Goal: Task Accomplishment & Management: Manage account settings

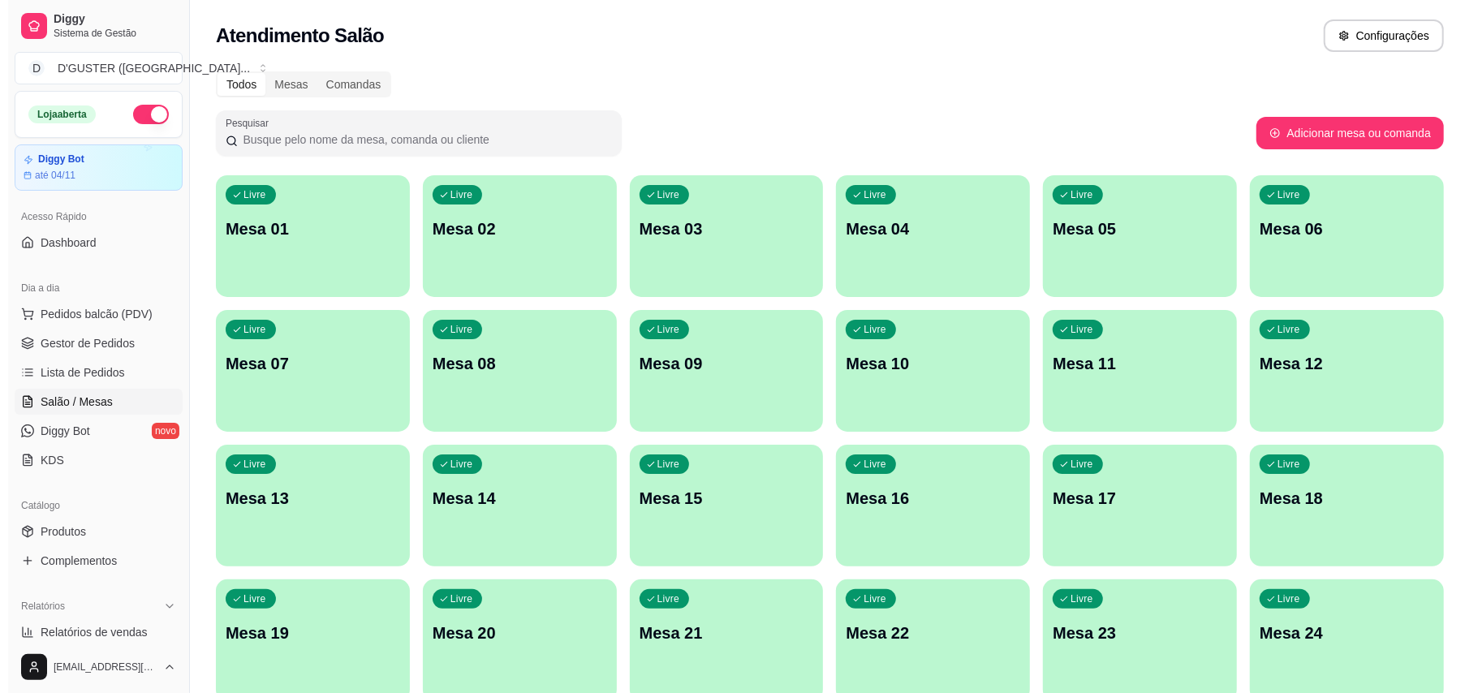
scroll to position [150, 0]
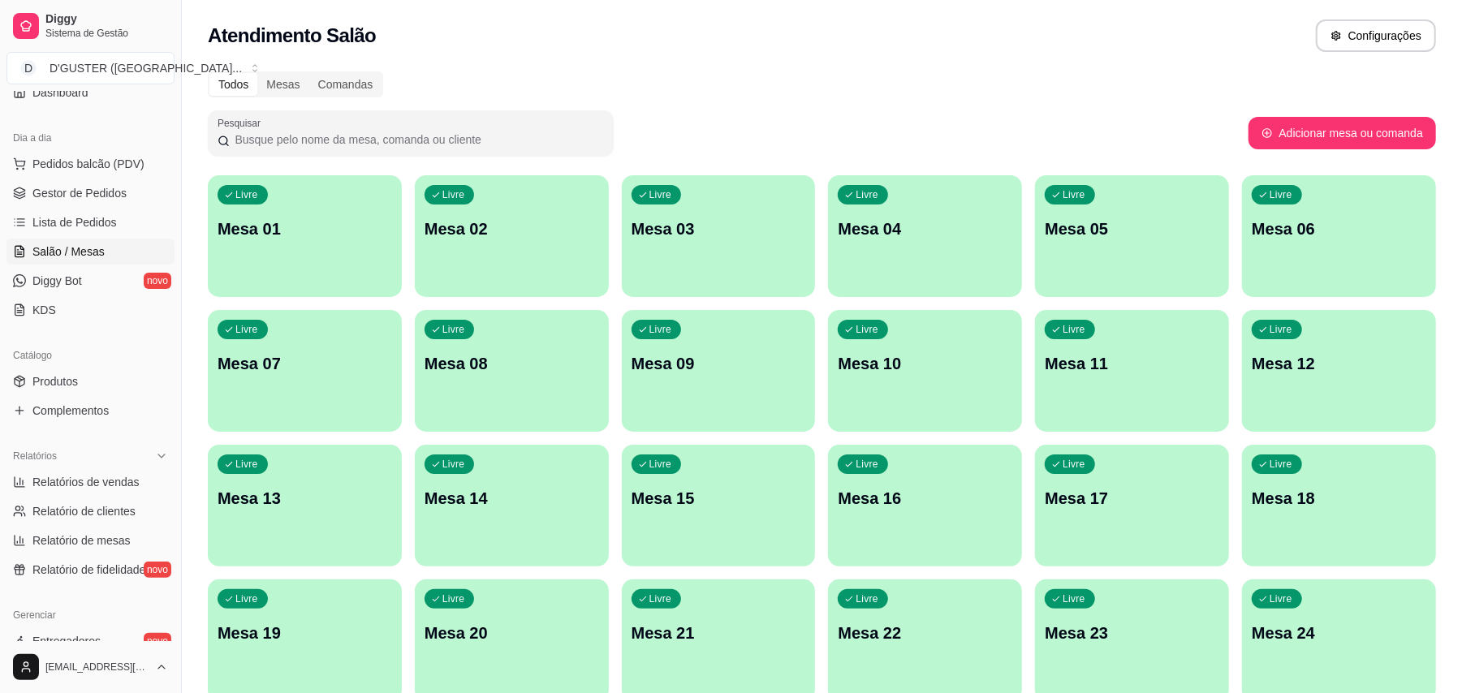
click at [338, 266] on div "Livre Mesa 01" at bounding box center [305, 226] width 194 height 102
click at [701, 371] on p "Mesa 09" at bounding box center [718, 364] width 169 height 22
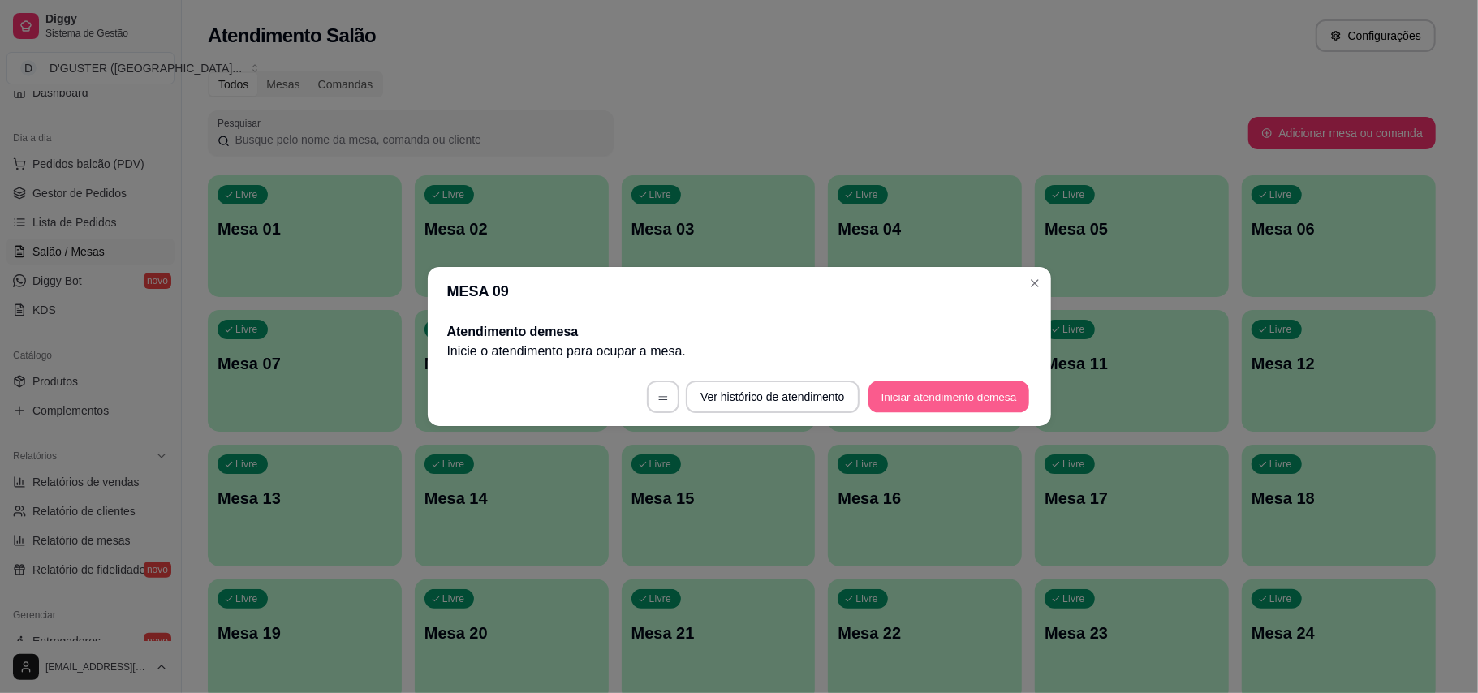
click at [897, 398] on button "Iniciar atendimento de mesa" at bounding box center [948, 397] width 161 height 32
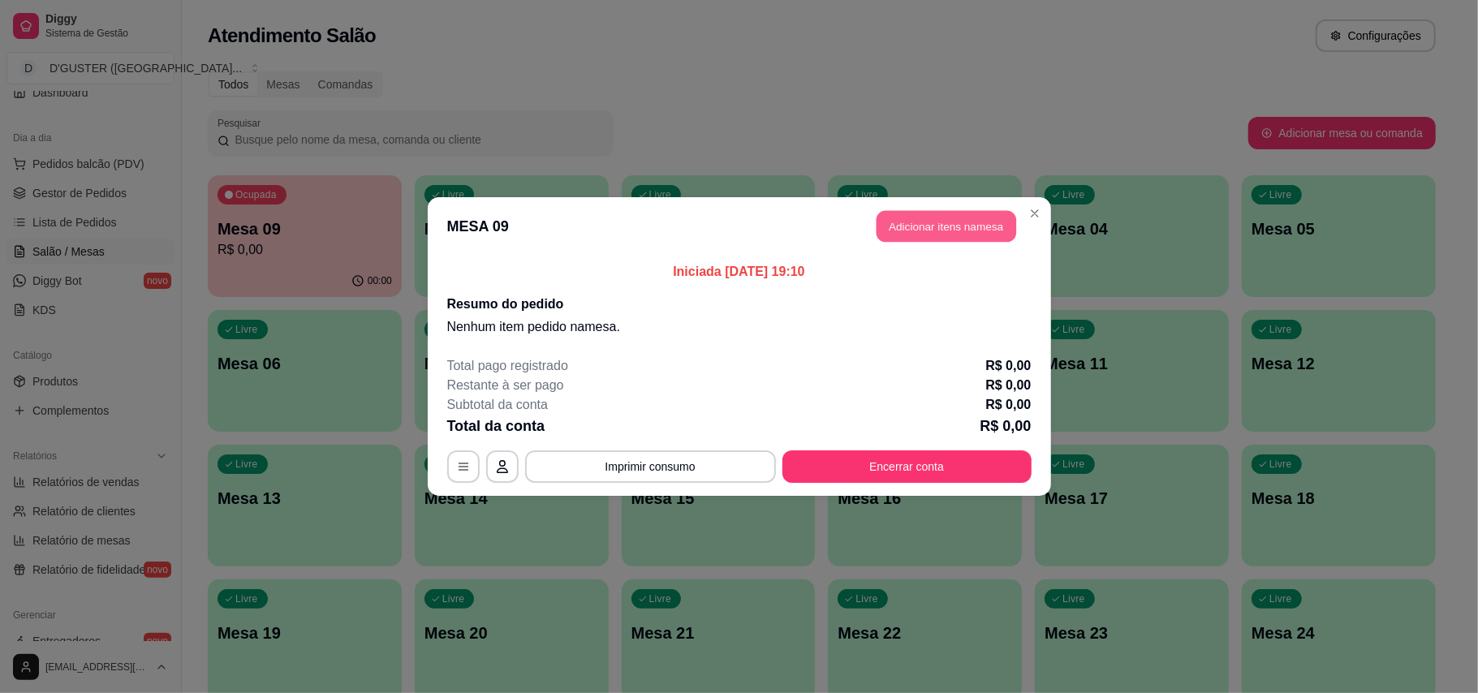
click at [901, 222] on button "Adicionar itens na mesa" at bounding box center [946, 227] width 140 height 32
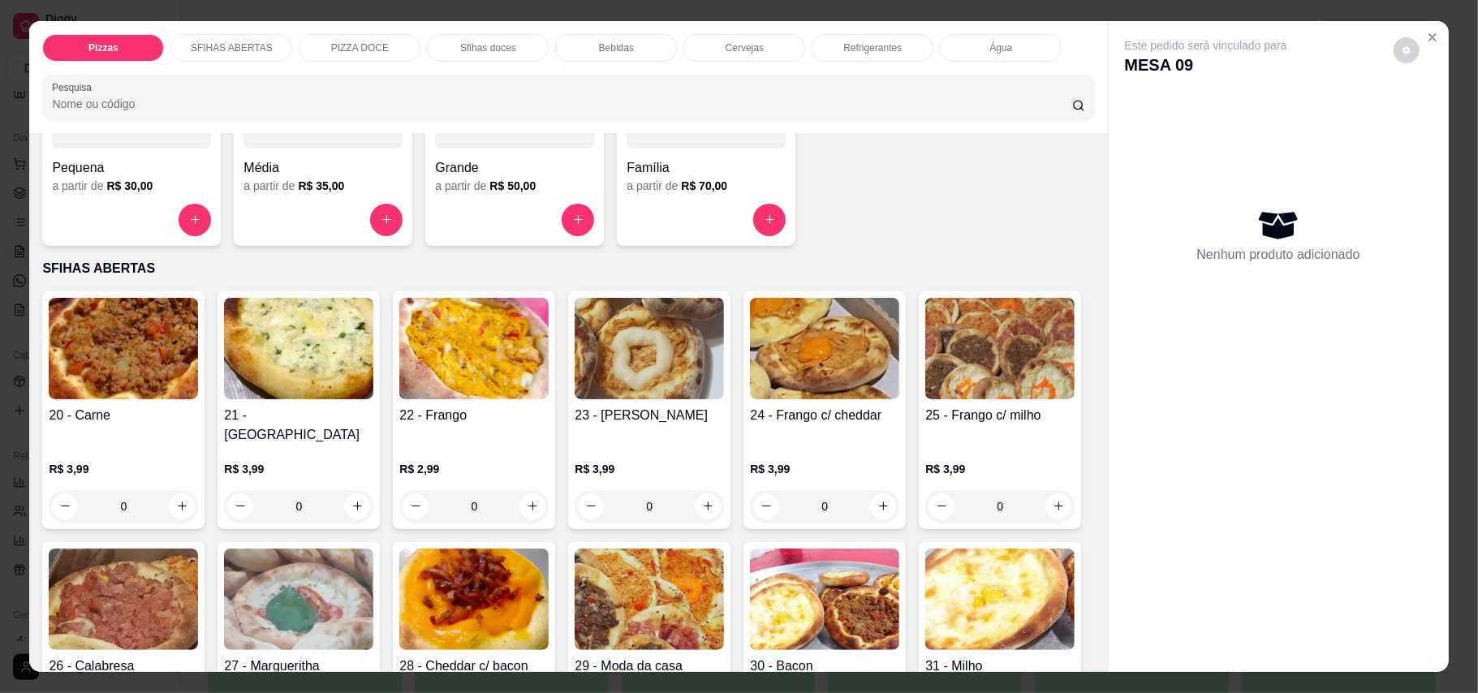
scroll to position [216, 0]
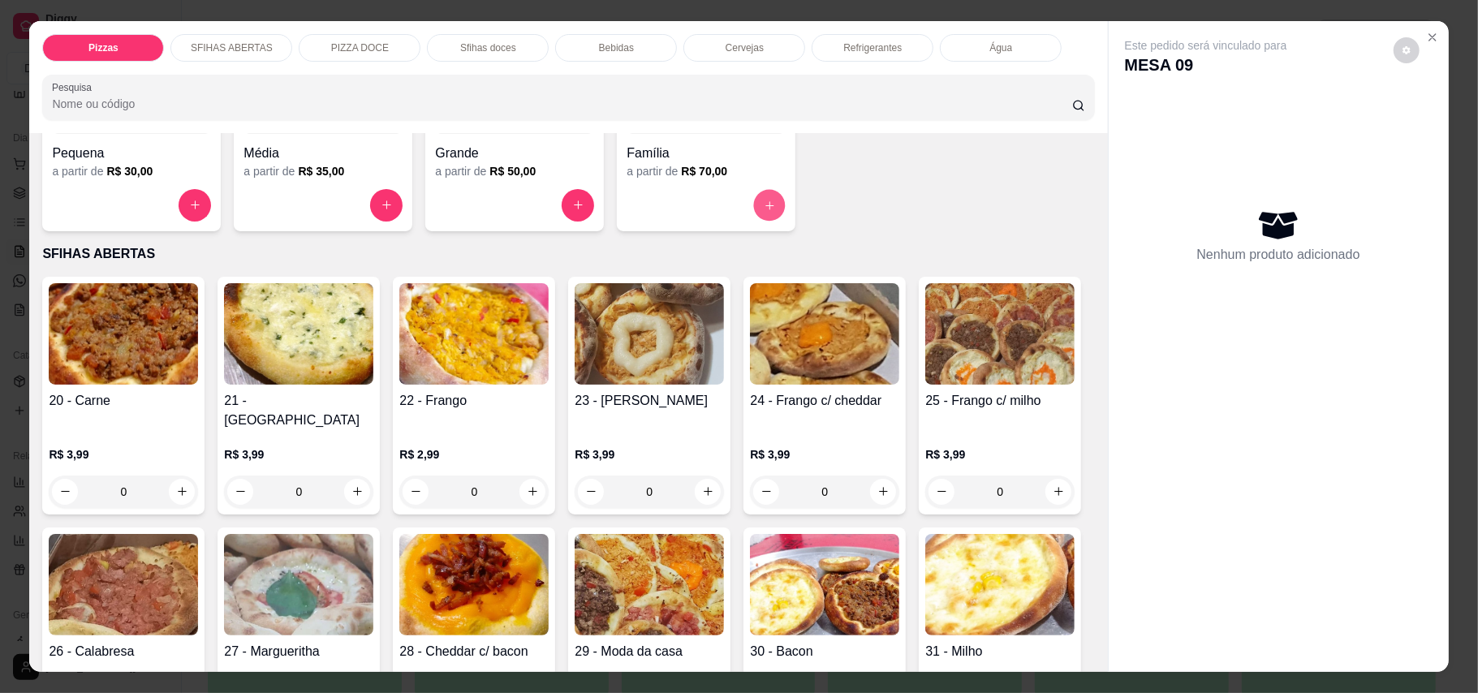
click at [764, 201] on icon "increase-product-quantity" at bounding box center [770, 205] width 12 height 12
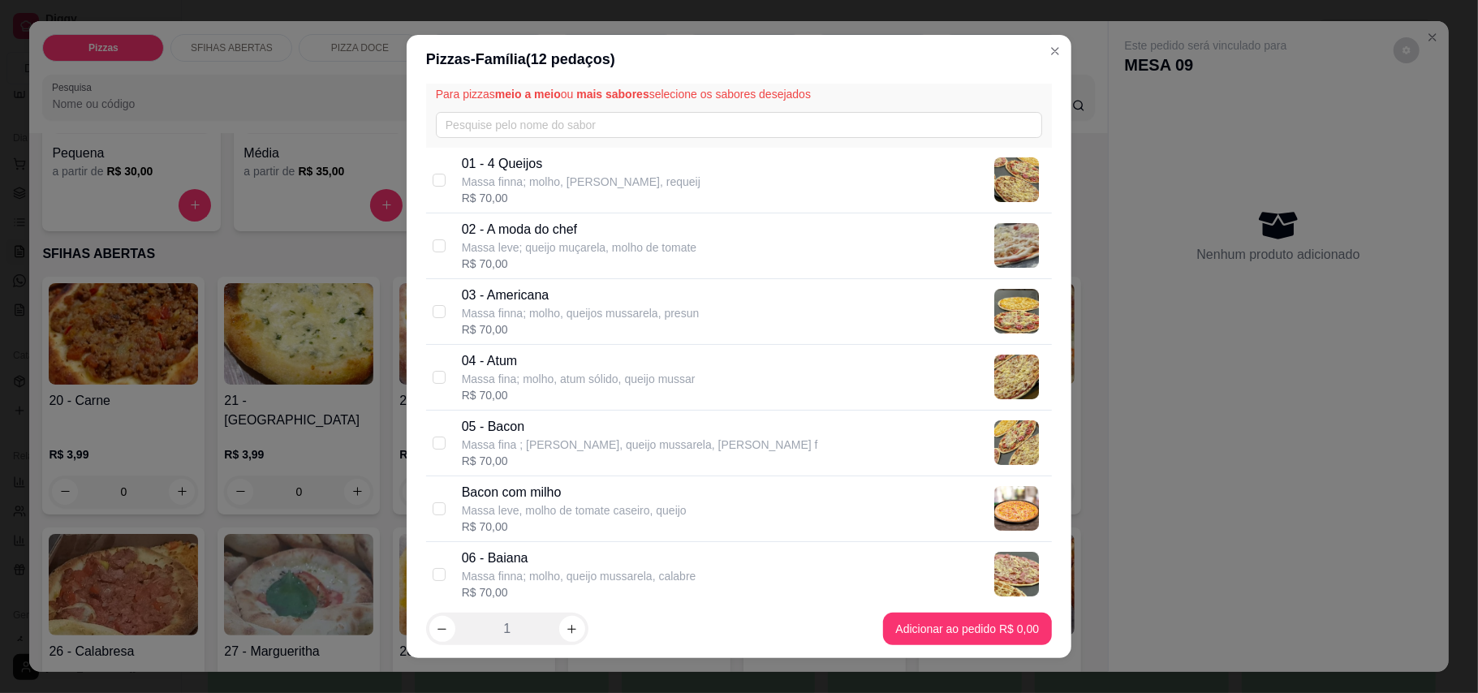
scroll to position [108, 0]
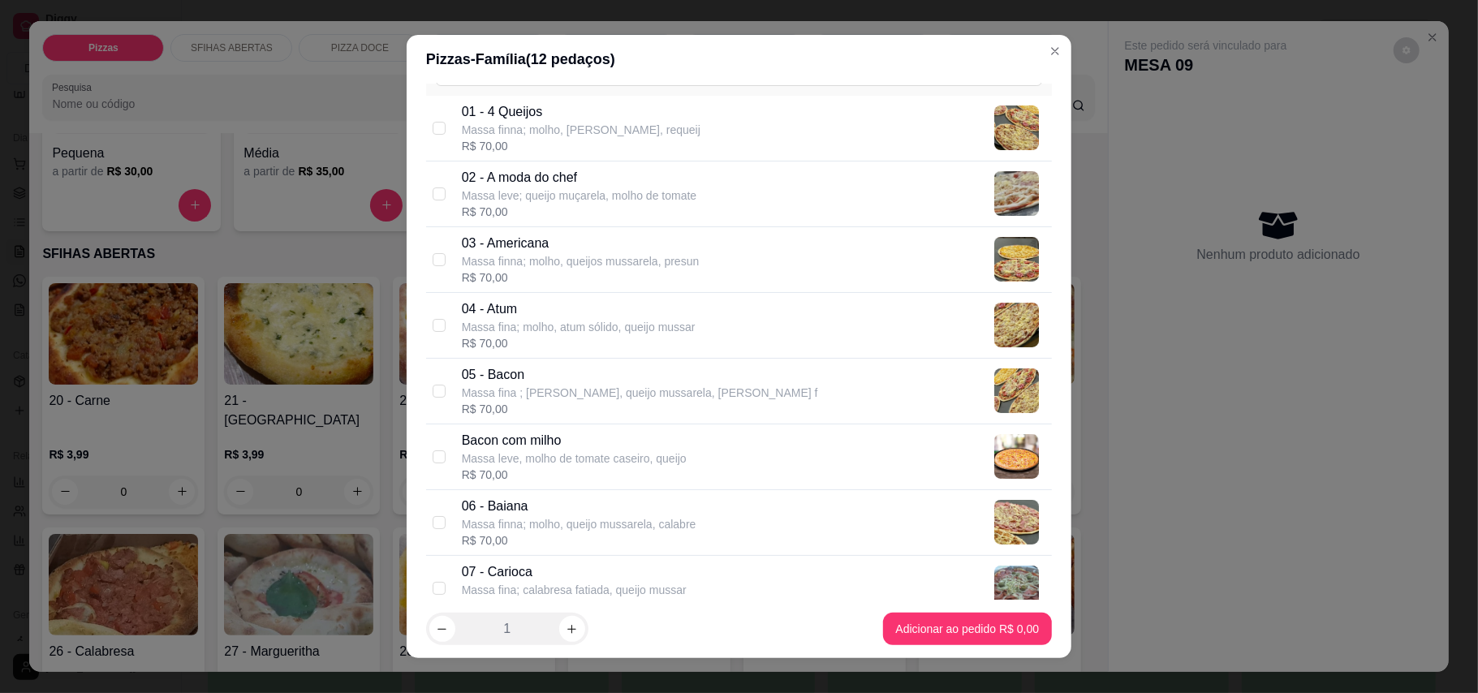
click at [614, 378] on p "05 - Bacon" at bounding box center [640, 374] width 356 height 19
checkbox input "true"
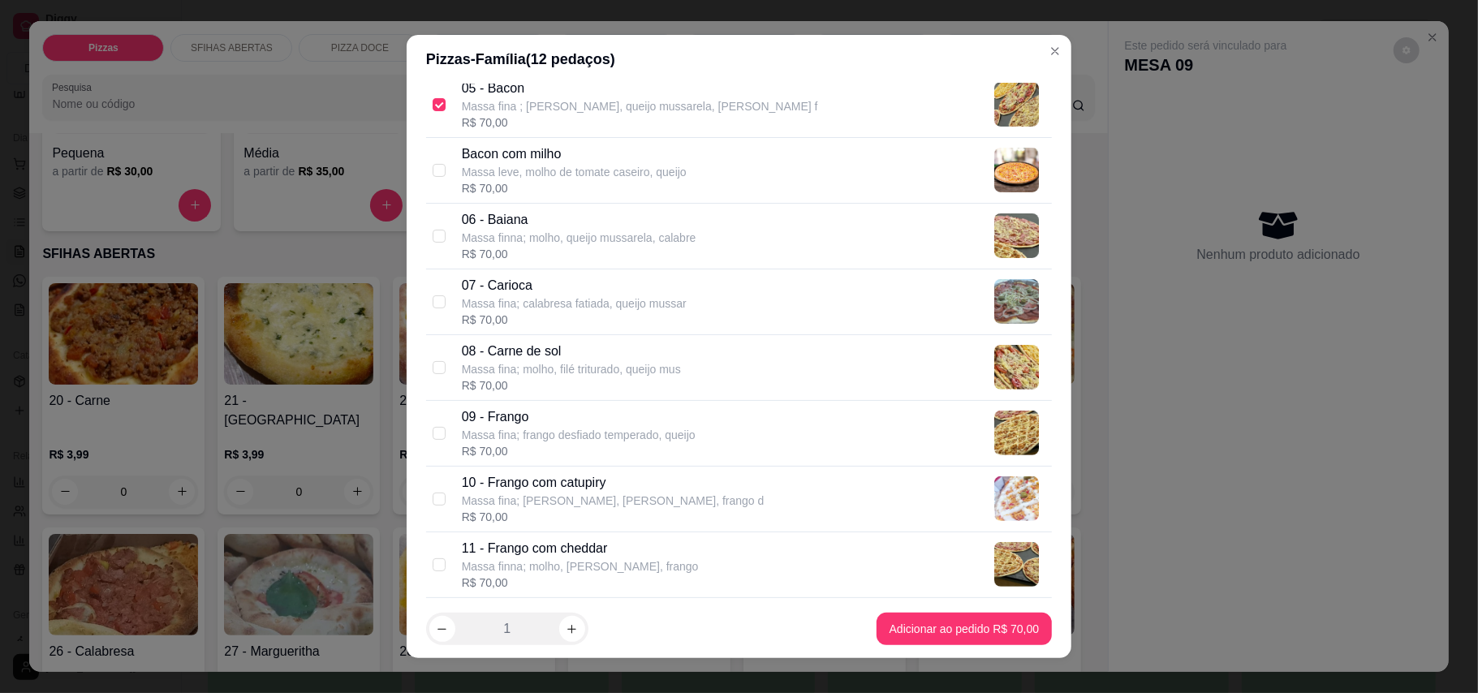
scroll to position [433, 0]
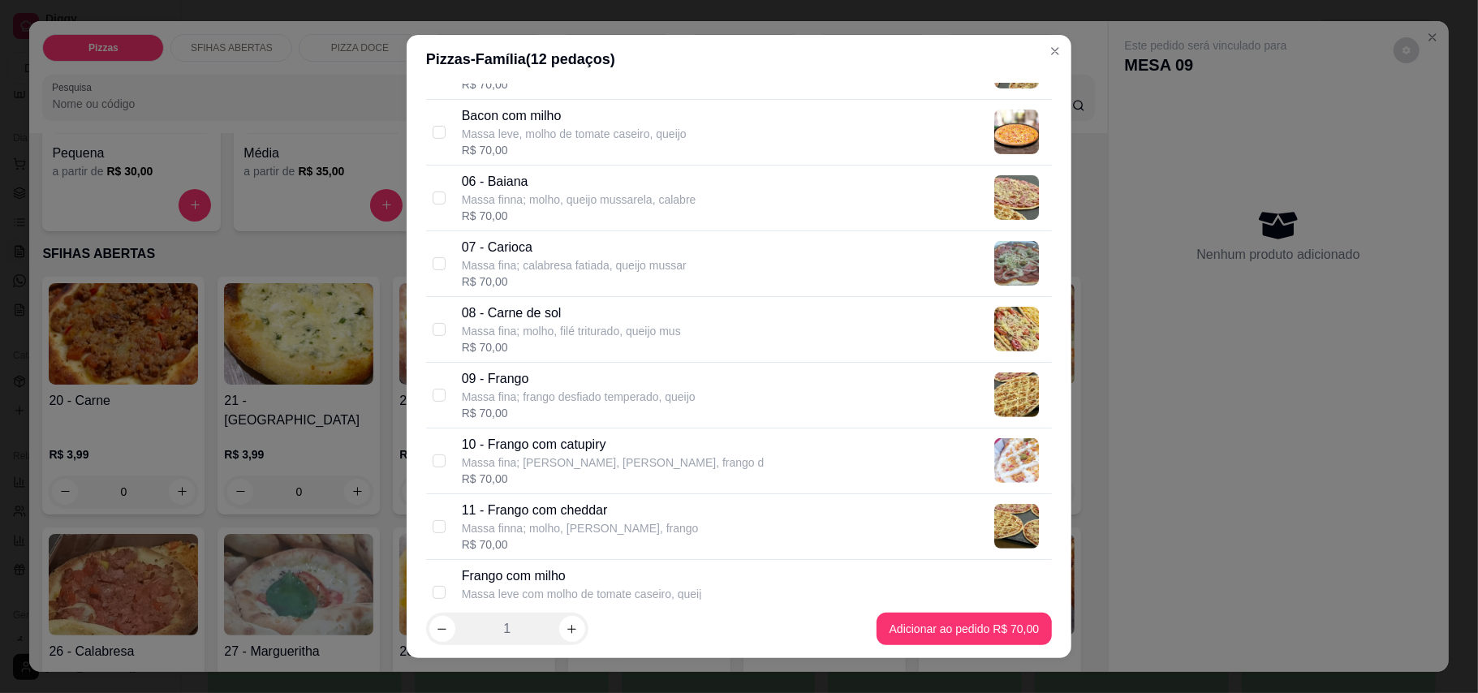
click at [610, 313] on p "08 - Carne de sol" at bounding box center [571, 313] width 219 height 19
checkbox input "true"
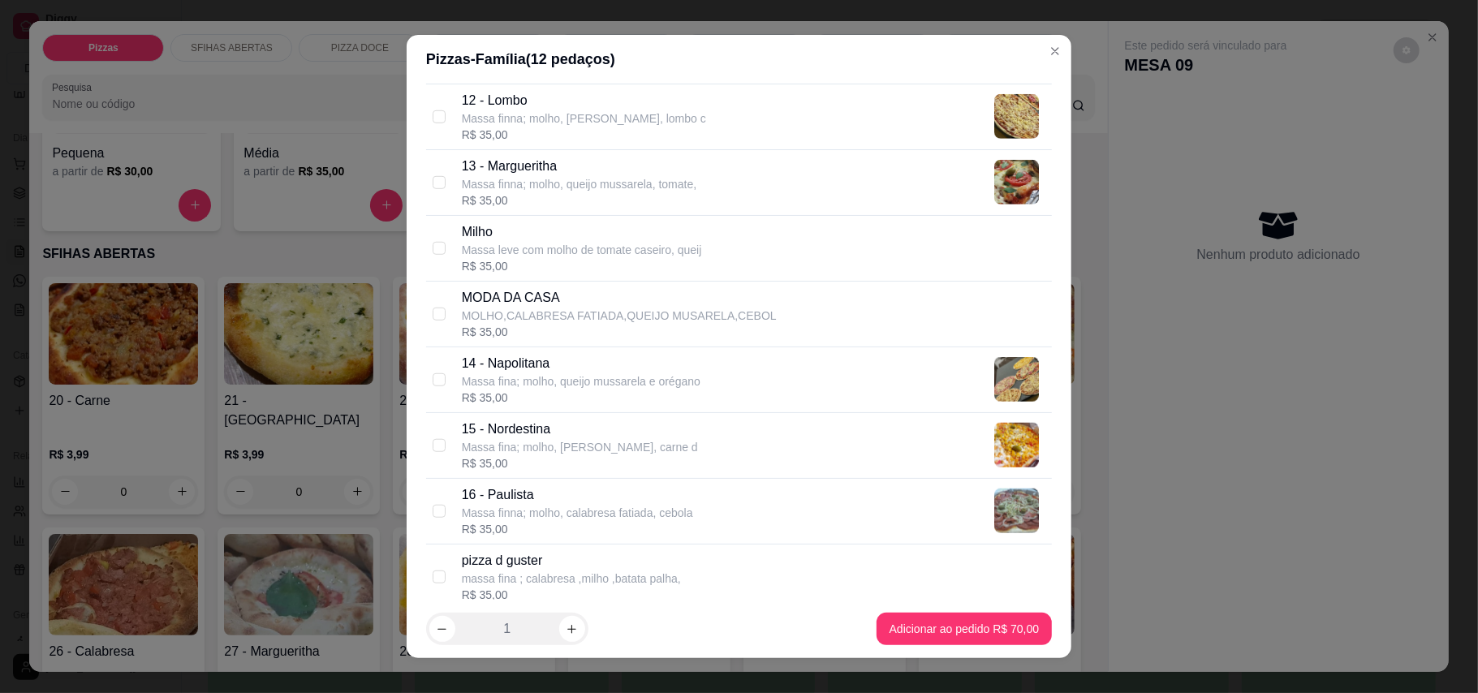
scroll to position [1082, 0]
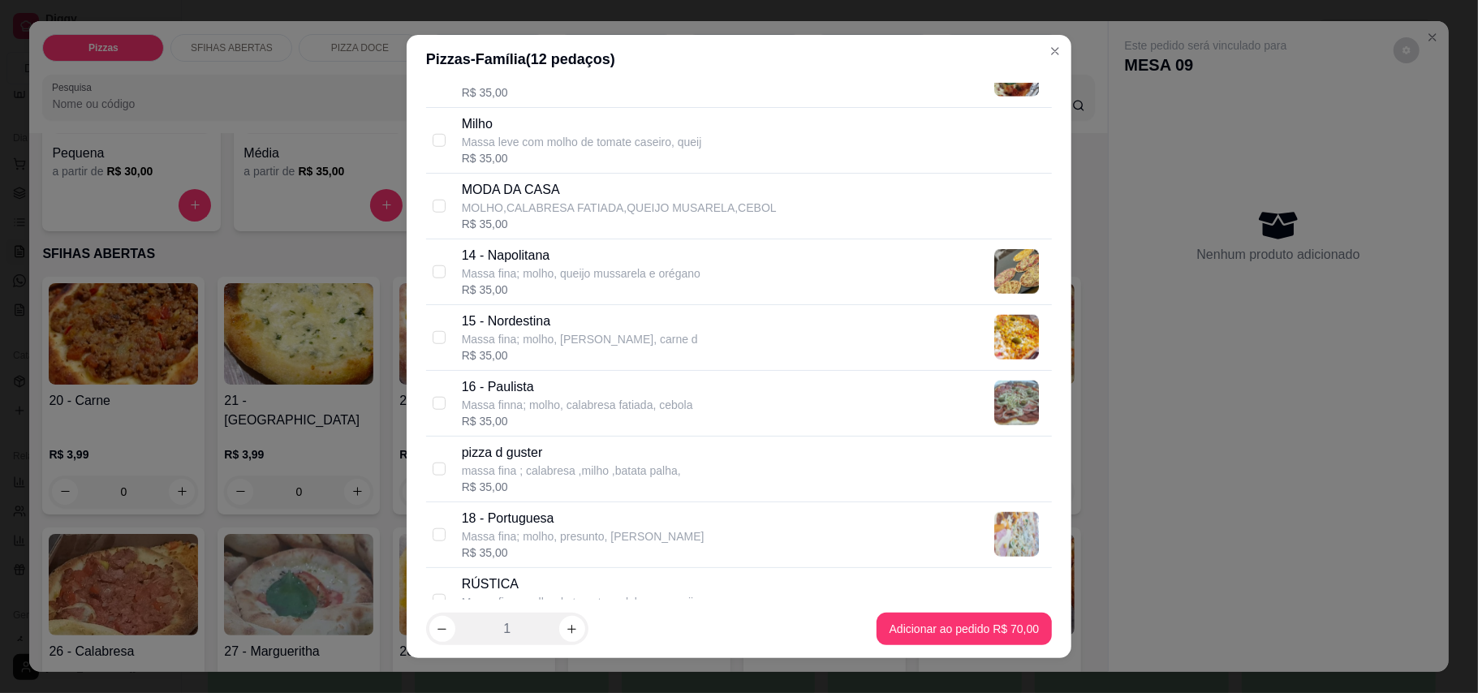
click at [604, 329] on p "15 - Nordestina" at bounding box center [580, 321] width 236 height 19
checkbox input "true"
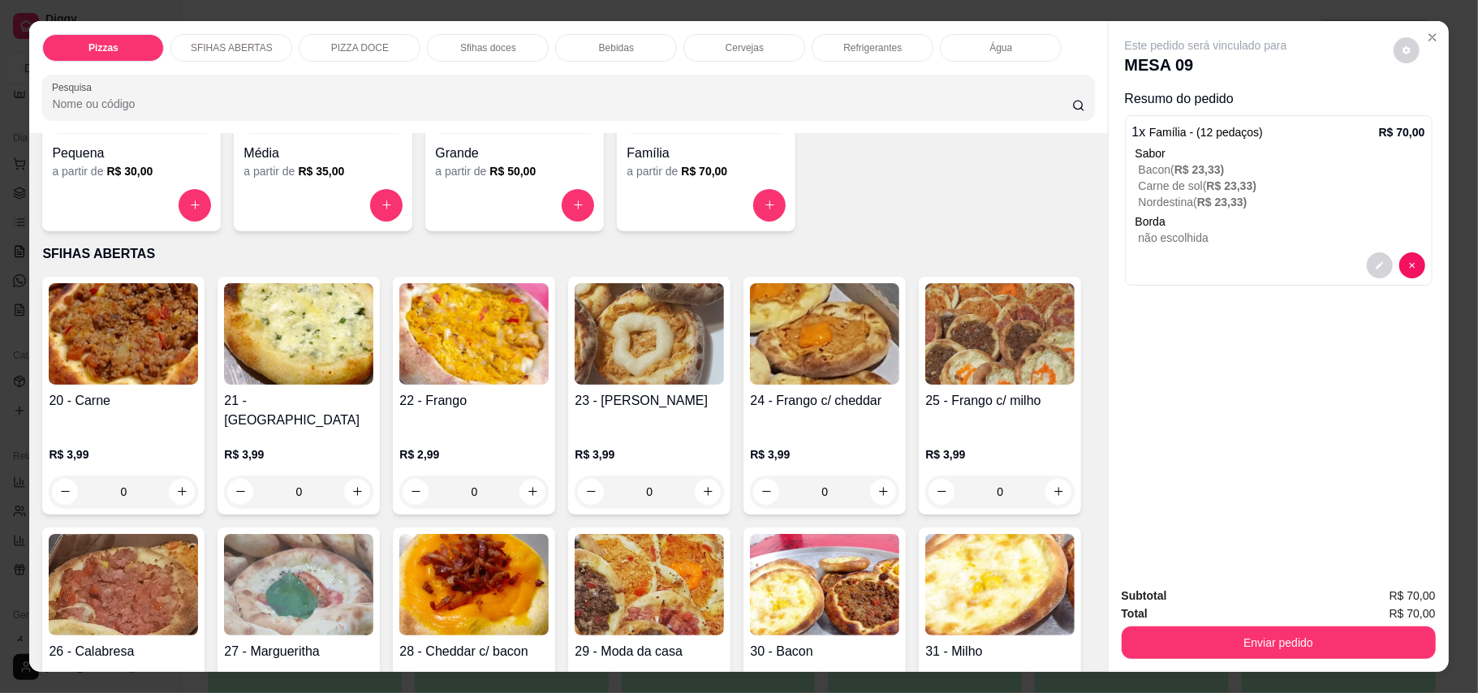
click at [867, 49] on p "Refrigerantes" at bounding box center [872, 47] width 58 height 13
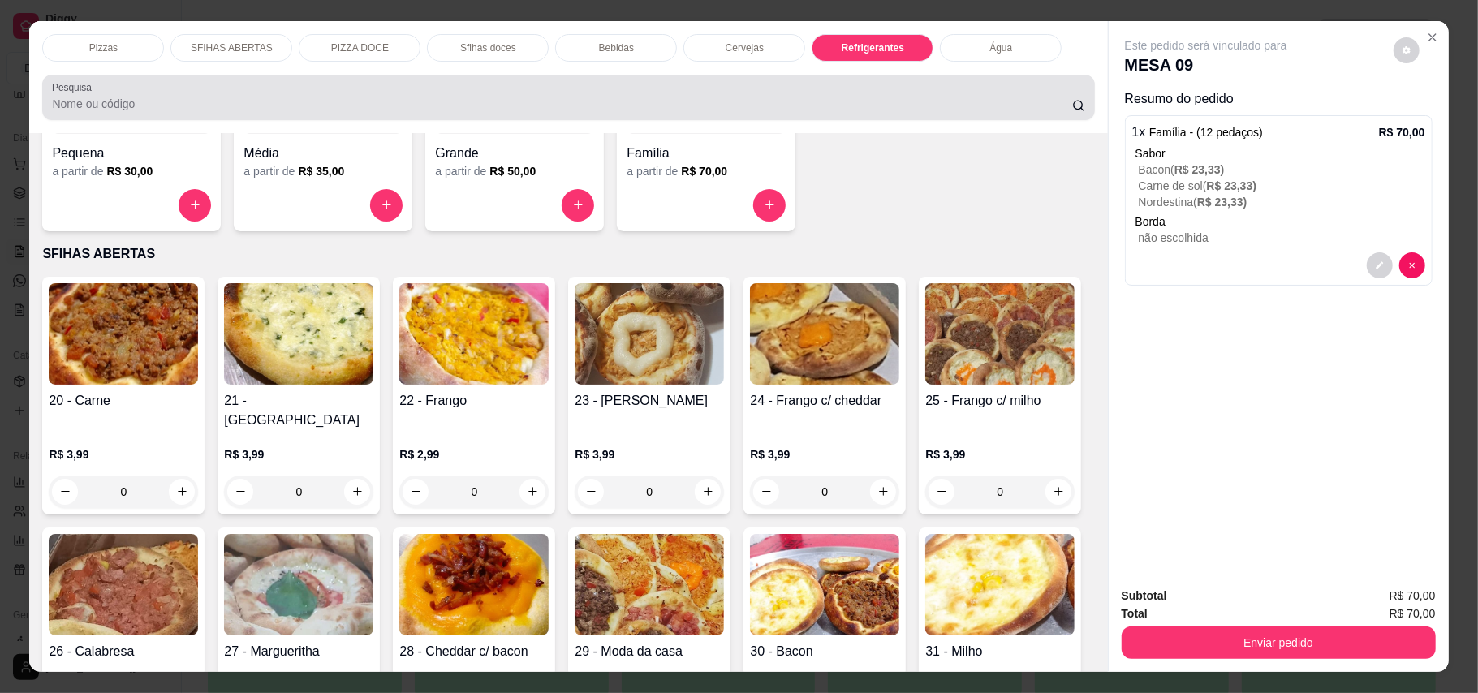
scroll to position [31, 0]
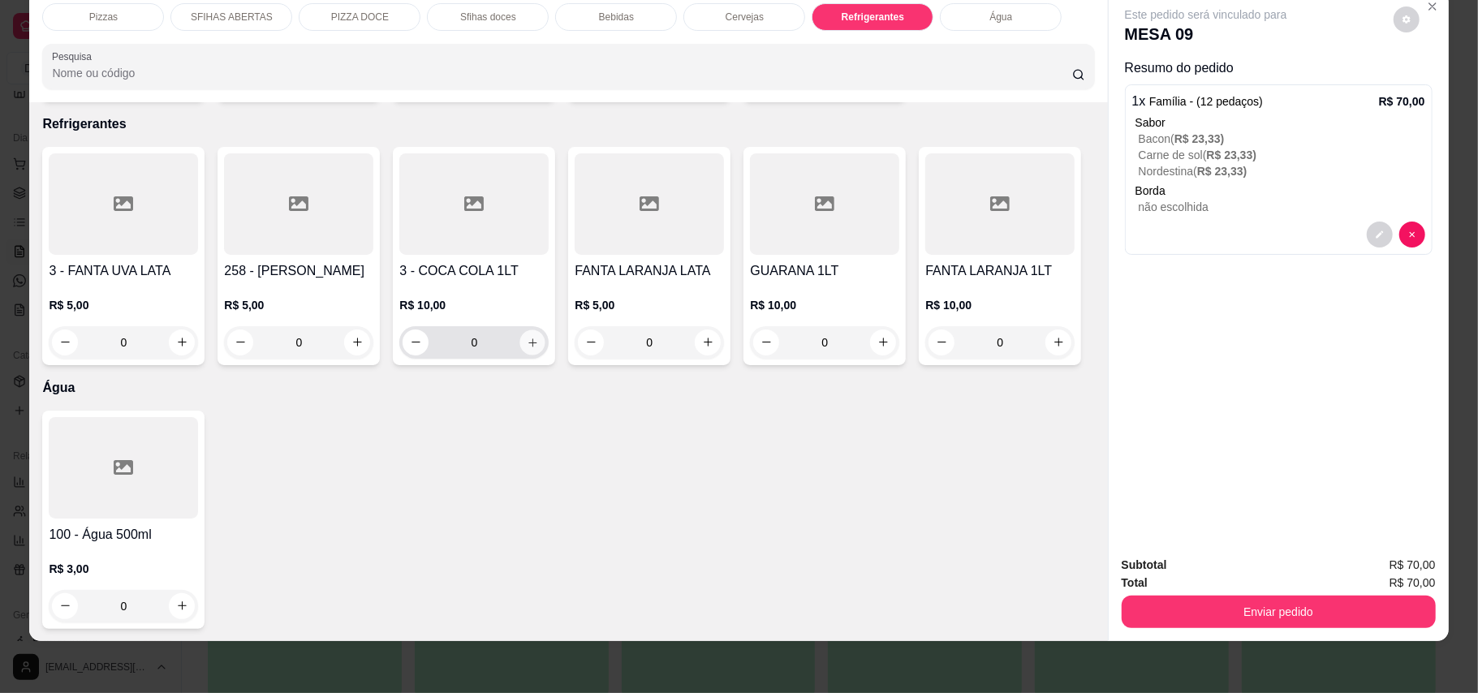
click at [527, 336] on icon "increase-product-quantity" at bounding box center [533, 342] width 12 height 12
type input "1"
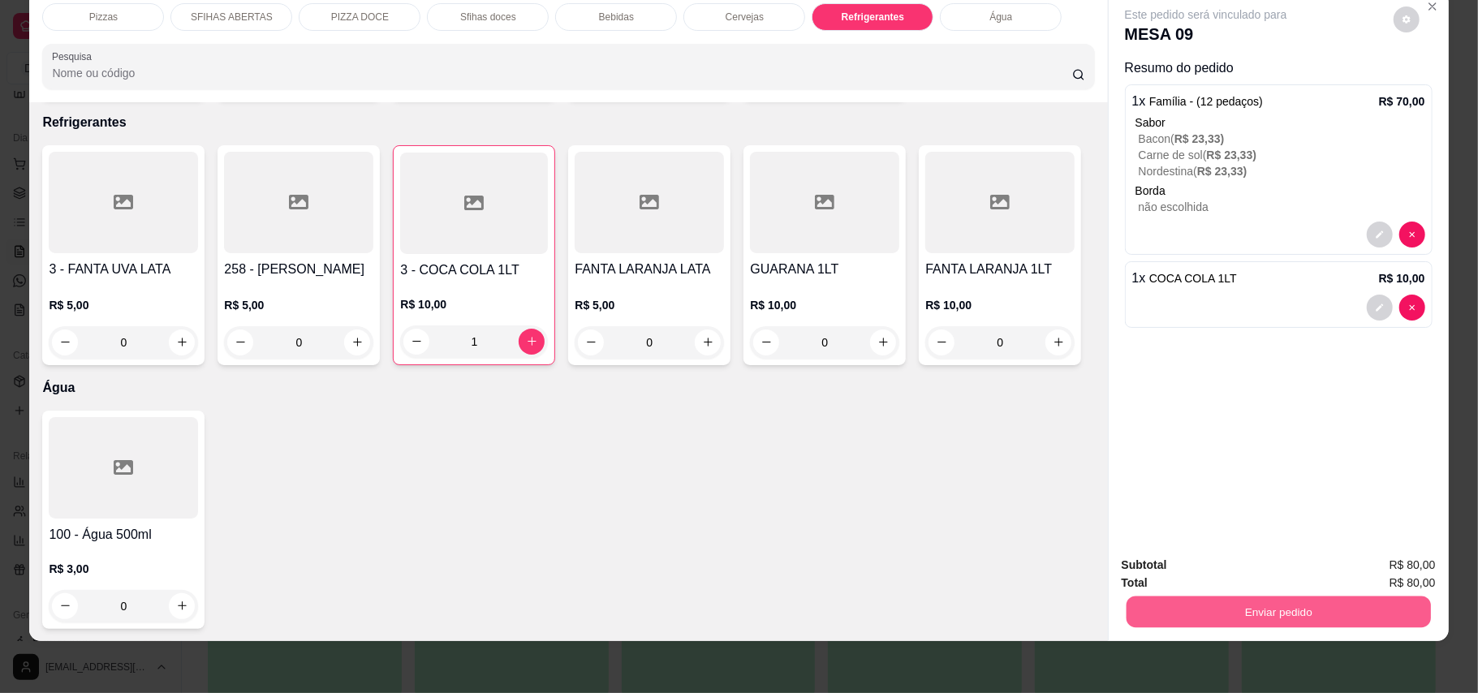
click at [1329, 607] on button "Enviar pedido" at bounding box center [1278, 612] width 304 height 32
click at [1397, 579] on button "Enviar pedido" at bounding box center [1392, 572] width 92 height 31
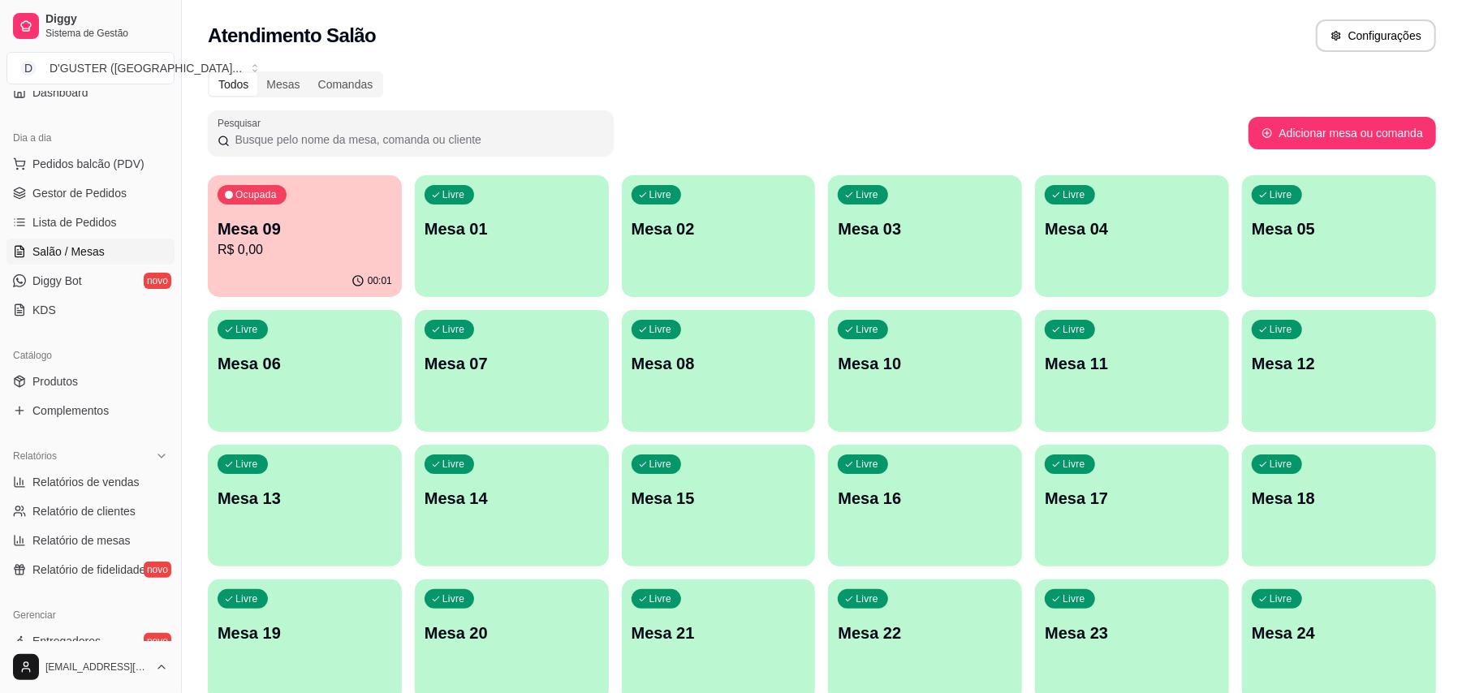
click at [490, 263] on div "Livre Mesa 01" at bounding box center [512, 226] width 194 height 102
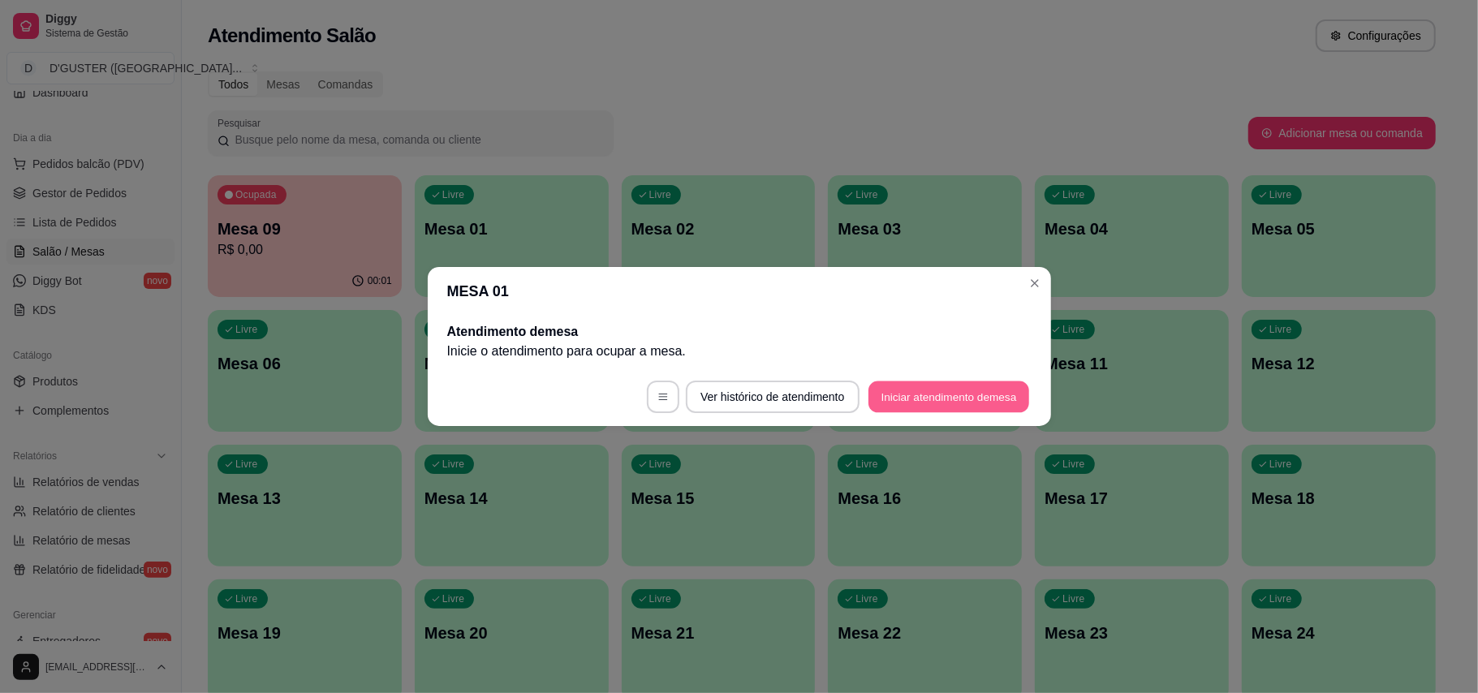
click at [904, 393] on button "Iniciar atendimento de mesa" at bounding box center [948, 397] width 161 height 32
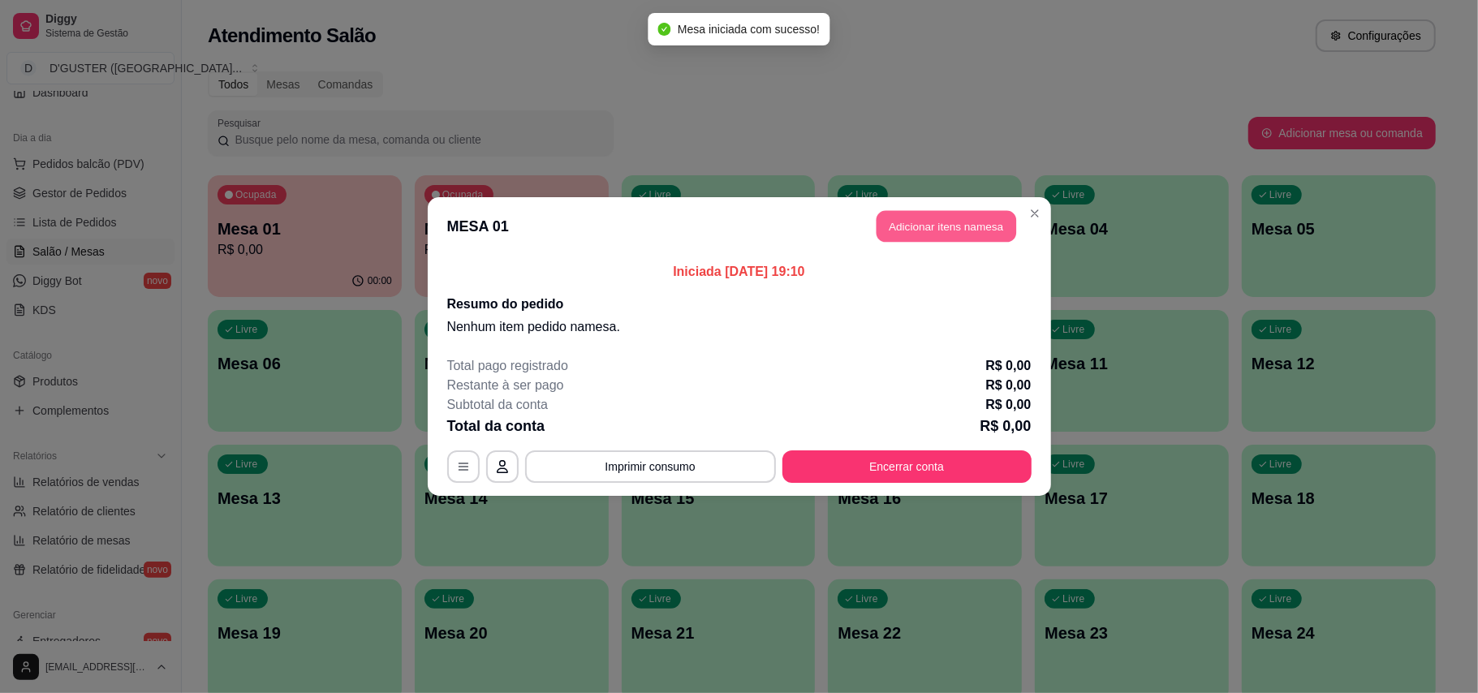
click at [932, 225] on button "Adicionar itens na mesa" at bounding box center [946, 227] width 140 height 32
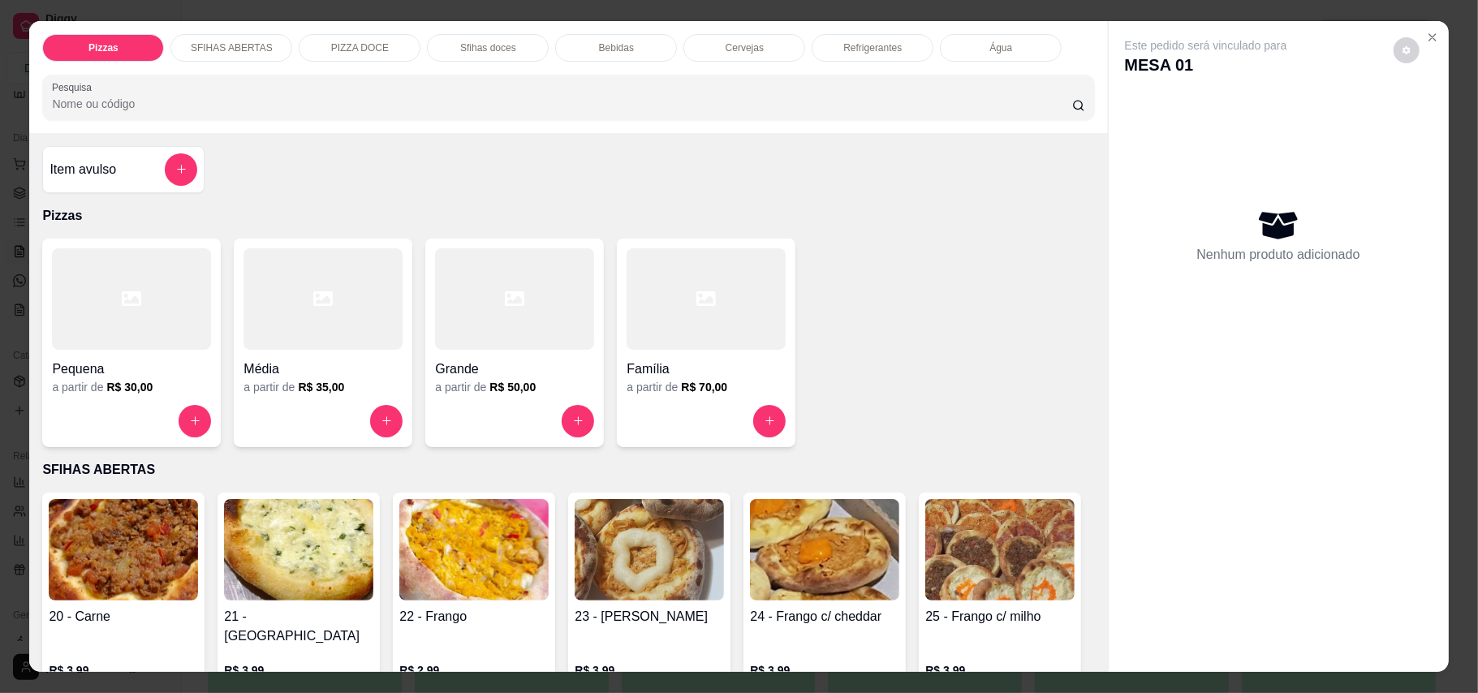
click at [845, 47] on p "Refrigerantes" at bounding box center [872, 47] width 58 height 13
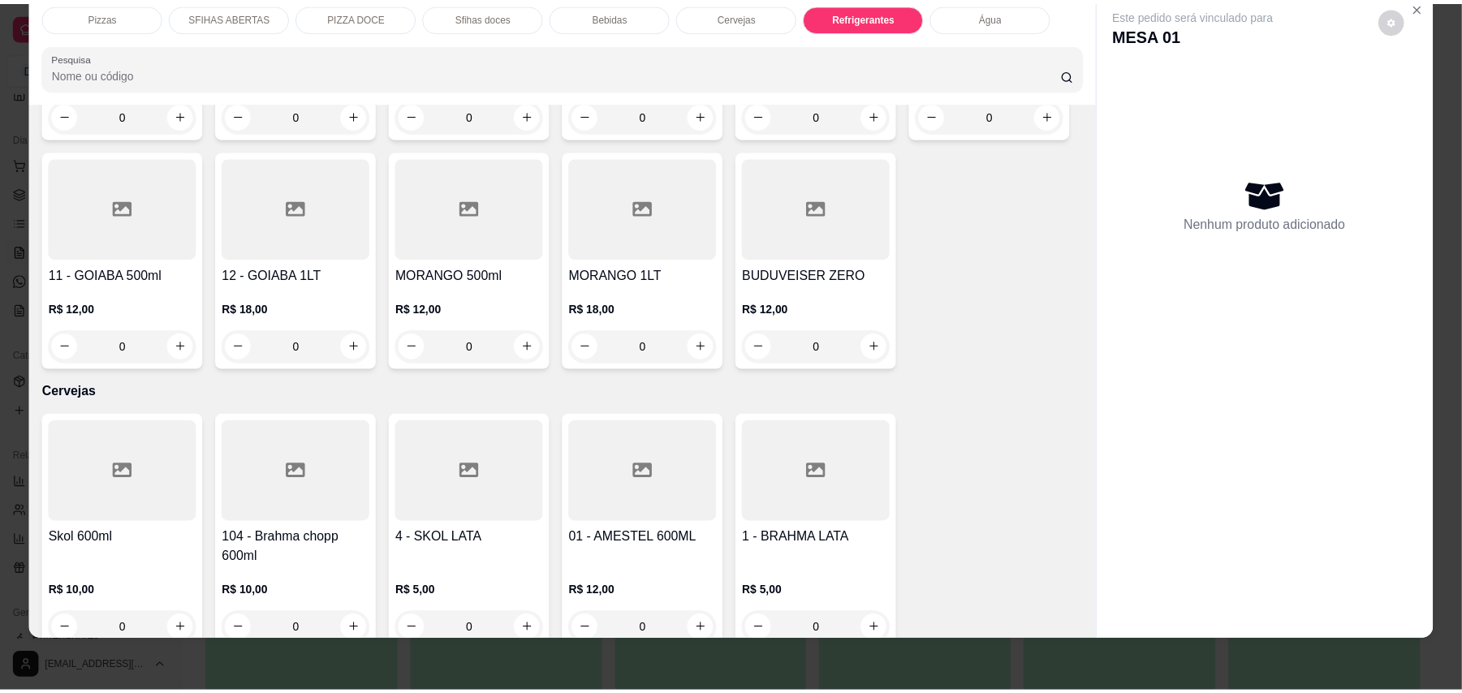
scroll to position [2485, 0]
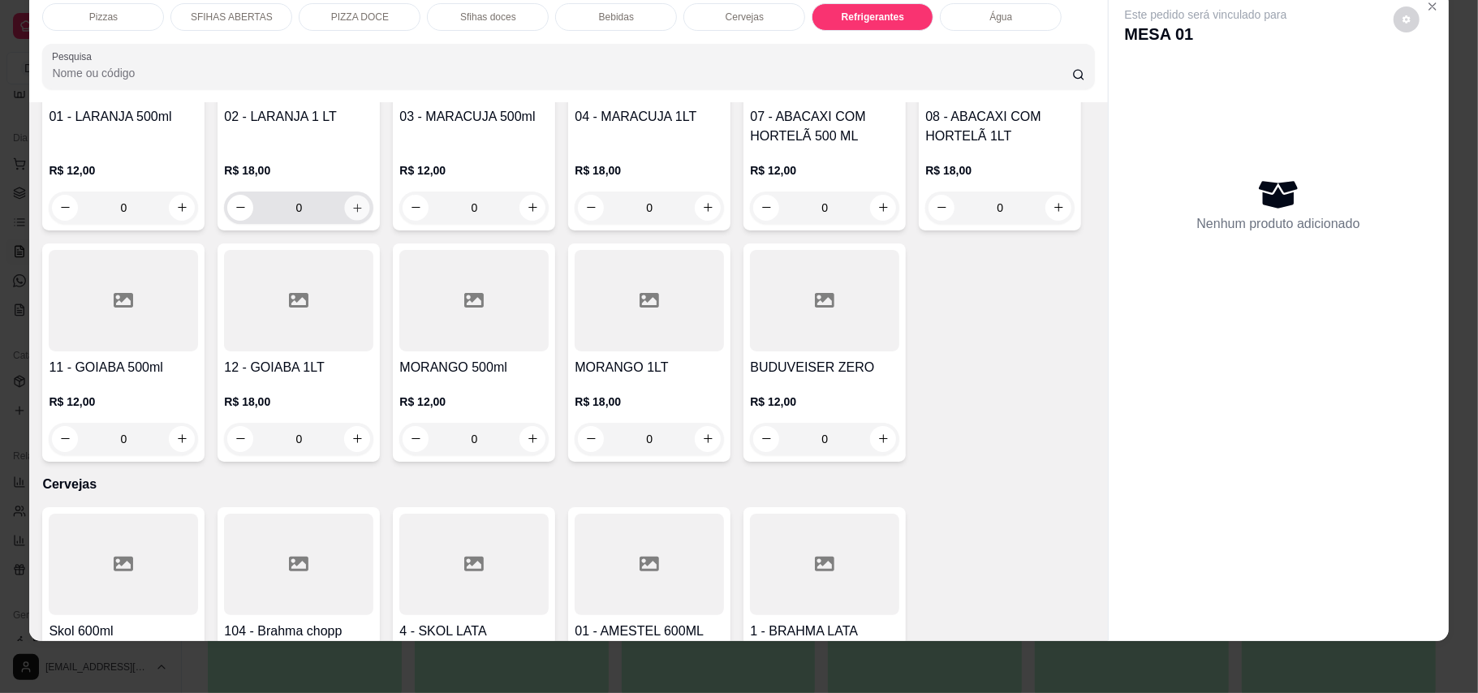
click at [351, 213] on icon "increase-product-quantity" at bounding box center [357, 207] width 12 height 12
type input "1"
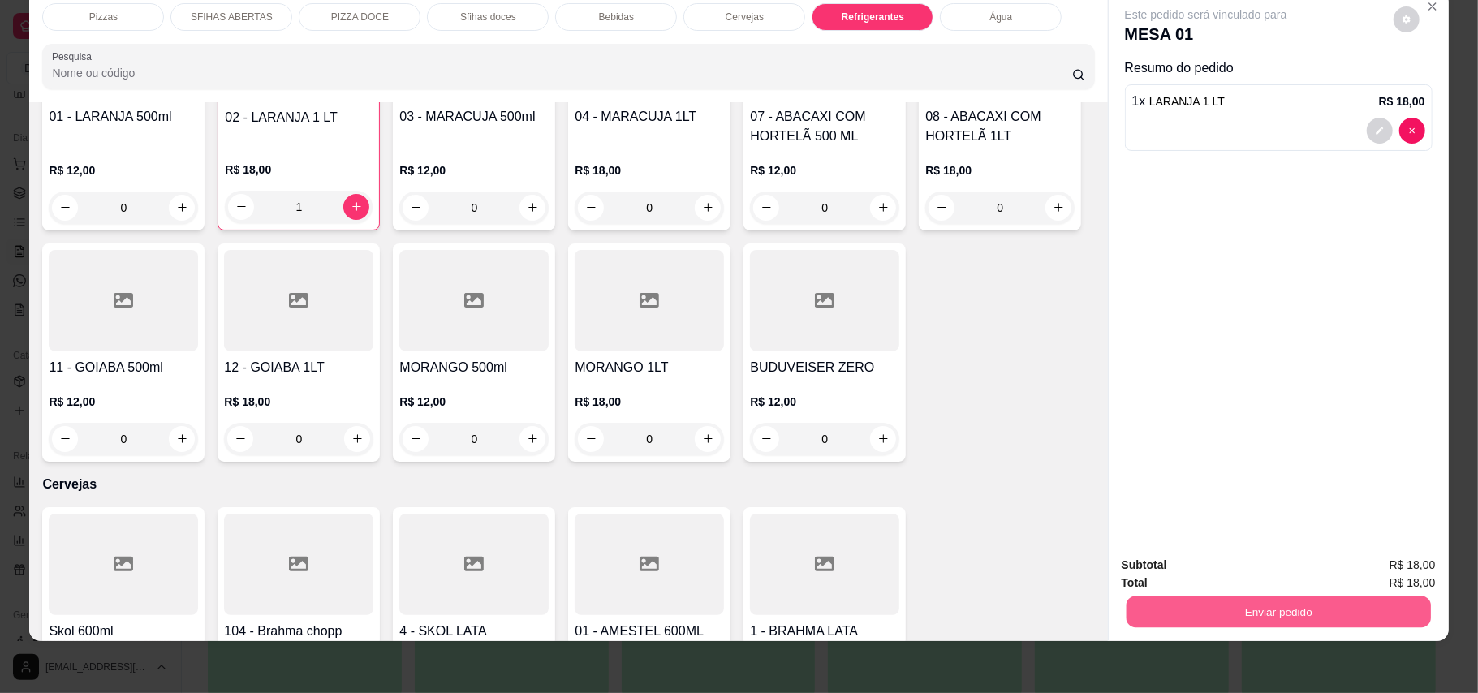
click at [1307, 615] on button "Enviar pedido" at bounding box center [1278, 612] width 304 height 32
click at [1377, 578] on button "Enviar pedido" at bounding box center [1392, 572] width 92 height 31
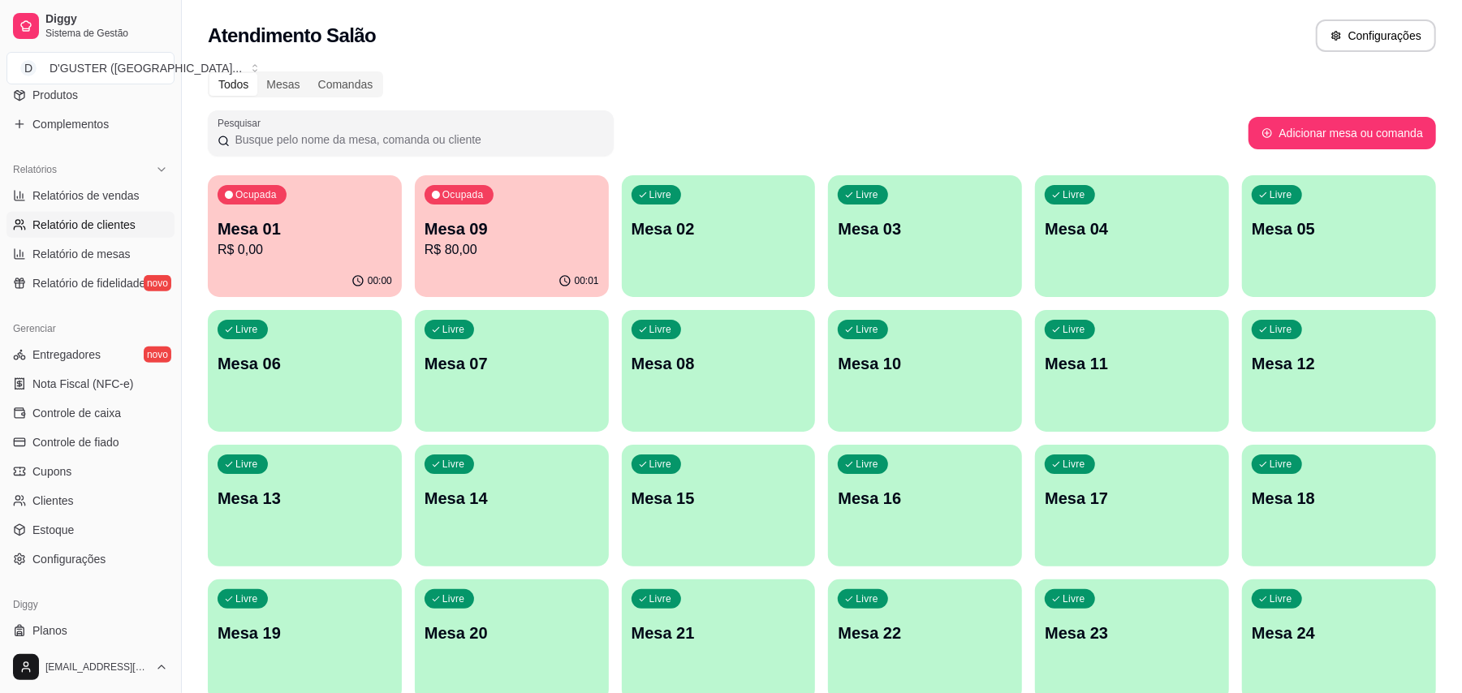
scroll to position [475, 0]
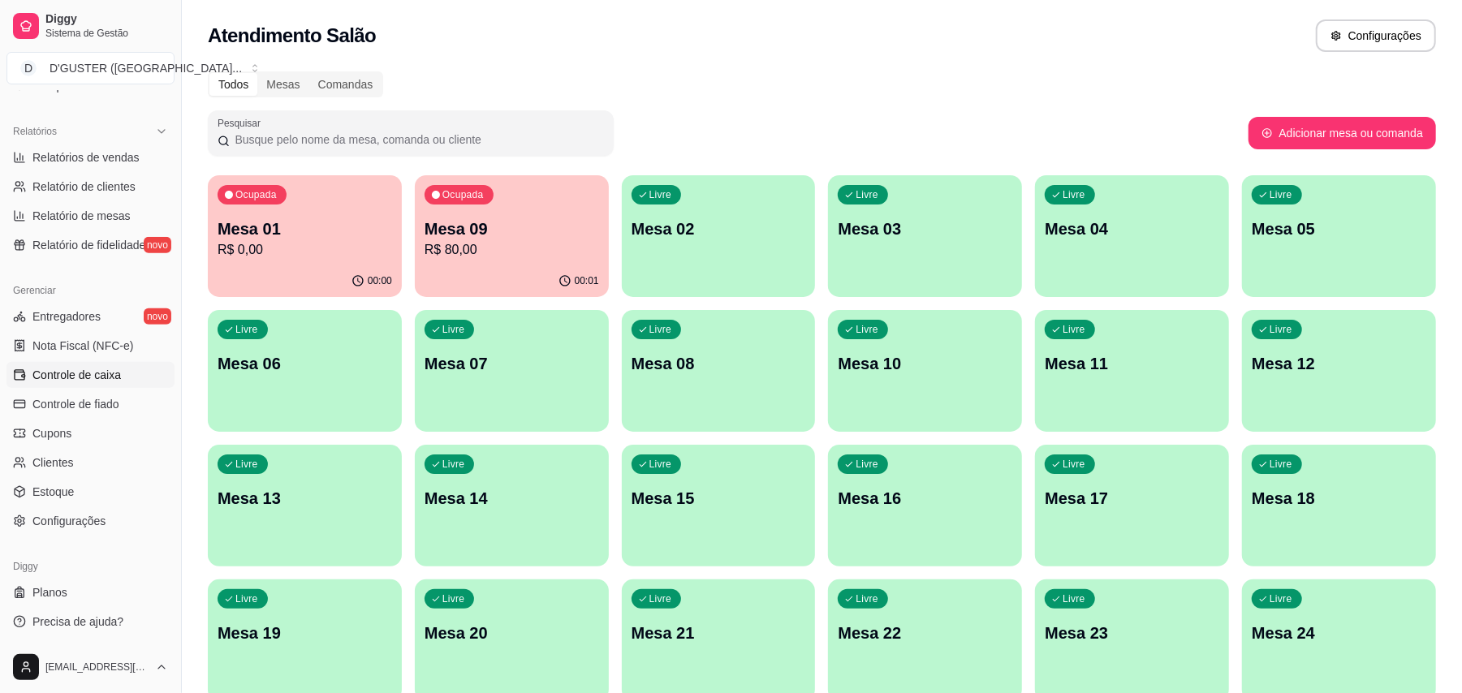
click at [123, 373] on link "Controle de caixa" at bounding box center [90, 375] width 168 height 26
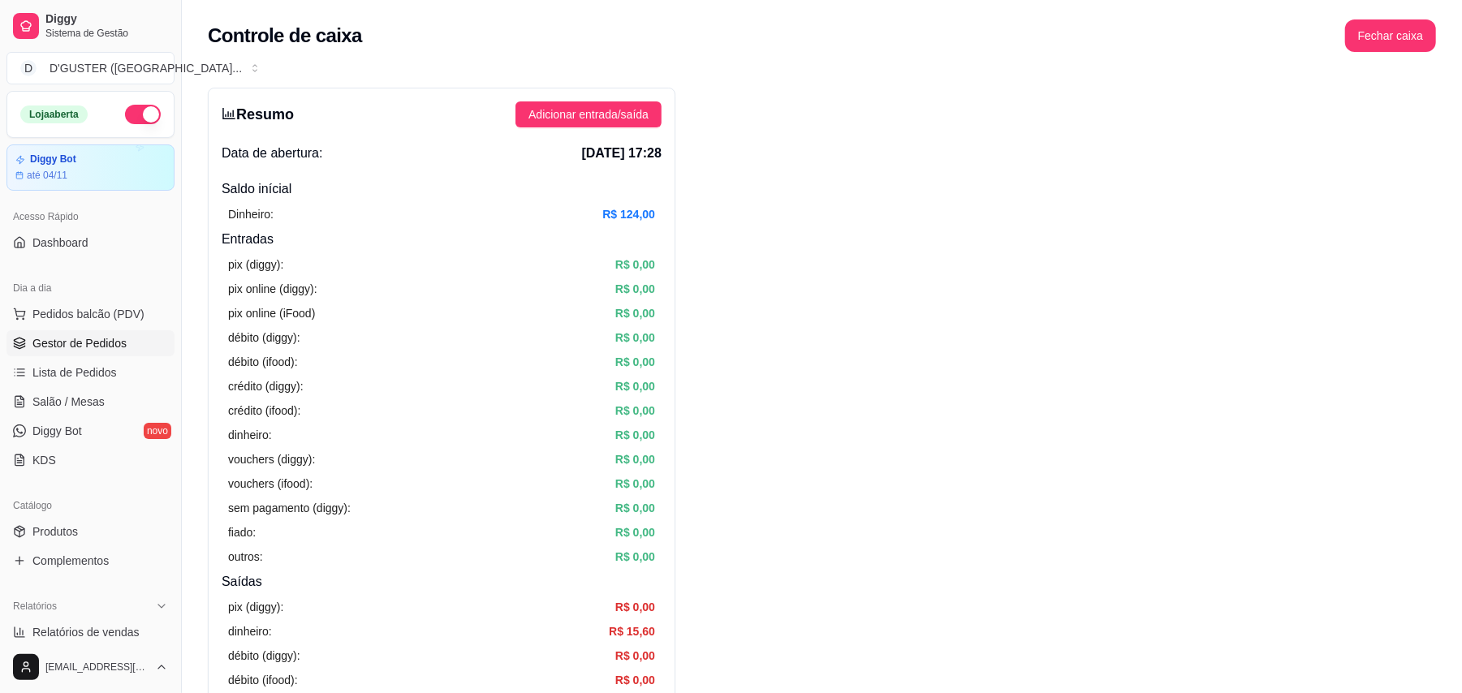
click at [54, 346] on span "Gestor de Pedidos" at bounding box center [79, 343] width 94 height 16
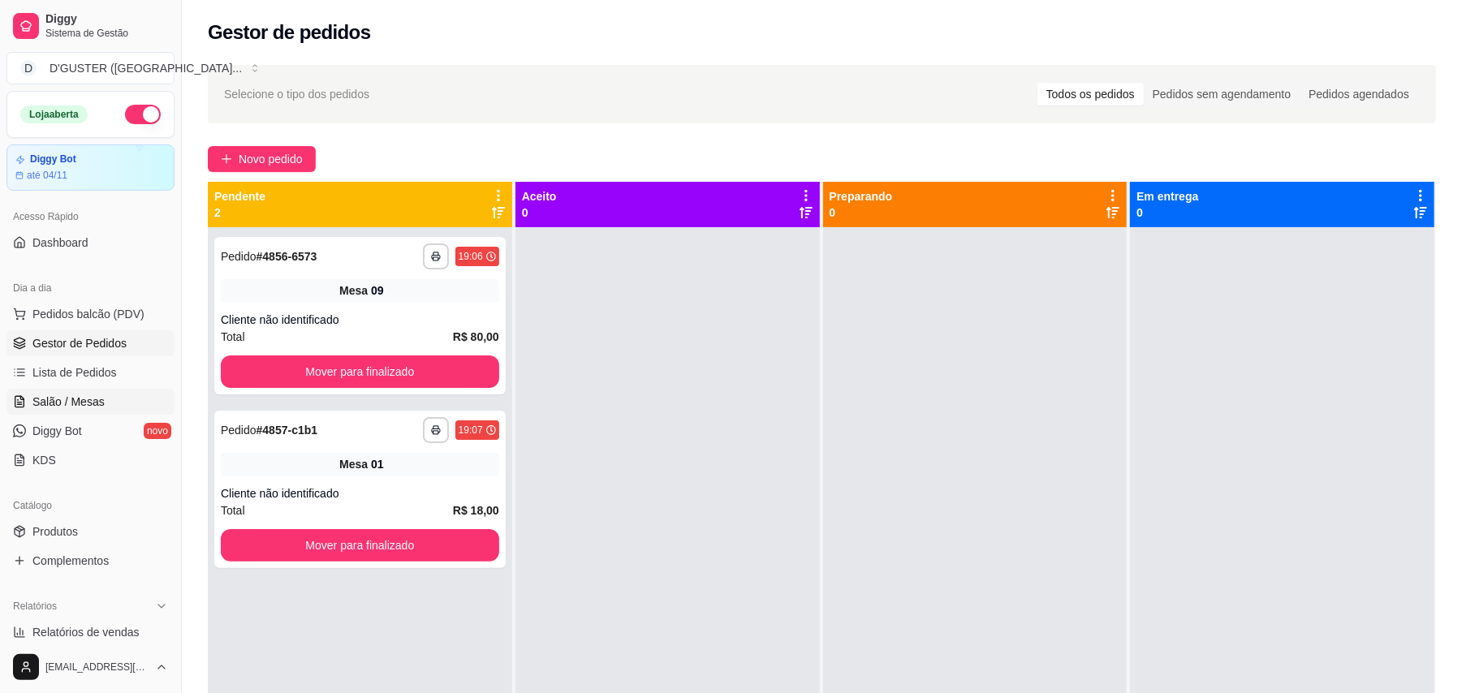
click at [78, 411] on link "Salão / Mesas" at bounding box center [90, 402] width 168 height 26
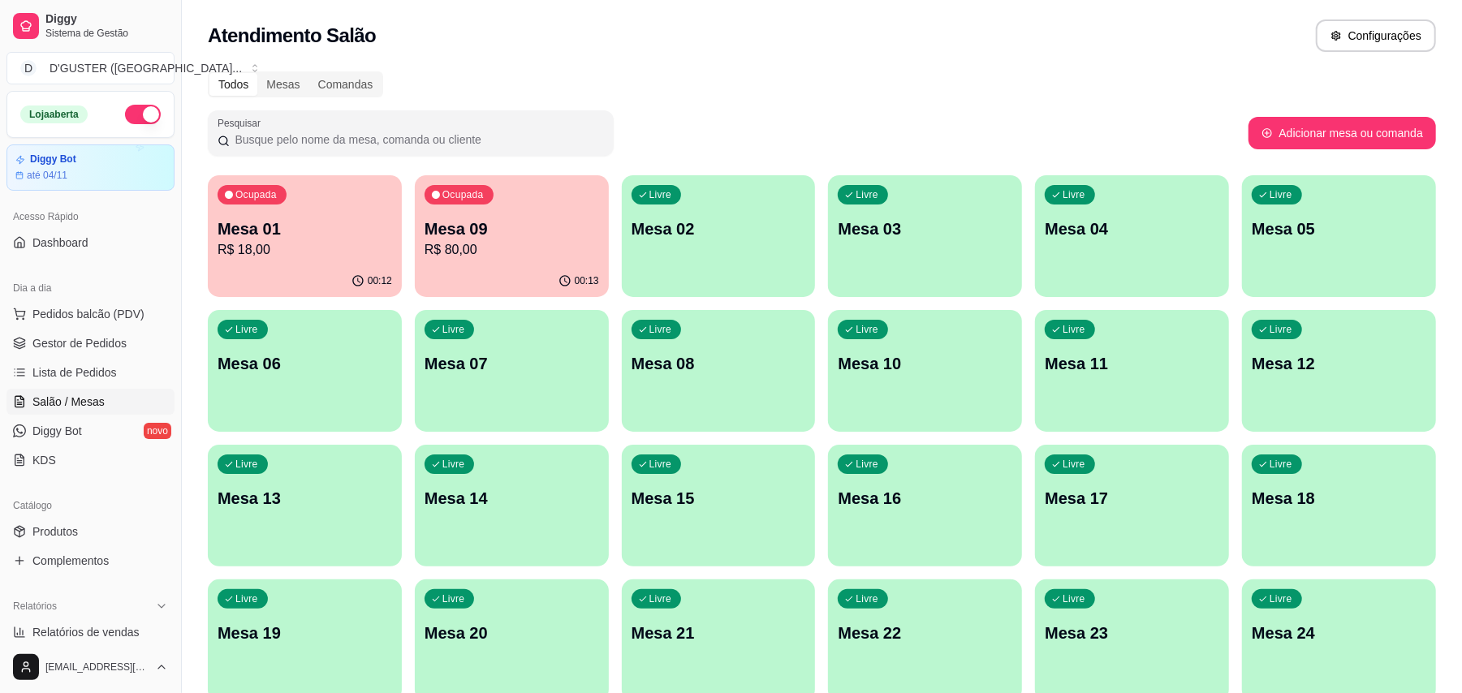
click at [78, 411] on link "Salão / Mesas" at bounding box center [90, 402] width 168 height 26
click at [1143, 240] on div "Livre Mesa 04" at bounding box center [1132, 226] width 194 height 102
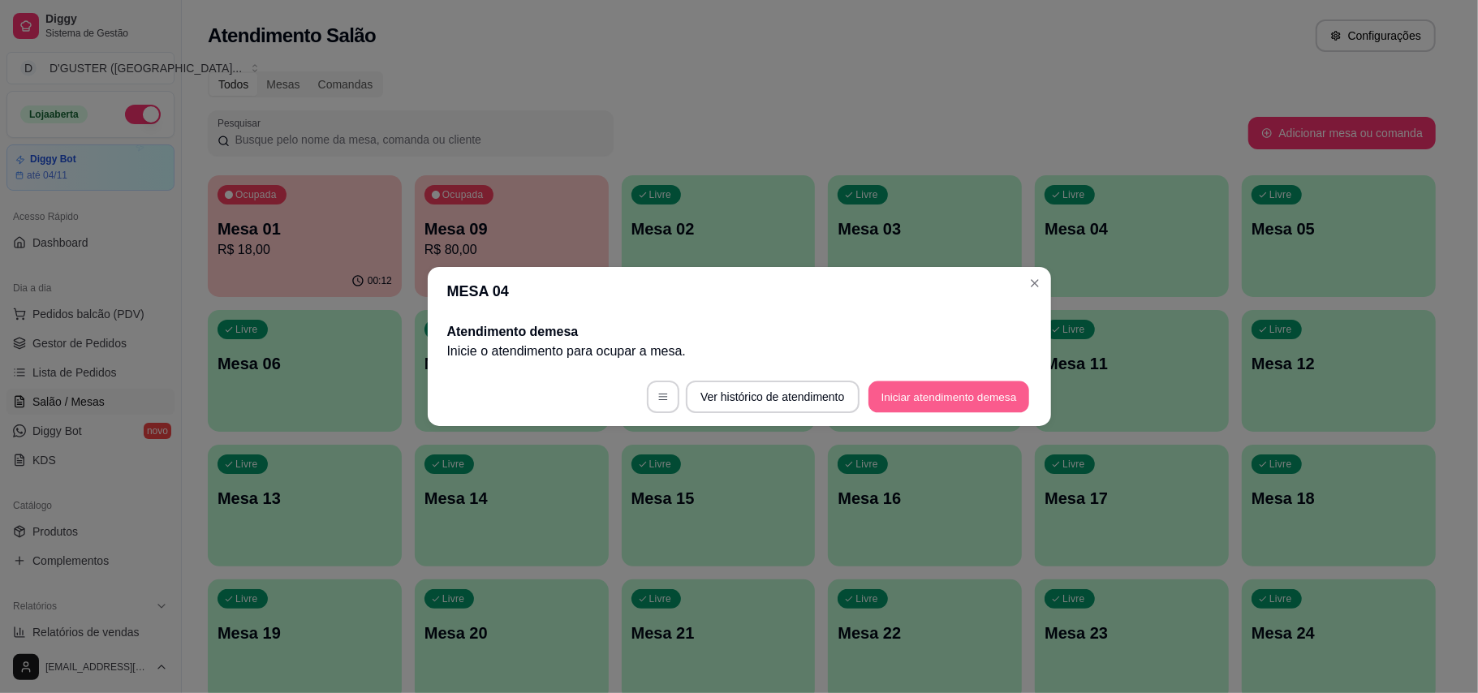
click at [953, 394] on button "Iniciar atendimento de mesa" at bounding box center [948, 397] width 161 height 32
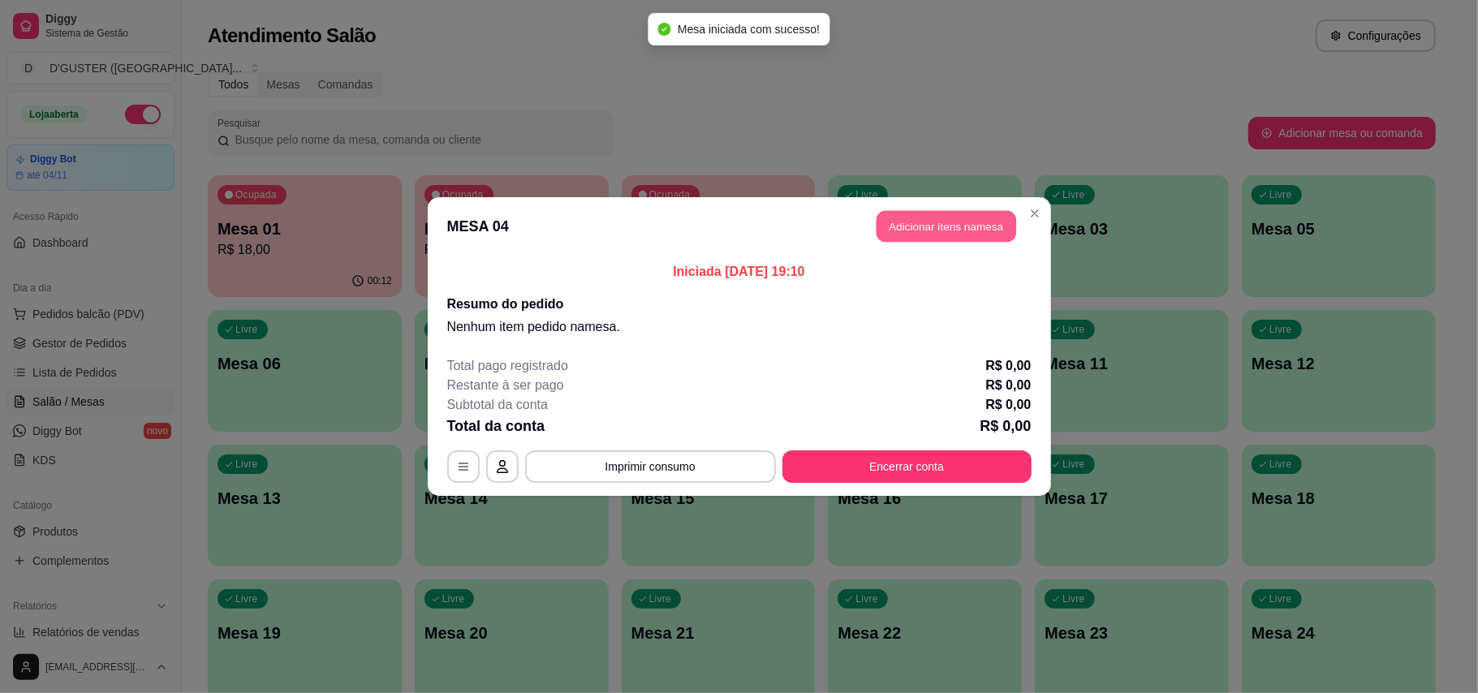
click at [959, 222] on button "Adicionar itens na mesa" at bounding box center [946, 227] width 140 height 32
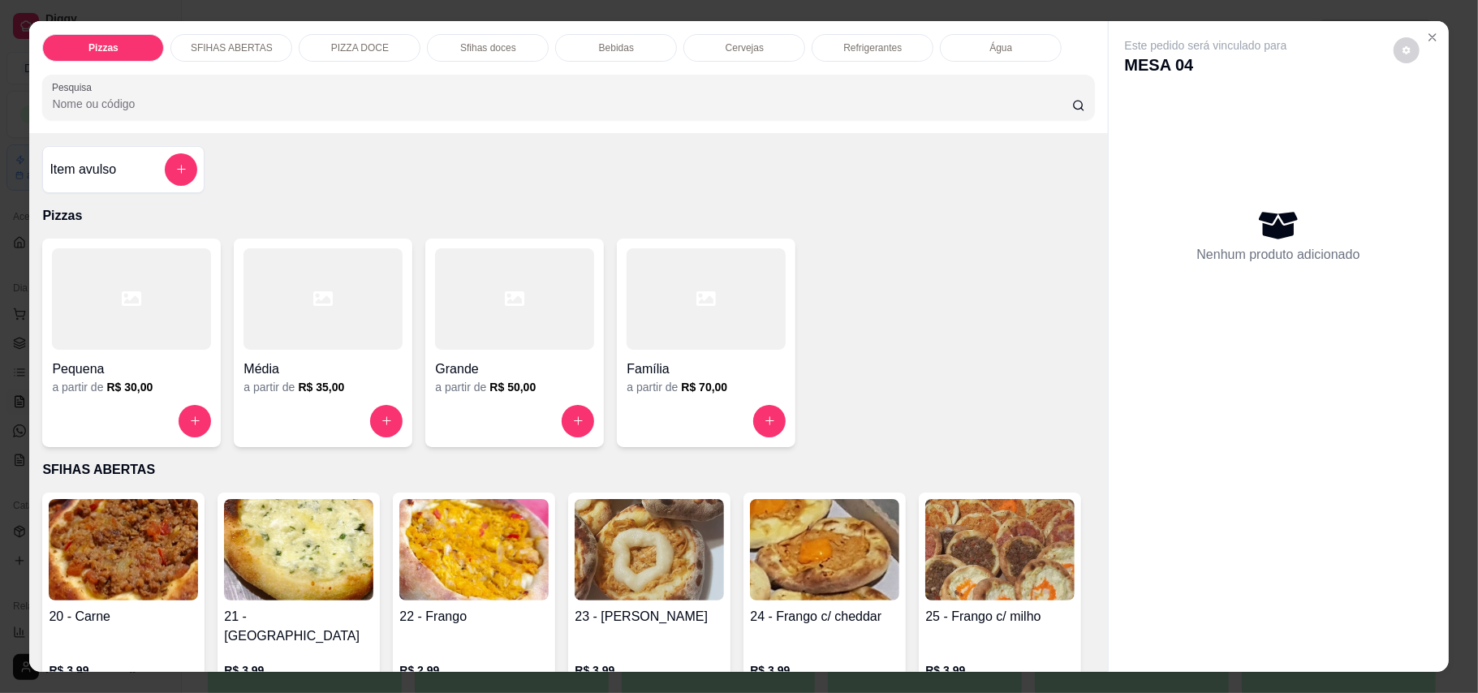
click at [73, 326] on div at bounding box center [131, 298] width 159 height 101
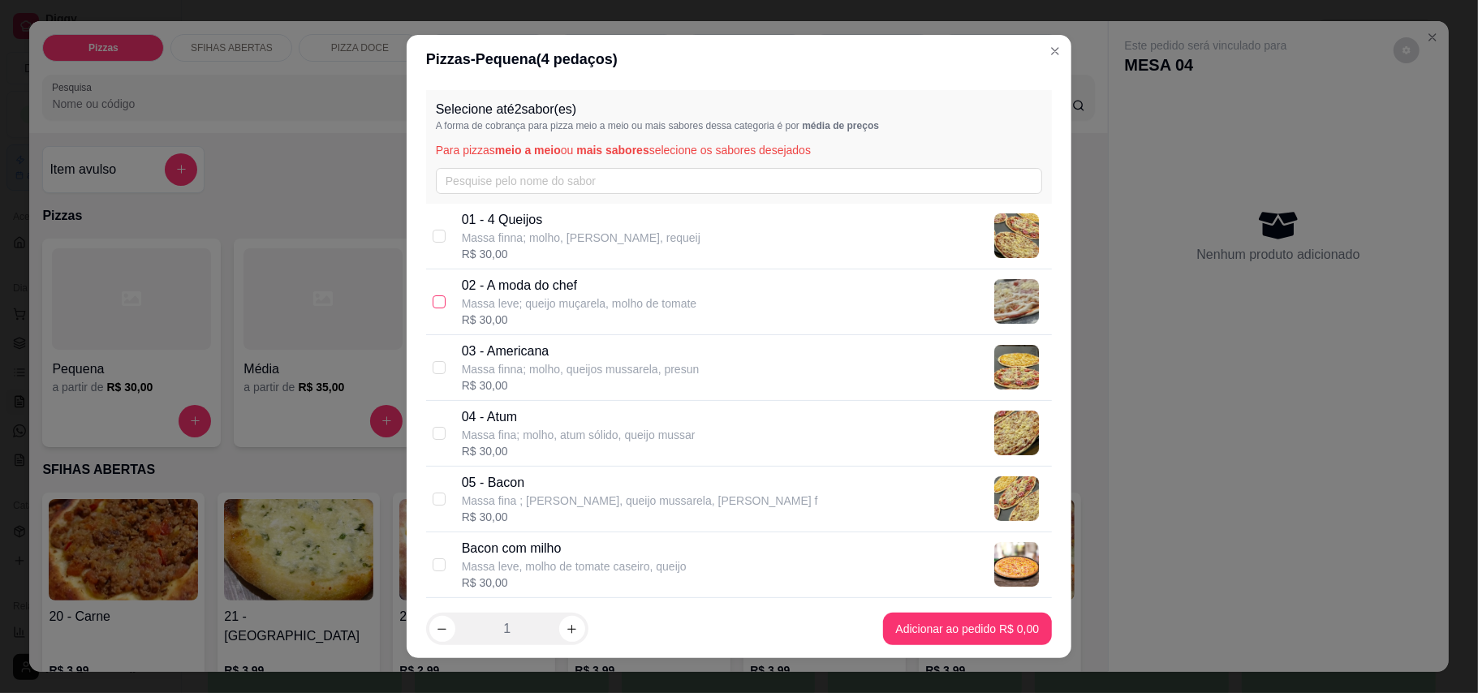
click at [433, 299] on input "checkbox" at bounding box center [439, 301] width 13 height 13
checkbox input "true"
click at [433, 427] on input "checkbox" at bounding box center [439, 433] width 13 height 13
checkbox input "true"
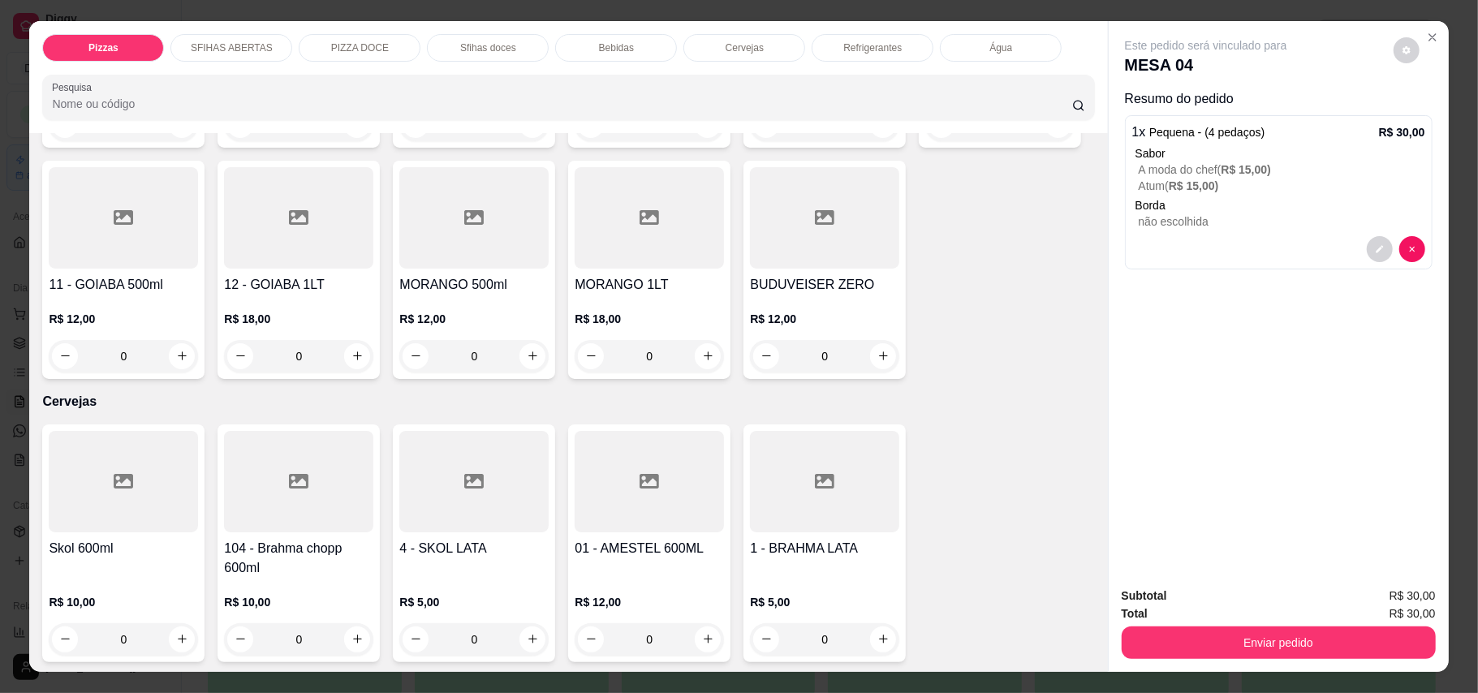
scroll to position [2597, 0]
click at [176, 132] on icon "increase-product-quantity" at bounding box center [182, 126] width 12 height 12
type input "1"
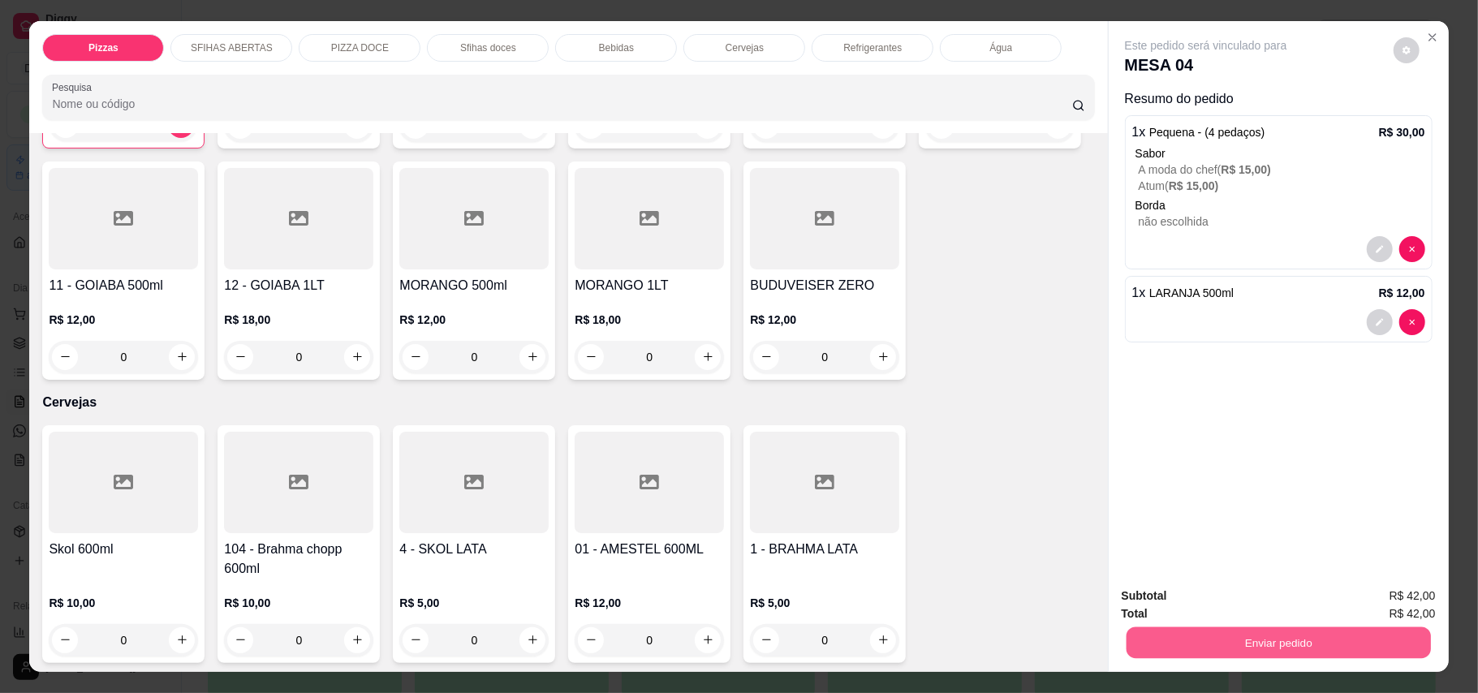
click at [1321, 651] on button "Enviar pedido" at bounding box center [1278, 643] width 304 height 32
click at [1394, 611] on button "Enviar pedido" at bounding box center [1392, 603] width 92 height 31
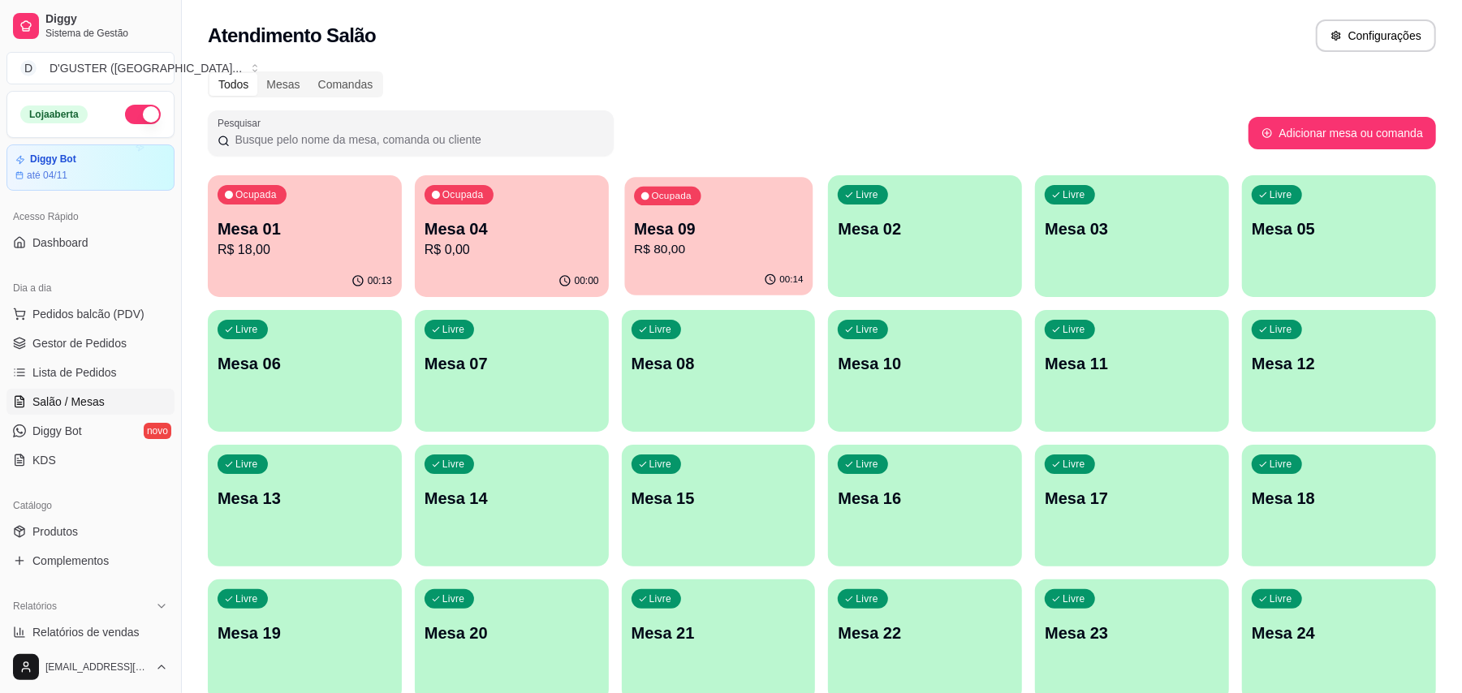
click at [699, 232] on p "Mesa 09" at bounding box center [718, 229] width 169 height 22
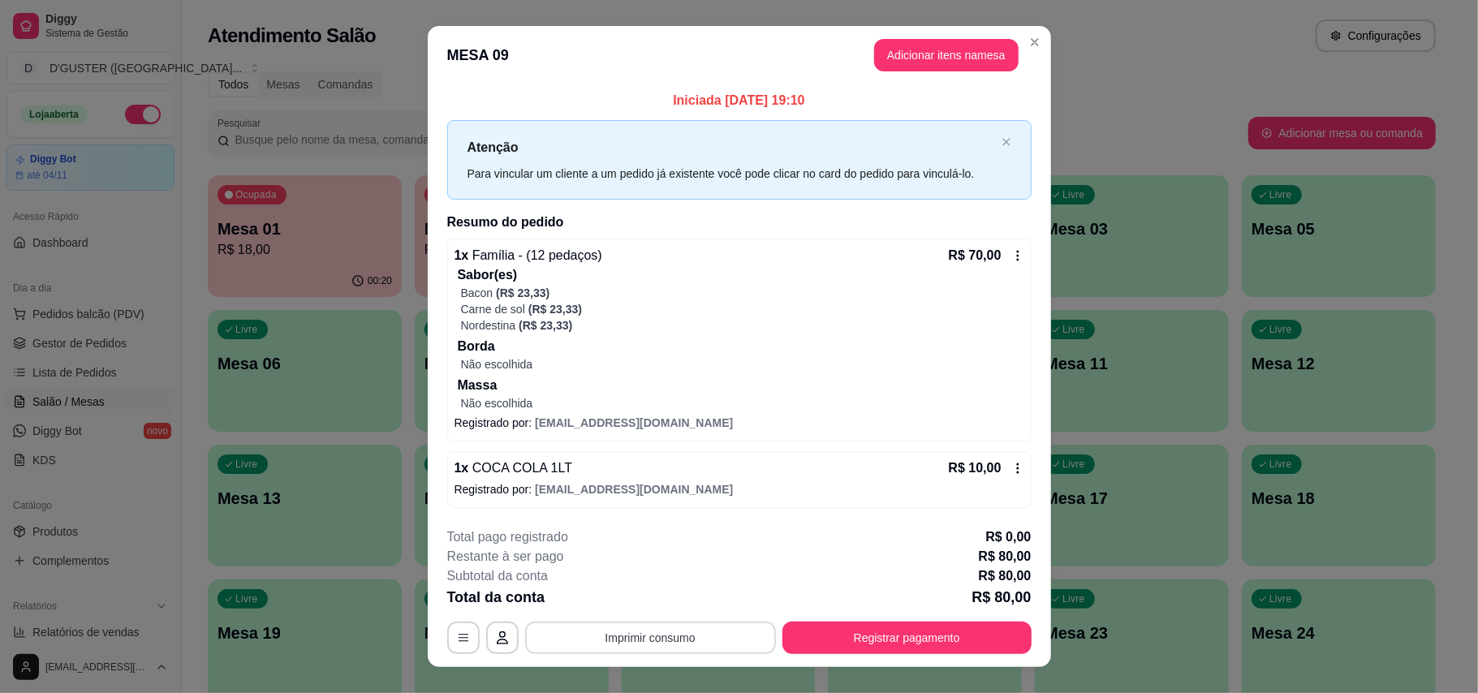
click at [659, 638] on button "Imprimir consumo" at bounding box center [650, 638] width 251 height 32
click at [652, 534] on button "IMPRESSORA" at bounding box center [647, 536] width 118 height 26
click at [945, 635] on button "Registrar pagamento" at bounding box center [906, 638] width 249 height 32
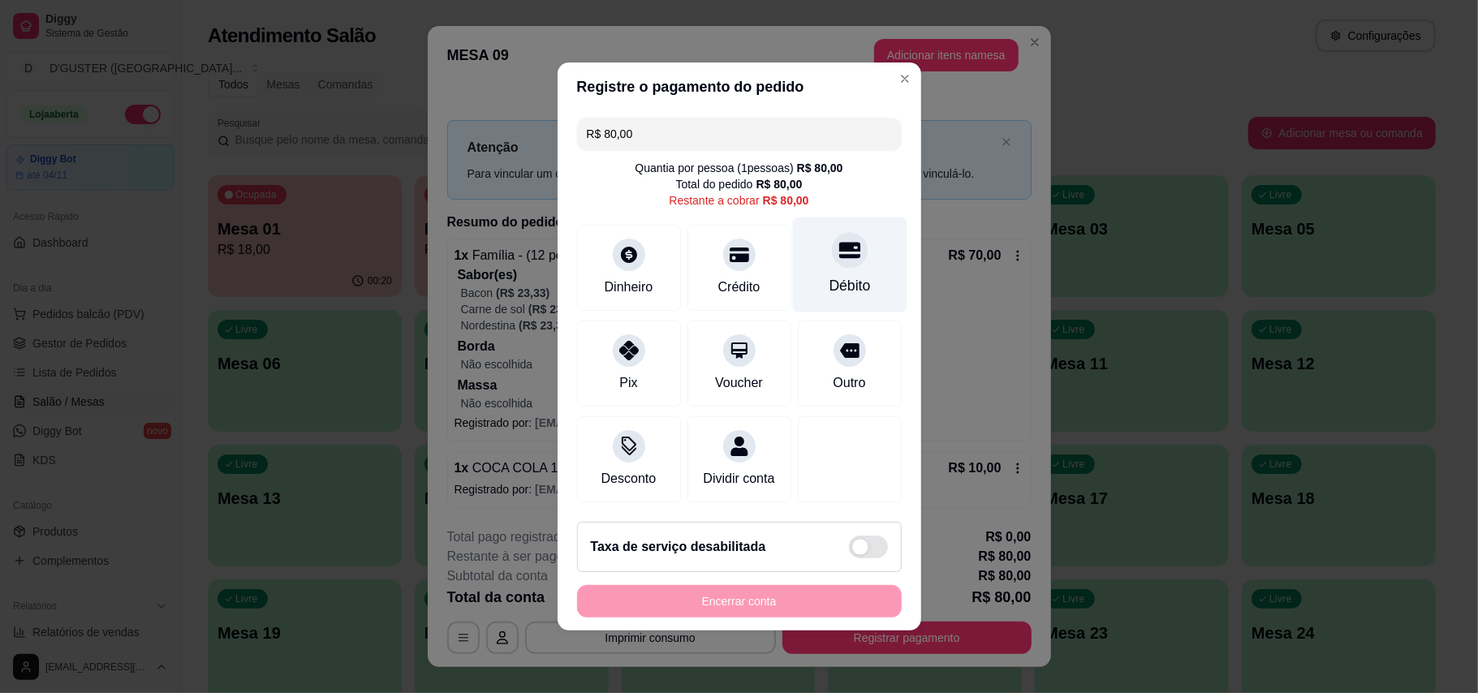
click at [867, 281] on div "Débito" at bounding box center [849, 264] width 114 height 95
type input "R$ 0,00"
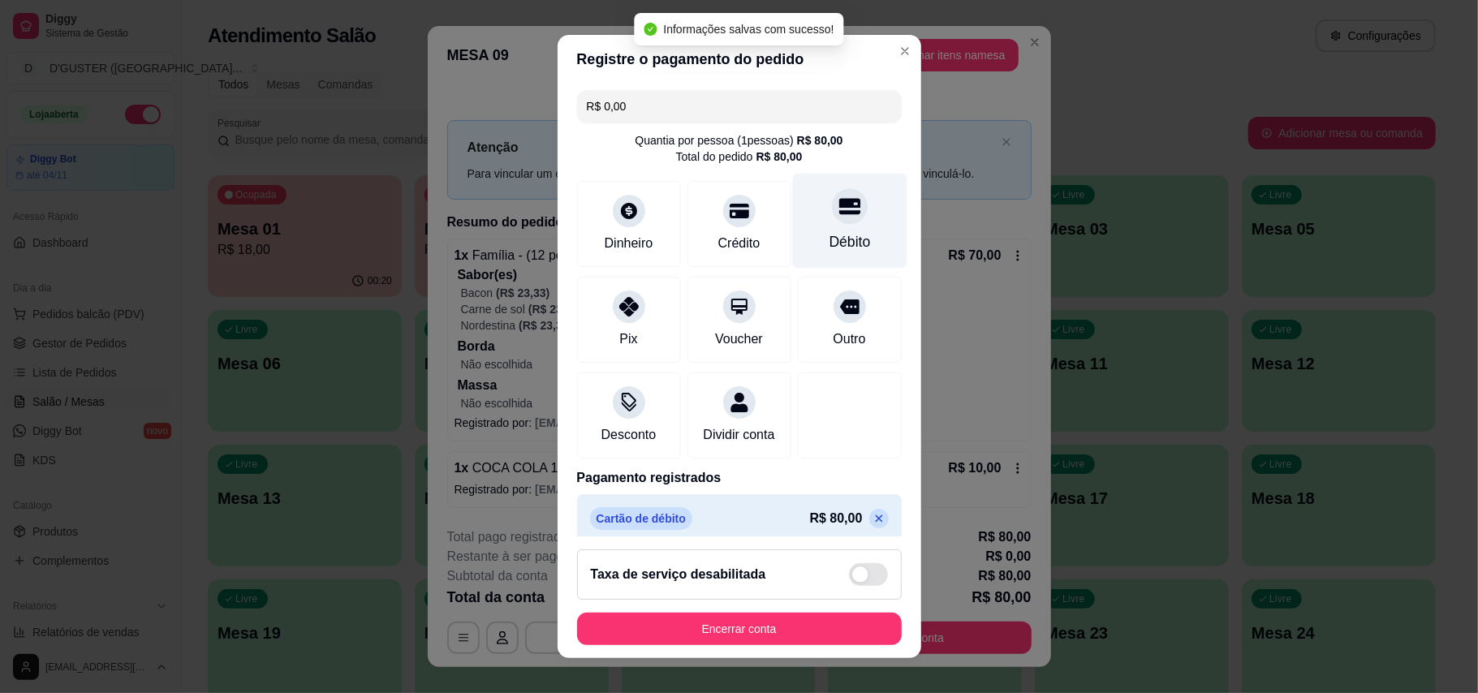
click at [859, 261] on div "Débito" at bounding box center [849, 220] width 114 height 95
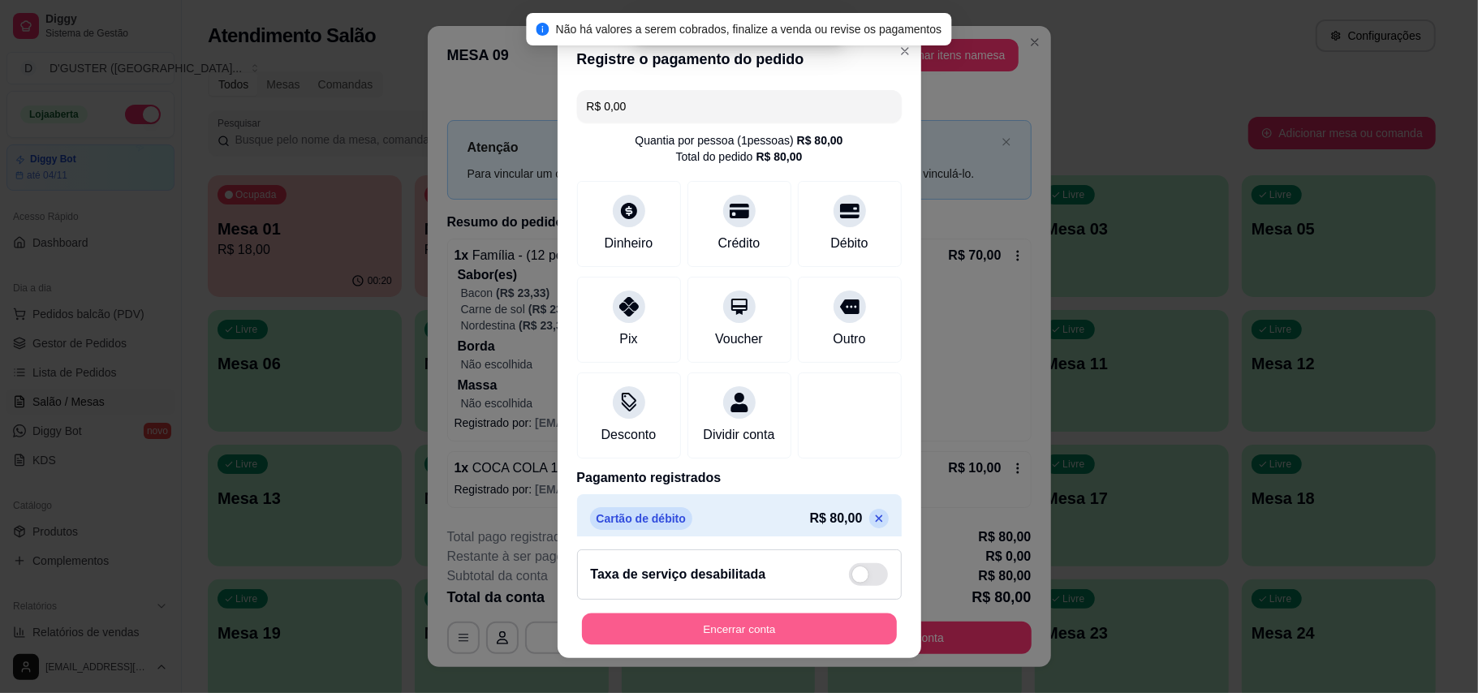
click at [807, 633] on button "Encerrar conta" at bounding box center [739, 630] width 315 height 32
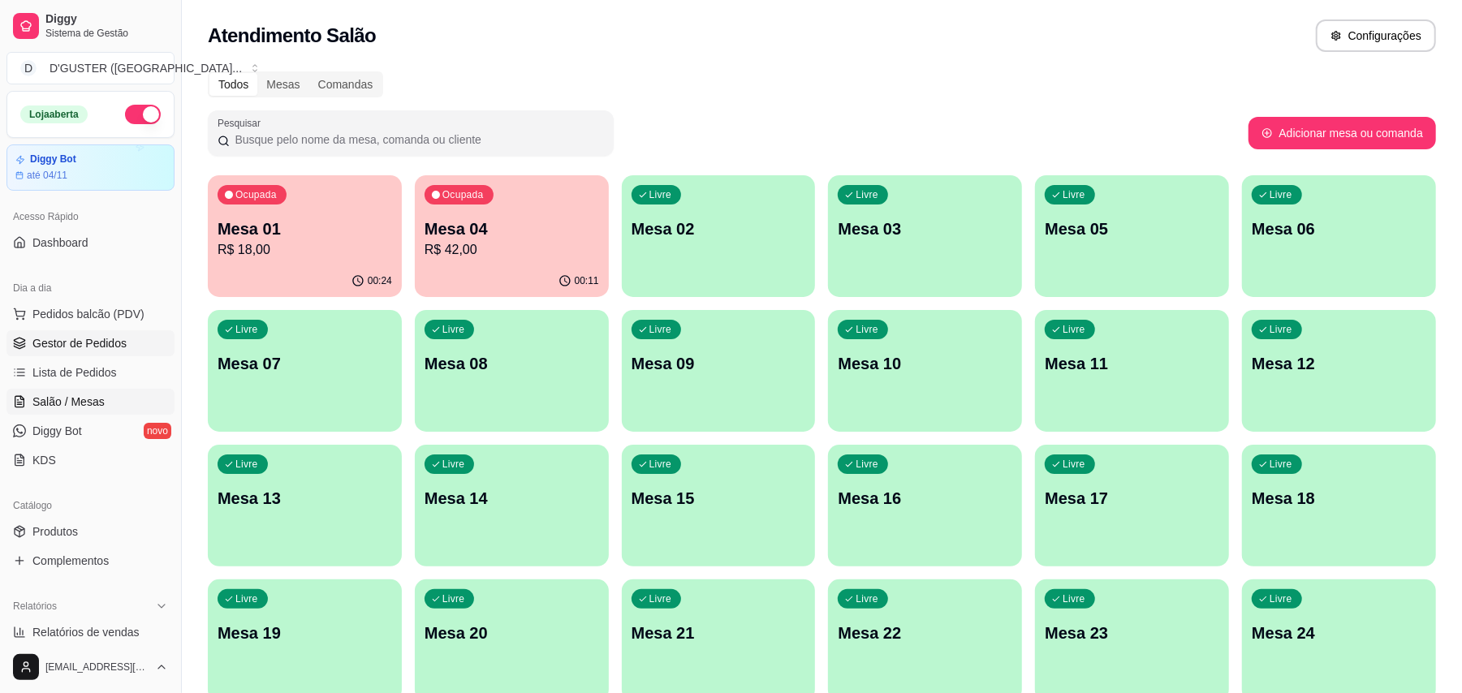
click at [93, 335] on span "Gestor de Pedidos" at bounding box center [79, 343] width 94 height 16
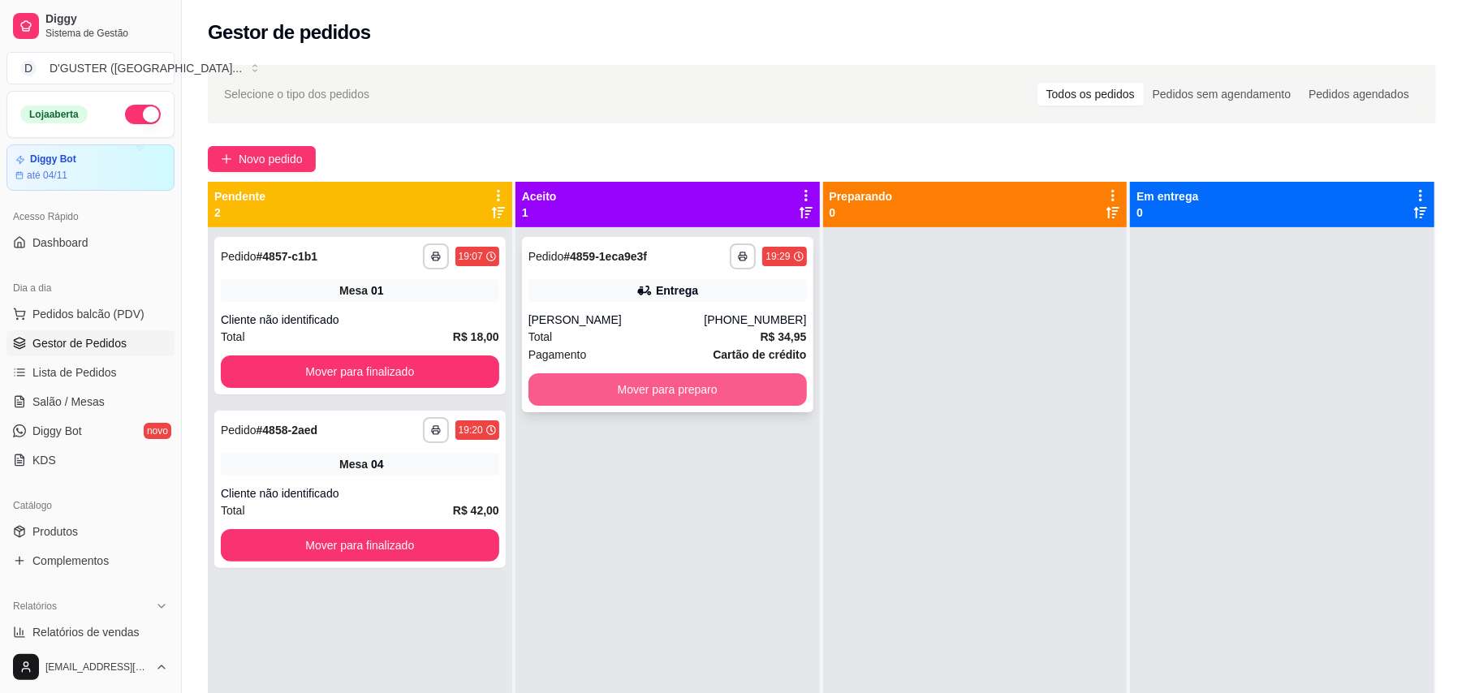
click at [724, 390] on button "Mover para preparo" at bounding box center [667, 389] width 278 height 32
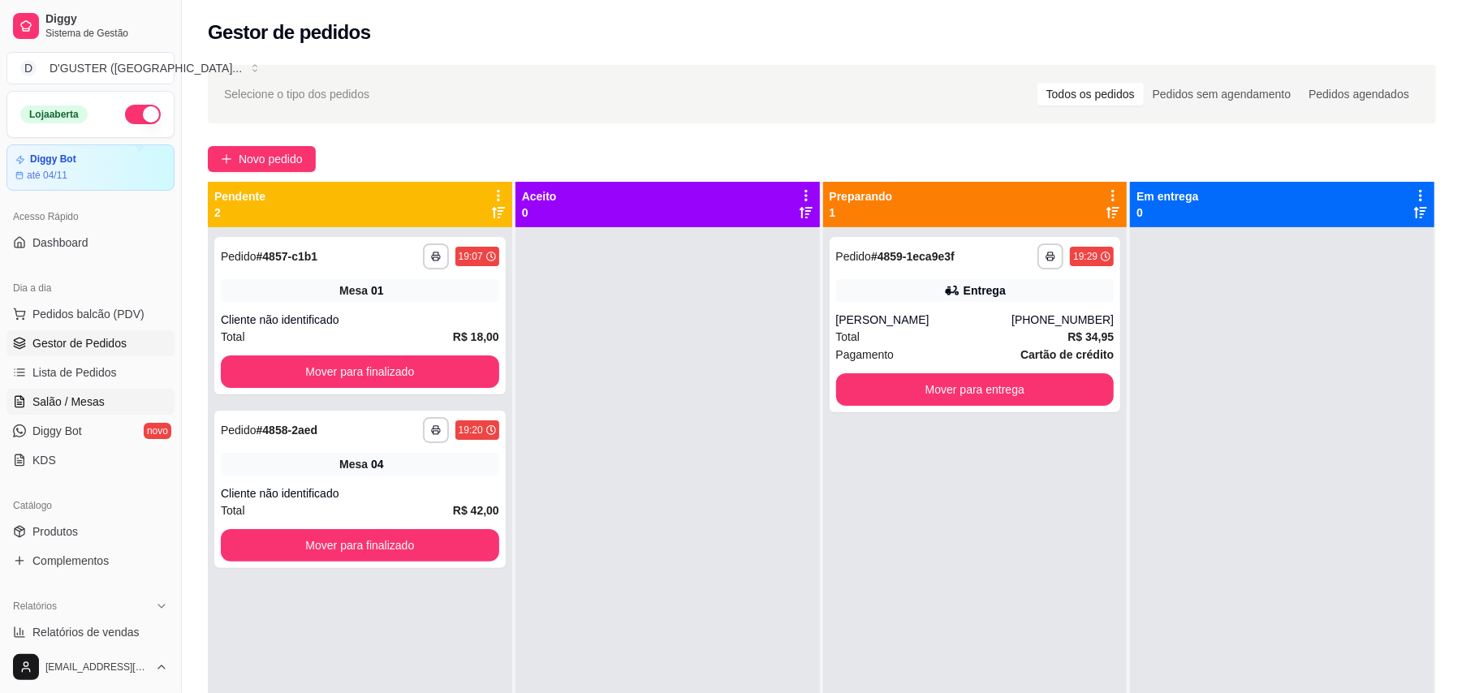
click at [21, 411] on link "Salão / Mesas" at bounding box center [90, 402] width 168 height 26
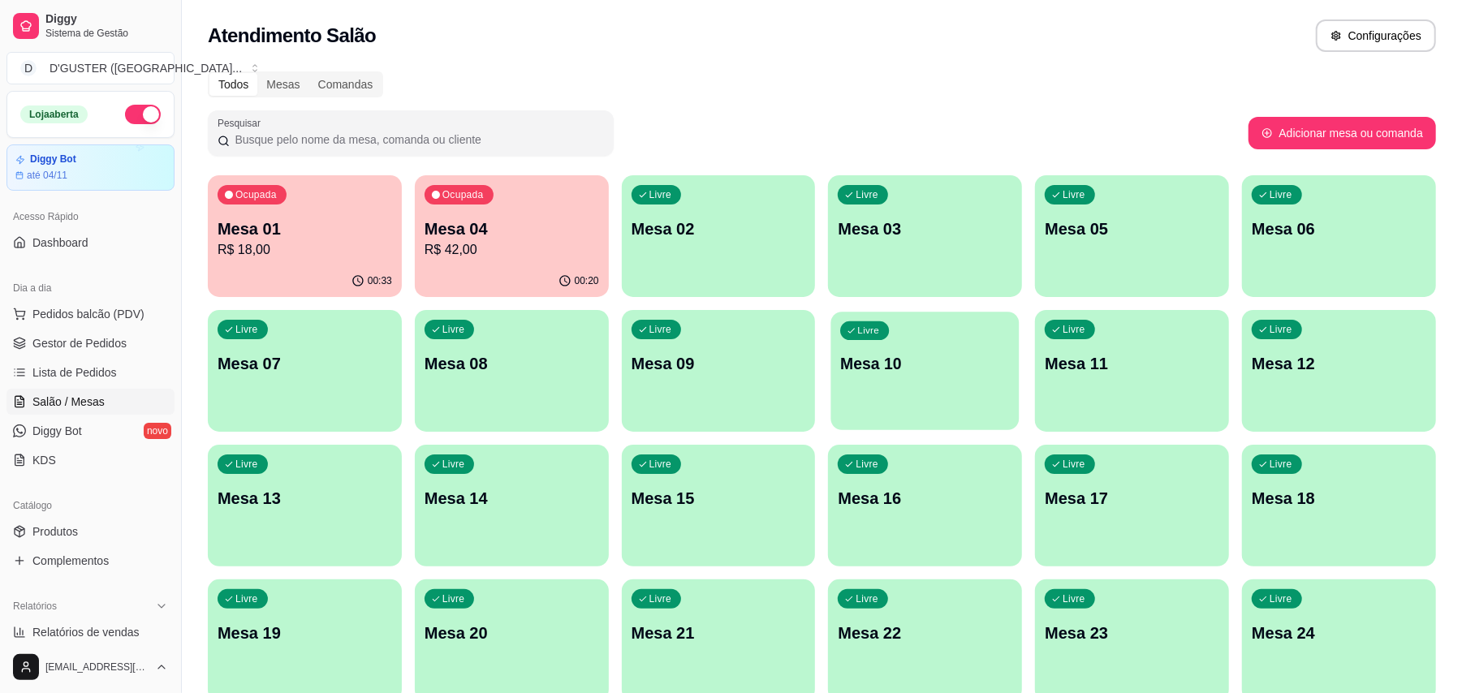
click at [899, 373] on p "Mesa 10" at bounding box center [925, 364] width 169 height 22
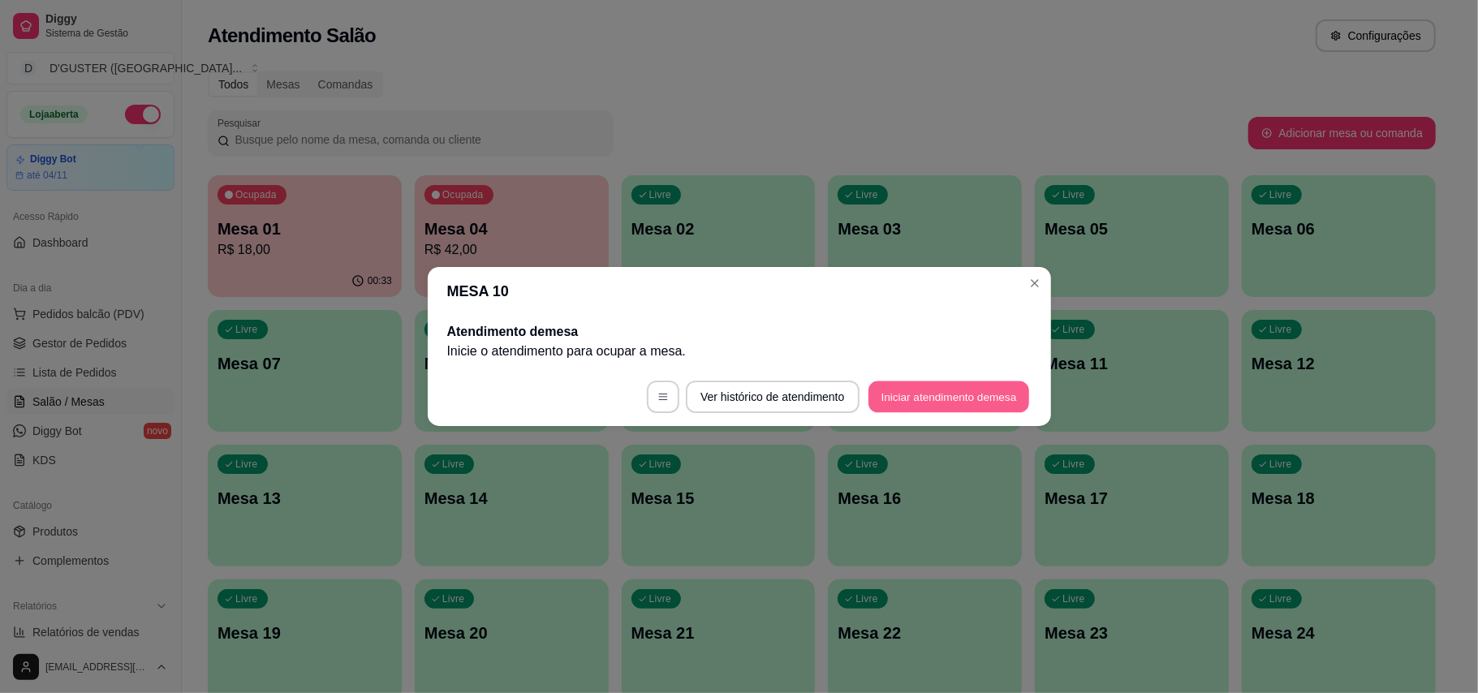
click at [956, 397] on button "Iniciar atendimento de mesa" at bounding box center [948, 397] width 161 height 32
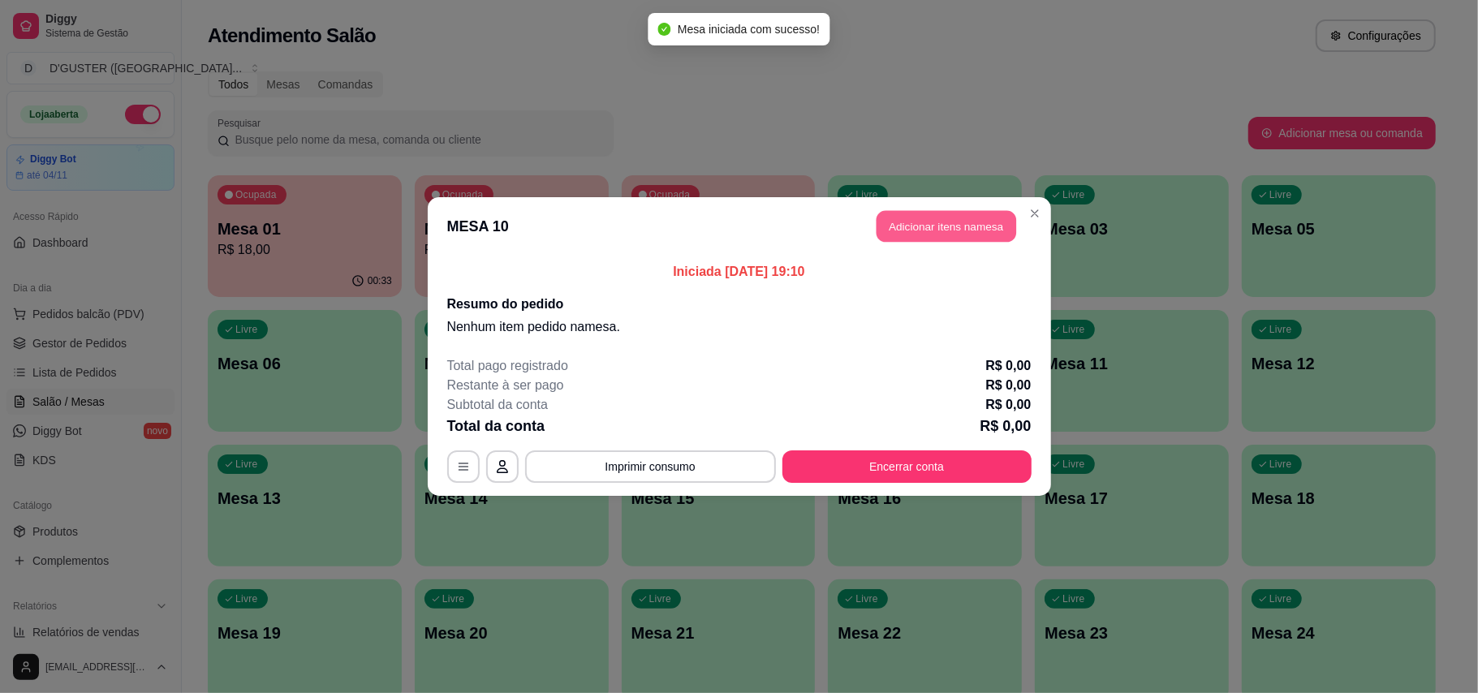
click at [968, 231] on button "Adicionar itens na mesa" at bounding box center [946, 227] width 140 height 32
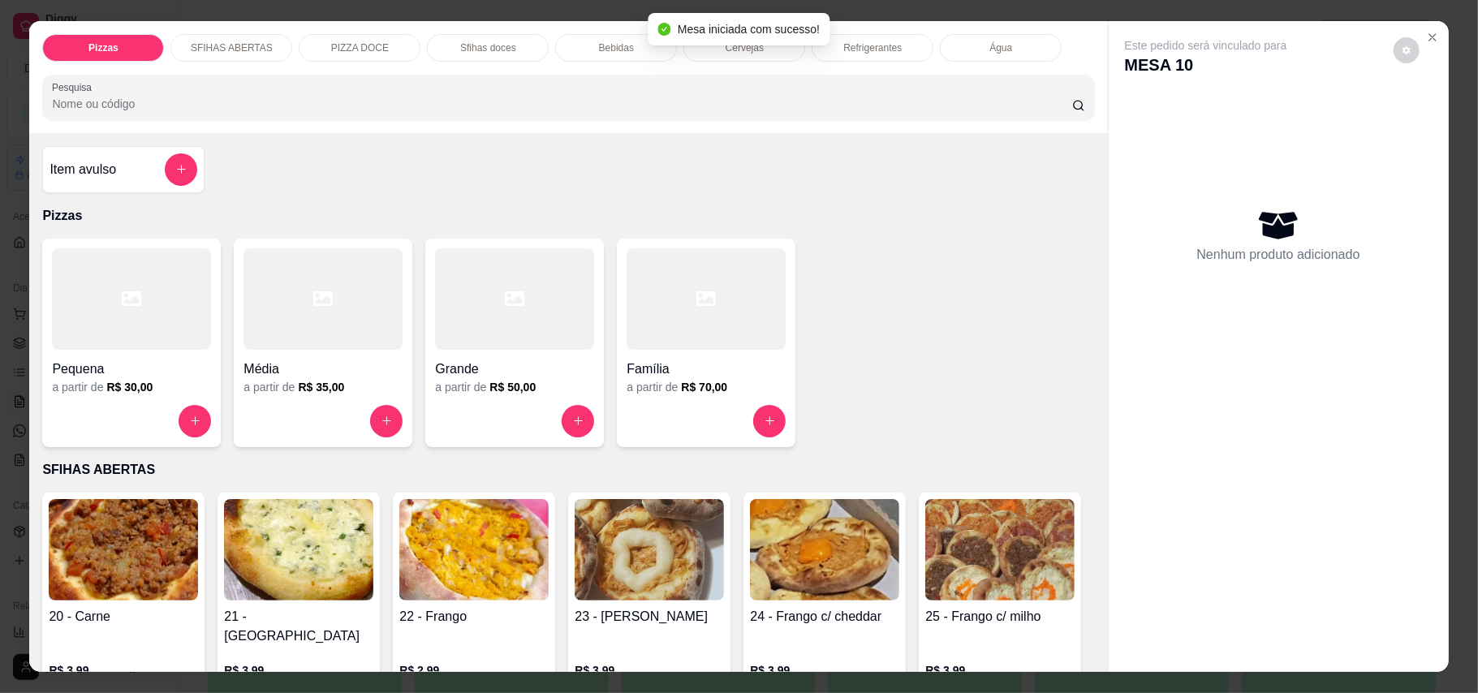
click at [92, 352] on div "Pequena" at bounding box center [131, 364] width 159 height 29
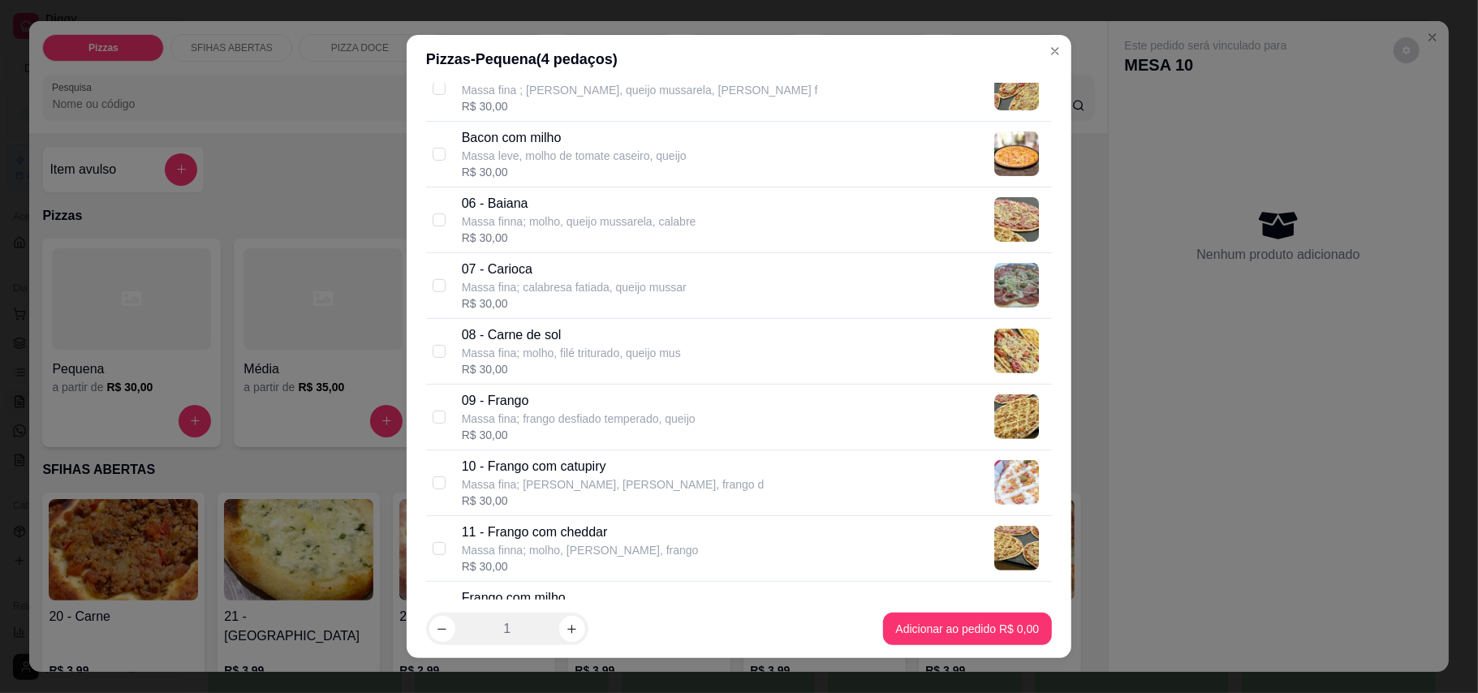
scroll to position [433, 0]
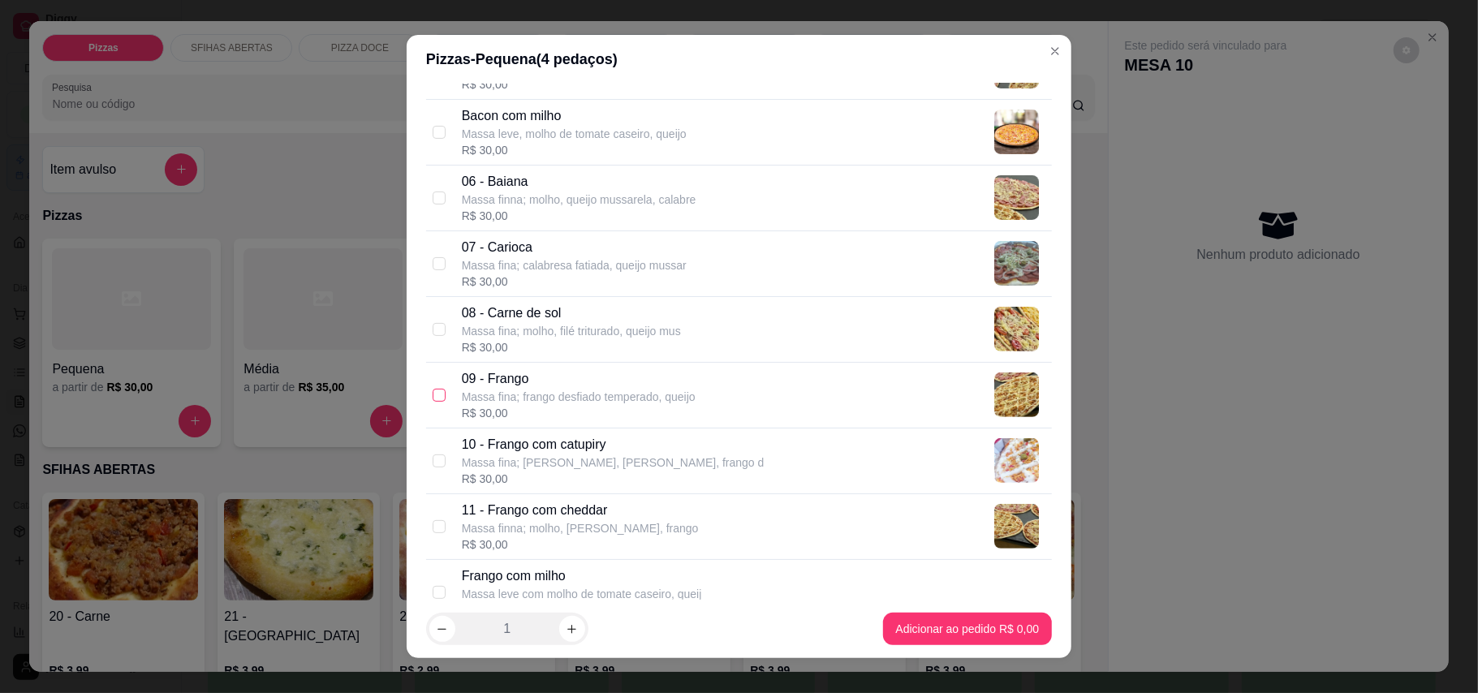
click at [433, 400] on input "checkbox" at bounding box center [439, 395] width 13 height 13
checkbox input "true"
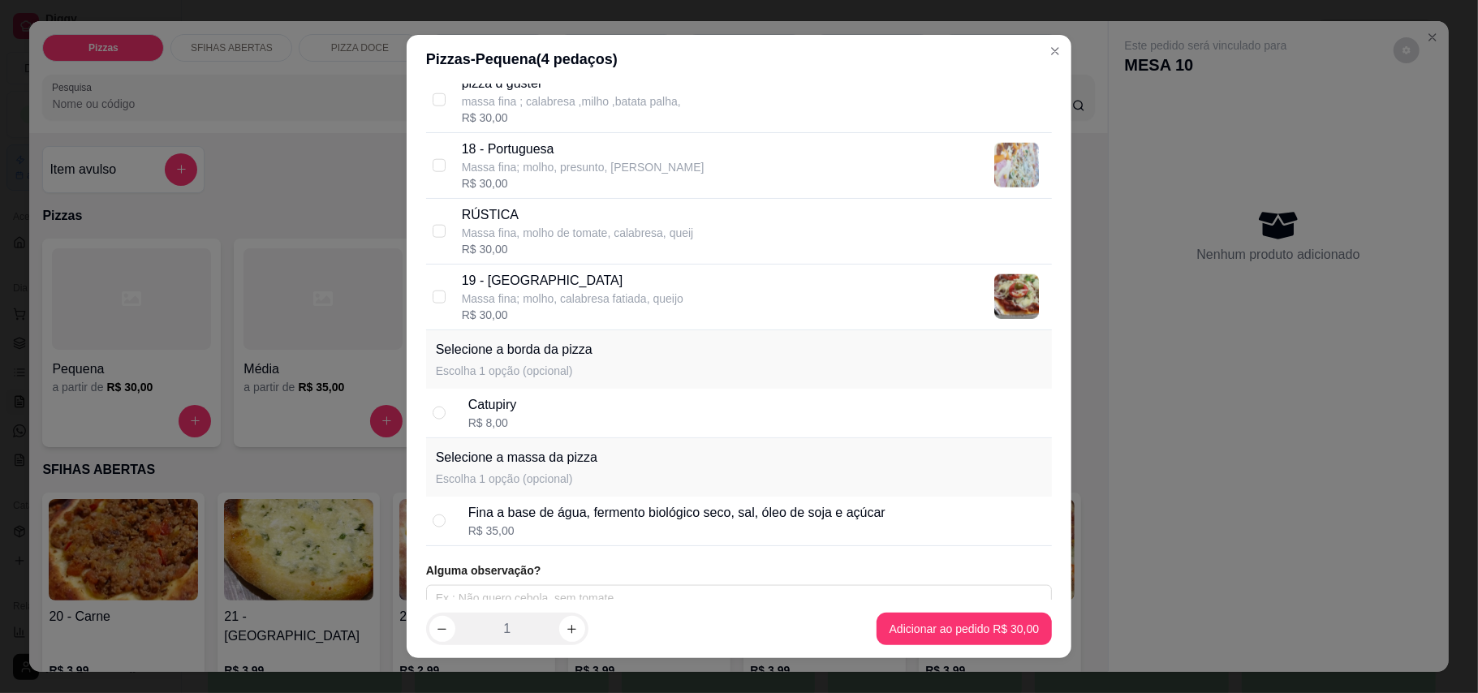
scroll to position [1475, 0]
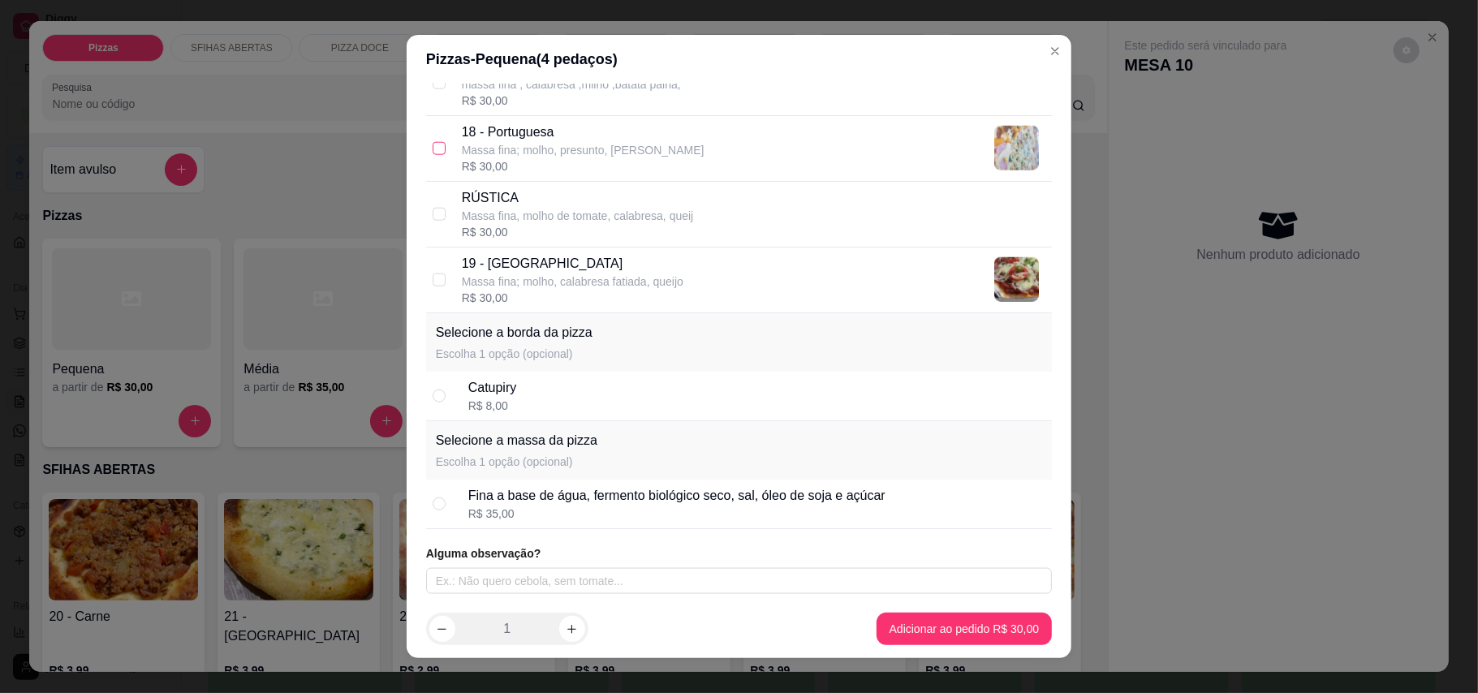
click at [433, 146] on input "checkbox" at bounding box center [439, 148] width 13 height 13
checkbox input "true"
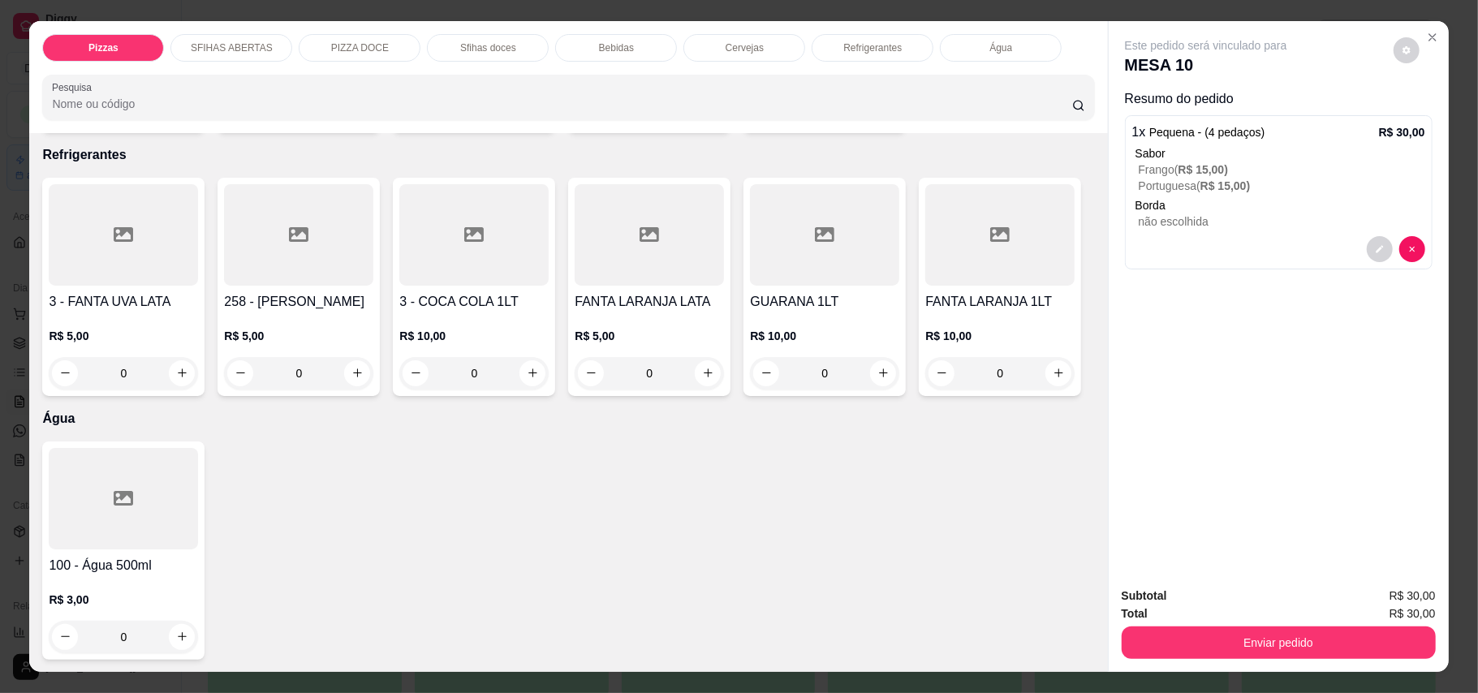
scroll to position [3783, 0]
click at [179, 631] on icon "increase-product-quantity" at bounding box center [182, 637] width 12 height 12
type input "1"
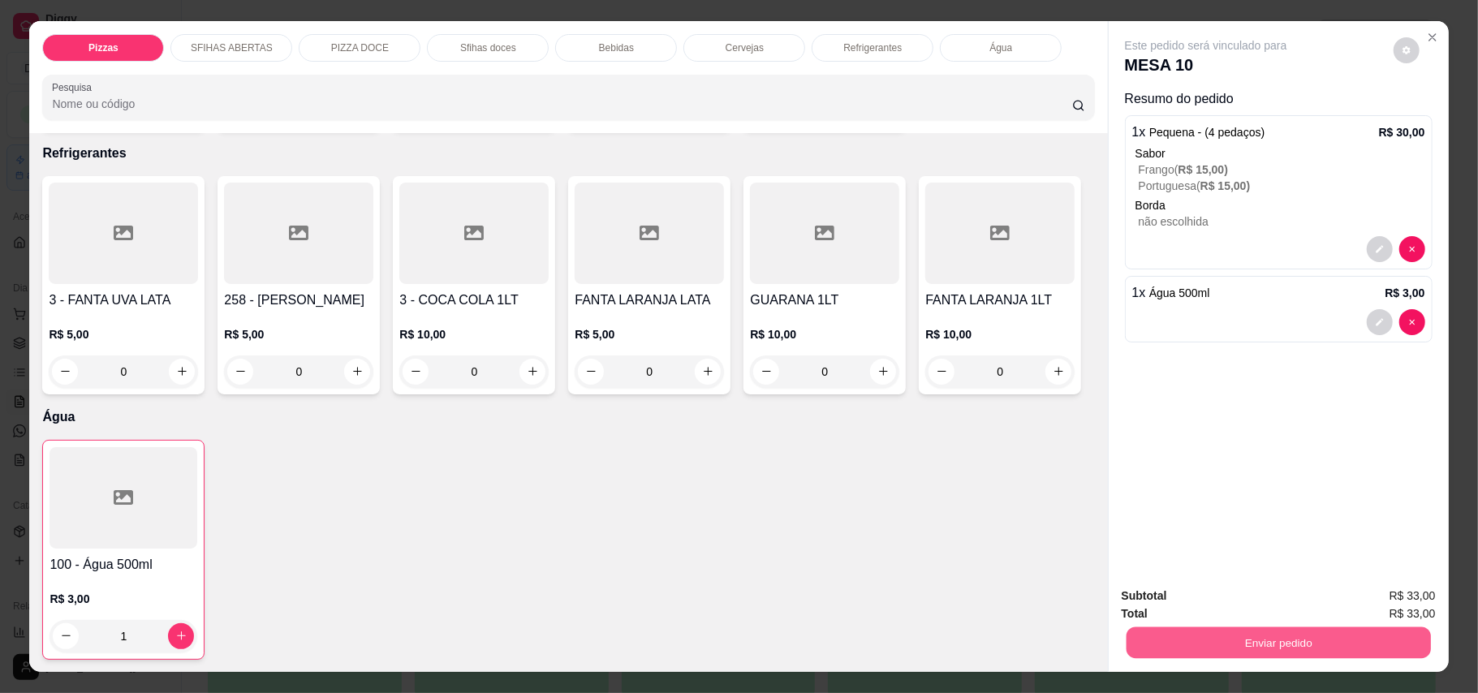
click at [1318, 640] on button "Enviar pedido" at bounding box center [1278, 643] width 304 height 32
click at [1399, 591] on button "Enviar pedido" at bounding box center [1391, 603] width 89 height 30
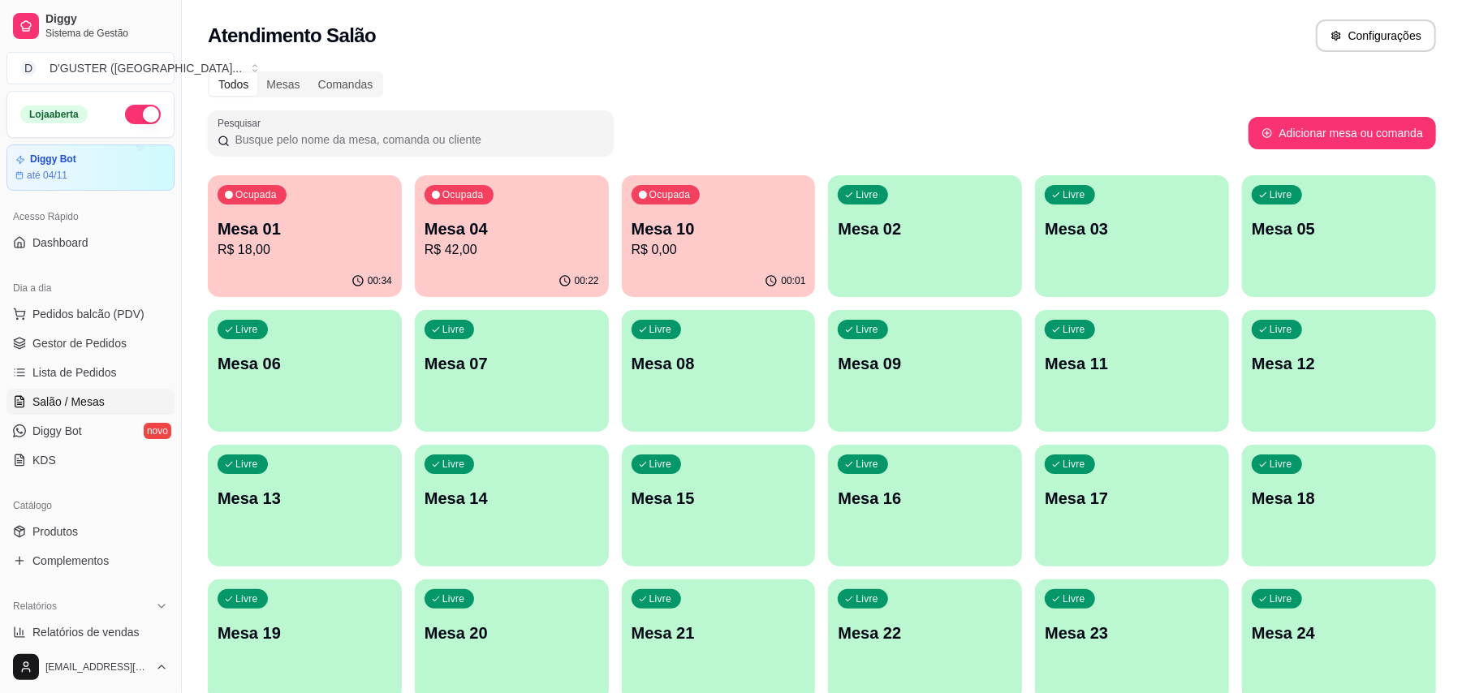
click at [409, 265] on div "Ocupada Mesa 01 R$ 18,00 00:34 Ocupada Mesa 04 R$ 42,00 00:22 Ocupada Mesa 10 R…" at bounding box center [822, 572] width 1228 height 795
click at [510, 282] on div "00:22" at bounding box center [511, 280] width 188 height 31
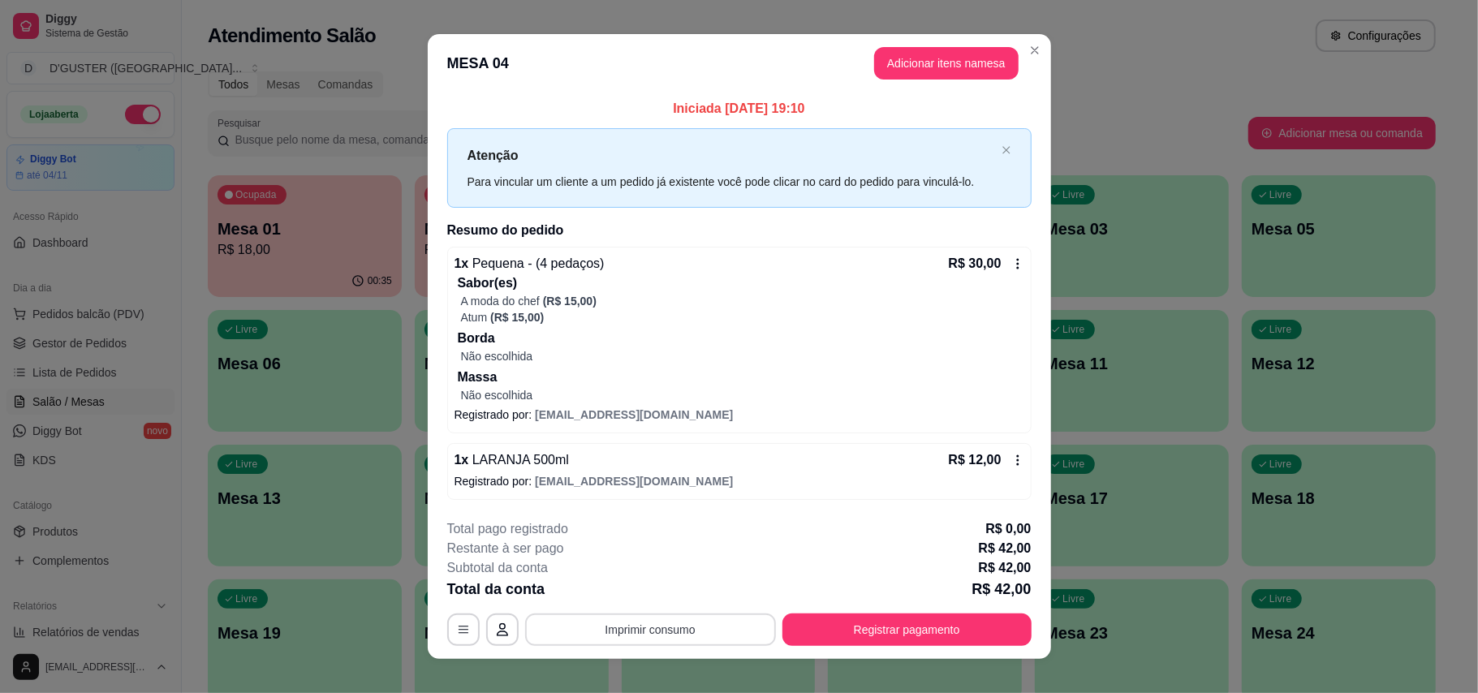
click at [591, 636] on button "Imprimir consumo" at bounding box center [650, 630] width 251 height 32
click at [633, 532] on button "IMPRESSORA" at bounding box center [647, 527] width 114 height 25
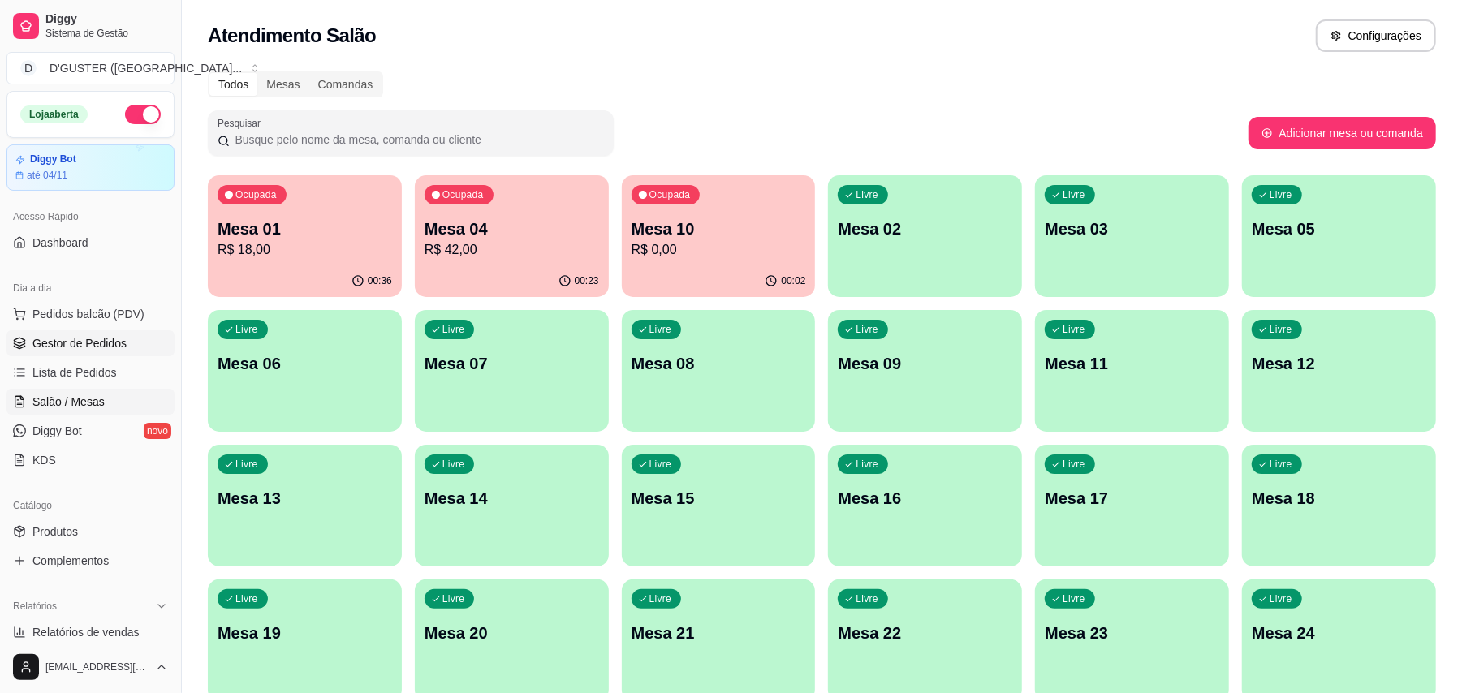
click at [83, 338] on span "Gestor de Pedidos" at bounding box center [79, 343] width 94 height 16
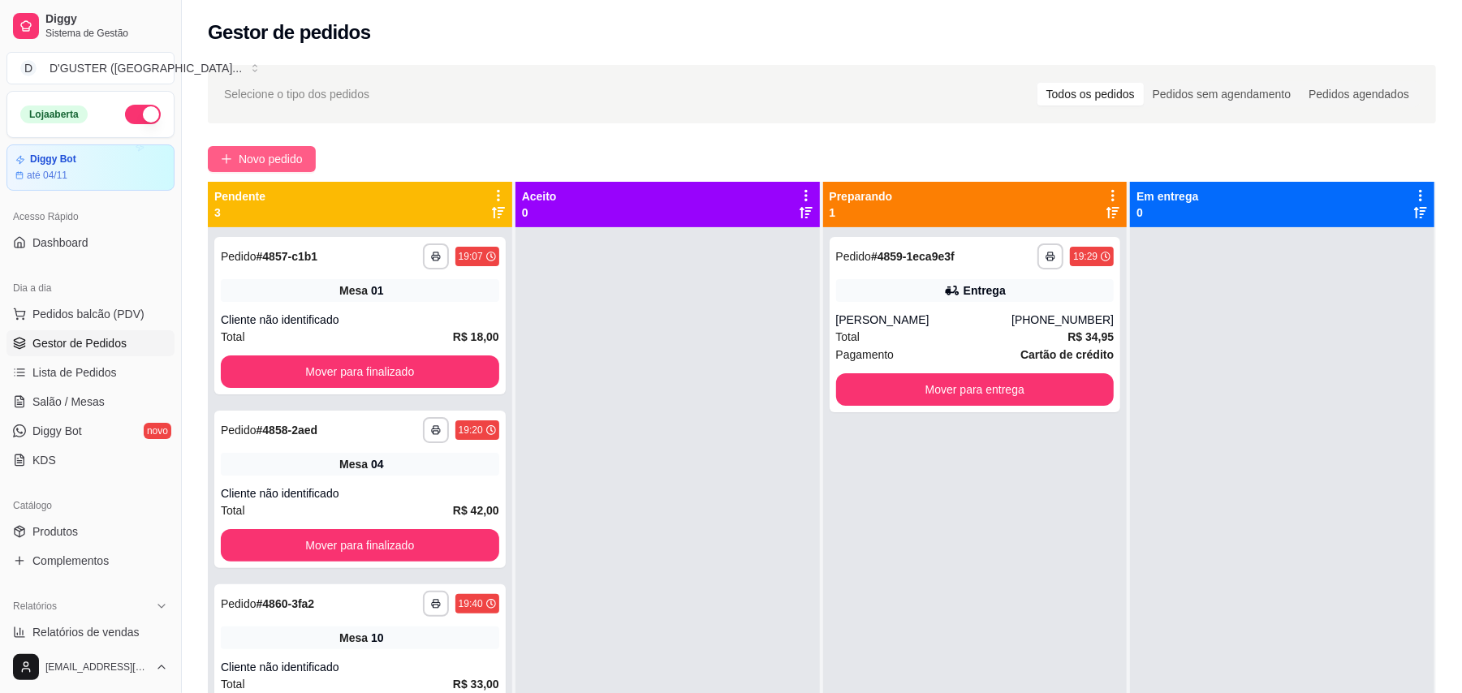
click at [273, 159] on span "Novo pedido" at bounding box center [271, 159] width 64 height 18
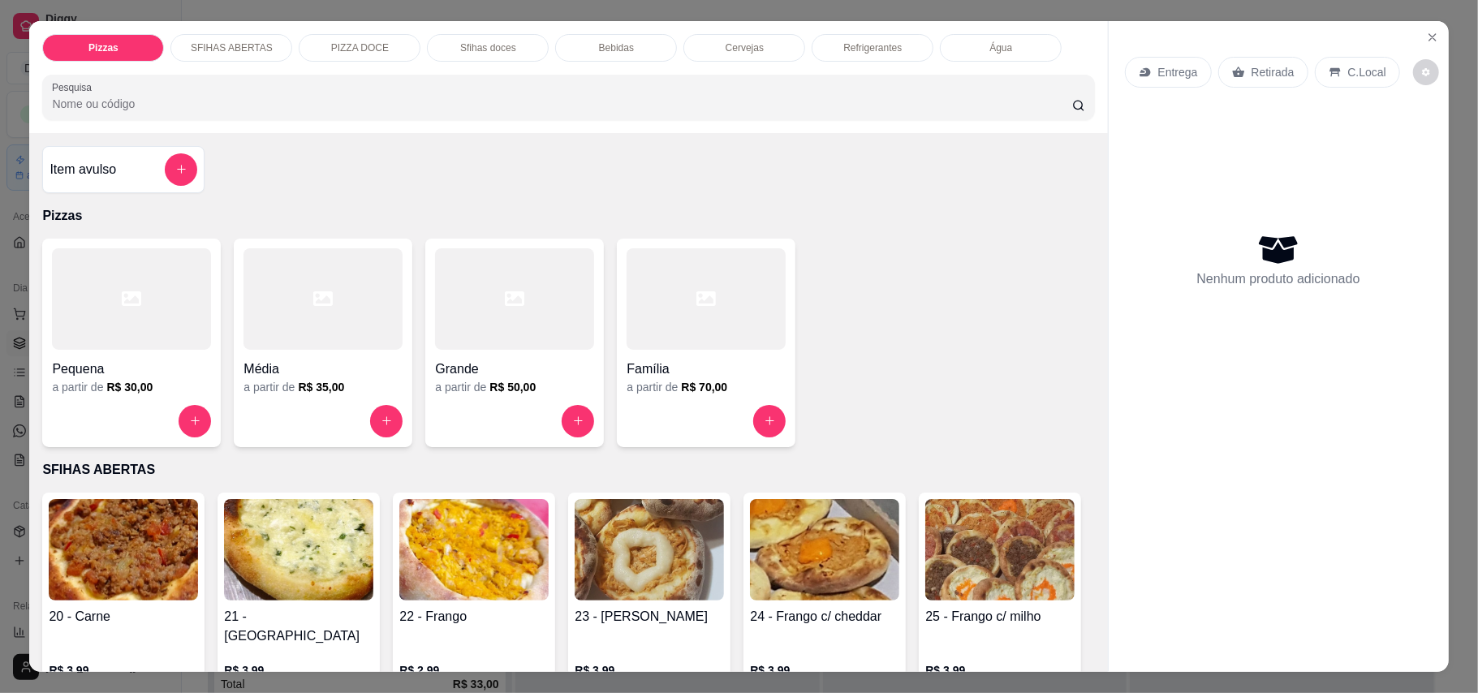
click at [1162, 73] on p "Entrega" at bounding box center [1178, 72] width 40 height 16
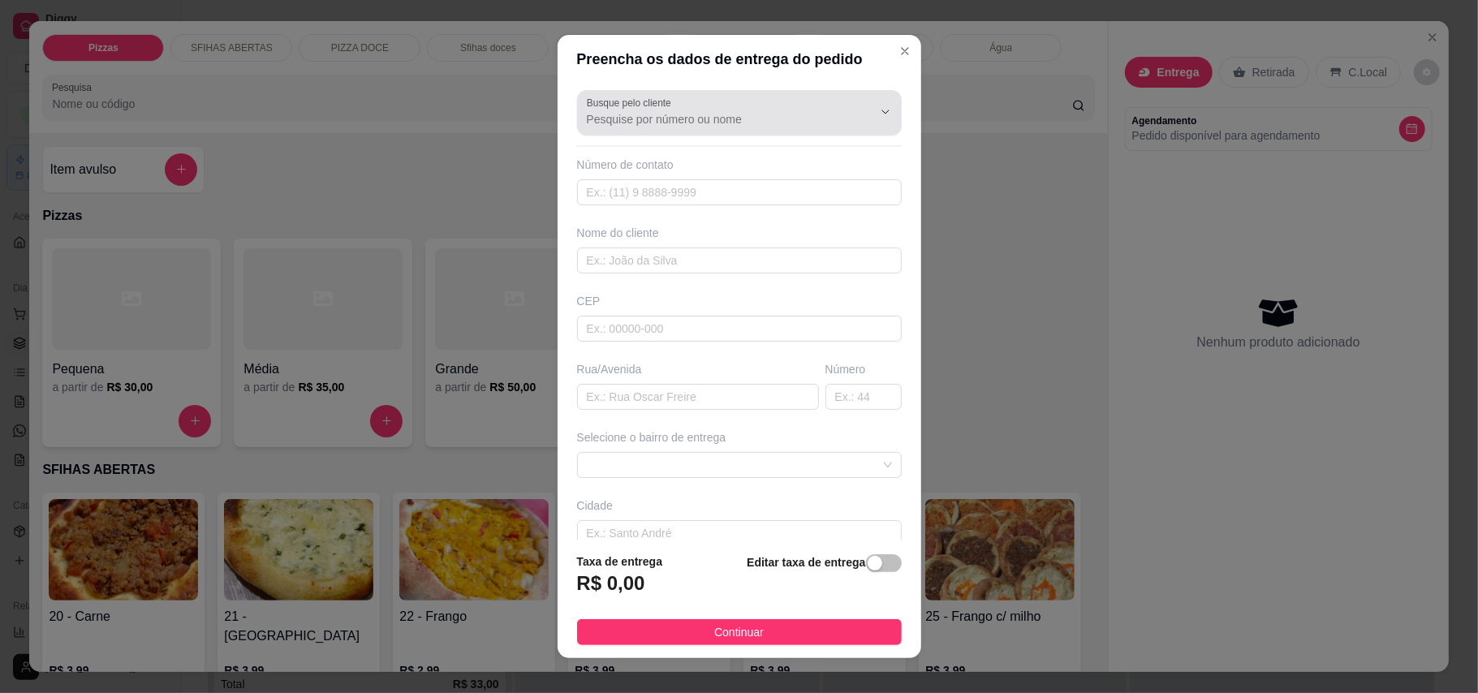
click at [744, 112] on input "Busque pelo cliente" at bounding box center [717, 119] width 260 height 16
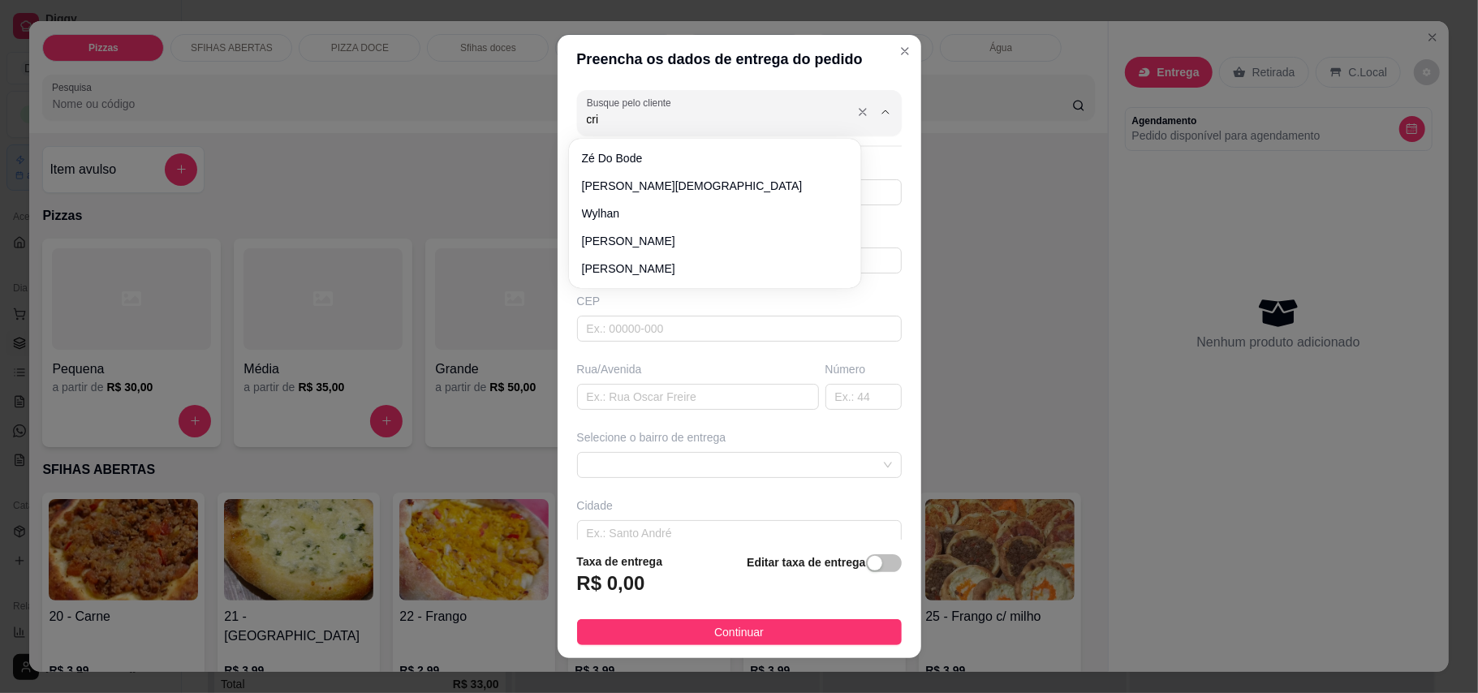
type input "cris"
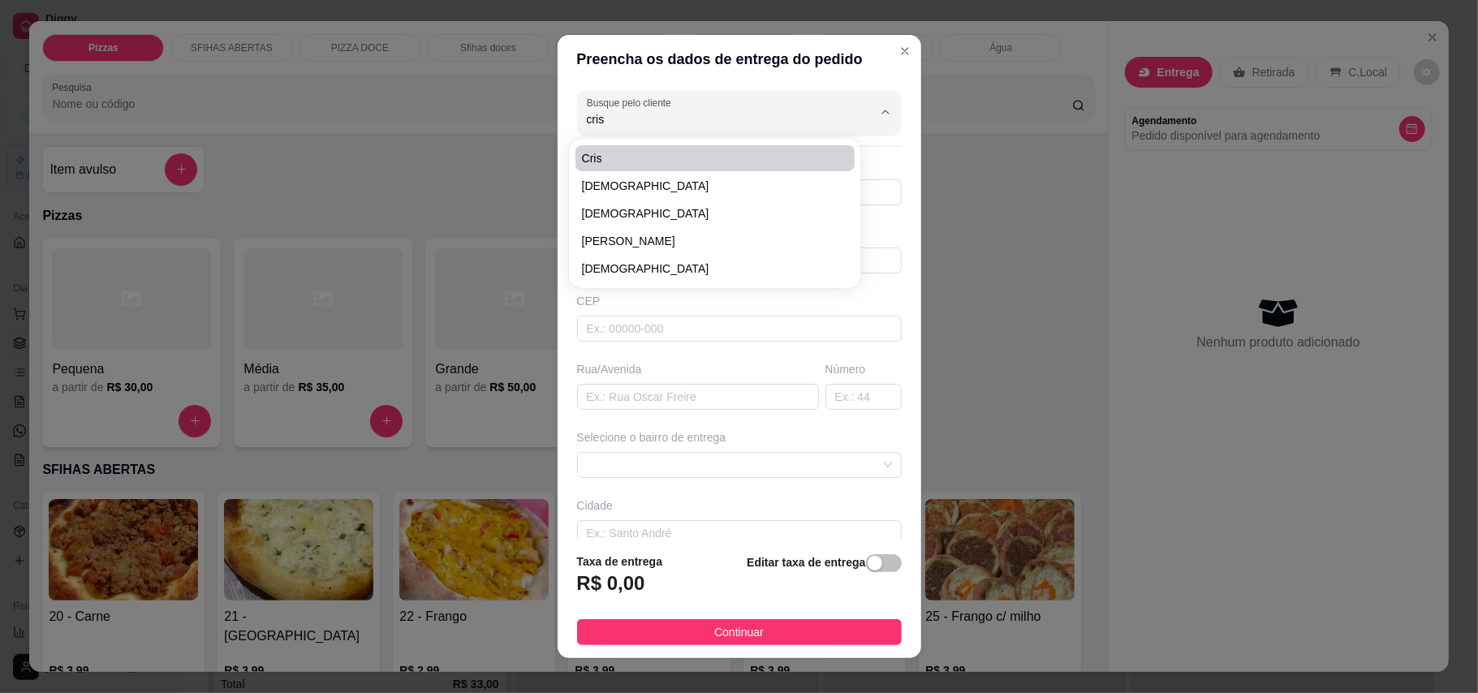
click at [683, 147] on li "cris" at bounding box center [714, 158] width 279 height 26
type input "7591697373"
type input "cris"
type input "EM FRENTE AO GINASIO"
type input "Utinga"
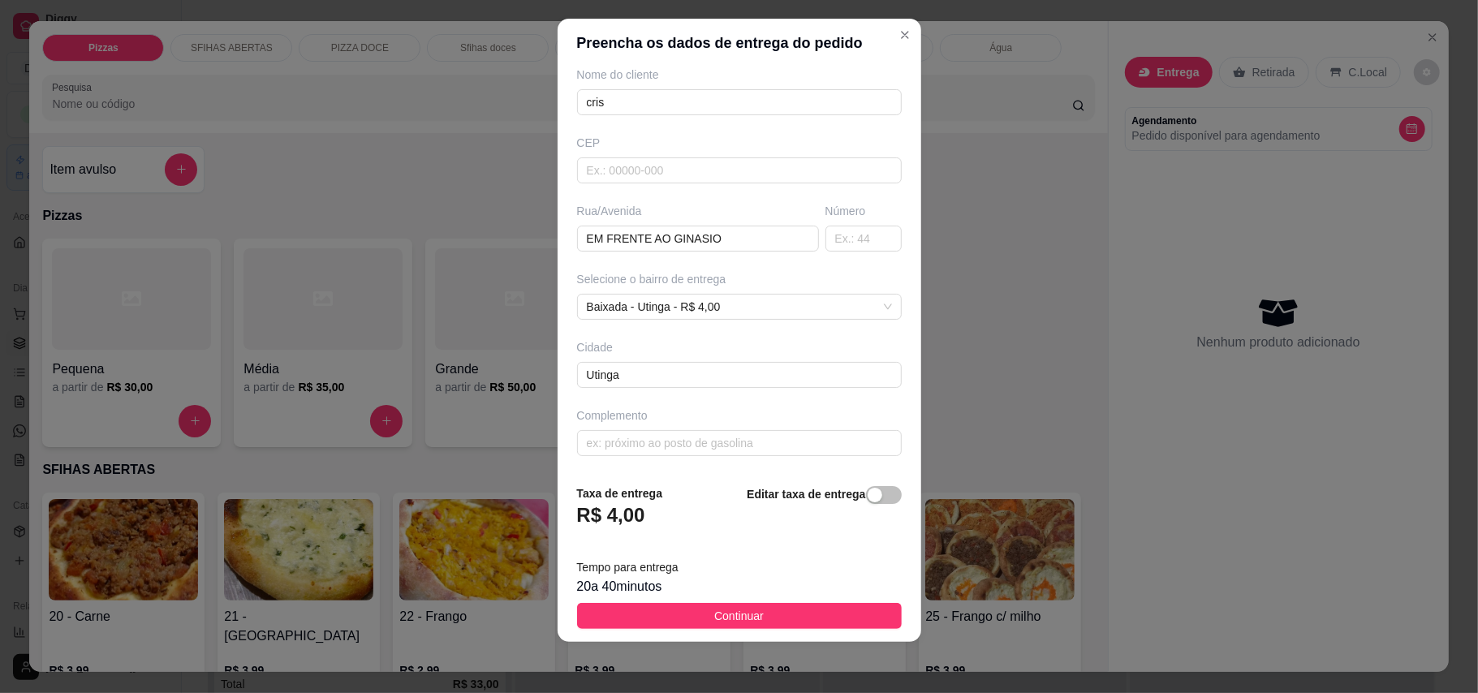
scroll to position [17, 0]
type input "cris"
click at [758, 627] on button "Continuar" at bounding box center [739, 615] width 325 height 26
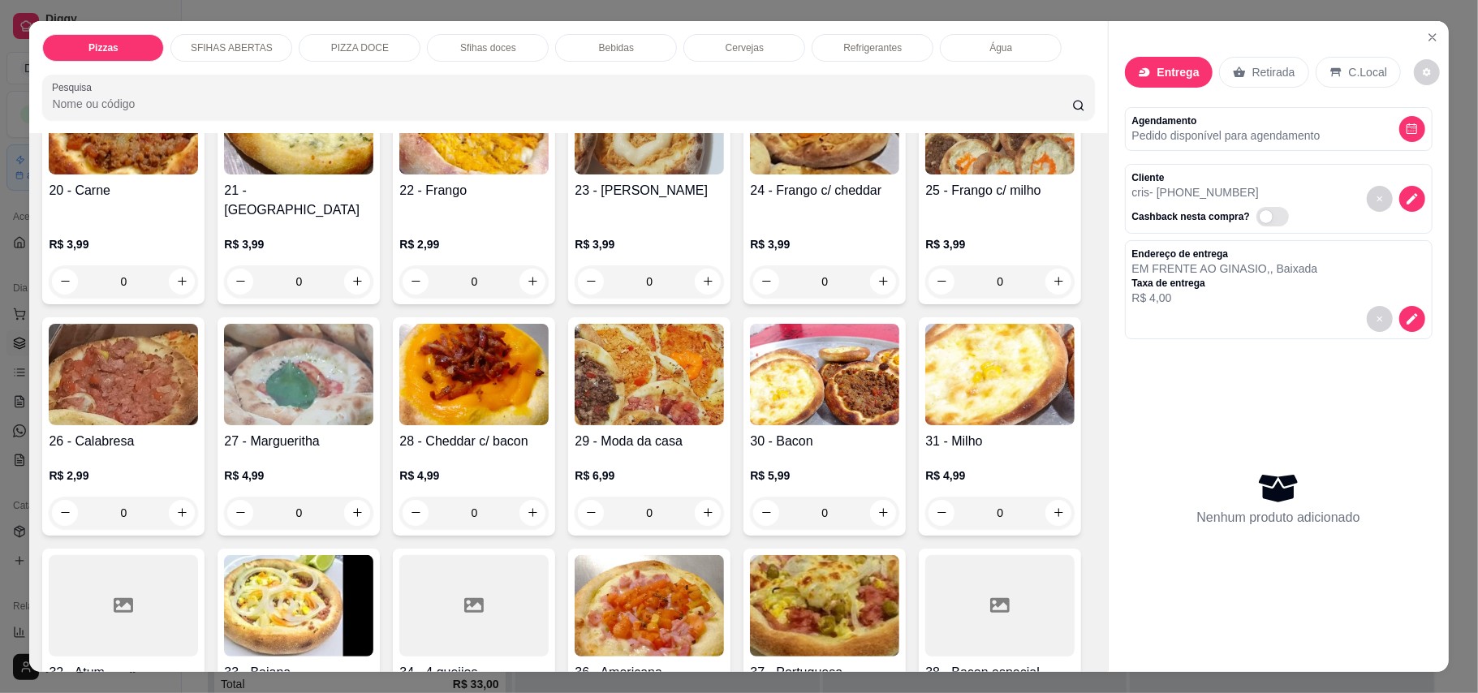
scroll to position [433, 0]
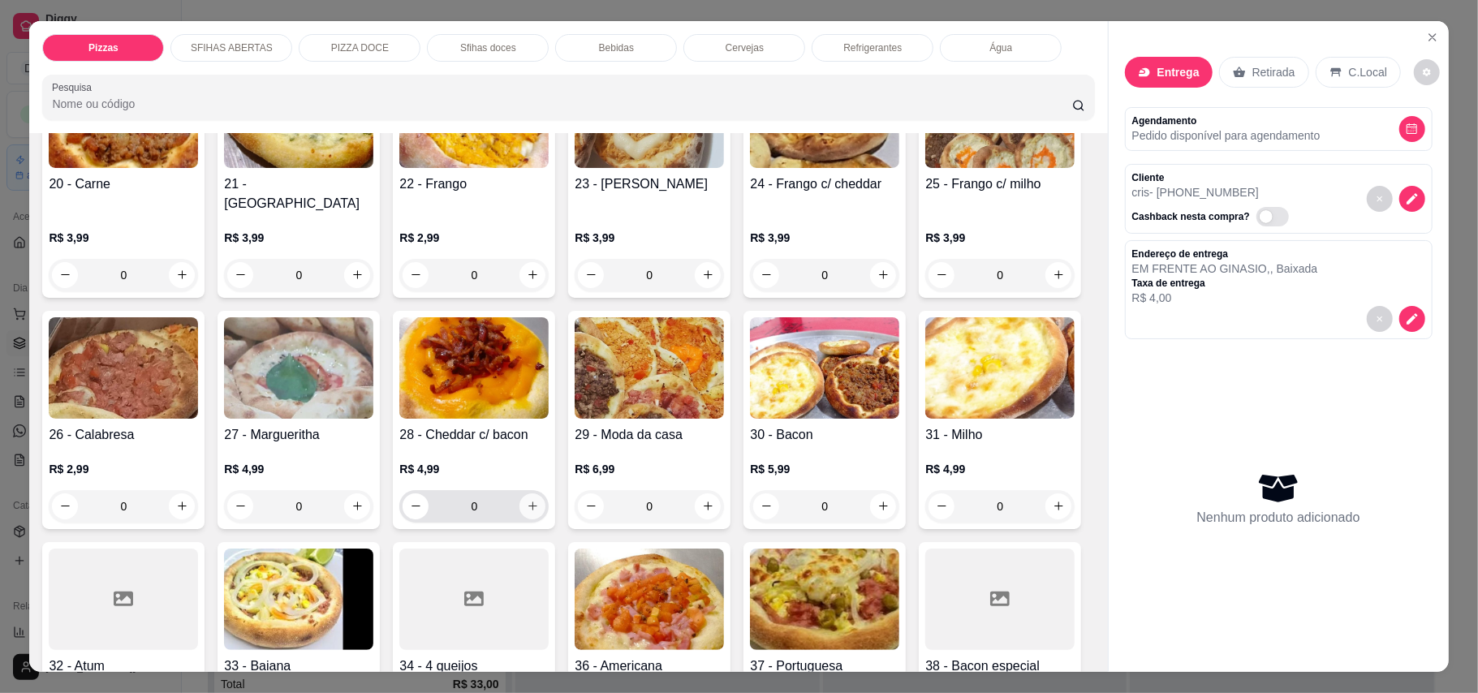
click at [545, 493] on button "increase-product-quantity" at bounding box center [532, 506] width 26 height 26
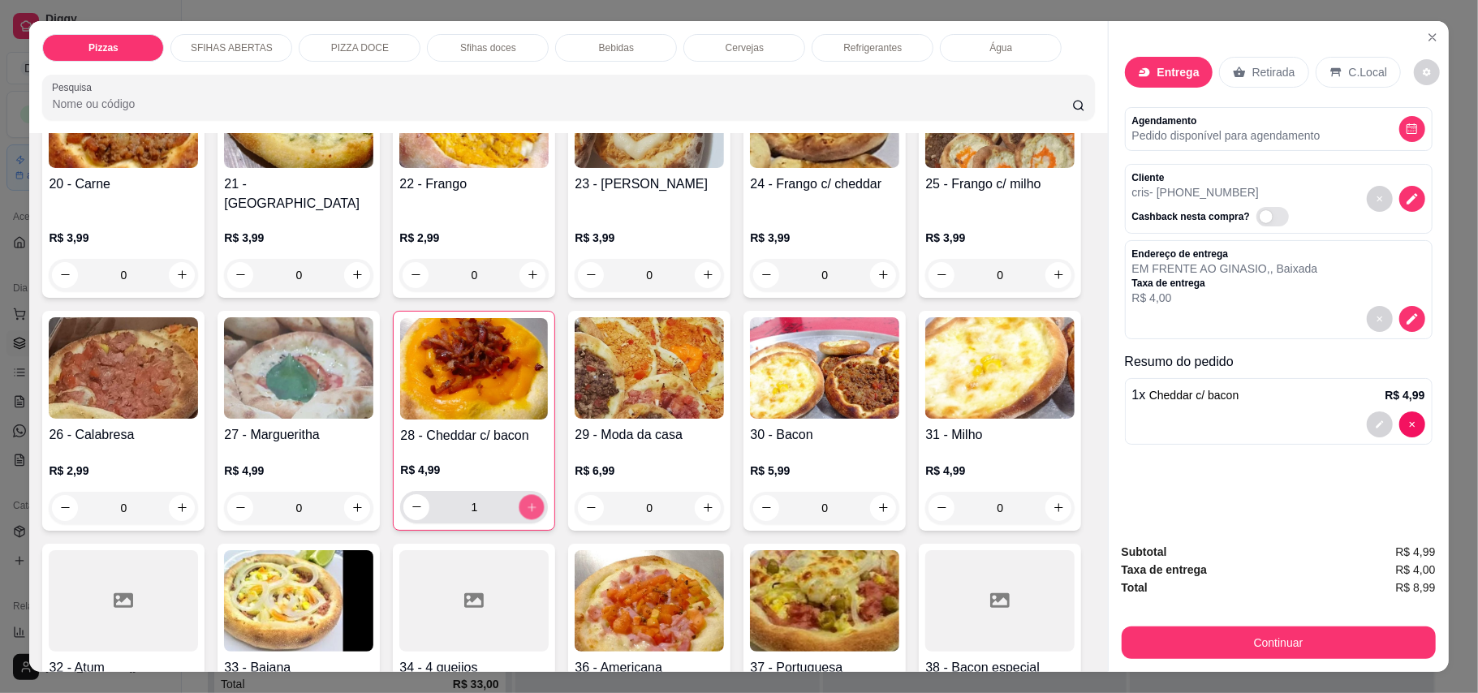
click at [545, 494] on button "increase-product-quantity" at bounding box center [531, 506] width 25 height 25
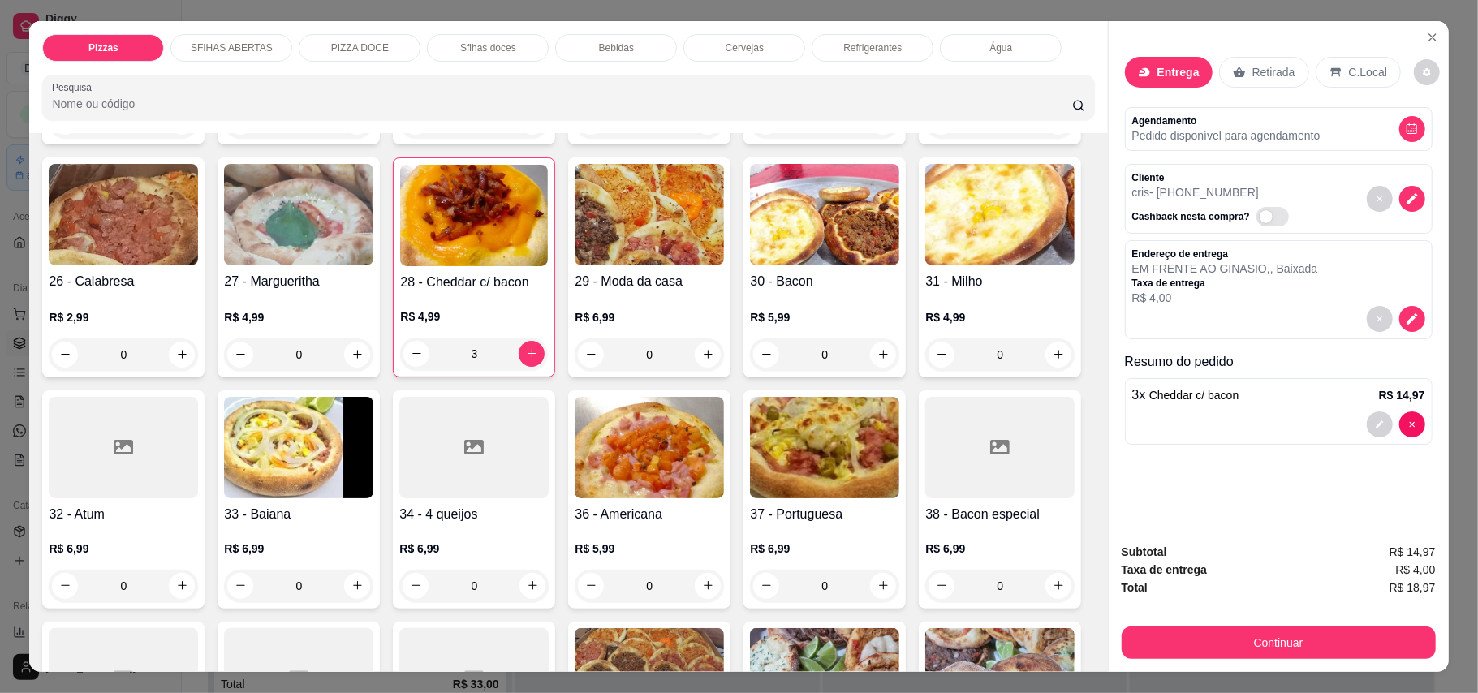
scroll to position [540, 0]
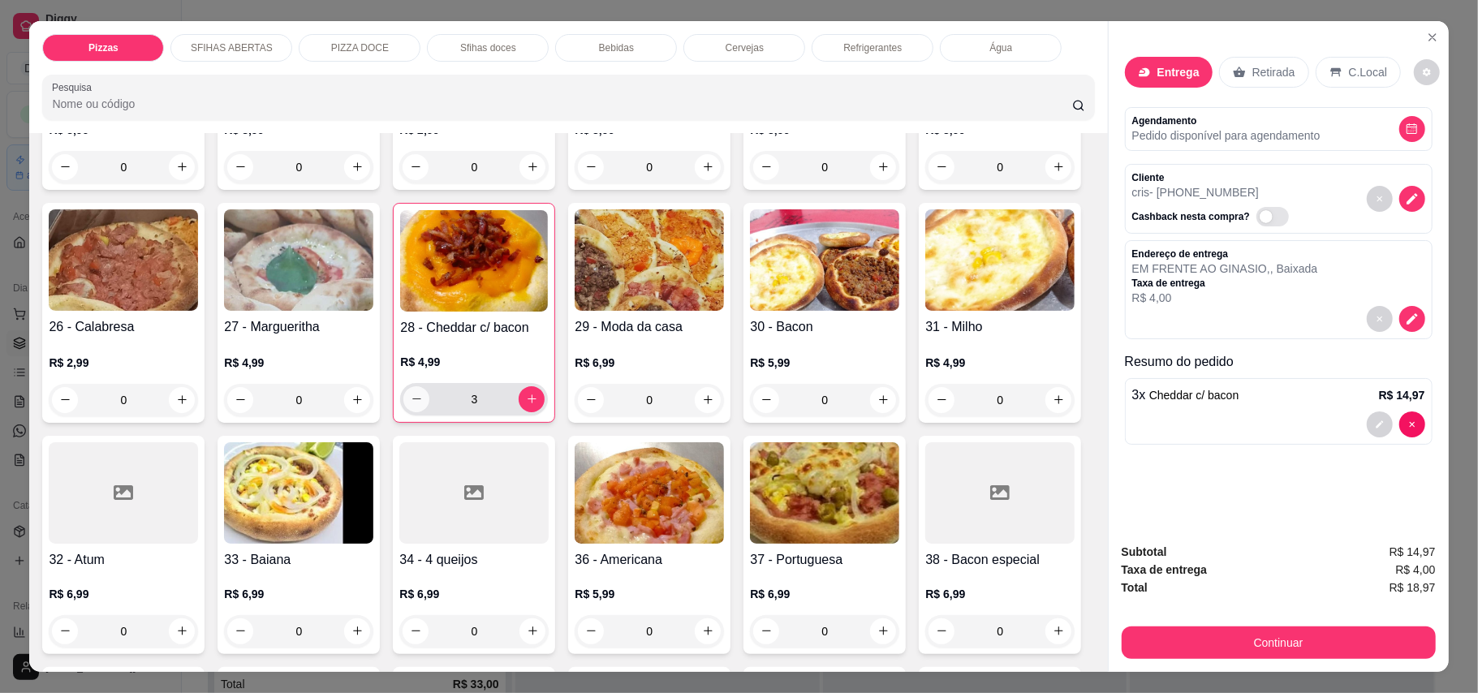
click at [423, 393] on icon "decrease-product-quantity" at bounding box center [417, 399] width 12 height 12
type input "2"
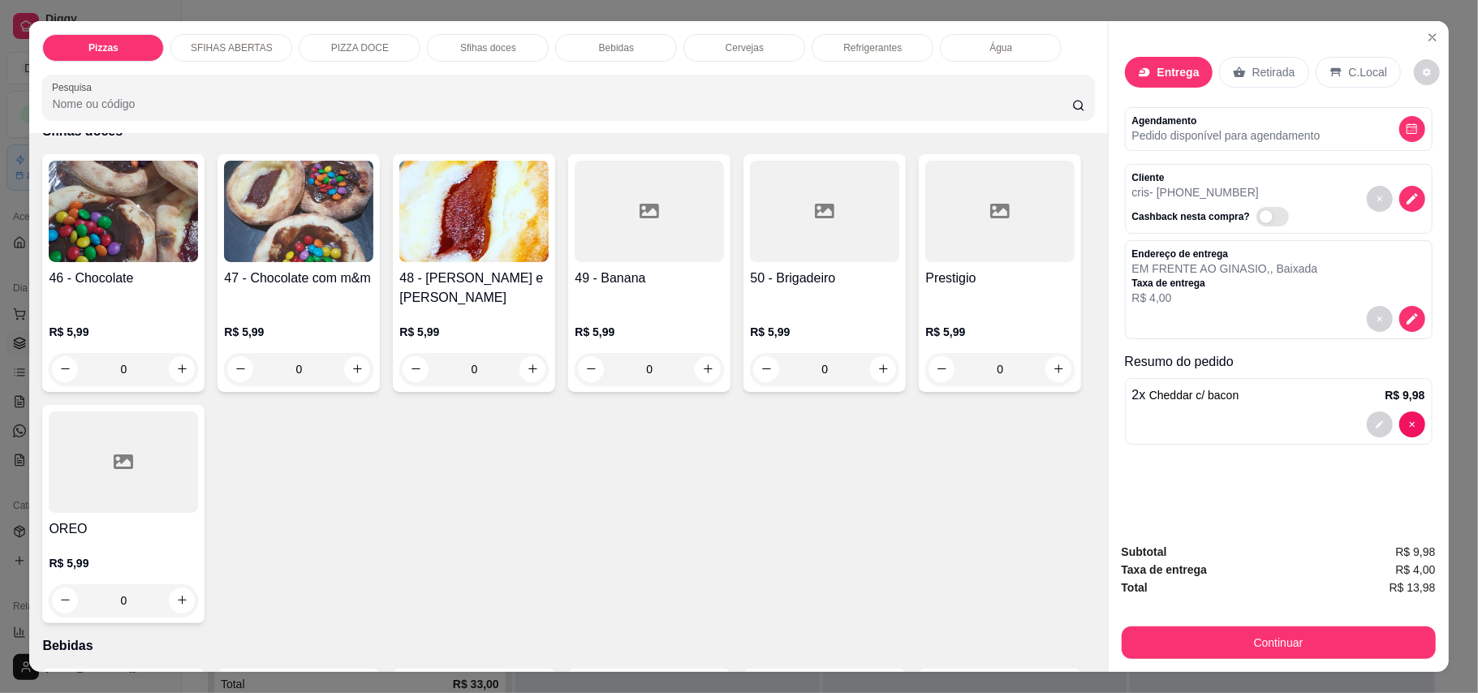
scroll to position [2056, 0]
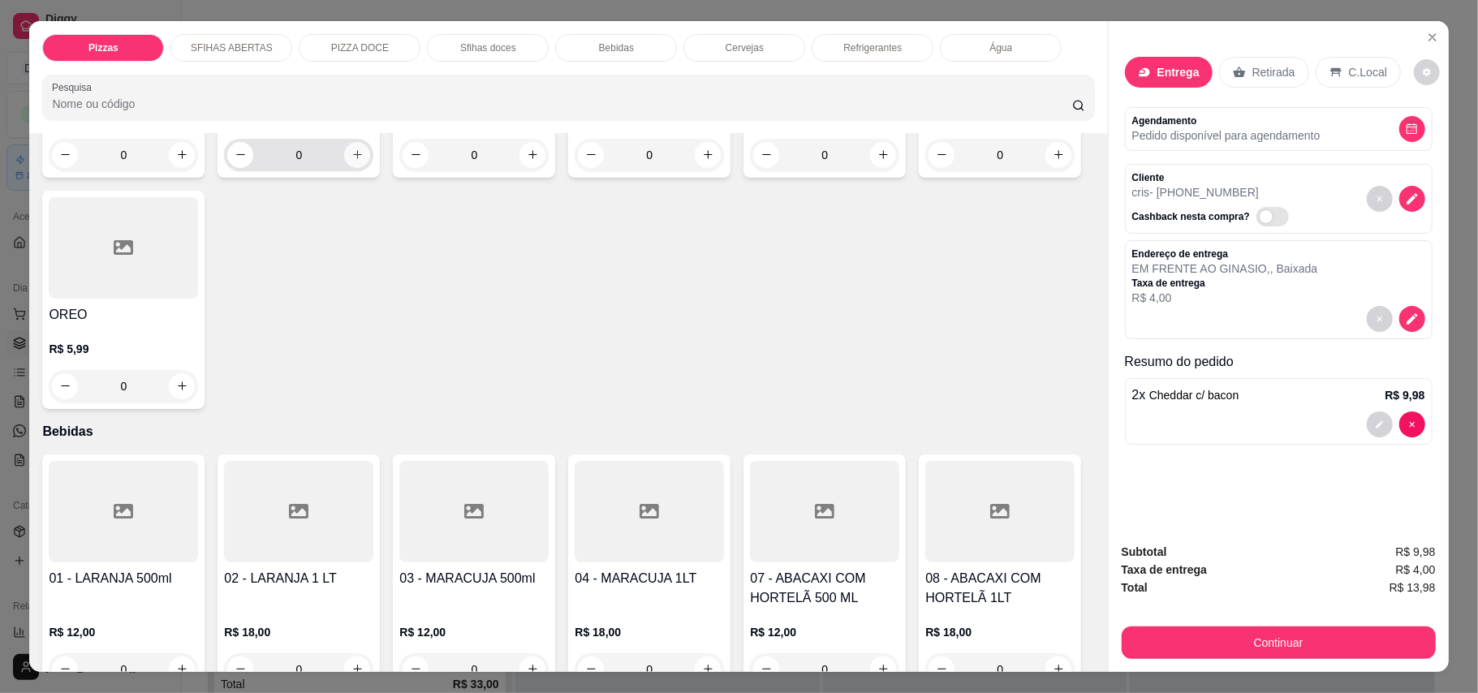
click at [357, 168] on button "increase-product-quantity" at bounding box center [357, 155] width 26 height 26
type input "1"
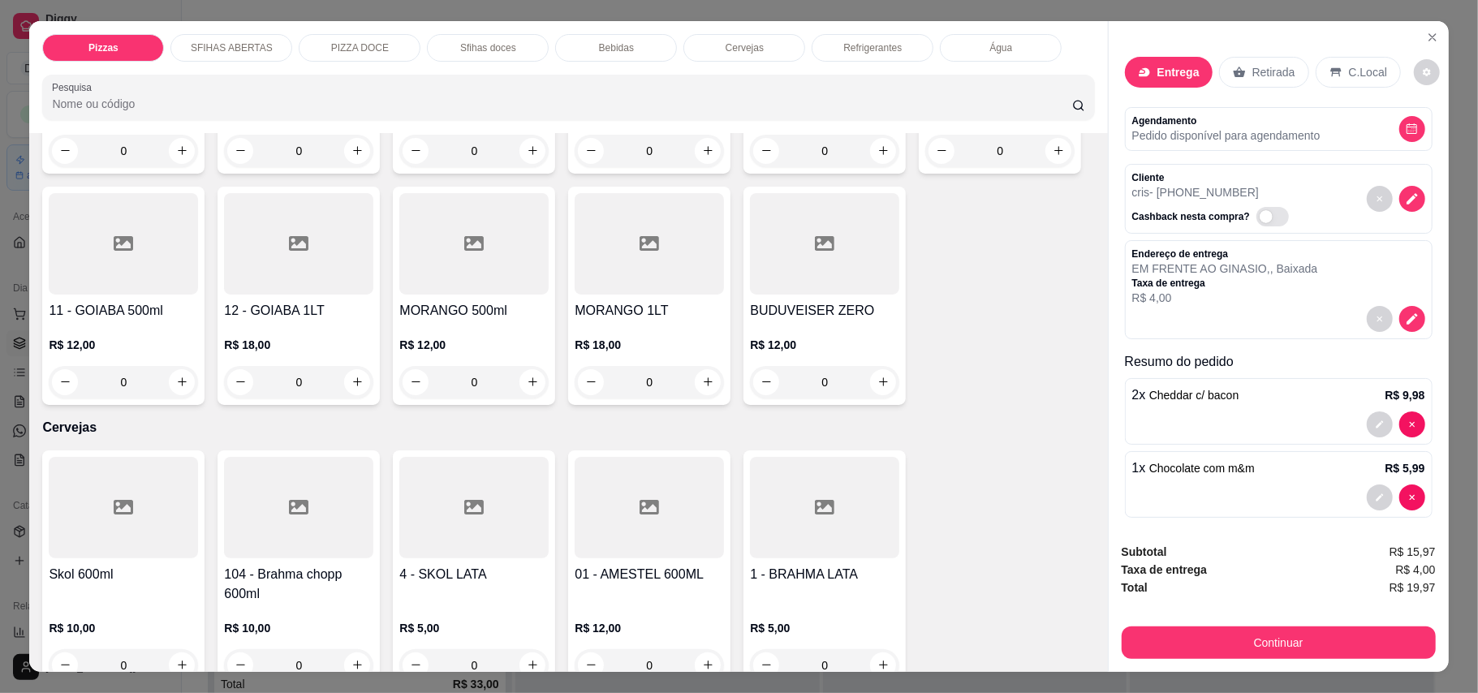
scroll to position [2488, 0]
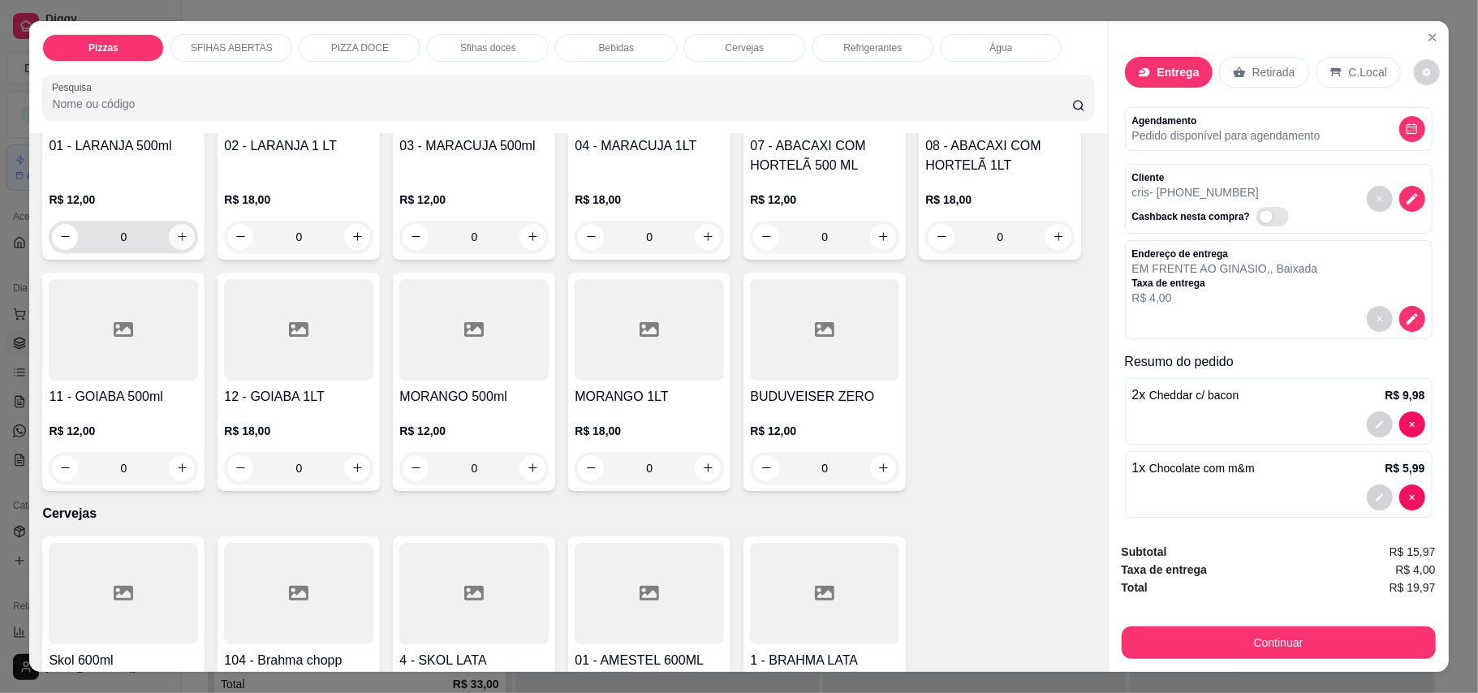
click at [176, 243] on icon "increase-product-quantity" at bounding box center [182, 236] width 12 height 12
type input "1"
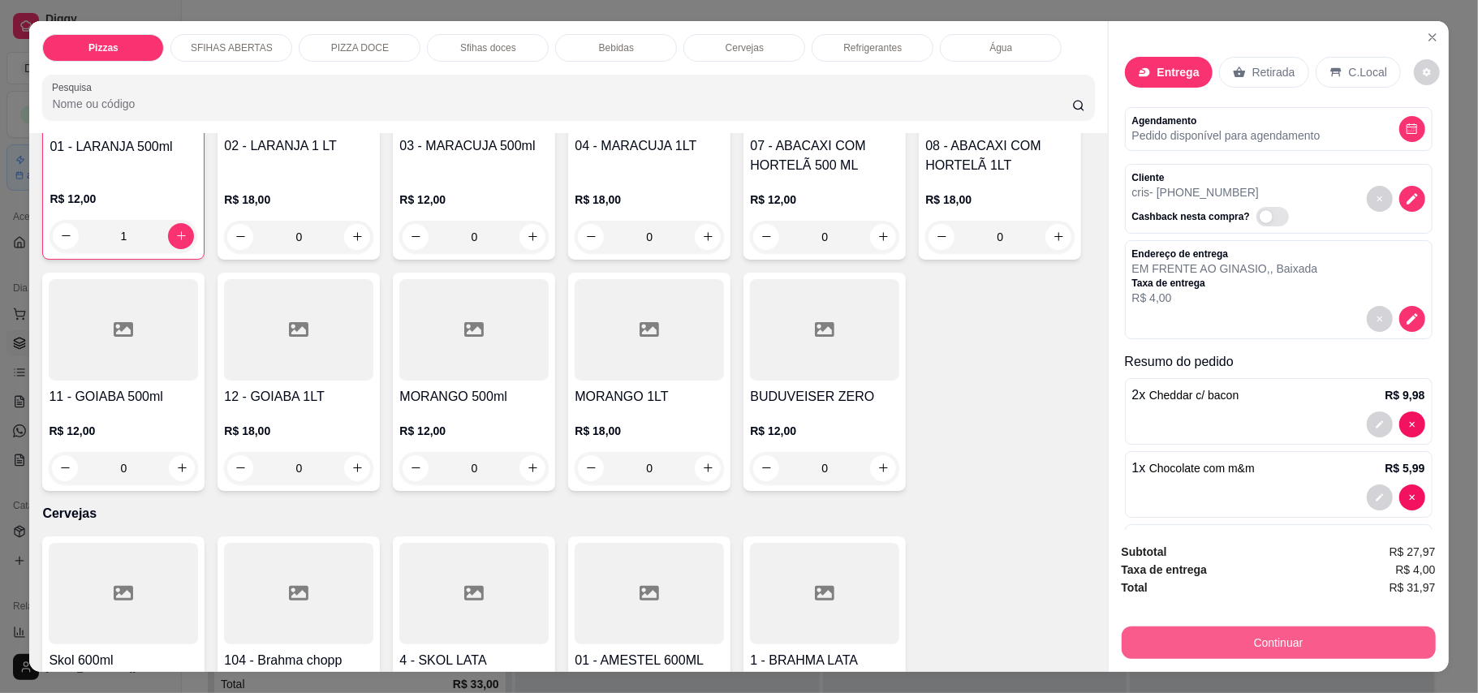
click at [1300, 650] on button "Continuar" at bounding box center [1279, 643] width 314 height 32
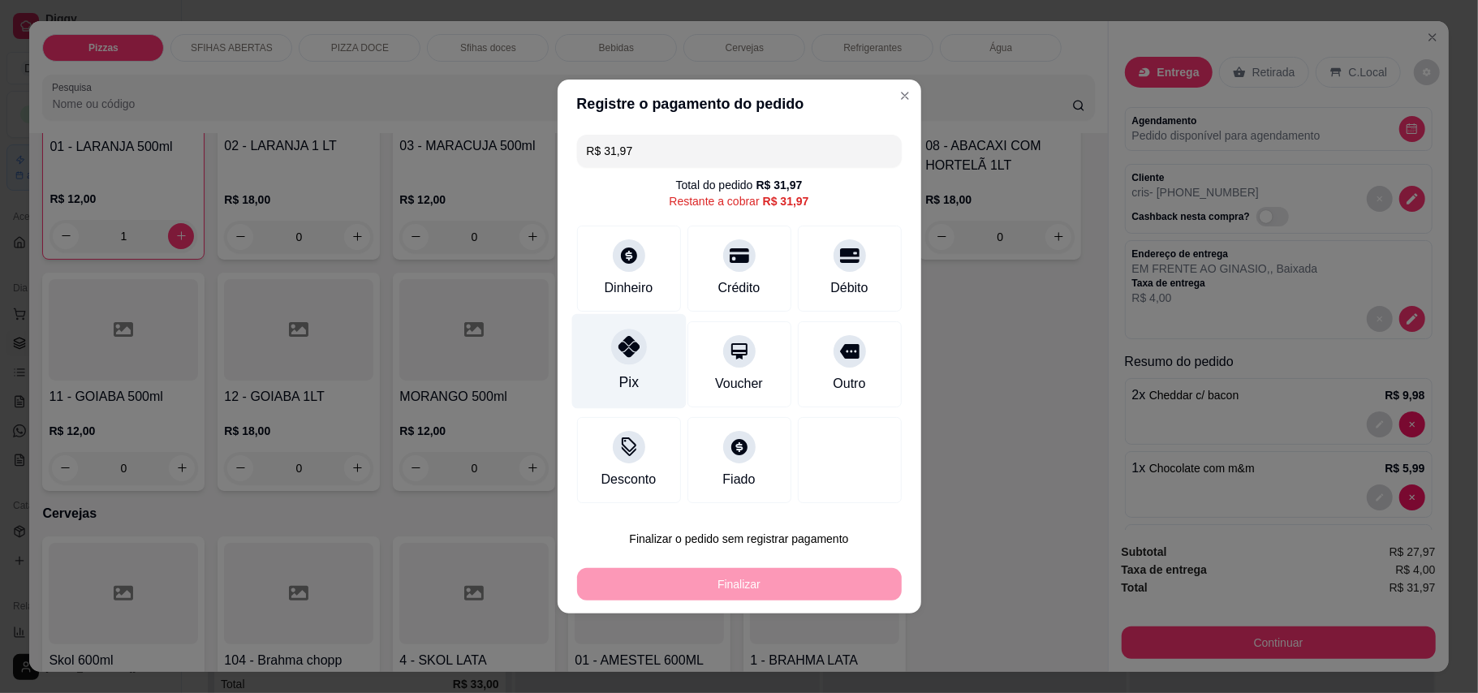
click at [623, 358] on div at bounding box center [629, 347] width 36 height 36
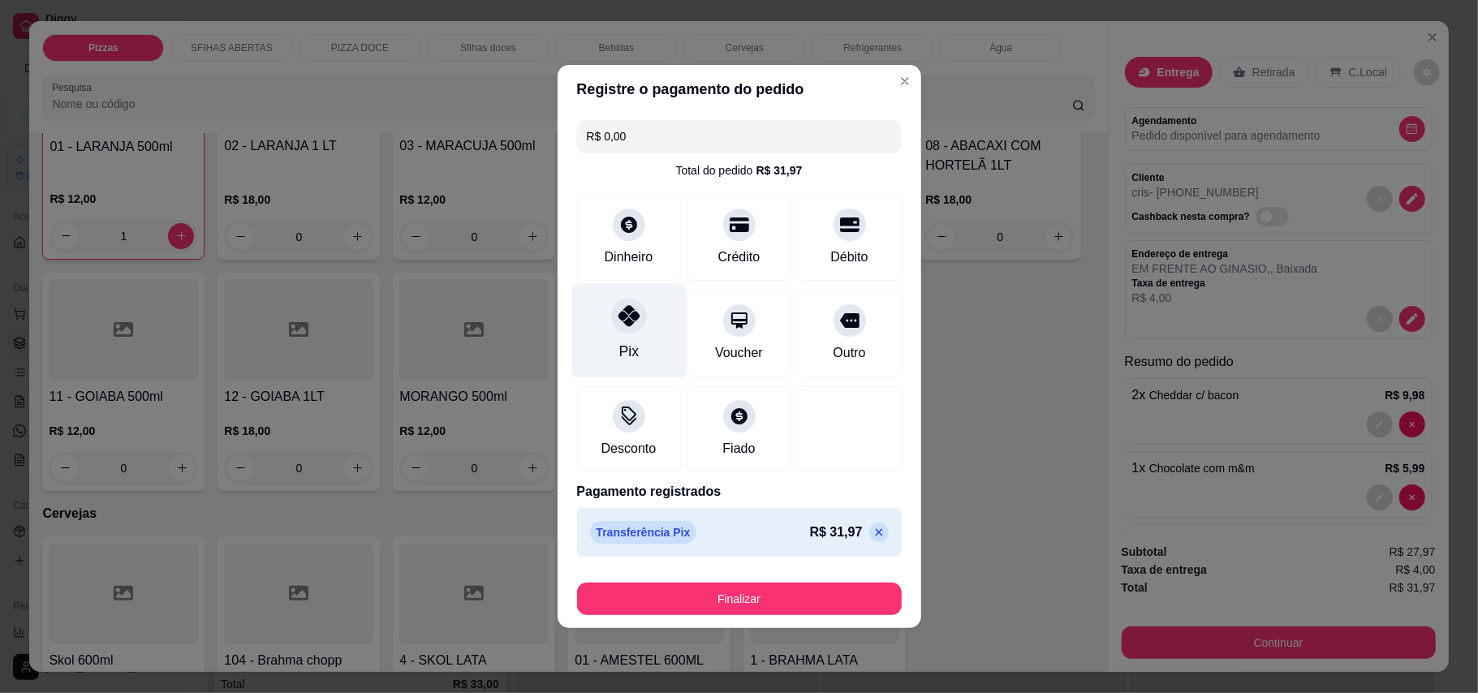
type input "R$ 0,00"
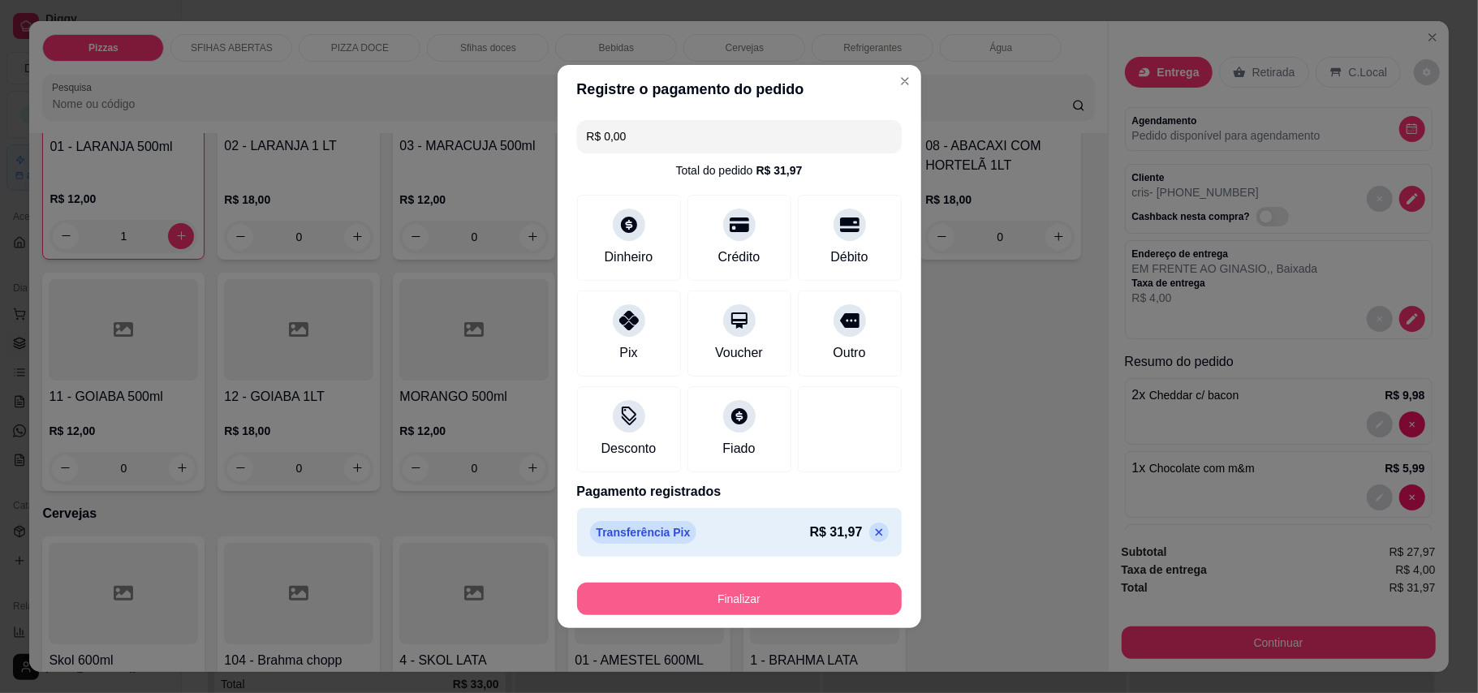
click at [787, 595] on button "Finalizar" at bounding box center [739, 599] width 325 height 32
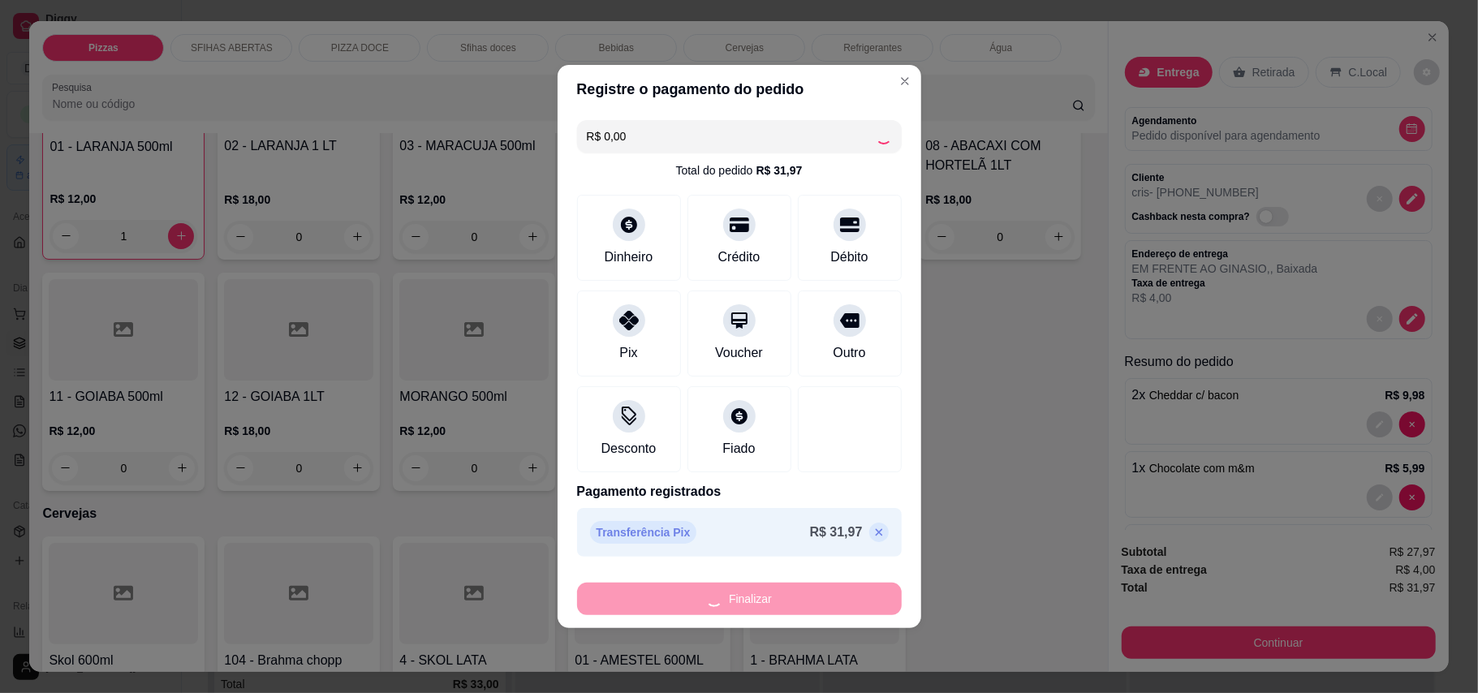
type input "0"
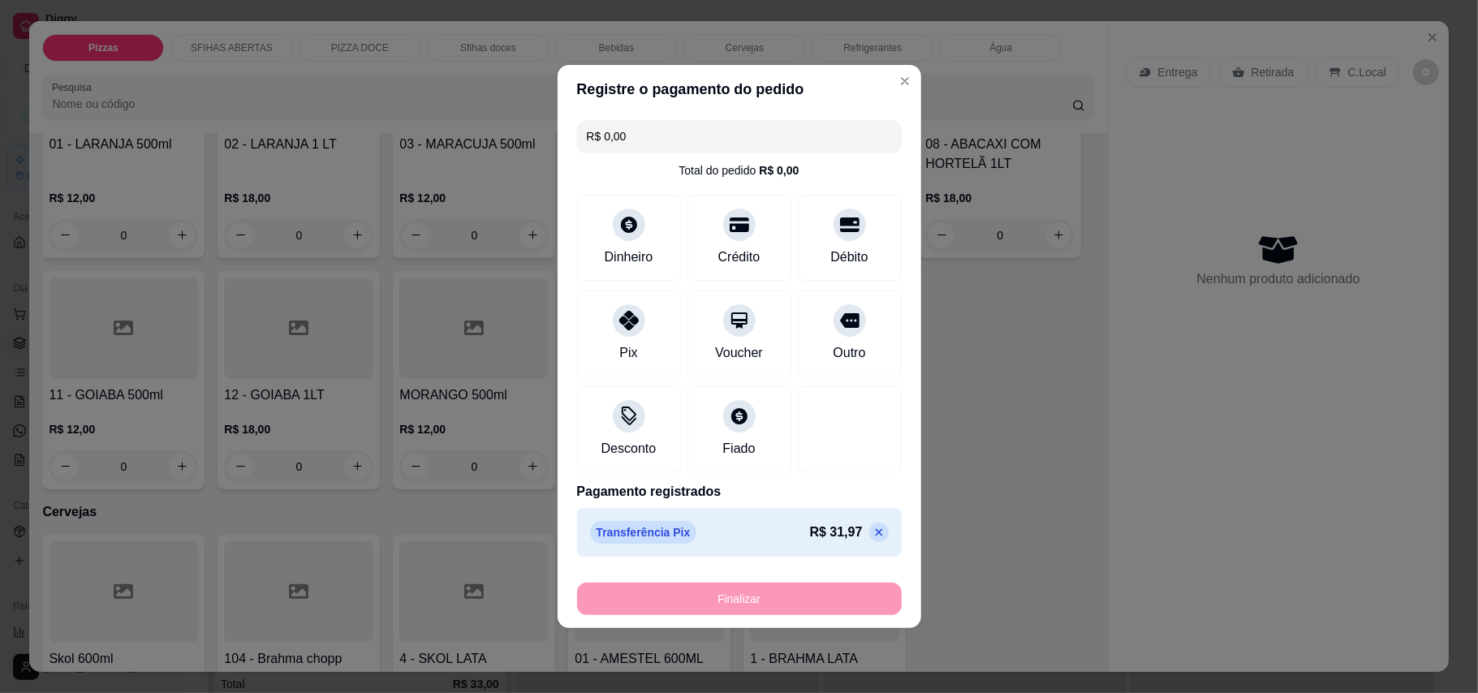
type input "-R$ 31,97"
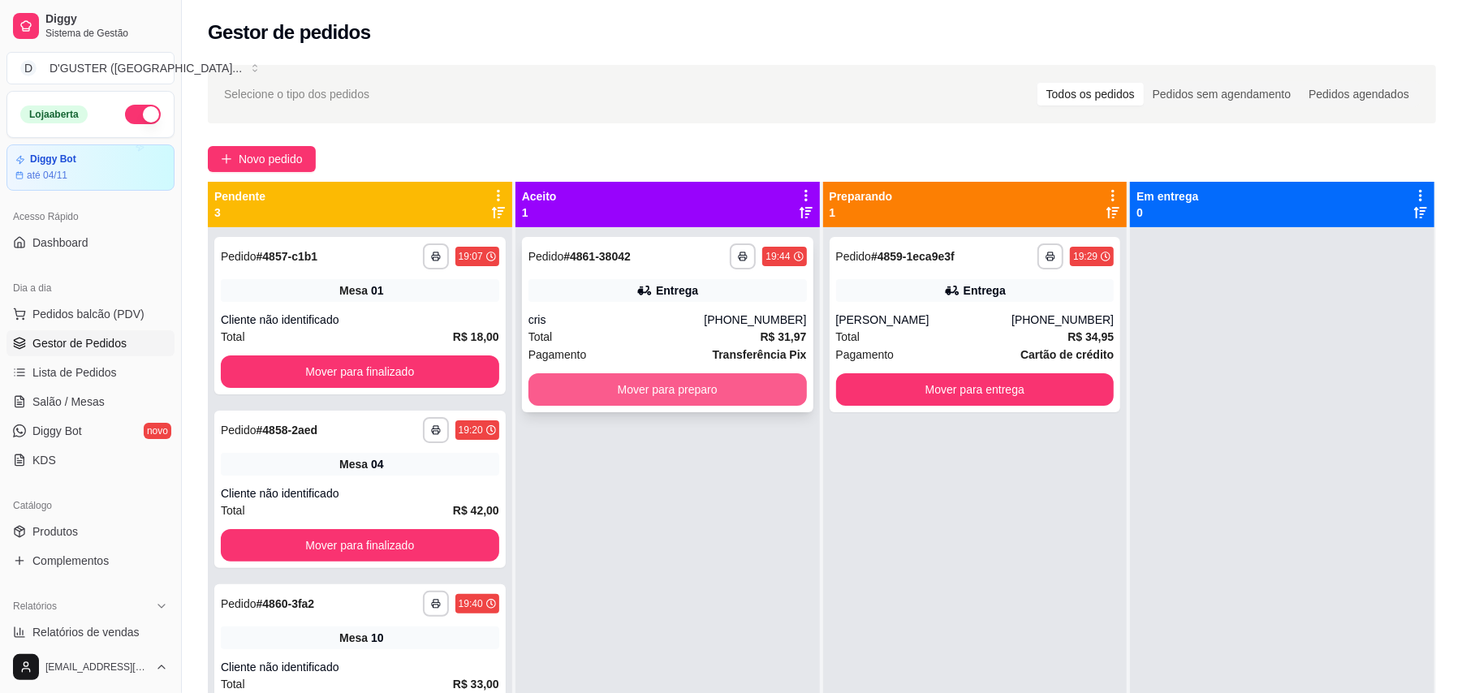
click at [700, 390] on button "Mover para preparo" at bounding box center [667, 389] width 278 height 32
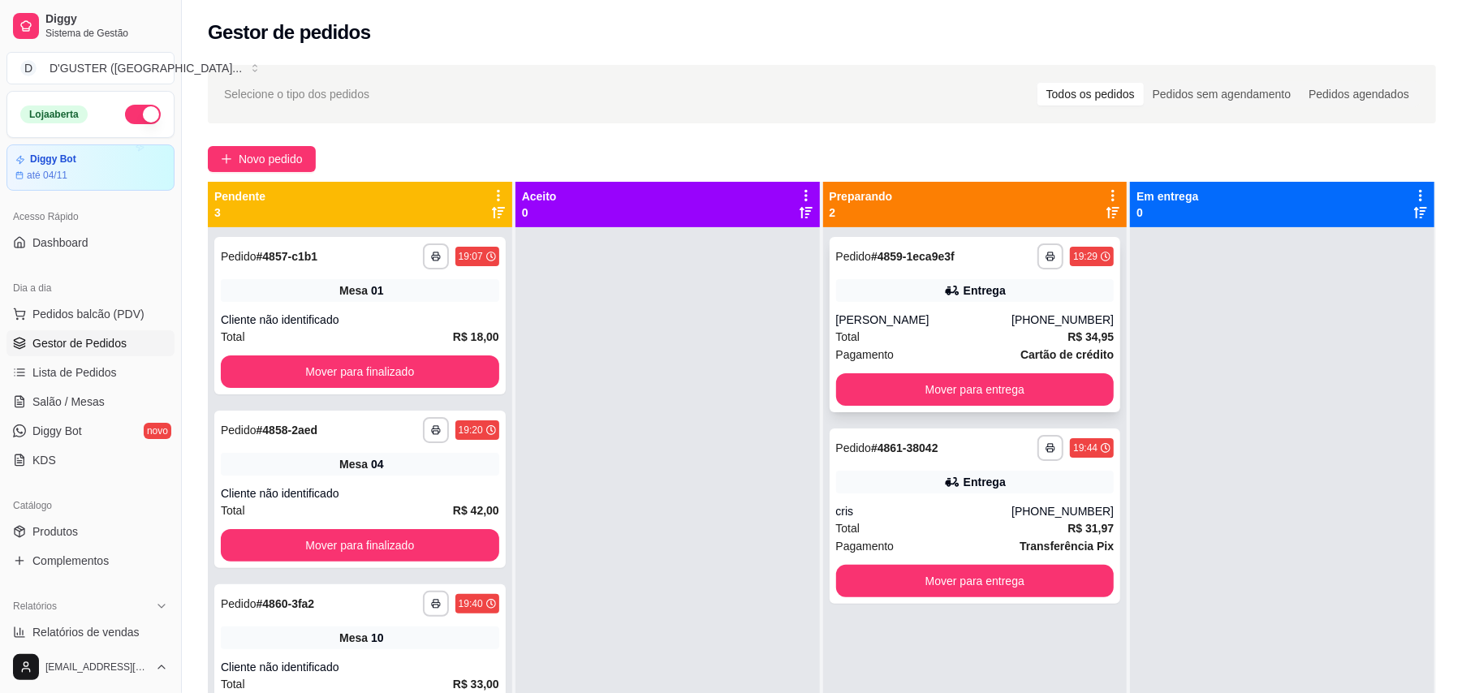
click at [907, 321] on div "[PERSON_NAME]" at bounding box center [924, 320] width 176 height 16
click at [85, 396] on span "Salão / Mesas" at bounding box center [68, 402] width 72 height 16
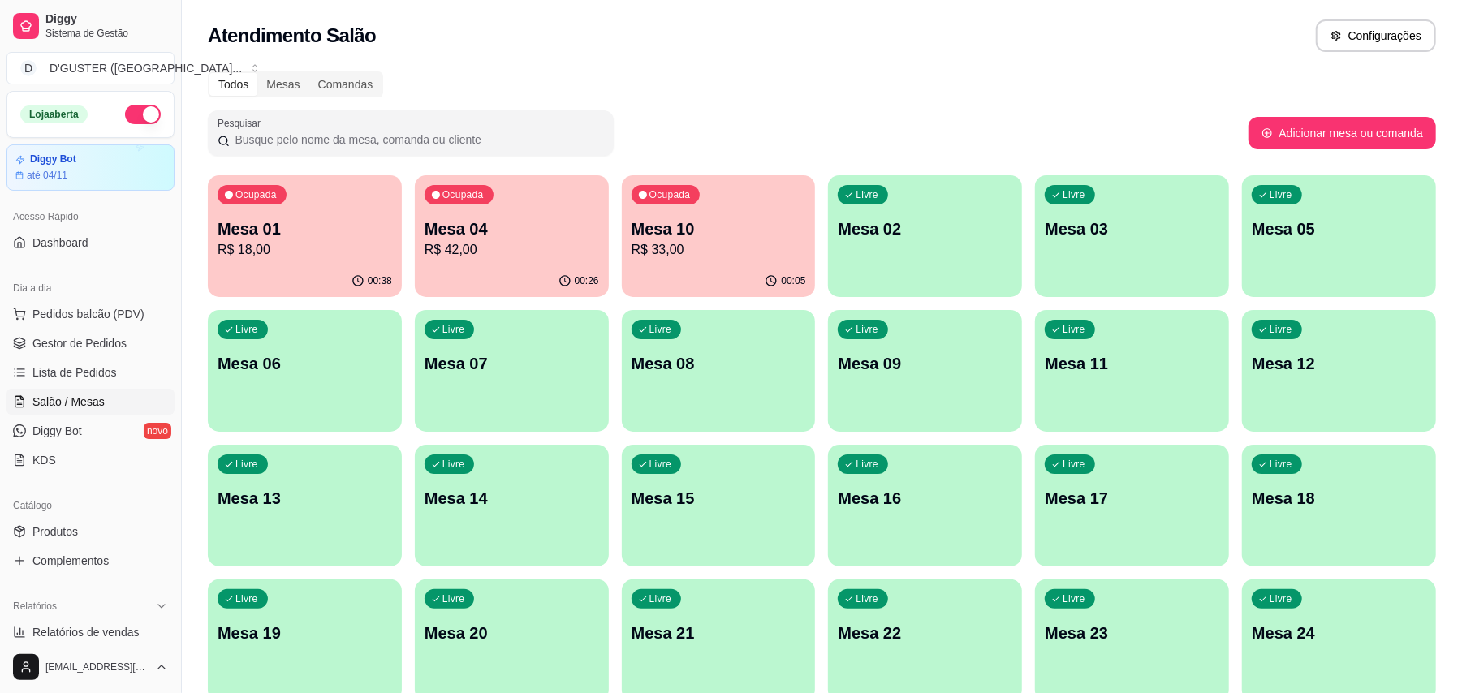
click at [493, 280] on div "00:26" at bounding box center [512, 281] width 194 height 32
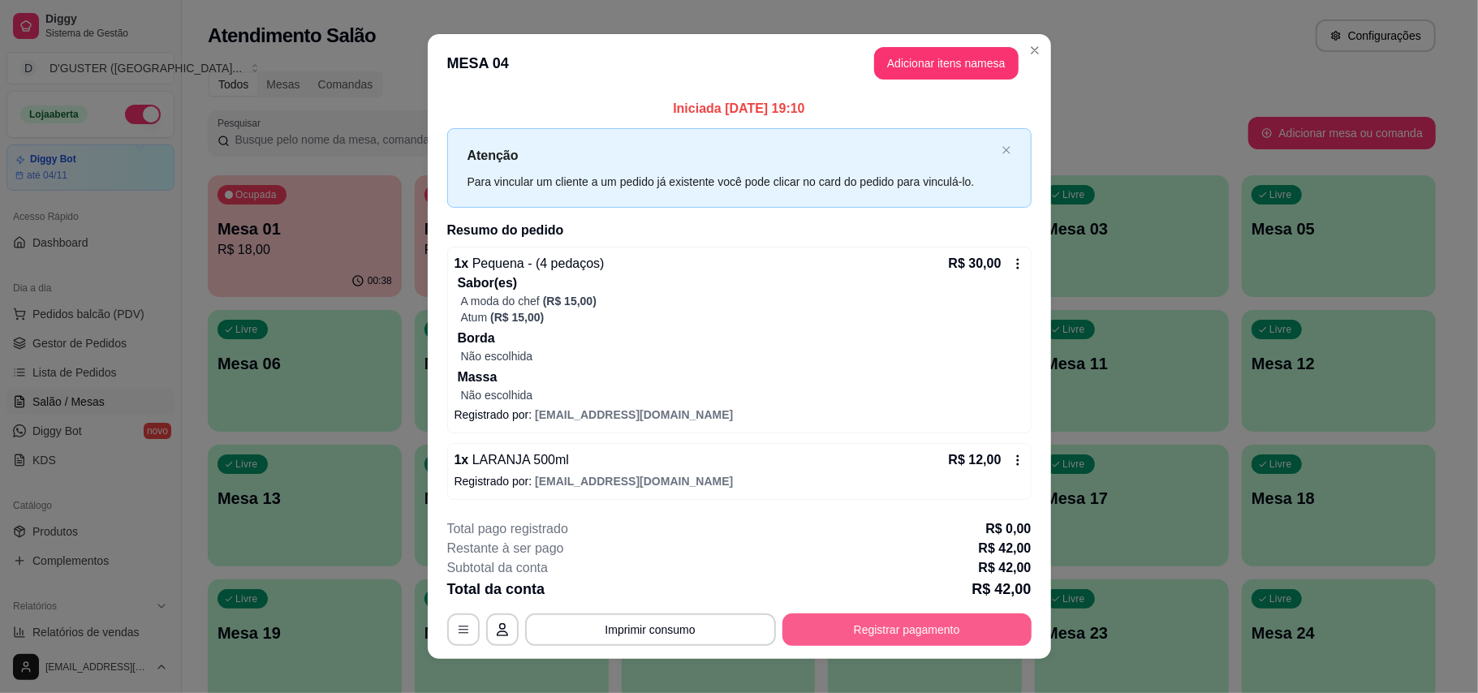
click at [825, 620] on button "Registrar pagamento" at bounding box center [906, 630] width 249 height 32
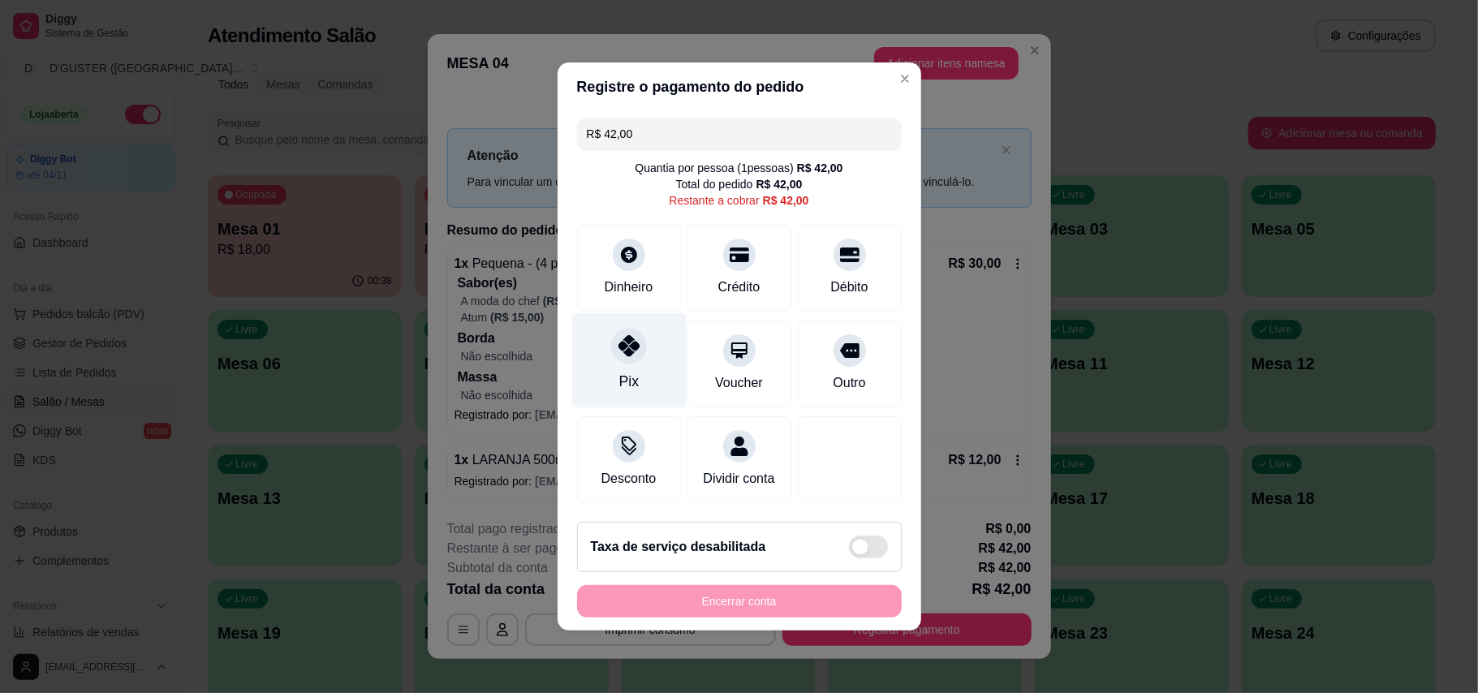
click at [604, 338] on div "Pix" at bounding box center [628, 360] width 114 height 95
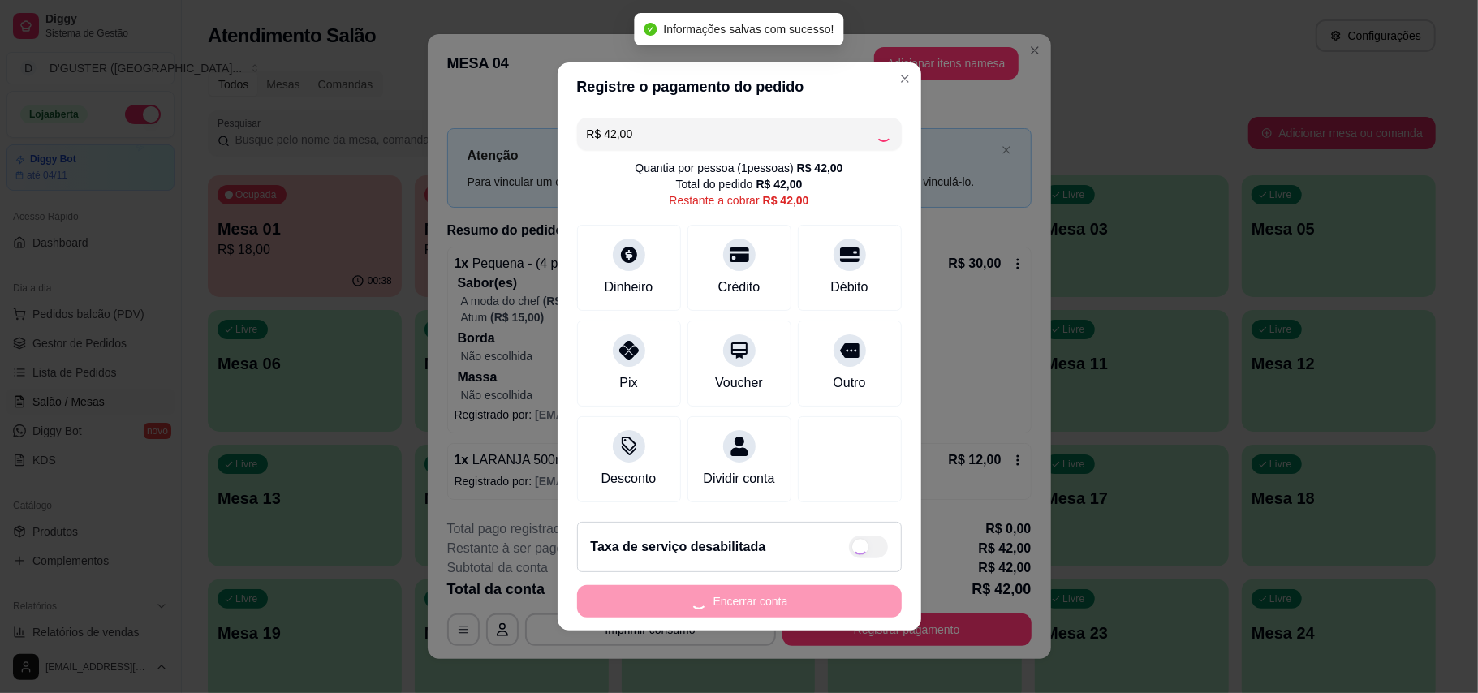
type input "R$ 0,00"
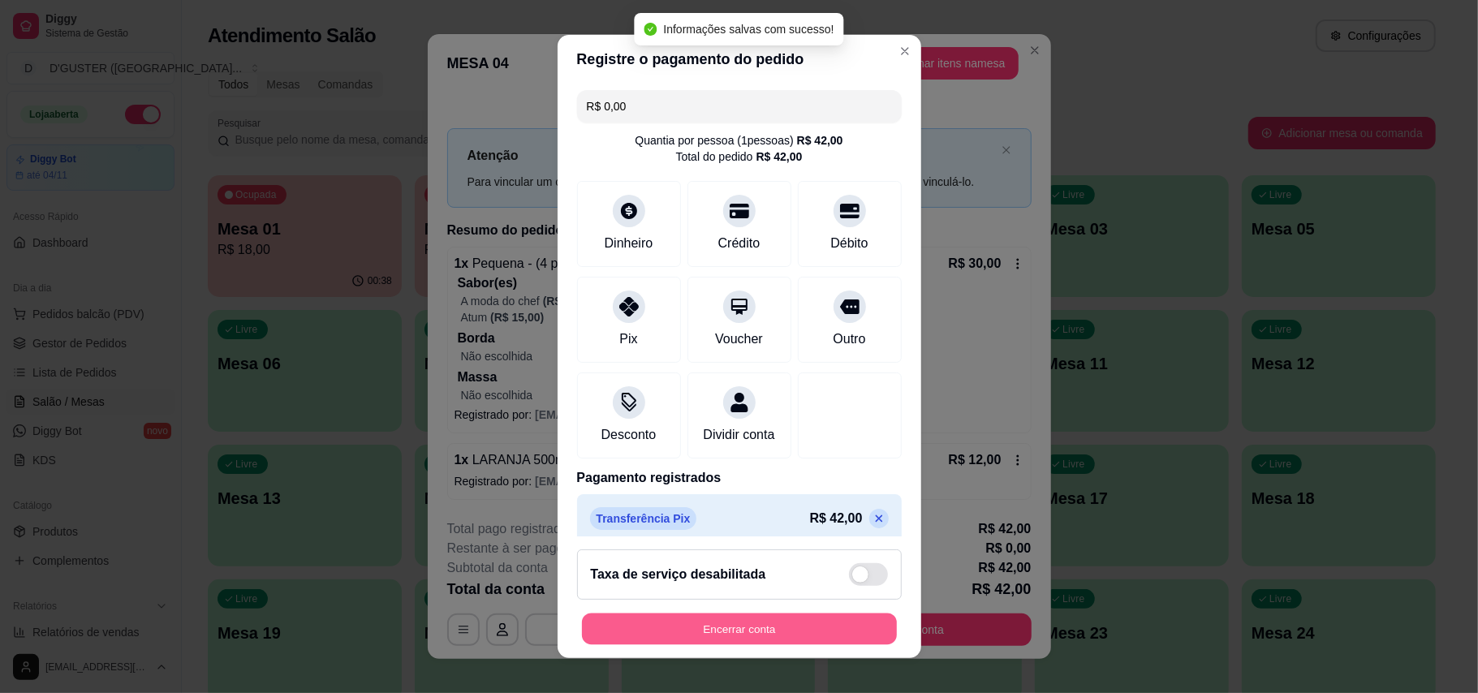
click at [764, 615] on button "Encerrar conta" at bounding box center [739, 630] width 315 height 32
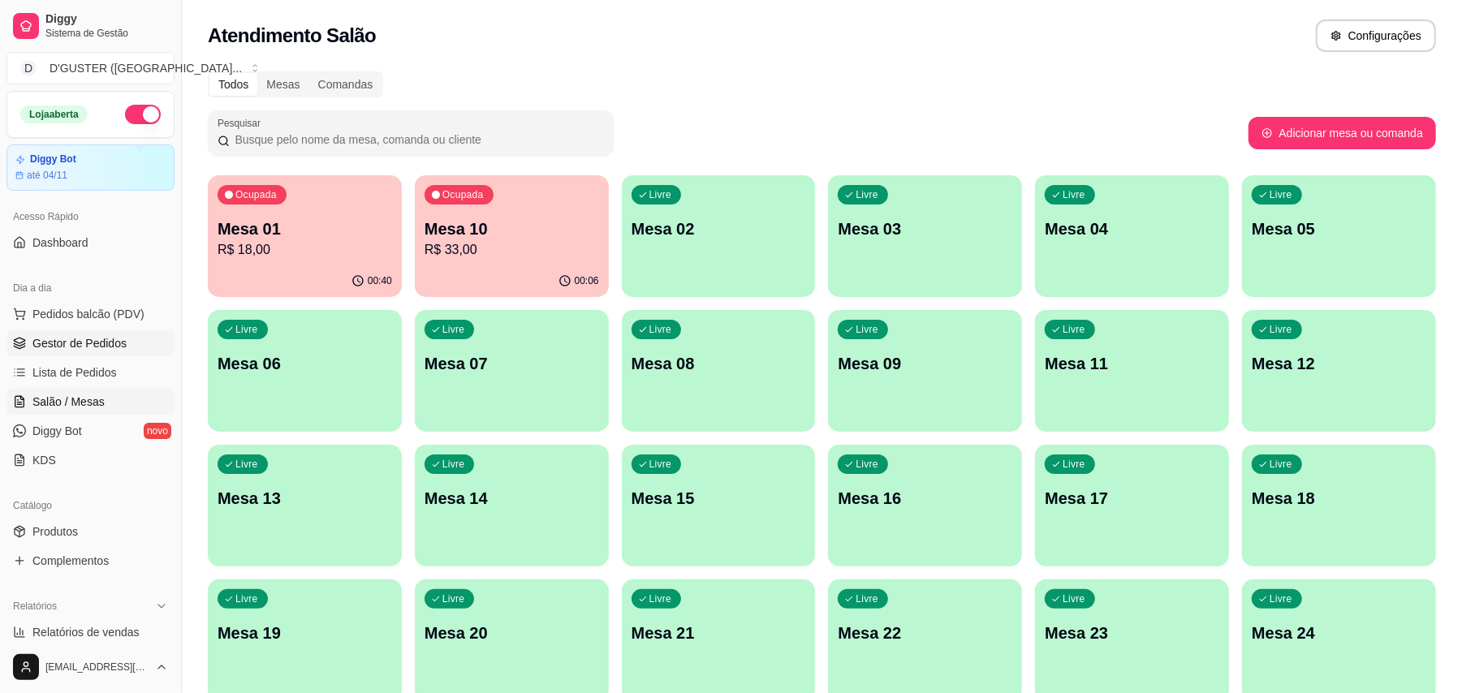
click at [73, 348] on span "Gestor de Pedidos" at bounding box center [79, 343] width 94 height 16
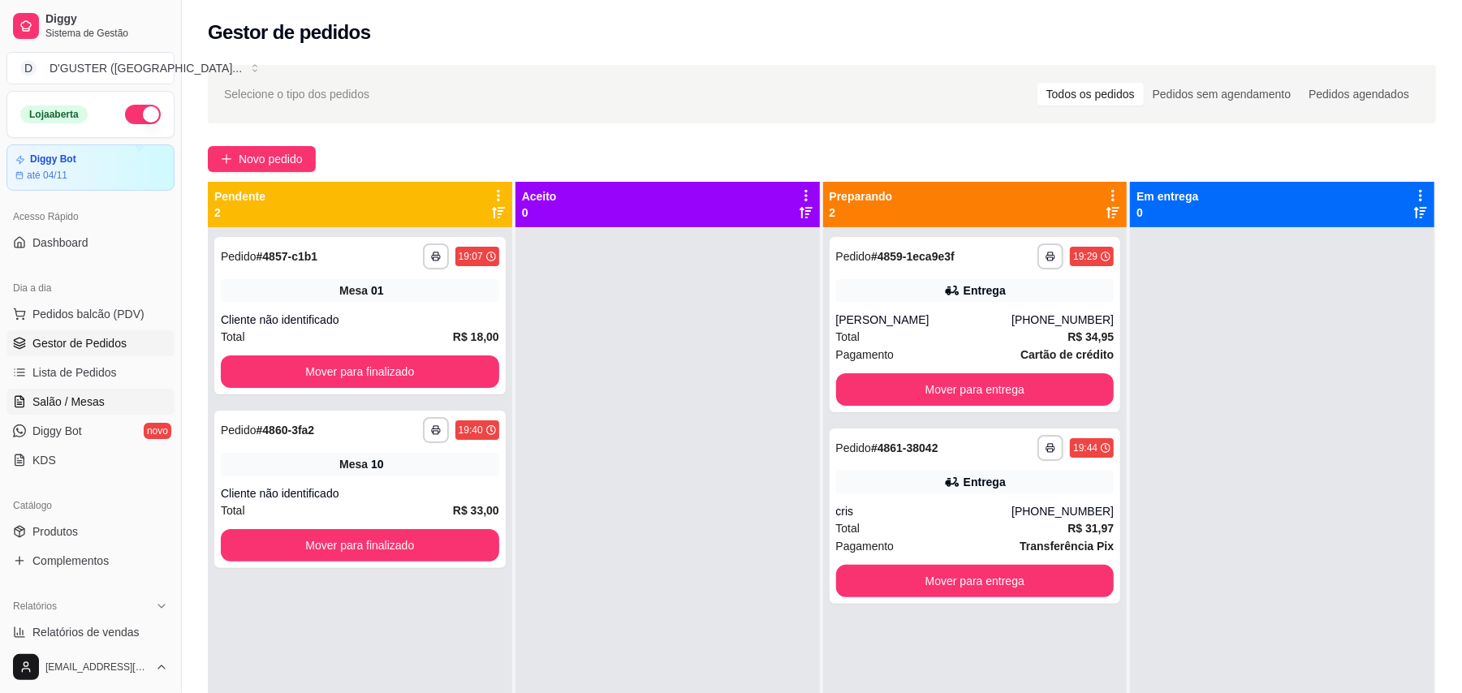
click at [88, 412] on link "Salão / Mesas" at bounding box center [90, 402] width 168 height 26
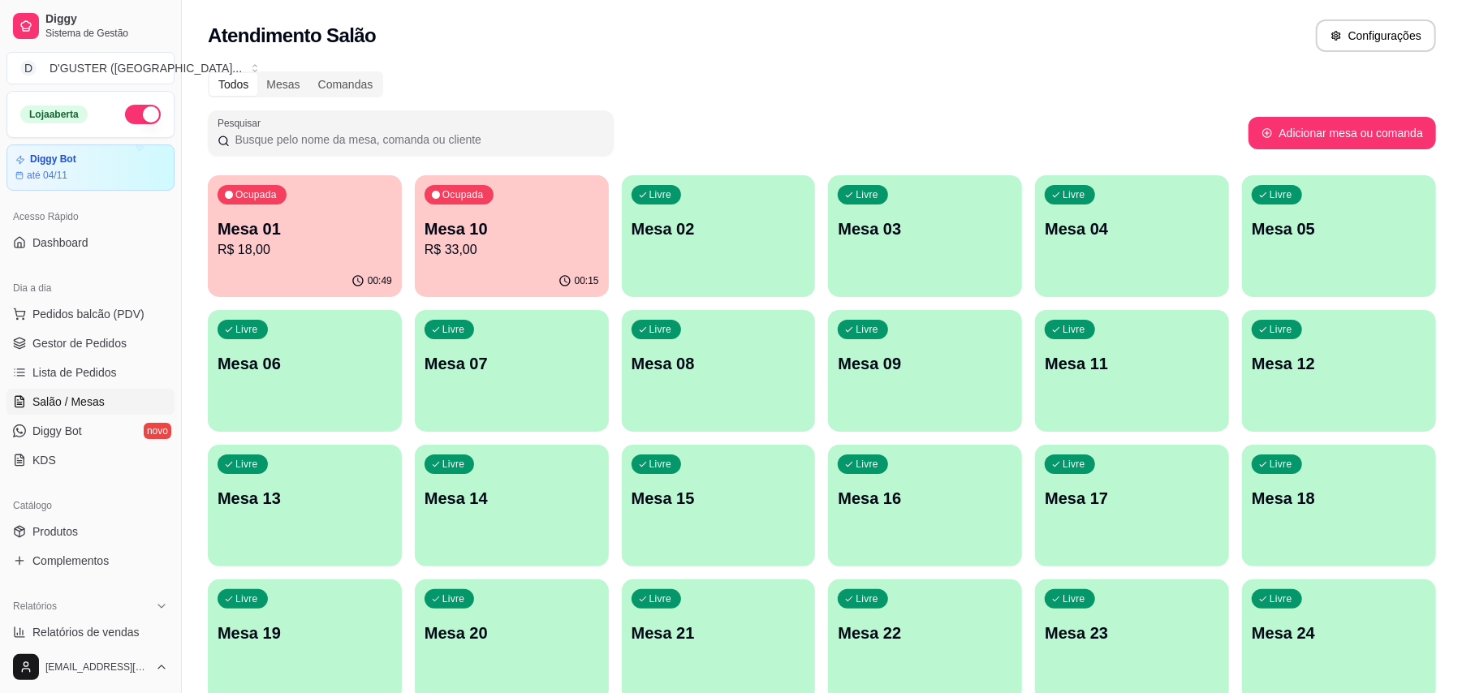
click at [524, 226] on p "Mesa 10" at bounding box center [511, 228] width 174 height 23
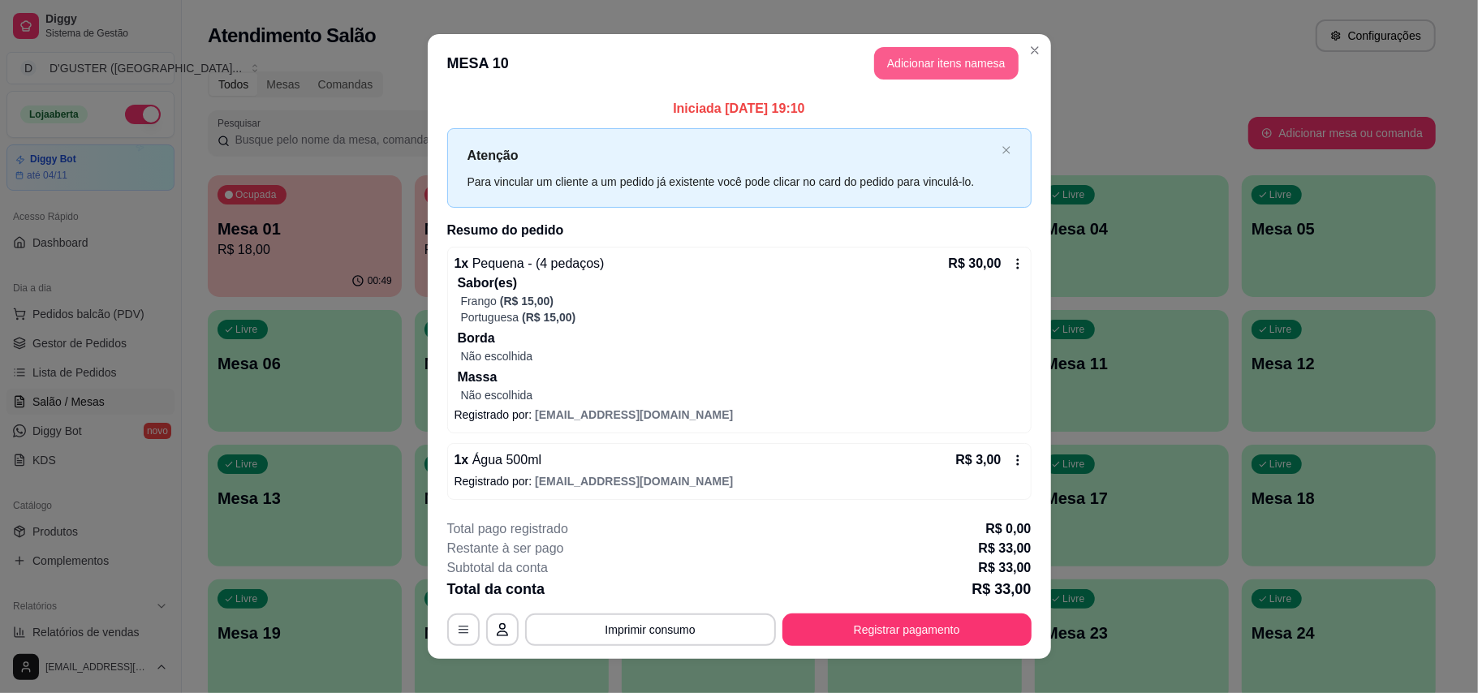
click at [909, 59] on button "Adicionar itens na mesa" at bounding box center [946, 63] width 144 height 32
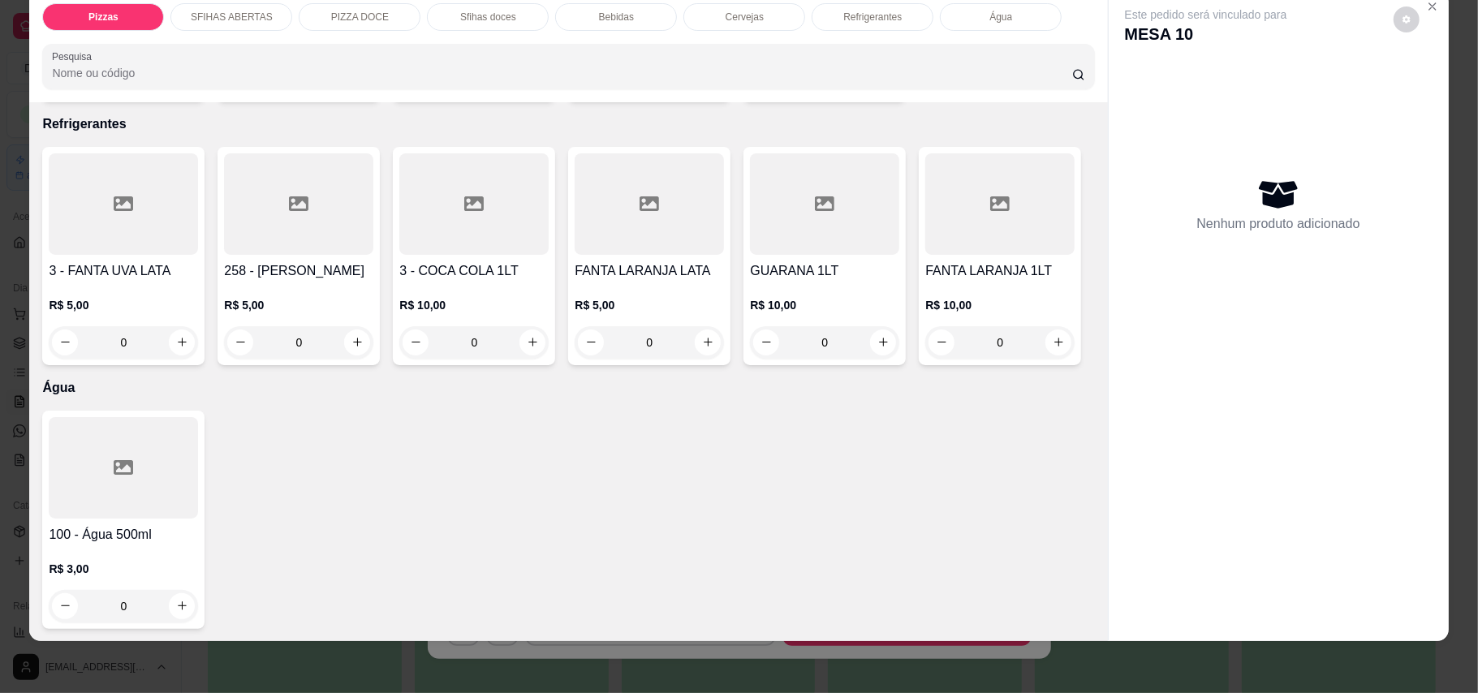
scroll to position [3568, 0]
click at [176, 336] on icon "increase-product-quantity" at bounding box center [182, 342] width 12 height 12
type input "1"
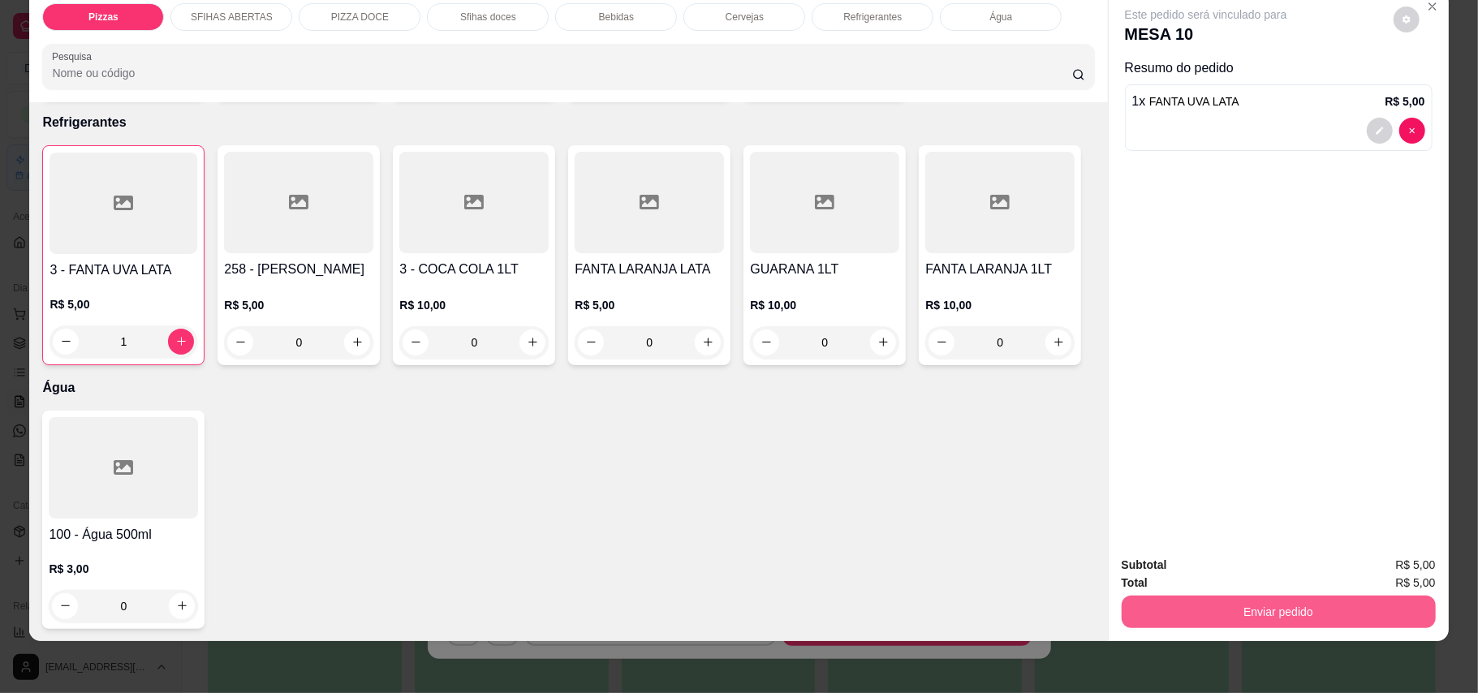
click at [1295, 609] on button "Enviar pedido" at bounding box center [1279, 612] width 314 height 32
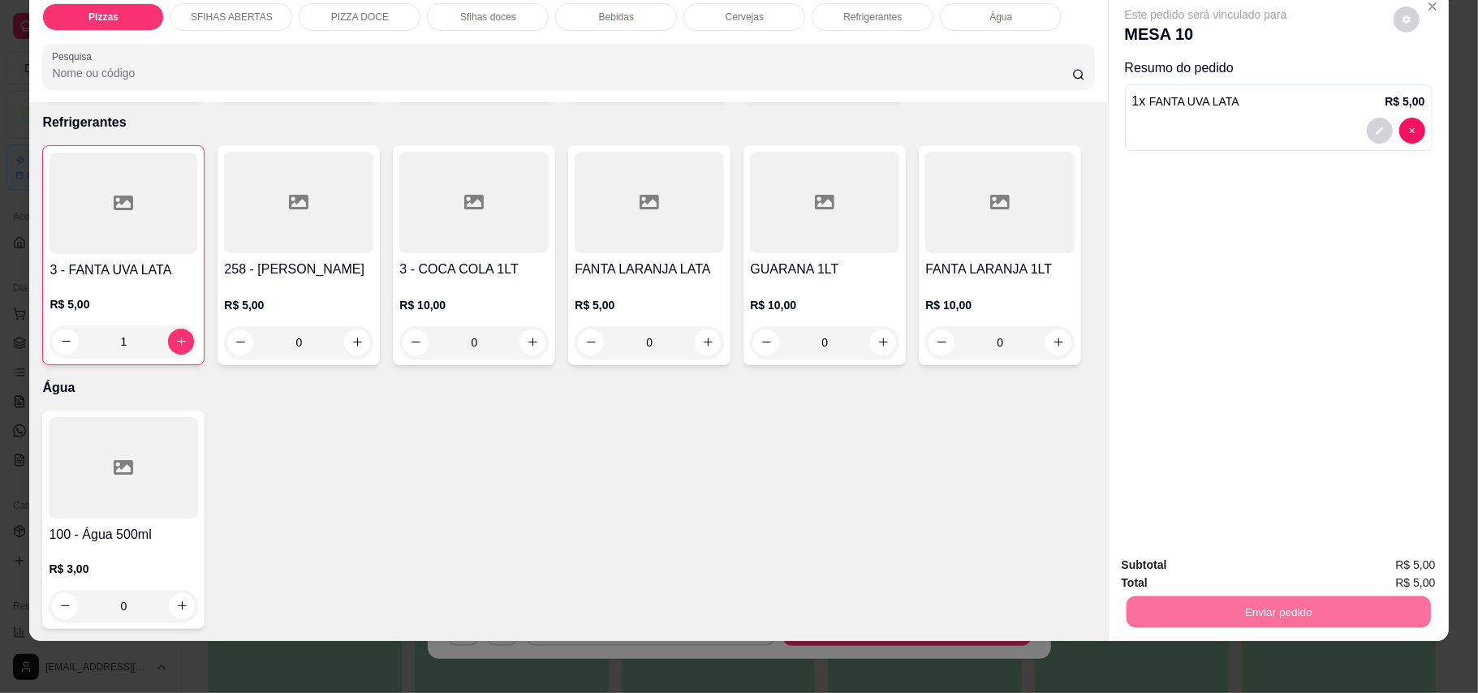
click at [1376, 563] on button "Enviar pedido" at bounding box center [1392, 572] width 92 height 31
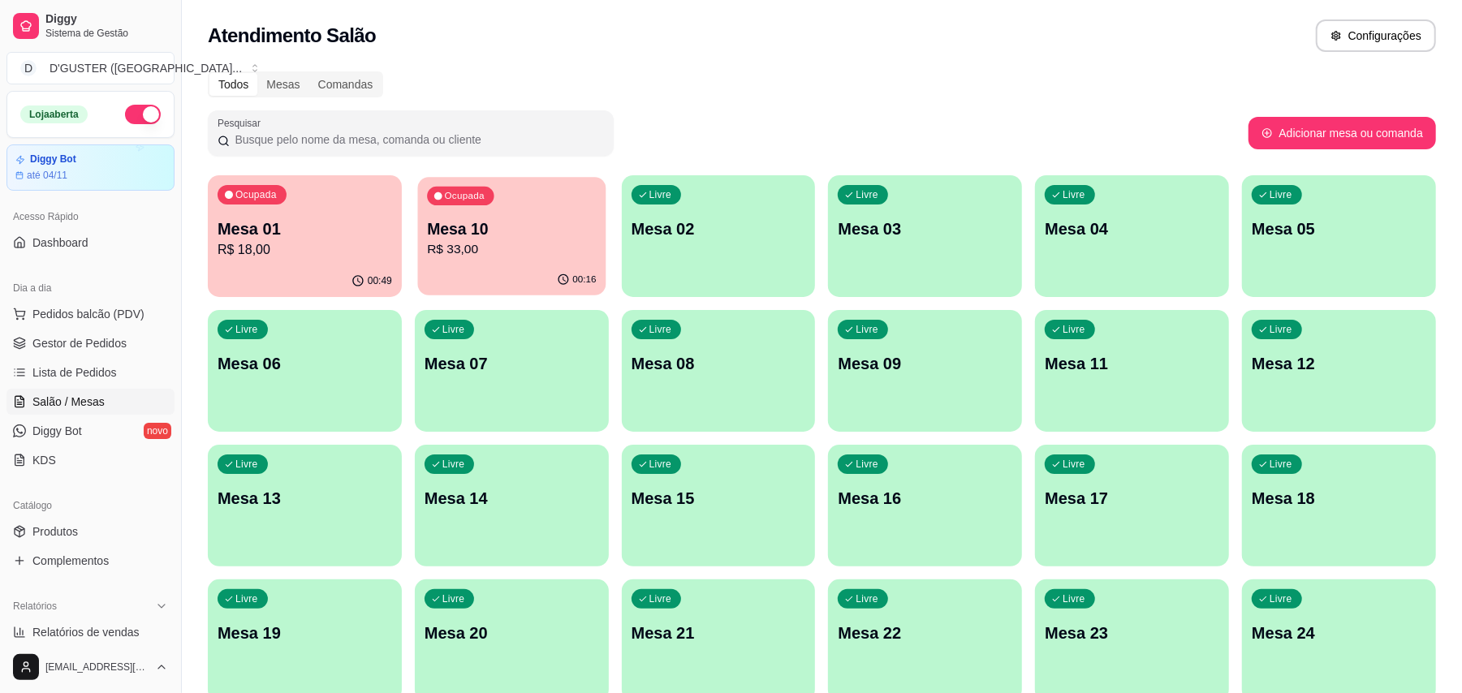
click at [526, 269] on div "00:16" at bounding box center [511, 280] width 188 height 31
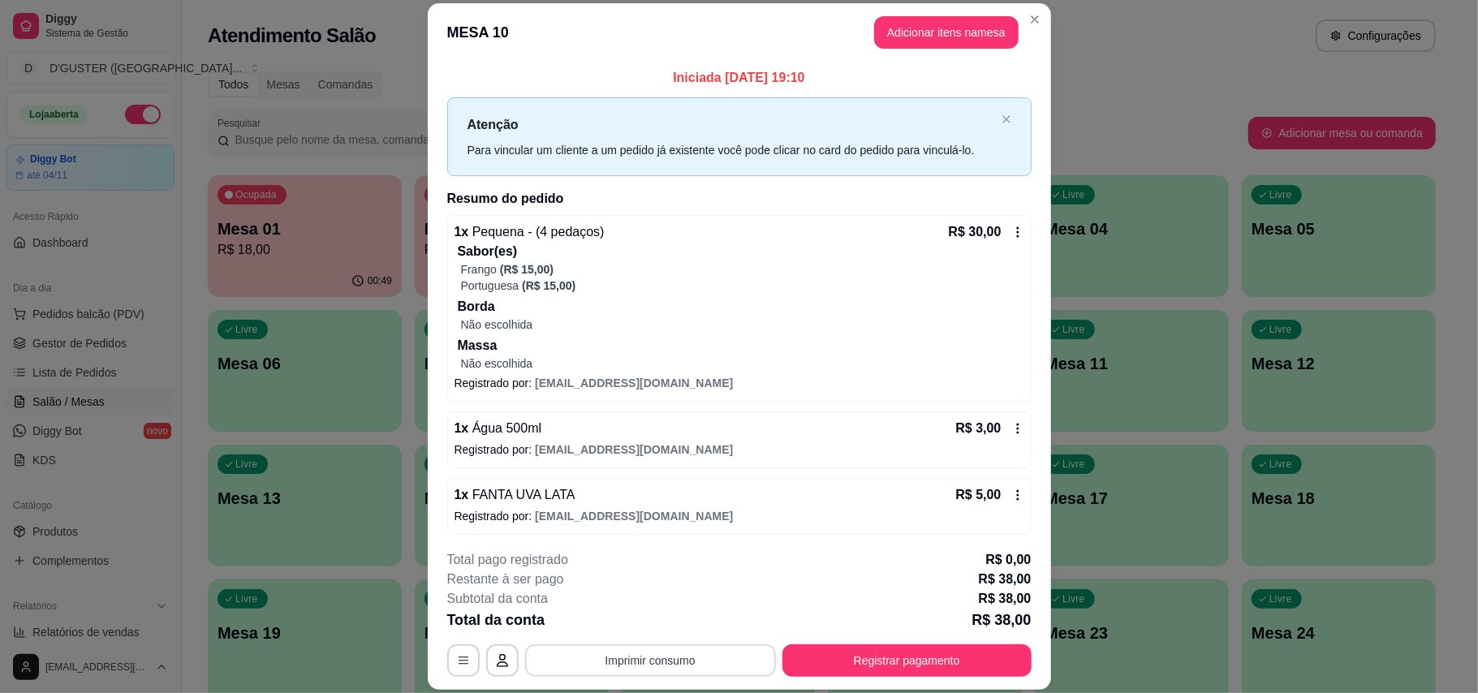
click at [647, 662] on button "Imprimir consumo" at bounding box center [650, 660] width 251 height 32
click at [631, 565] on button "IMPRESSORA" at bounding box center [647, 557] width 114 height 25
click at [937, 650] on button "Registrar pagamento" at bounding box center [906, 660] width 249 height 32
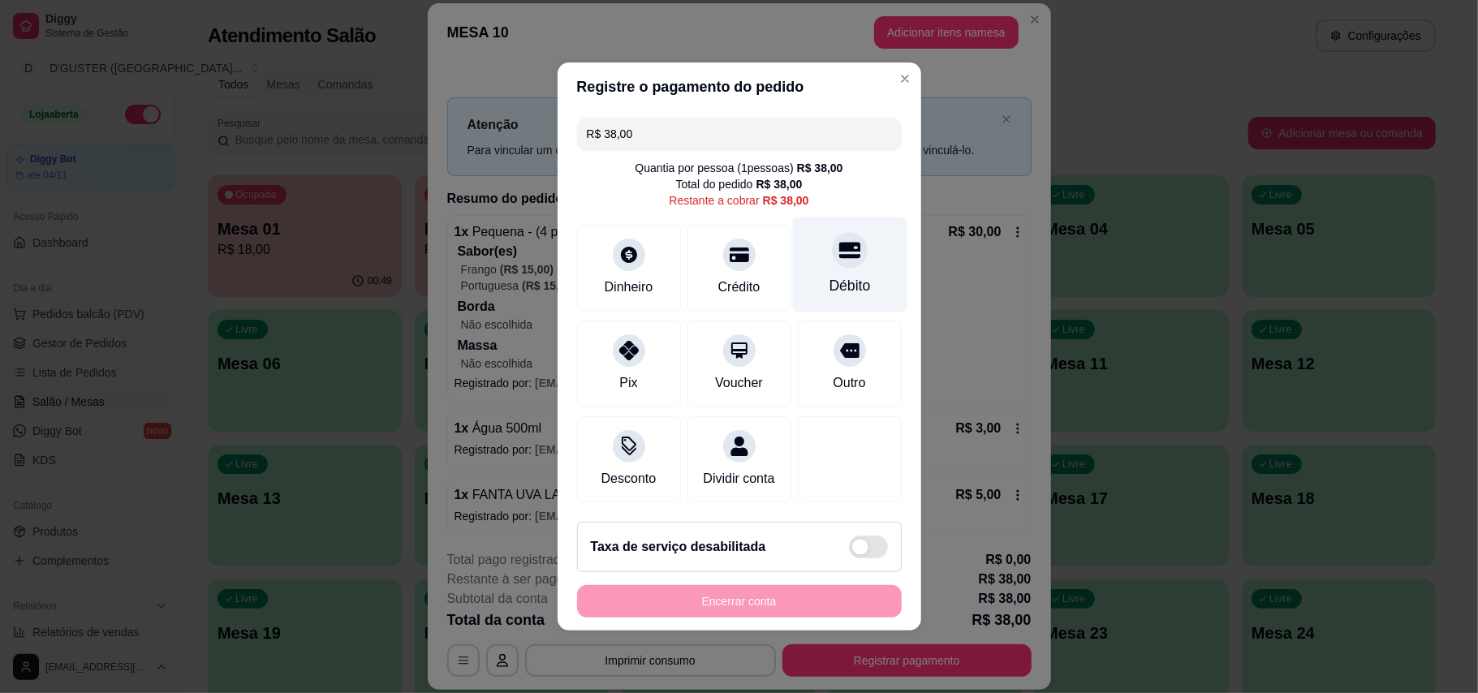
click at [863, 274] on div "Débito" at bounding box center [849, 264] width 114 height 95
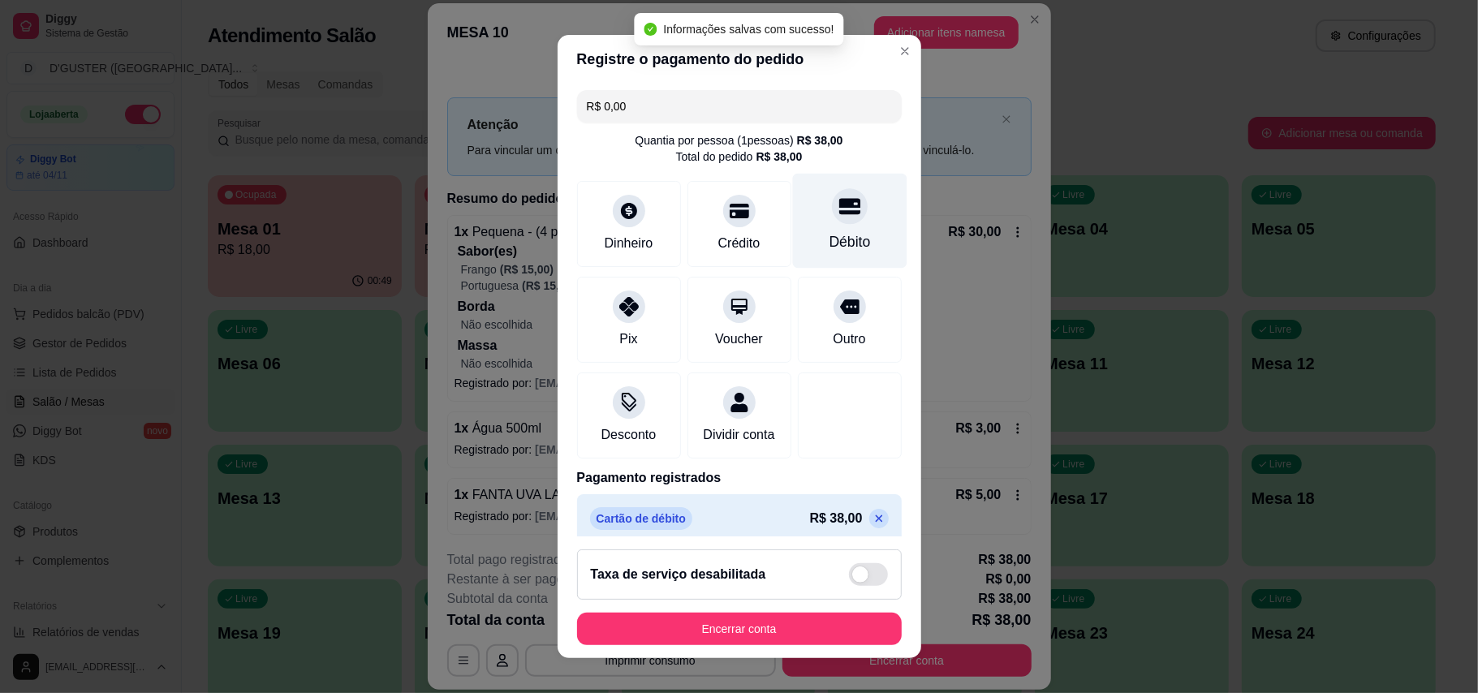
type input "R$ 0,00"
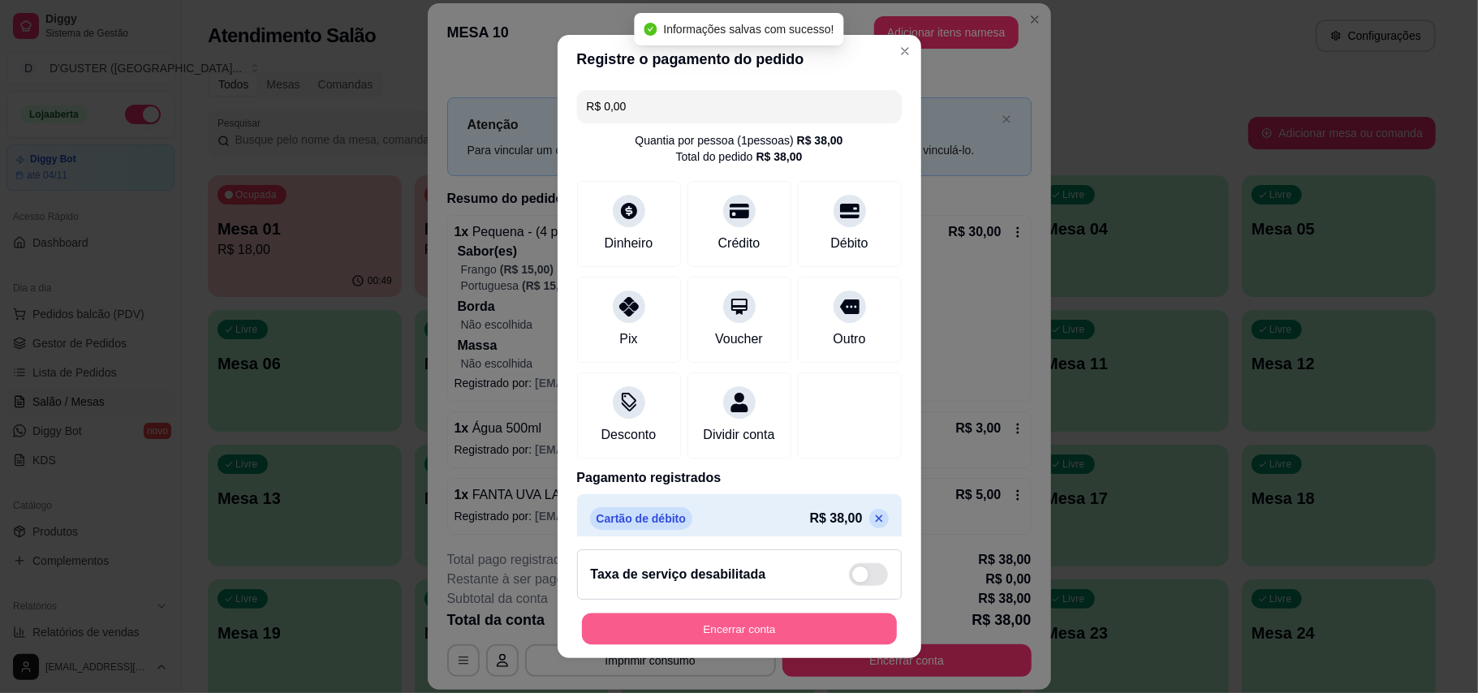
click at [793, 636] on button "Encerrar conta" at bounding box center [739, 630] width 315 height 32
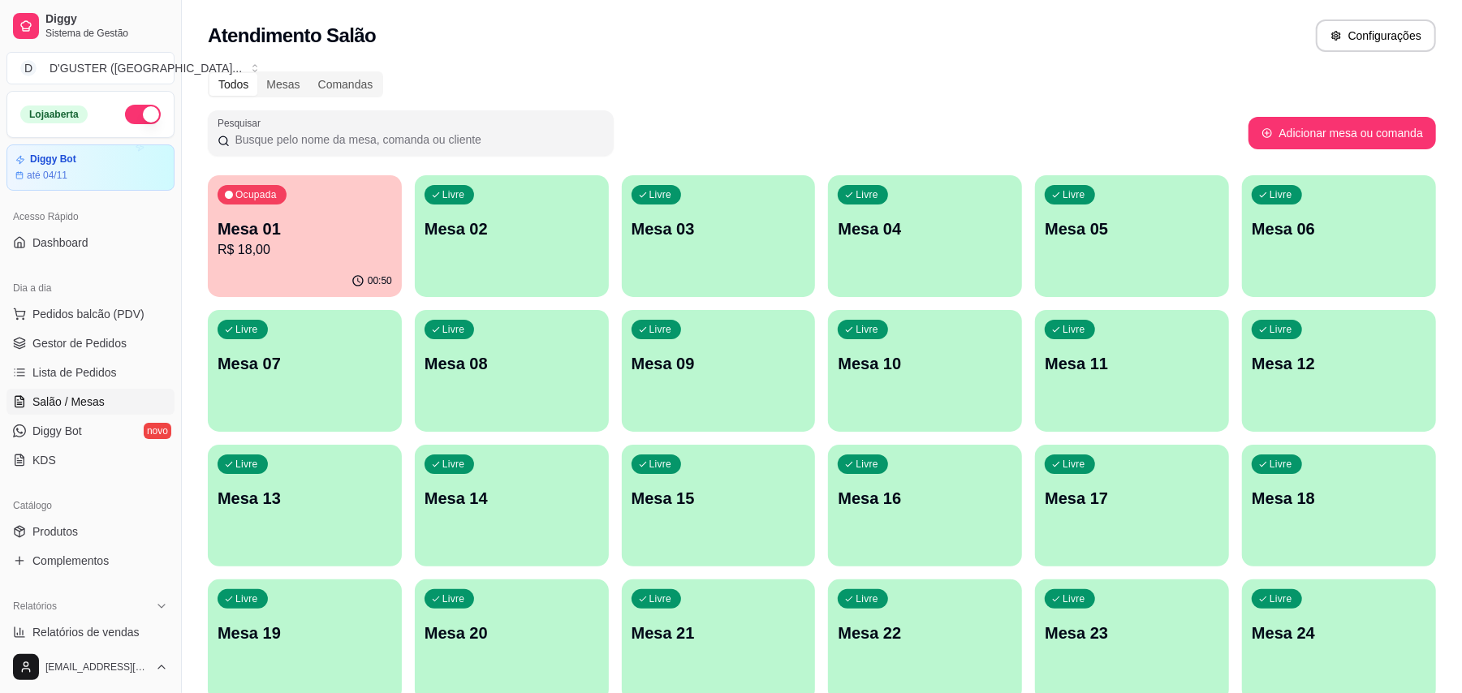
click at [520, 224] on p "Mesa 02" at bounding box center [511, 228] width 174 height 23
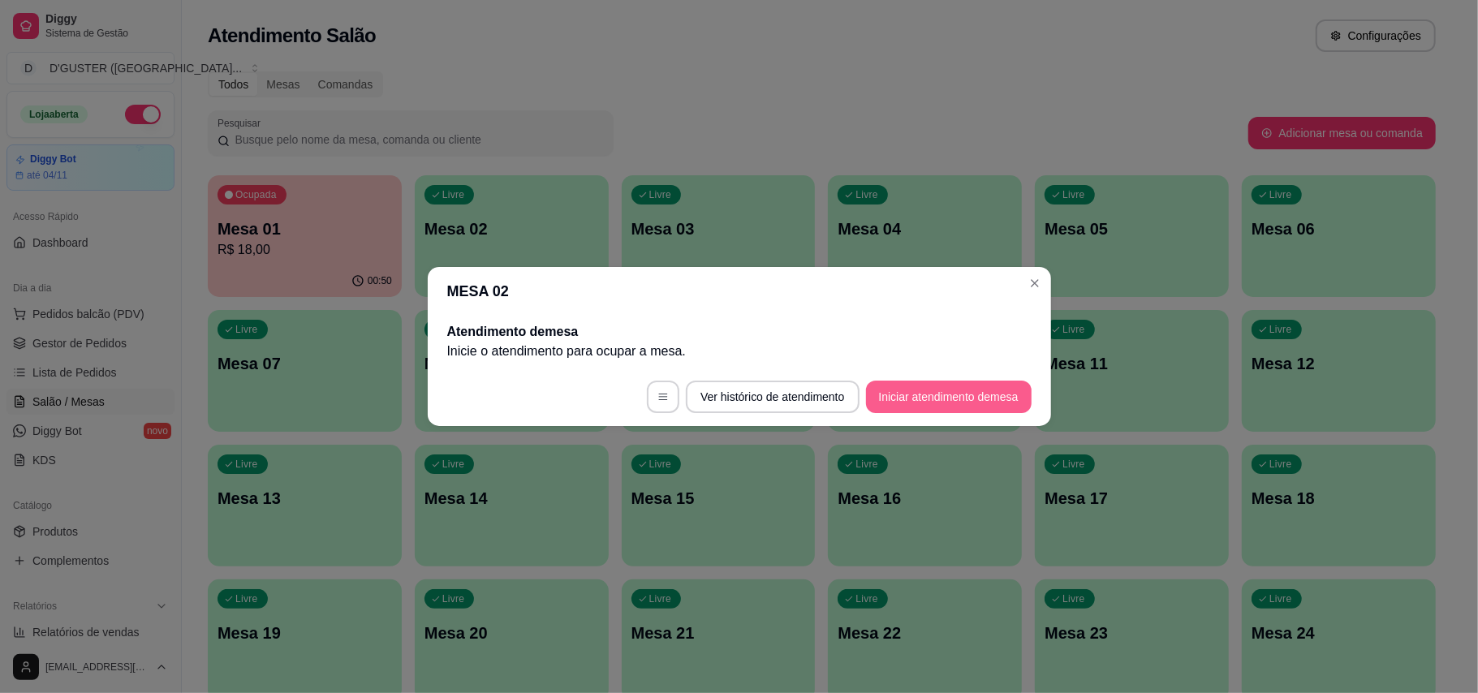
click at [917, 387] on button "Iniciar atendimento de mesa" at bounding box center [949, 397] width 166 height 32
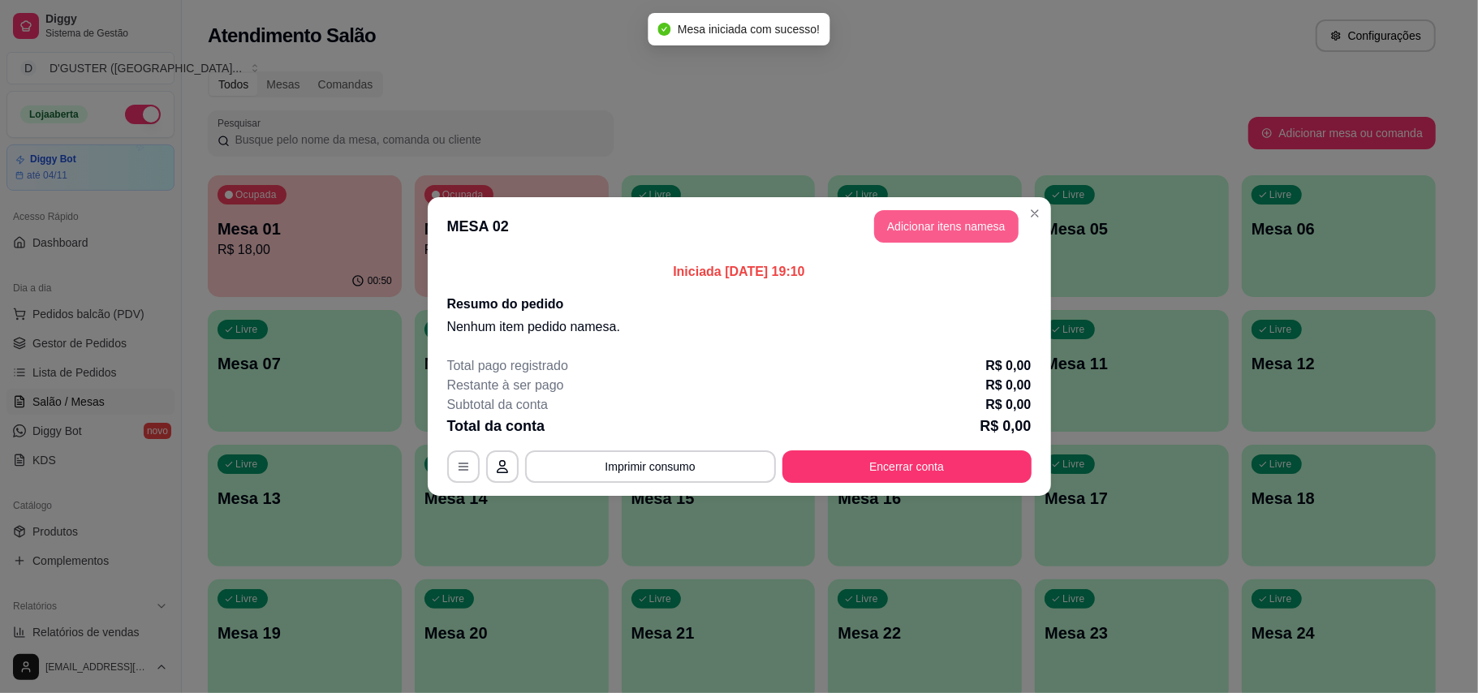
click at [937, 215] on button "Adicionar itens na mesa" at bounding box center [946, 226] width 144 height 32
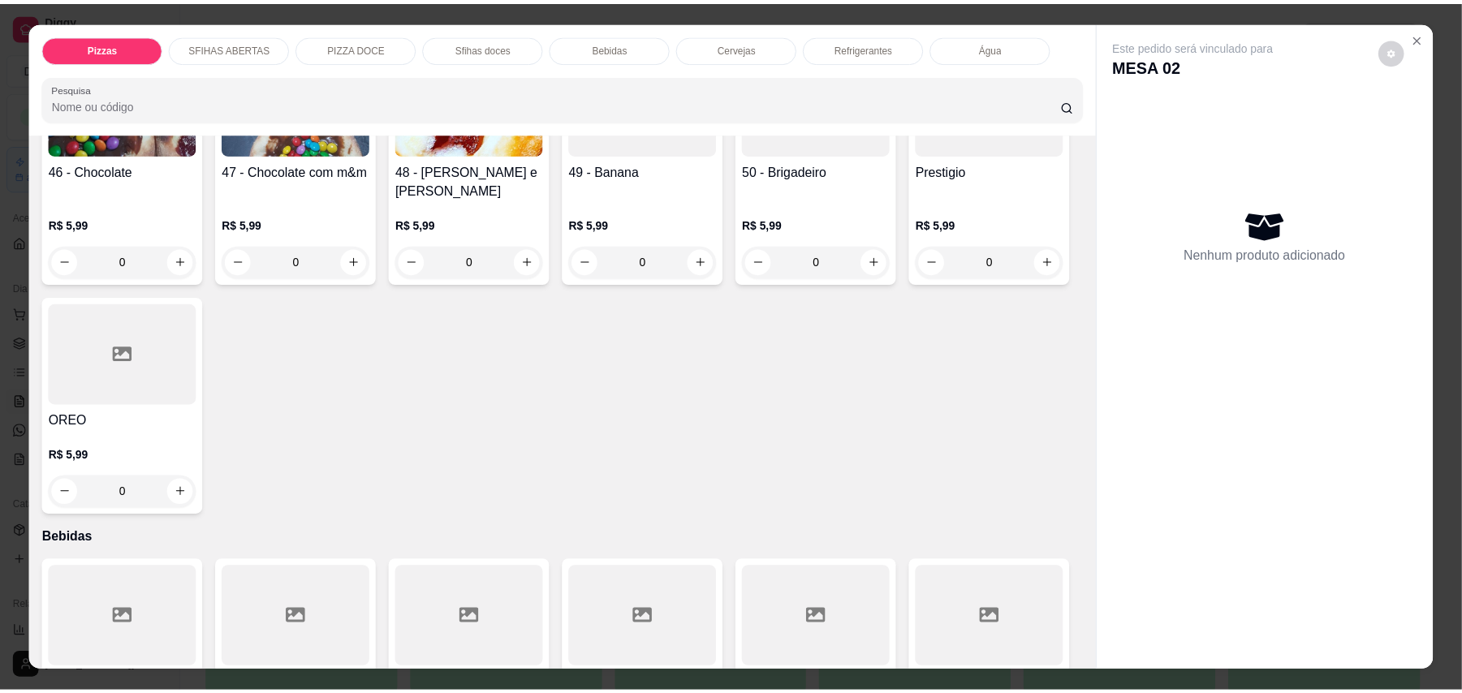
scroll to position [2488, 0]
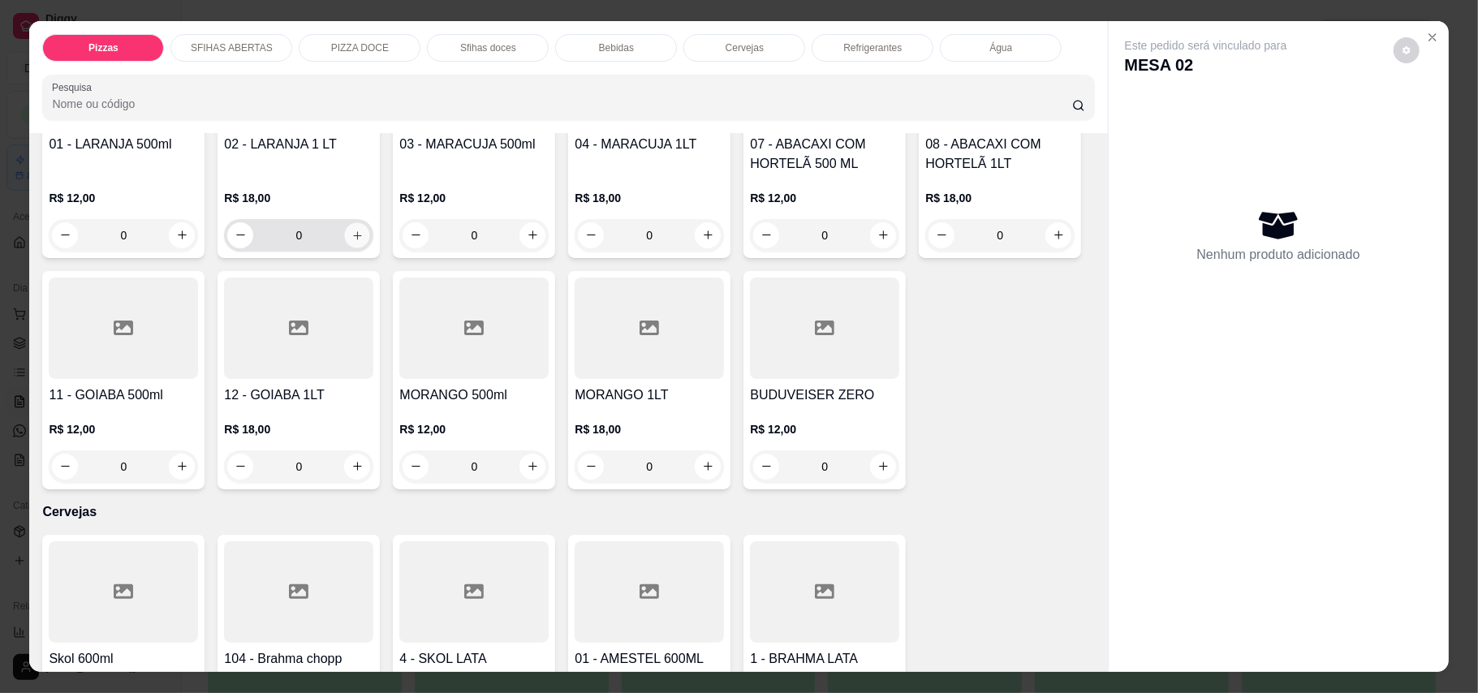
click at [352, 248] on button "increase-product-quantity" at bounding box center [357, 234] width 25 height 25
type input "1"
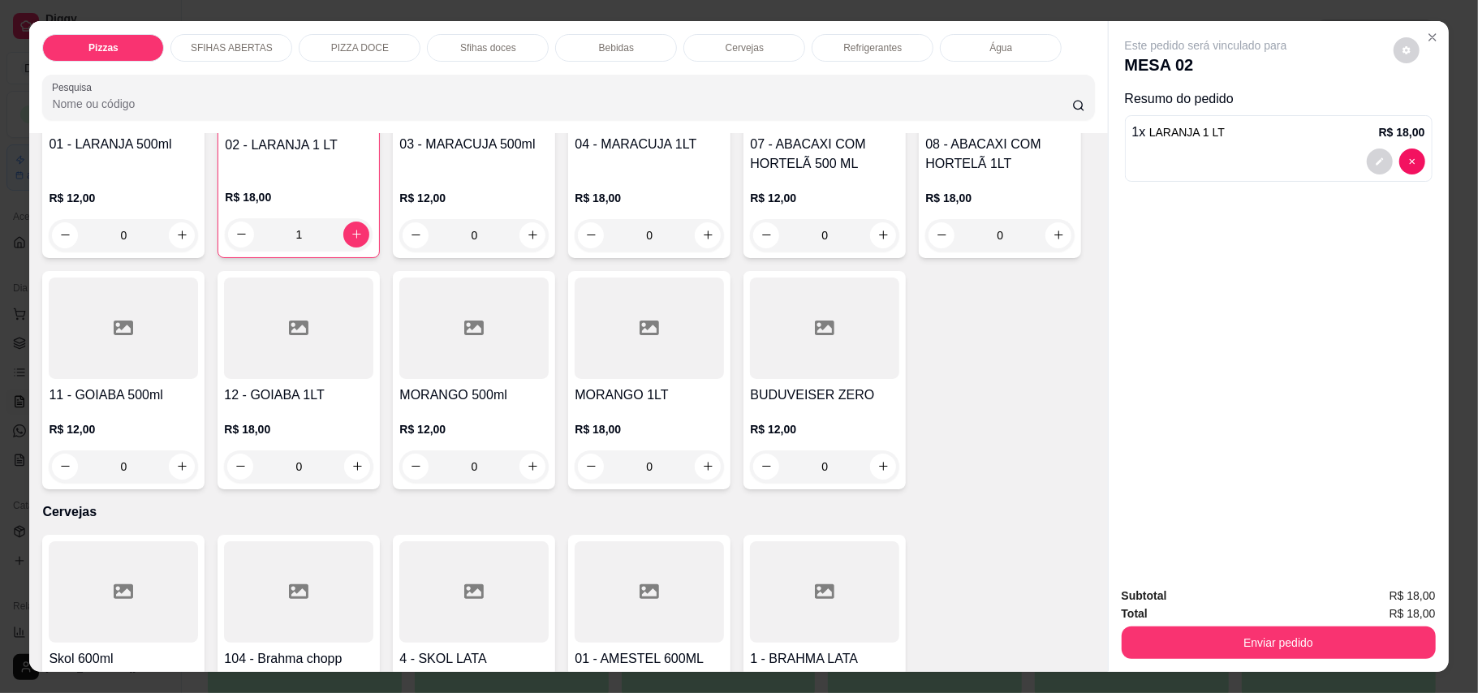
click at [1261, 660] on div "Subtotal R$ 18,00 Total R$ 18,00 Enviar pedido" at bounding box center [1279, 623] width 340 height 98
click at [1303, 644] on button "Enviar pedido" at bounding box center [1279, 643] width 314 height 32
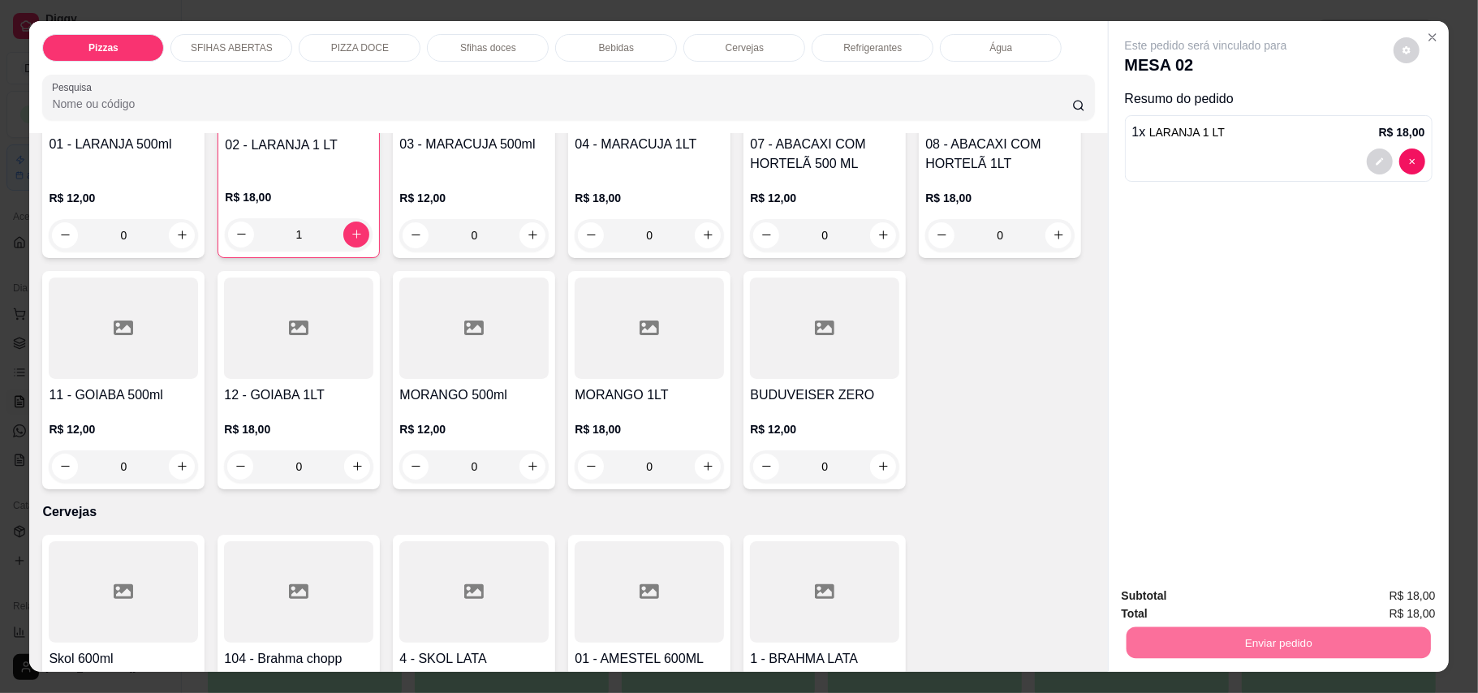
click at [1372, 597] on button "Enviar pedido" at bounding box center [1392, 603] width 92 height 31
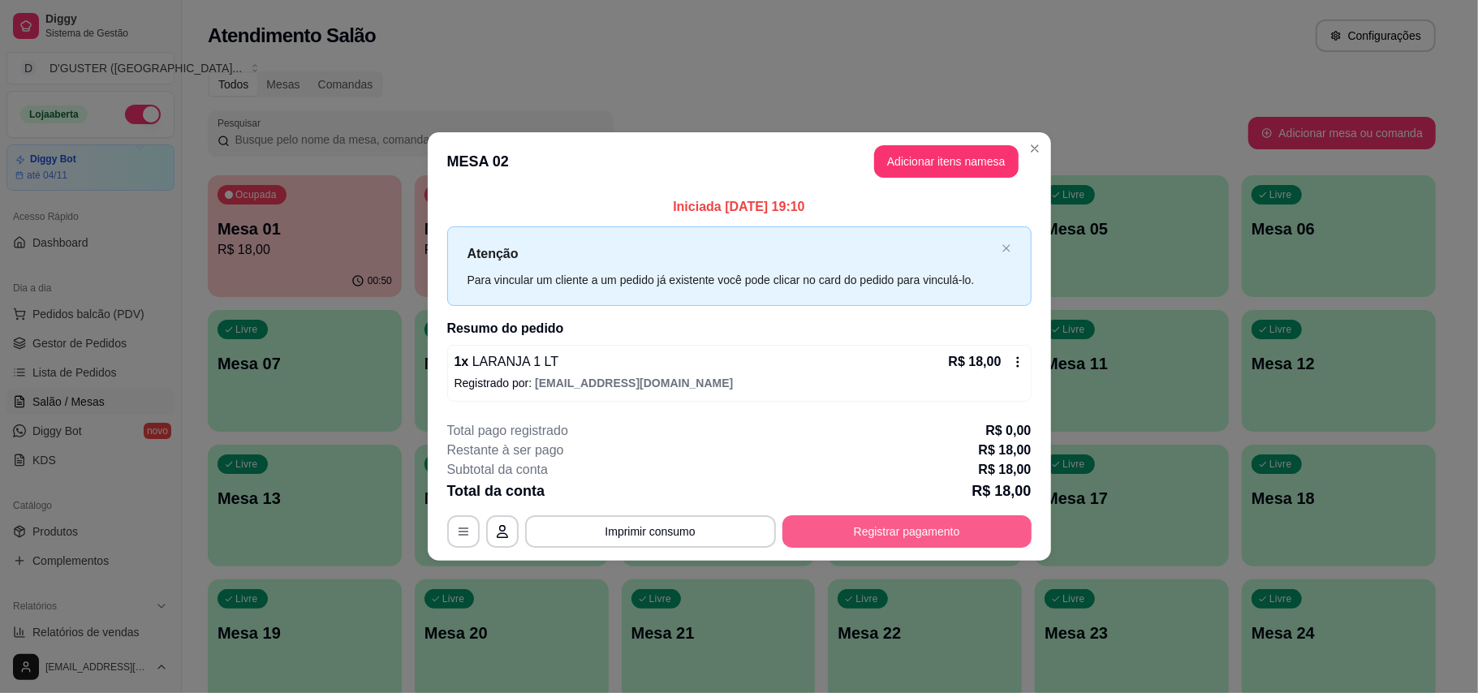
click at [974, 527] on button "Registrar pagamento" at bounding box center [906, 531] width 249 height 32
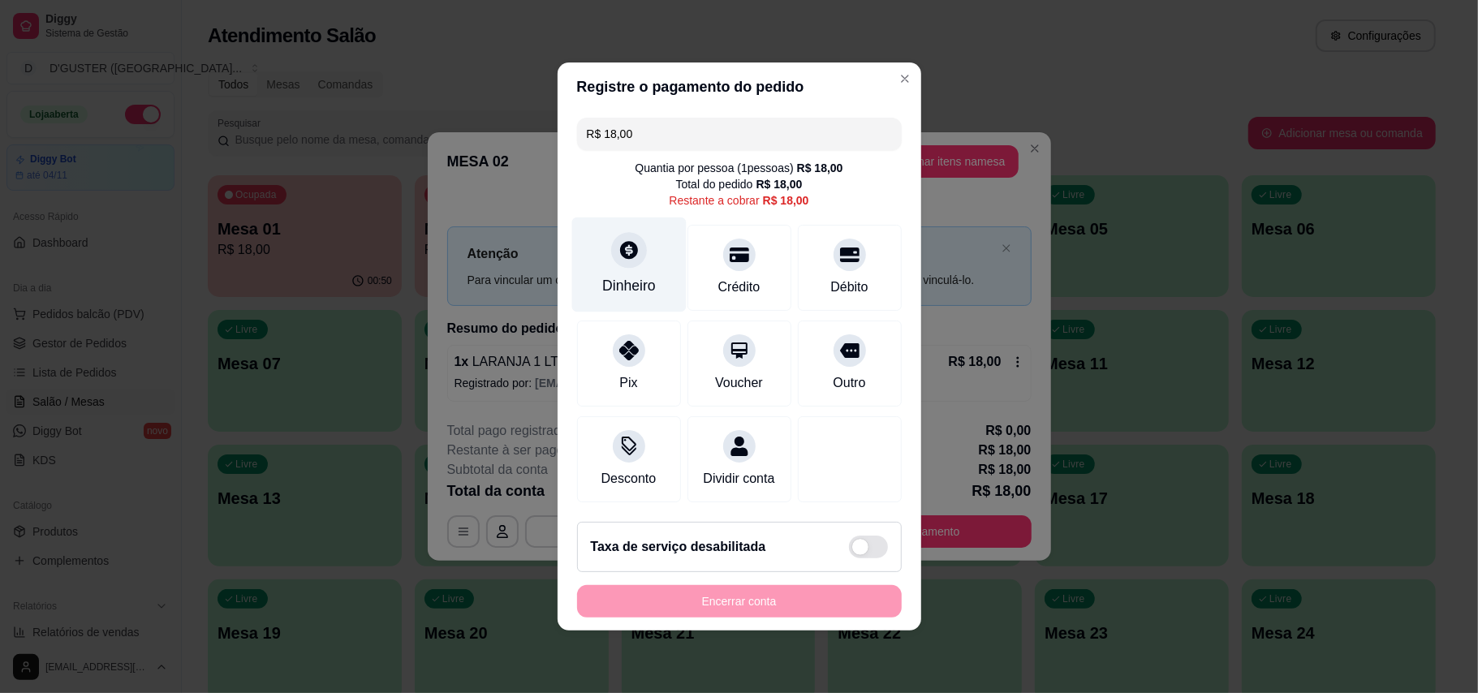
click at [631, 261] on div "Dinheiro" at bounding box center [628, 264] width 114 height 95
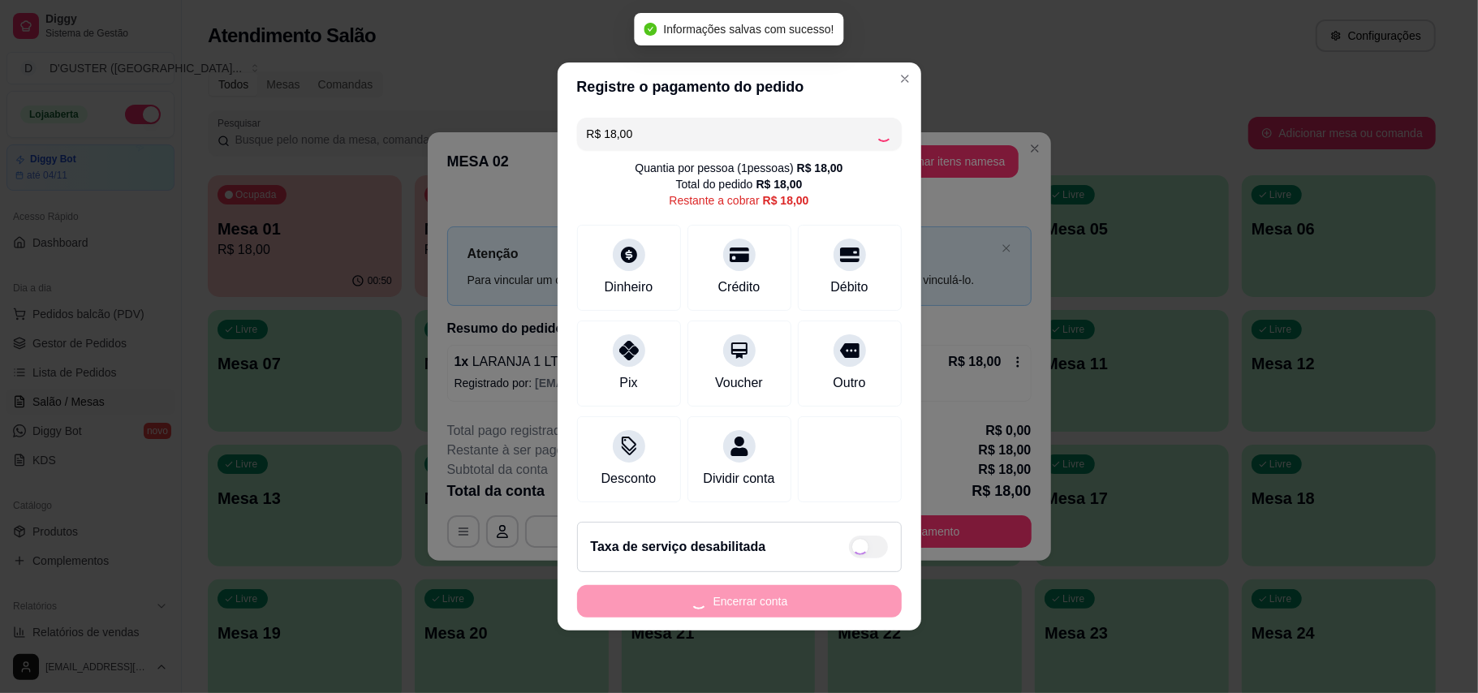
type input "R$ 0,00"
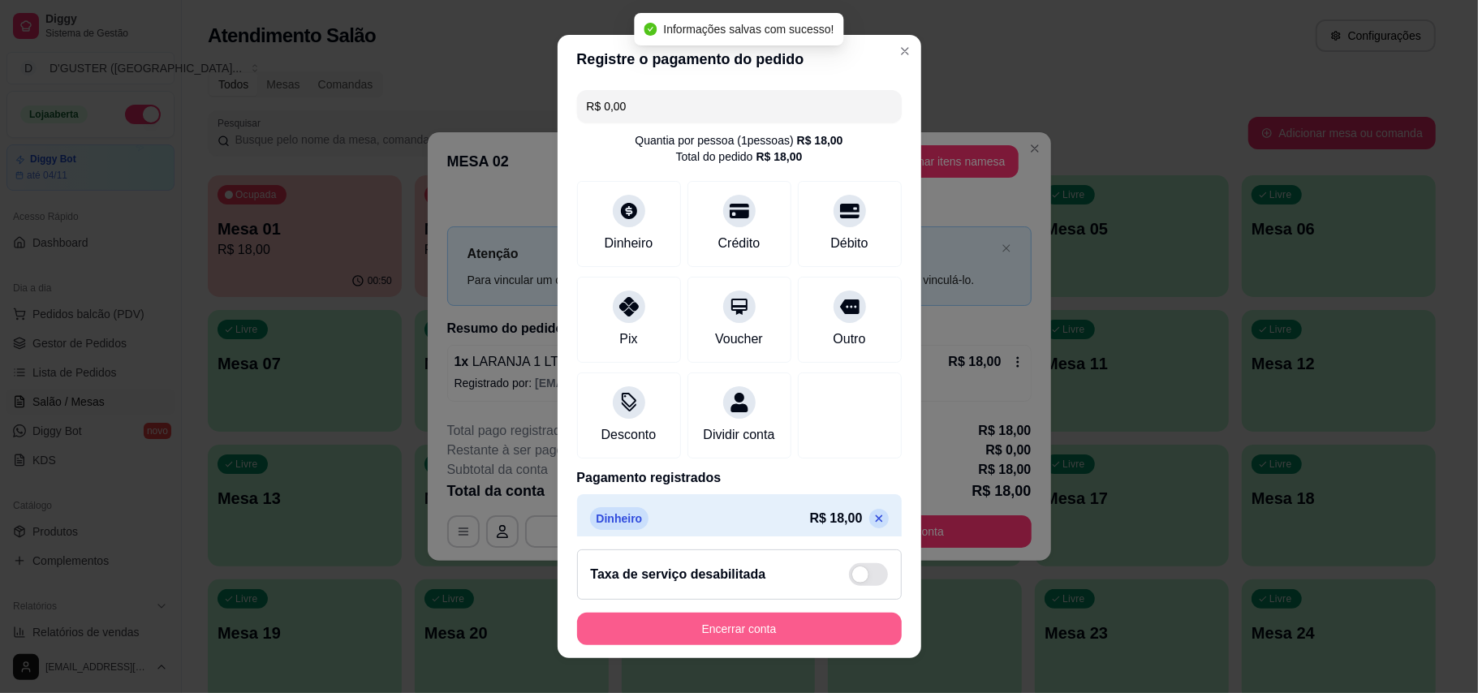
click at [823, 615] on button "Encerrar conta" at bounding box center [739, 629] width 325 height 32
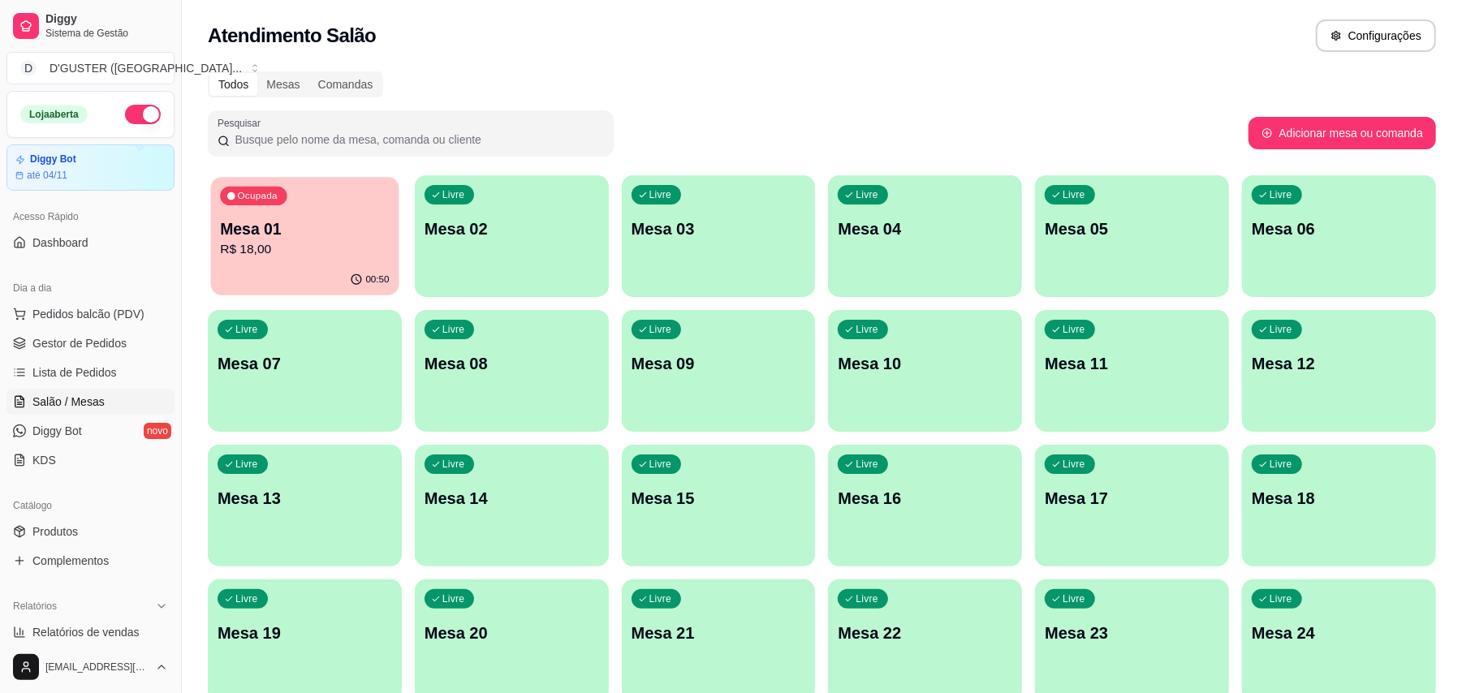
click at [283, 265] on button "Ocupada Mesa 01 R$ 18,00 00:50" at bounding box center [305, 236] width 188 height 118
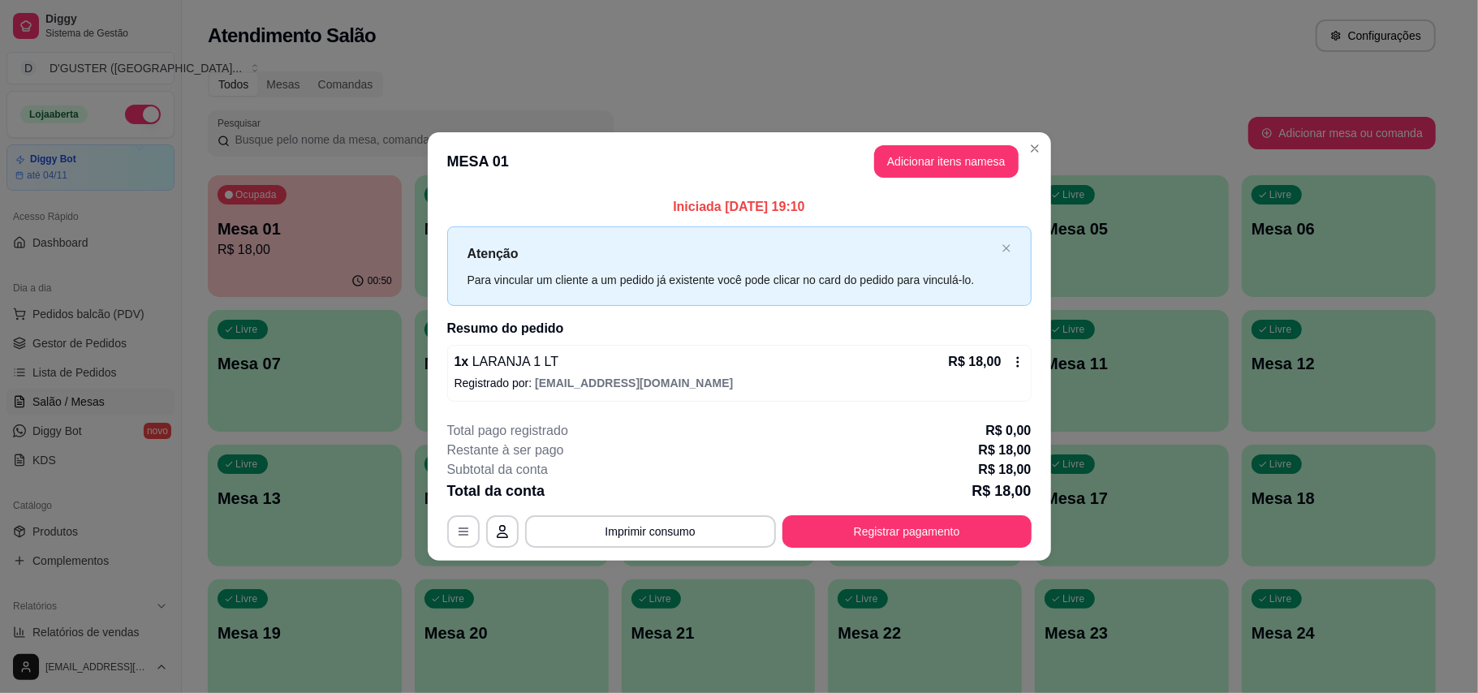
click at [1008, 367] on div "R$ 18,00" at bounding box center [986, 361] width 75 height 19
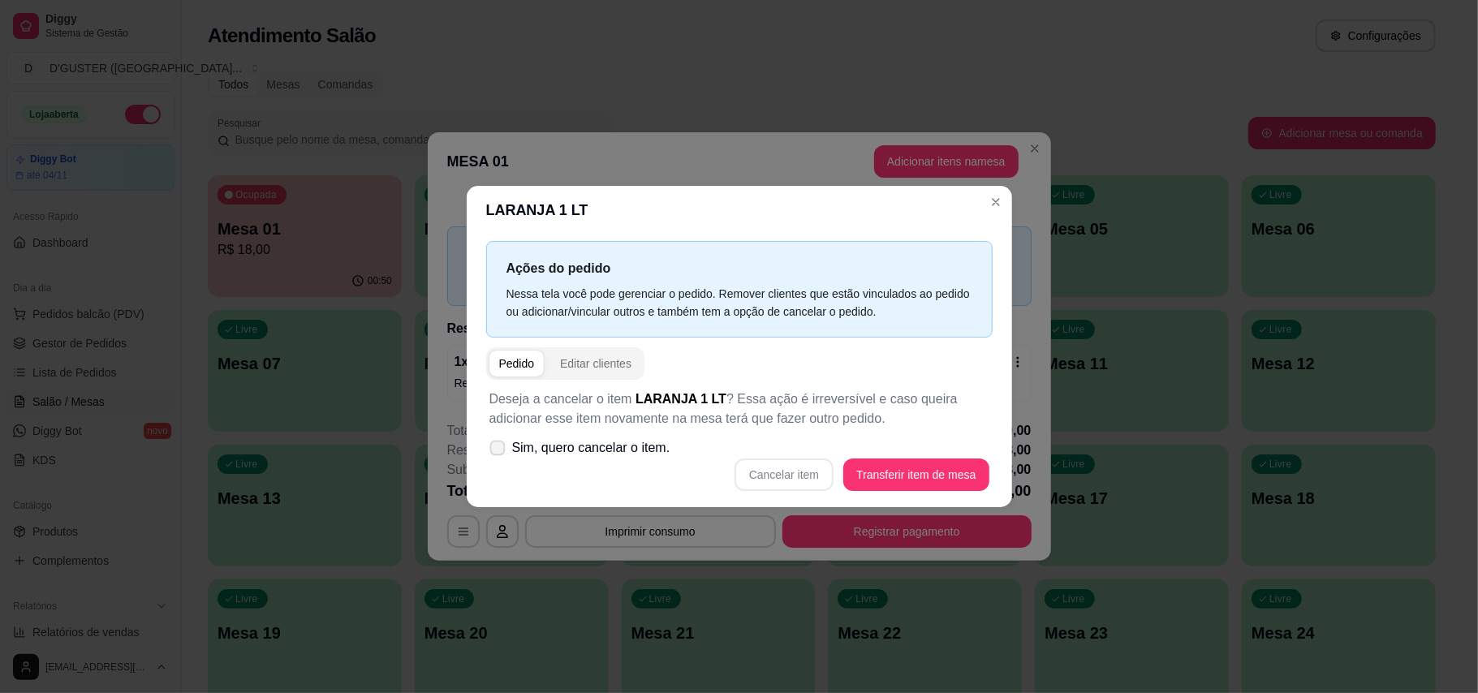
click at [508, 446] on label "Sim, quero cancelar o item." at bounding box center [580, 448] width 194 height 32
click at [499, 451] on input "Sim, quero cancelar o item." at bounding box center [494, 456] width 11 height 11
checkbox input "true"
click at [816, 466] on button "Cancelar item" at bounding box center [784, 475] width 97 height 32
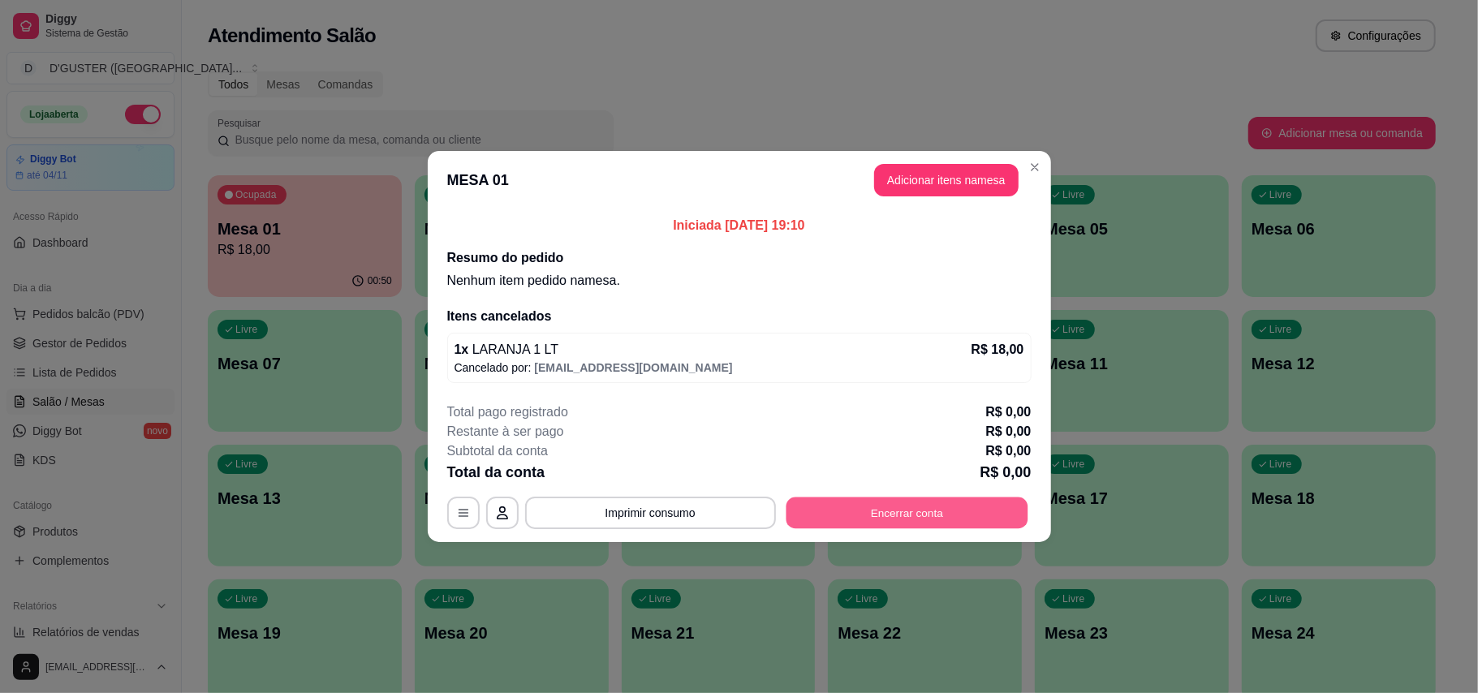
click at [942, 510] on button "Encerrar conta" at bounding box center [907, 513] width 242 height 32
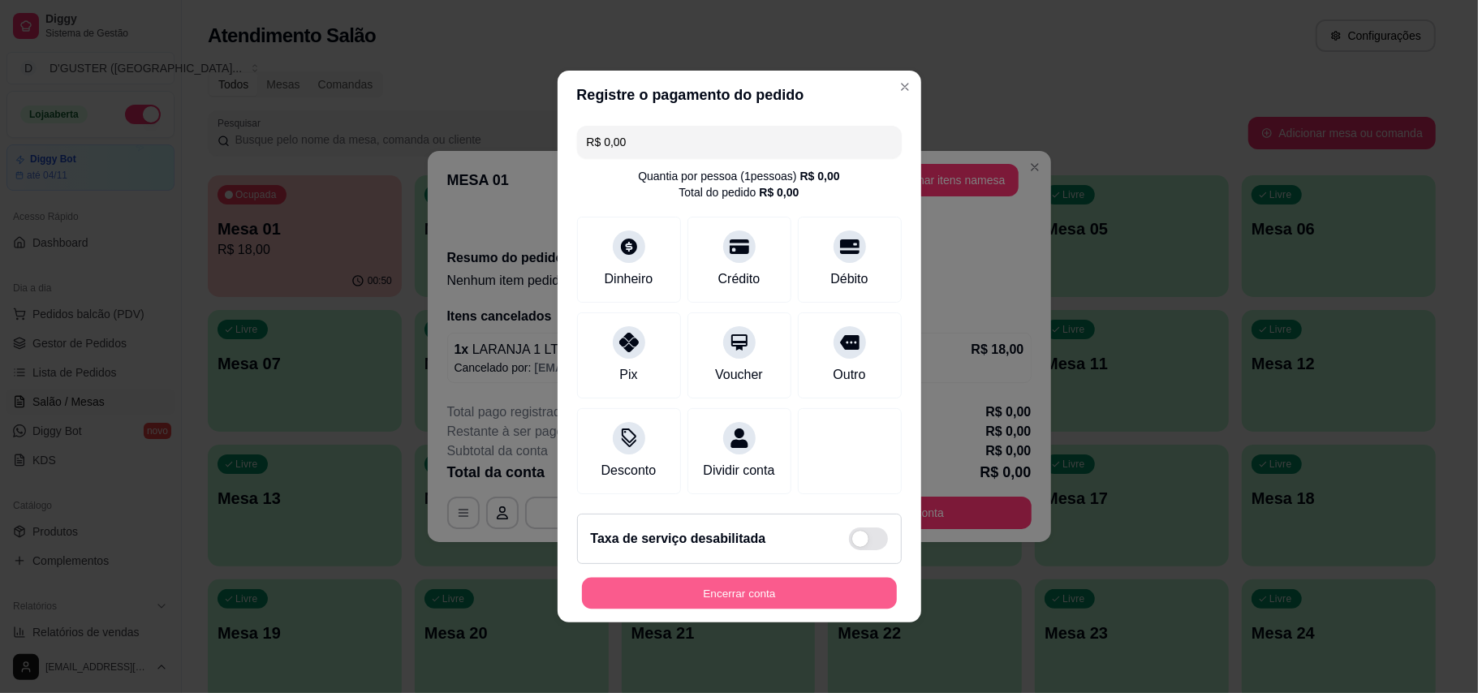
click at [842, 609] on button "Encerrar conta" at bounding box center [739, 594] width 315 height 32
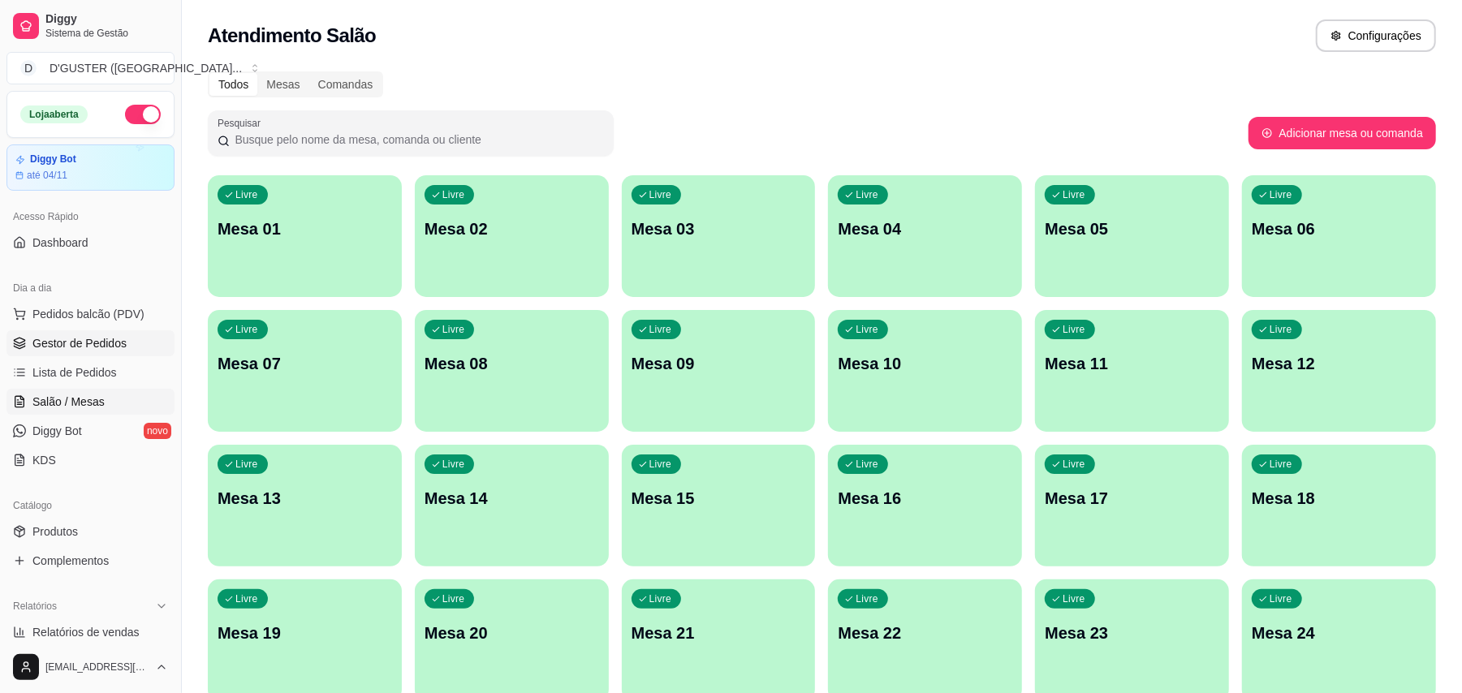
click at [81, 347] on span "Gestor de Pedidos" at bounding box center [79, 343] width 94 height 16
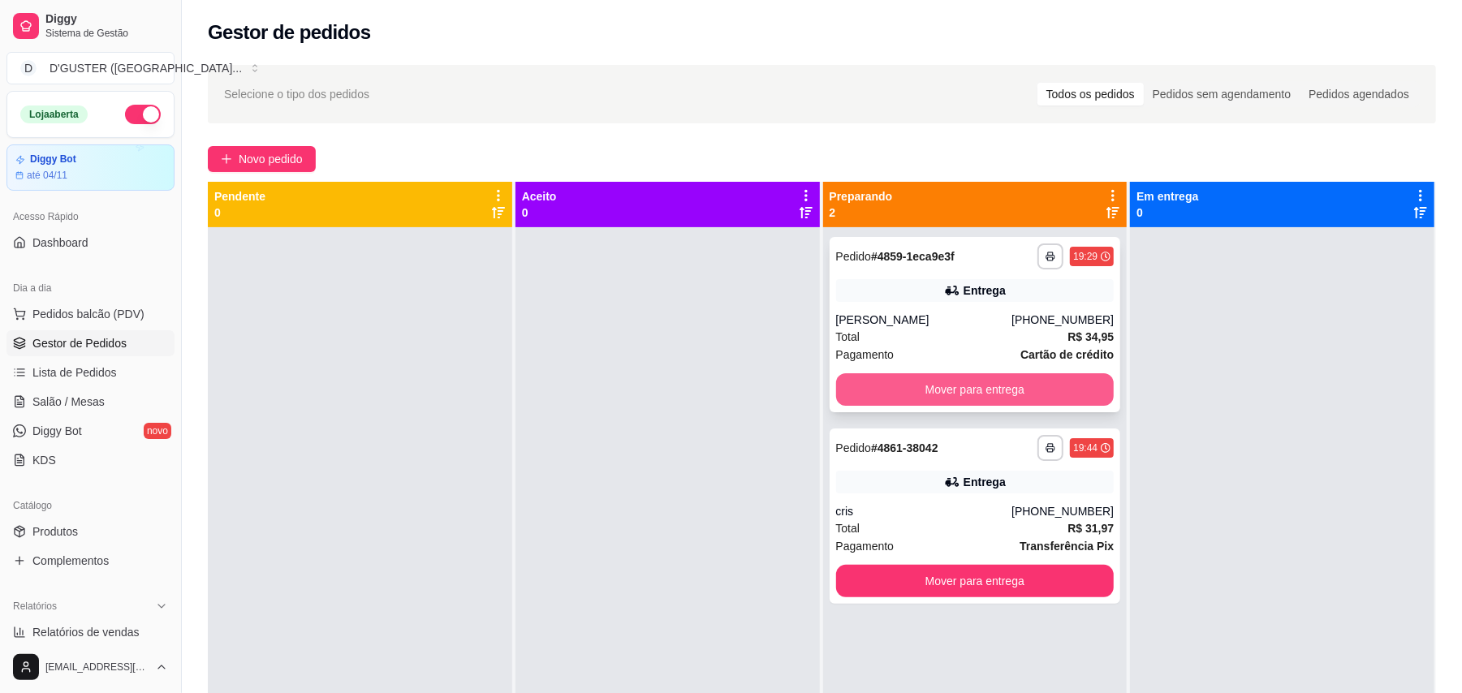
click at [1014, 390] on button "Mover para entrega" at bounding box center [975, 389] width 278 height 32
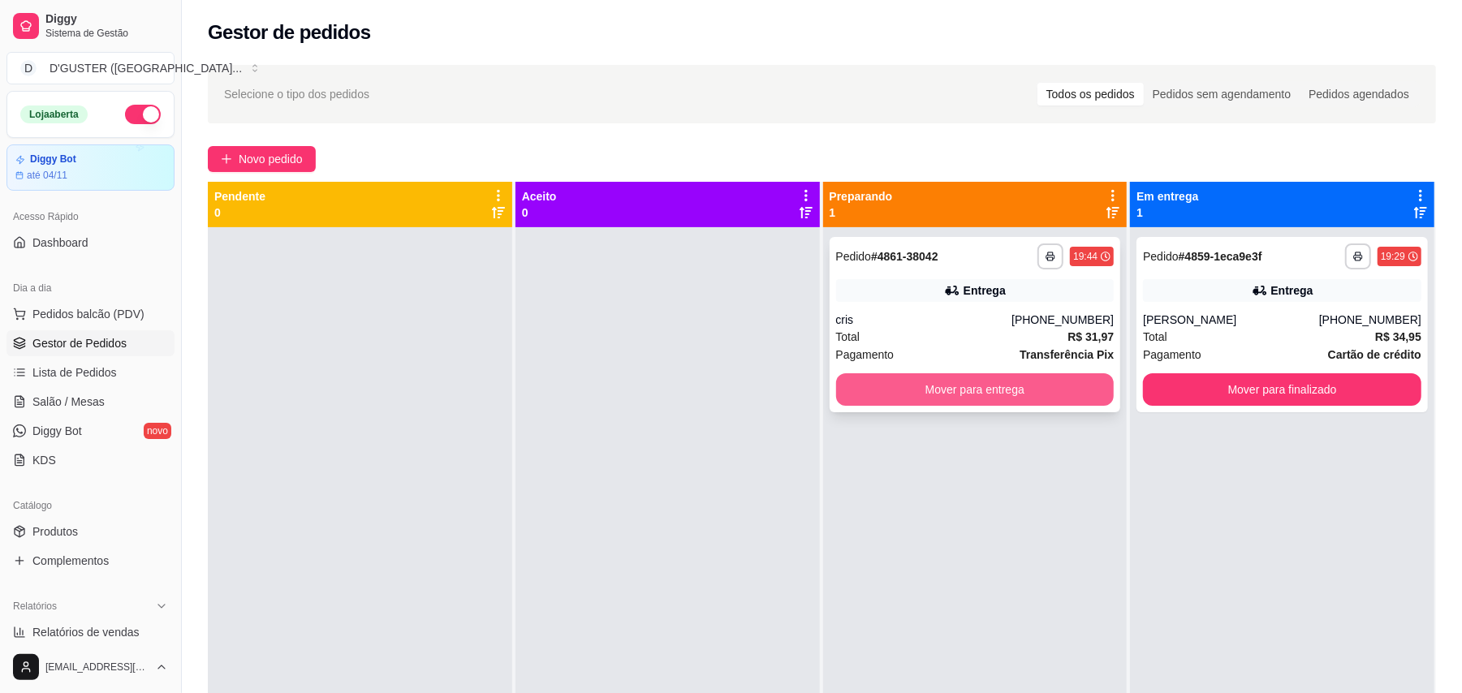
click at [1055, 390] on button "Mover para entrega" at bounding box center [975, 389] width 278 height 32
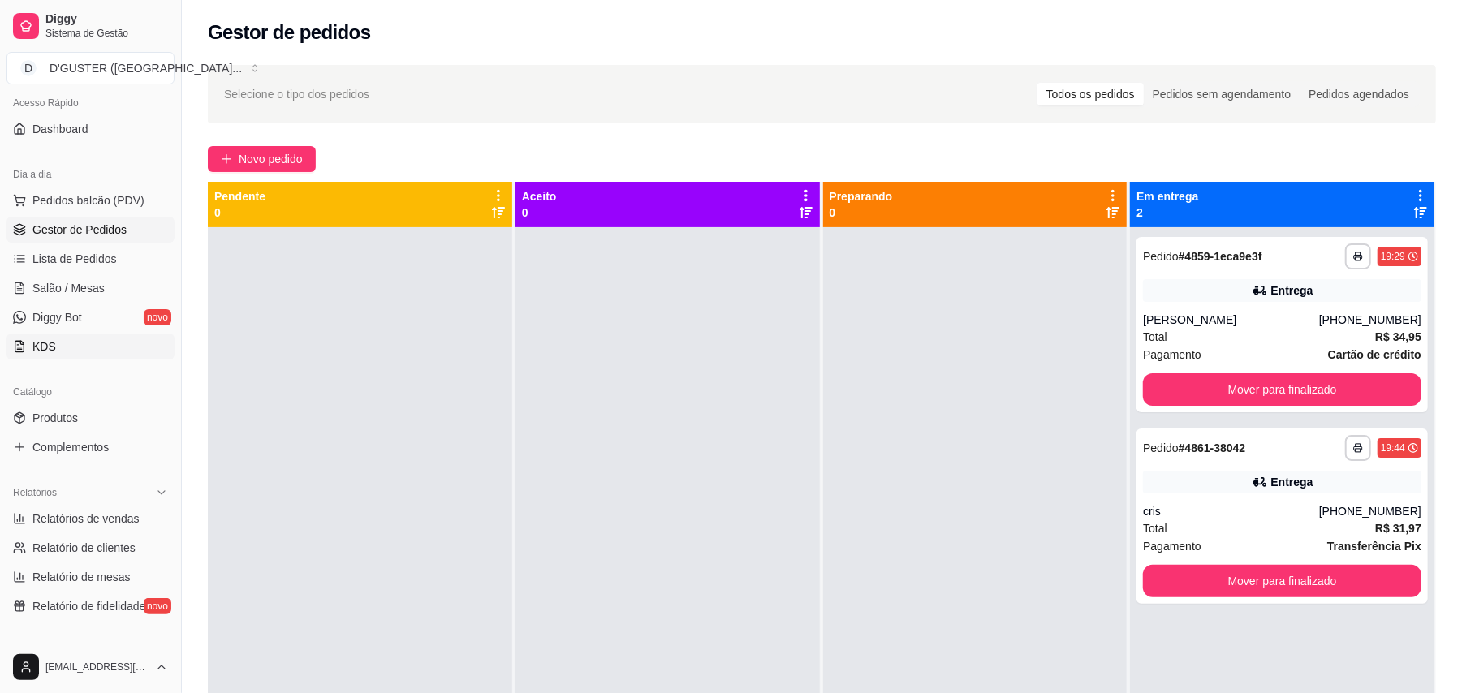
scroll to position [325, 0]
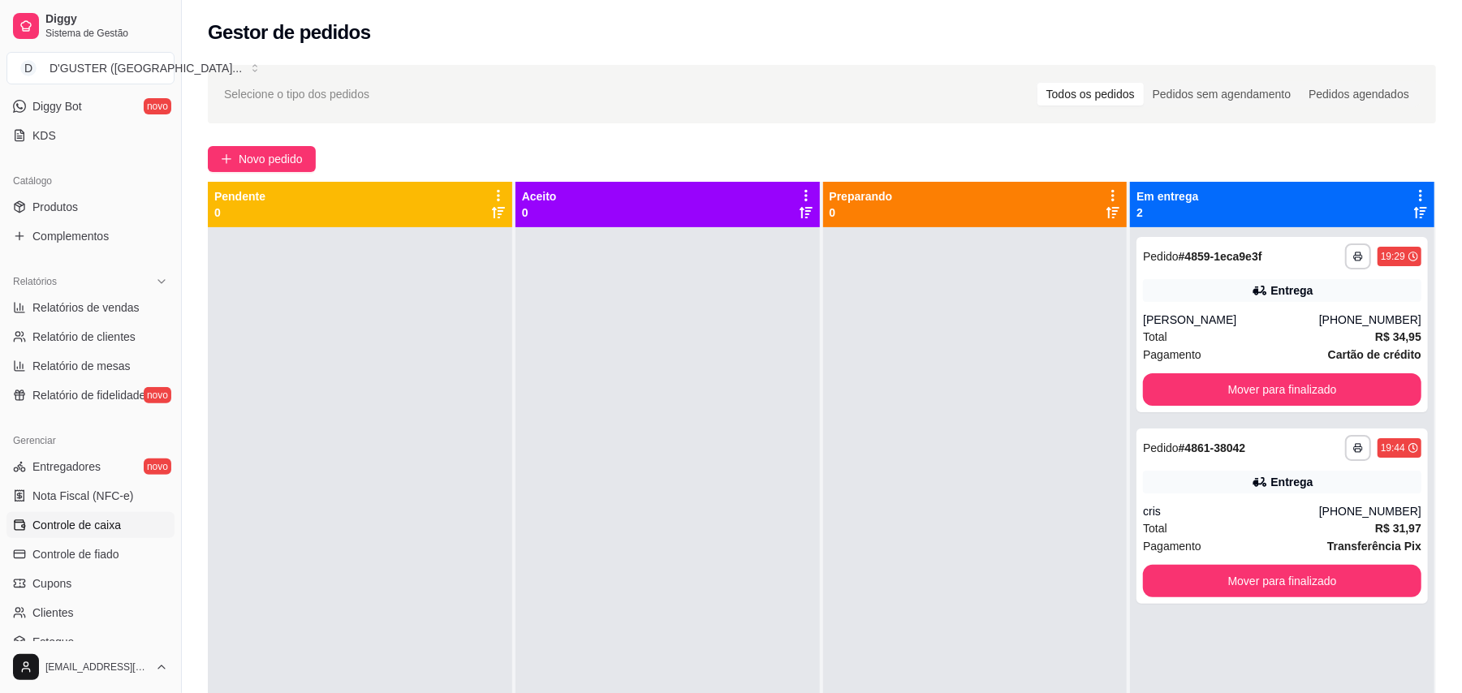
click at [94, 519] on span "Controle de caixa" at bounding box center [76, 525] width 88 height 16
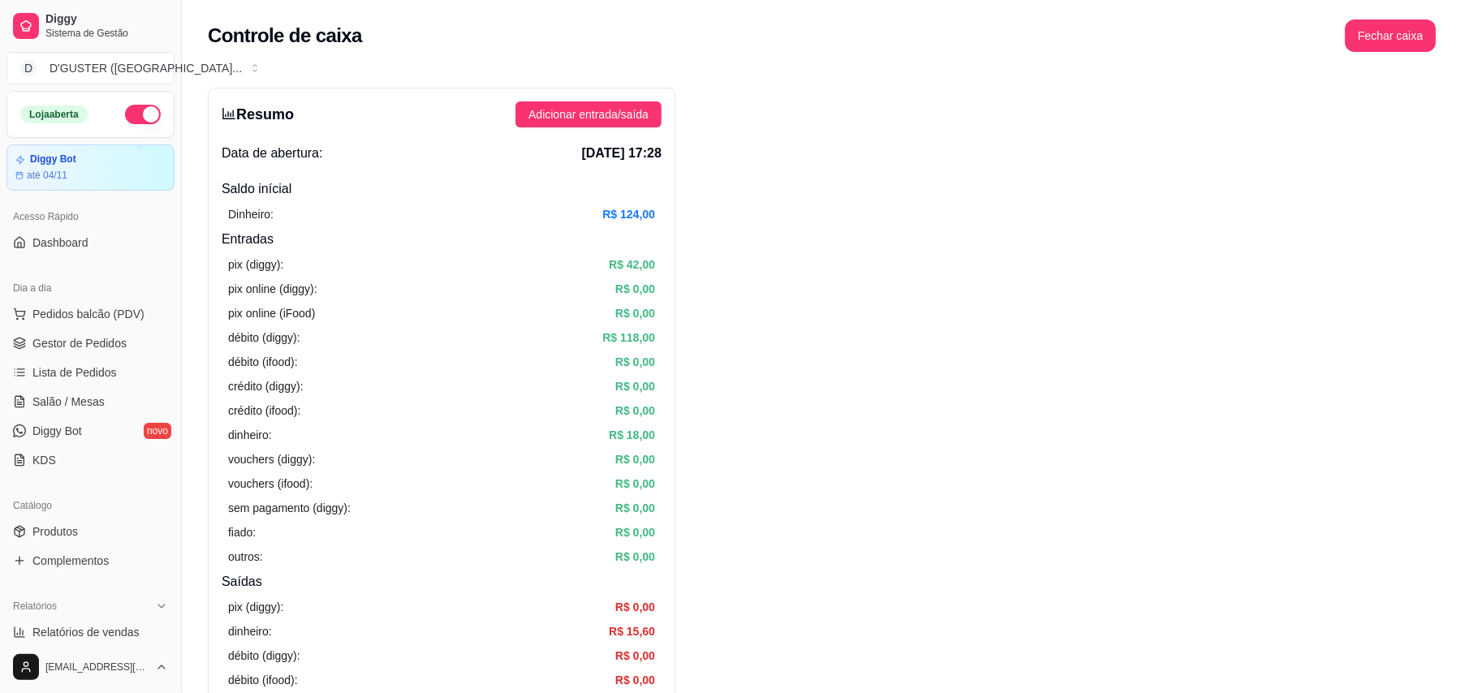
click at [91, 329] on ul "Pedidos balcão (PDV) Gestor de Pedidos Lista de Pedidos Salão / Mesas Diggy Bot…" at bounding box center [90, 387] width 168 height 172
click at [89, 338] on span "Gestor de Pedidos" at bounding box center [79, 343] width 94 height 16
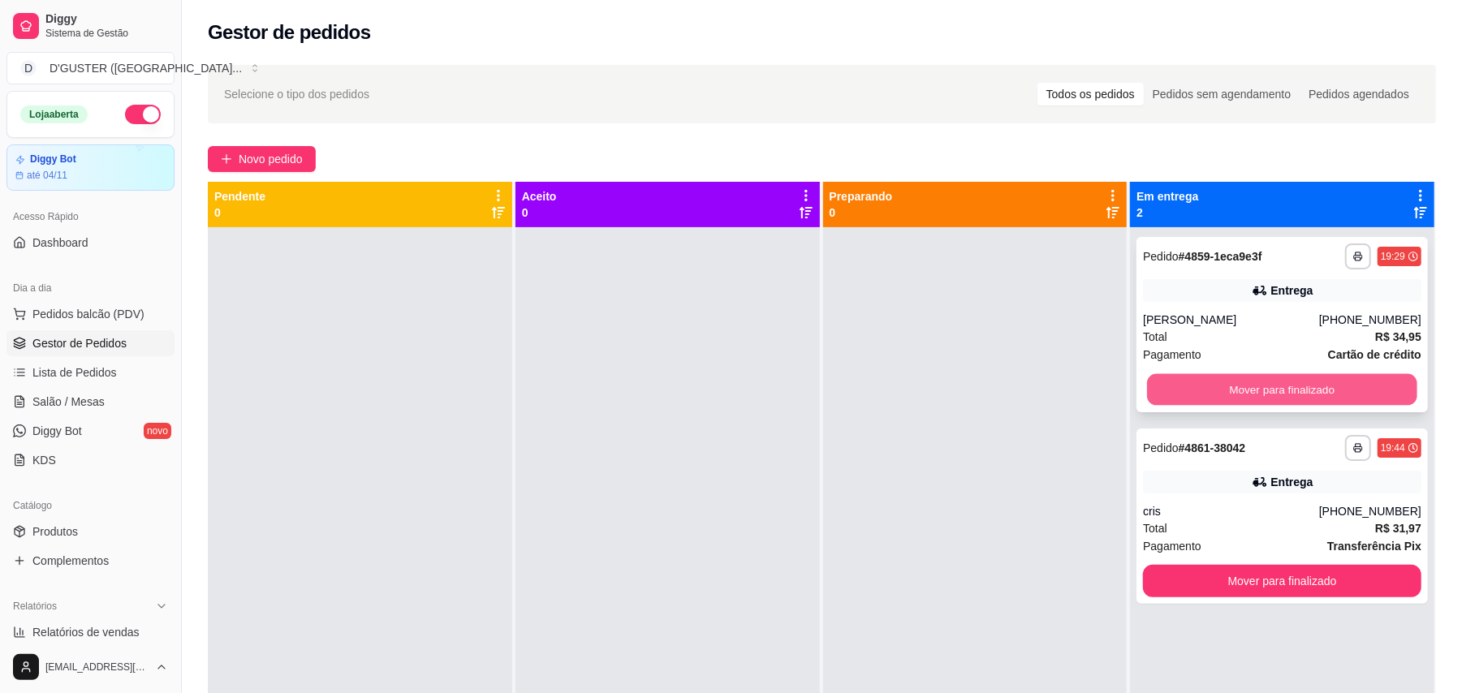
click at [1282, 381] on button "Mover para finalizado" at bounding box center [1281, 390] width 269 height 32
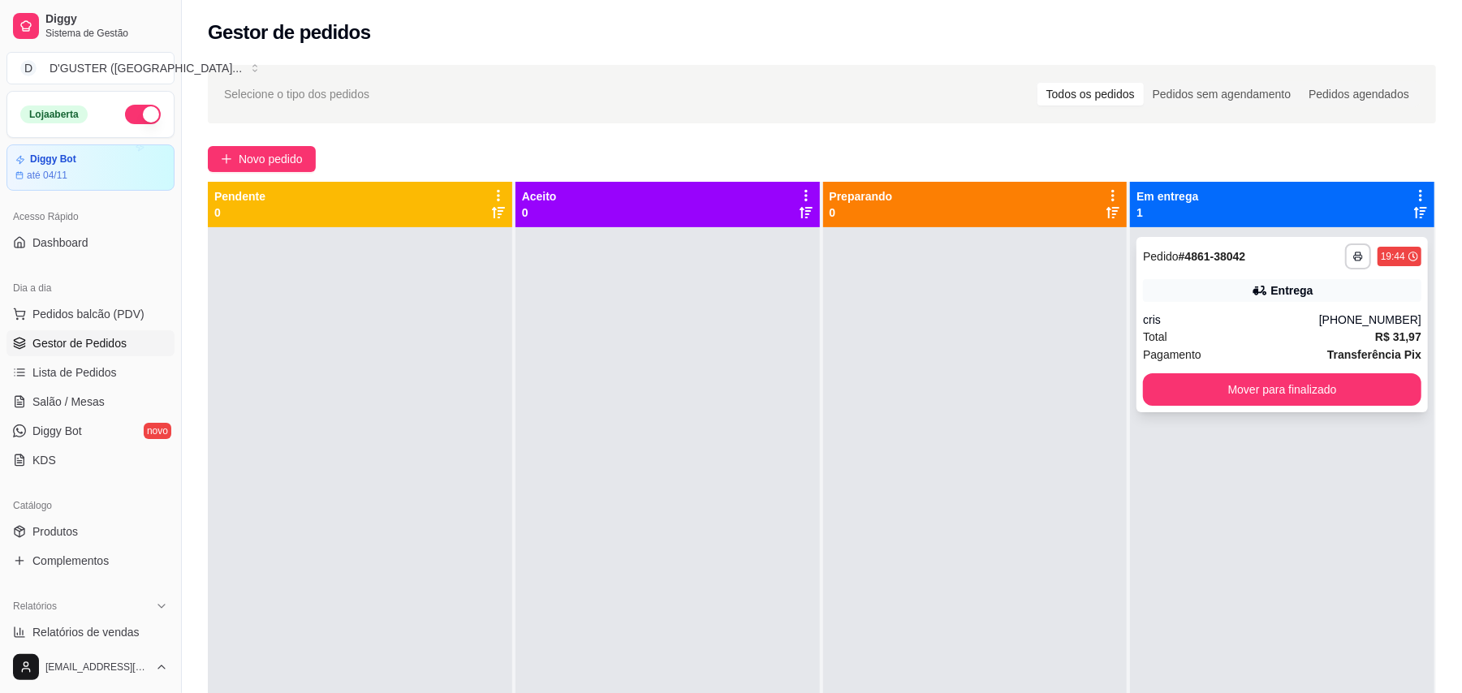
click at [1243, 312] on div "cris" at bounding box center [1231, 320] width 176 height 16
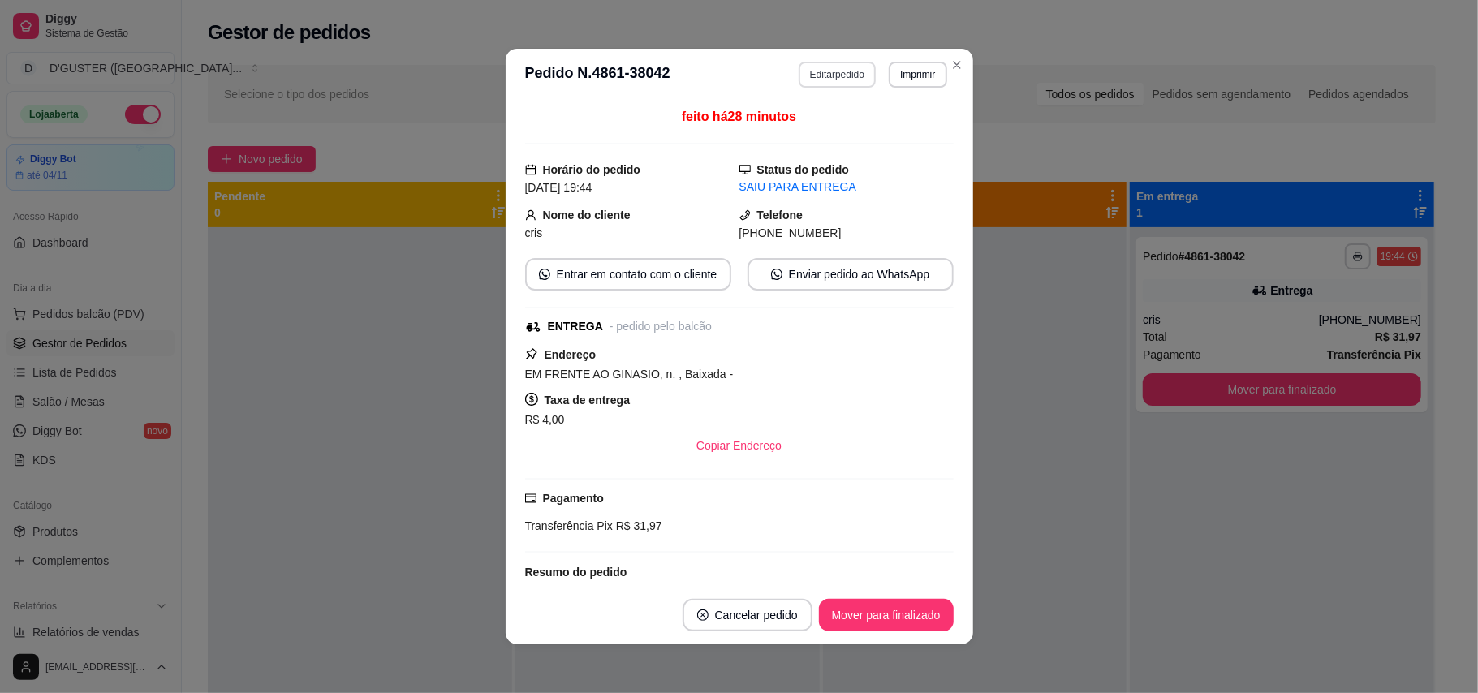
click at [828, 75] on button "Editar pedido" at bounding box center [837, 75] width 77 height 26
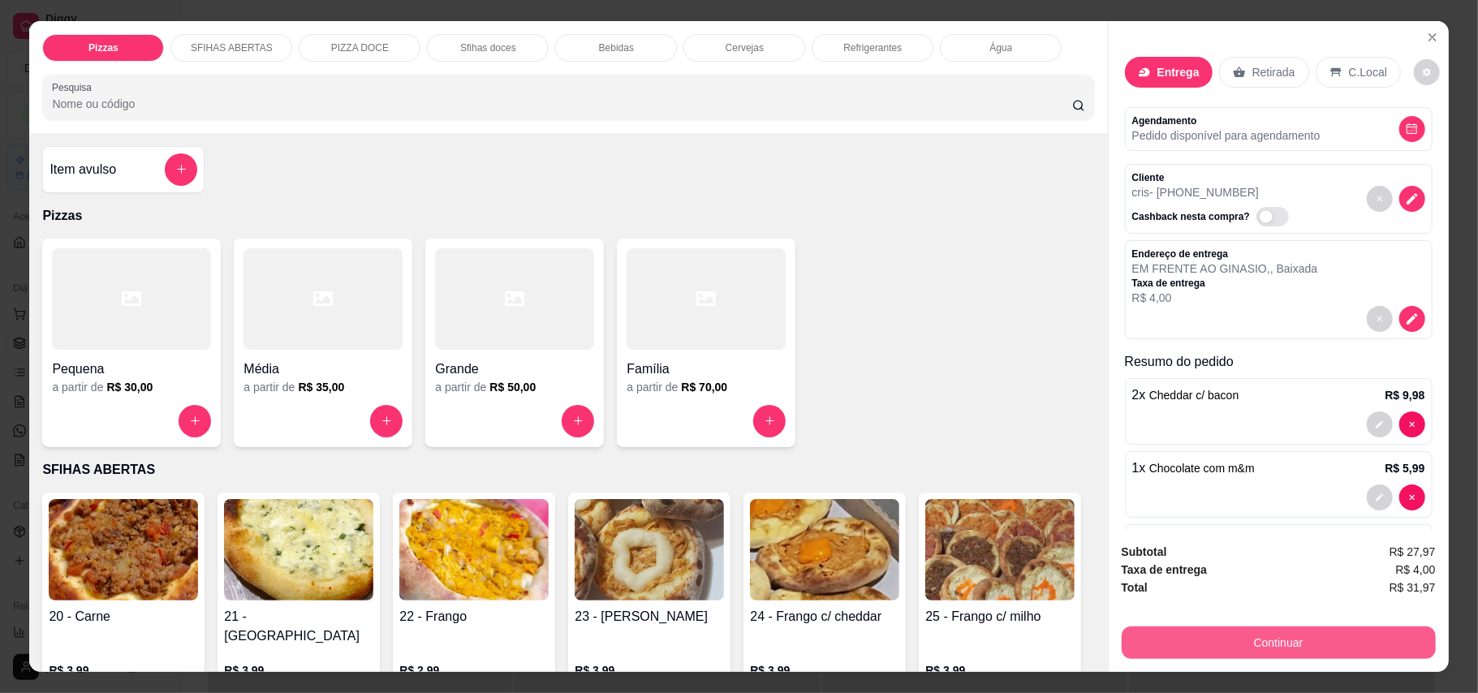
click at [1339, 637] on button "Continuar" at bounding box center [1279, 643] width 314 height 32
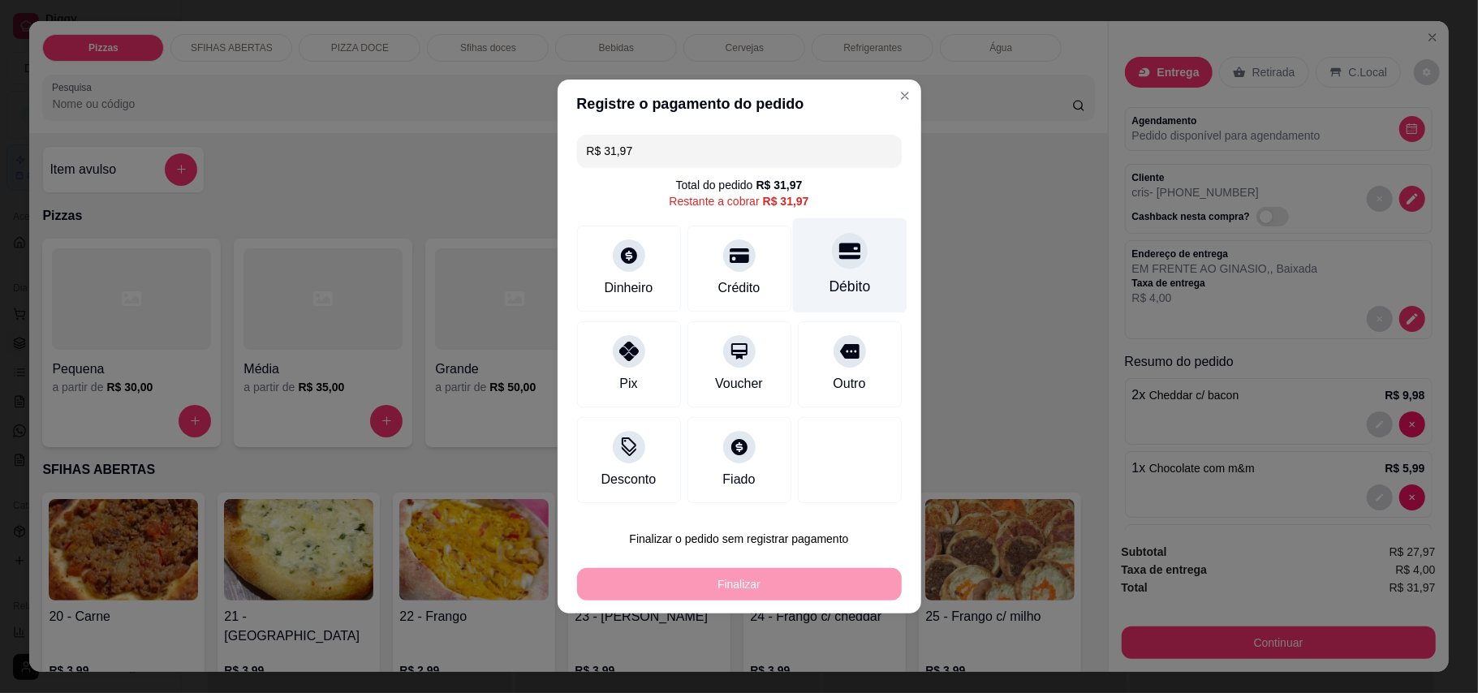
click at [838, 281] on div "Débito" at bounding box center [849, 286] width 41 height 21
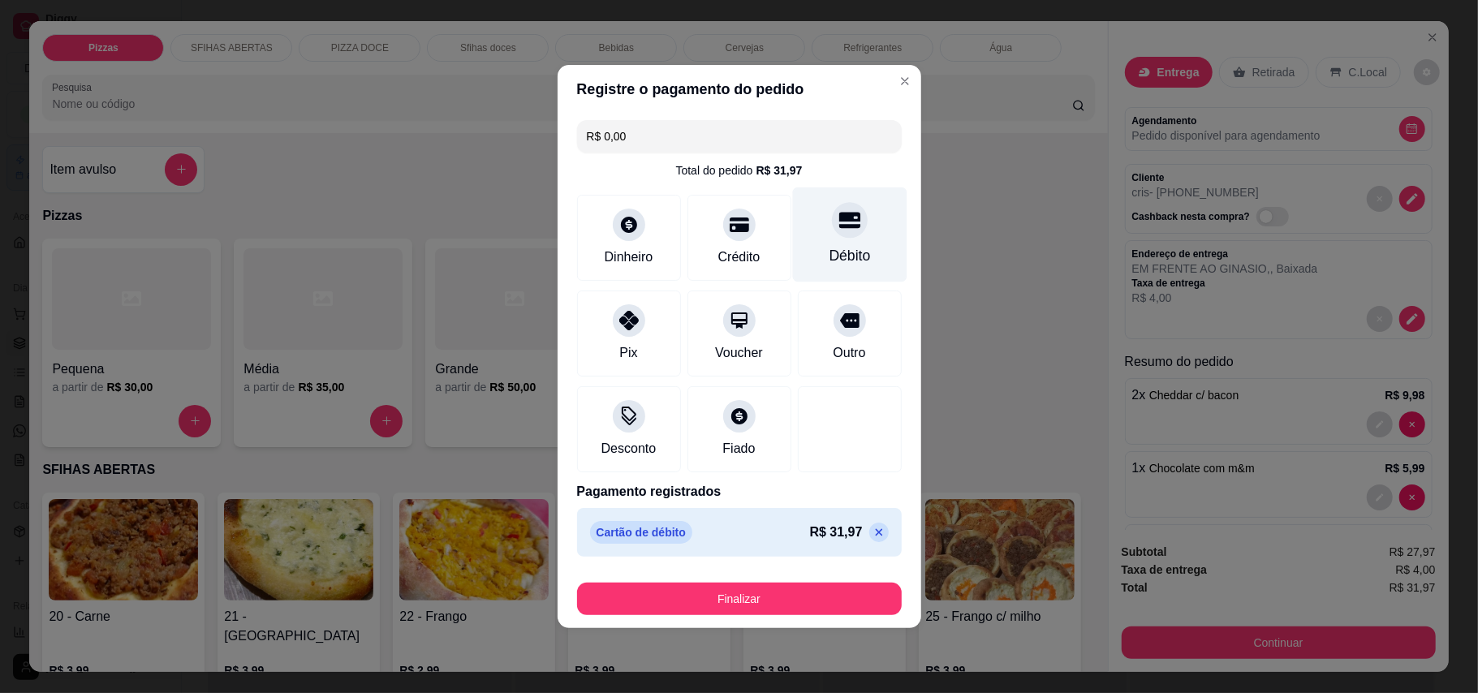
type input "R$ 0,00"
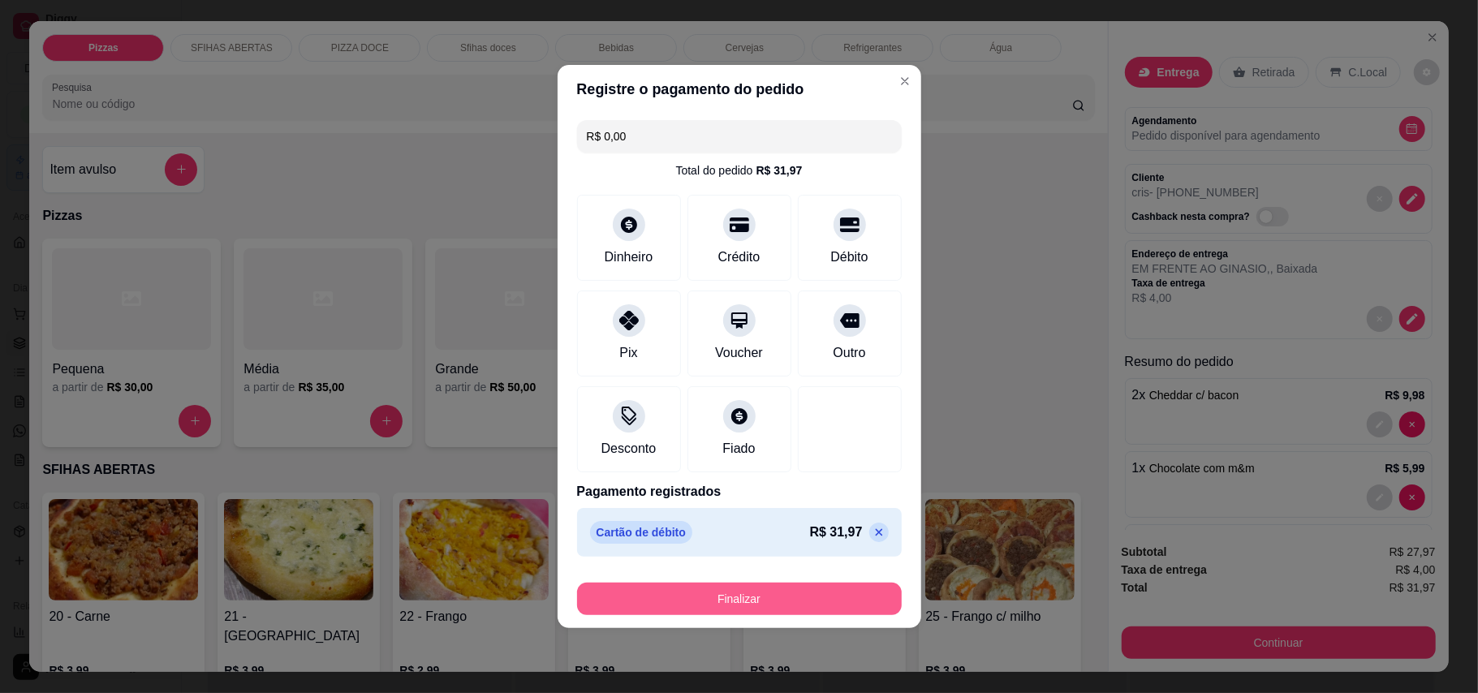
click at [806, 599] on button "Finalizar" at bounding box center [739, 599] width 325 height 32
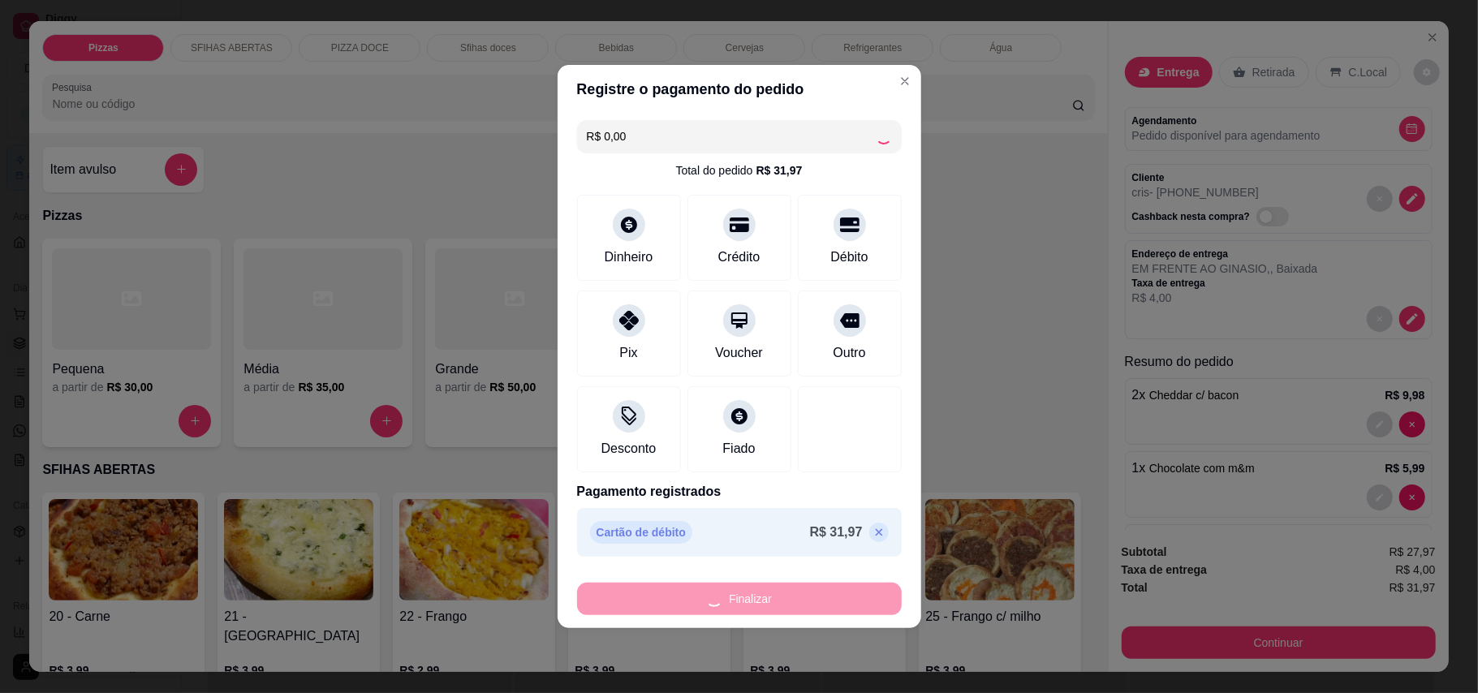
type input "0"
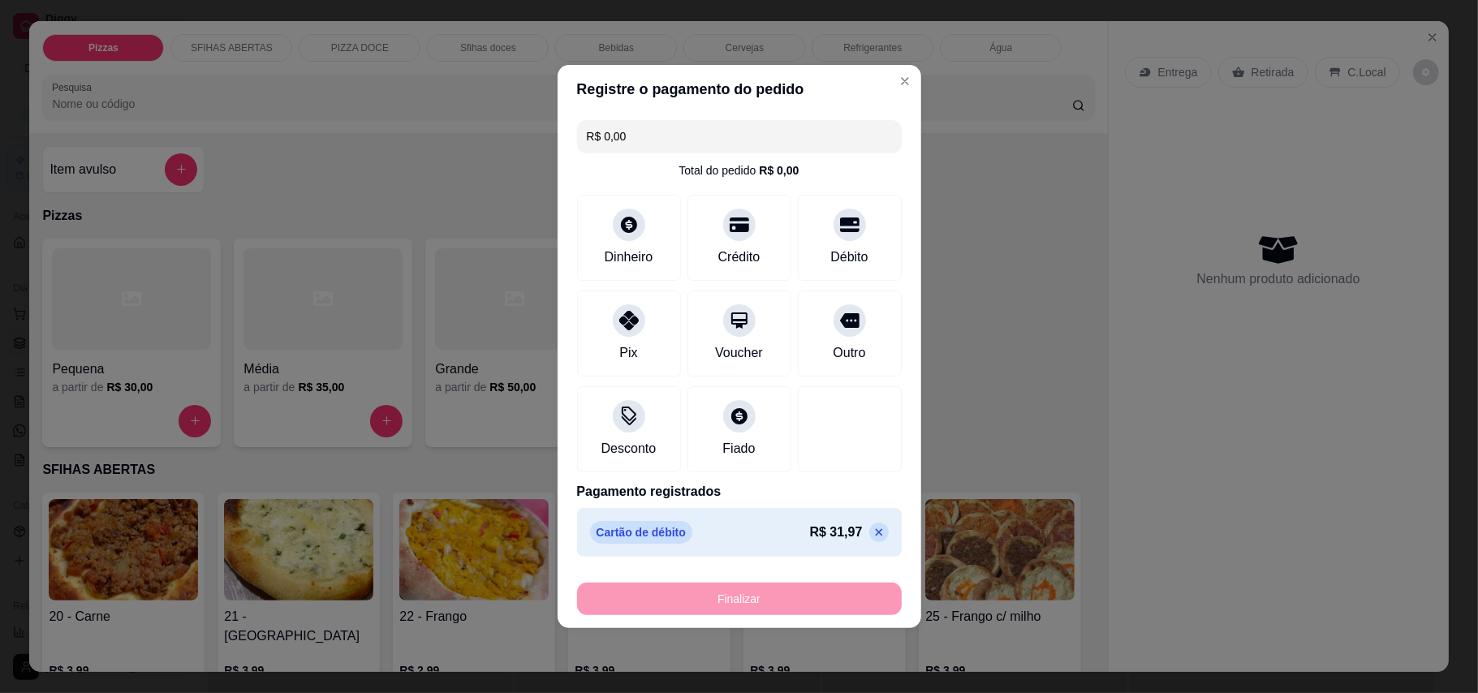
type input "-R$ 31,97"
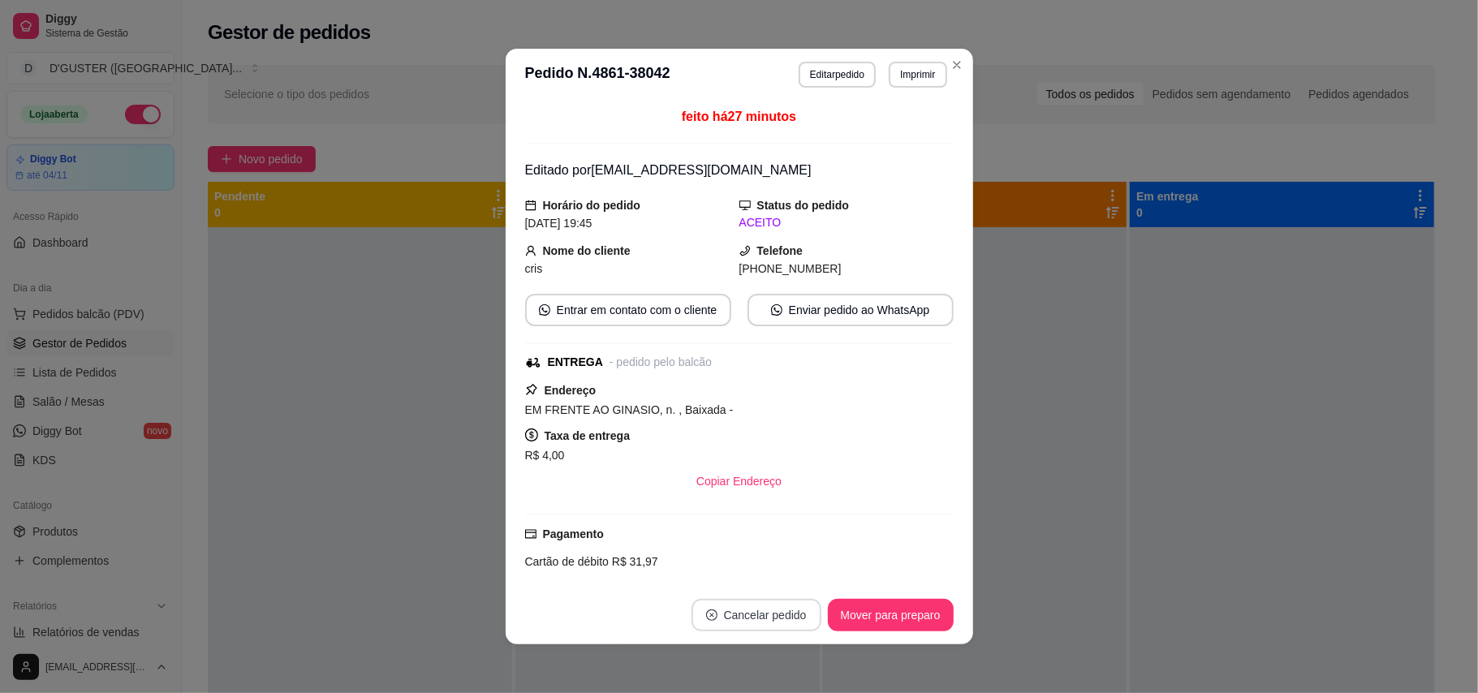
click at [806, 599] on div "Cancelar pedido" at bounding box center [756, 615] width 130 height 32
click at [873, 610] on button "Mover para preparo" at bounding box center [891, 615] width 126 height 32
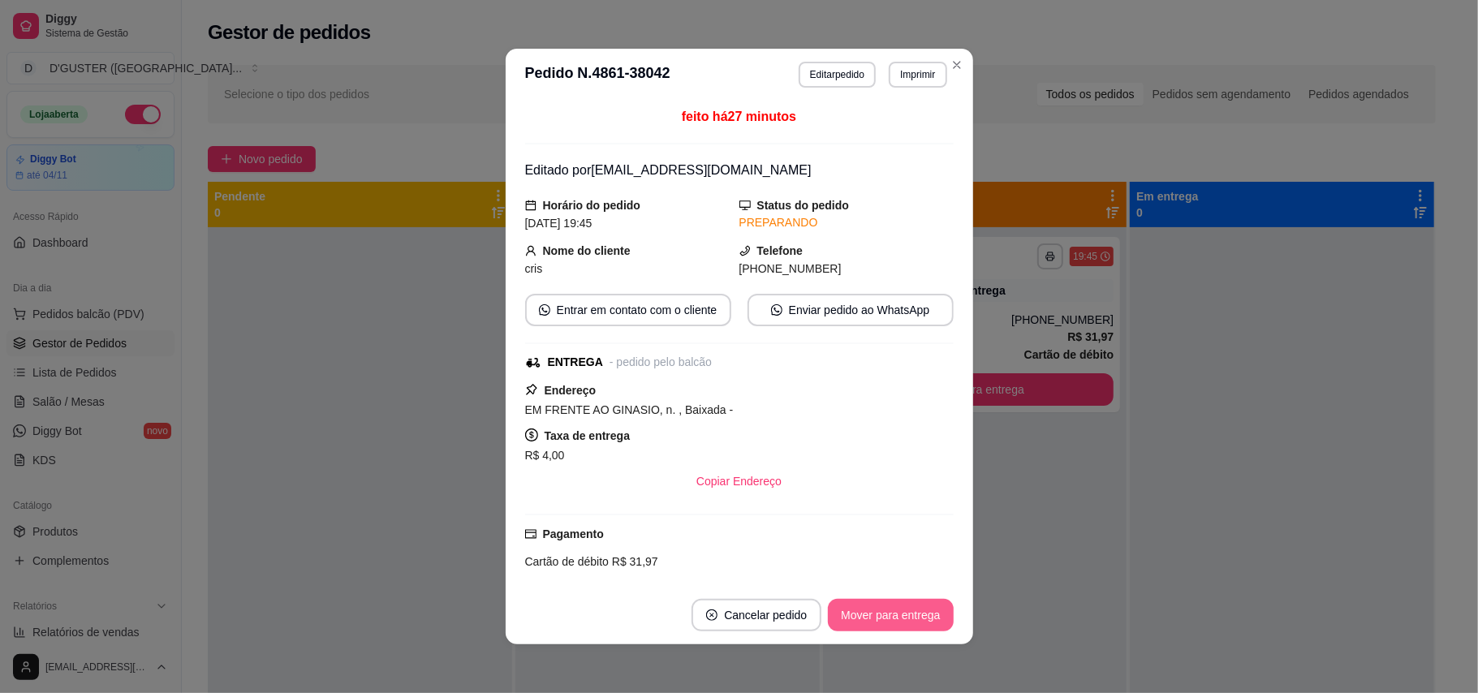
click at [873, 610] on button "Mover para entrega" at bounding box center [890, 615] width 125 height 32
click at [873, 610] on div "Mover para entrega" at bounding box center [879, 615] width 148 height 32
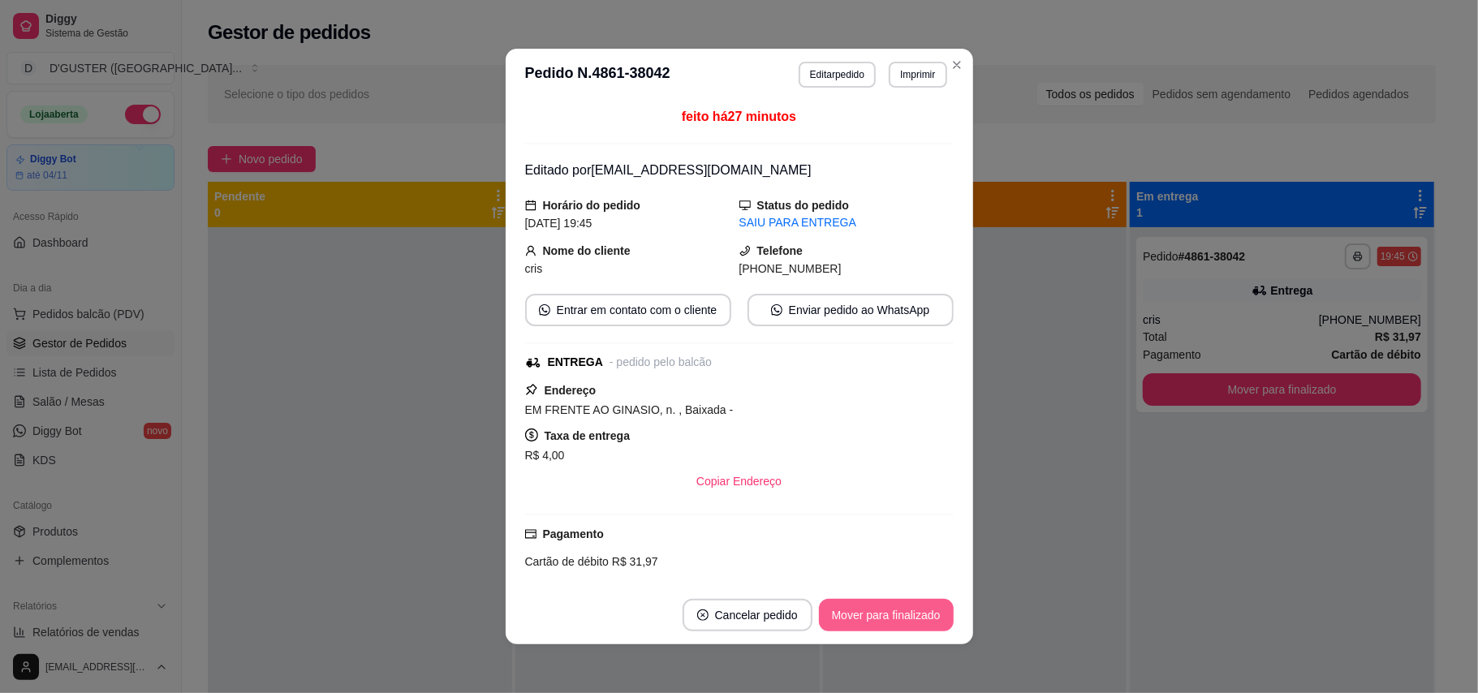
click at [873, 610] on button "Mover para finalizado" at bounding box center [886, 615] width 135 height 32
click at [873, 610] on div "Mover para finalizado" at bounding box center [874, 615] width 157 height 32
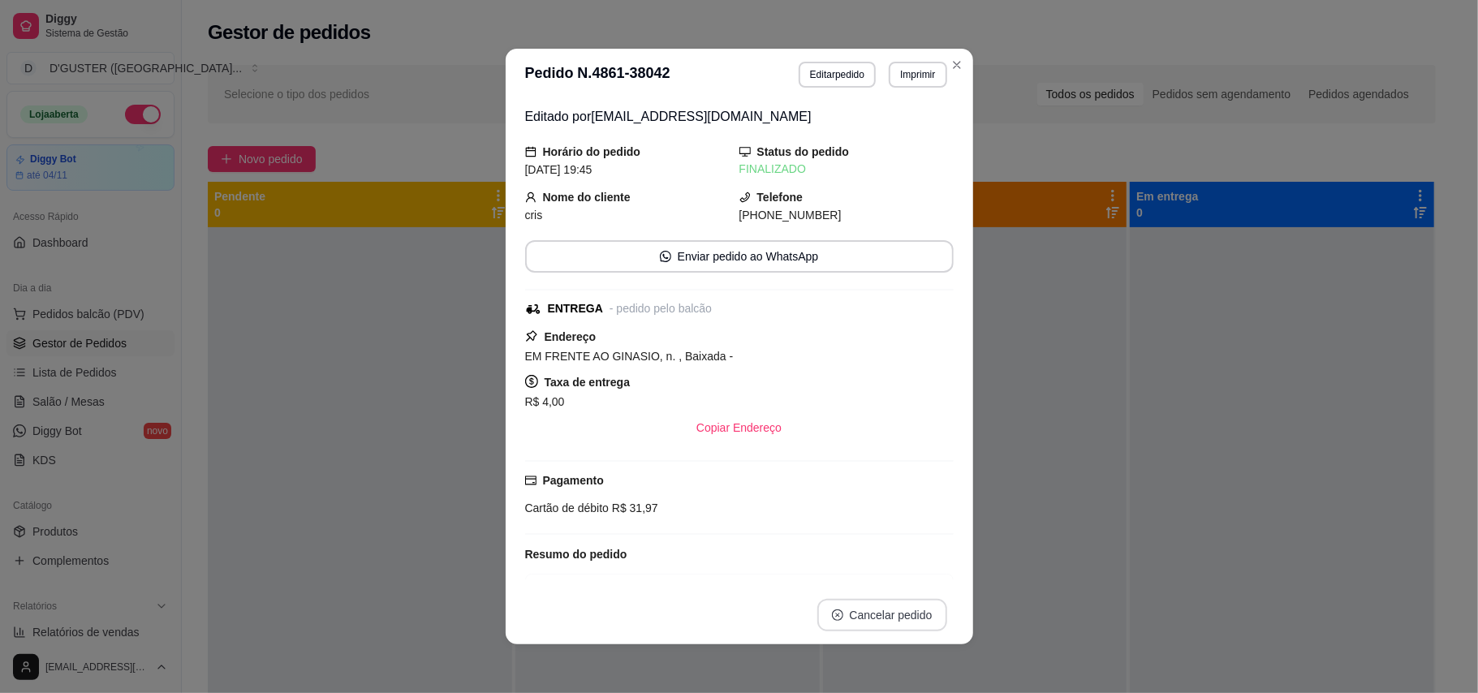
click at [873, 610] on button "Cancelar pedido" at bounding box center [882, 615] width 130 height 32
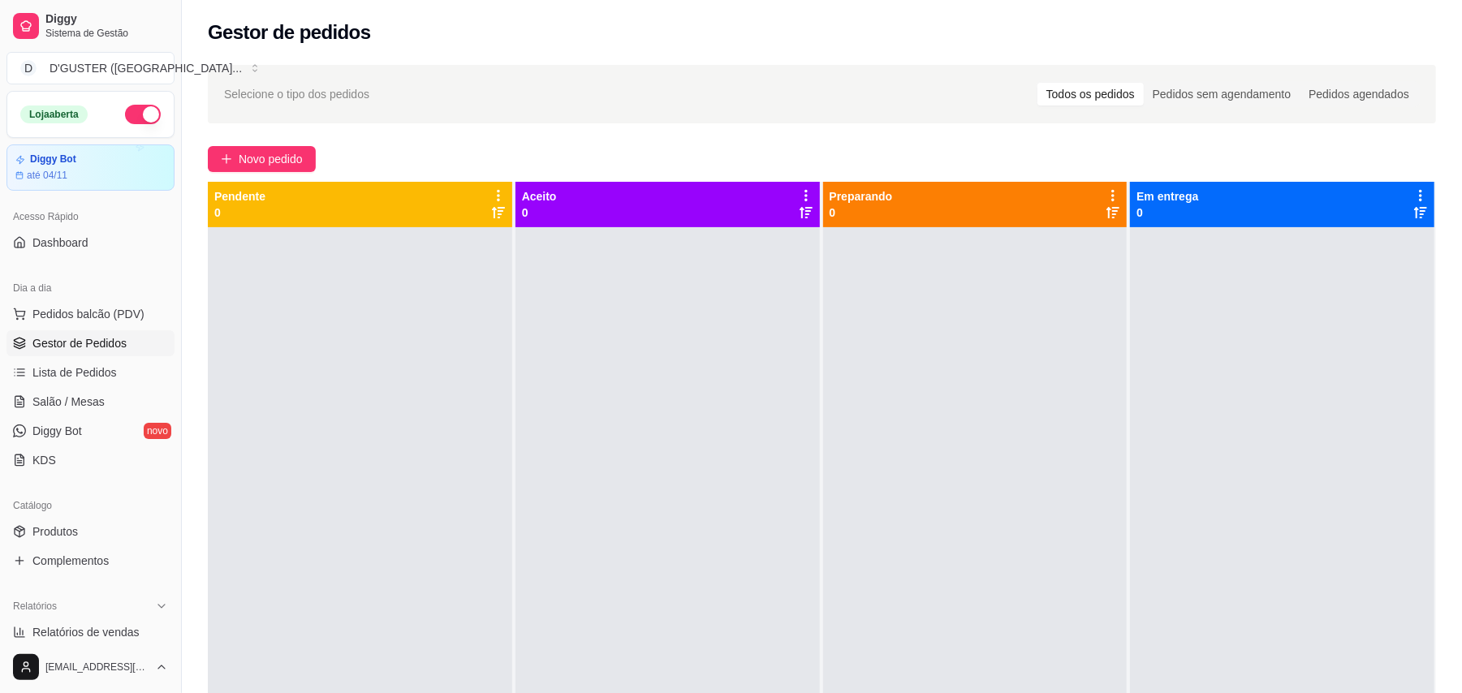
click at [80, 329] on ul "Pedidos balcão (PDV) Gestor de Pedidos Lista de Pedidos Salão / Mesas Diggy Bot…" at bounding box center [90, 387] width 168 height 172
click at [93, 331] on link "Gestor de Pedidos" at bounding box center [90, 343] width 168 height 26
drag, startPoint x: 112, startPoint y: 338, endPoint x: 118, endPoint y: 347, distance: 10.6
click at [112, 339] on span "Gestor de Pedidos" at bounding box center [79, 343] width 94 height 16
click at [277, 162] on span "Novo pedido" at bounding box center [271, 159] width 64 height 18
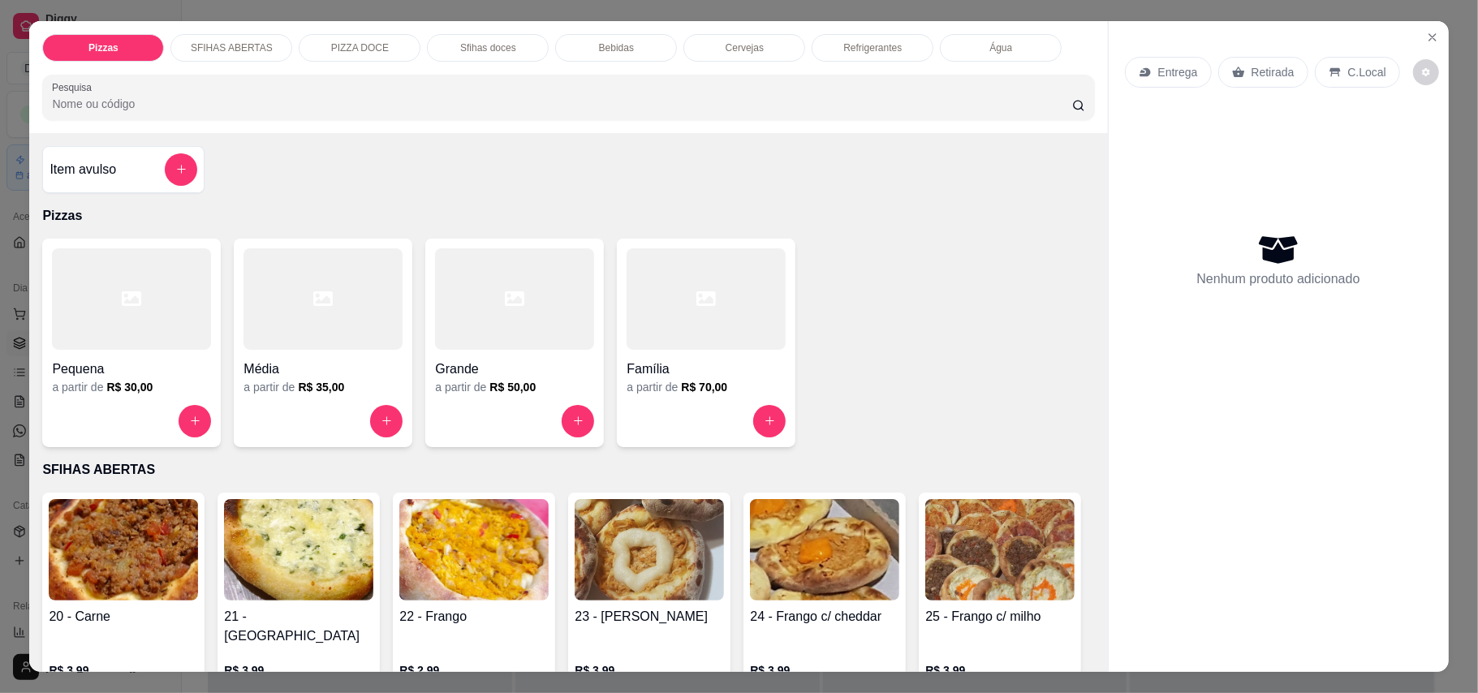
click at [1258, 67] on p "Retirada" at bounding box center [1272, 72] width 43 height 16
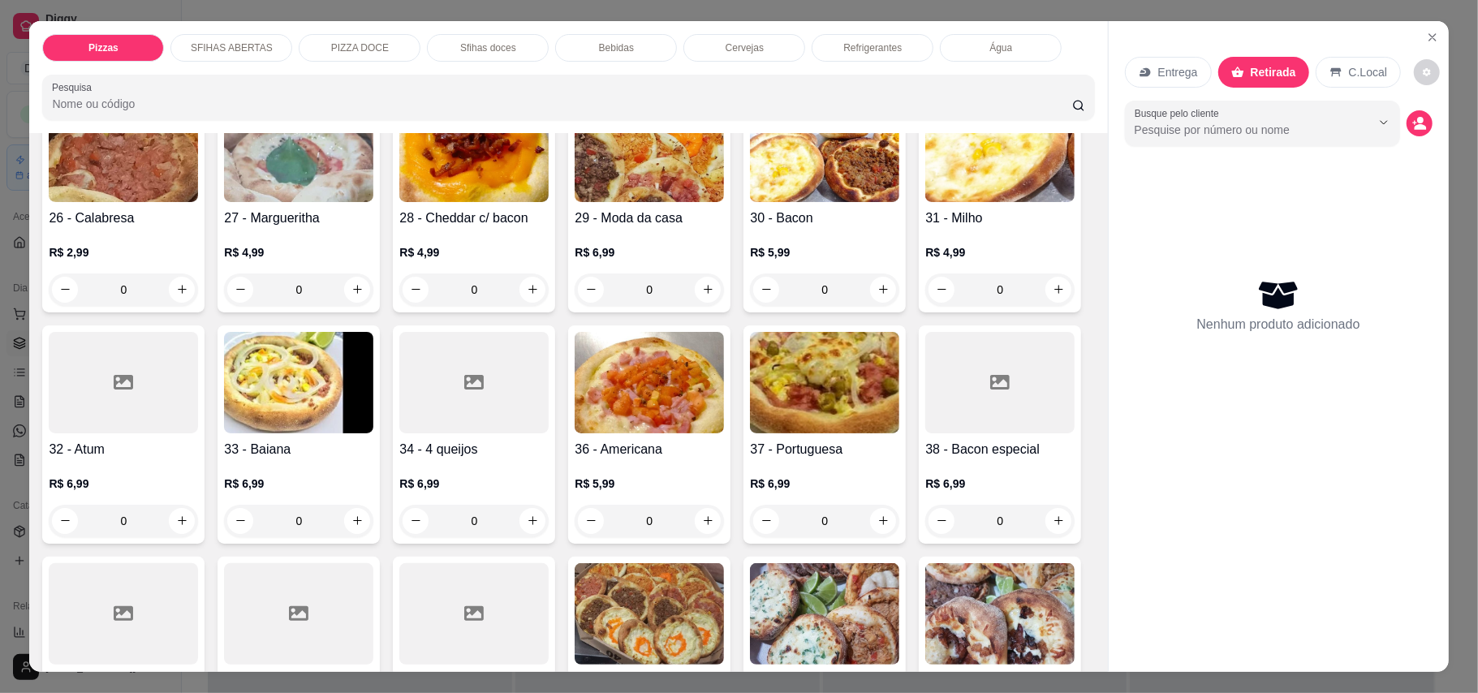
scroll to position [757, 0]
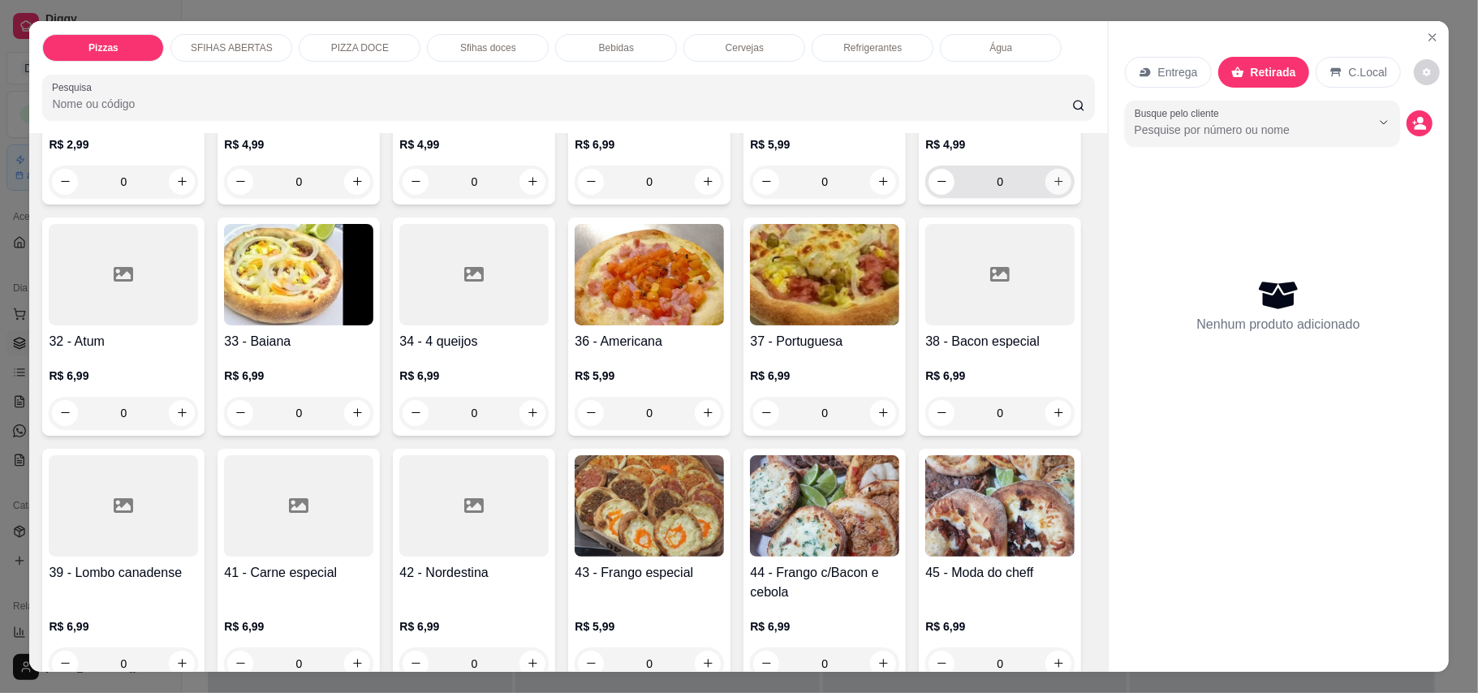
click at [1054, 186] on icon "increase-product-quantity" at bounding box center [1058, 181] width 9 height 9
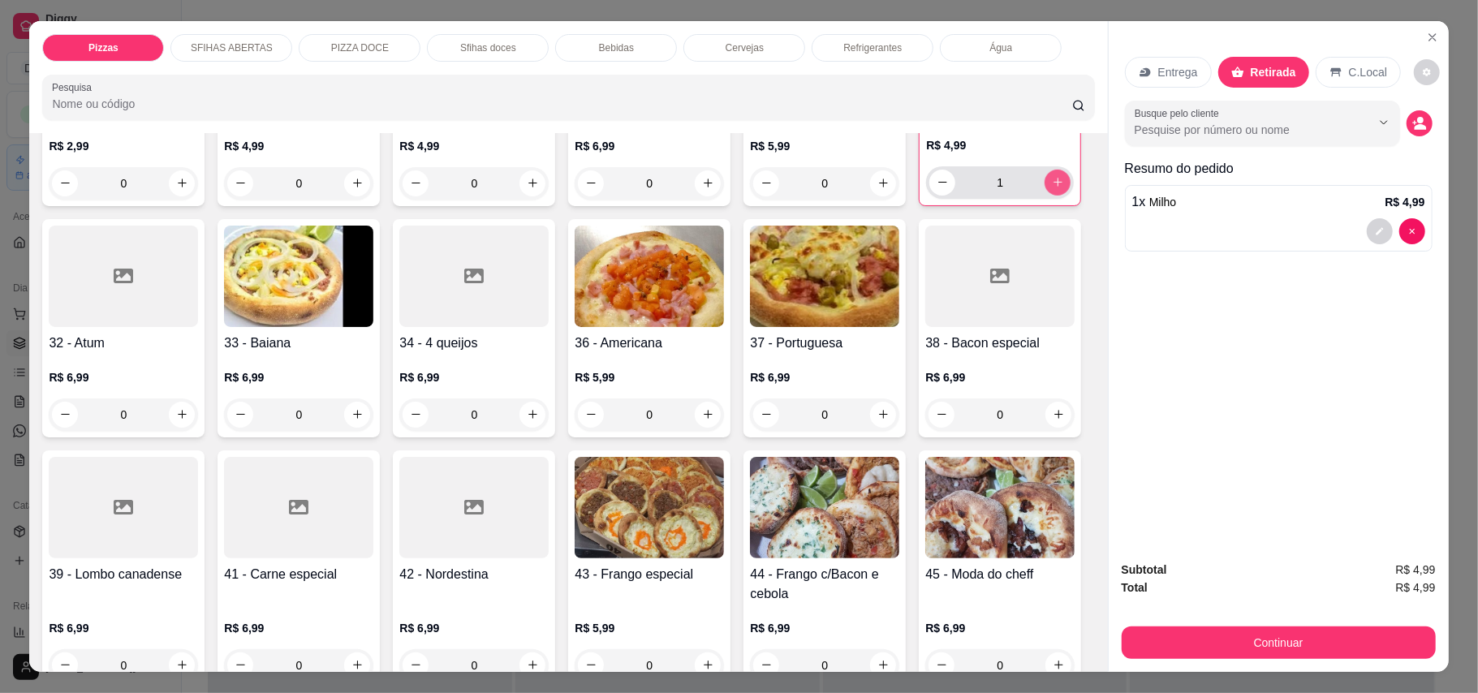
click at [1052, 188] on icon "increase-product-quantity" at bounding box center [1058, 182] width 12 height 12
type input "2"
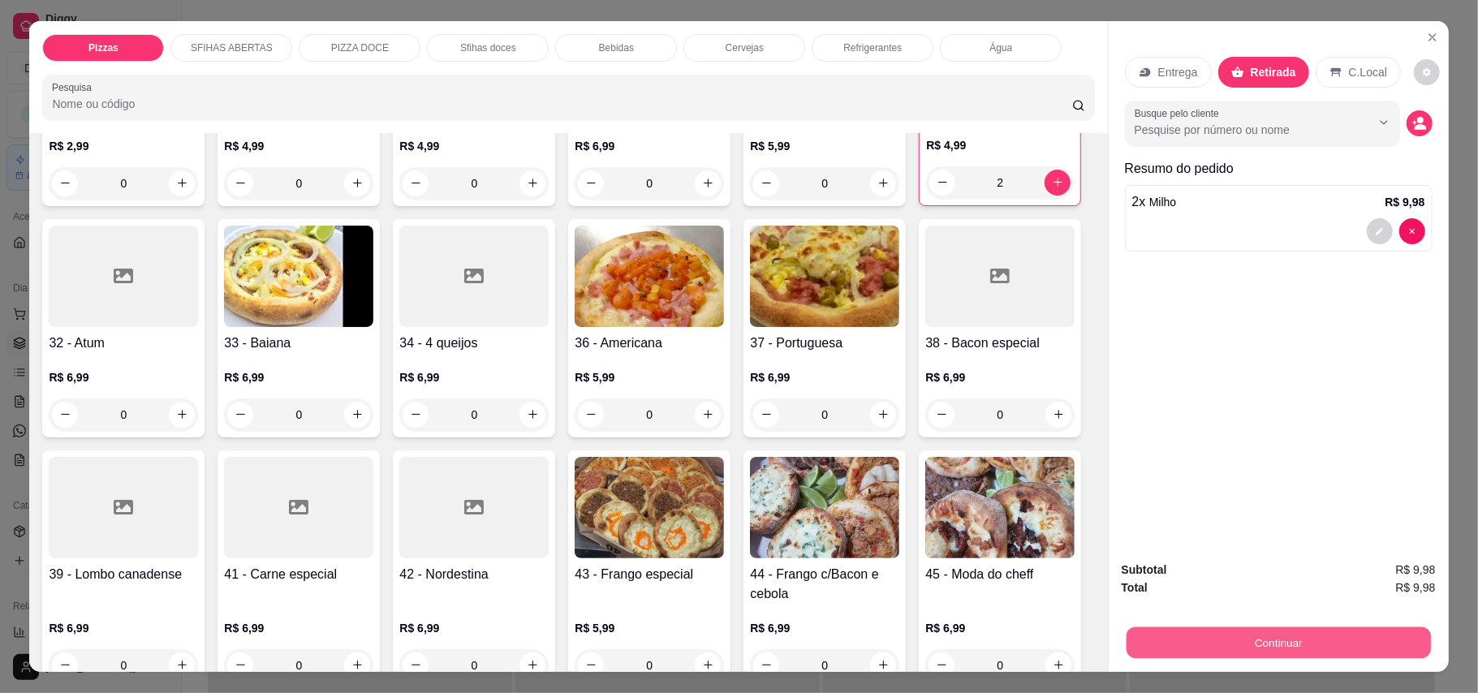
click at [1321, 653] on button "Continuar" at bounding box center [1278, 643] width 304 height 32
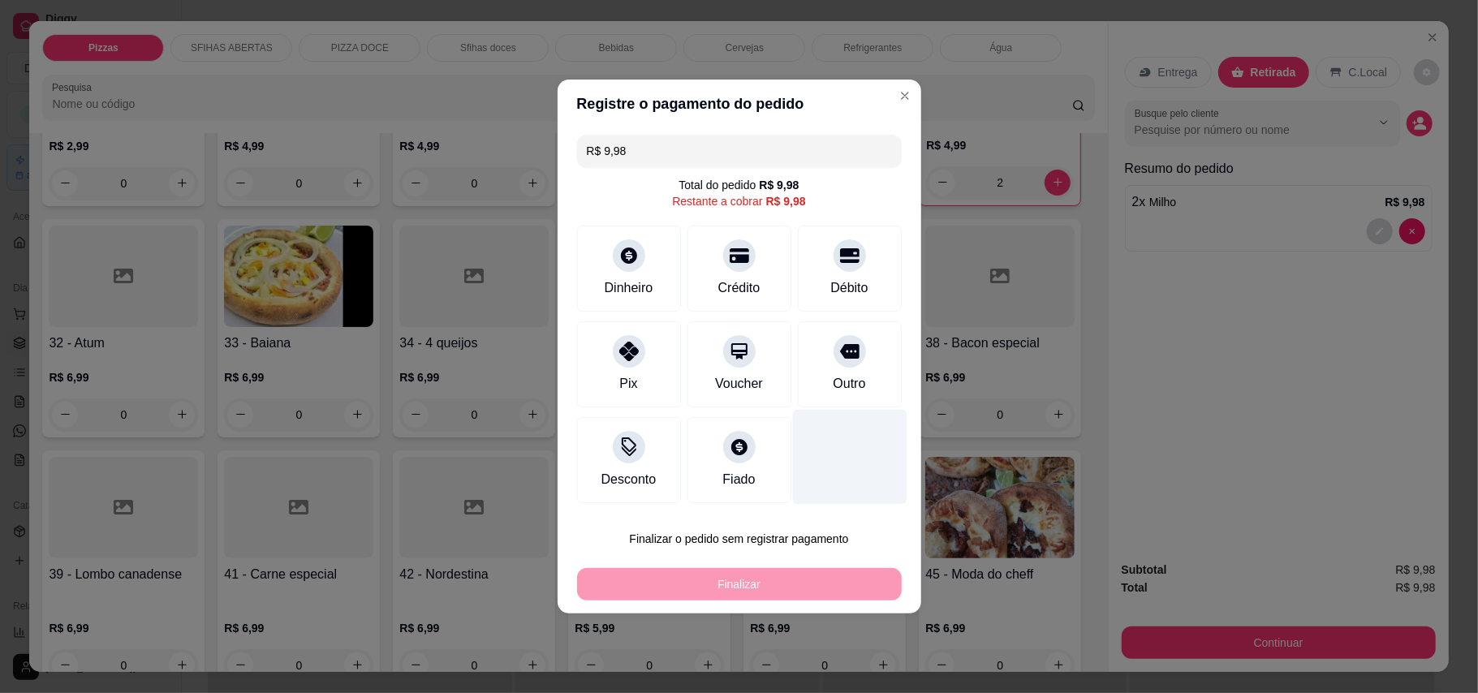
drag, startPoint x: 842, startPoint y: 351, endPoint x: 855, endPoint y: 386, distance: 37.0
click at [842, 355] on icon at bounding box center [849, 351] width 19 height 15
type input "R$ 0,00"
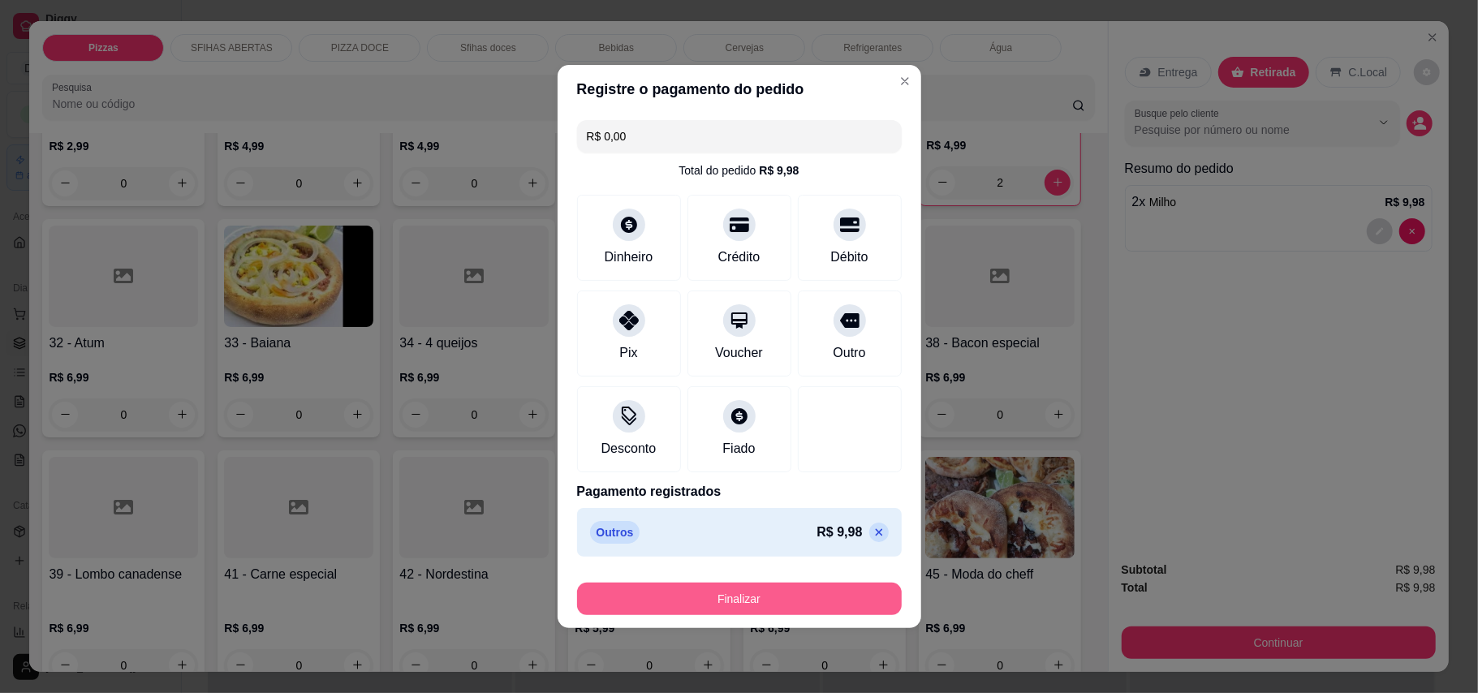
click at [797, 597] on button "Finalizar" at bounding box center [739, 599] width 325 height 32
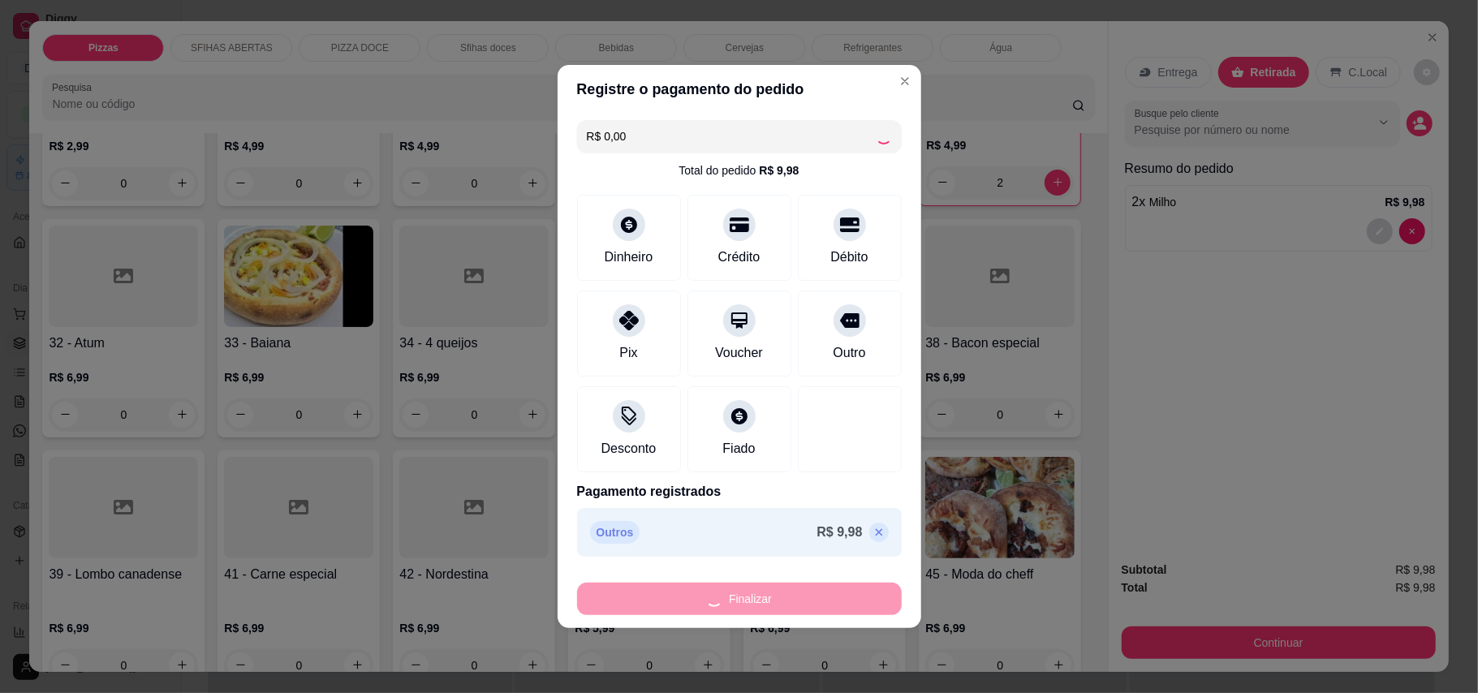
type input "0"
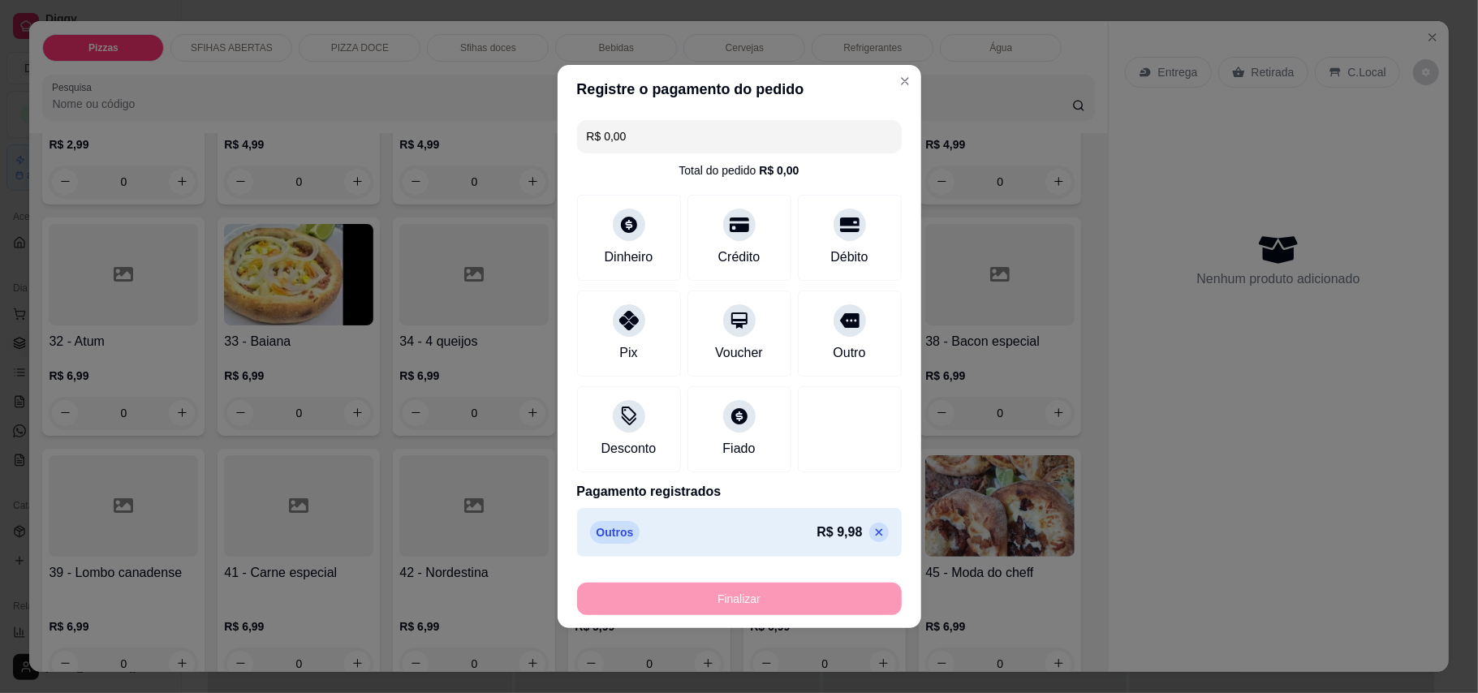
type input "-R$ 9,98"
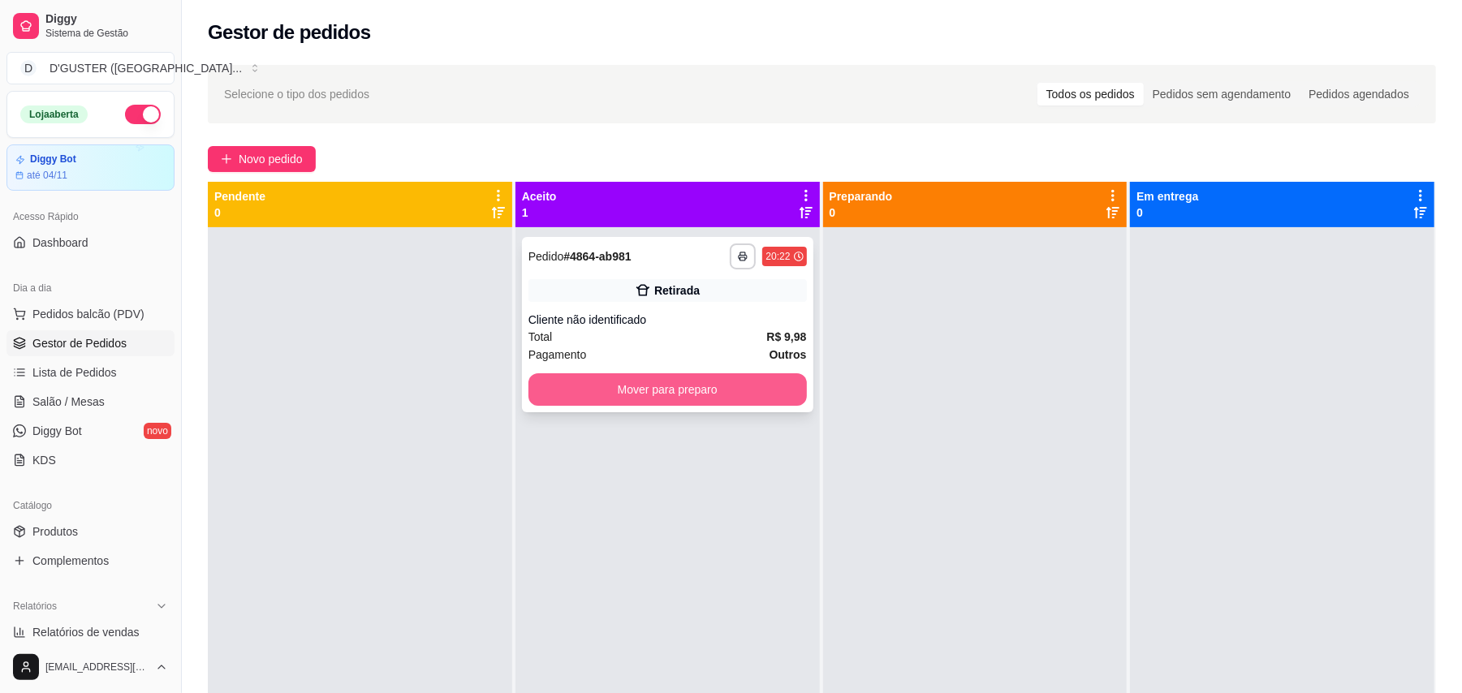
click at [702, 385] on button "Mover para preparo" at bounding box center [667, 389] width 278 height 32
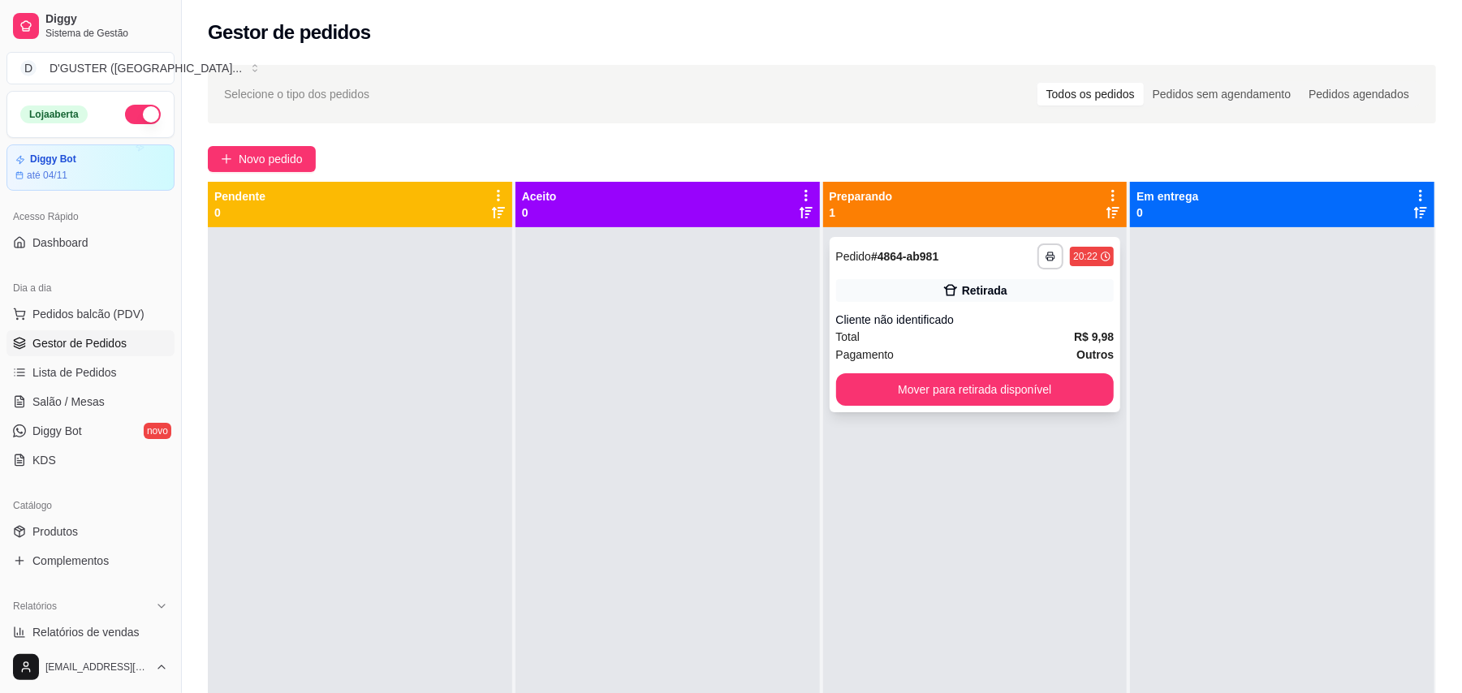
click at [984, 303] on div "**********" at bounding box center [974, 324] width 291 height 175
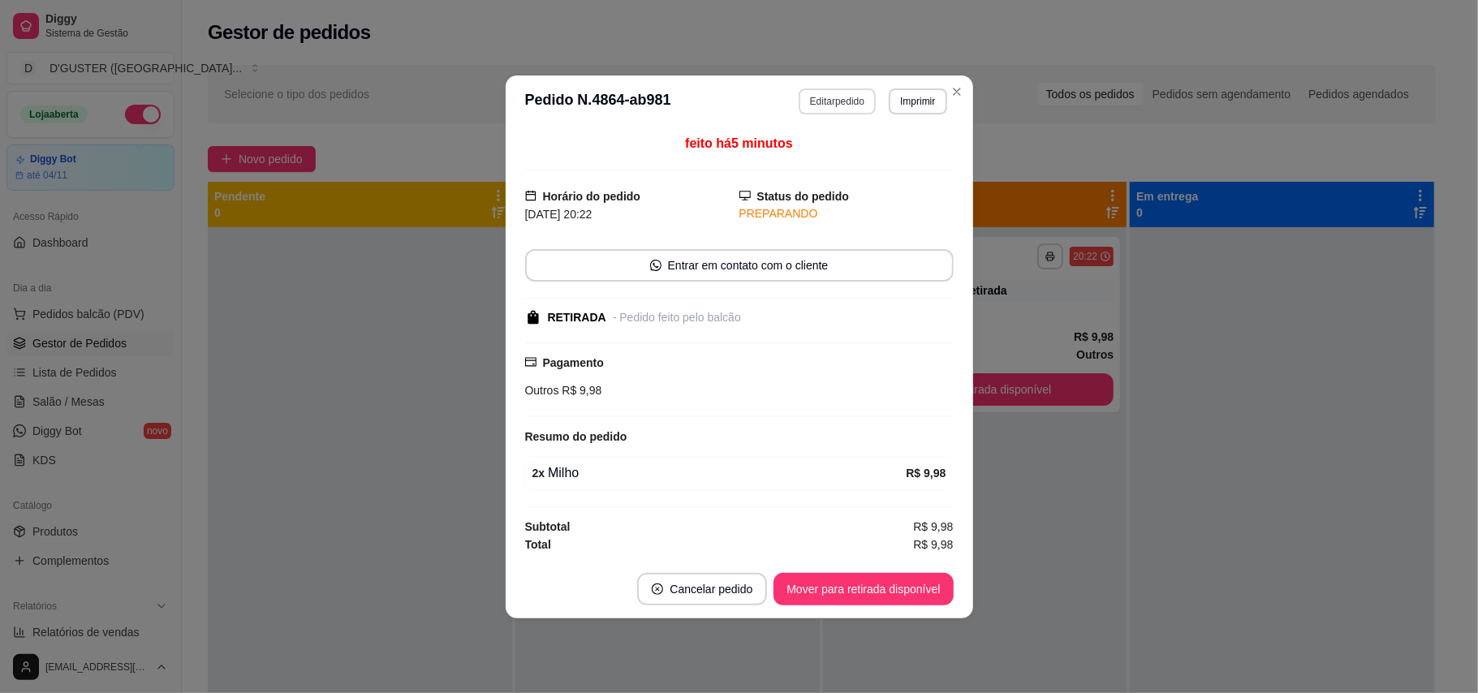
click at [854, 101] on button "Editar pedido" at bounding box center [837, 101] width 77 height 26
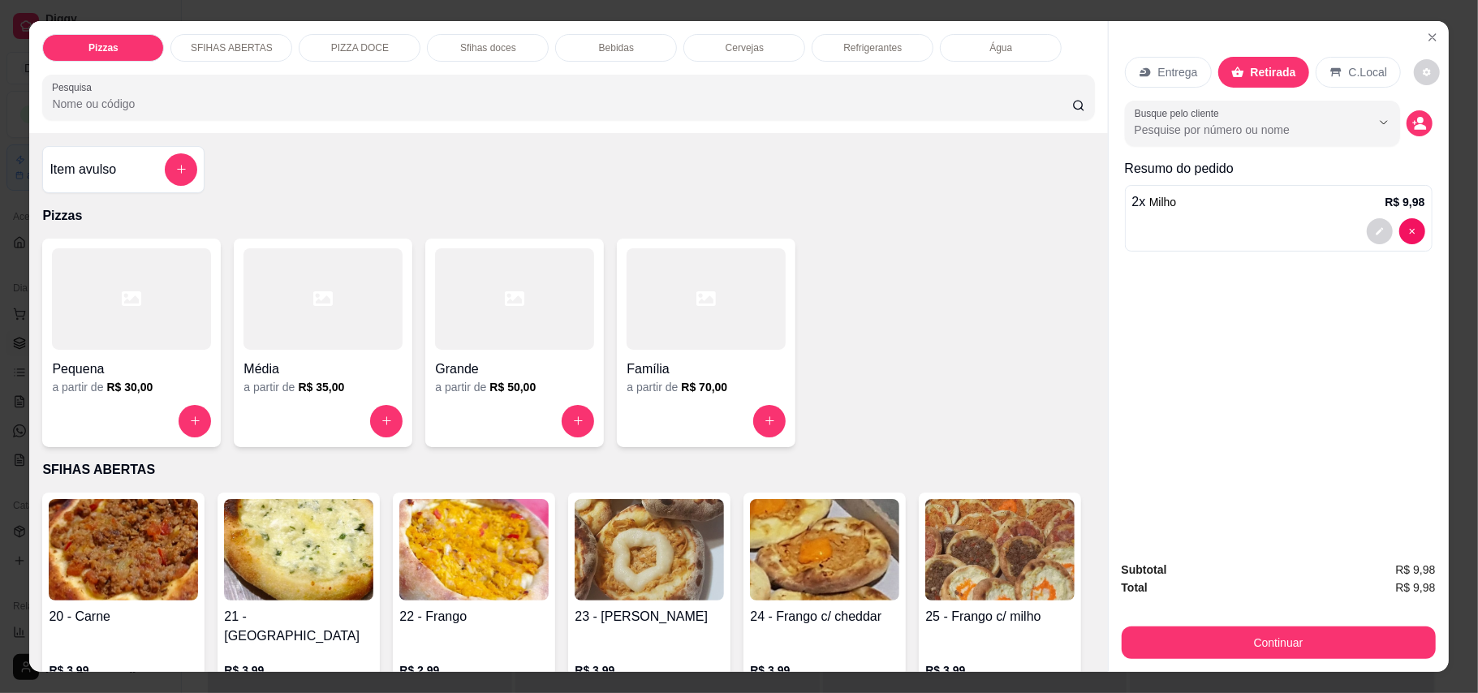
click at [1225, 659] on button "Continuar" at bounding box center [1279, 643] width 314 height 32
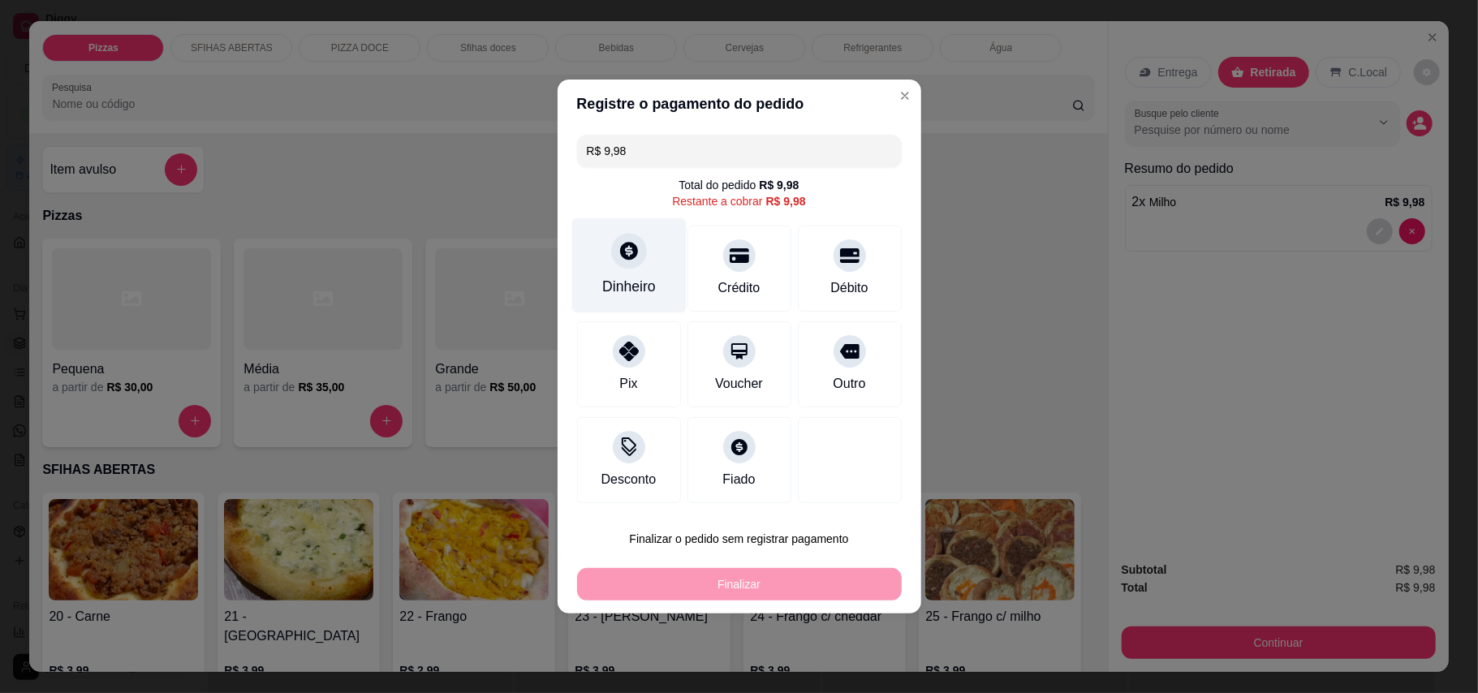
click at [624, 255] on icon at bounding box center [629, 251] width 18 height 18
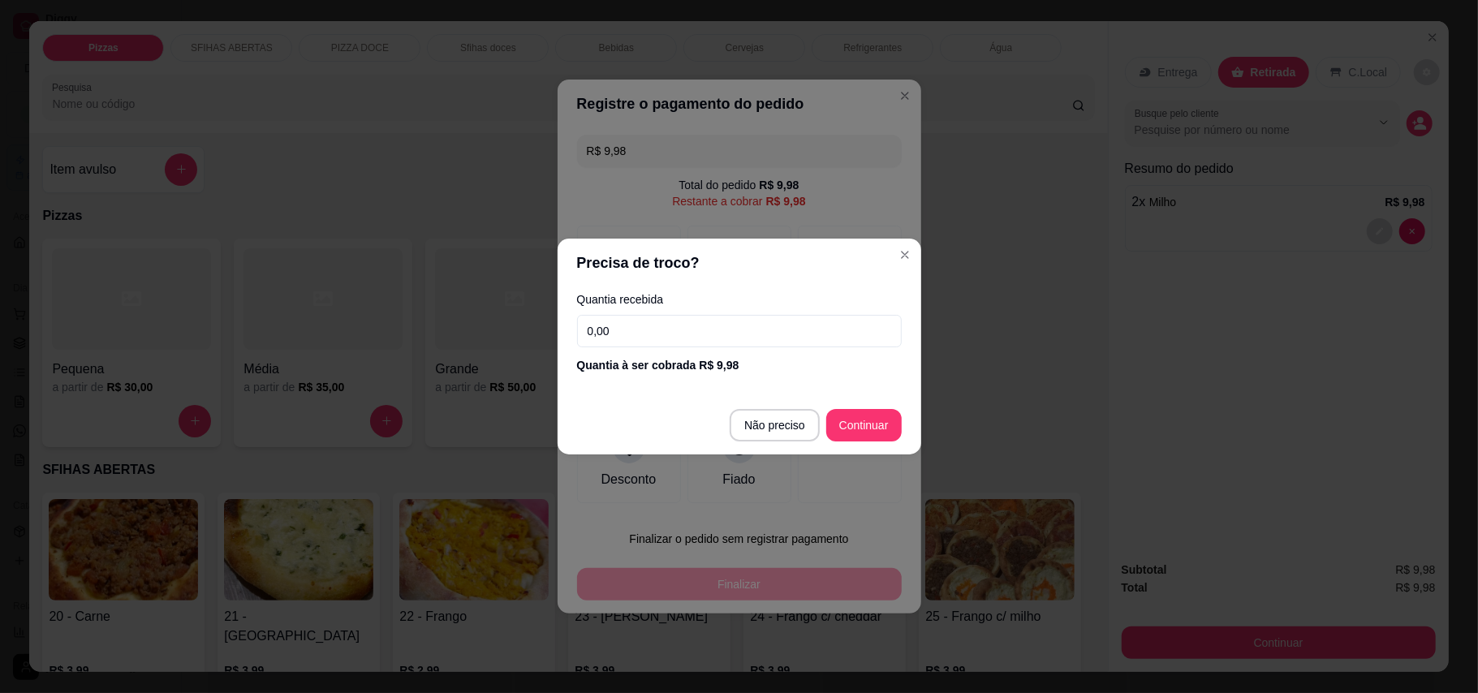
click at [786, 328] on input "0,00" at bounding box center [739, 331] width 325 height 32
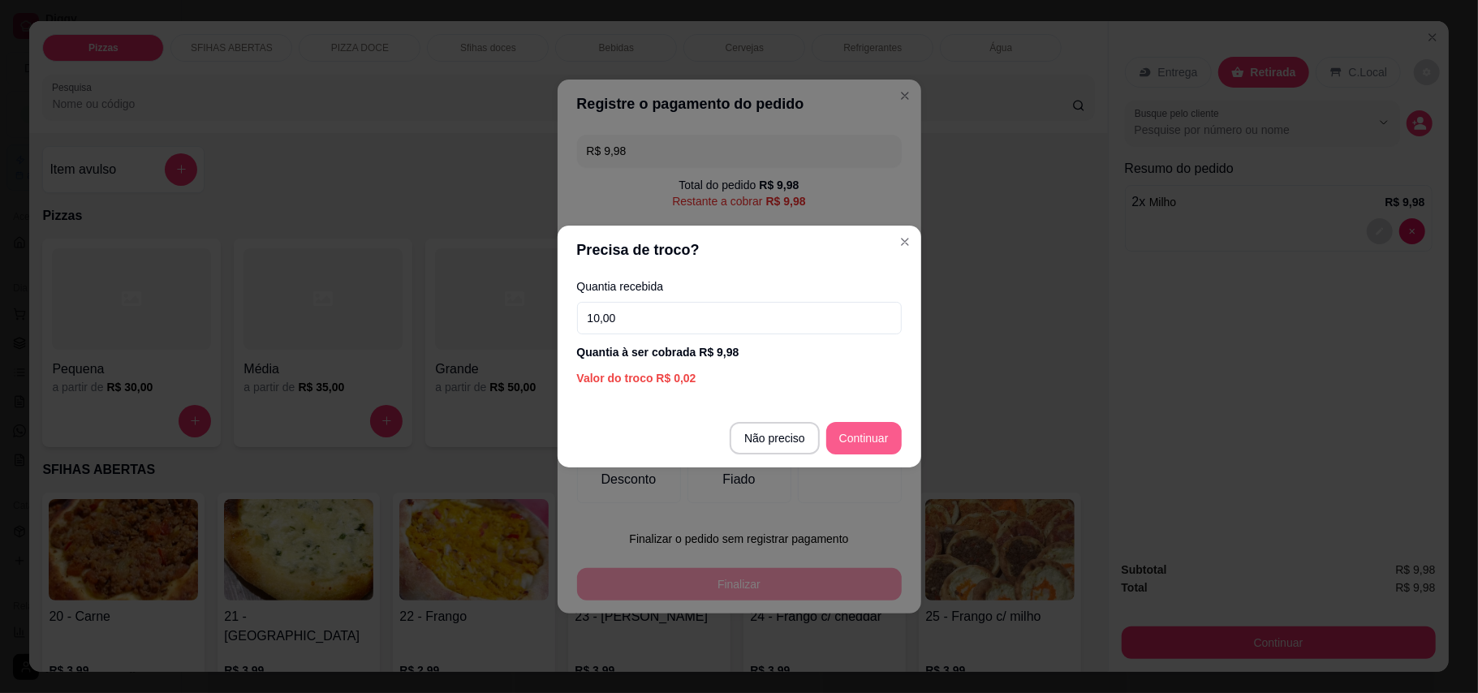
type input "10,00"
type input "R$ 0,00"
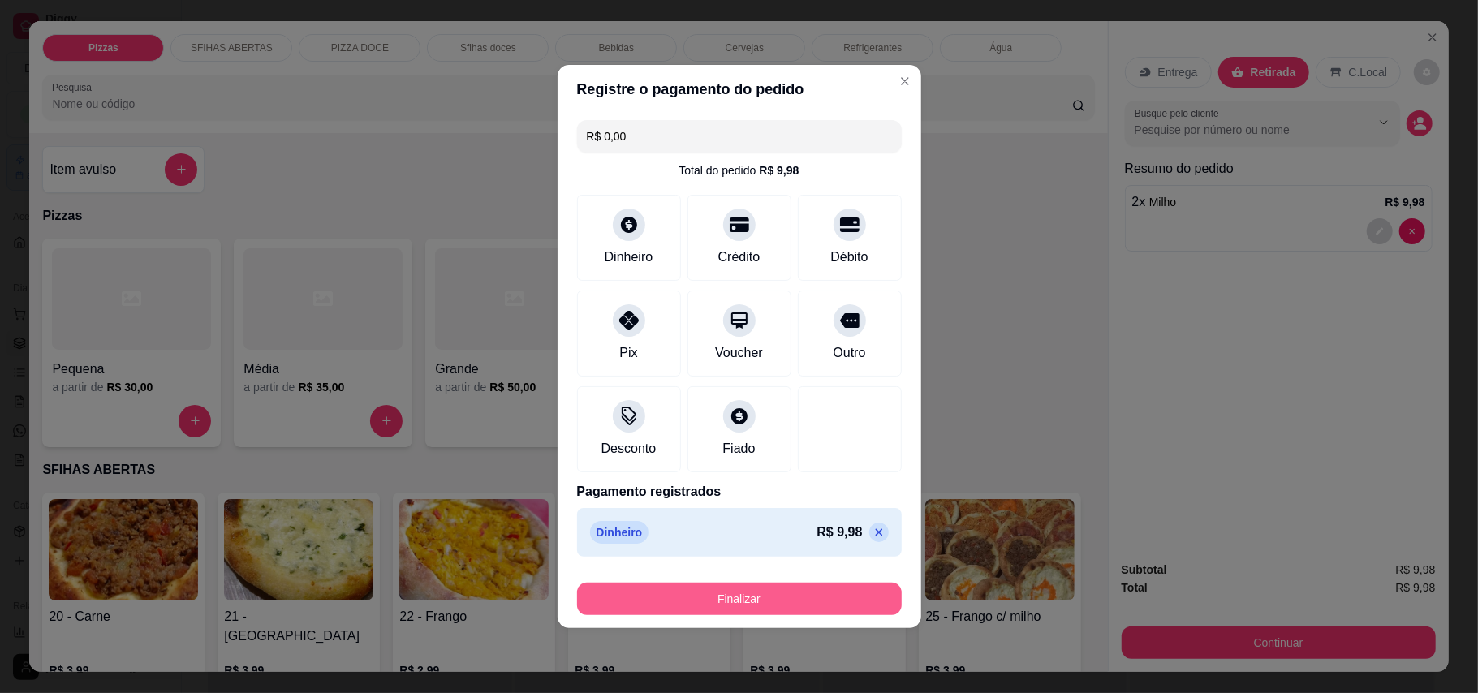
click at [790, 583] on div "Finalizar" at bounding box center [739, 599] width 325 height 32
click at [787, 614] on button "Finalizar" at bounding box center [739, 600] width 315 height 32
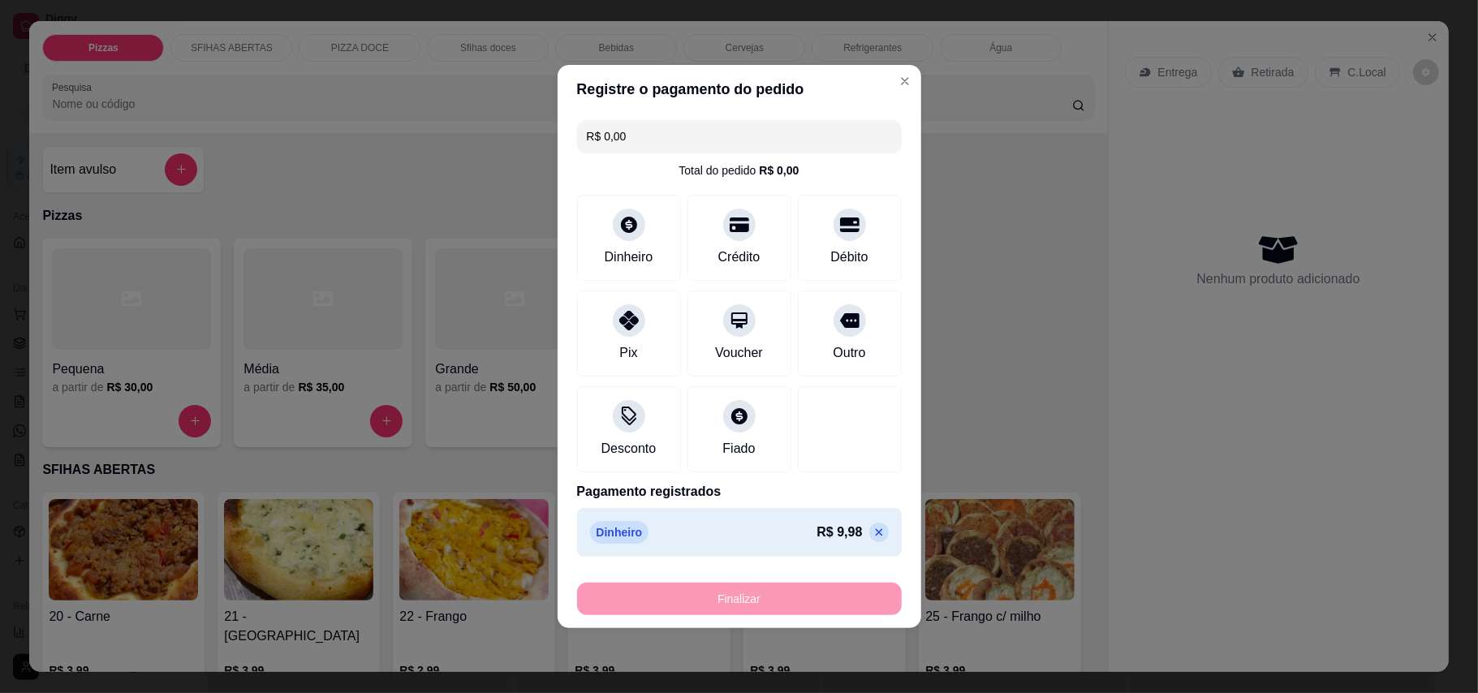
type input "0"
type input "-R$ 9,98"
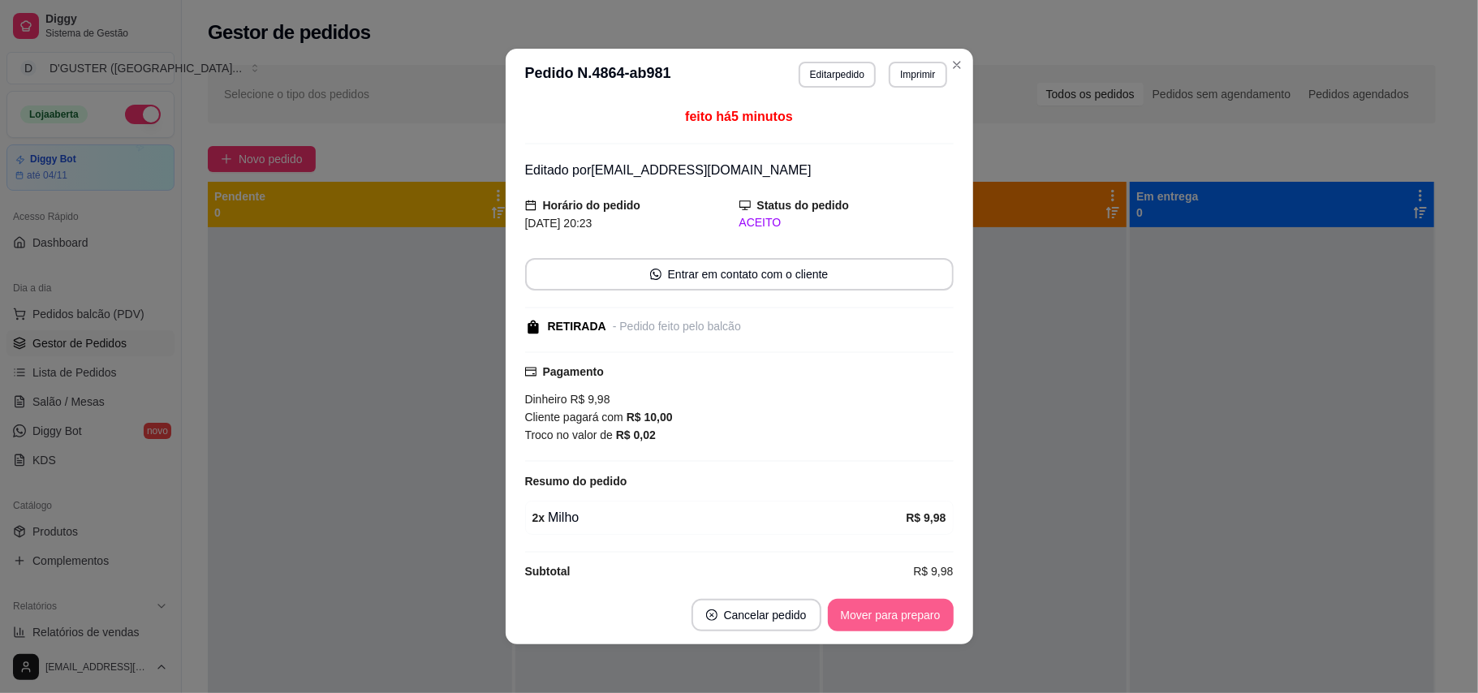
click at [907, 620] on button "Mover para preparo" at bounding box center [891, 615] width 126 height 32
click at [907, 620] on div "Mover para preparo" at bounding box center [879, 615] width 149 height 32
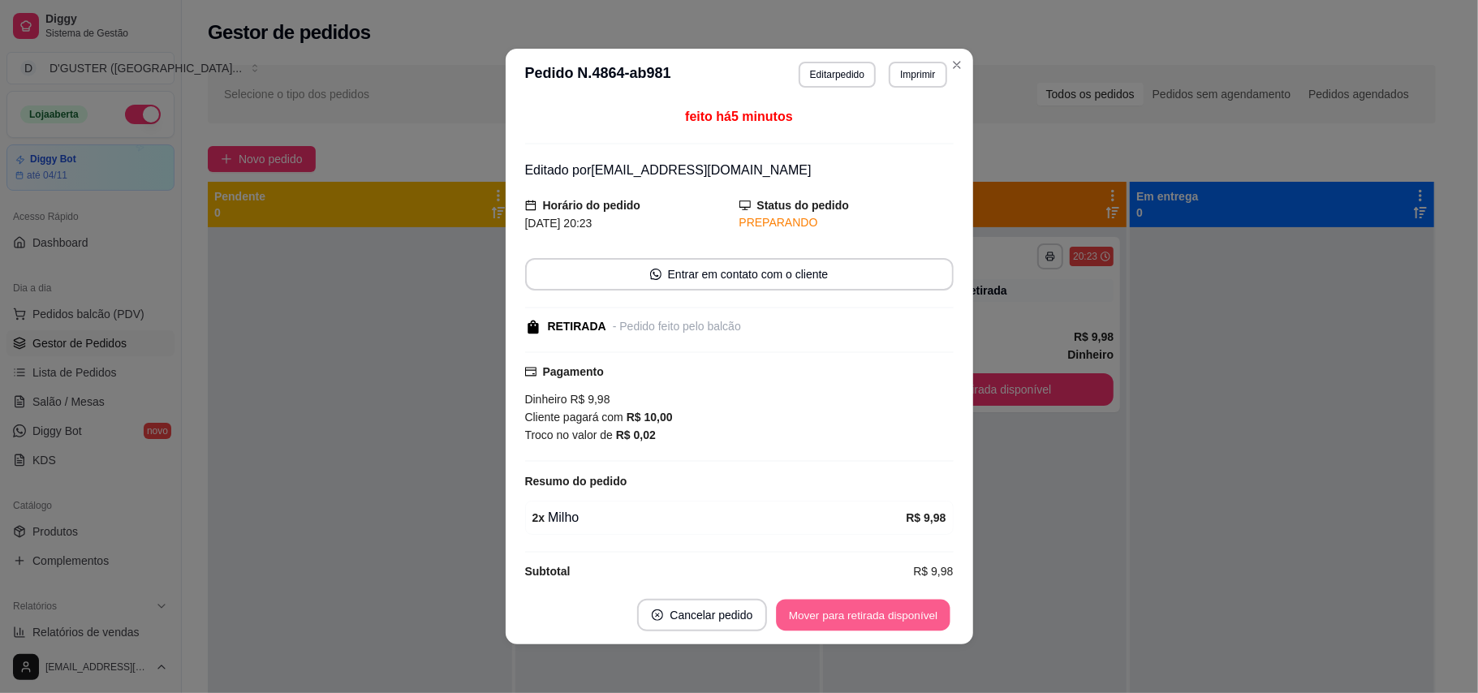
click at [907, 620] on button "Mover para retirada disponível" at bounding box center [864, 616] width 174 height 32
click at [907, 620] on div "Mover para retirada disponível" at bounding box center [852, 615] width 202 height 32
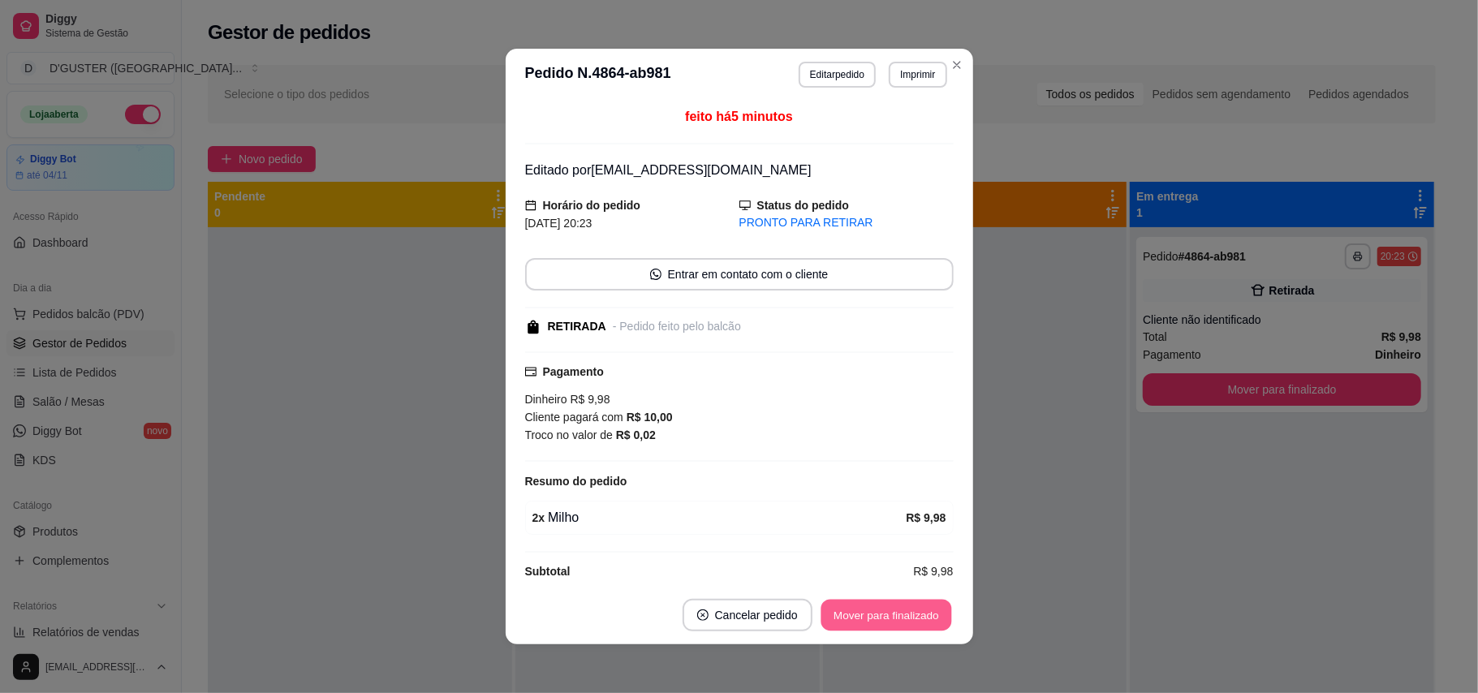
click at [907, 620] on button "Mover para finalizado" at bounding box center [885, 616] width 131 height 32
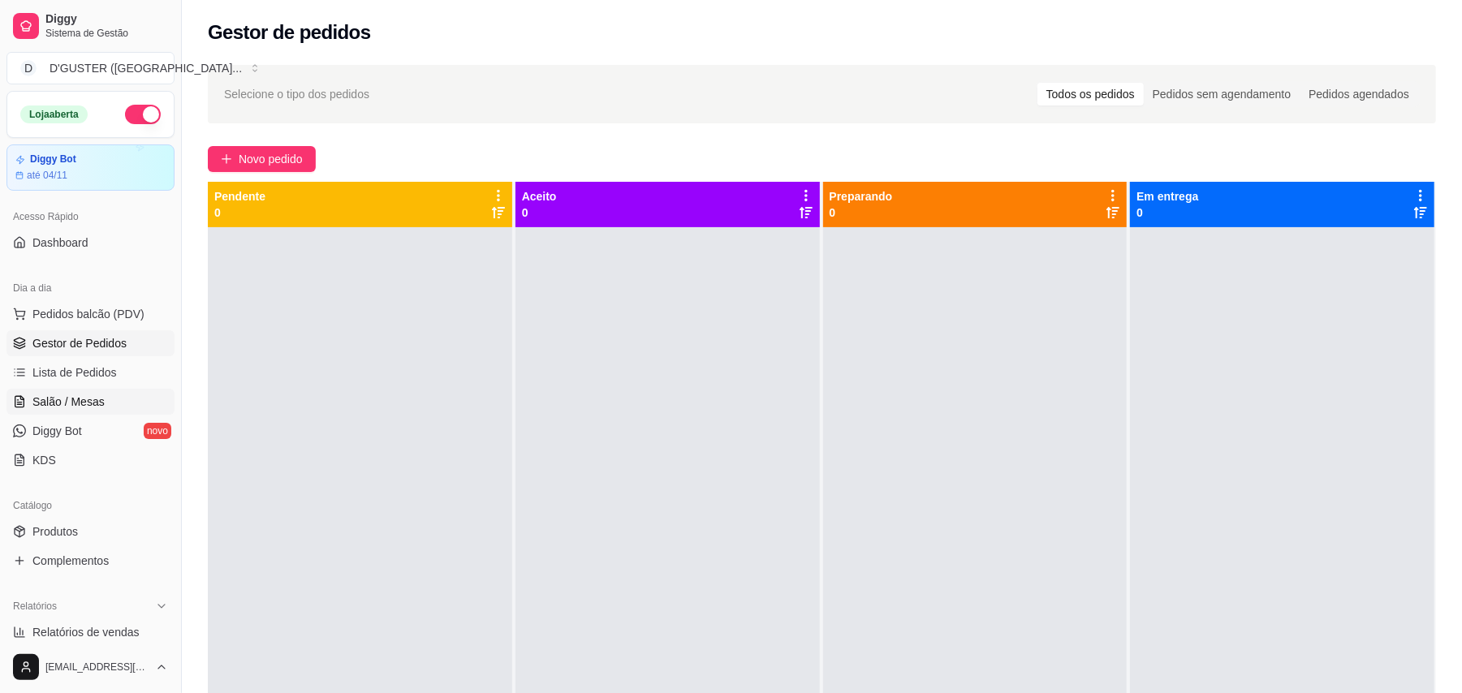
click at [114, 401] on link "Salão / Mesas" at bounding box center [90, 402] width 168 height 26
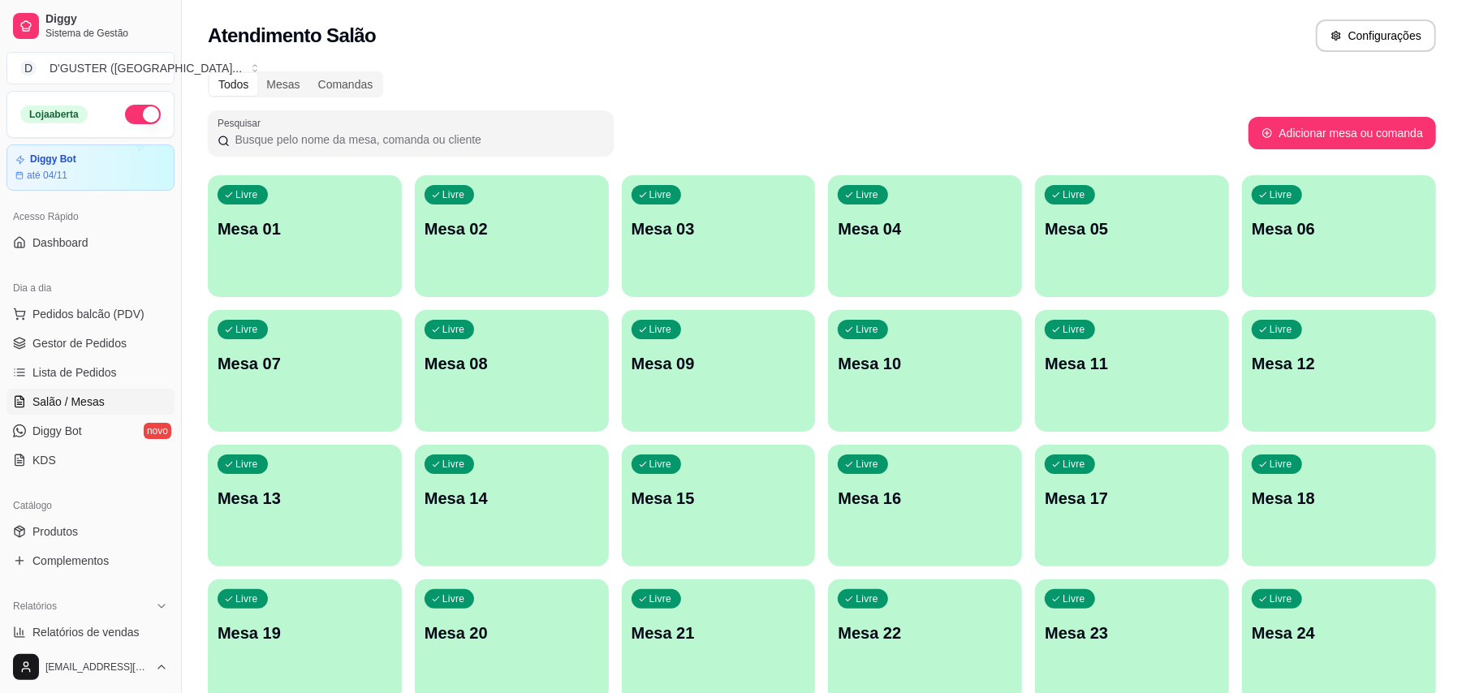
click at [299, 277] on button "Livre Mesa 01" at bounding box center [305, 236] width 194 height 122
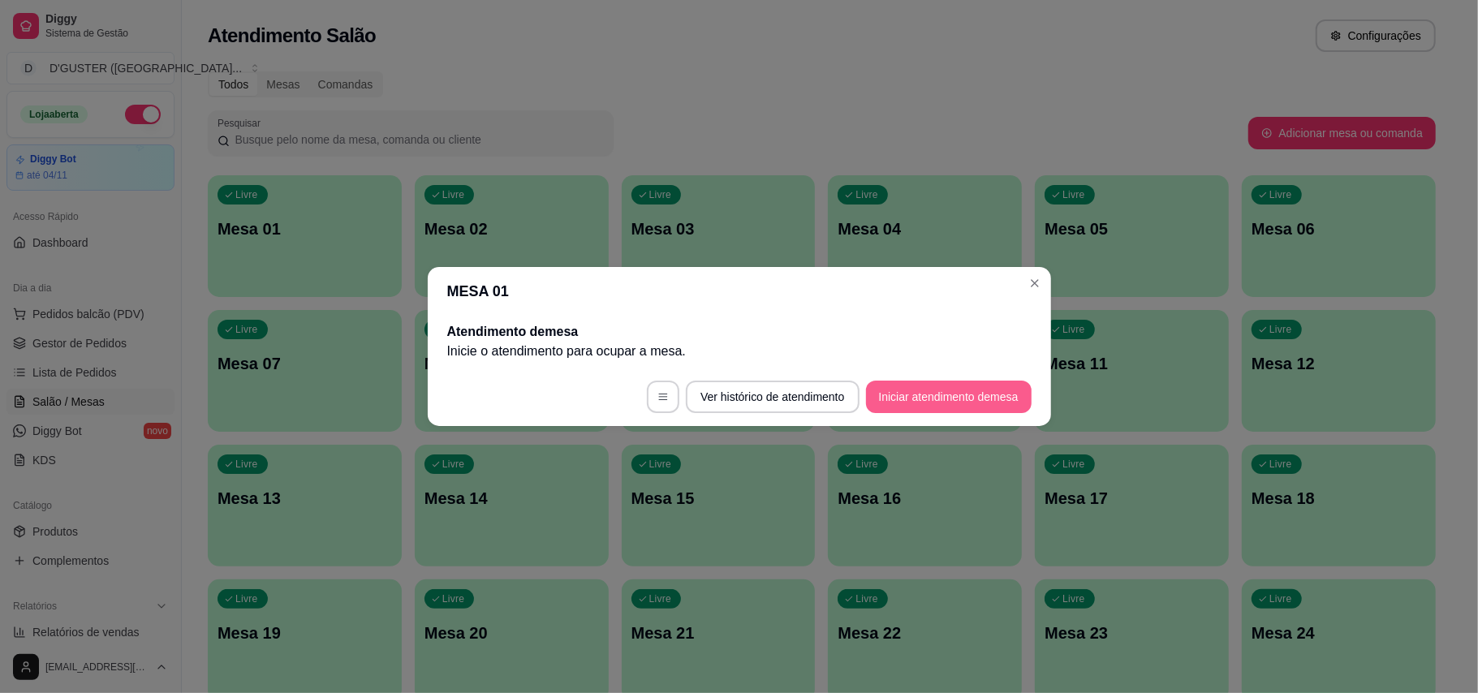
click at [974, 390] on button "Iniciar atendimento de mesa" at bounding box center [949, 397] width 166 height 32
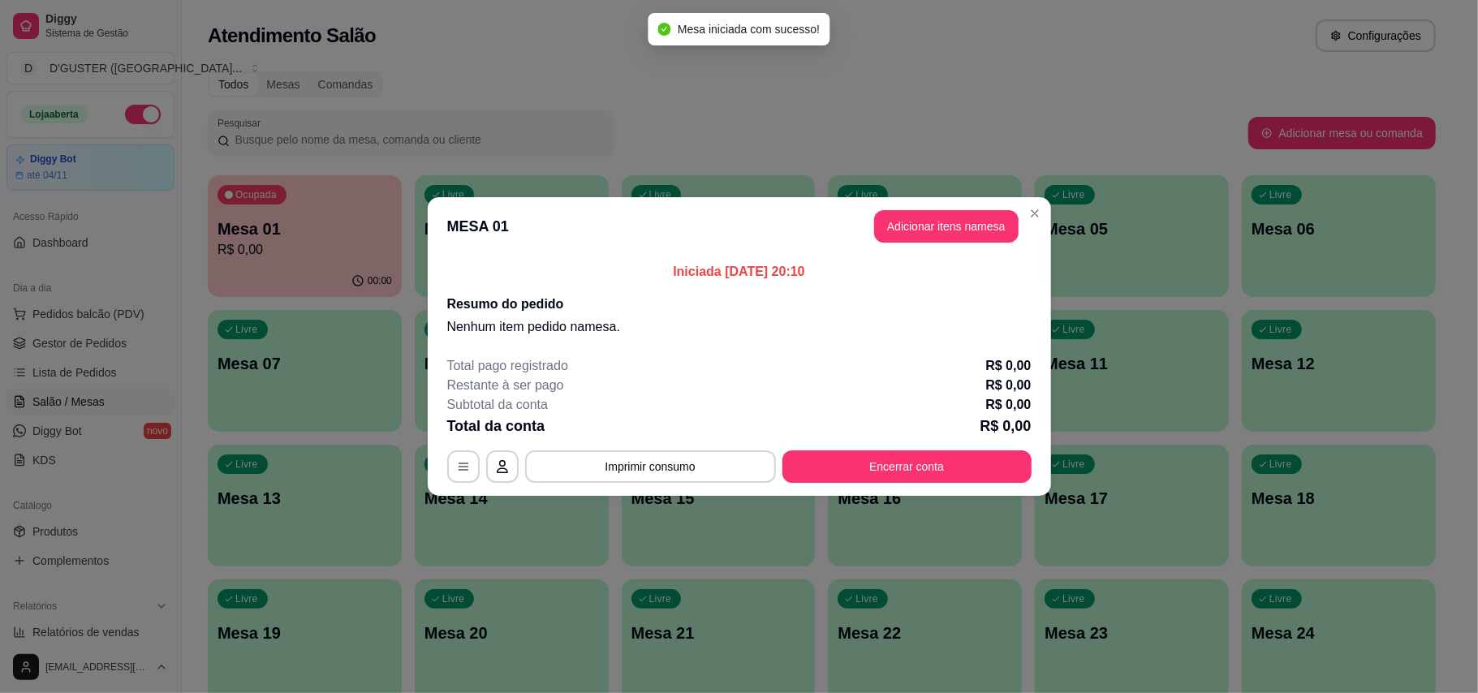
click at [968, 205] on header "MESA 01 Adicionar itens na mesa" at bounding box center [739, 226] width 623 height 58
click at [962, 227] on button "Adicionar itens na mesa" at bounding box center [946, 227] width 140 height 32
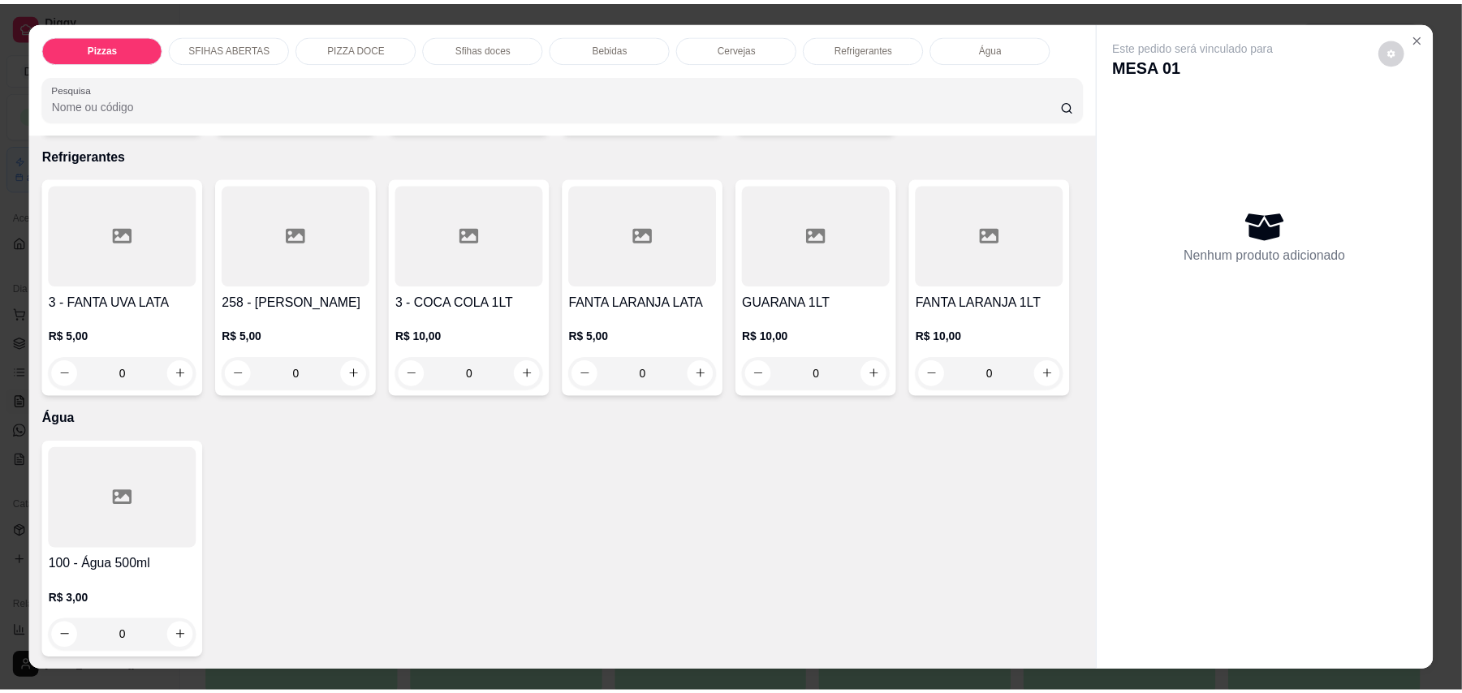
scroll to position [3783, 0]
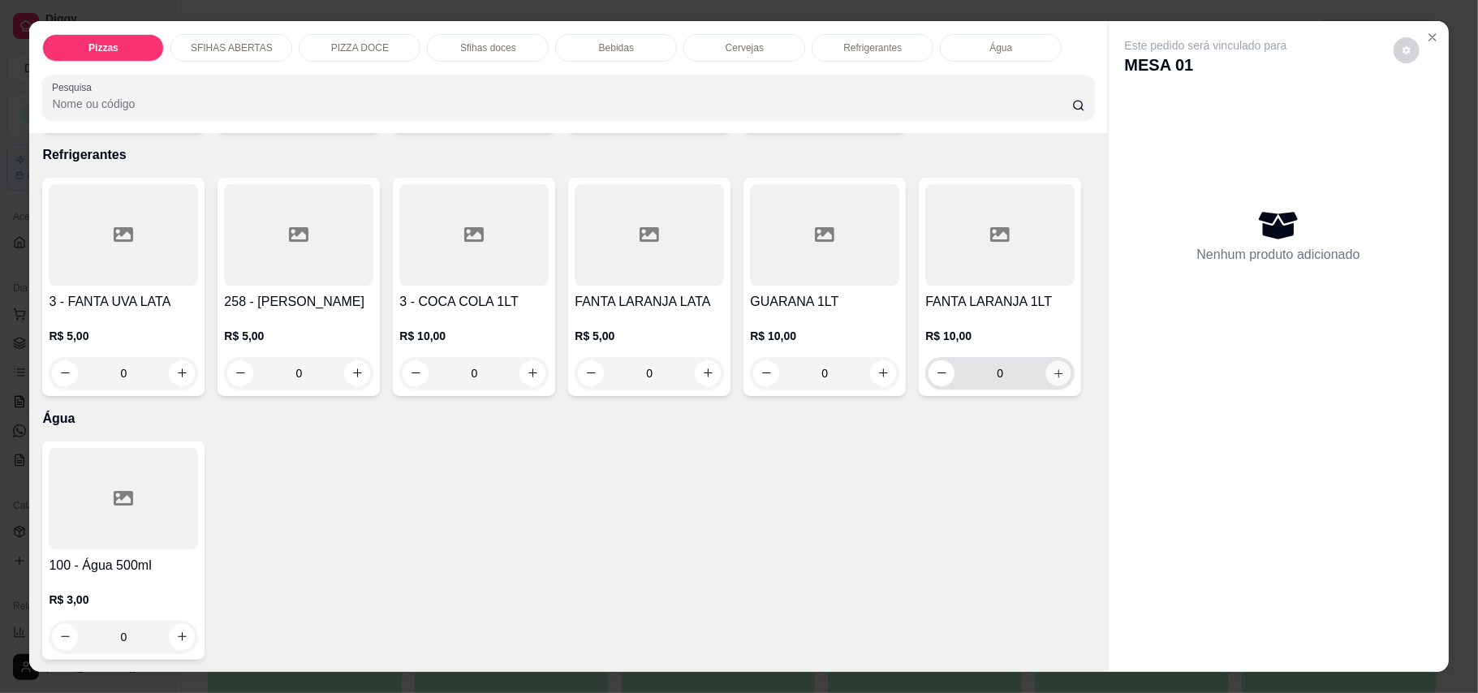
click at [1053, 372] on icon "increase-product-quantity" at bounding box center [1059, 373] width 12 height 12
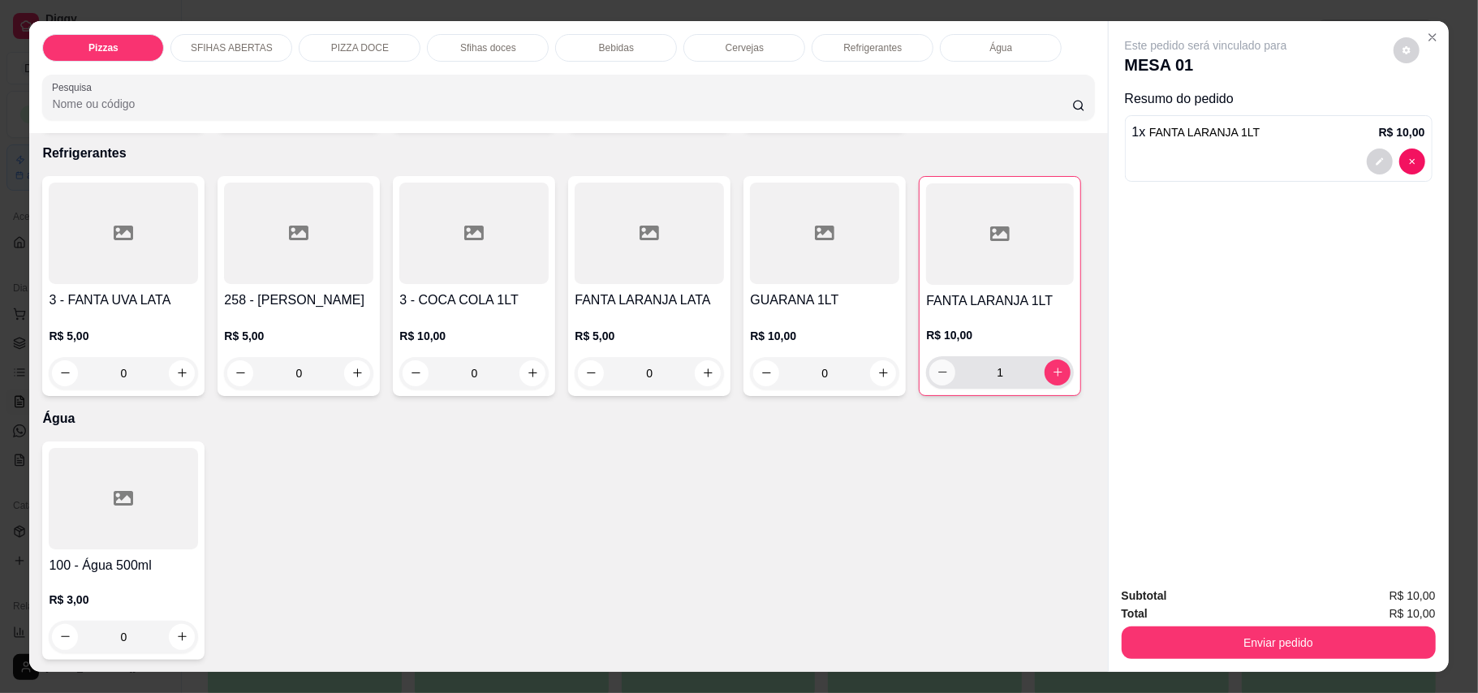
click at [937, 378] on icon "decrease-product-quantity" at bounding box center [943, 372] width 12 height 12
type input "0"
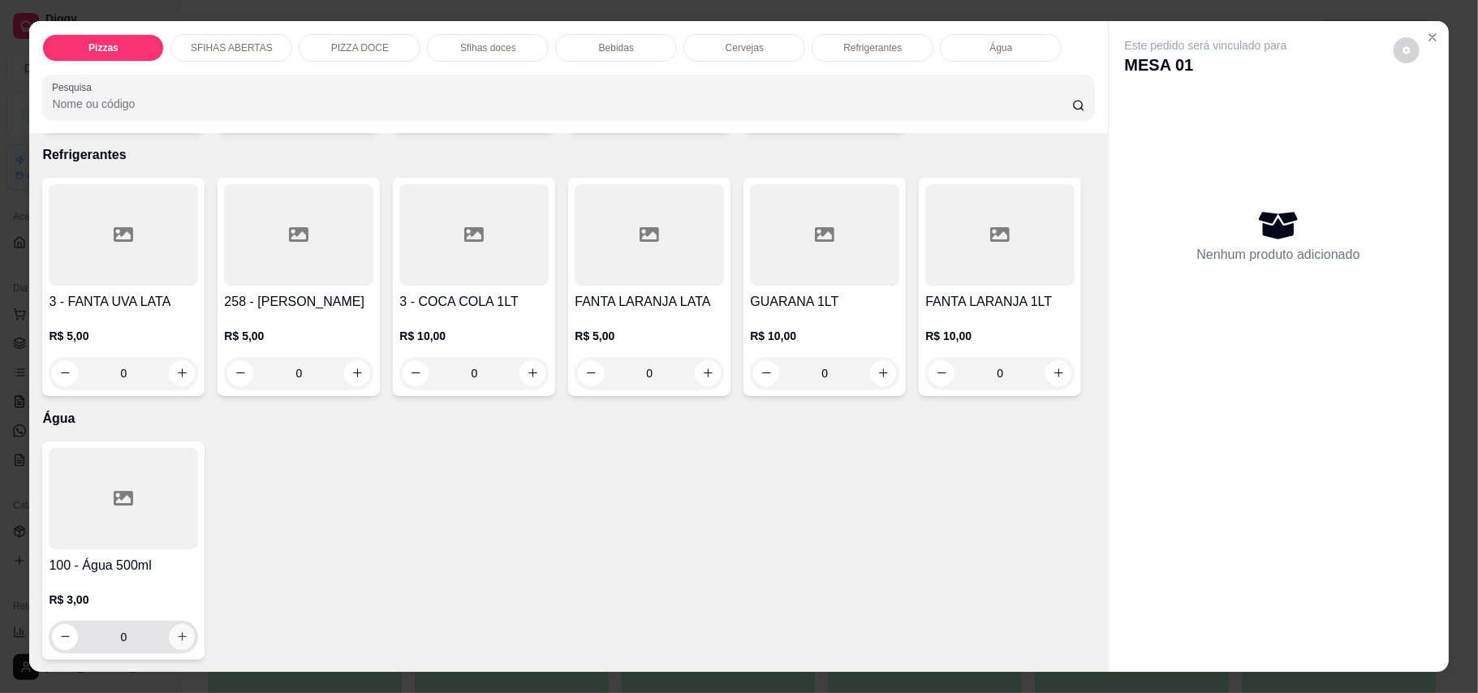
click at [169, 638] on button "increase-product-quantity" at bounding box center [182, 637] width 26 height 26
type input "1"
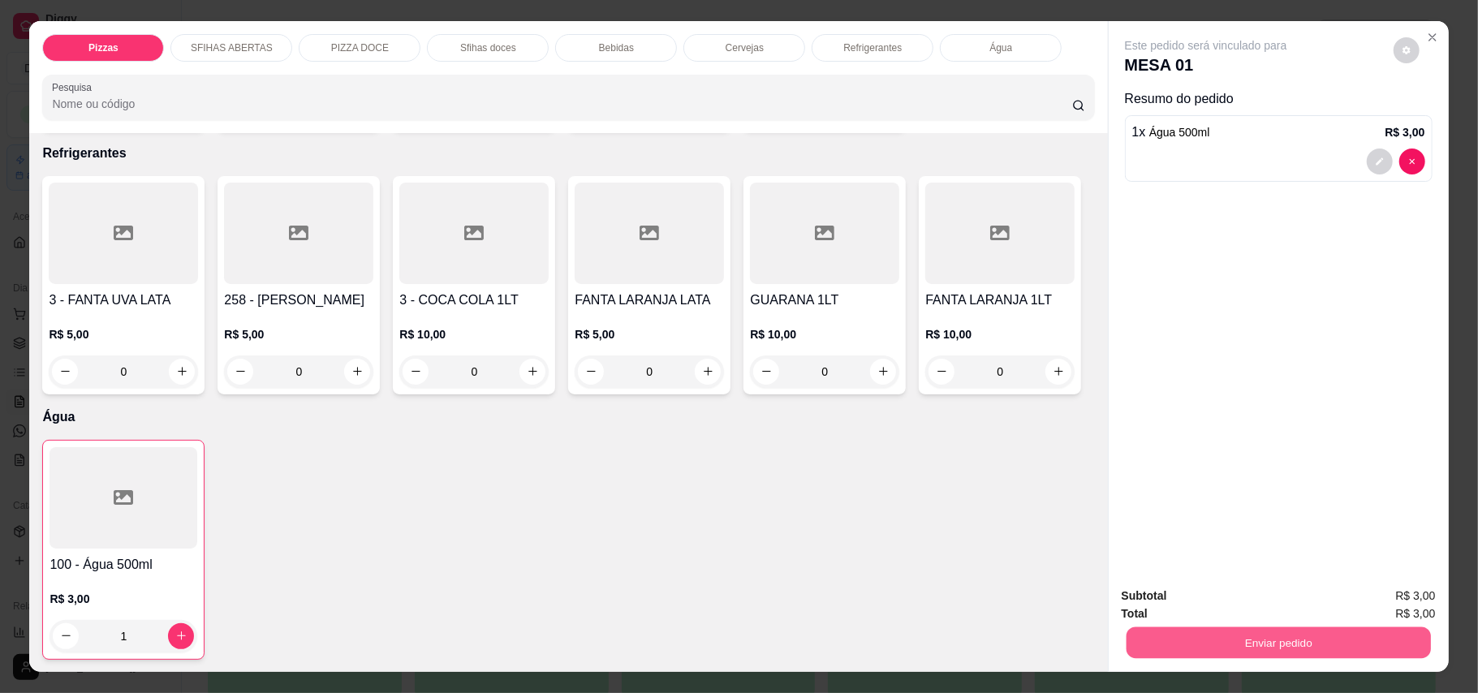
click at [1310, 647] on button "Enviar pedido" at bounding box center [1278, 643] width 304 height 32
click at [1417, 596] on button "Enviar pedido" at bounding box center [1391, 603] width 89 height 30
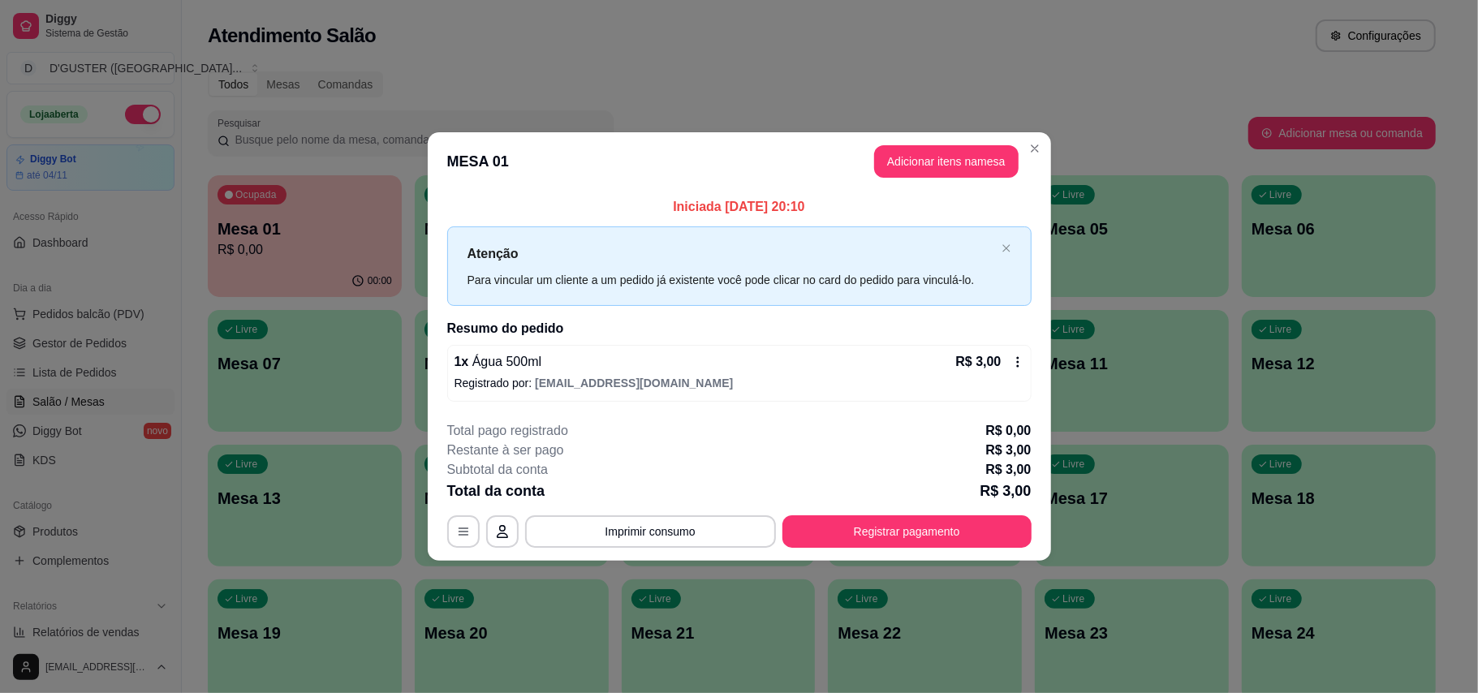
click at [919, 556] on footer "**********" at bounding box center [739, 484] width 623 height 153
click at [911, 542] on button "Registrar pagamento" at bounding box center [906, 531] width 249 height 32
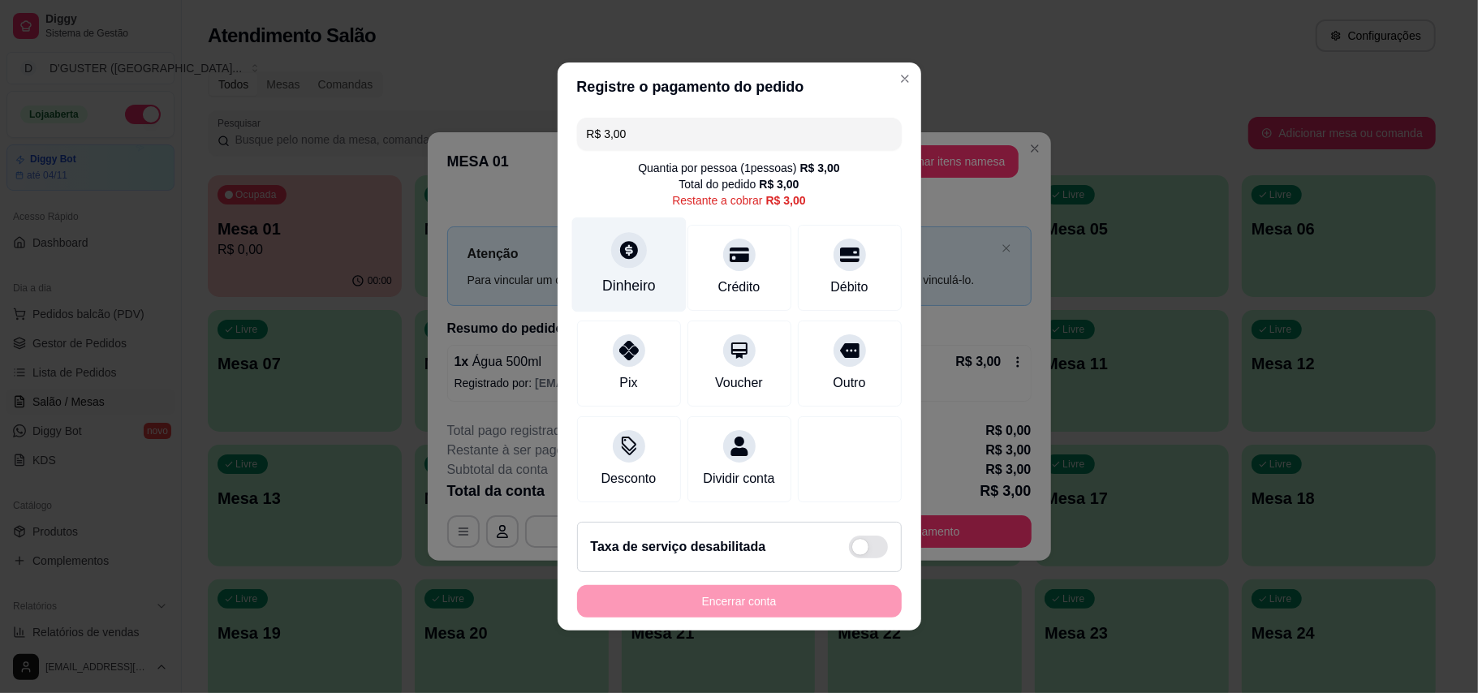
click at [653, 267] on div "Dinheiro" at bounding box center [628, 264] width 114 height 95
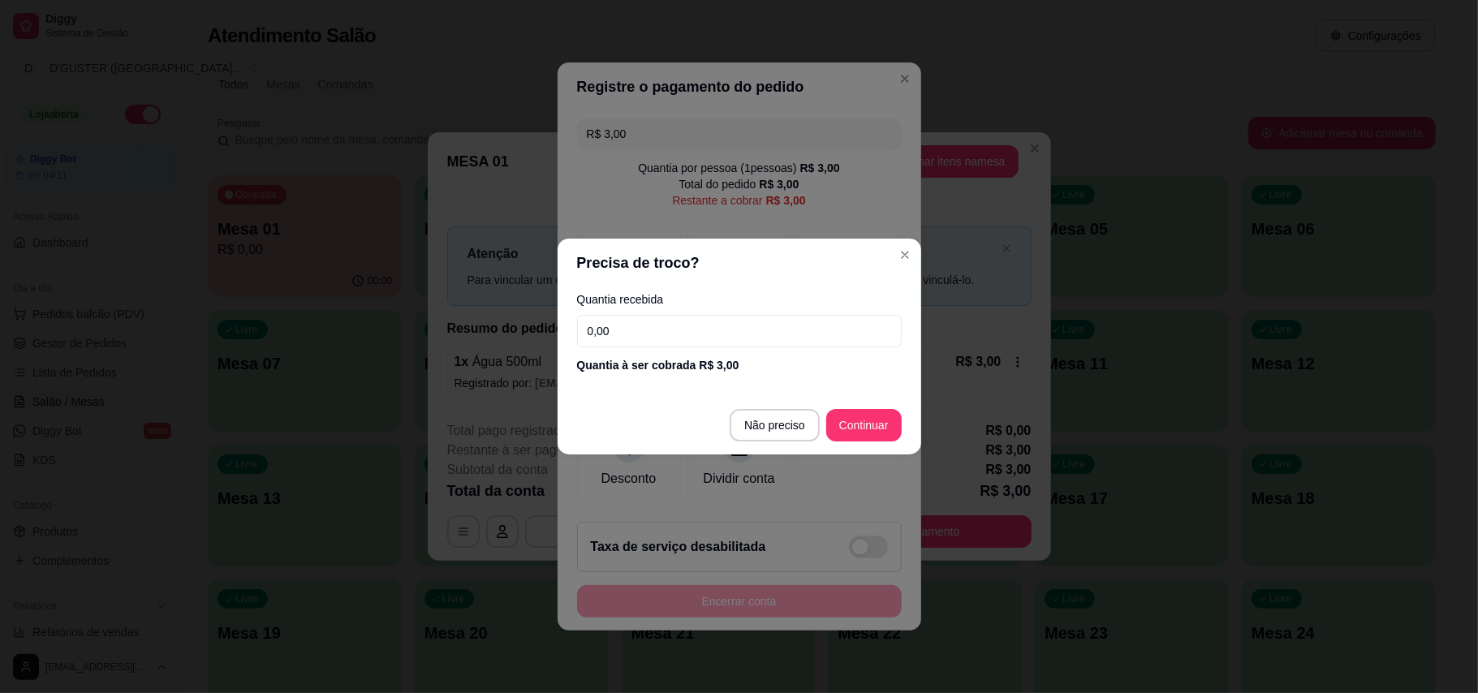
click at [734, 335] on input "0,00" at bounding box center [739, 331] width 325 height 32
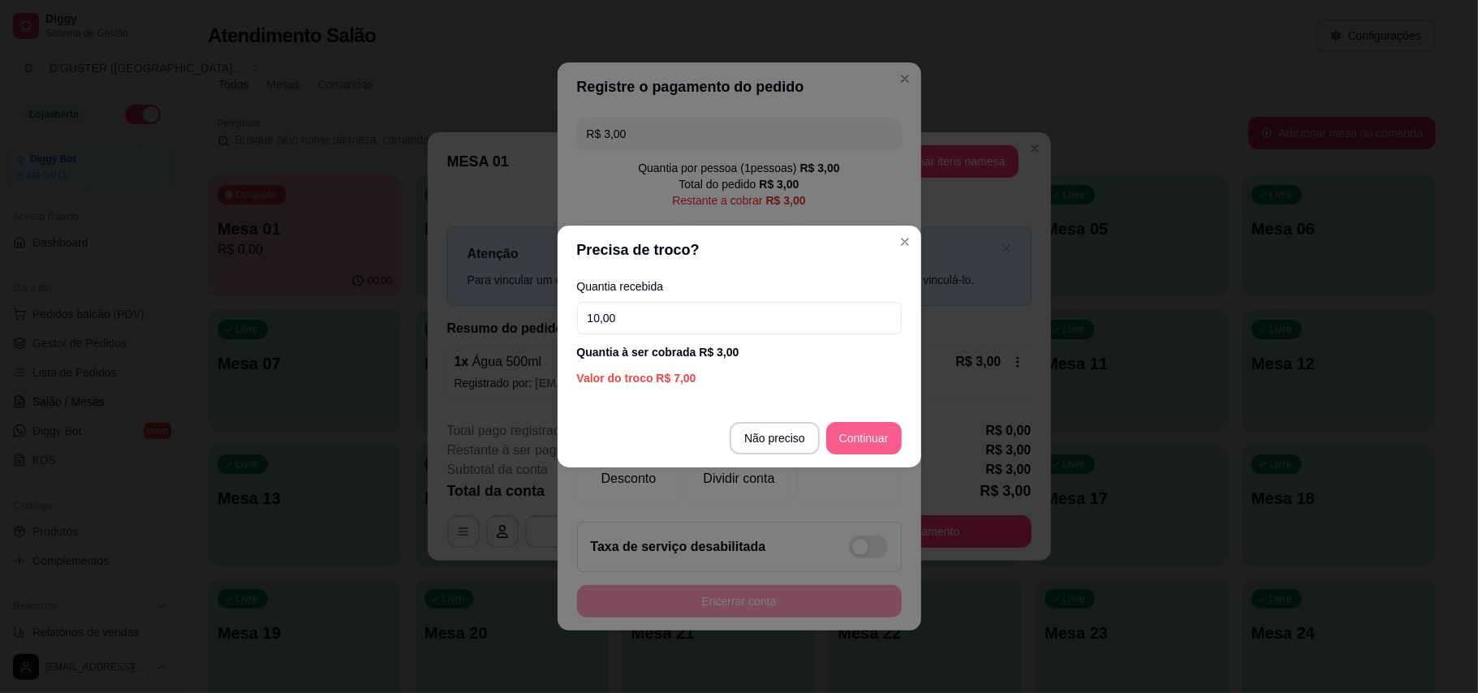
type input "10,00"
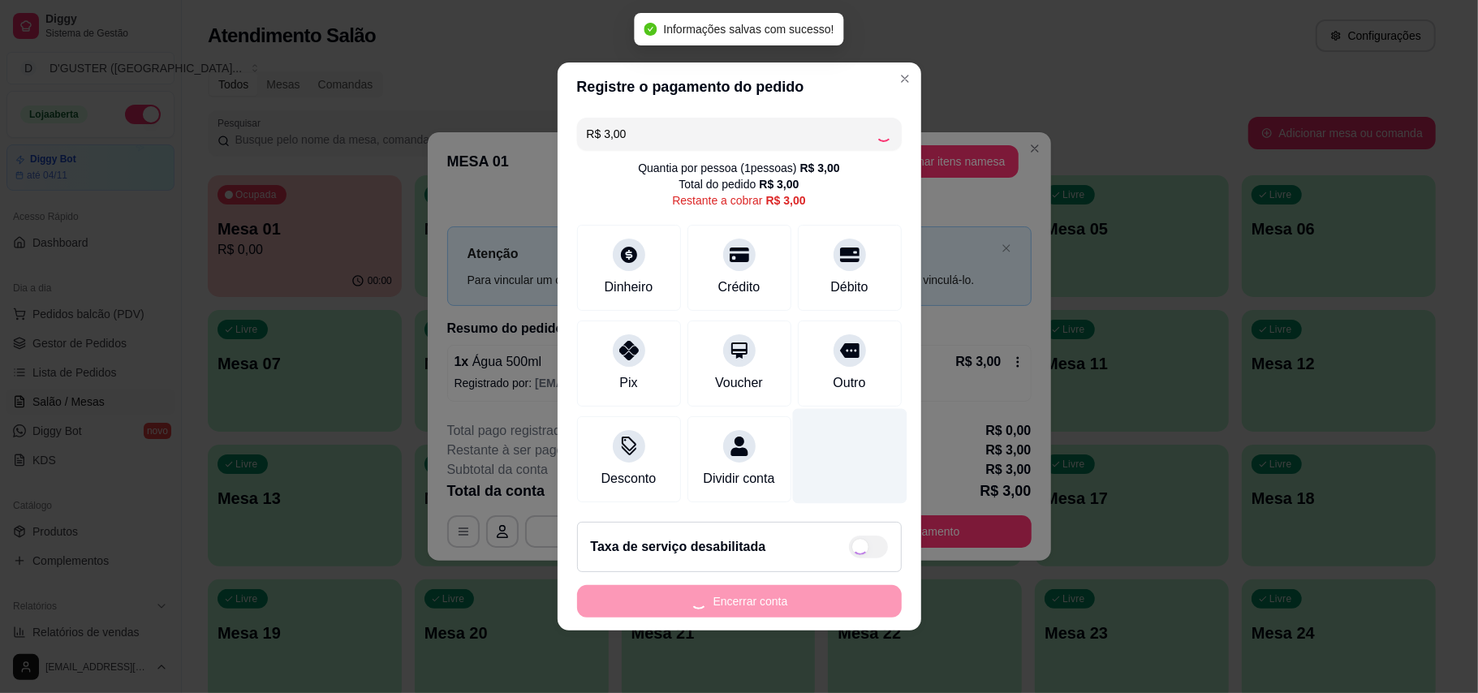
type input "R$ 0,00"
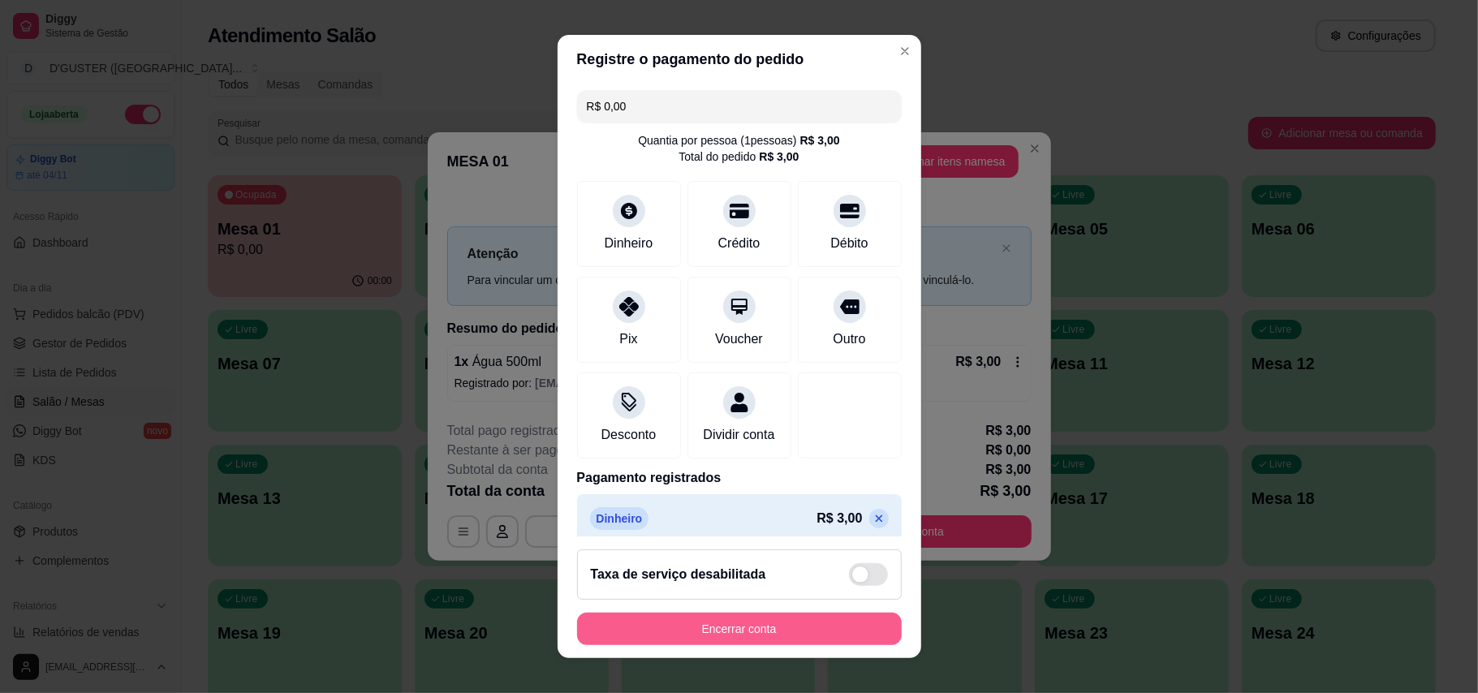
click at [781, 625] on button "Encerrar conta" at bounding box center [739, 629] width 325 height 32
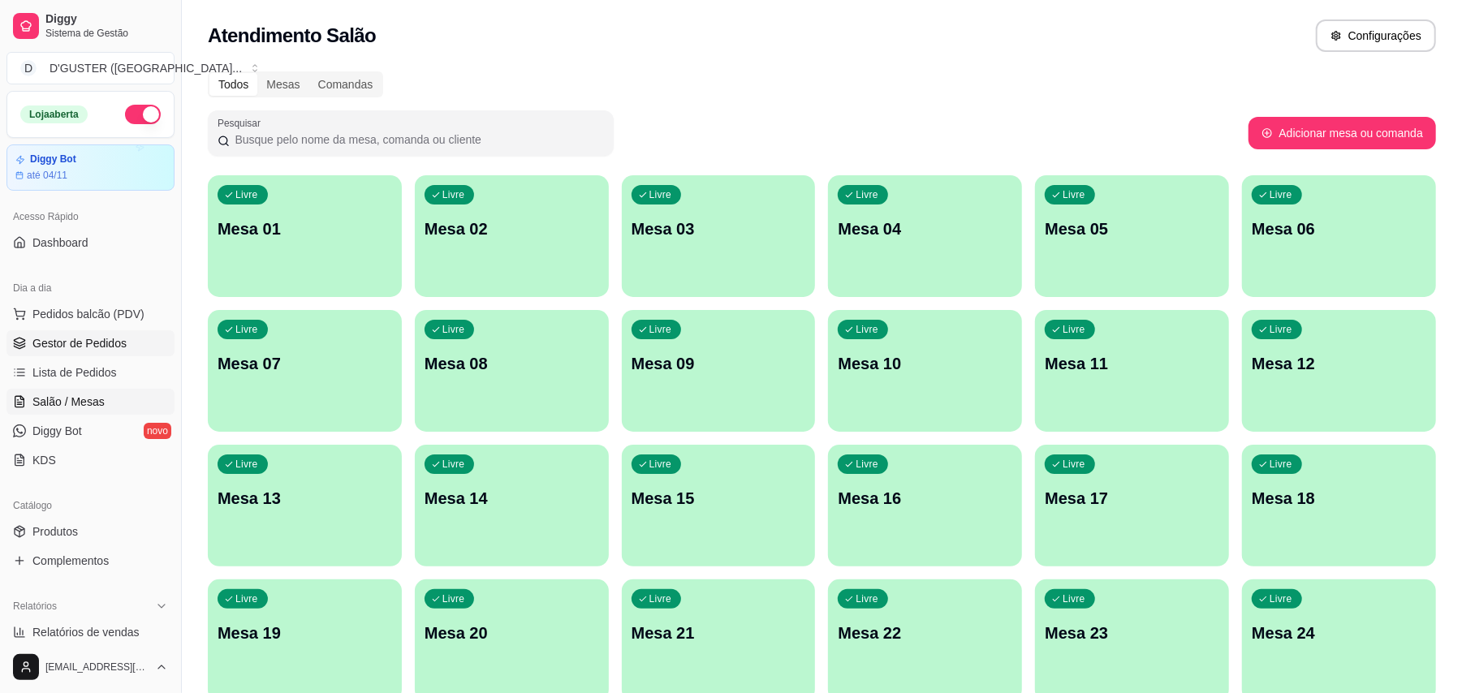
click at [117, 345] on span "Gestor de Pedidos" at bounding box center [79, 343] width 94 height 16
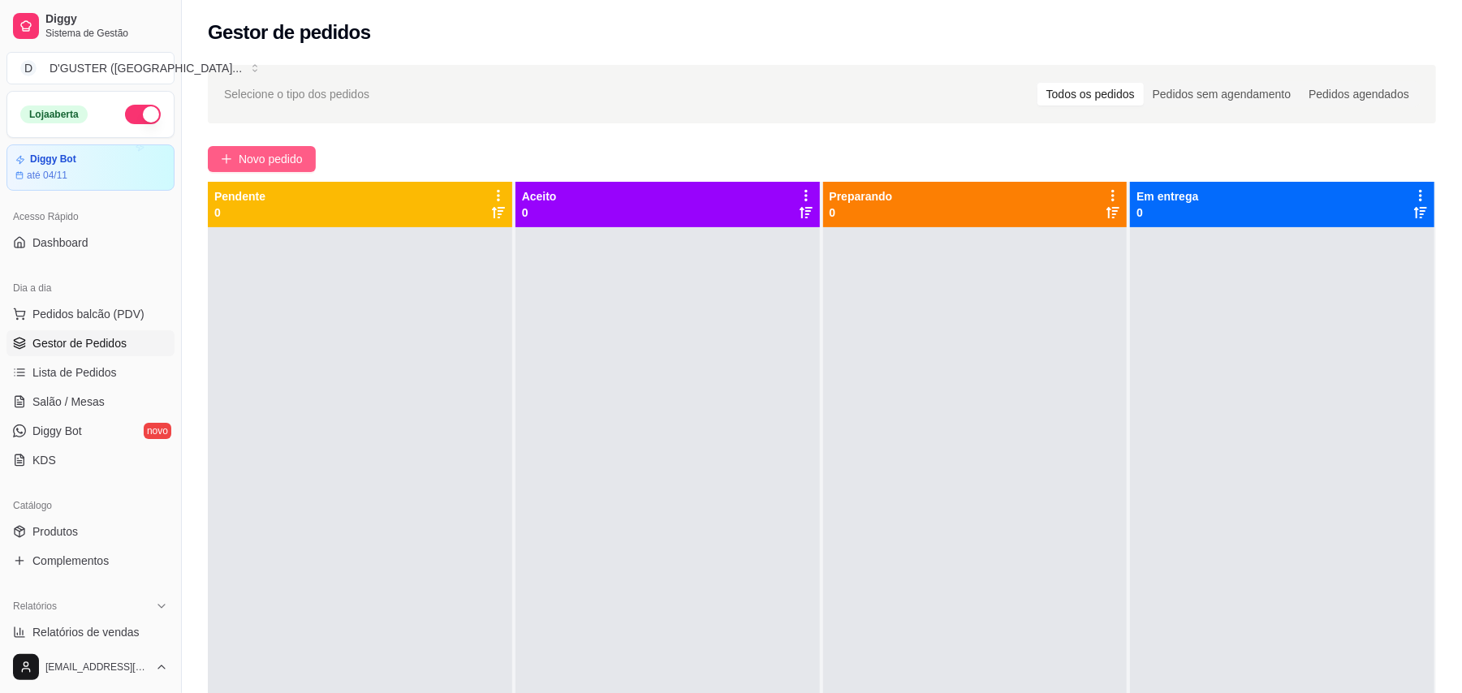
click at [280, 148] on button "Novo pedido" at bounding box center [262, 159] width 108 height 26
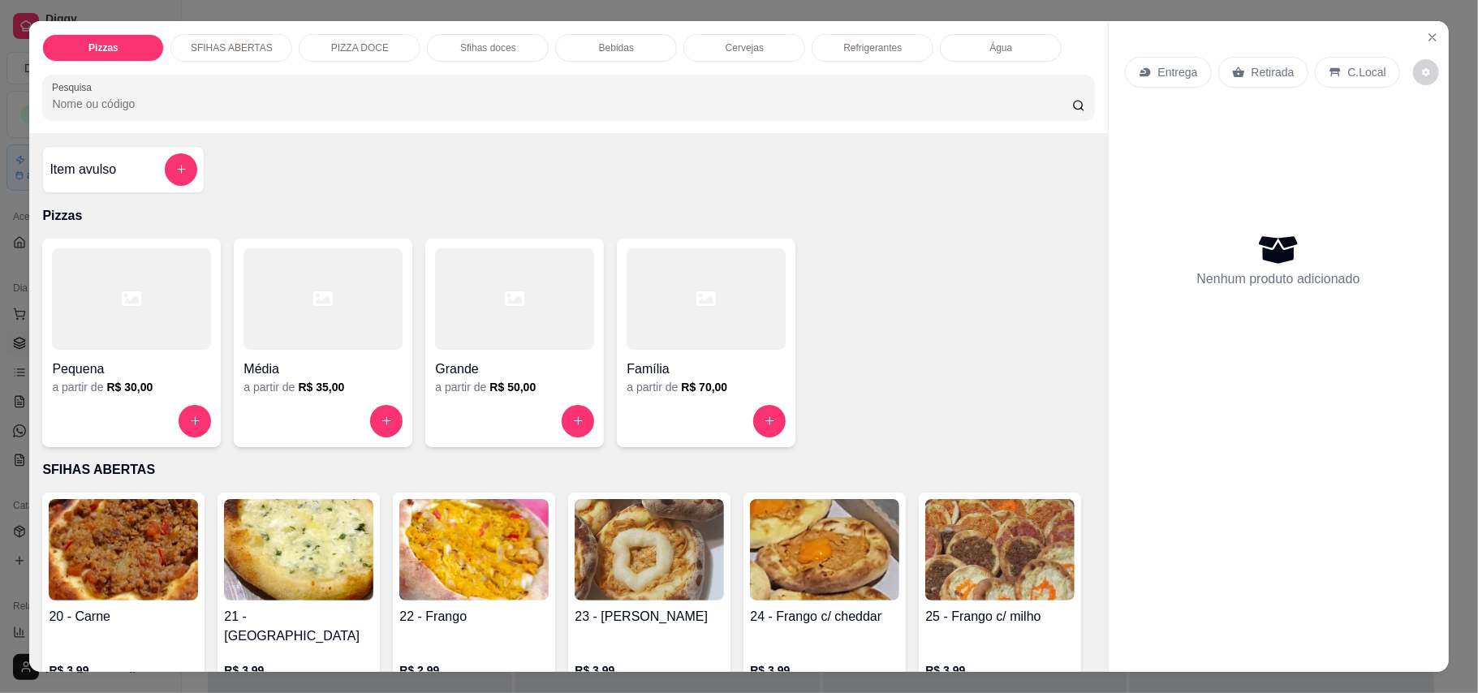
click at [1273, 75] on p "Retirada" at bounding box center [1272, 72] width 43 height 16
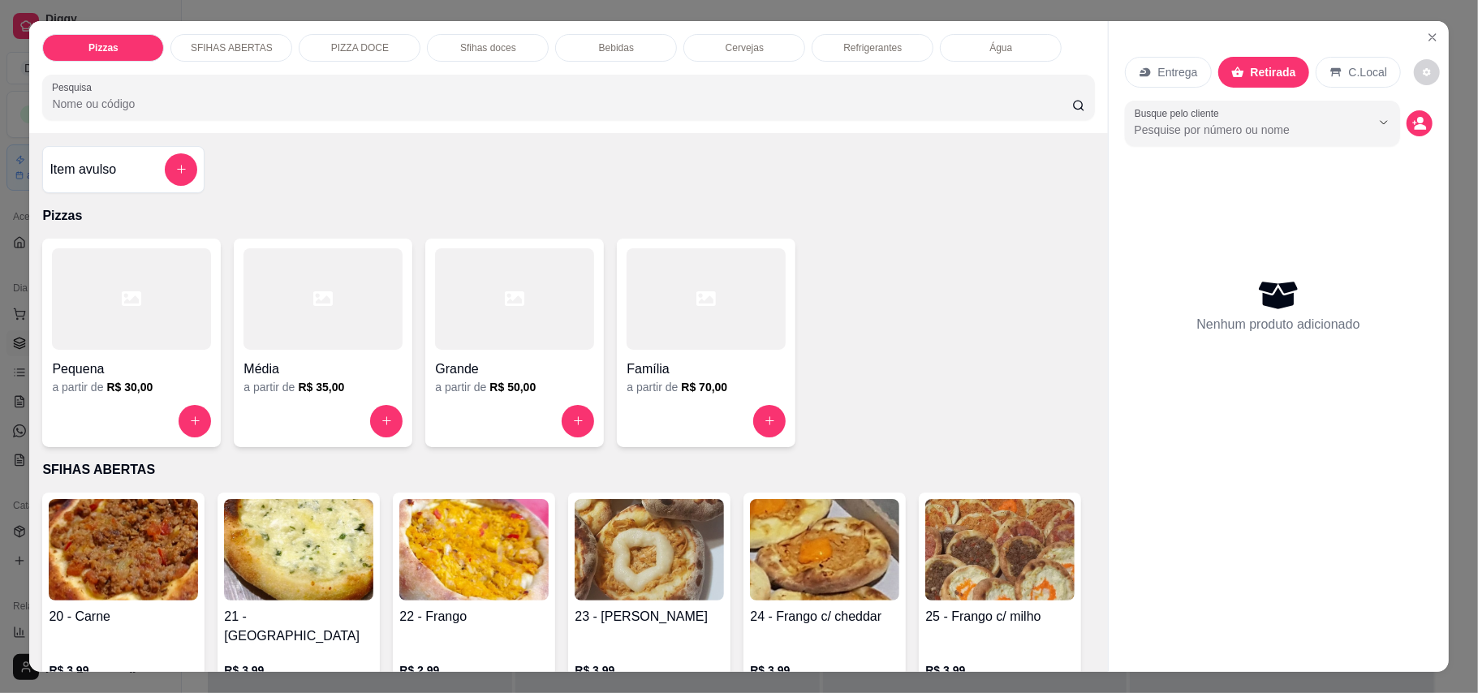
click at [73, 154] on div "Item avulso" at bounding box center [124, 169] width 148 height 32
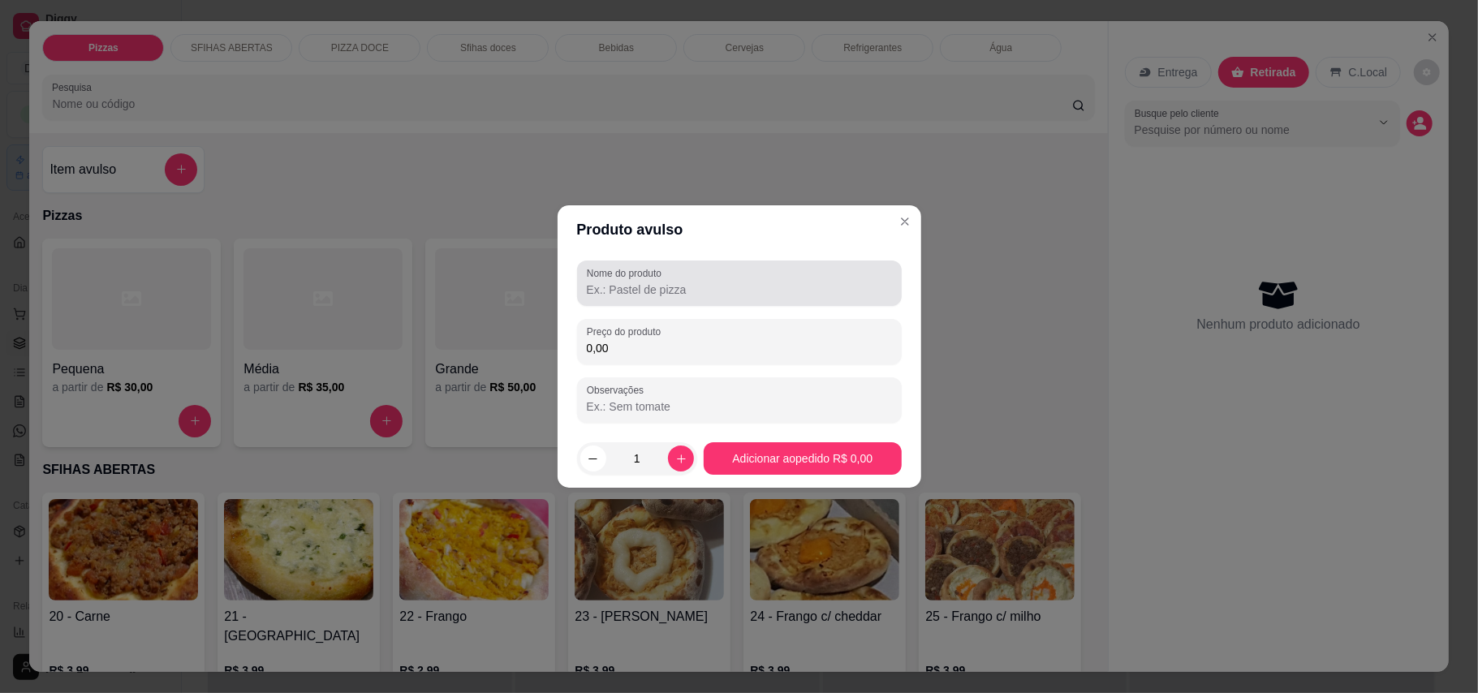
click at [605, 286] on input "Nome do produto" at bounding box center [739, 290] width 305 height 16
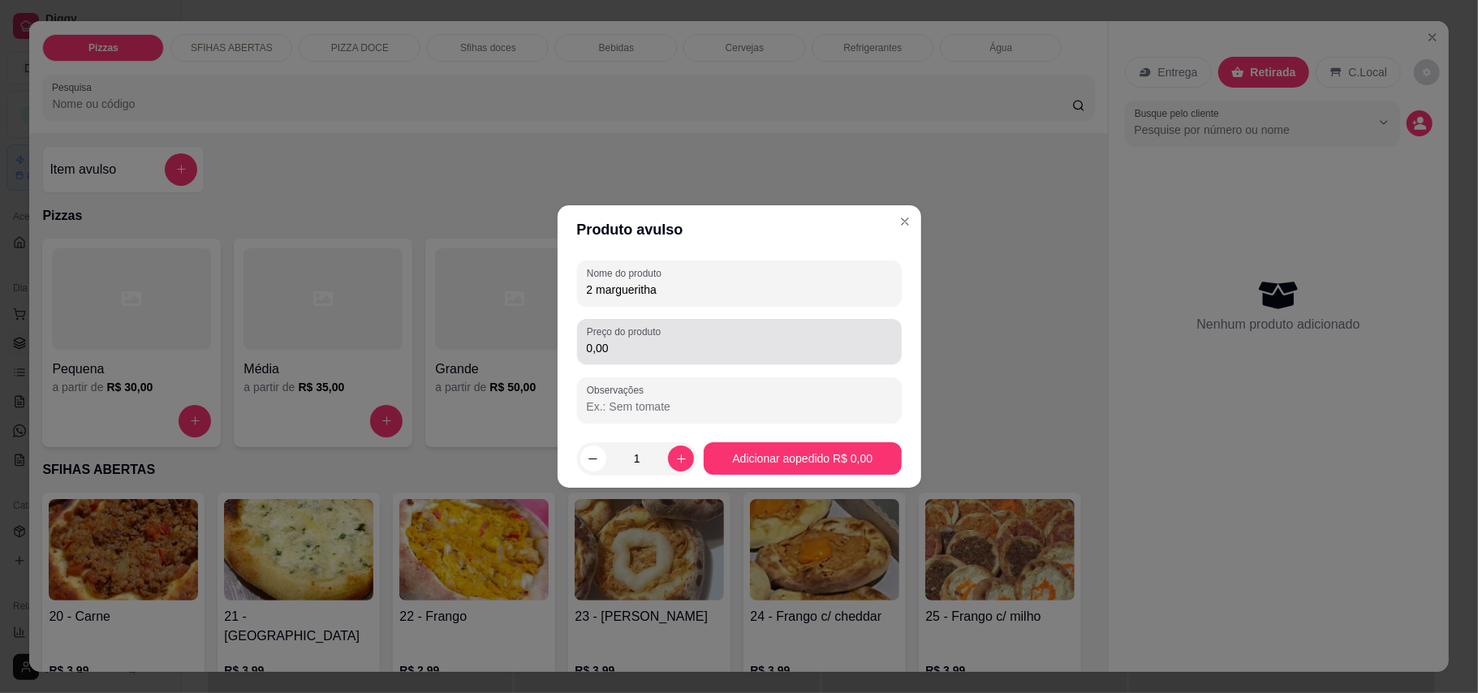
type input "2 margueritha"
click at [599, 334] on label "Preço do produto" at bounding box center [627, 332] width 80 height 14
click at [599, 340] on input "0,00" at bounding box center [739, 348] width 305 height 16
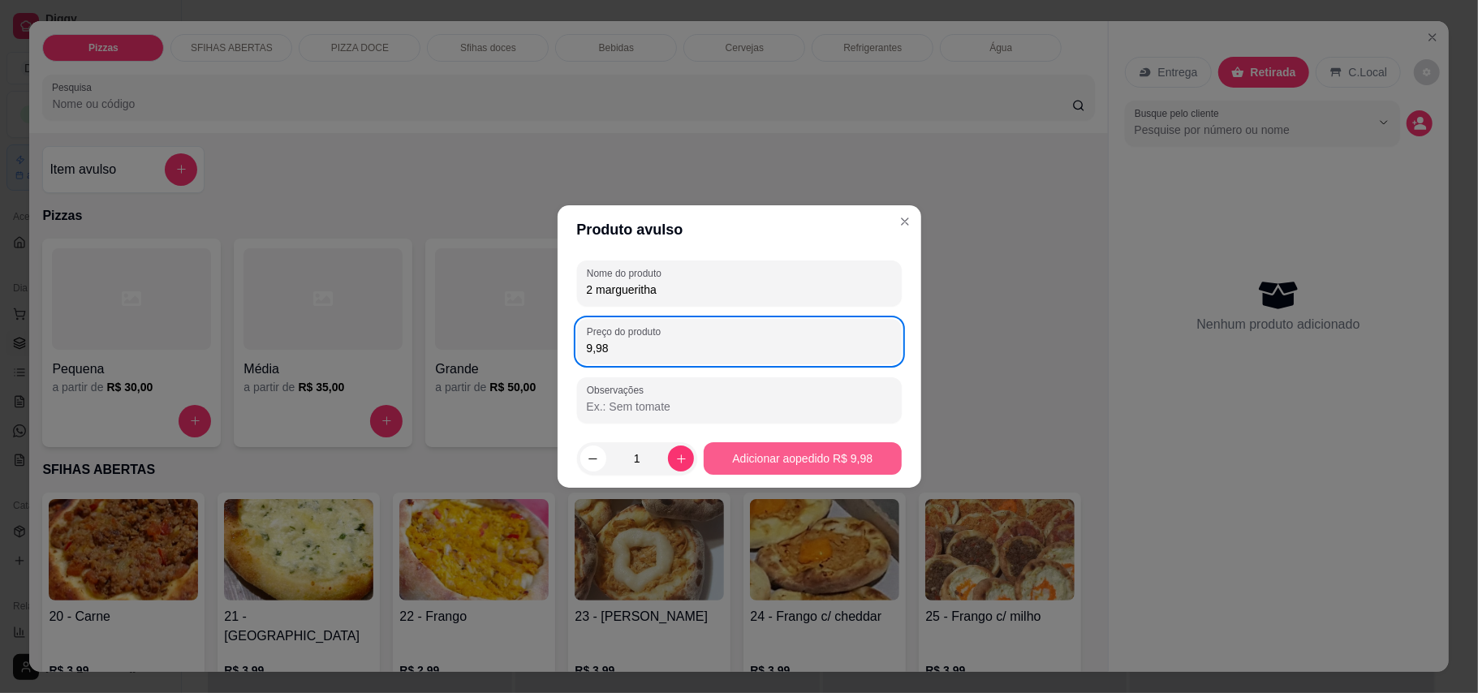
type input "9,98"
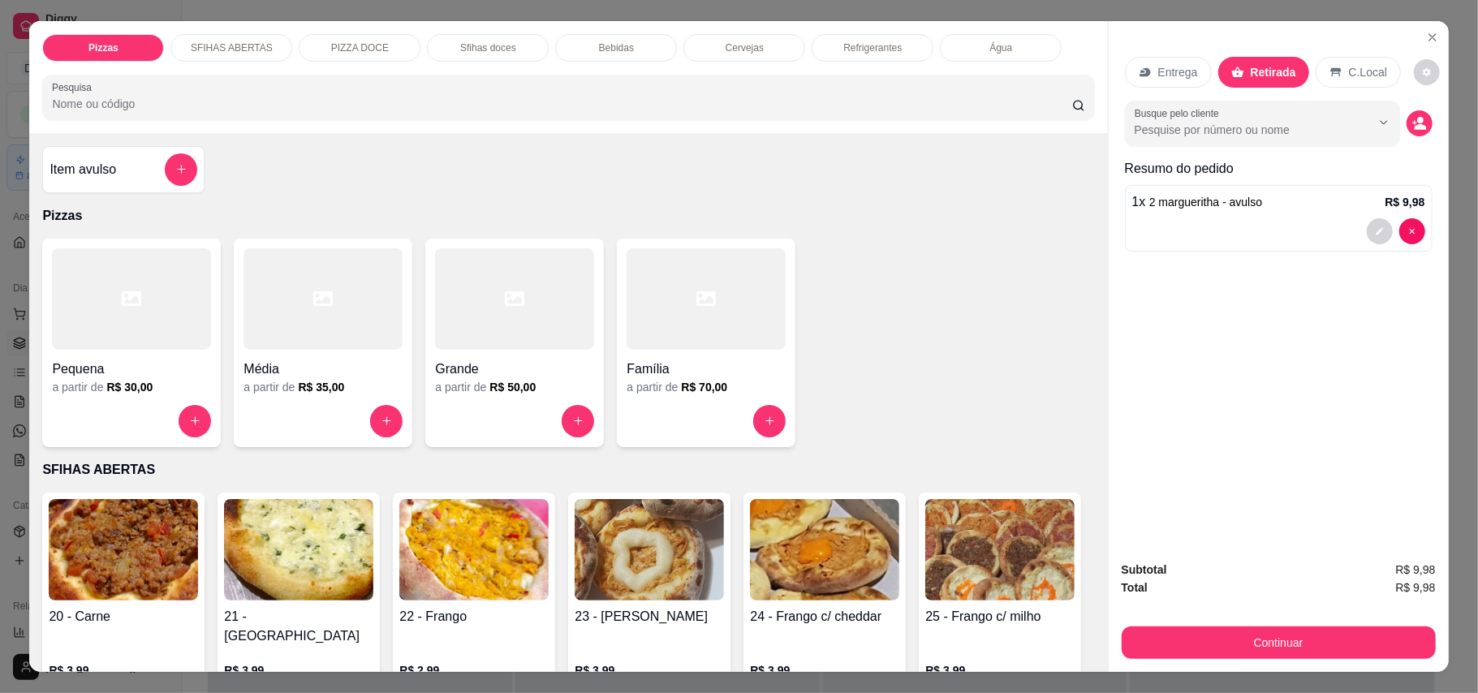
click at [1191, 665] on div "Subtotal R$ 9,98 Total R$ 9,98 Continuar" at bounding box center [1279, 610] width 340 height 124
click at [1191, 662] on div "Subtotal R$ 9,98 Total R$ 9,98 Continuar" at bounding box center [1279, 610] width 340 height 124
click at [1238, 651] on button "Continuar" at bounding box center [1279, 643] width 314 height 32
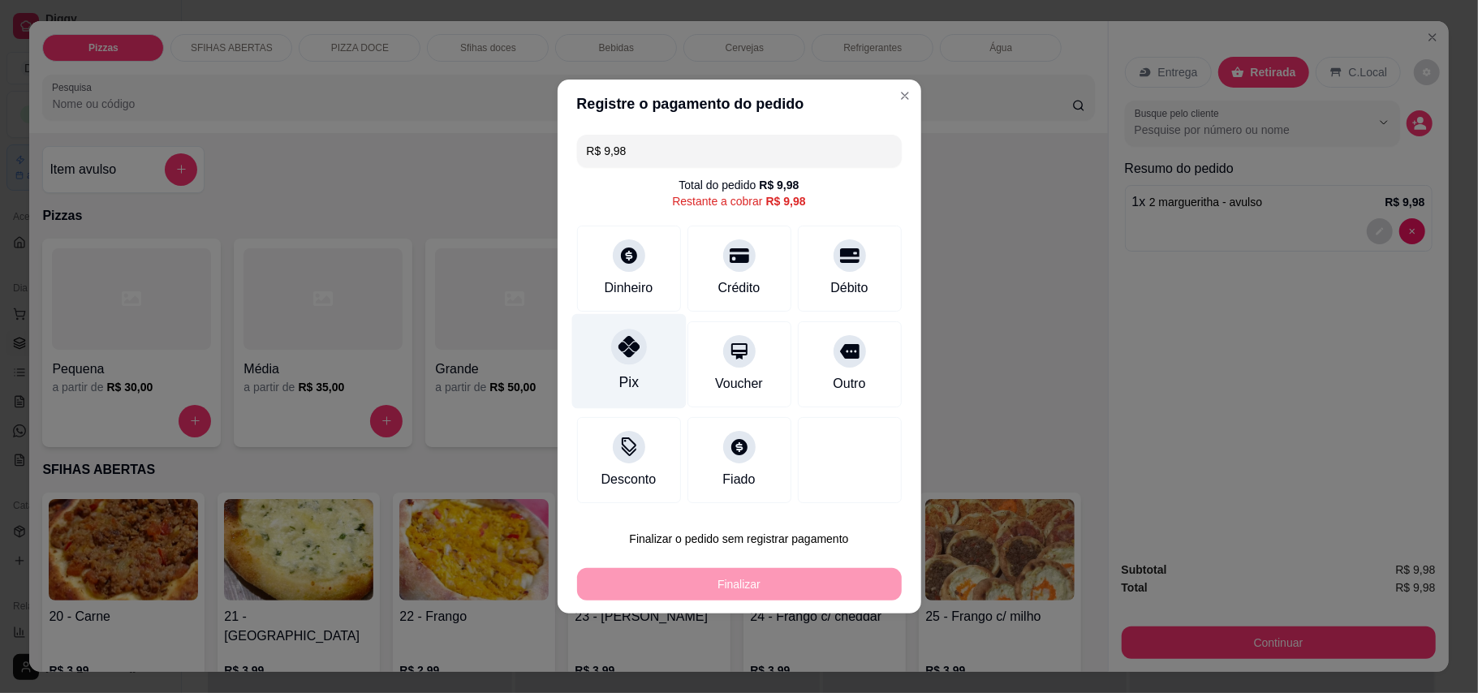
click at [631, 375] on div "Pix" at bounding box center [627, 382] width 19 height 21
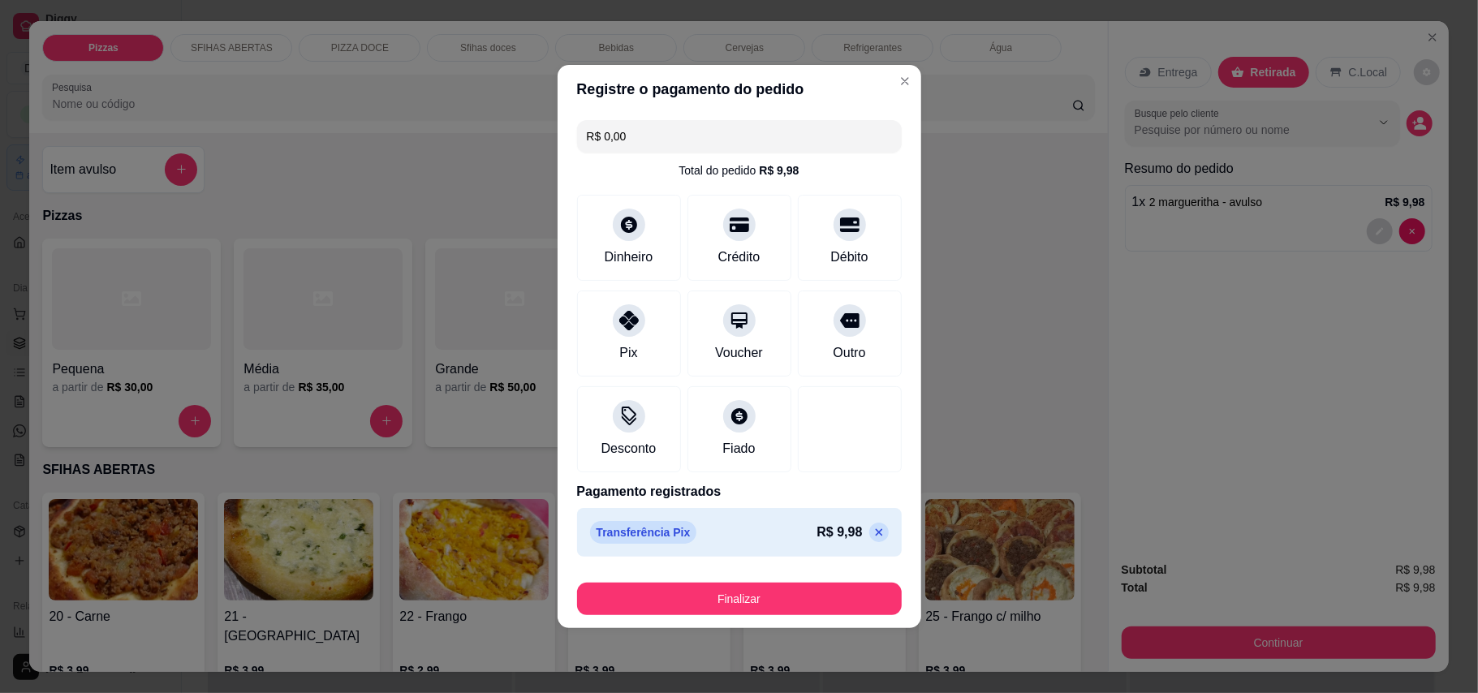
click at [855, 623] on footer "Finalizar" at bounding box center [740, 595] width 364 height 65
click at [808, 604] on button "Finalizar" at bounding box center [739, 599] width 325 height 32
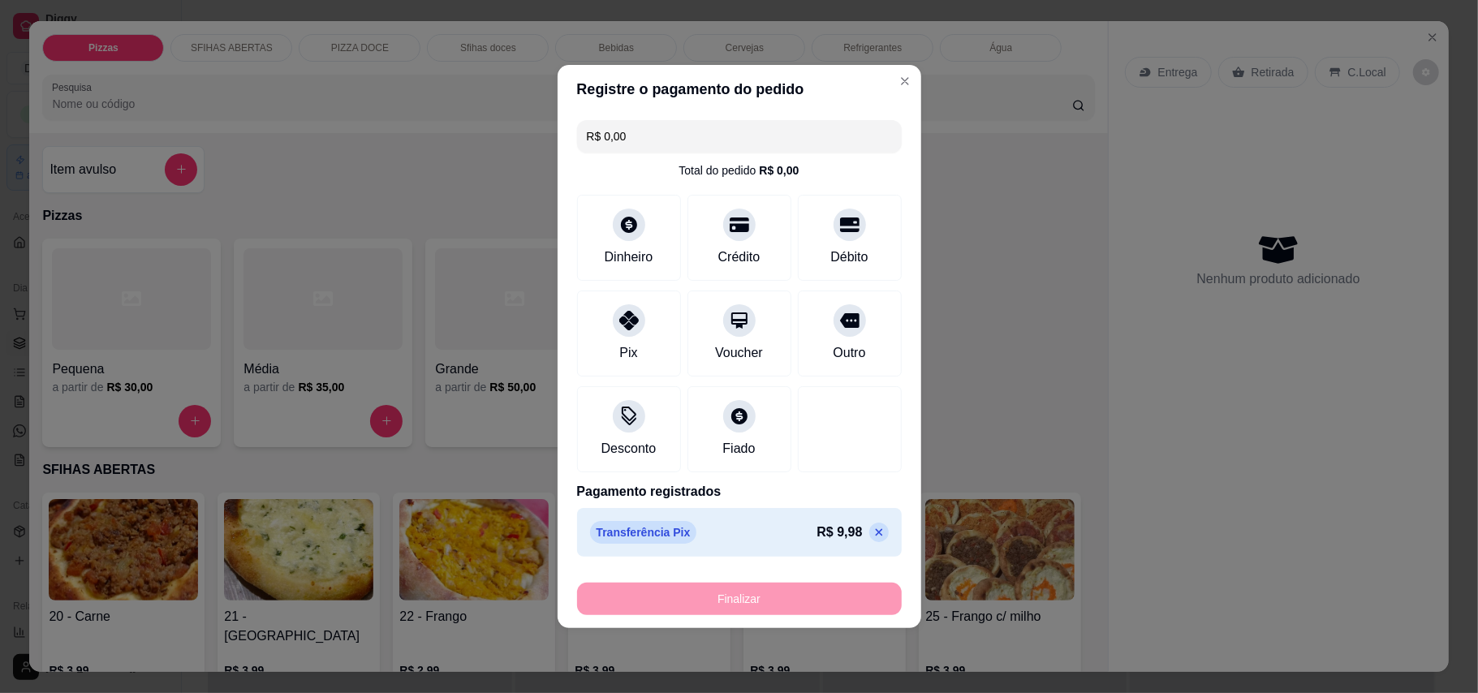
type input "-R$ 9,98"
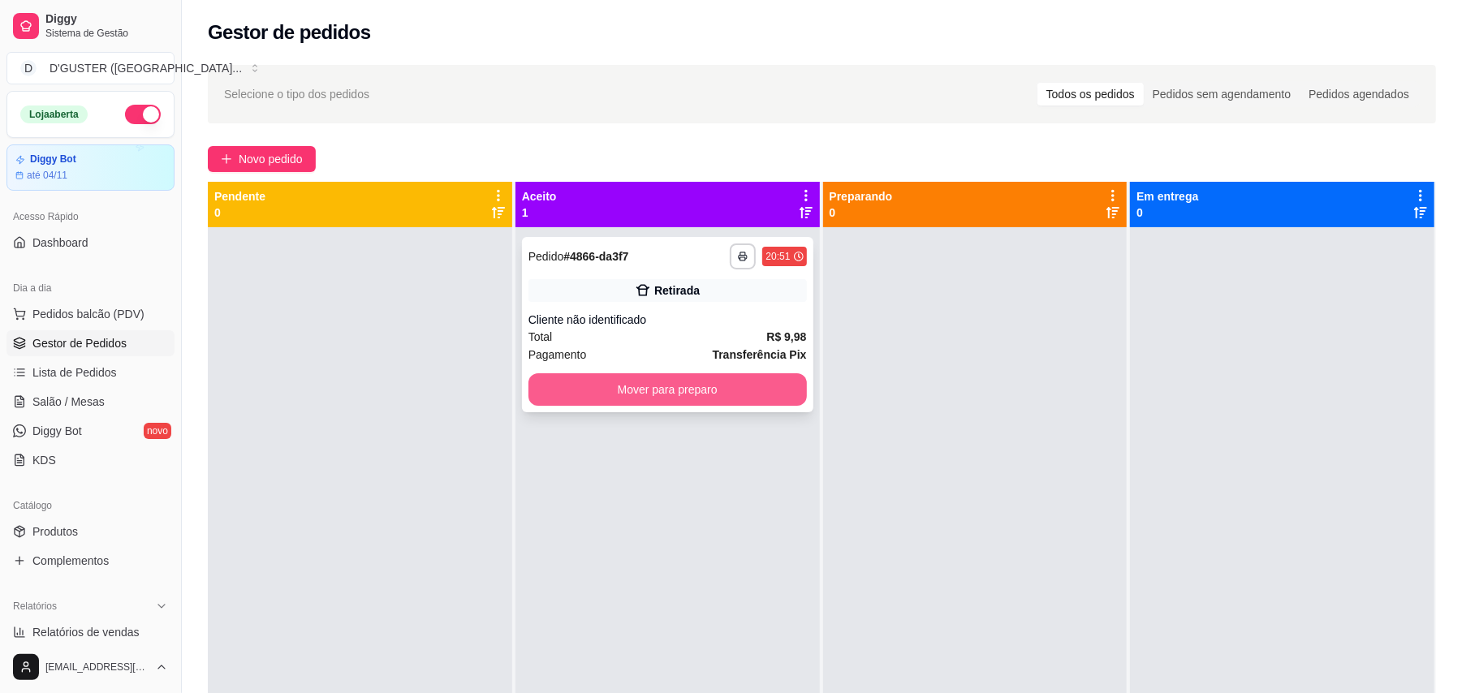
click at [680, 391] on button "Mover para preparo" at bounding box center [667, 389] width 278 height 32
click at [680, 390] on div "Mover para preparo" at bounding box center [667, 389] width 278 height 32
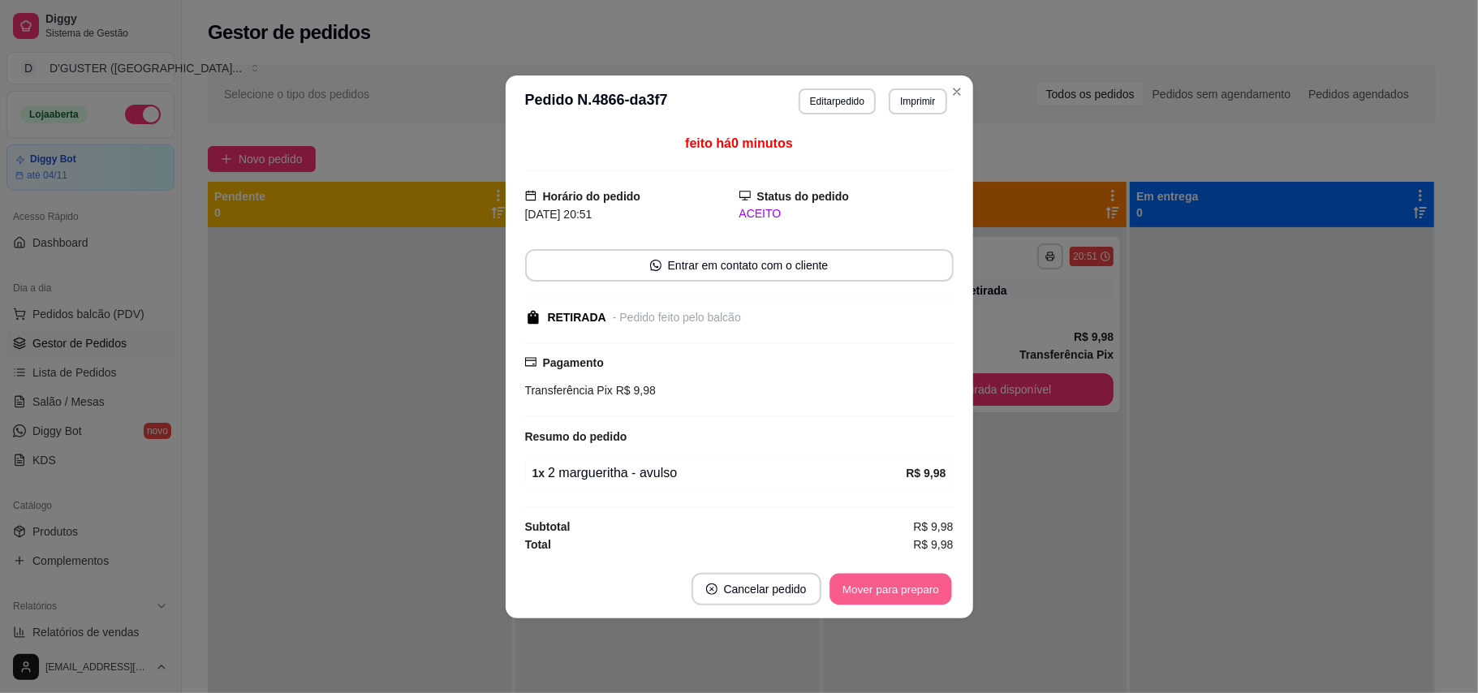
click at [907, 591] on button "Mover para preparo" at bounding box center [890, 589] width 122 height 32
click at [907, 591] on button "Mover para retirada disponível" at bounding box center [864, 589] width 174 height 32
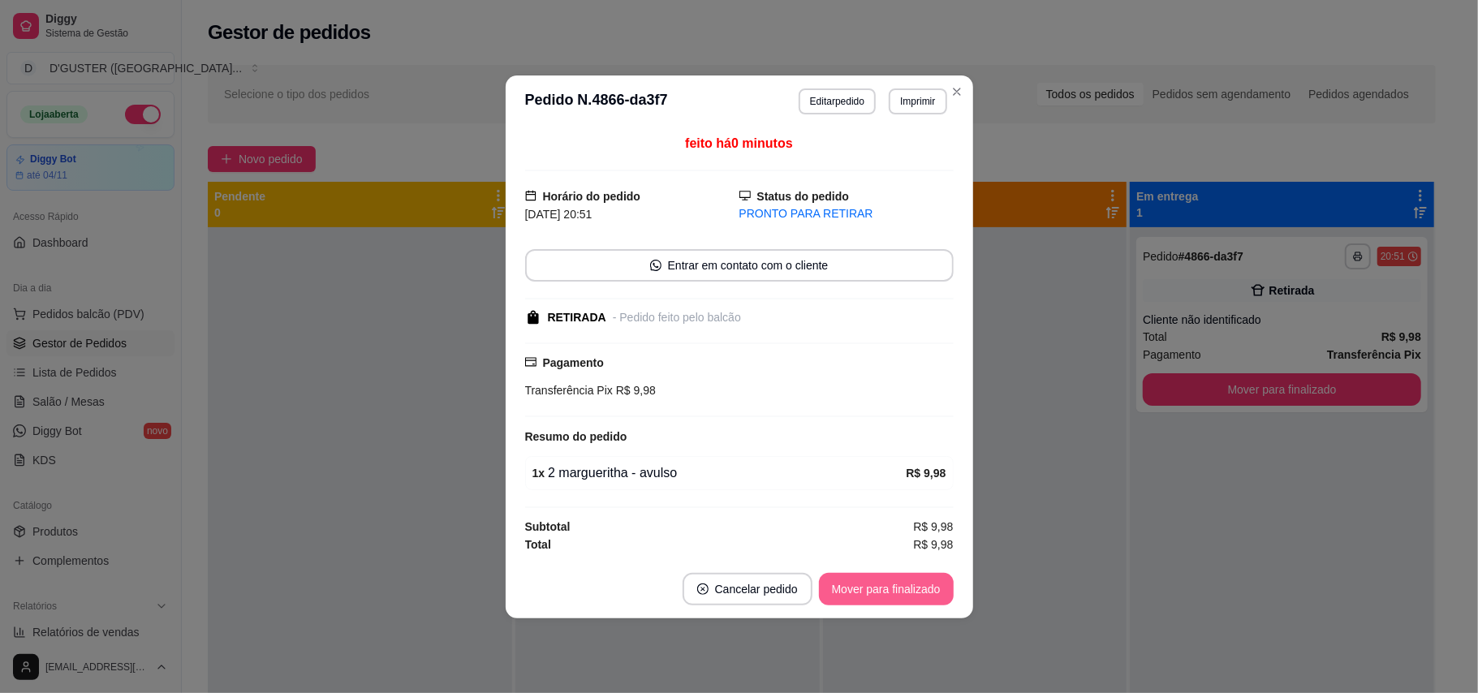
click at [904, 591] on button "Mover para finalizado" at bounding box center [886, 589] width 135 height 32
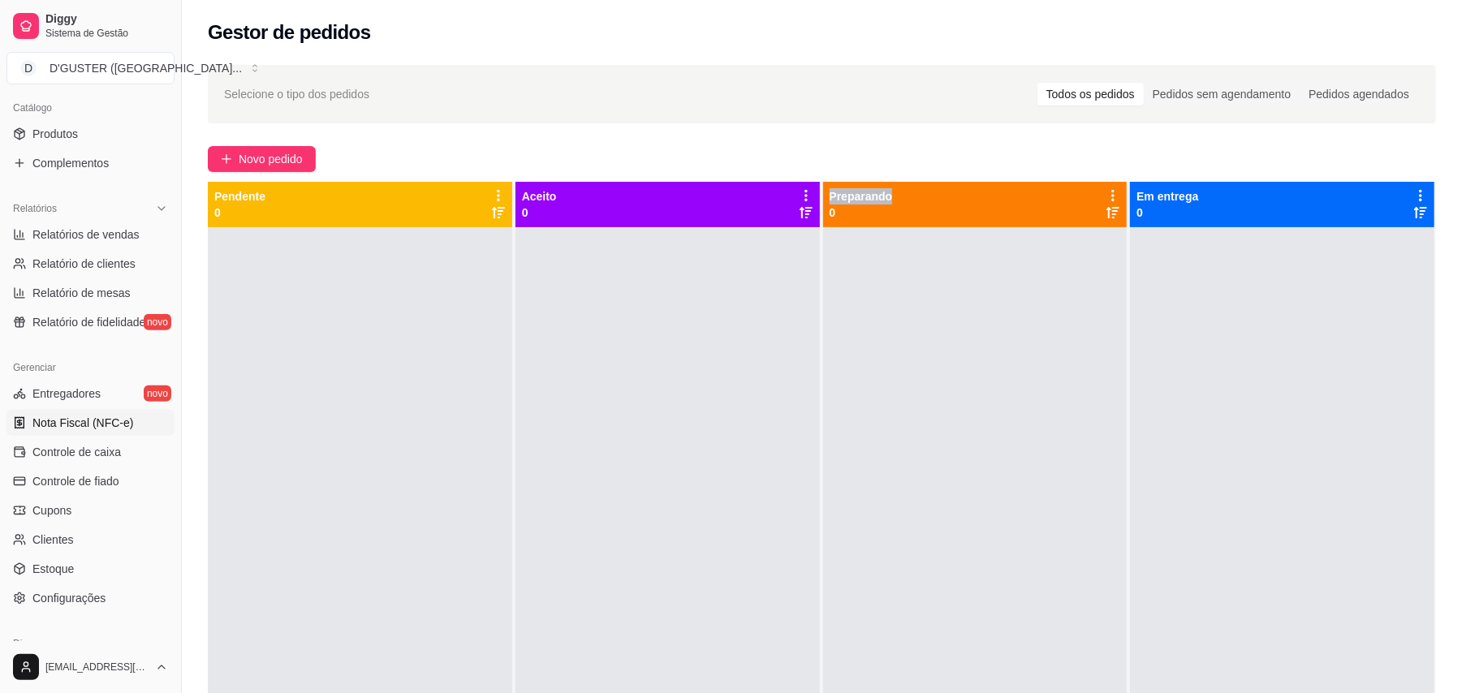
scroll to position [433, 0]
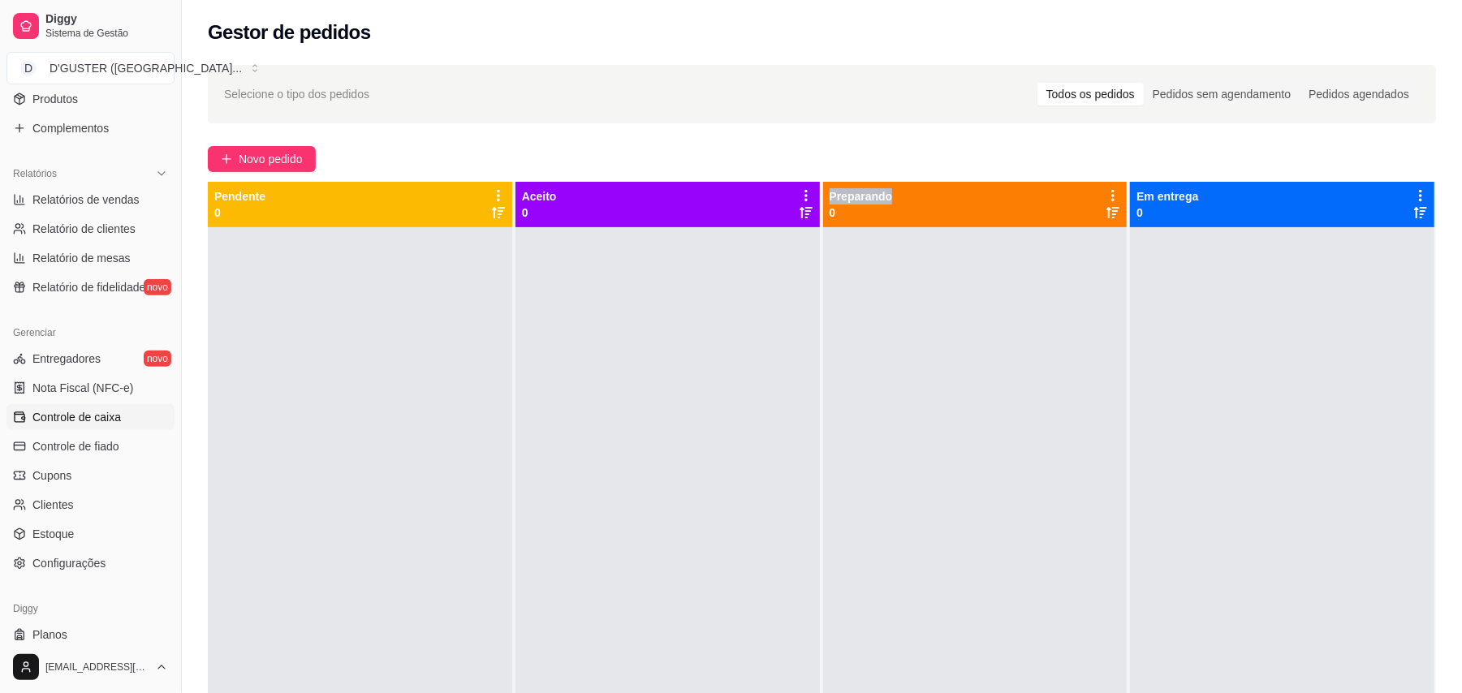
click at [114, 416] on span "Controle de caixa" at bounding box center [76, 417] width 88 height 16
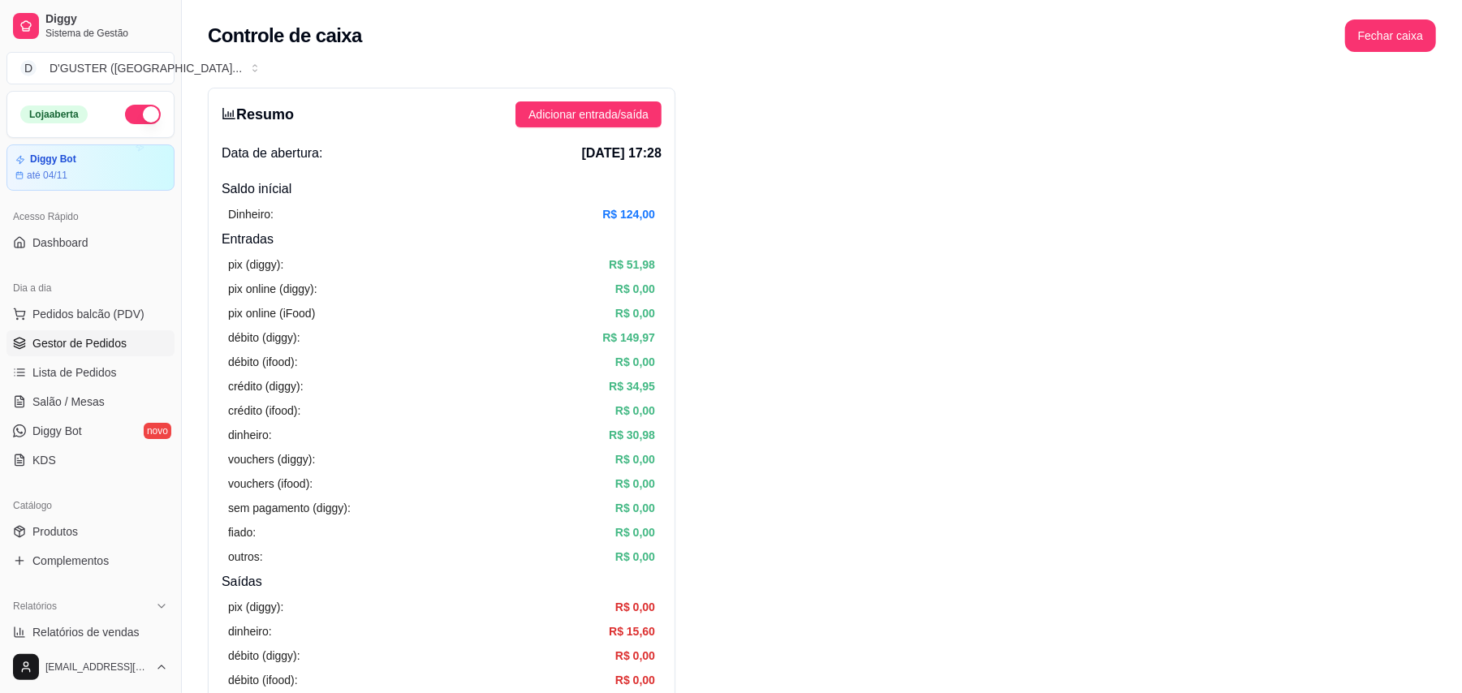
click at [65, 349] on span "Gestor de Pedidos" at bounding box center [79, 343] width 94 height 16
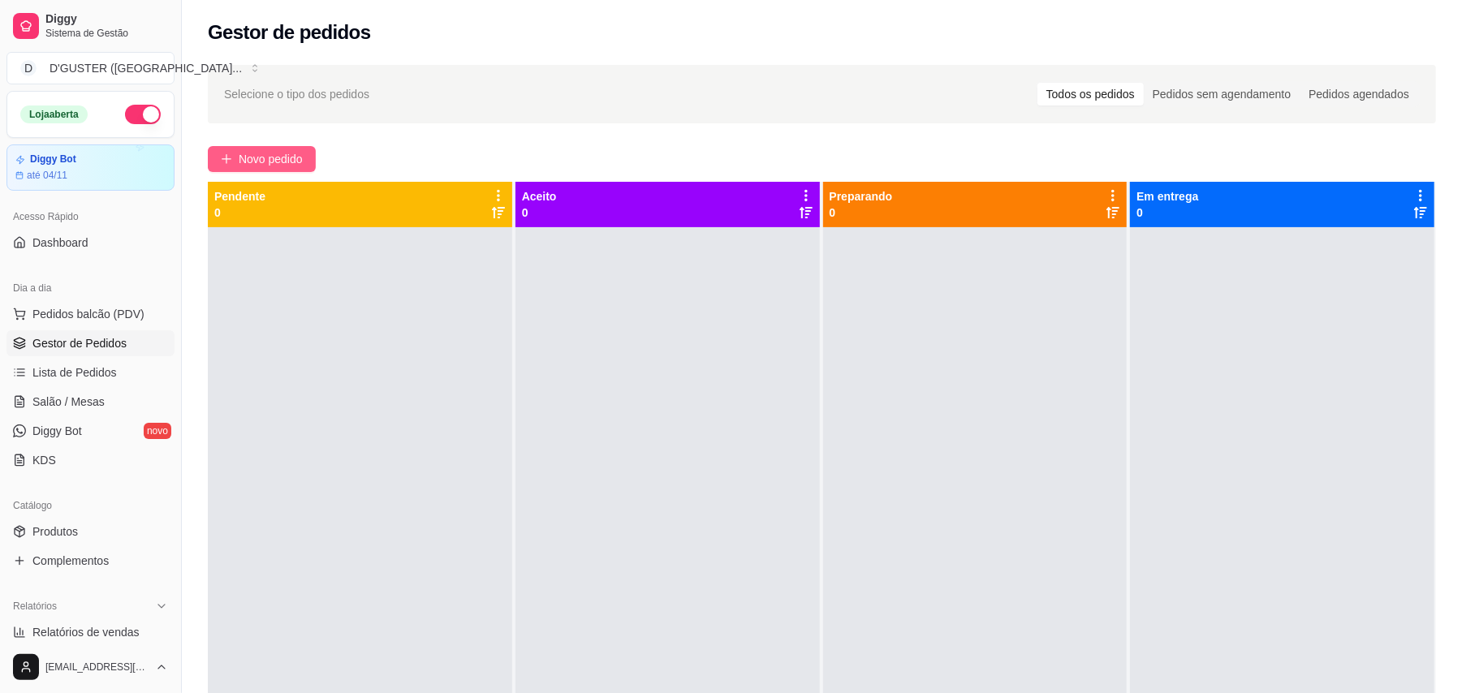
click at [286, 163] on span "Novo pedido" at bounding box center [271, 159] width 64 height 18
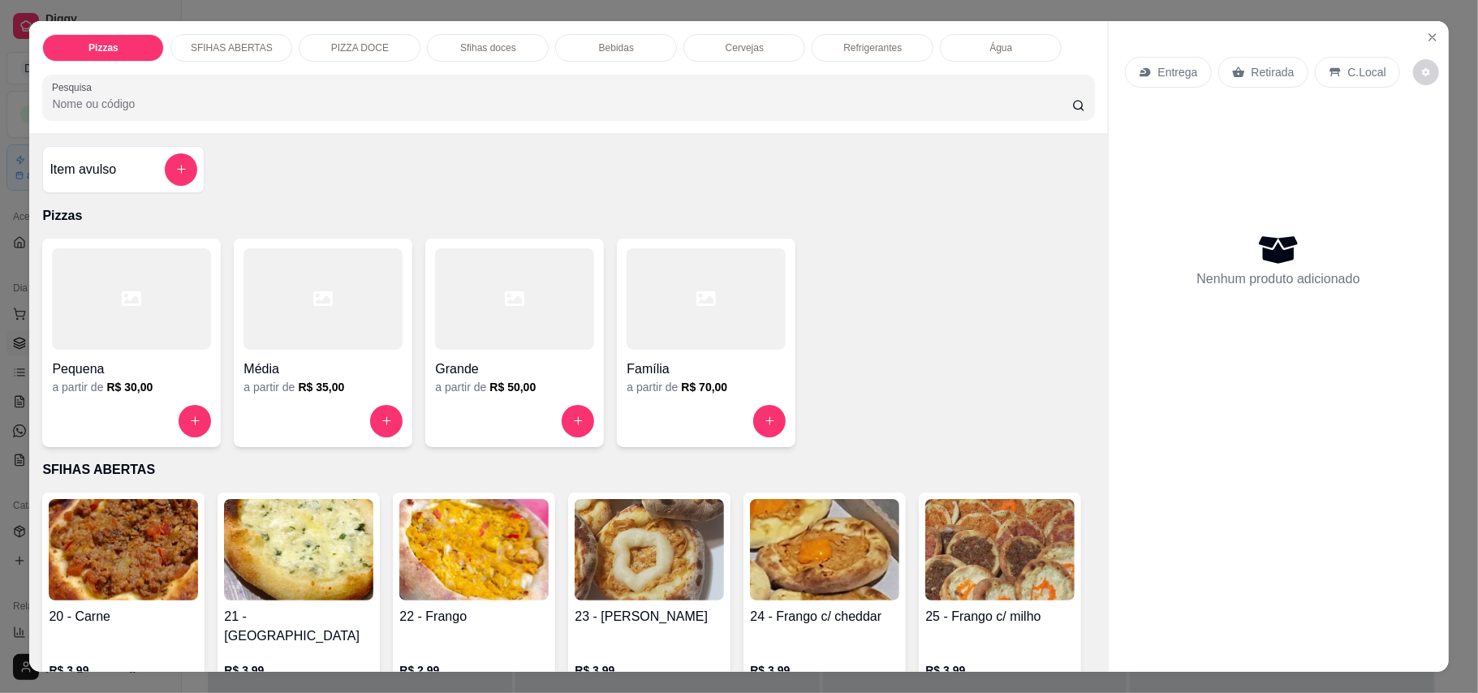
click at [1165, 65] on p "Entrega" at bounding box center [1178, 72] width 40 height 16
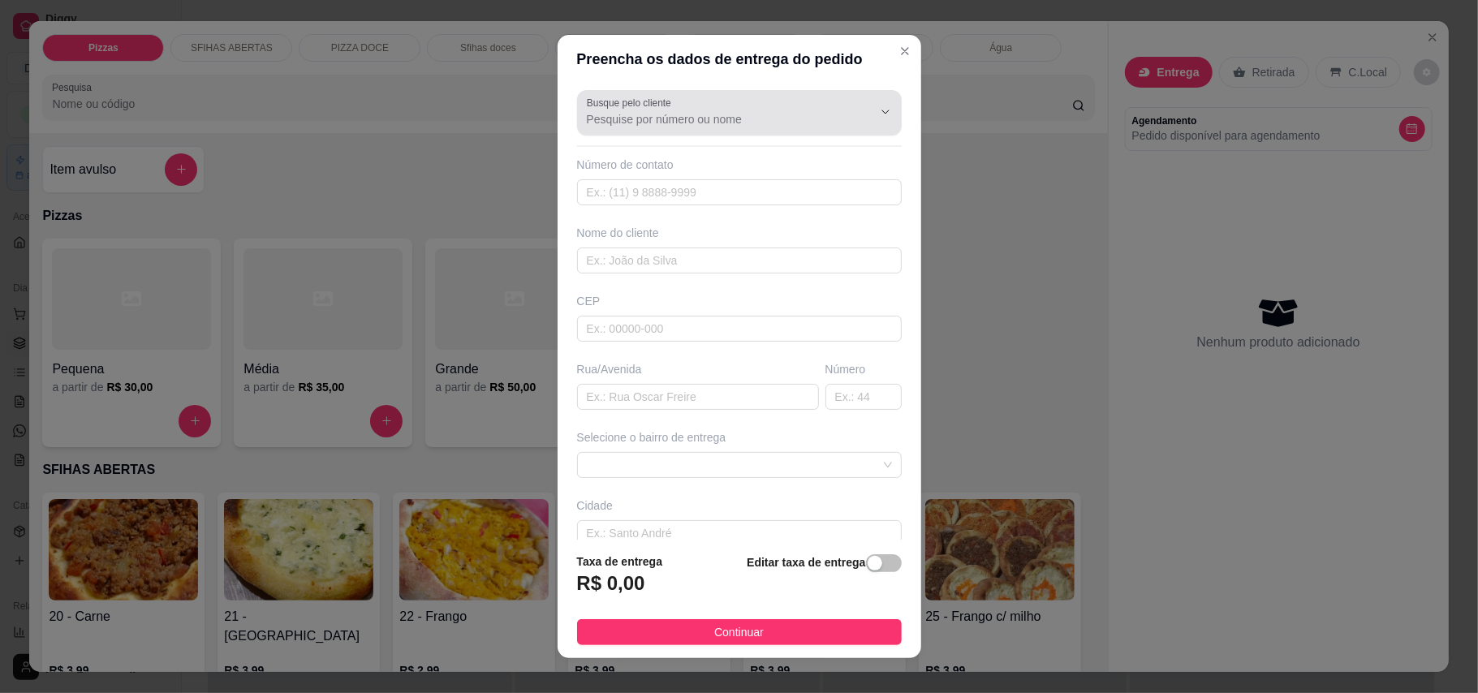
click at [850, 101] on button "Show suggestions" at bounding box center [862, 111] width 25 height 25
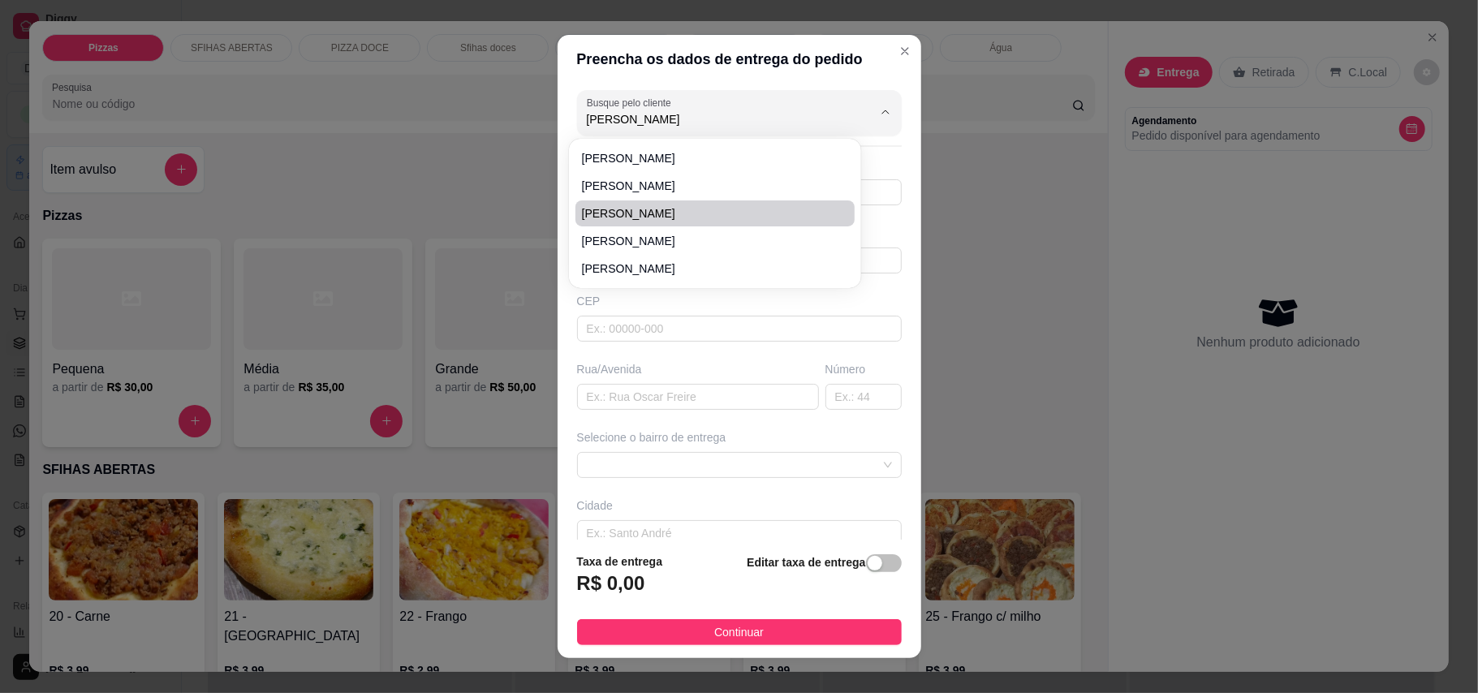
click at [660, 213] on span "[PERSON_NAME]" at bounding box center [707, 213] width 250 height 16
type input "[PERSON_NAME]"
type input "7588416633"
type input "[PERSON_NAME]"
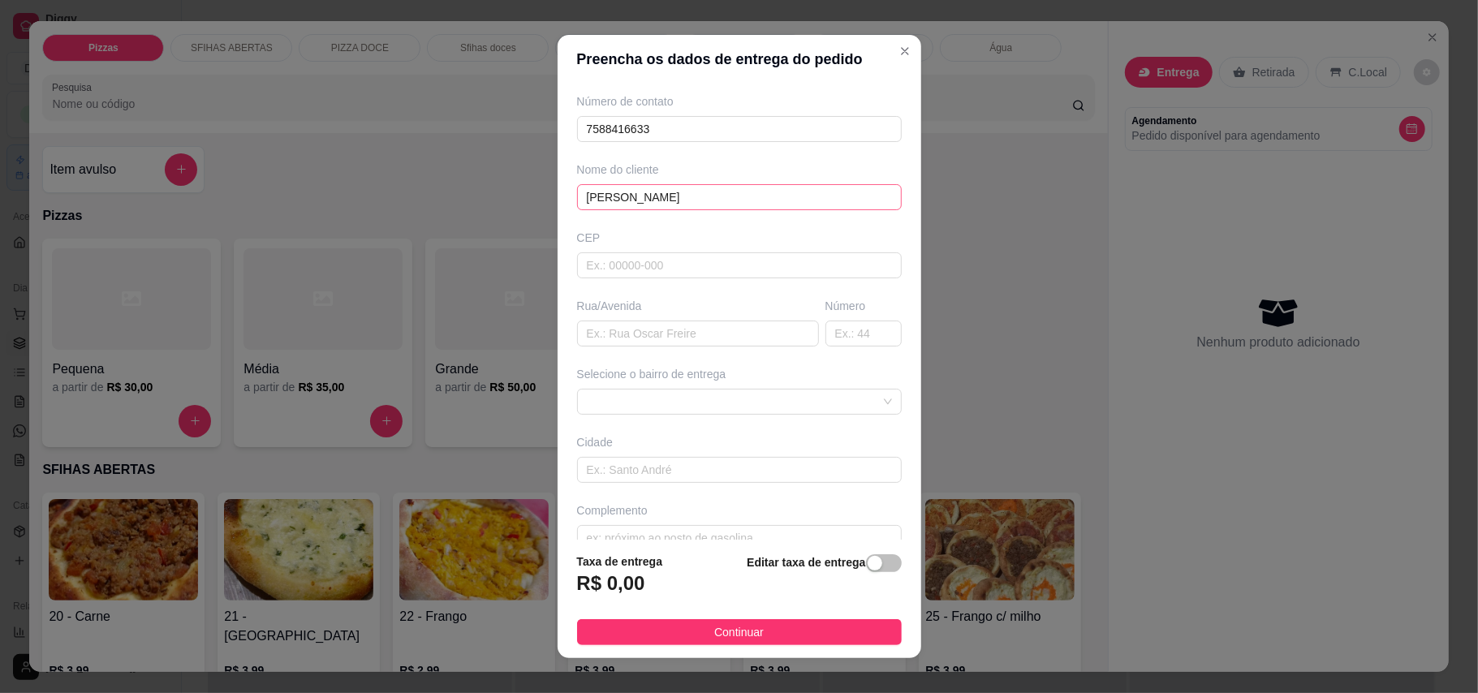
scroll to position [94, 0]
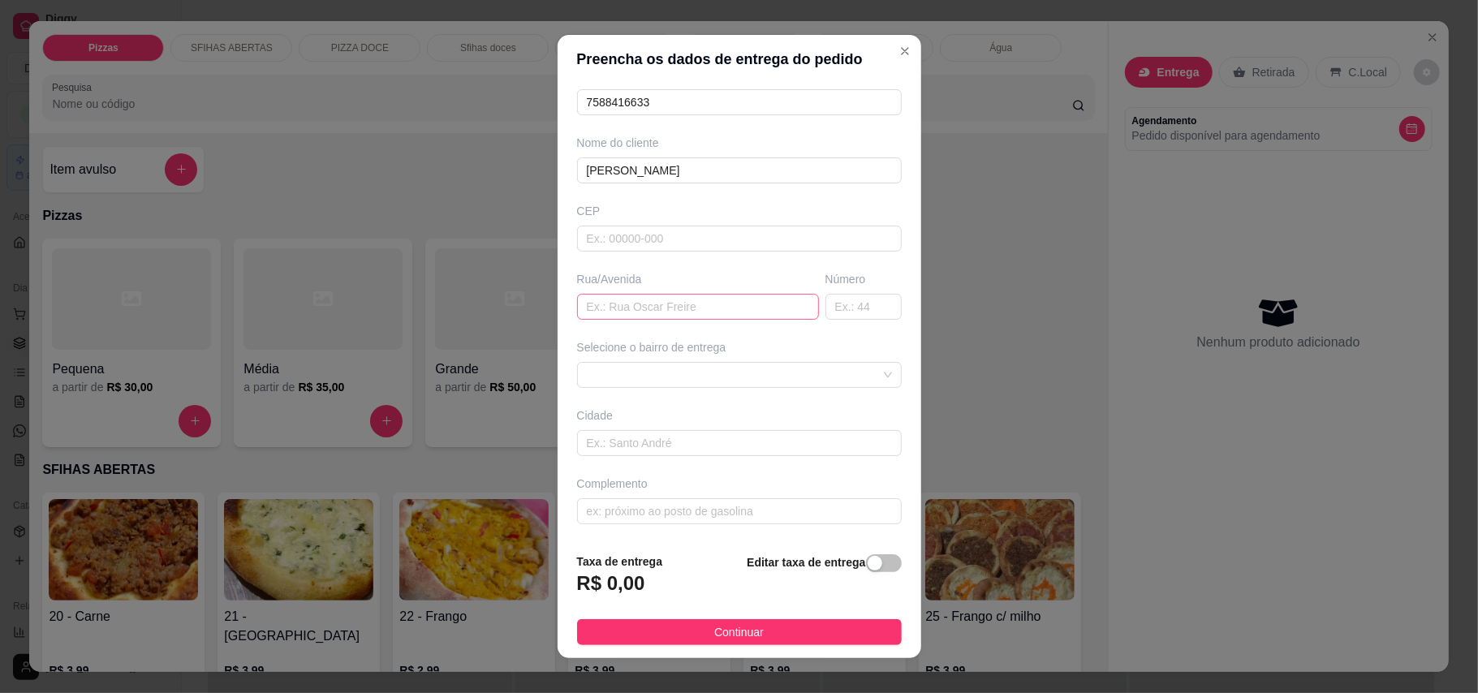
type input "[PERSON_NAME]"
click at [679, 309] on input "text" at bounding box center [698, 307] width 242 height 26
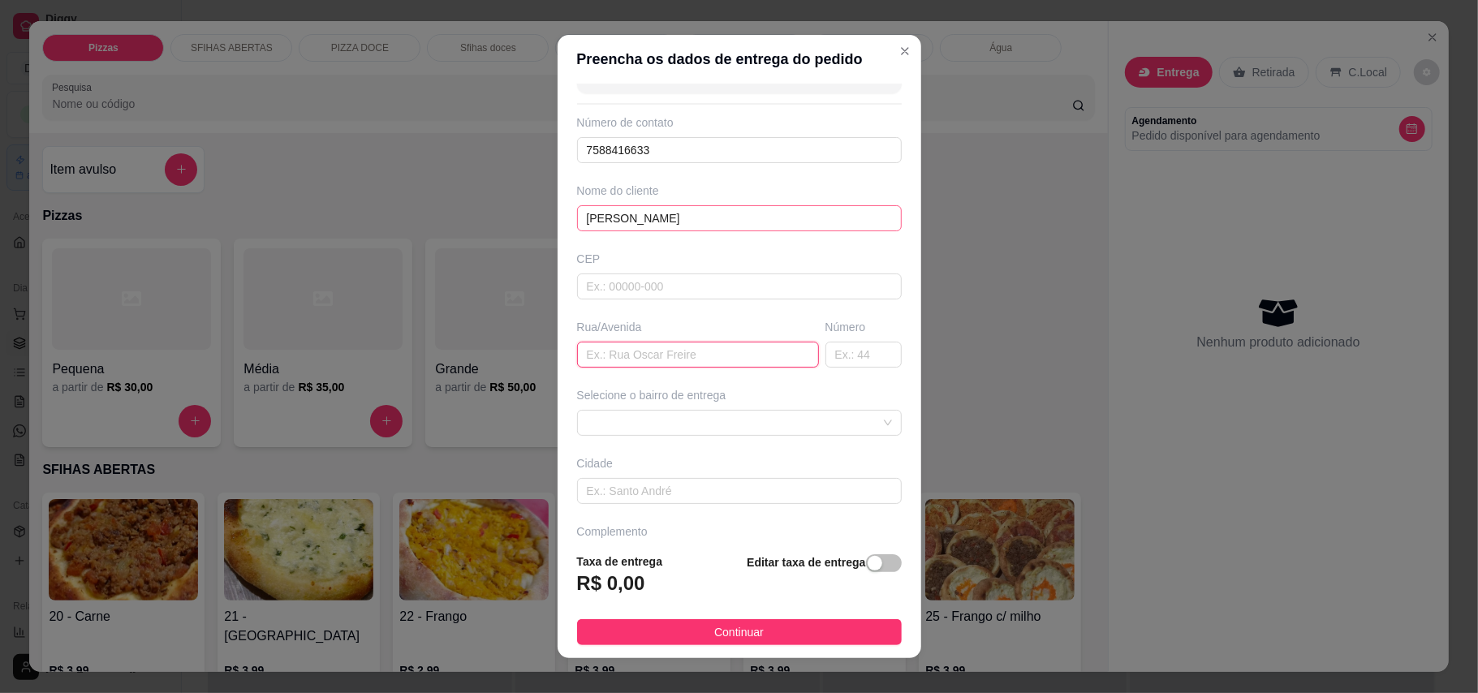
scroll to position [0, 0]
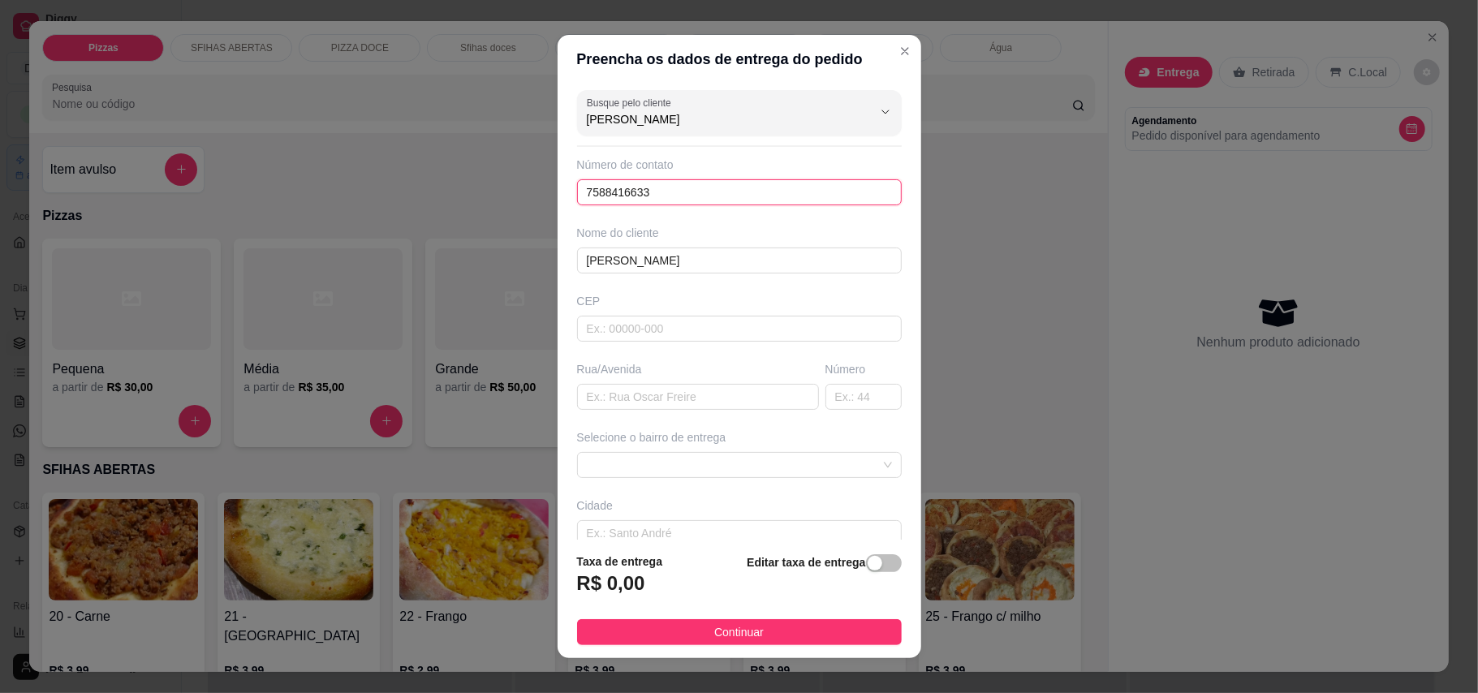
click at [705, 198] on input "7588416633" at bounding box center [739, 192] width 325 height 26
type input "7"
click at [685, 403] on input "text" at bounding box center [698, 397] width 242 height 26
type input "r"
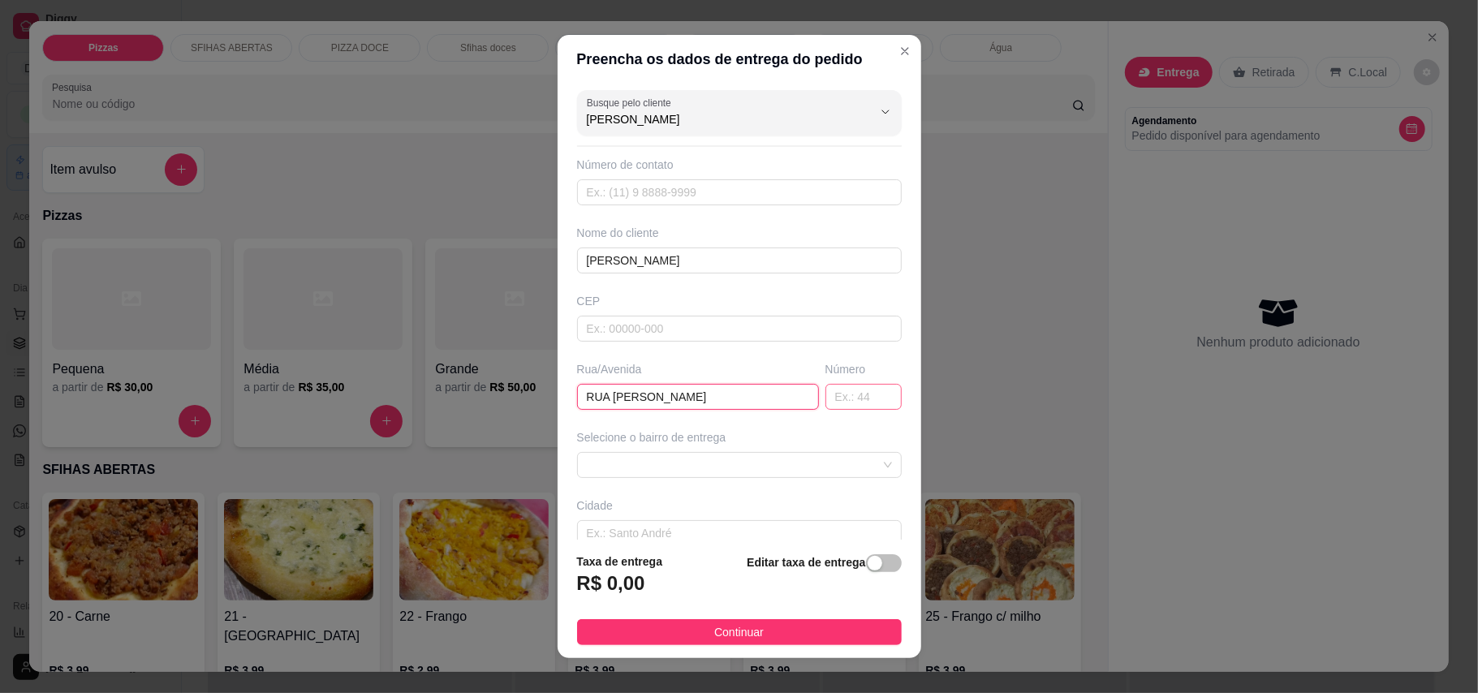
type input "RUA [PERSON_NAME]"
click at [831, 407] on input "text" at bounding box center [863, 397] width 76 height 26
click at [717, 465] on span at bounding box center [739, 465] width 305 height 24
type input "65"
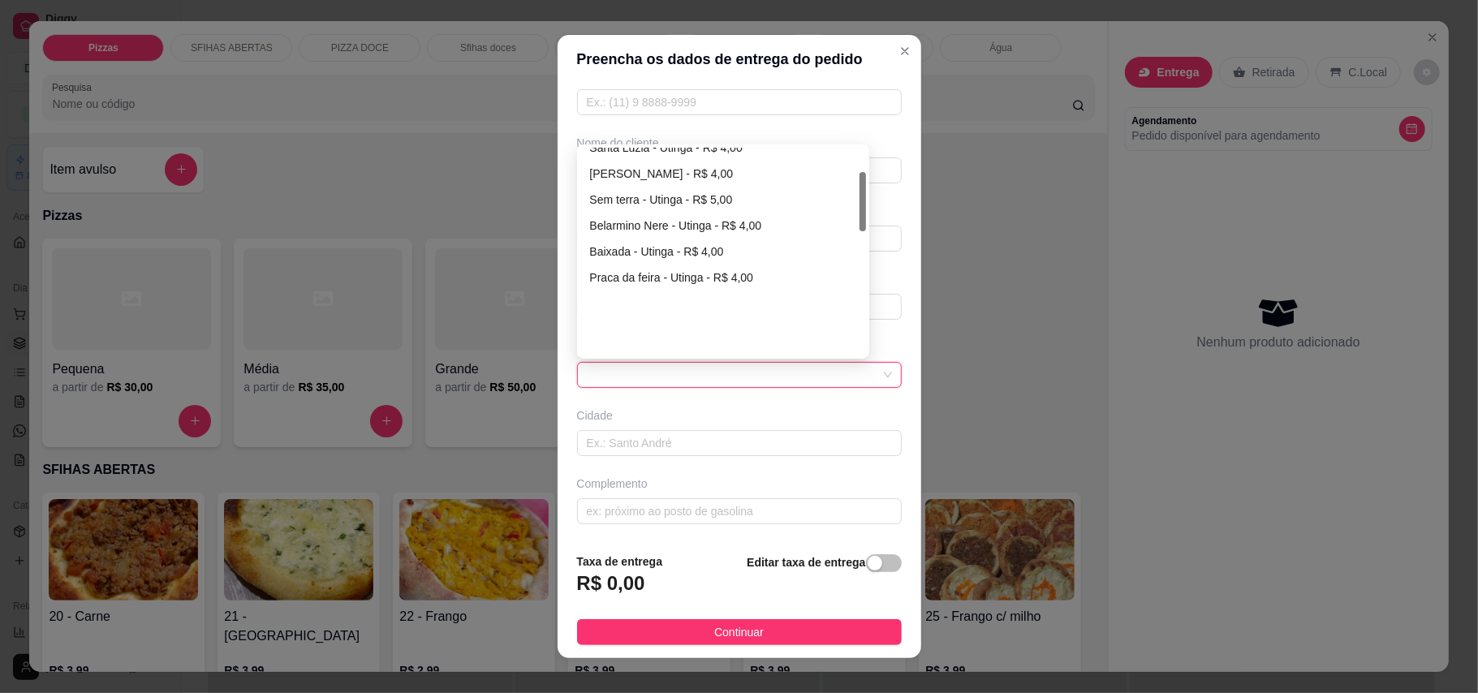
scroll to position [86, 0]
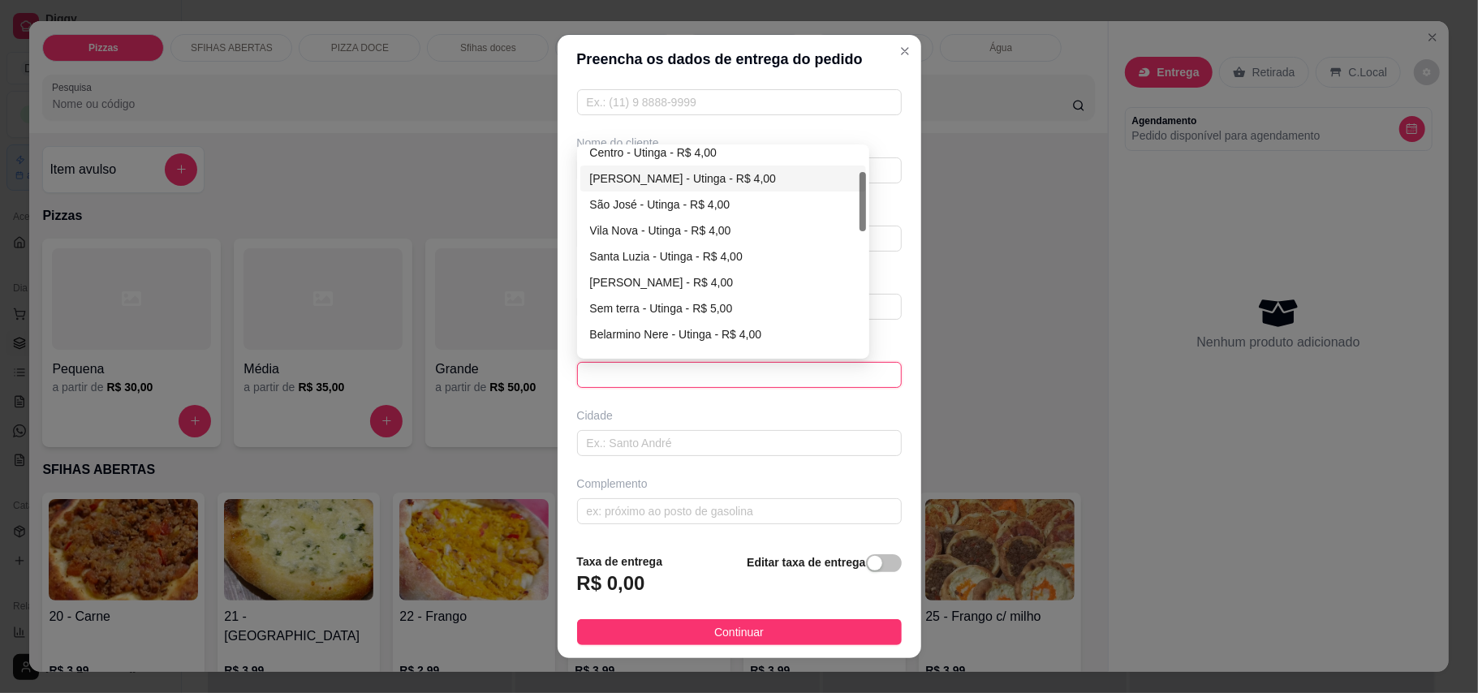
click at [687, 177] on div "[PERSON_NAME] - Utinga - R$ 4,00" at bounding box center [723, 179] width 266 height 18
type input "Utinga"
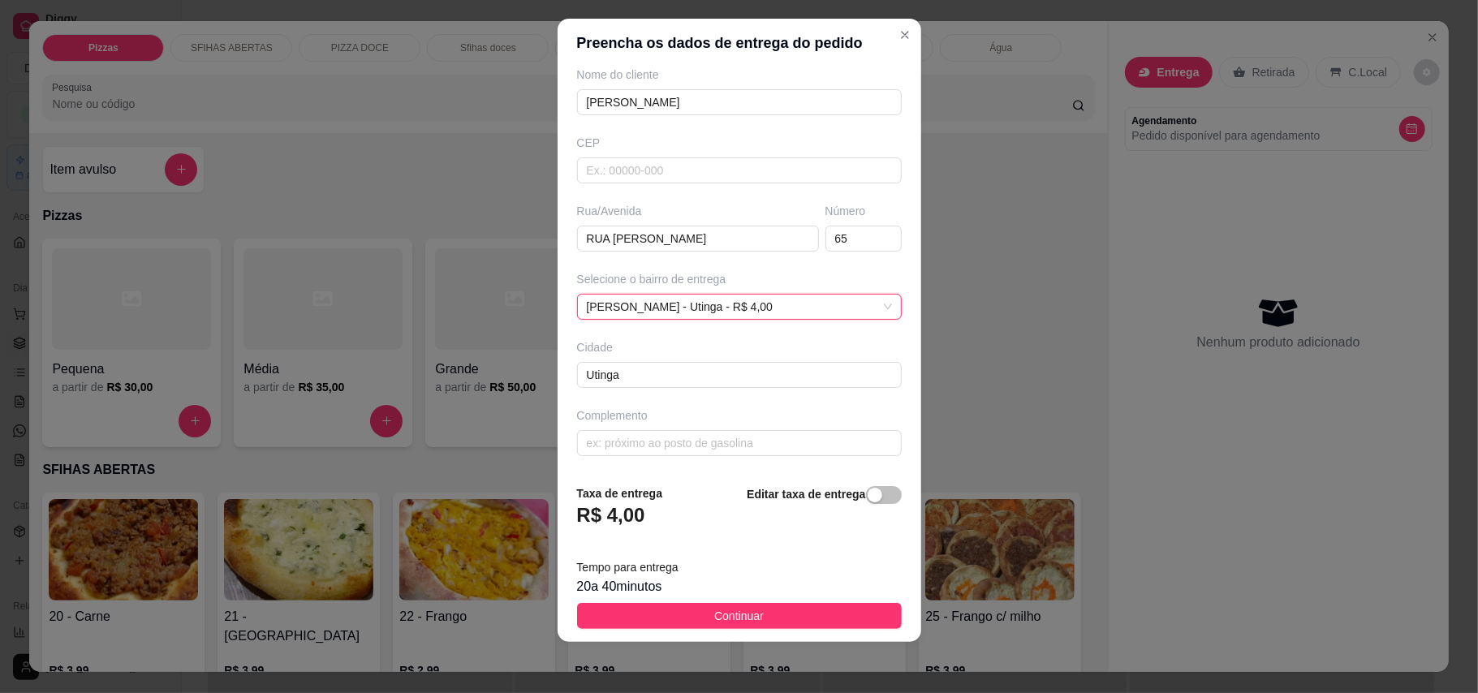
scroll to position [17, 0]
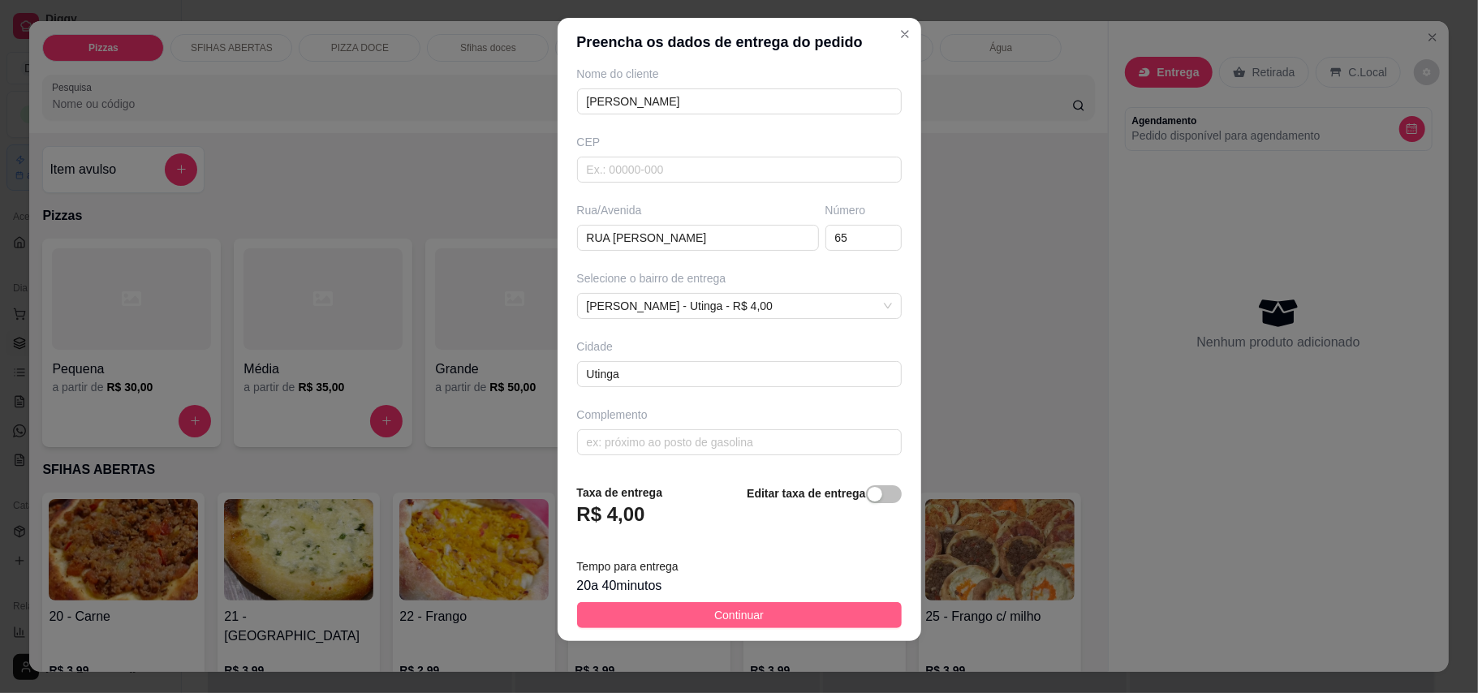
click at [773, 612] on button "Continuar" at bounding box center [739, 615] width 325 height 26
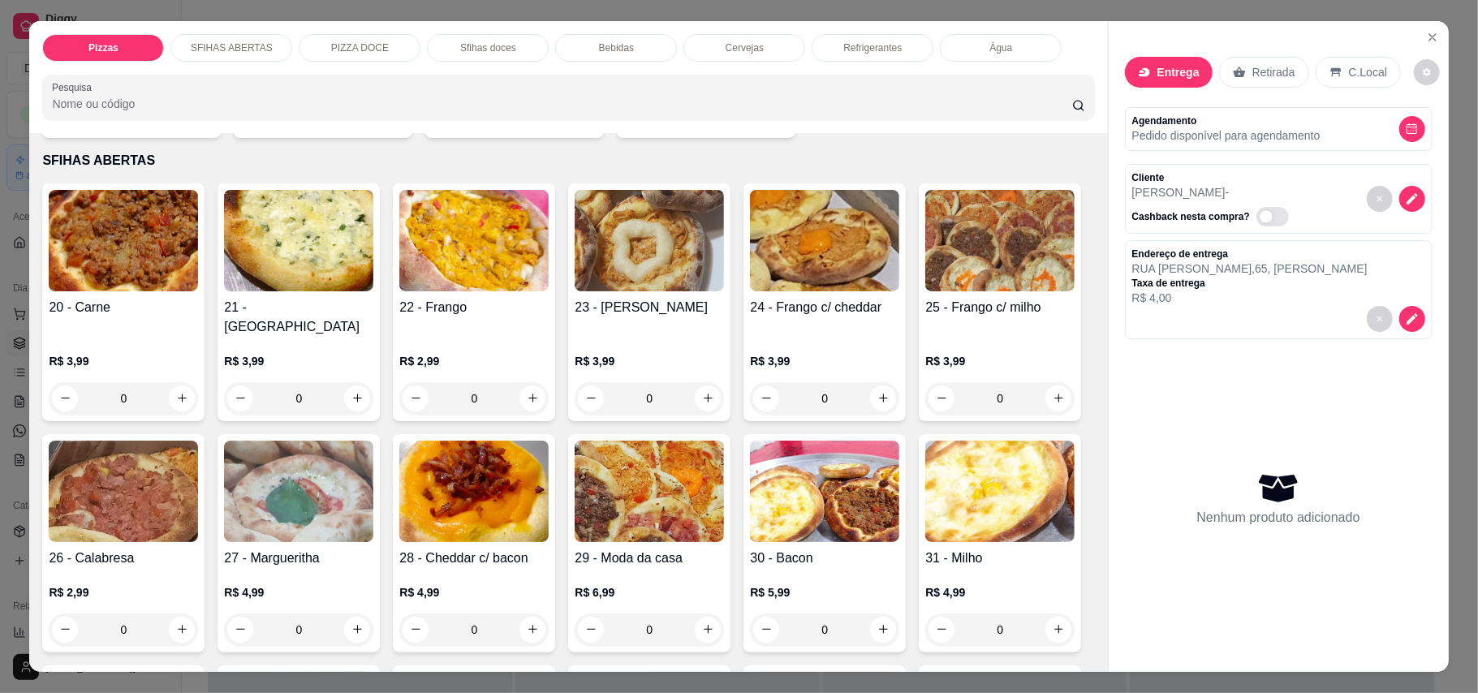
scroll to position [433, 0]
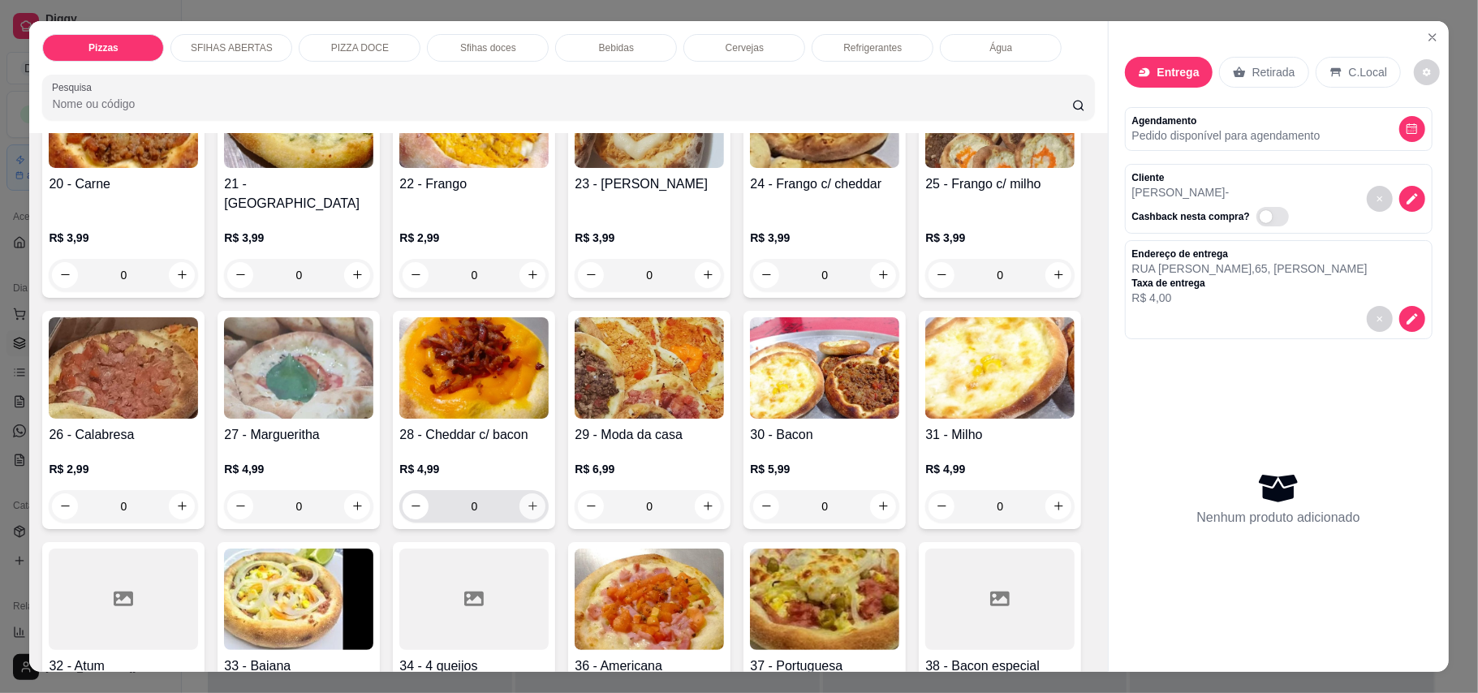
click at [539, 500] on icon "increase-product-quantity" at bounding box center [533, 506] width 12 height 12
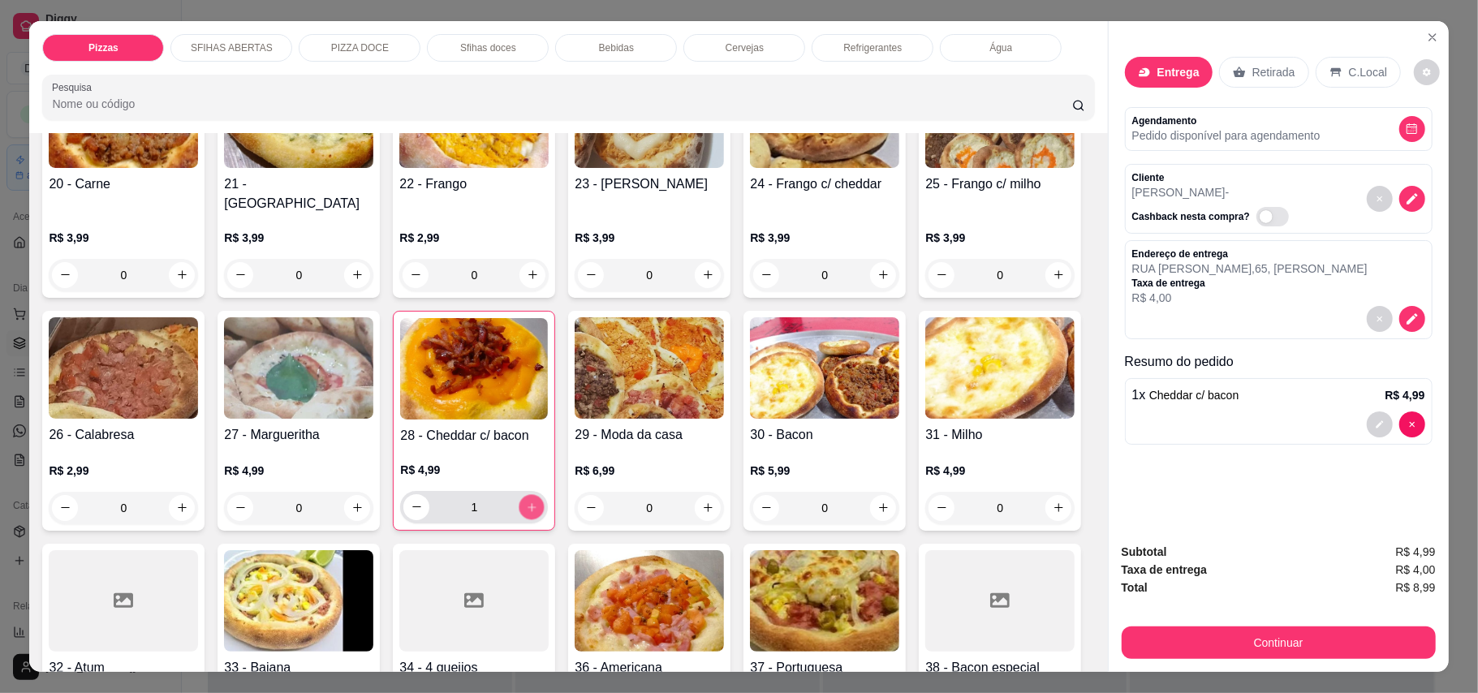
click at [538, 501] on icon "increase-product-quantity" at bounding box center [532, 507] width 12 height 12
type input "2"
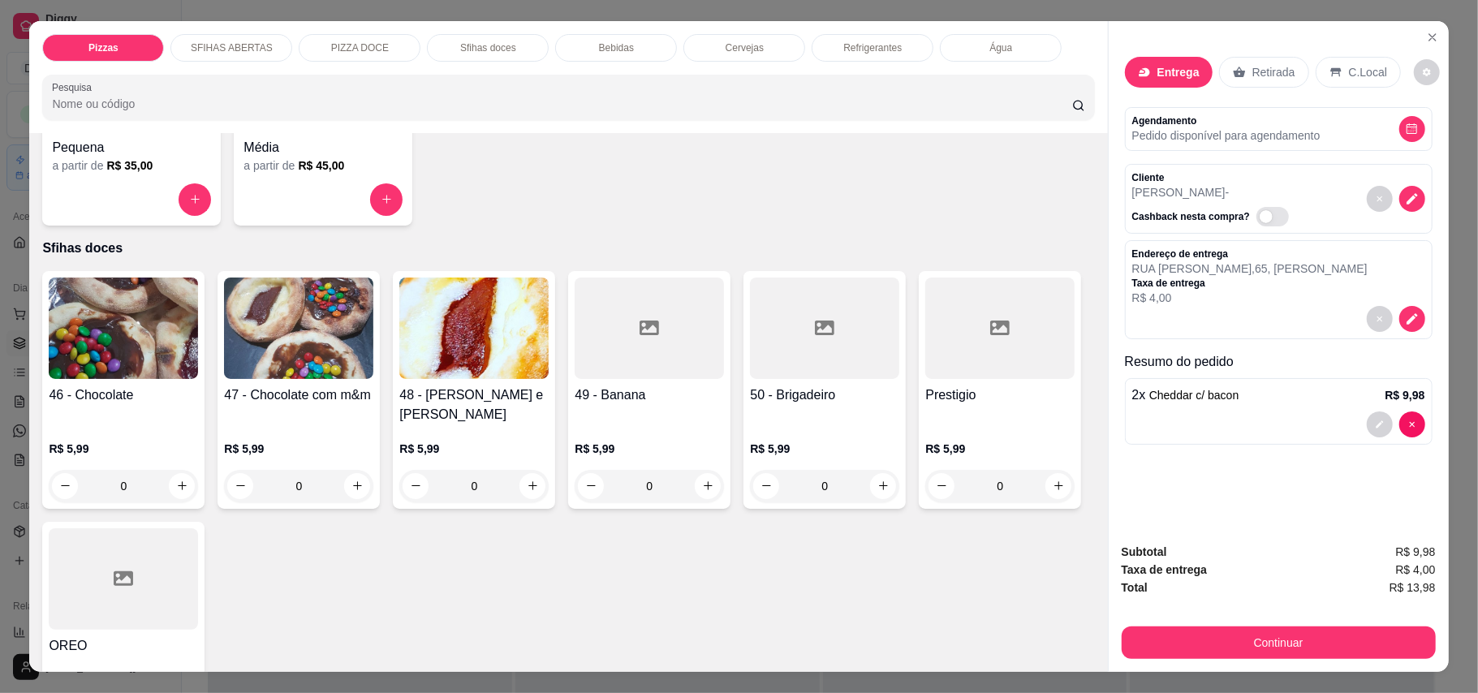
scroll to position [1948, 0]
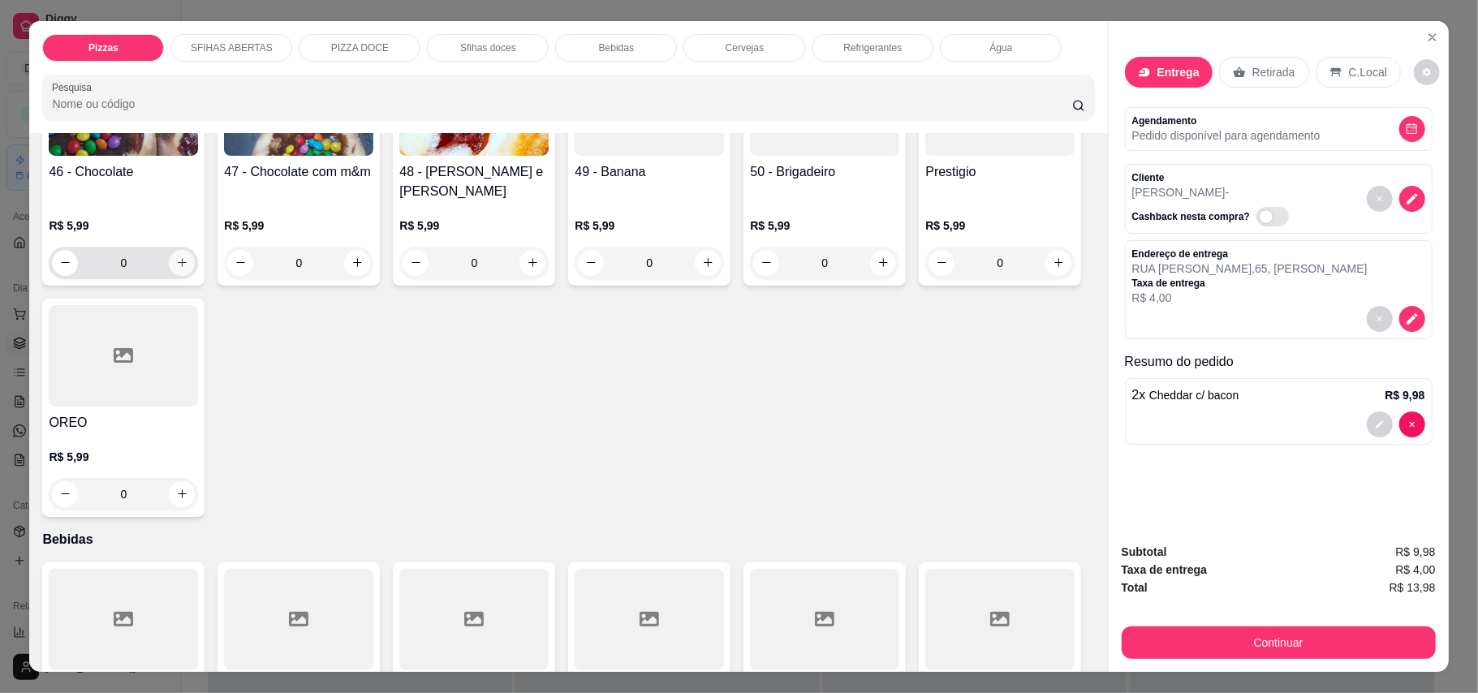
click at [179, 269] on icon "increase-product-quantity" at bounding box center [182, 262] width 12 height 12
click at [179, 274] on button "increase-product-quantity" at bounding box center [181, 261] width 25 height 25
type input "2"
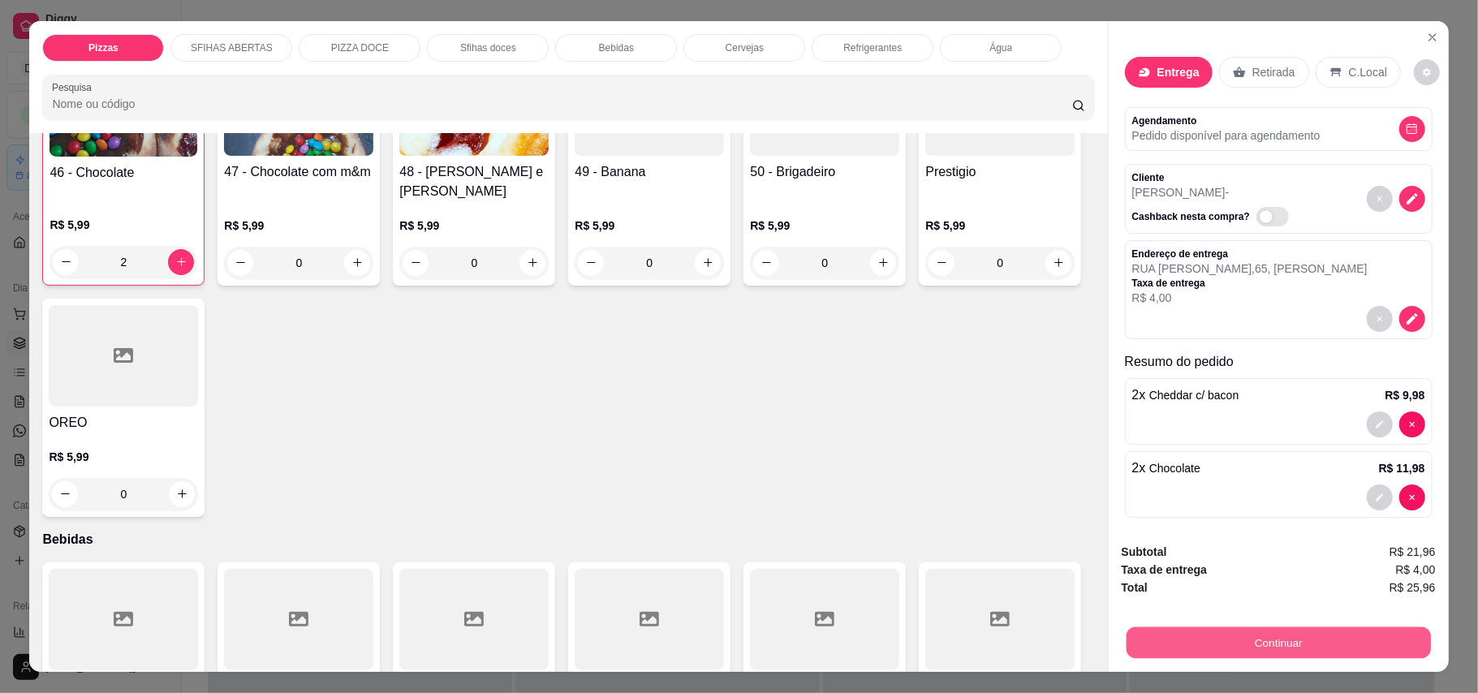
click at [1245, 646] on button "Continuar" at bounding box center [1278, 643] width 304 height 32
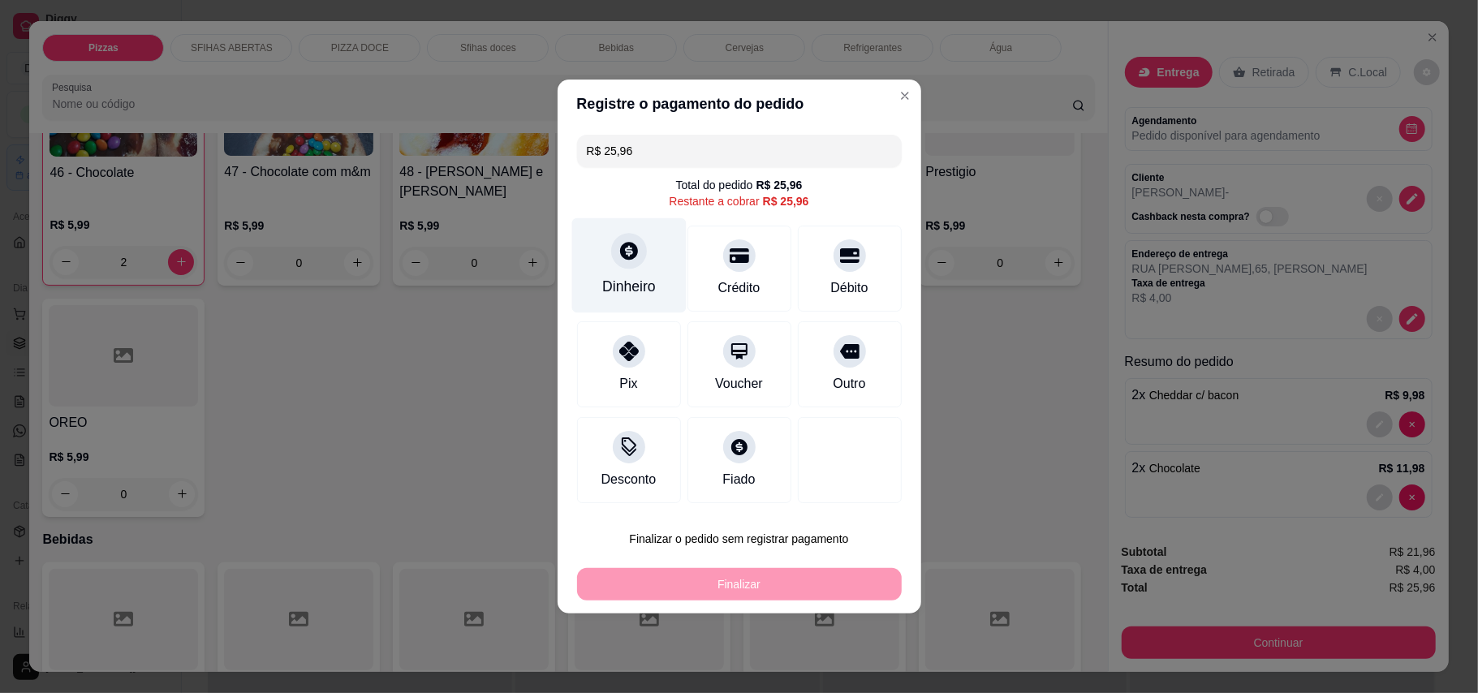
click at [611, 280] on div "Dinheiro" at bounding box center [629, 286] width 54 height 21
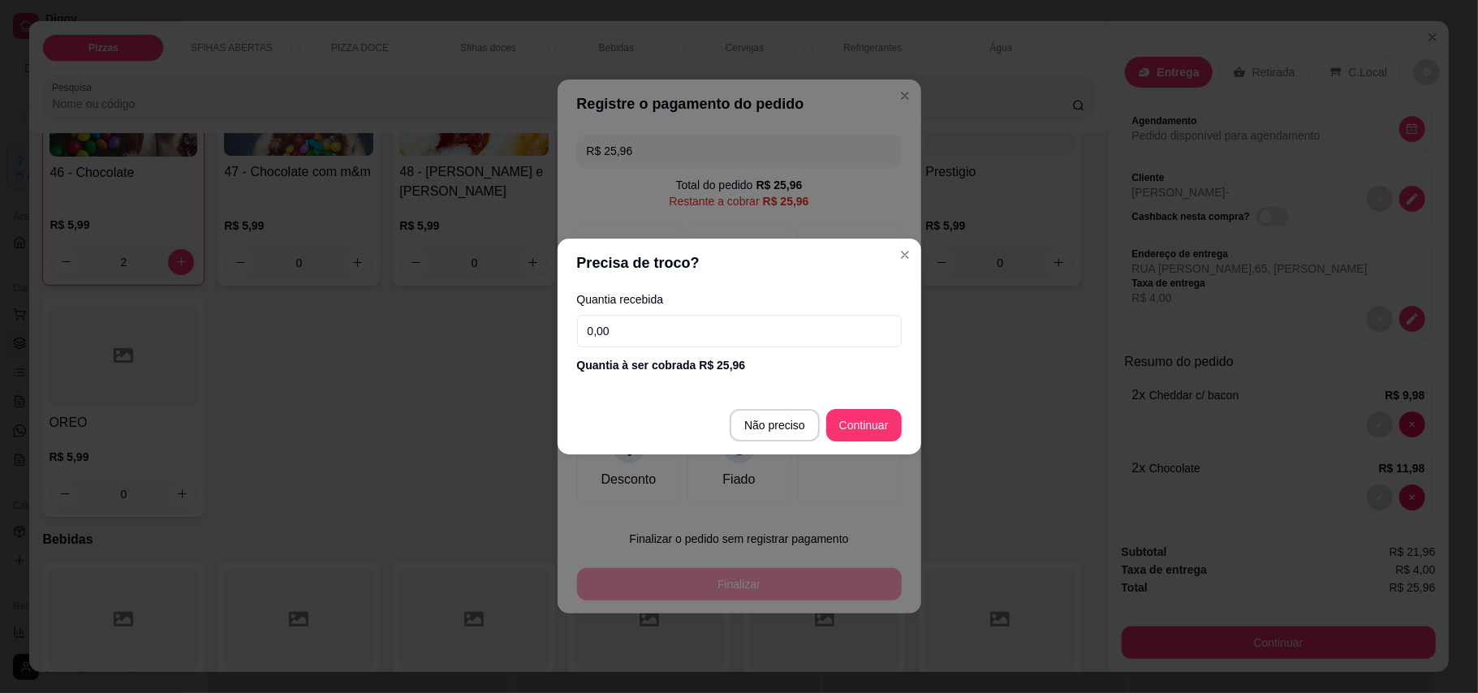
click at [744, 333] on input "0,00" at bounding box center [739, 331] width 325 height 32
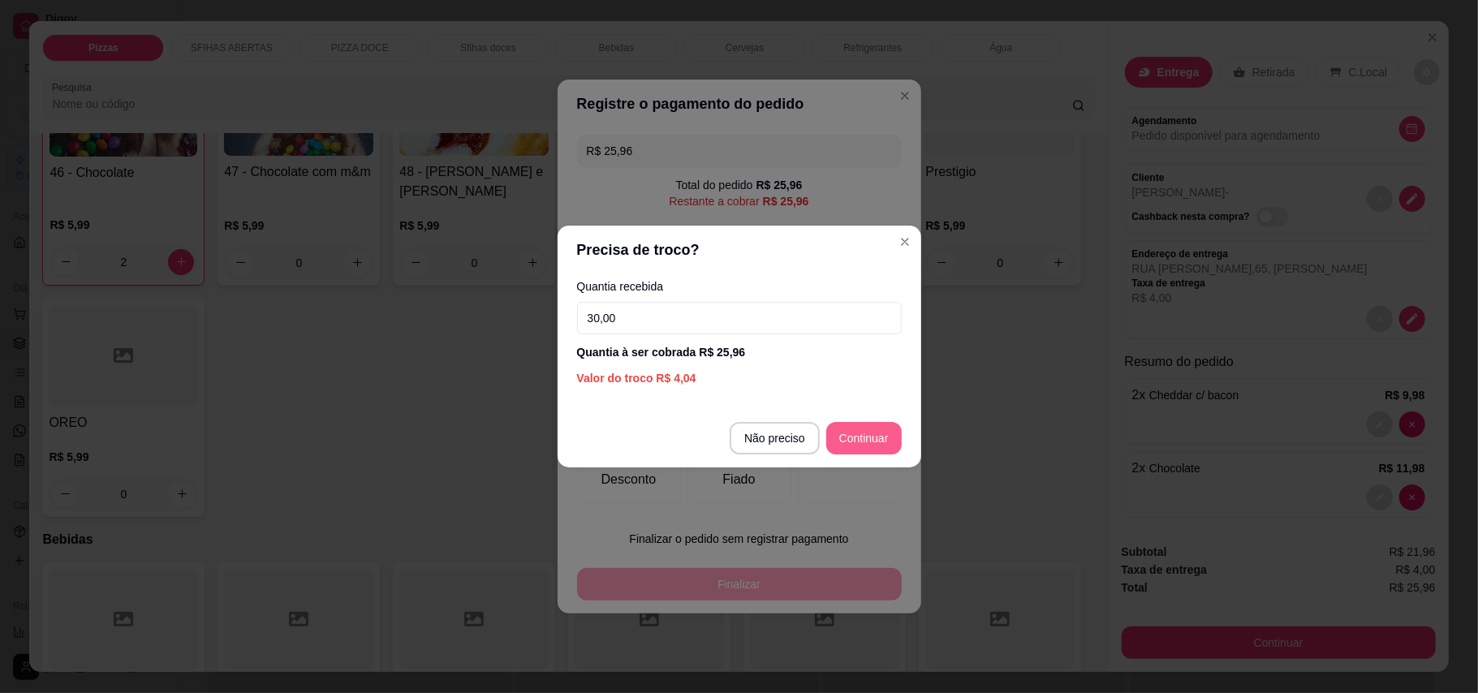
type input "30,00"
type input "R$ 0,00"
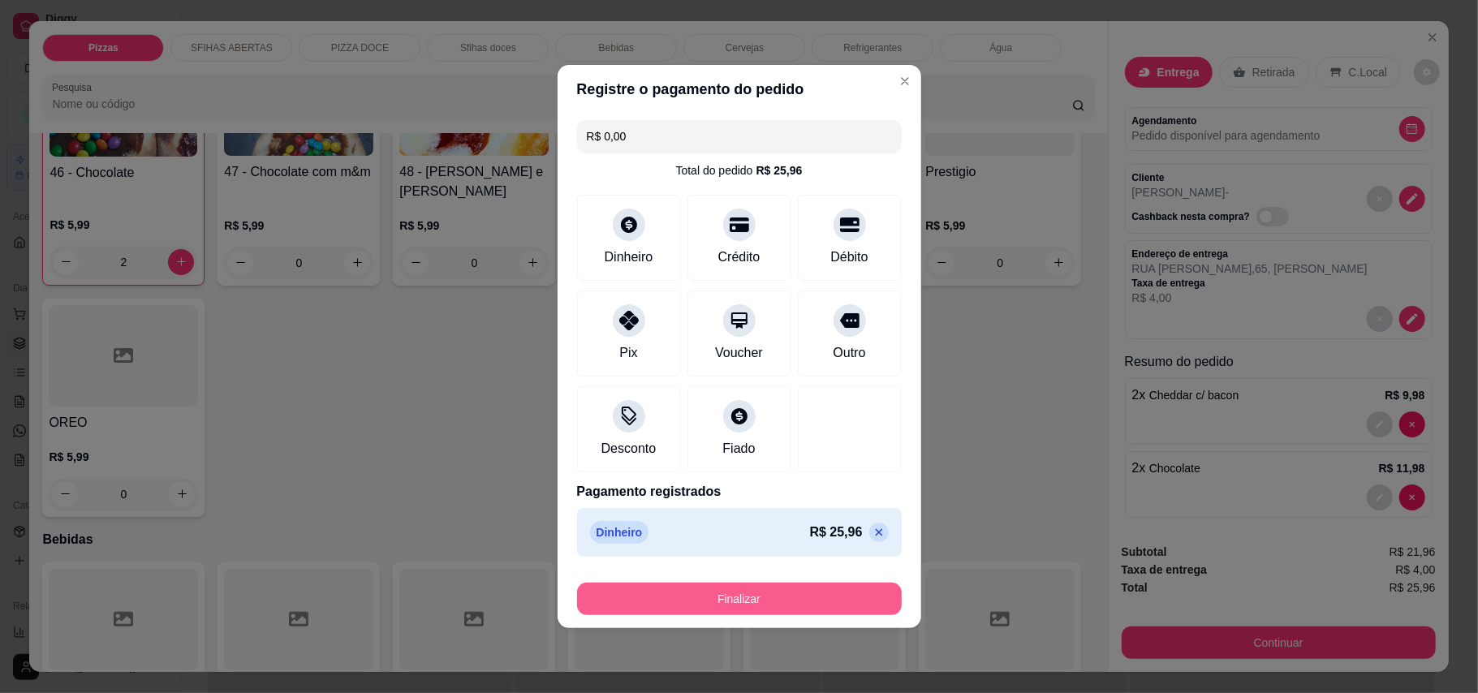
click at [846, 597] on button "Finalizar" at bounding box center [739, 599] width 325 height 32
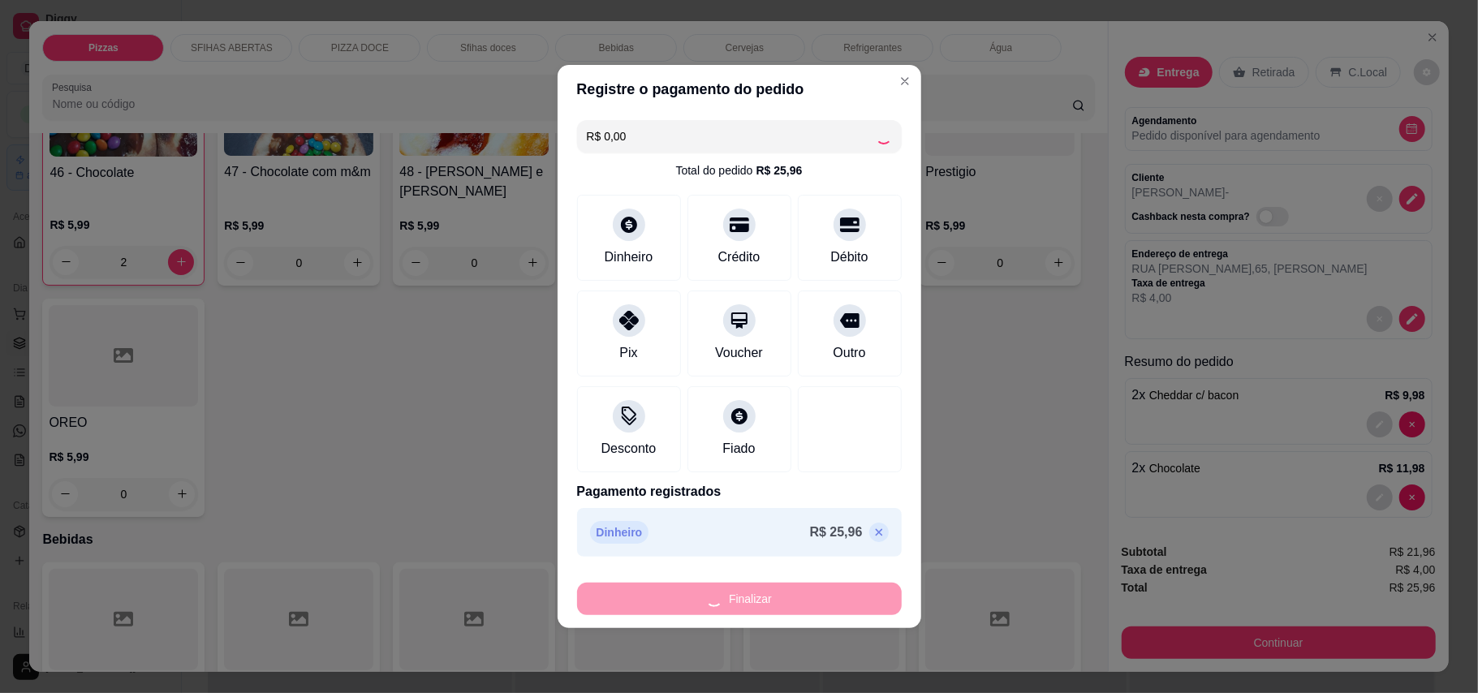
type input "0"
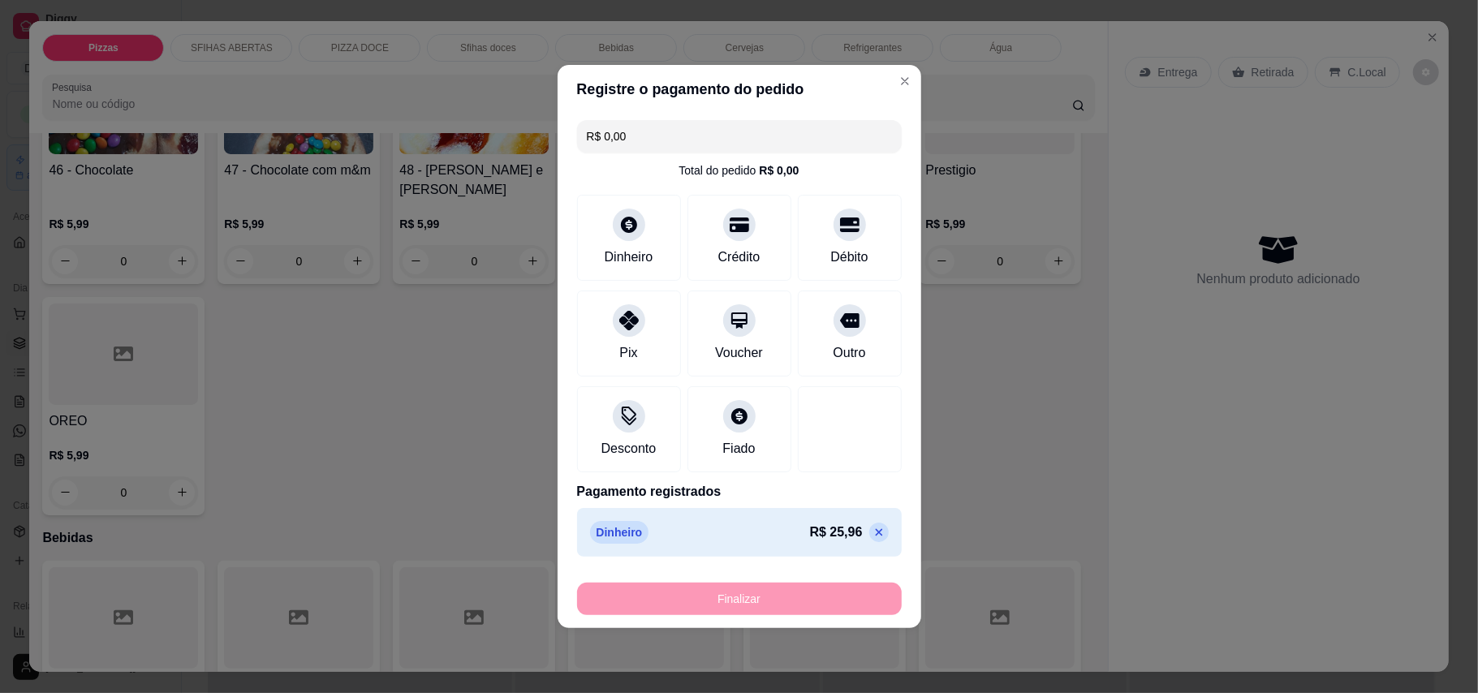
type input "-R$ 25,96"
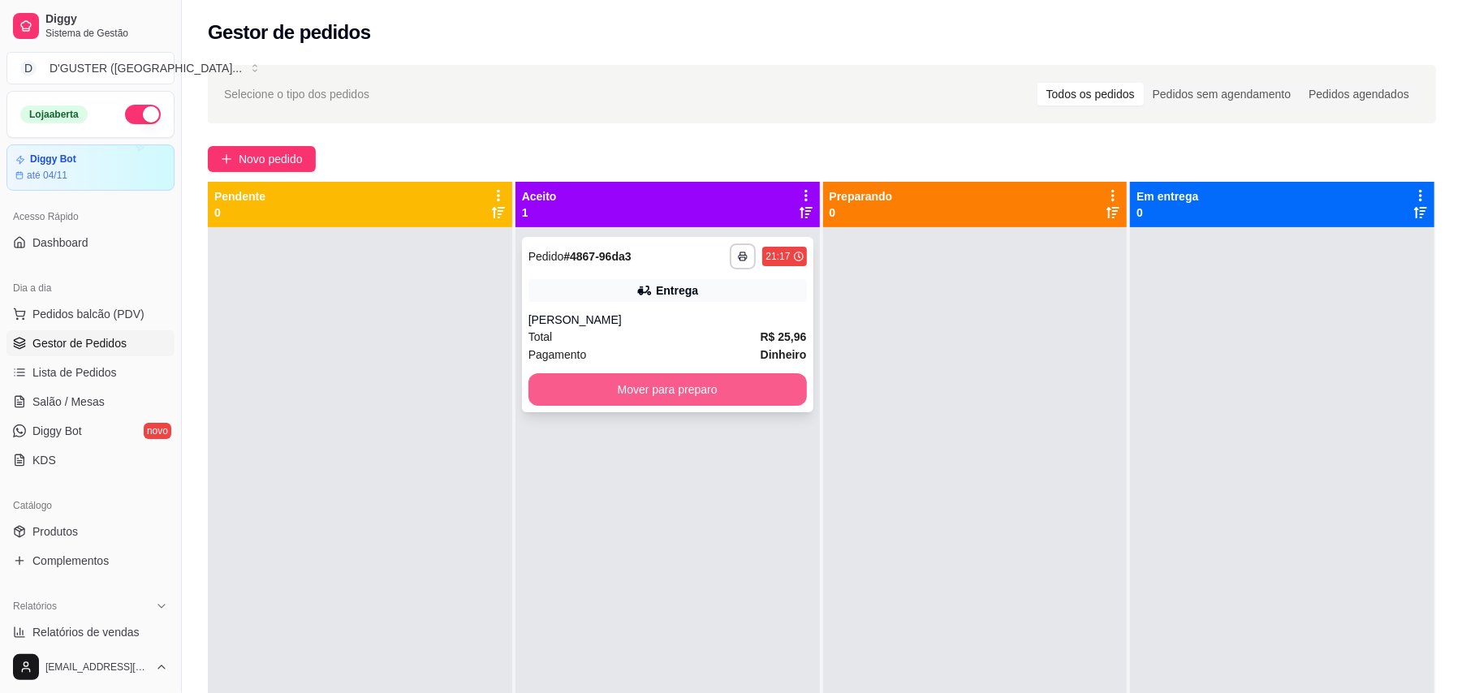
click at [663, 390] on button "Mover para preparo" at bounding box center [667, 389] width 278 height 32
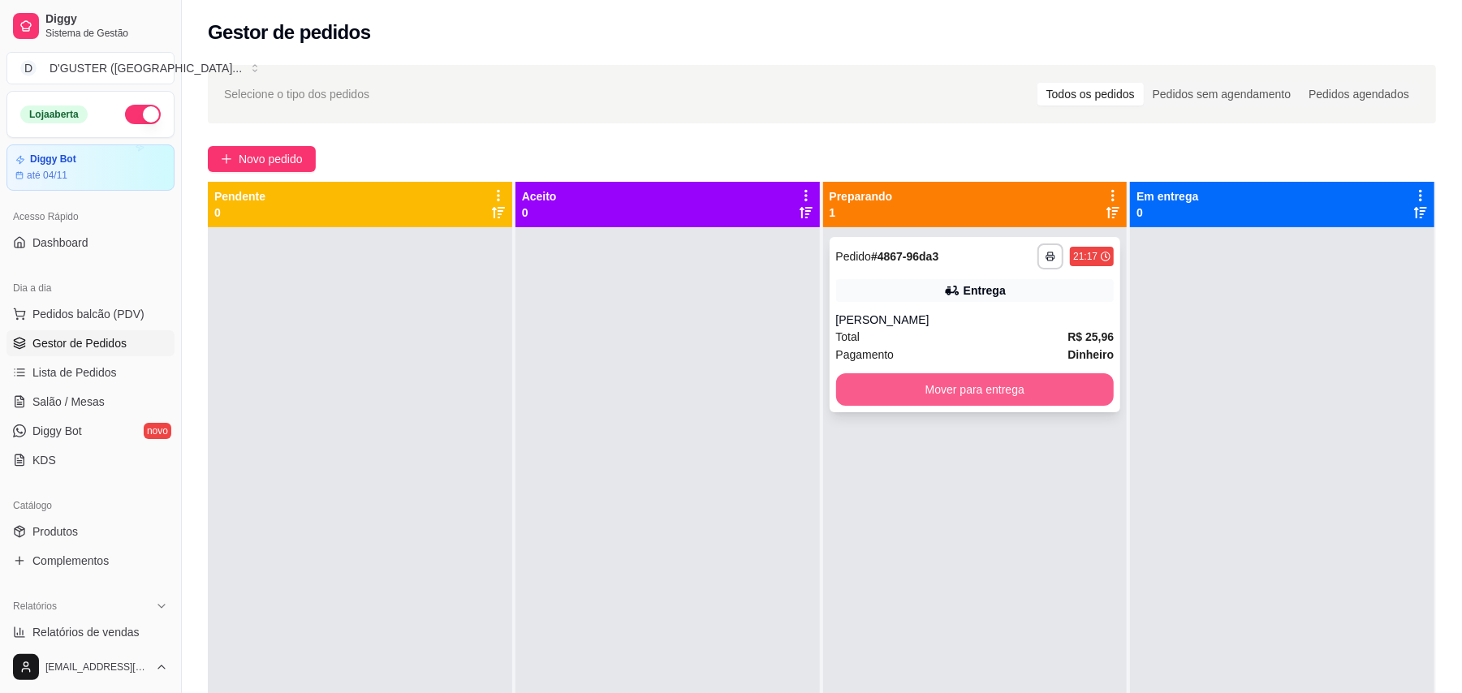
click at [954, 377] on button "Mover para entrega" at bounding box center [975, 389] width 278 height 32
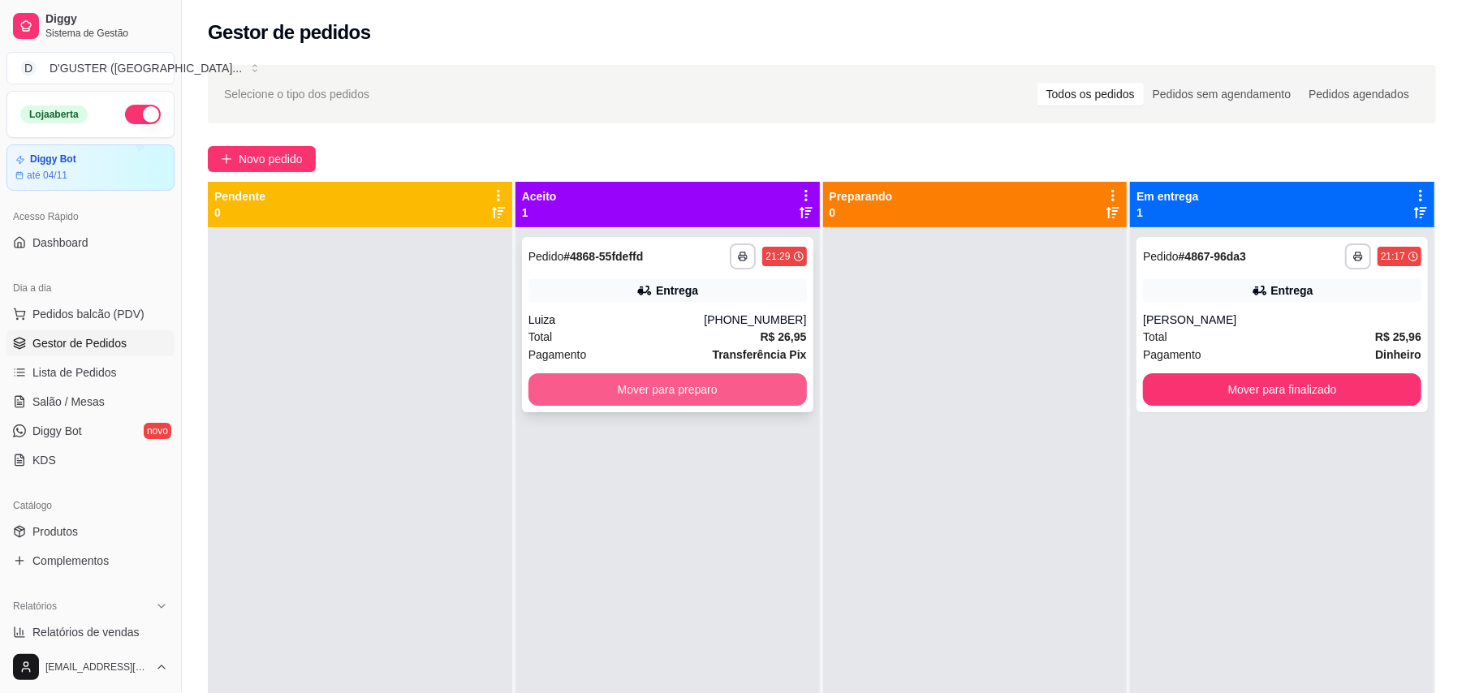
click at [693, 394] on button "Mover para preparo" at bounding box center [667, 389] width 278 height 32
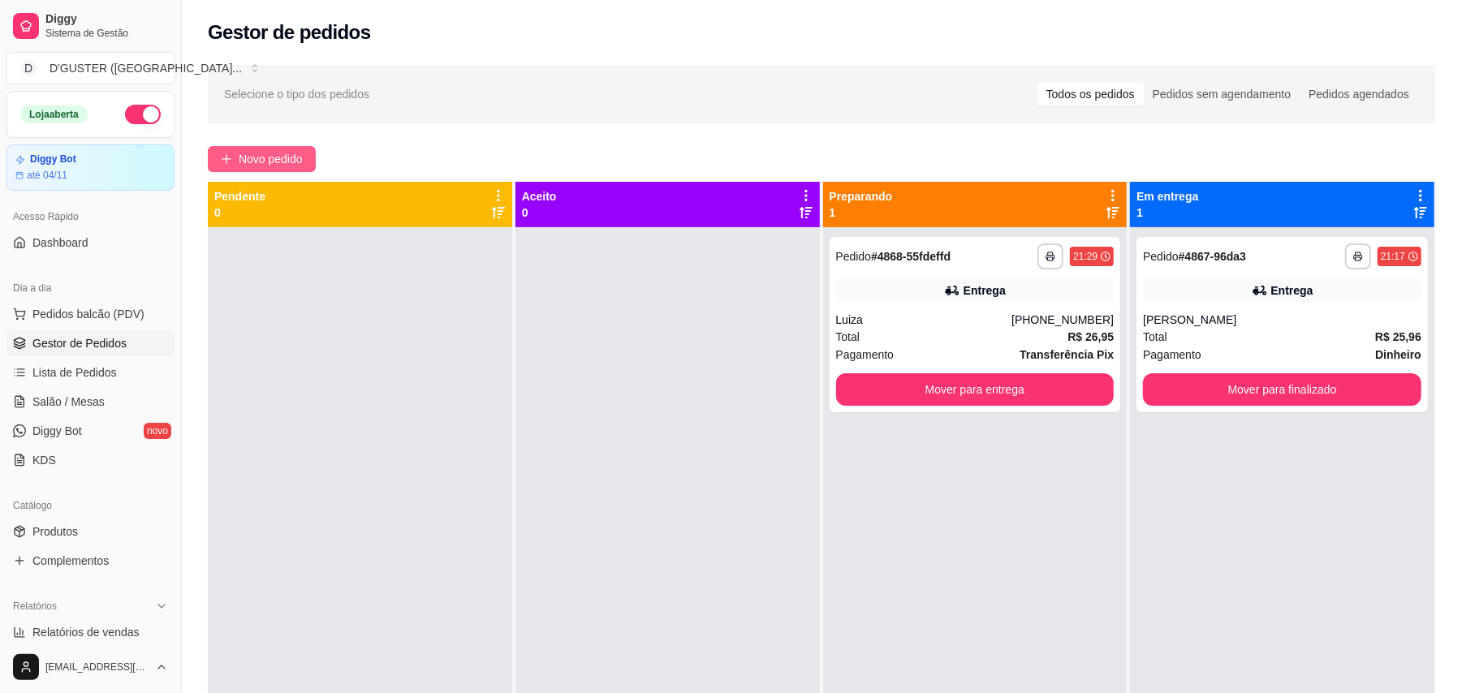
click at [289, 170] on button "Novo pedido" at bounding box center [262, 159] width 108 height 26
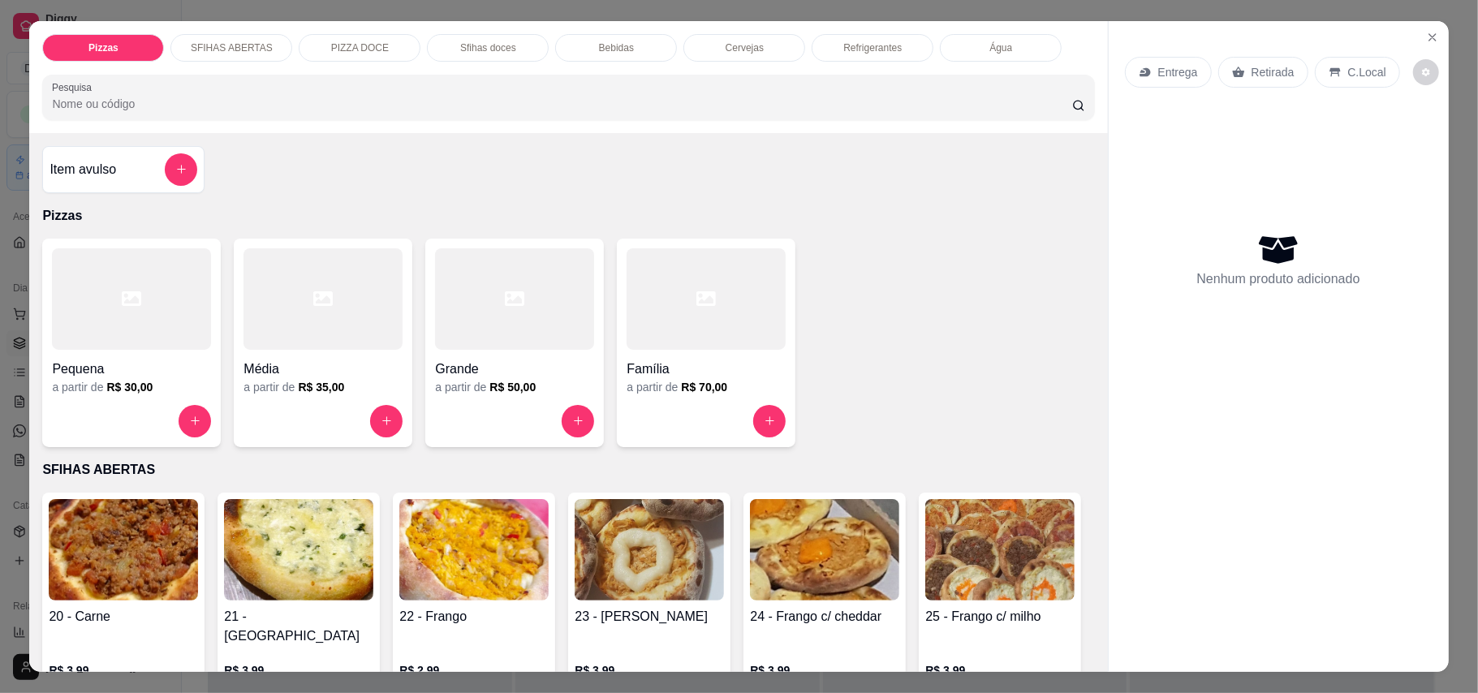
click at [1175, 73] on p "Entrega" at bounding box center [1178, 72] width 40 height 16
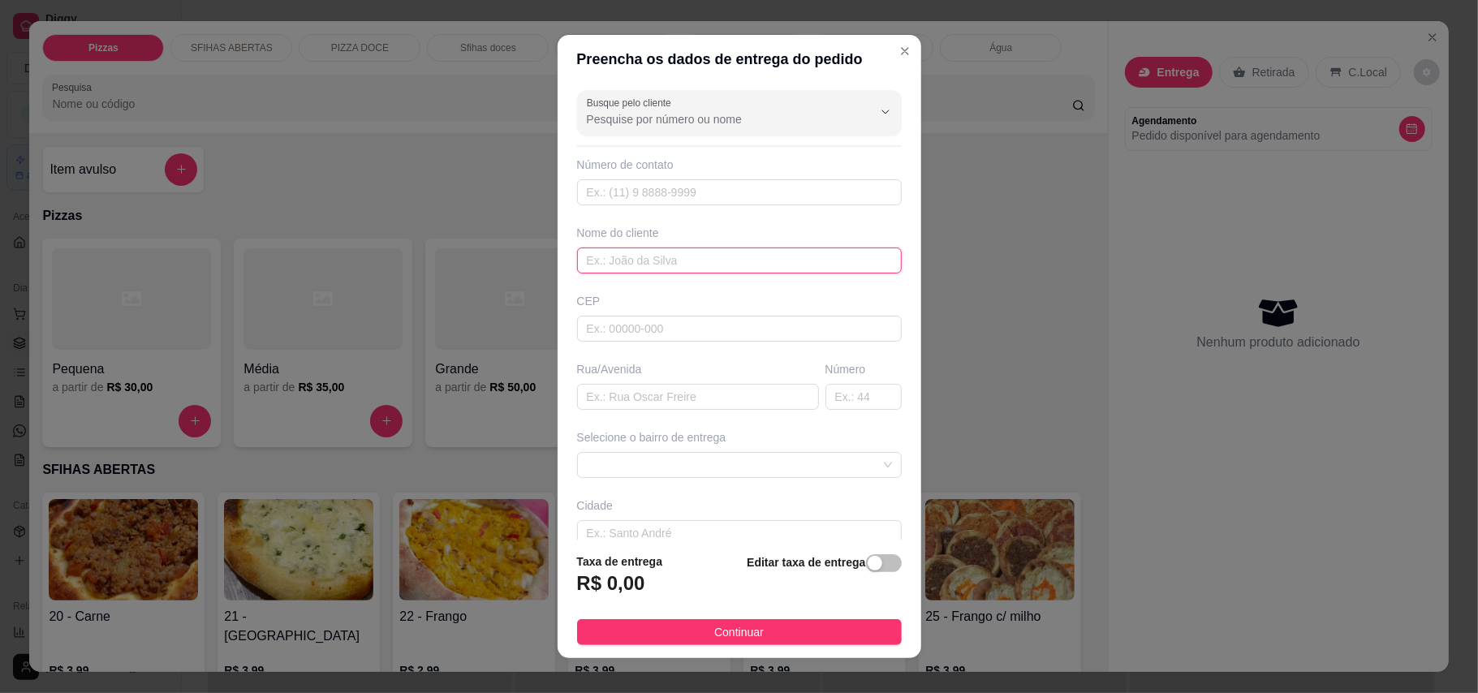
click at [732, 263] on input "text" at bounding box center [739, 261] width 325 height 26
type input "KEYSE"
click at [674, 420] on div "Busque pelo cliente Número de contato Nome do cliente KEYSE CEP Rua/[GEOGRAPHIC…" at bounding box center [740, 312] width 364 height 457
click at [674, 410] on input "text" at bounding box center [698, 397] width 242 height 26
type input "C"
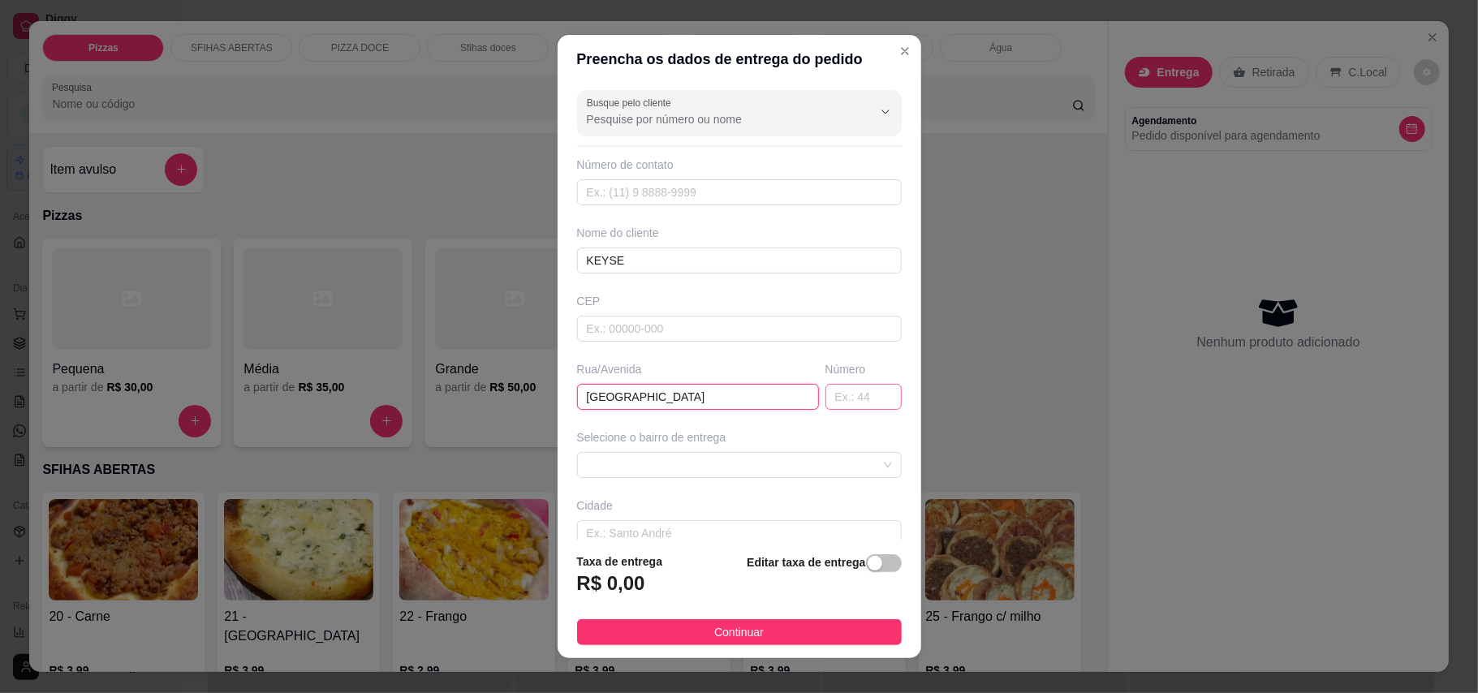
type input "[GEOGRAPHIC_DATA]"
click at [825, 396] on input "text" at bounding box center [863, 397] width 76 height 26
click at [739, 461] on span at bounding box center [739, 465] width 305 height 24
type input "11"
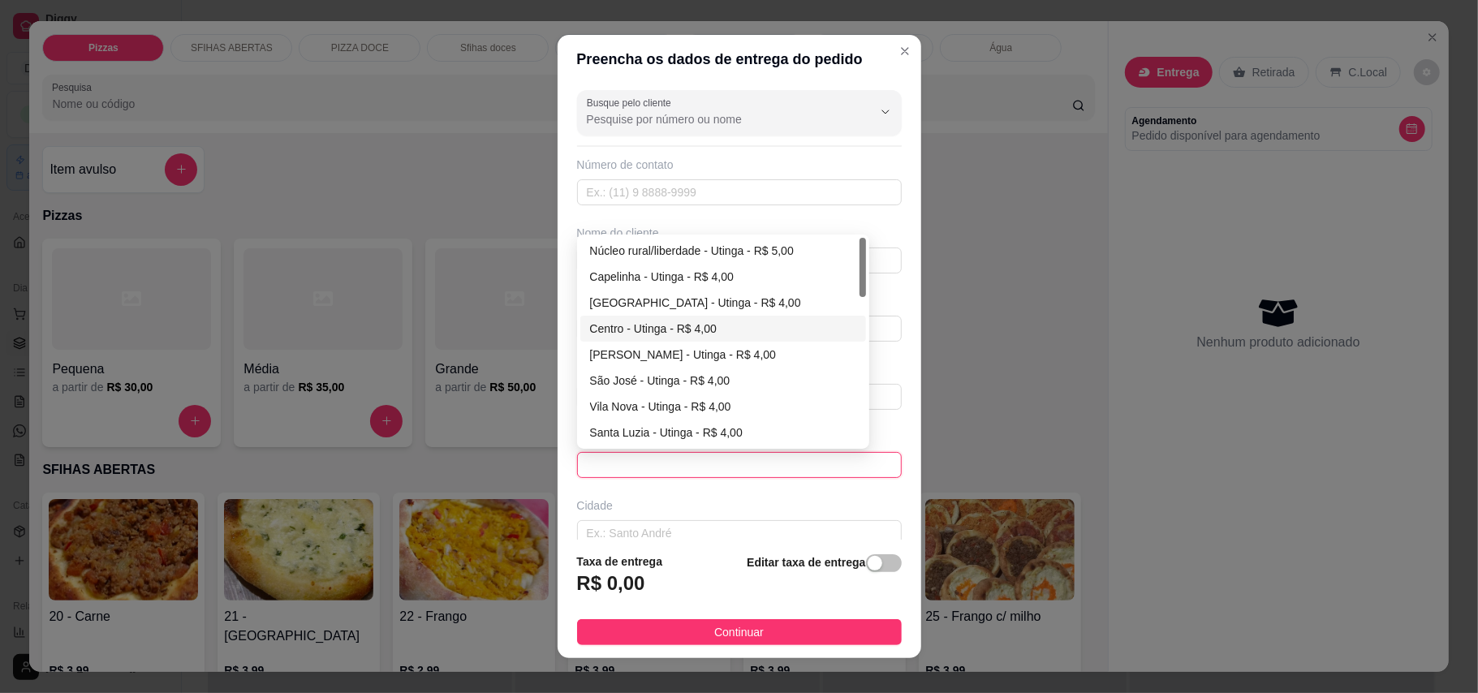
click at [634, 325] on div "Centro - Utinga - R$ 4,00" at bounding box center [723, 329] width 266 height 18
type input "Utinga"
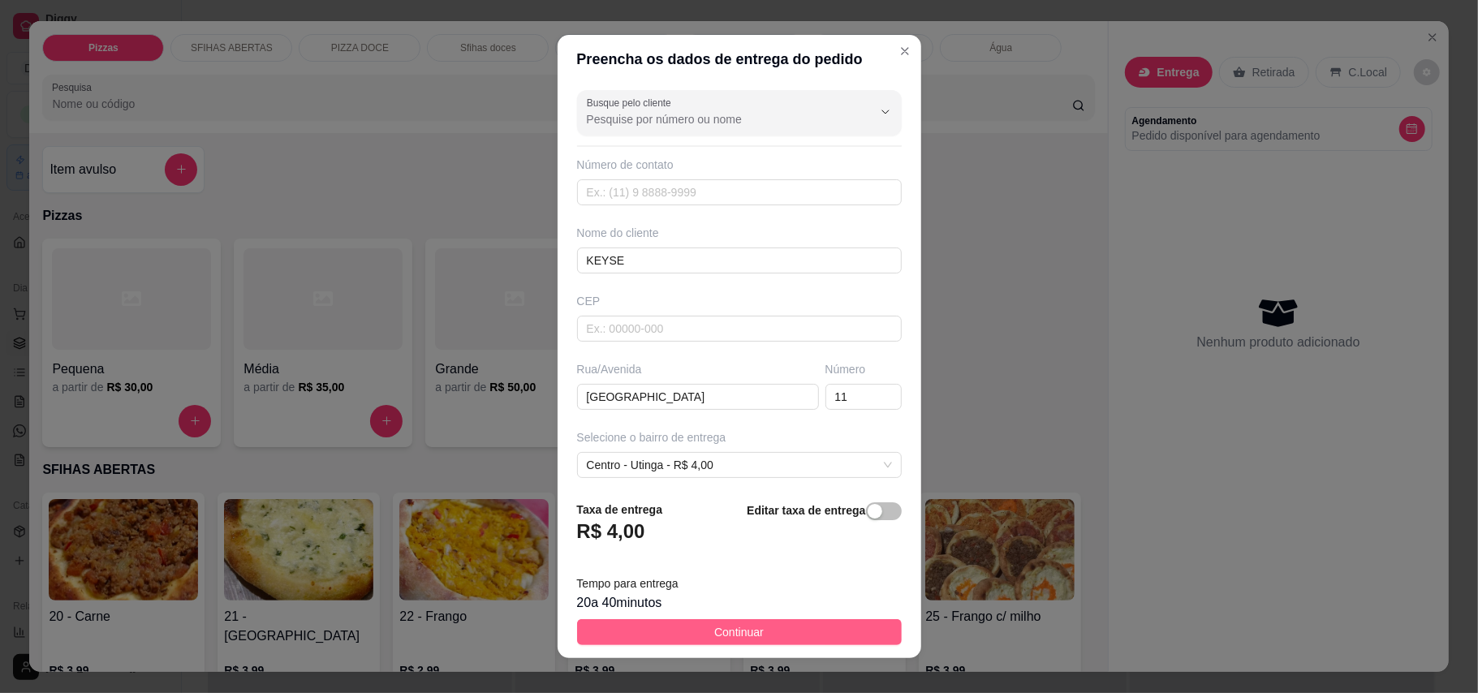
click at [780, 635] on button "Continuar" at bounding box center [739, 632] width 325 height 26
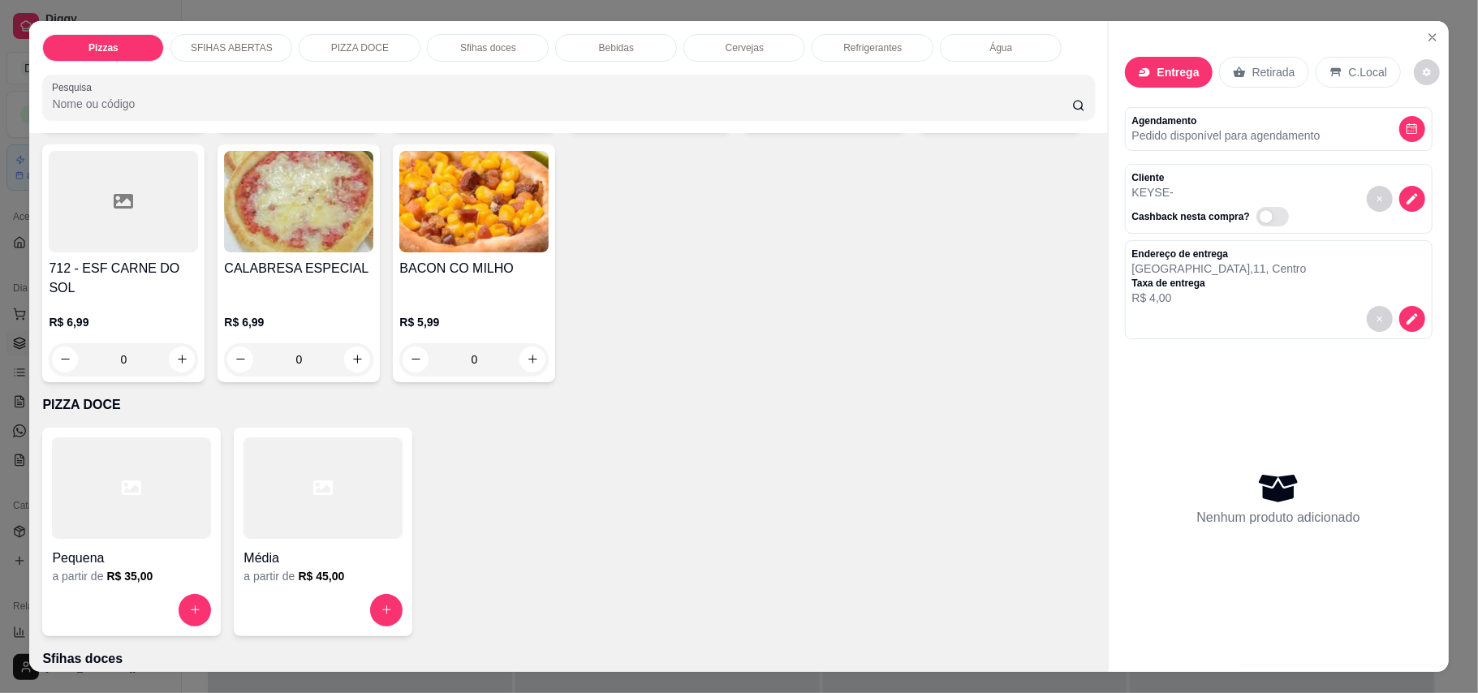
scroll to position [1298, 0]
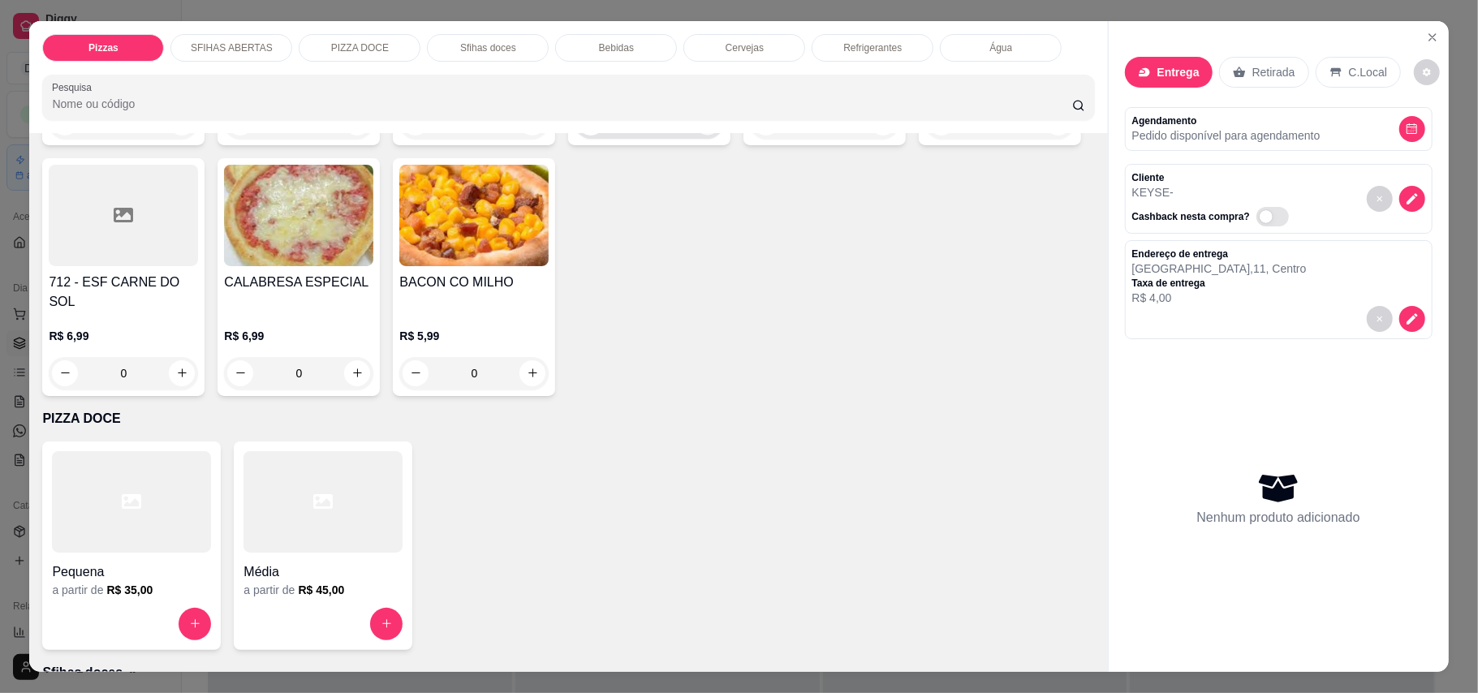
click at [702, 128] on icon "increase-product-quantity" at bounding box center [708, 122] width 12 height 12
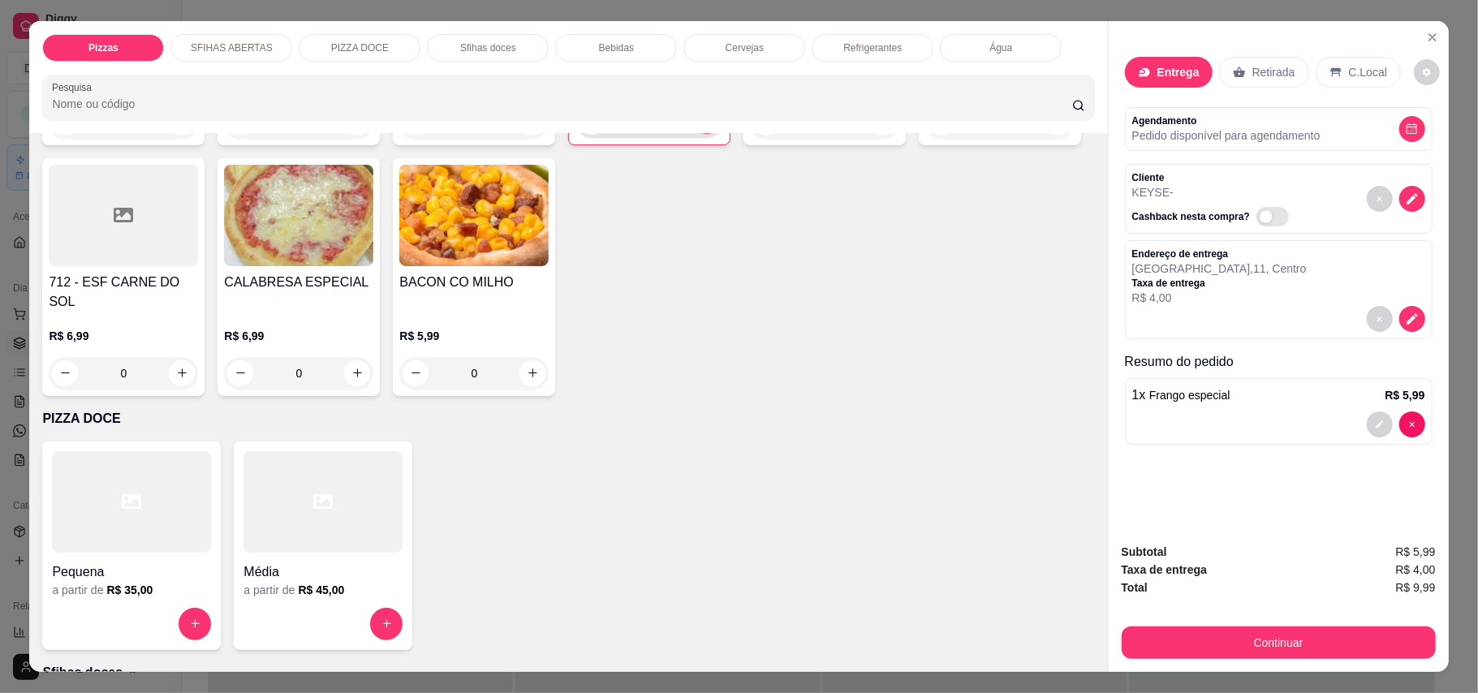
click at [701, 127] on icon "increase-product-quantity" at bounding box center [707, 121] width 12 height 12
type input "2"
click at [353, 377] on icon "increase-product-quantity" at bounding box center [357, 373] width 8 height 8
type input "1"
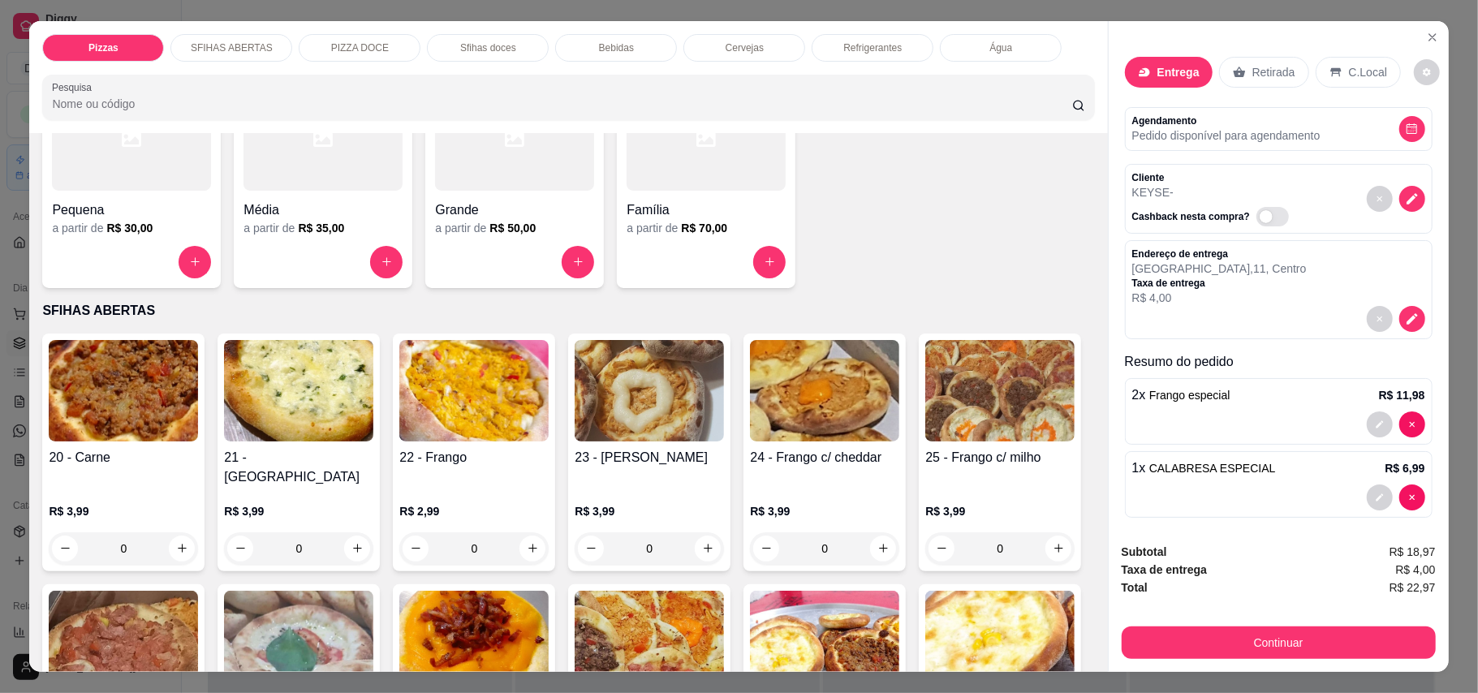
scroll to position [108, 0]
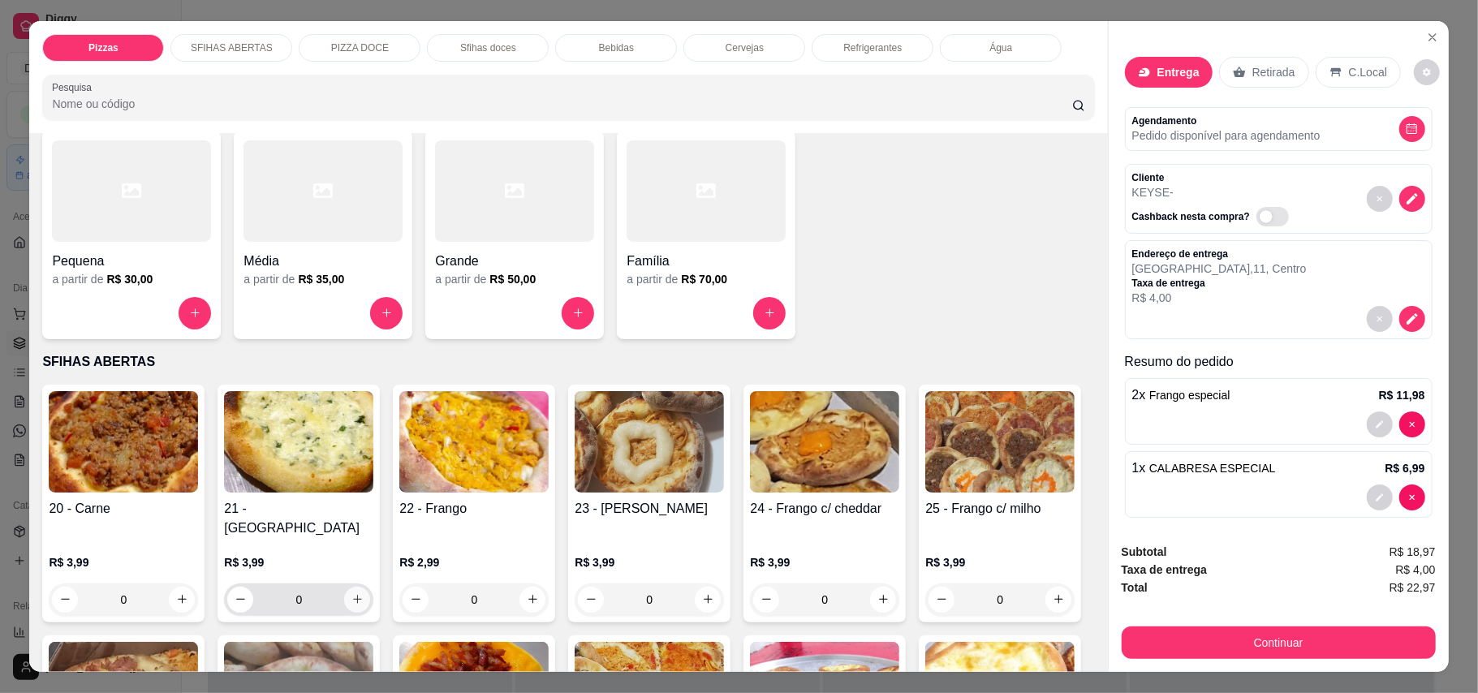
click at [344, 587] on button "increase-product-quantity" at bounding box center [357, 600] width 26 height 26
type input "1"
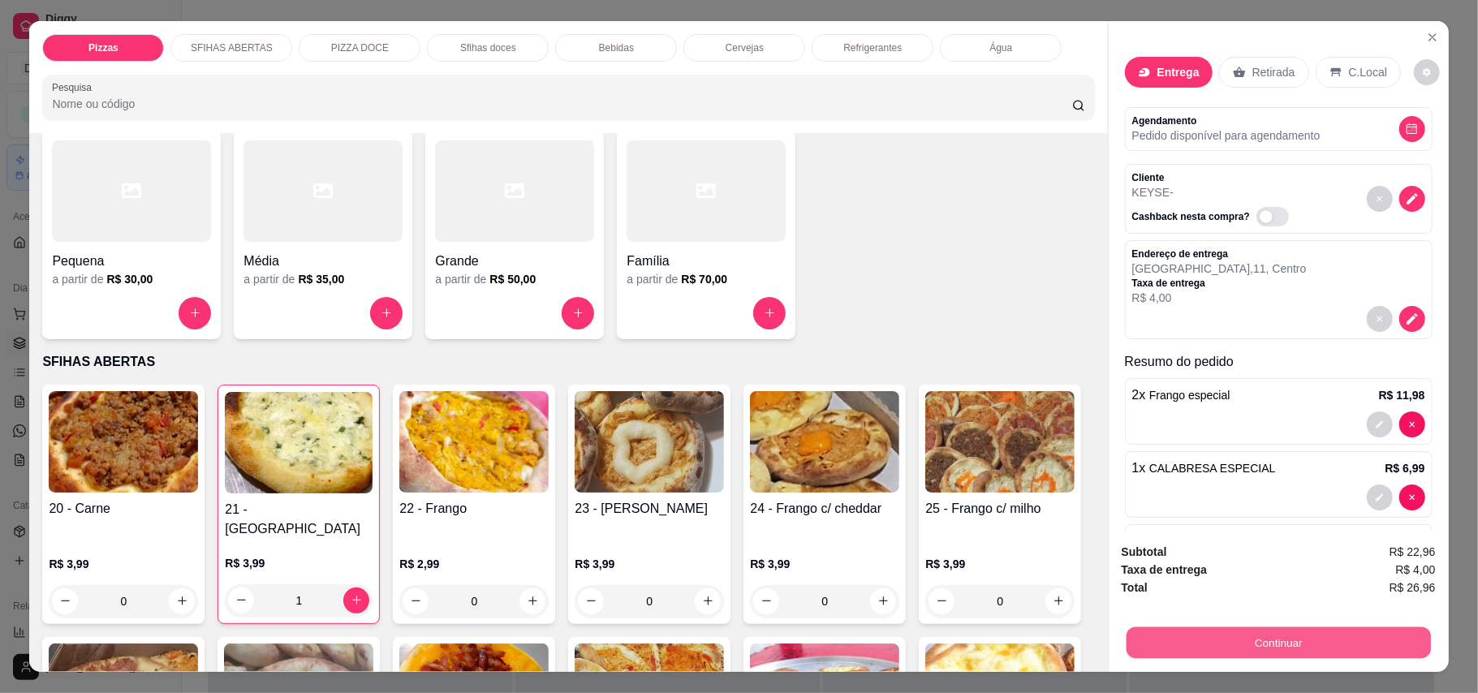
click at [1269, 659] on button "Continuar" at bounding box center [1278, 643] width 304 height 32
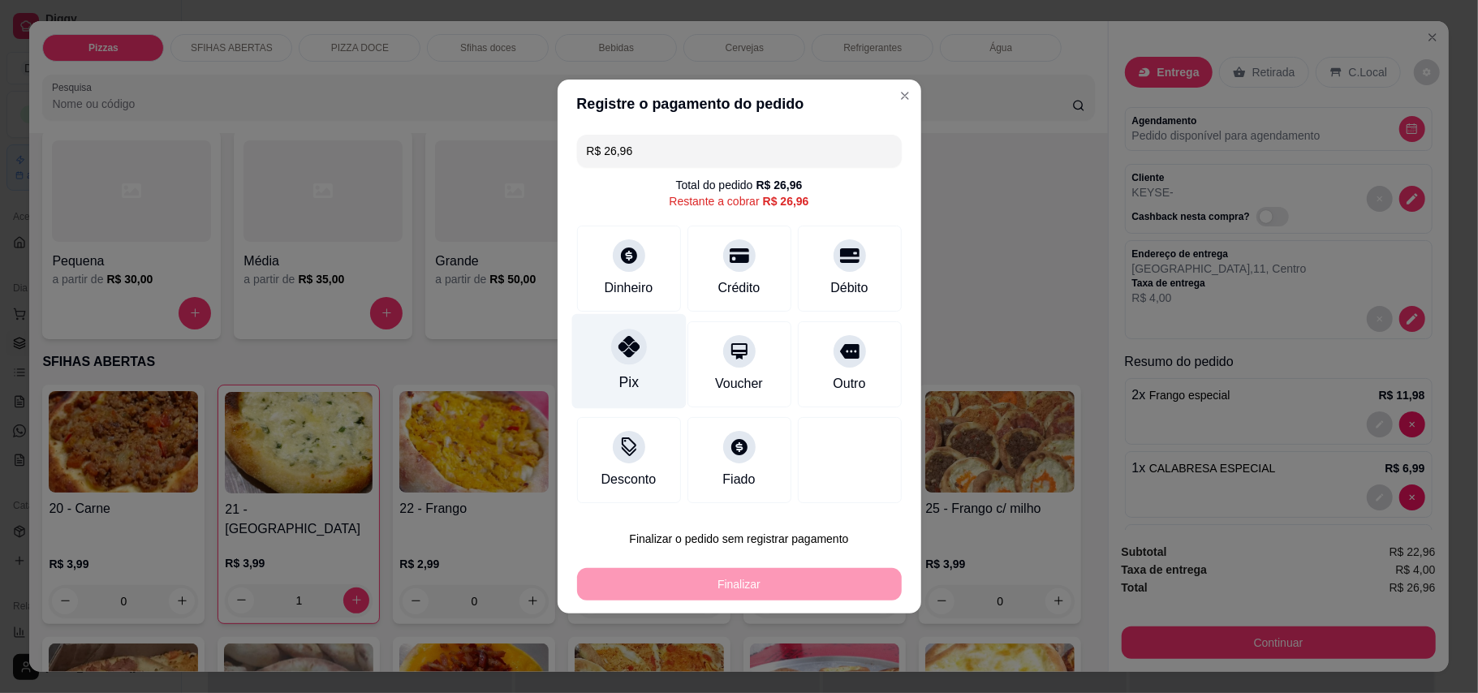
click at [618, 331] on div at bounding box center [629, 347] width 36 height 36
type input "R$ 0,00"
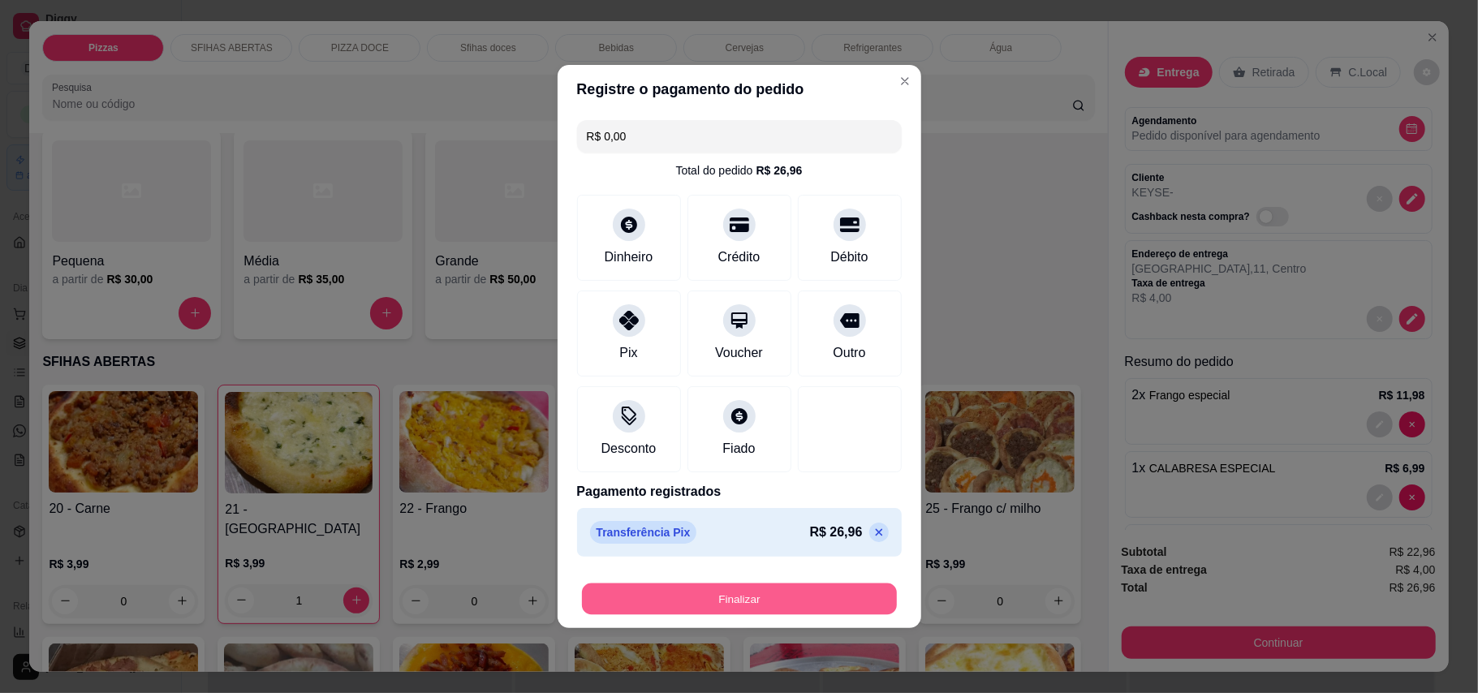
click at [800, 602] on button "Finalizar" at bounding box center [739, 600] width 315 height 32
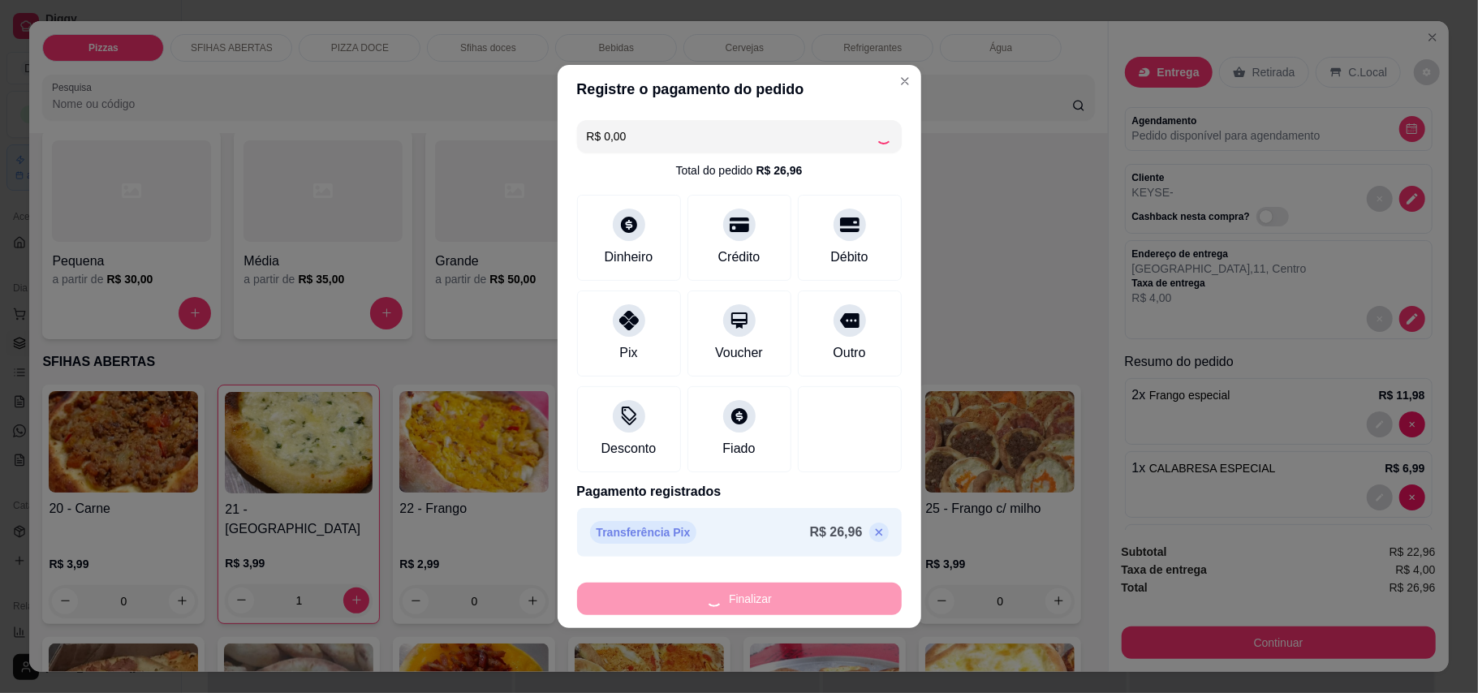
type input "0"
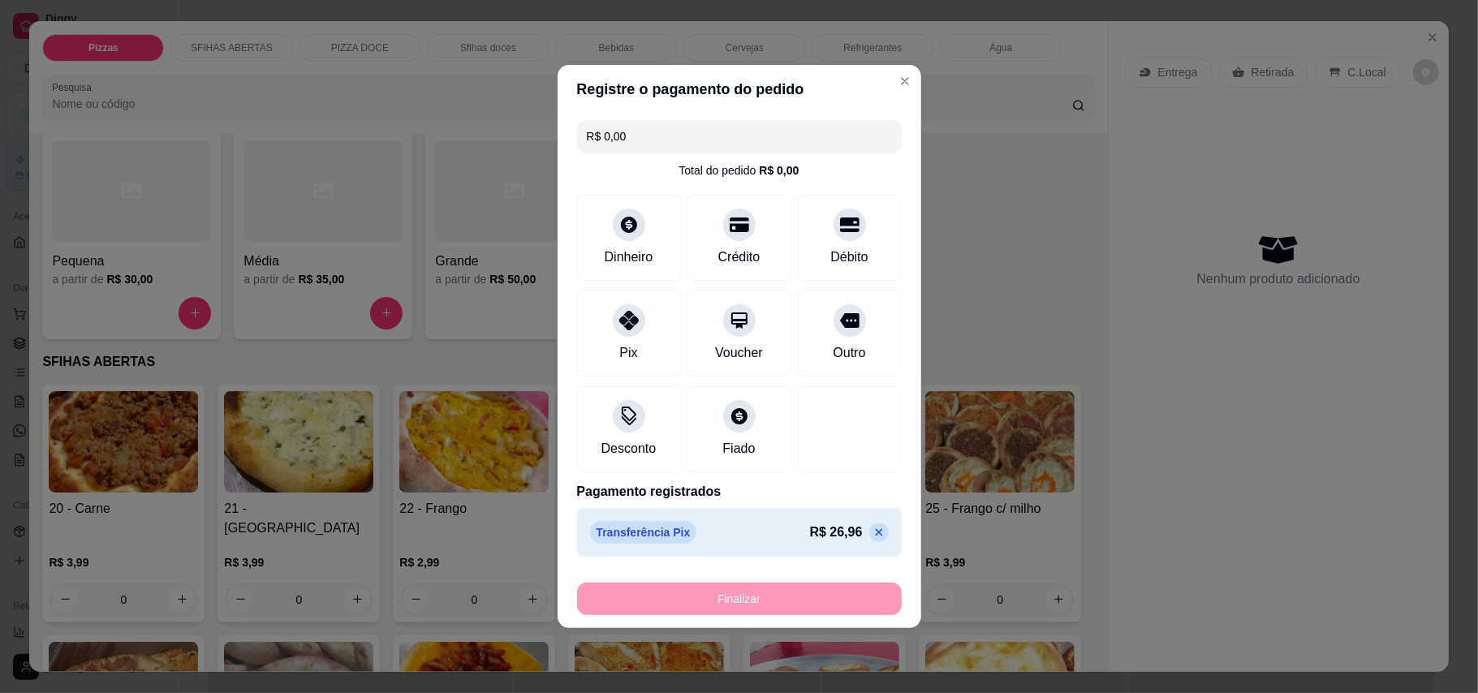
type input "-R$ 26,96"
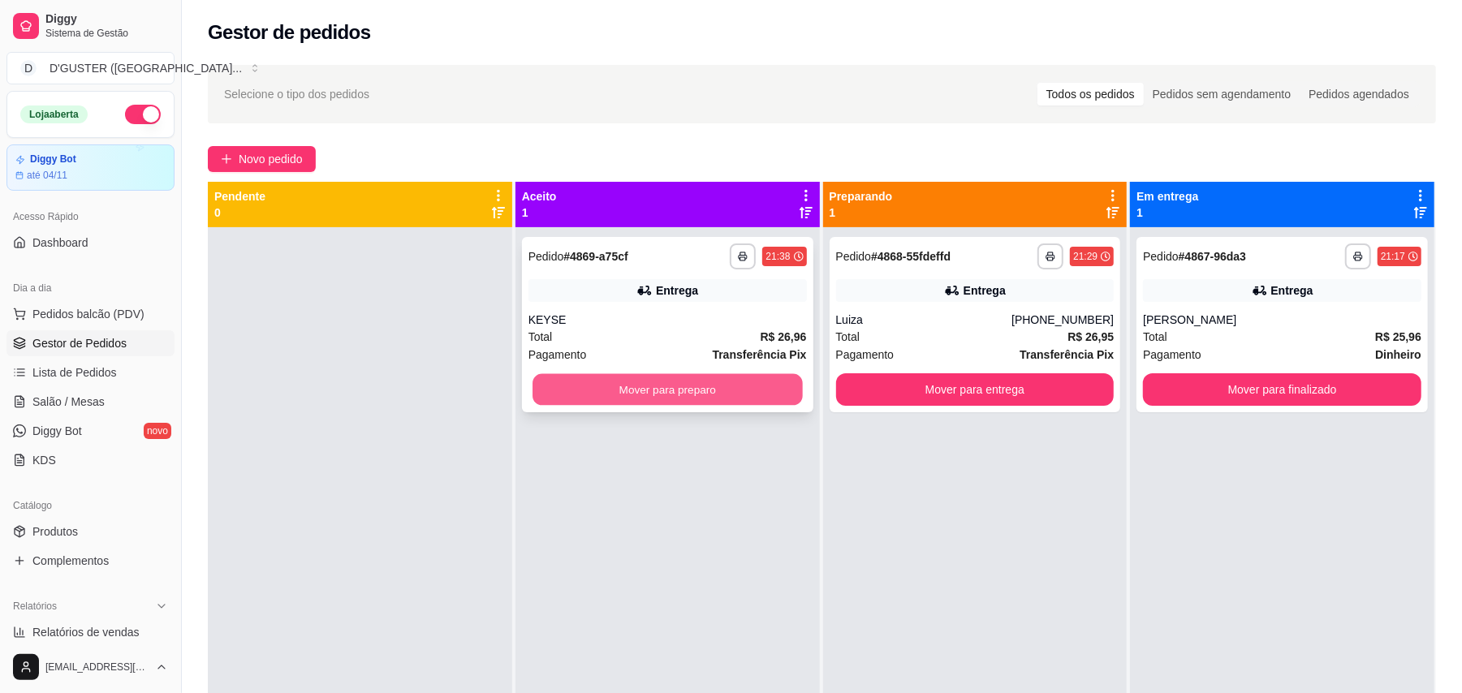
click at [708, 398] on button "Mover para preparo" at bounding box center [666, 390] width 269 height 32
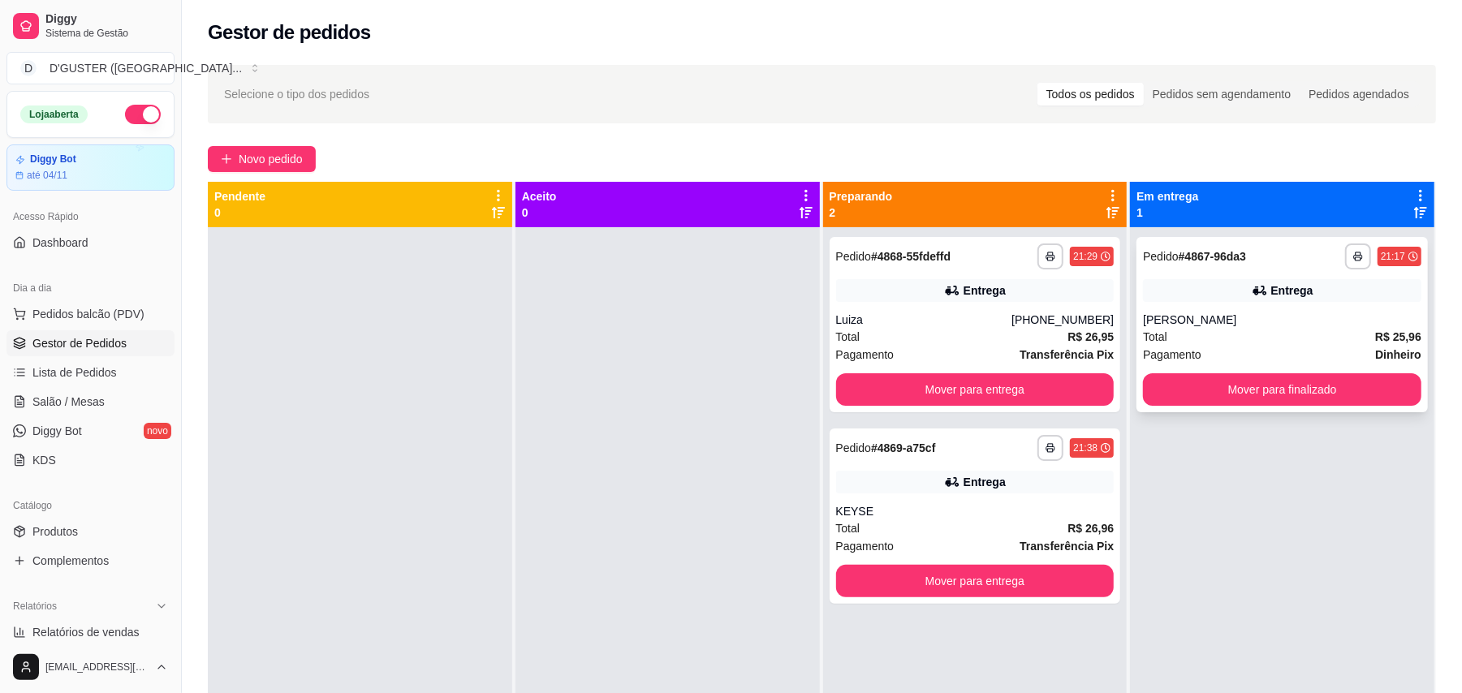
click at [1245, 372] on div "**********" at bounding box center [1281, 324] width 291 height 175
click at [1310, 503] on div "**********" at bounding box center [1282, 573] width 304 height 693
click at [1269, 390] on button "Mover para finalizado" at bounding box center [1282, 389] width 278 height 32
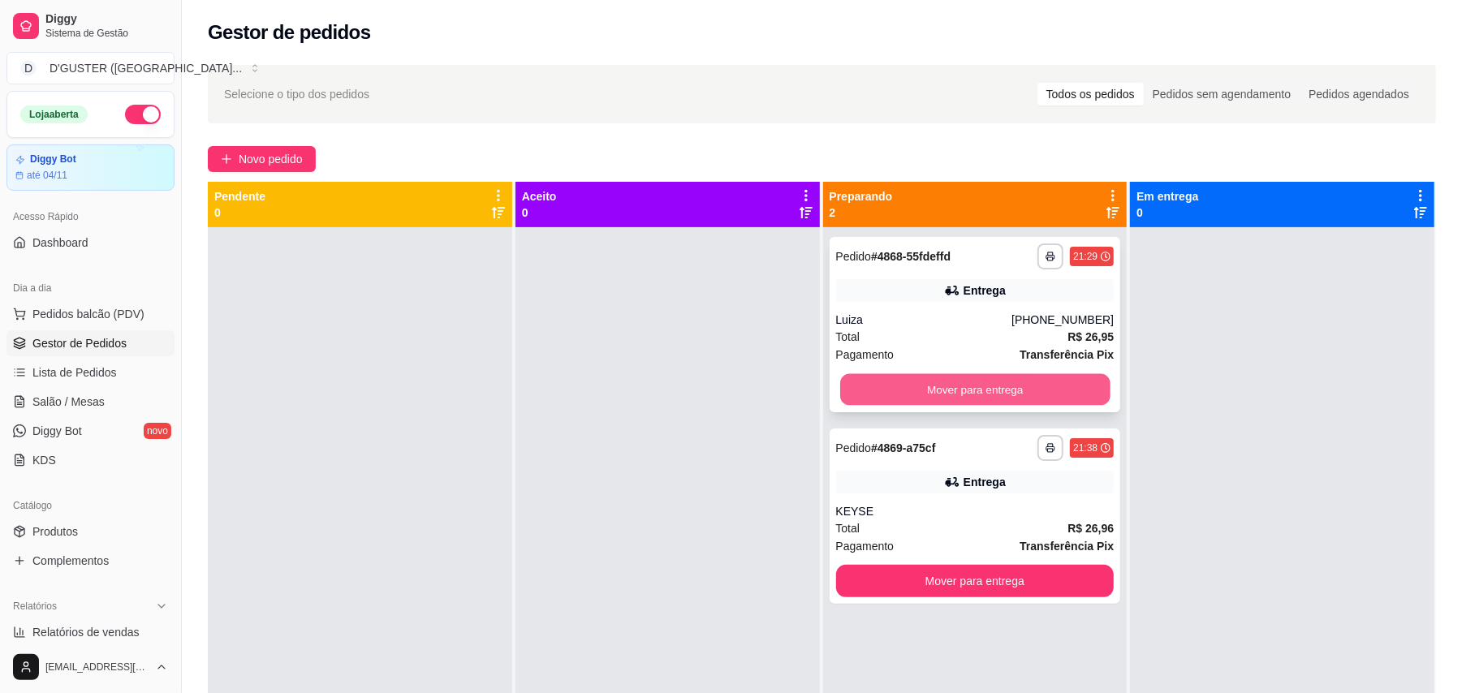
click at [1027, 394] on button "Mover para entrega" at bounding box center [974, 390] width 269 height 32
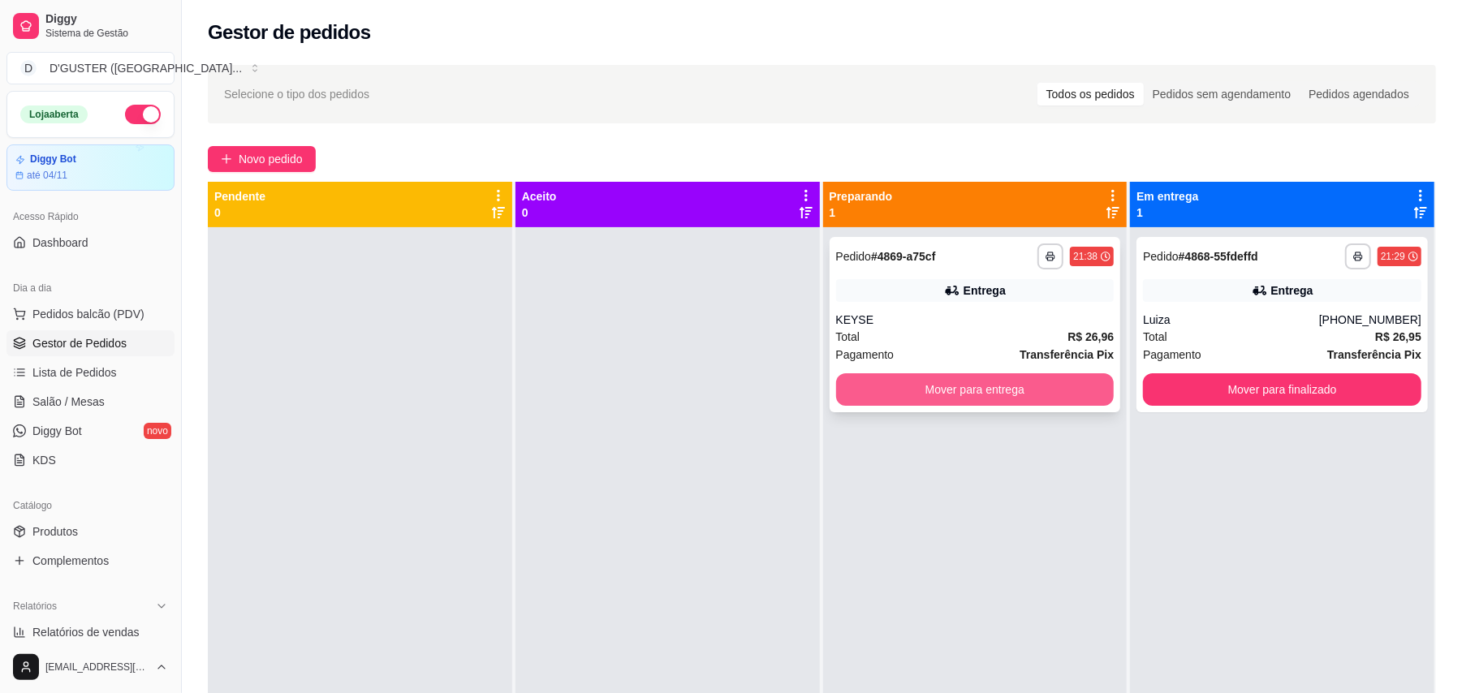
click at [1021, 384] on button "Mover para entrega" at bounding box center [975, 389] width 278 height 32
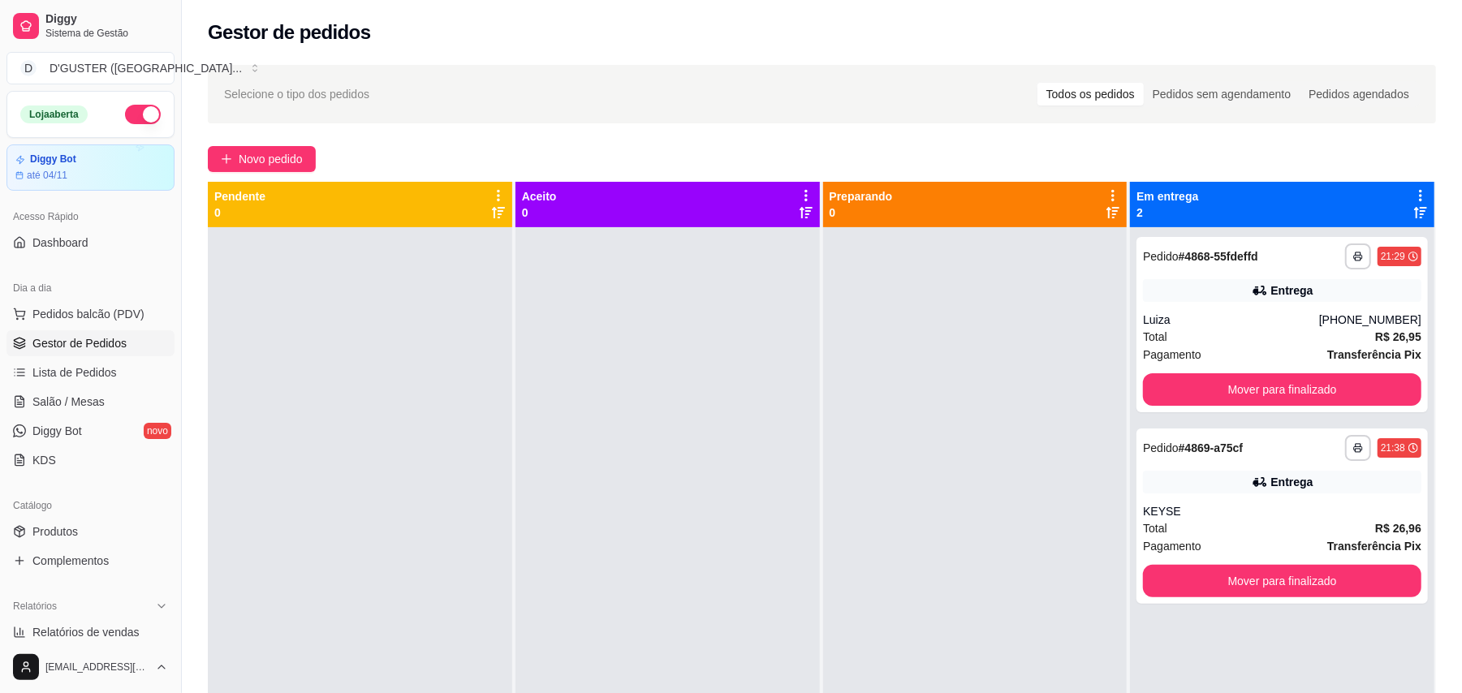
click at [919, 474] on div at bounding box center [975, 573] width 304 height 693
click at [81, 404] on span "Salão / Mesas" at bounding box center [68, 402] width 72 height 16
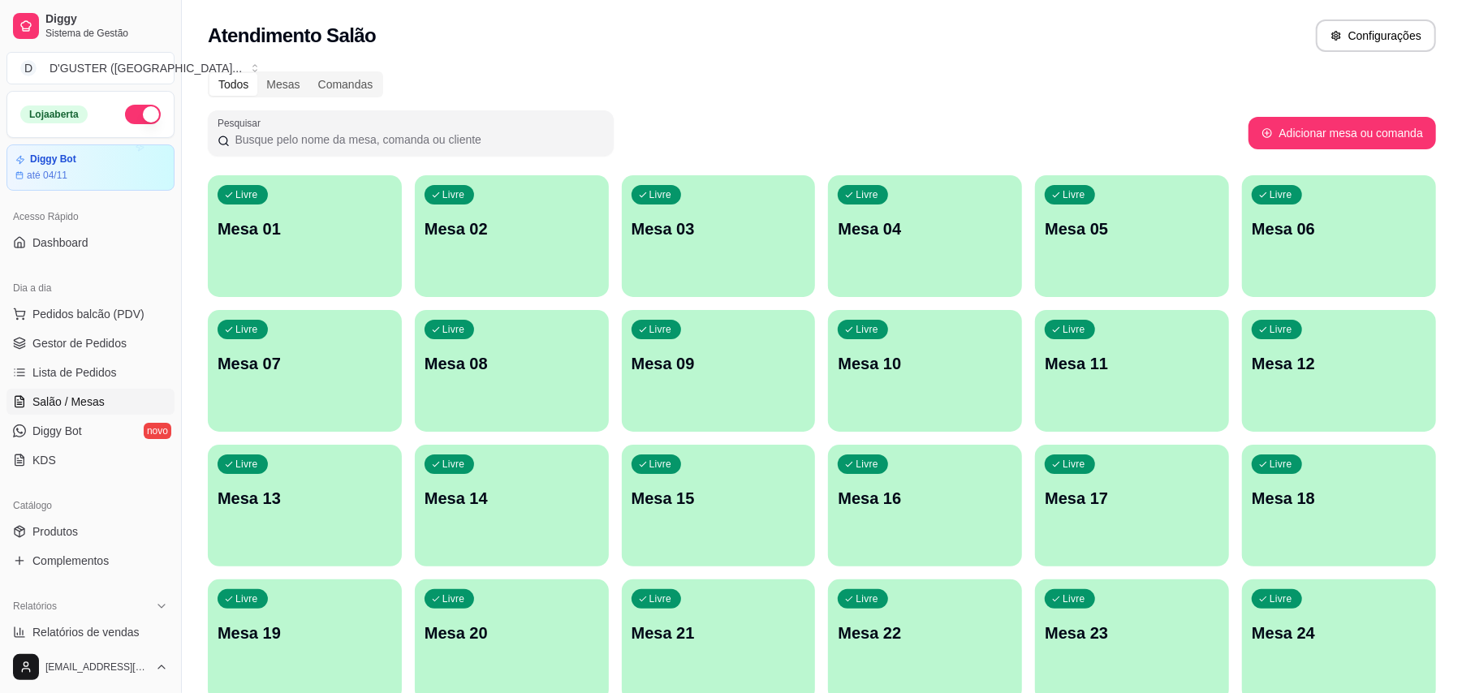
click at [334, 234] on p "Mesa 01" at bounding box center [304, 228] width 174 height 23
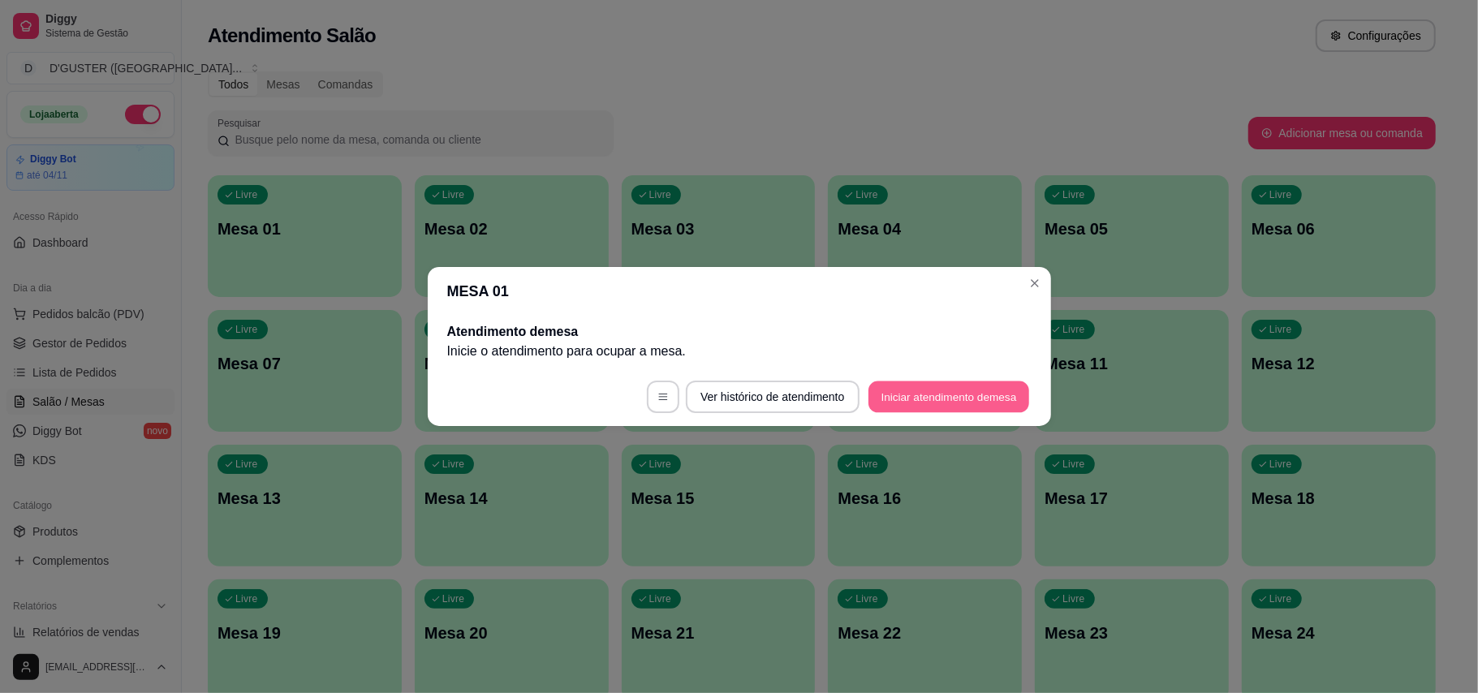
click at [888, 387] on button "Iniciar atendimento de mesa" at bounding box center [948, 397] width 161 height 32
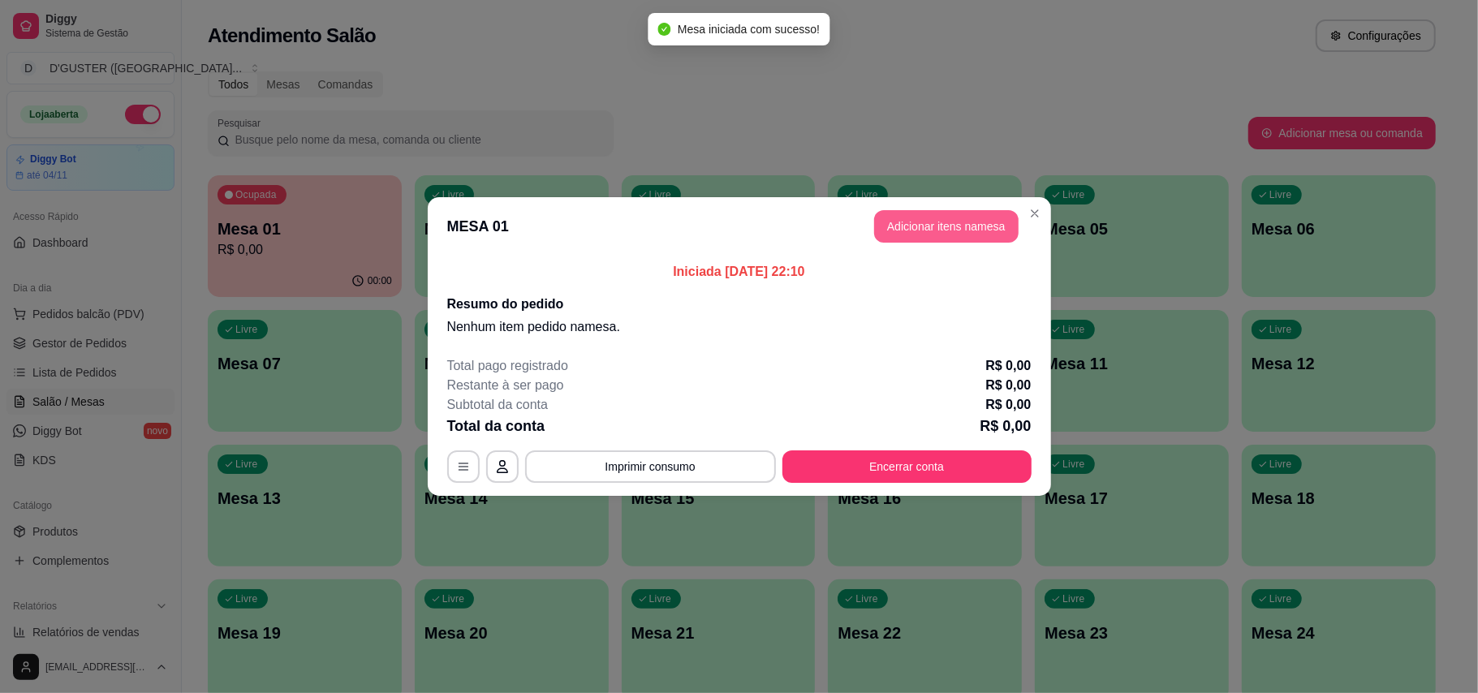
click at [958, 218] on button "Adicionar itens na mesa" at bounding box center [946, 226] width 144 height 32
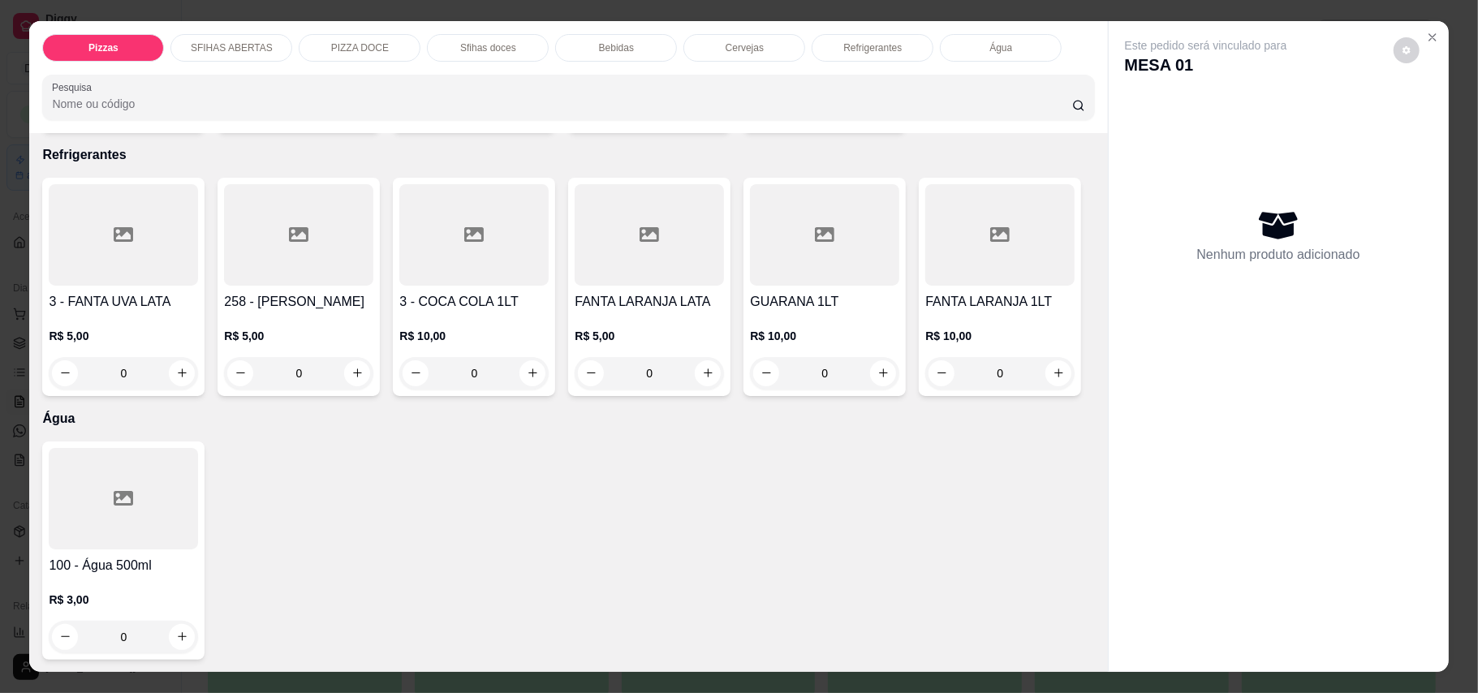
scroll to position [3568, 0]
click at [179, 367] on icon "increase-product-quantity" at bounding box center [182, 373] width 12 height 12
type input "1"
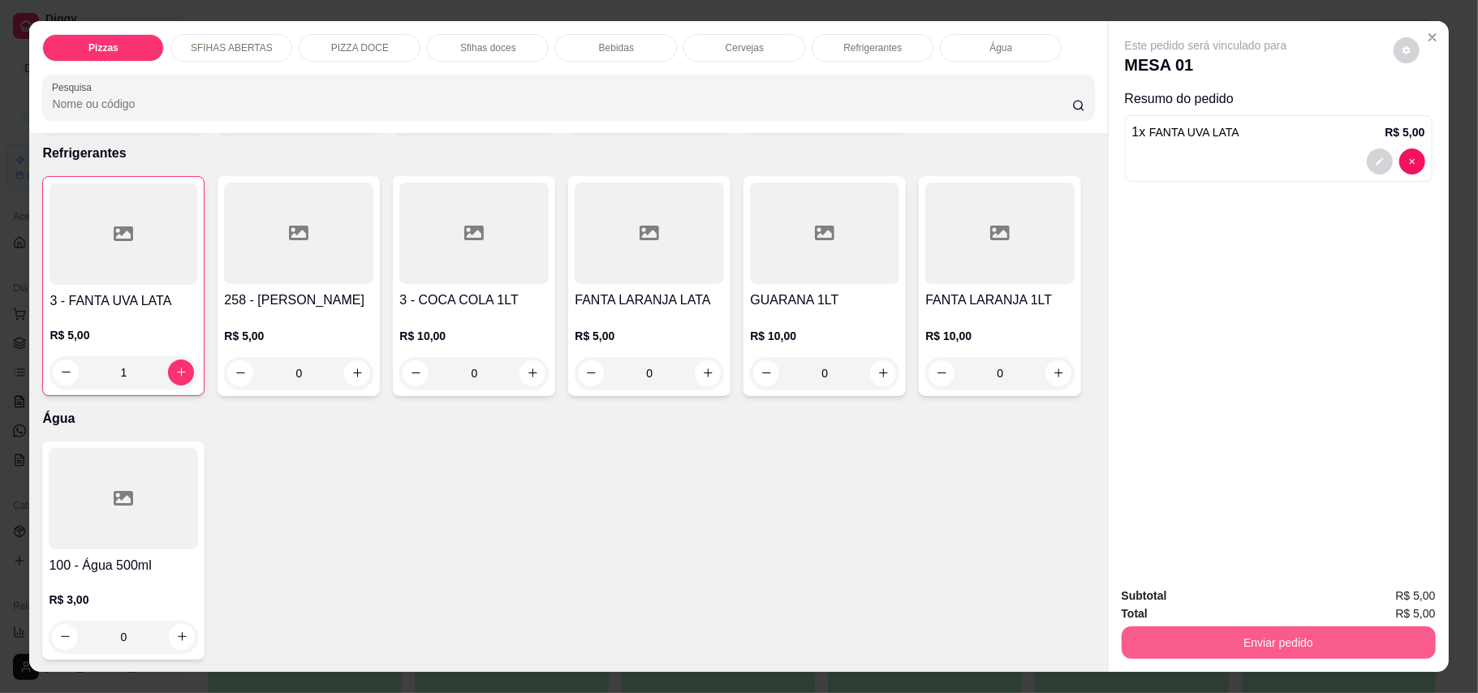
click at [1346, 643] on button "Enviar pedido" at bounding box center [1279, 643] width 314 height 32
click at [1378, 595] on button "Enviar pedido" at bounding box center [1392, 603] width 92 height 31
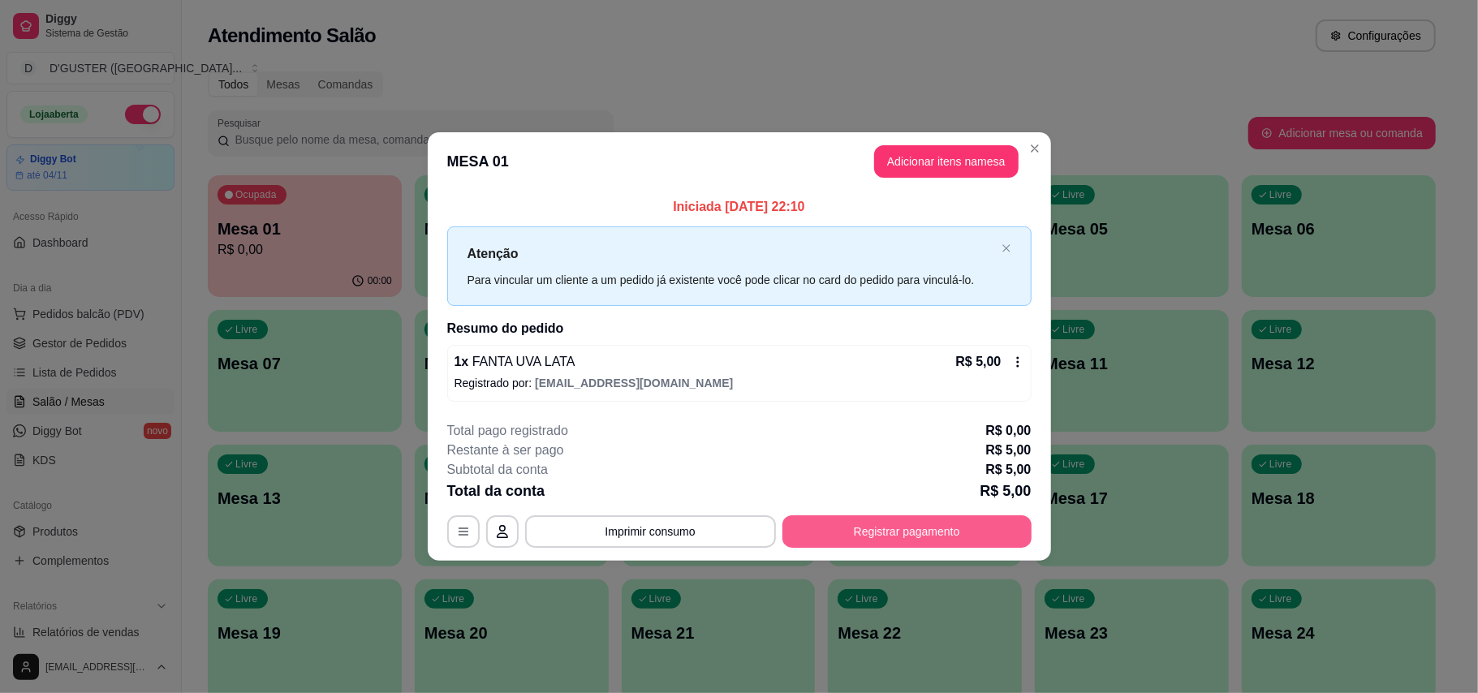
click at [896, 534] on button "Registrar pagamento" at bounding box center [906, 531] width 249 height 32
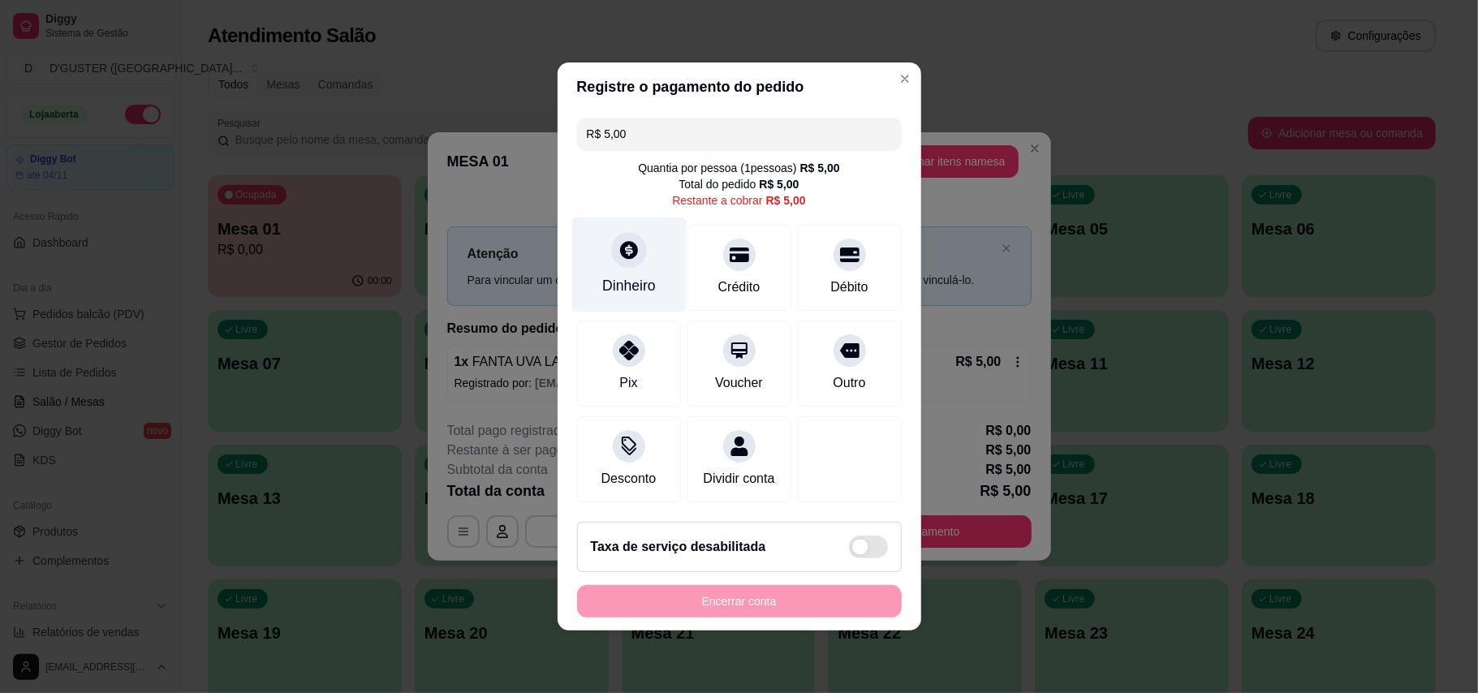
click at [620, 261] on div "Dinheiro" at bounding box center [628, 264] width 114 height 95
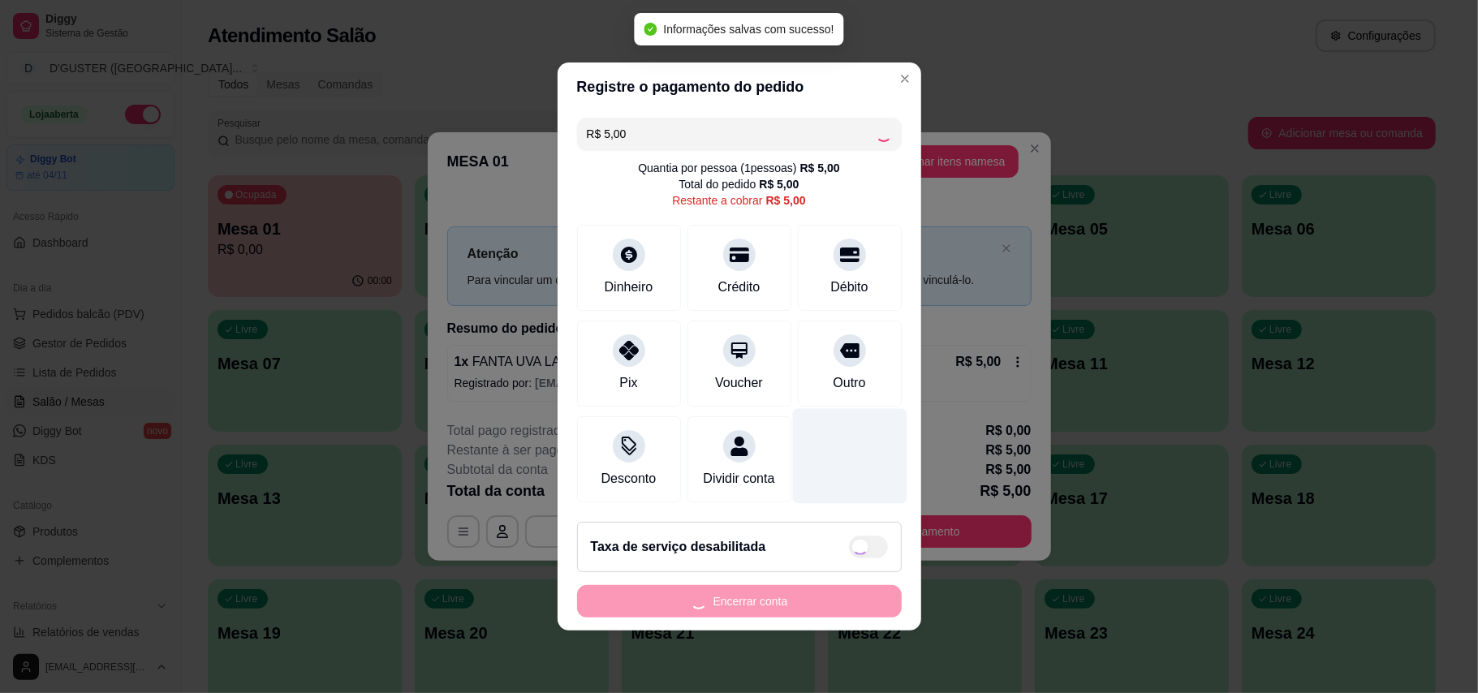
type input "R$ 0,00"
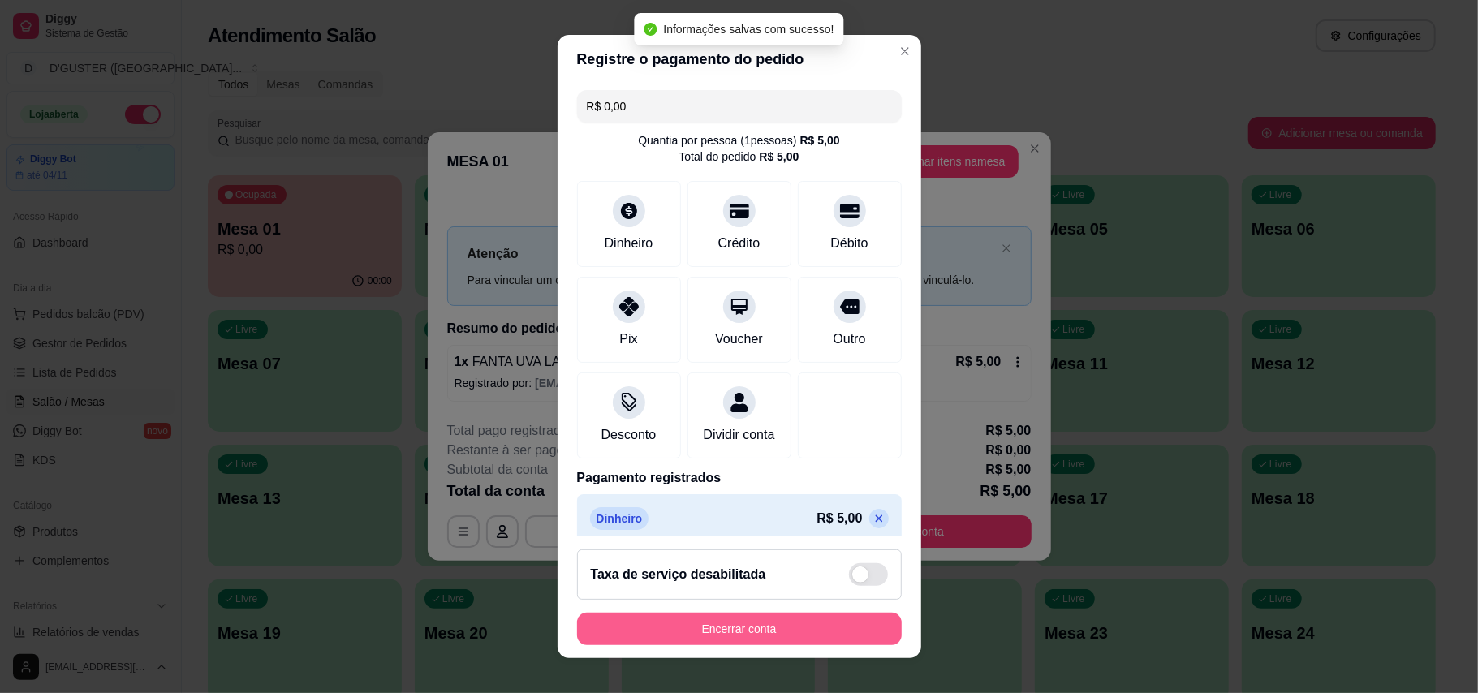
click at [825, 614] on button "Encerrar conta" at bounding box center [739, 629] width 325 height 32
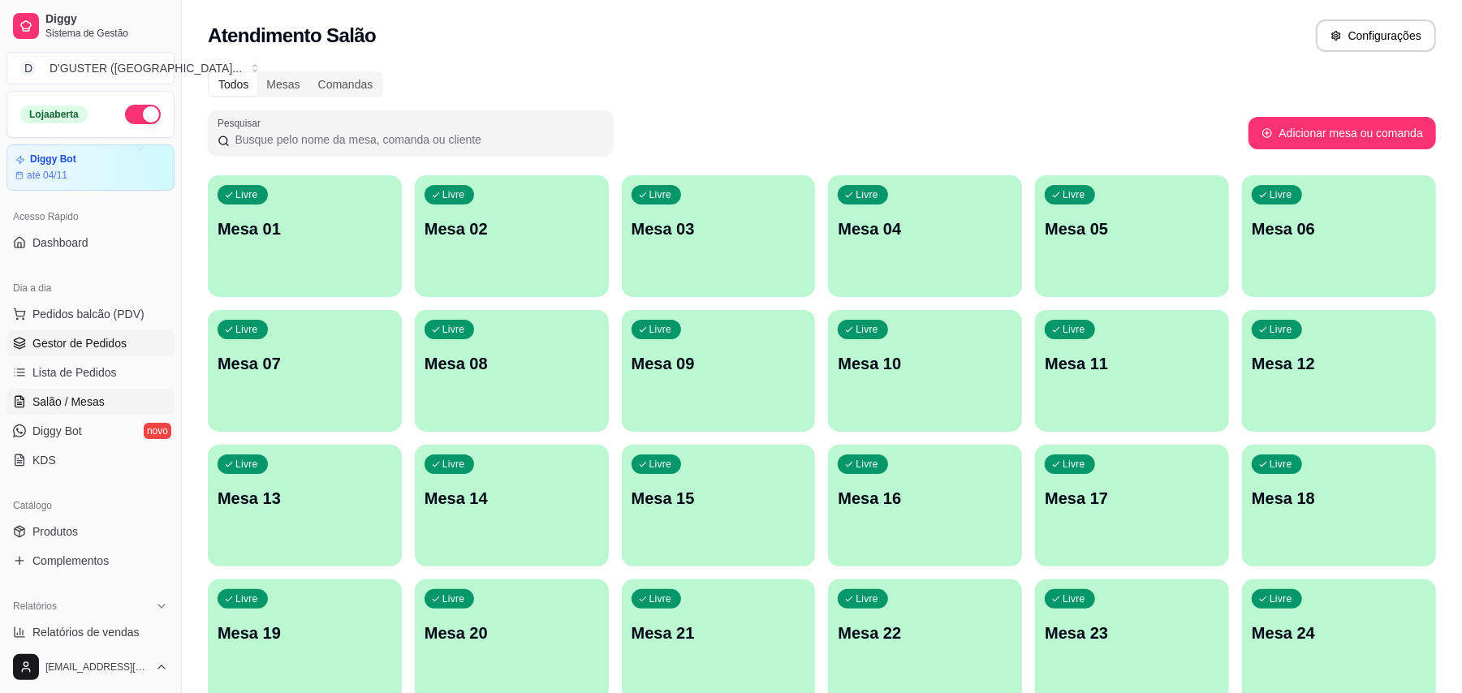
click at [57, 345] on span "Gestor de Pedidos" at bounding box center [79, 343] width 94 height 16
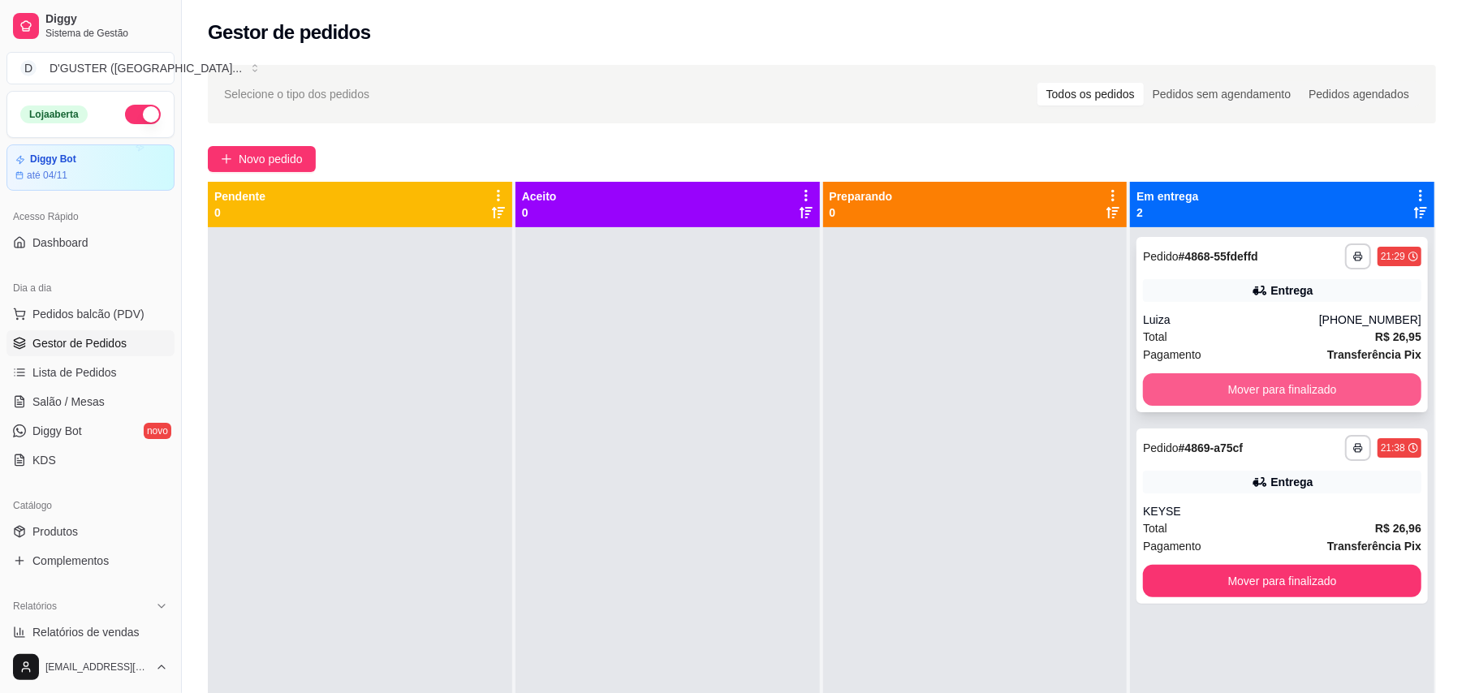
click at [1335, 391] on button "Mover para finalizado" at bounding box center [1282, 389] width 278 height 32
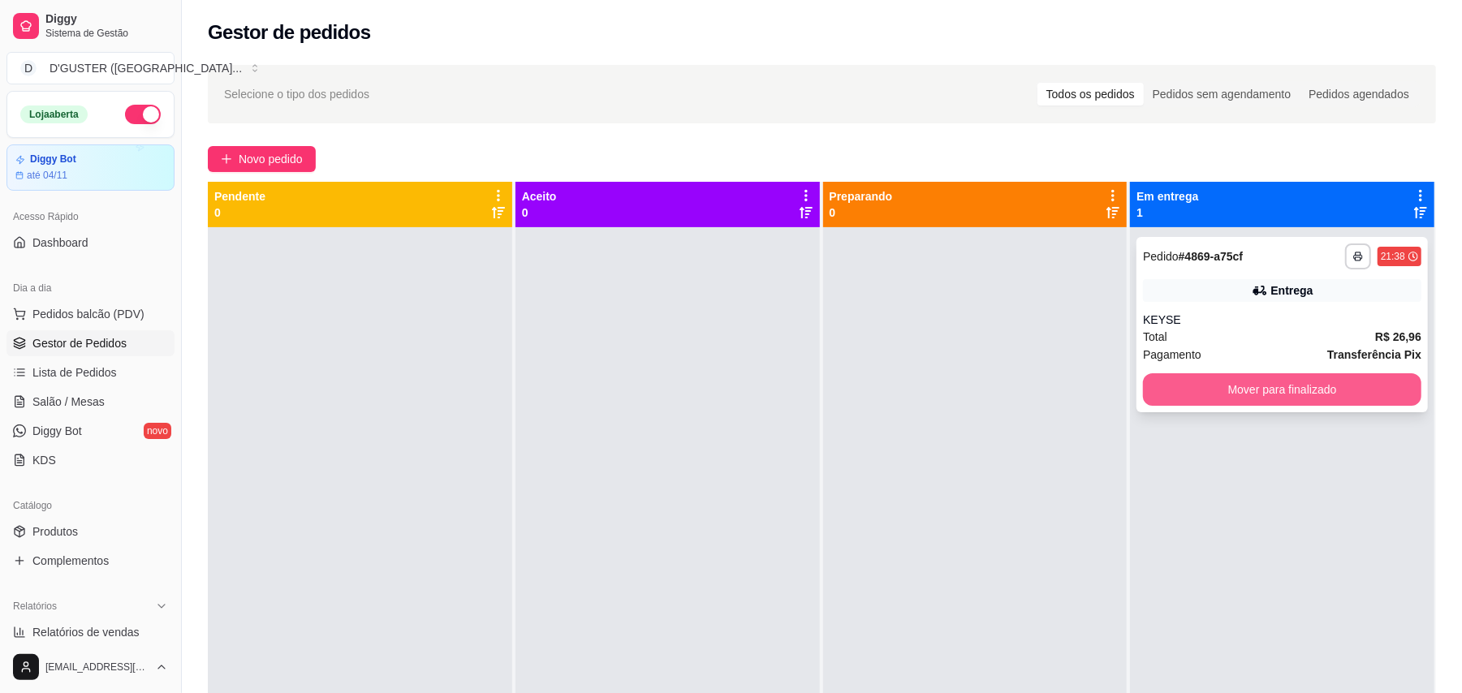
click at [1268, 385] on button "Mover para finalizado" at bounding box center [1282, 389] width 278 height 32
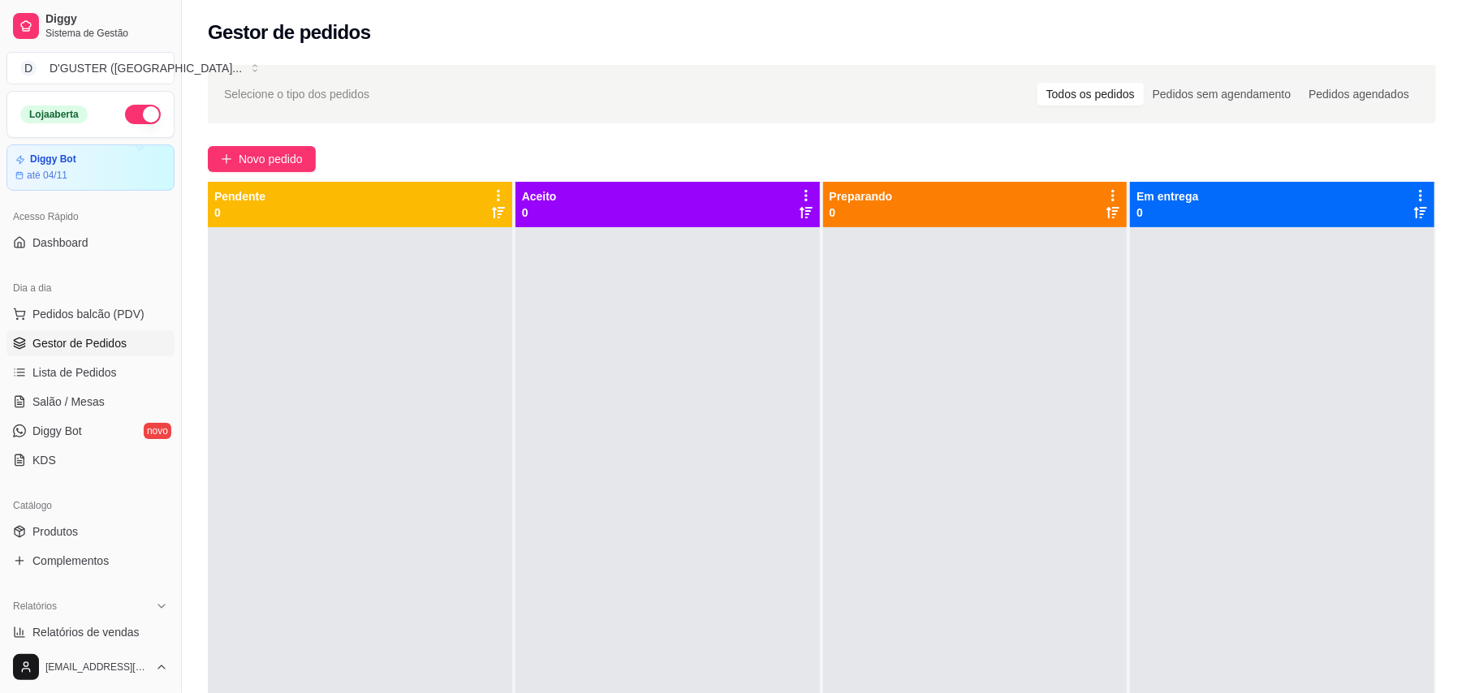
drag, startPoint x: 245, startPoint y: 131, endPoint x: 253, endPoint y: 144, distance: 14.6
click at [245, 131] on div "Selecione o tipo dos pedidos Todos os pedidos Pedidos sem agendamento Pedidos a…" at bounding box center [822, 474] width 1280 height 839
click at [254, 162] on span "Novo pedido" at bounding box center [271, 159] width 64 height 18
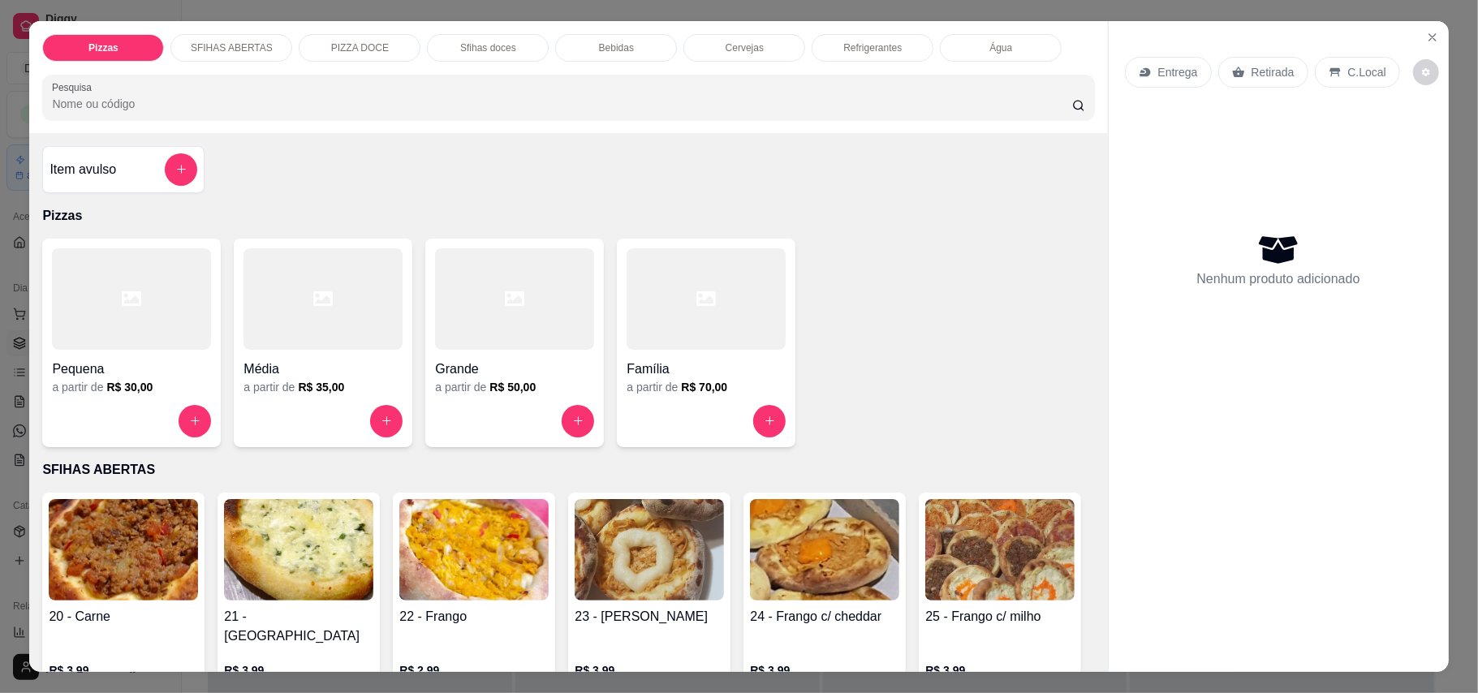
click at [1165, 59] on div "Entrega" at bounding box center [1168, 72] width 87 height 31
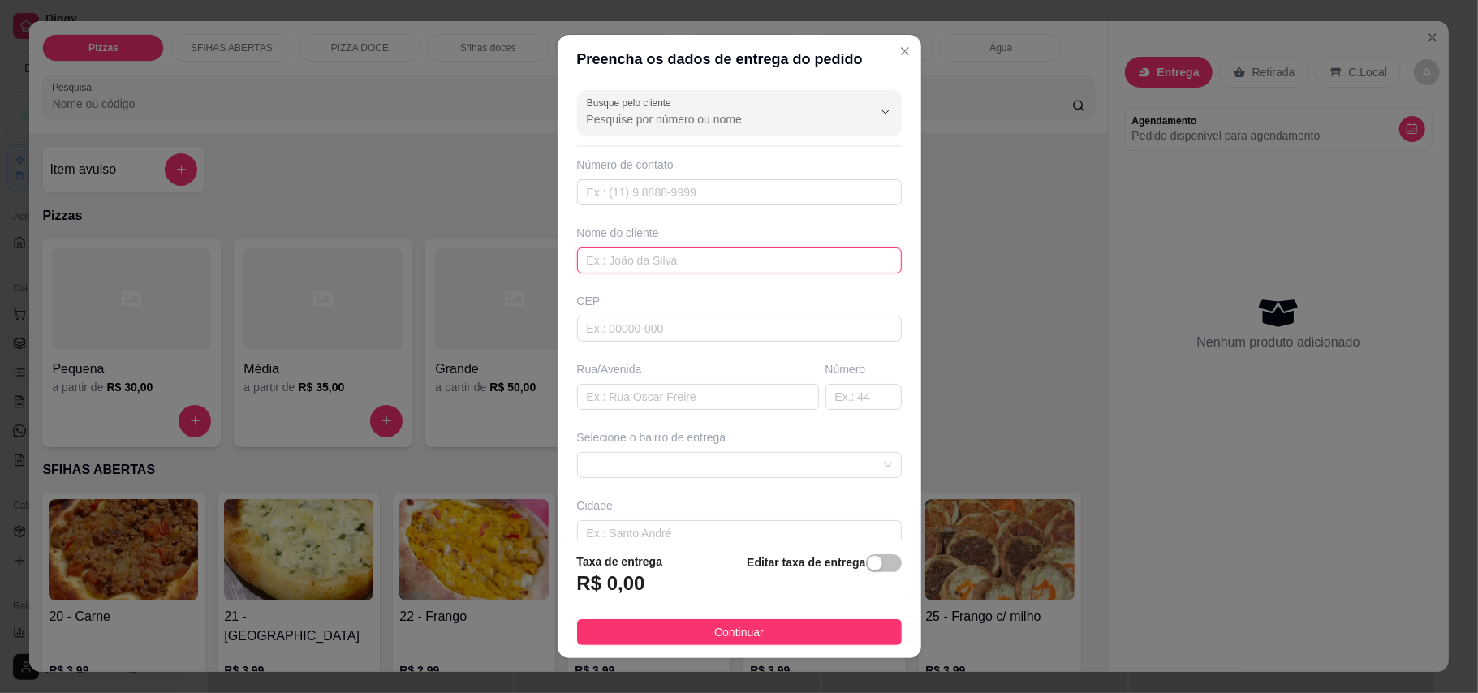
click at [646, 270] on input "text" at bounding box center [739, 261] width 325 height 26
type input "[PERSON_NAME]"
click at [650, 183] on input "text" at bounding box center [739, 192] width 325 height 26
type input "[PHONE_NUMBER]"
click at [670, 403] on input "text" at bounding box center [698, 397] width 242 height 26
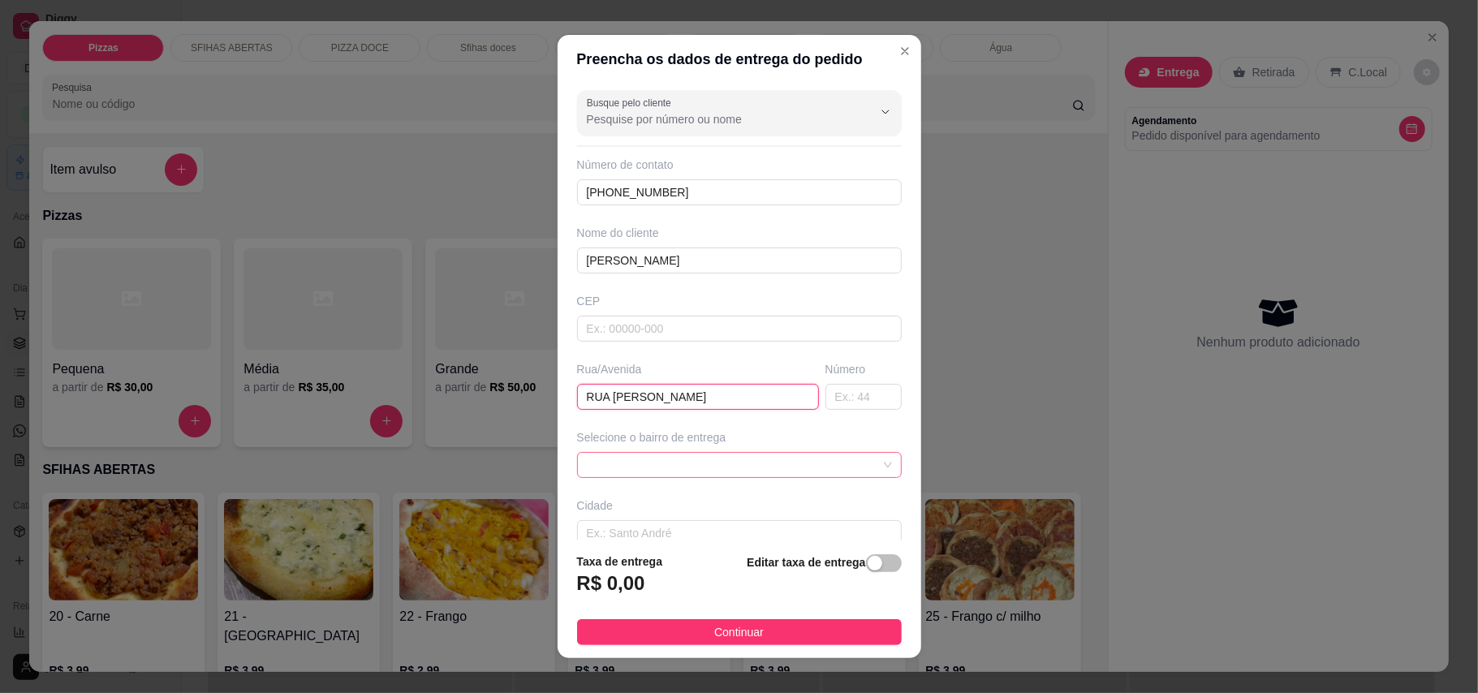
click at [750, 464] on span at bounding box center [739, 465] width 305 height 24
type input "RUA [PERSON_NAME]"
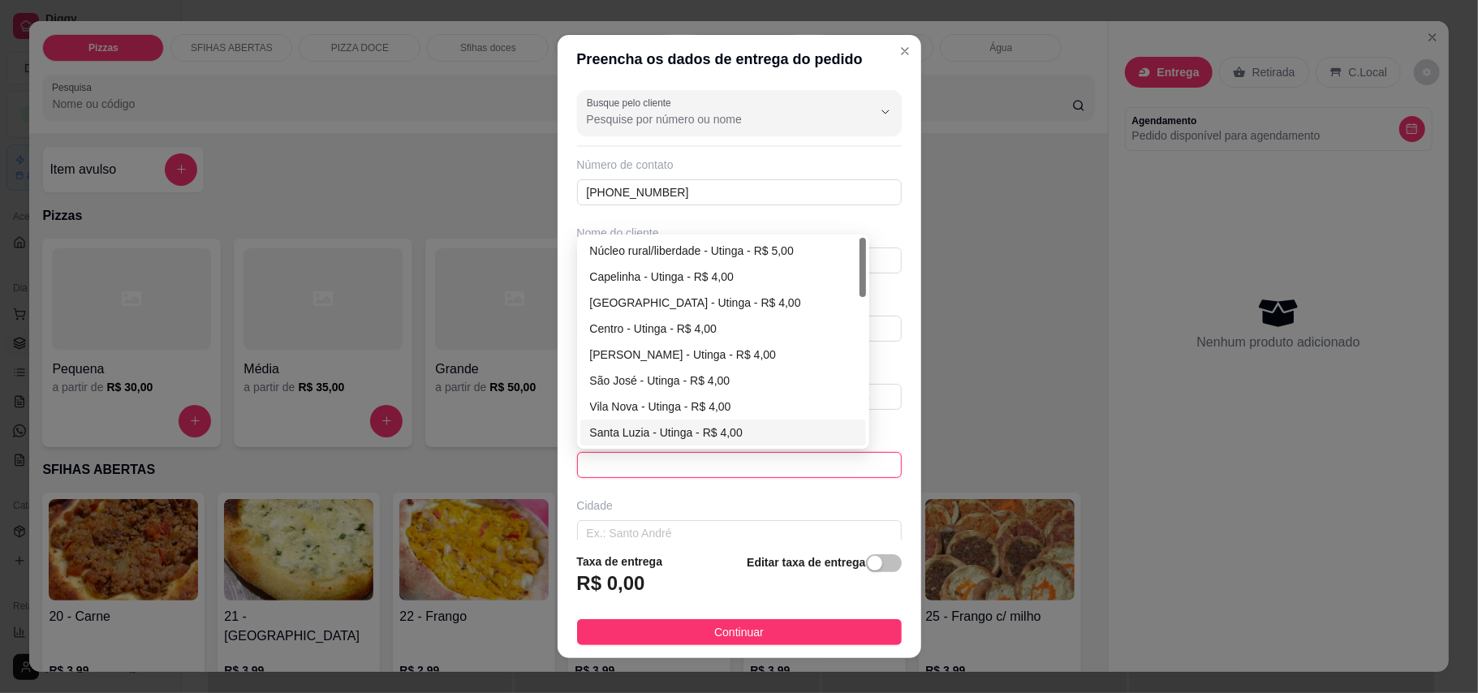
click at [641, 433] on div "Santa Luzia - Utinga - R$ 4,00" at bounding box center [723, 433] width 266 height 18
type input "Utinga"
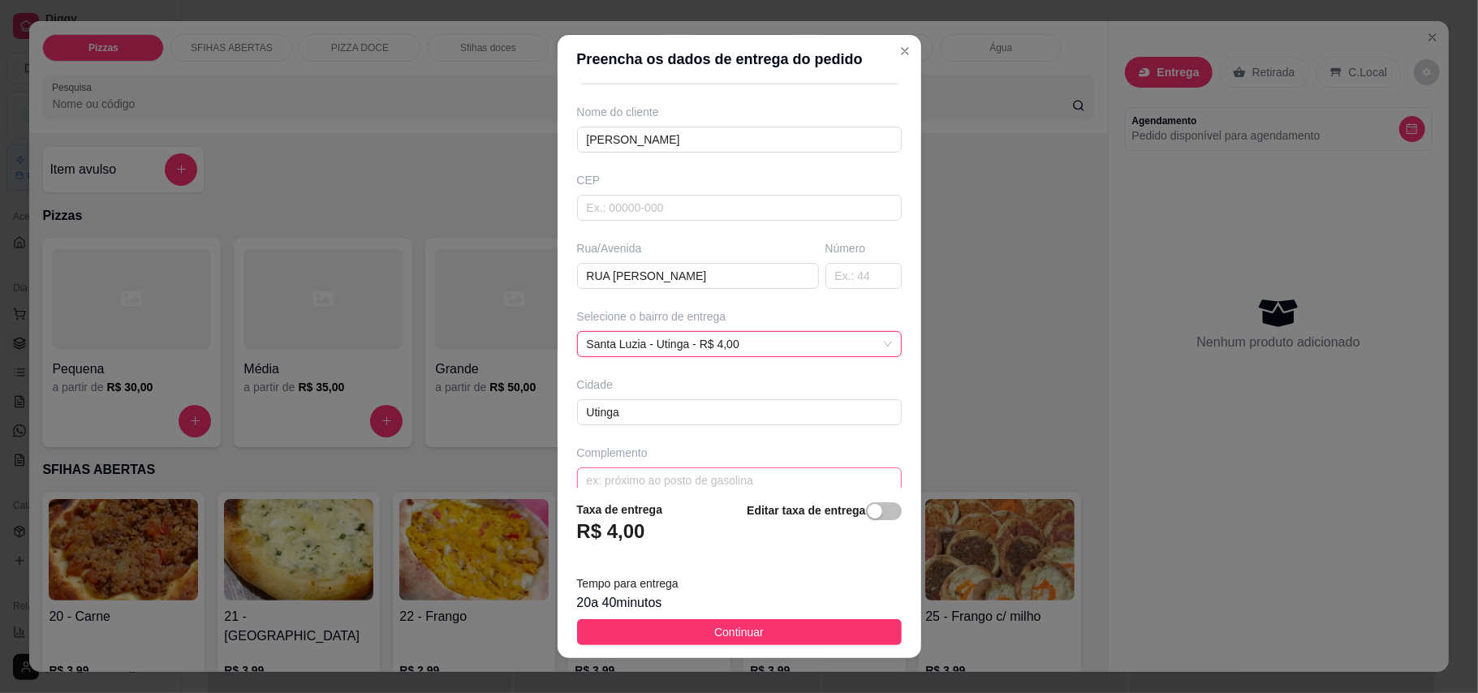
scroll to position [146, 0]
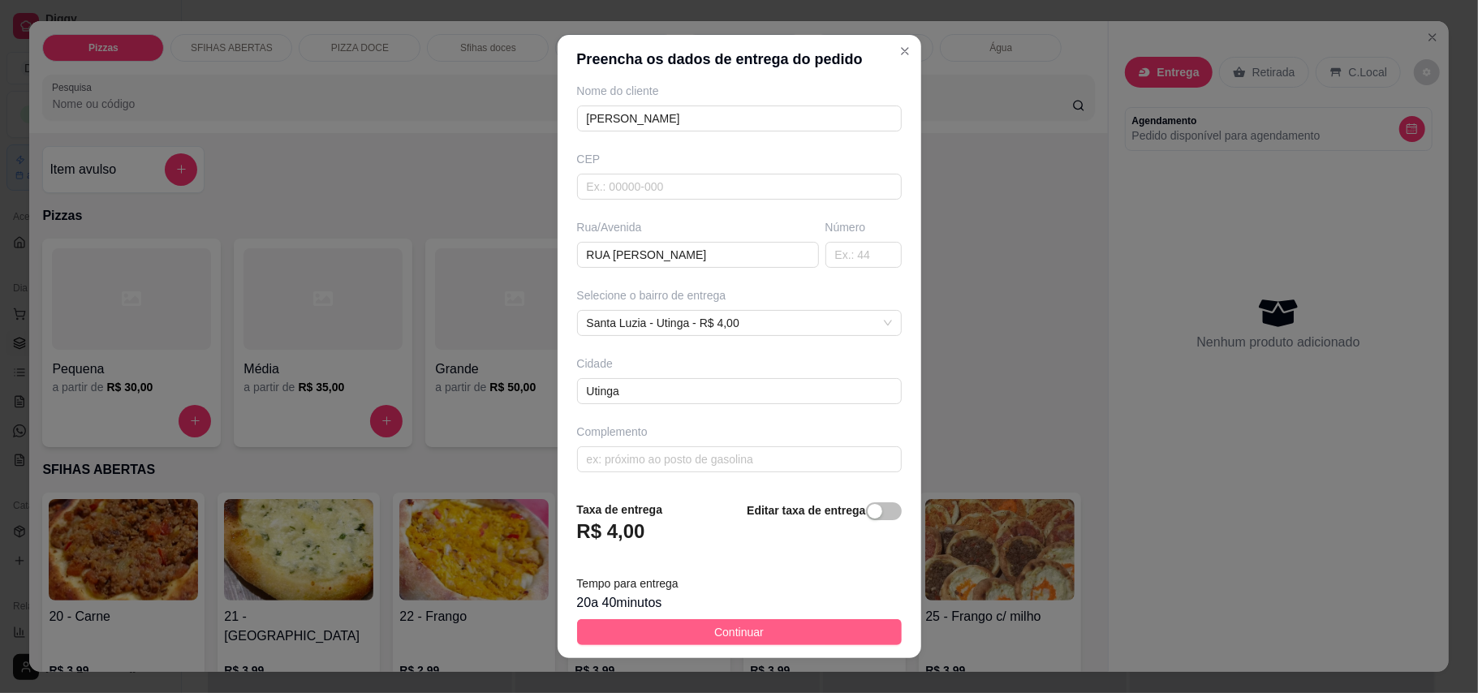
click at [696, 628] on button "Continuar" at bounding box center [739, 632] width 325 height 26
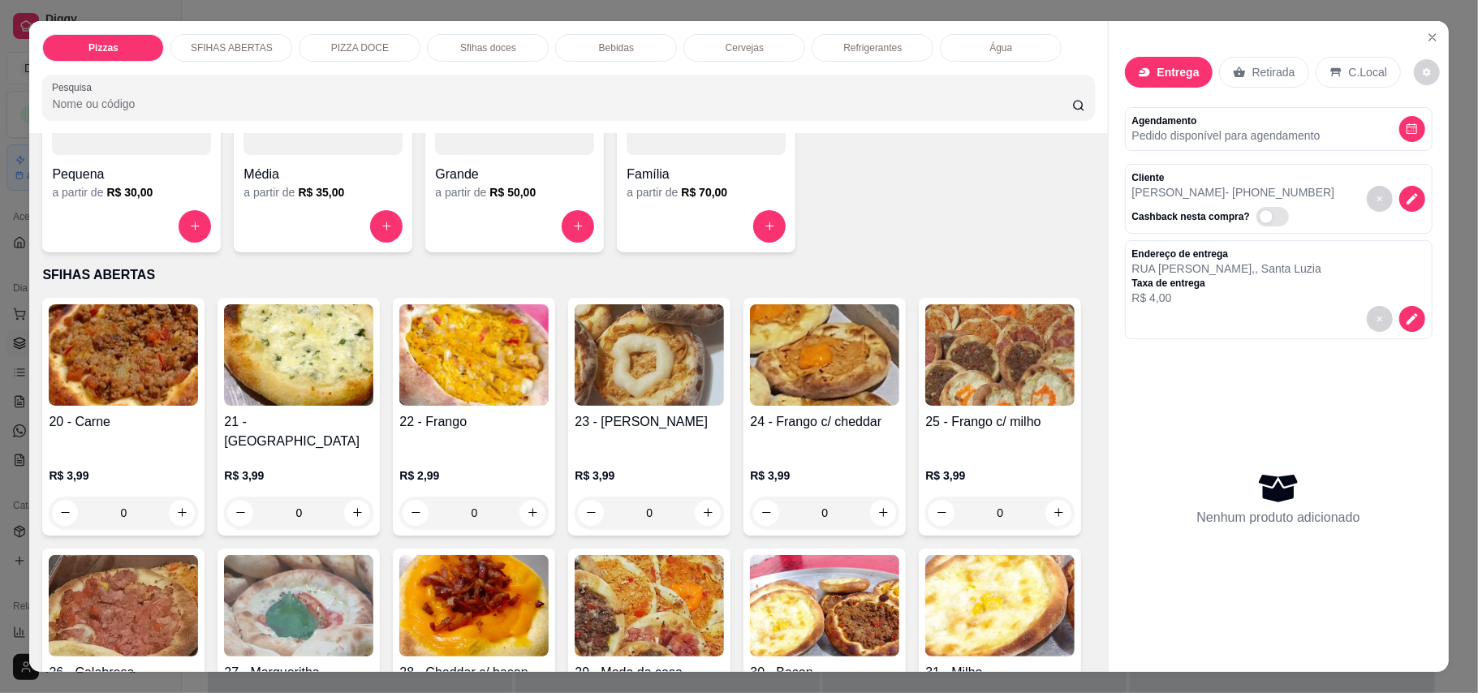
scroll to position [325, 0]
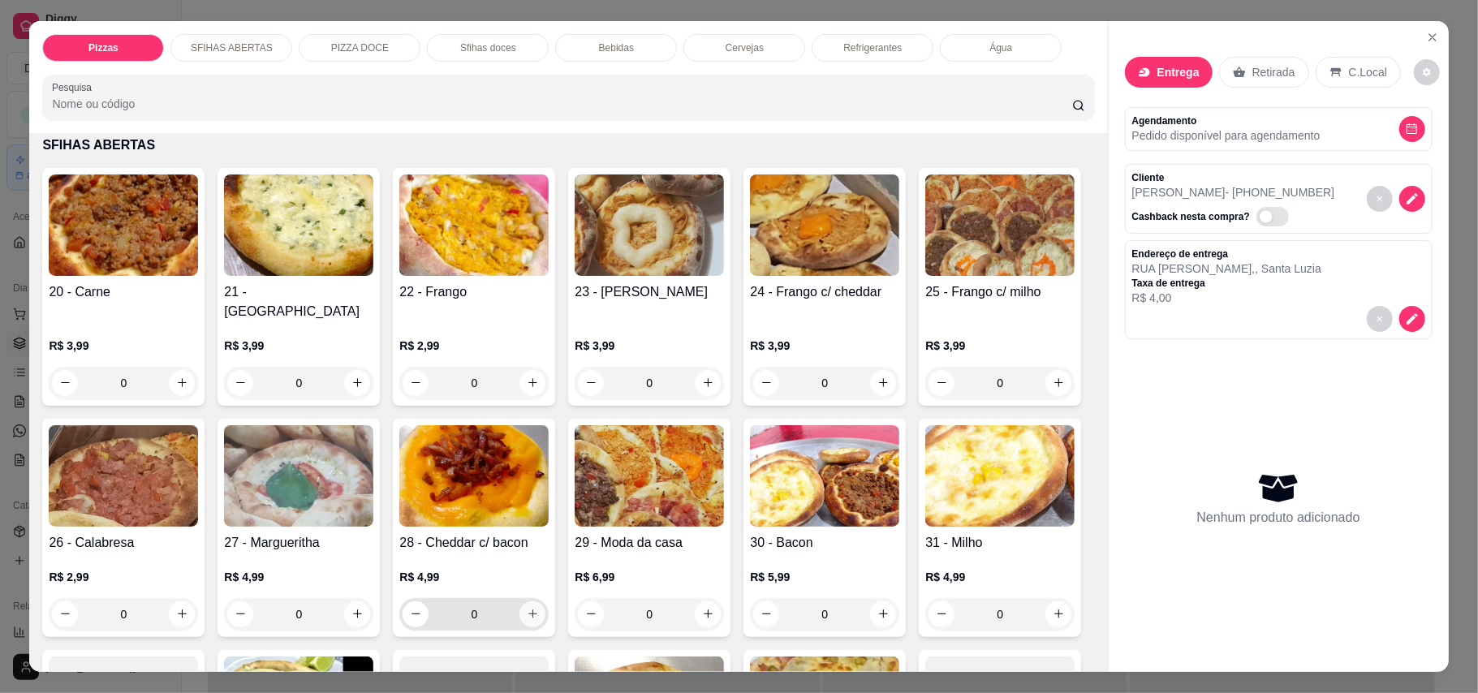
click at [539, 608] on icon "increase-product-quantity" at bounding box center [533, 614] width 12 height 12
type input "1"
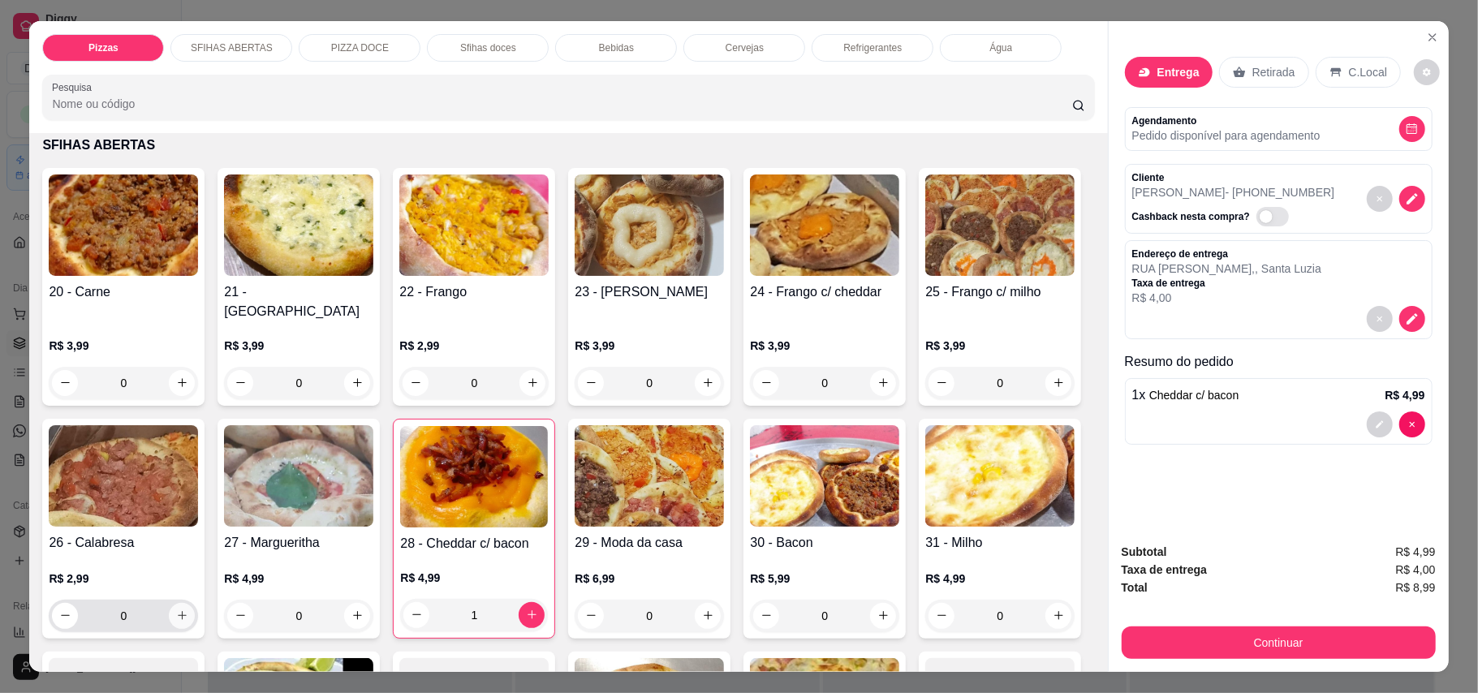
click at [188, 609] on icon "increase-product-quantity" at bounding box center [182, 615] width 12 height 12
type input "1"
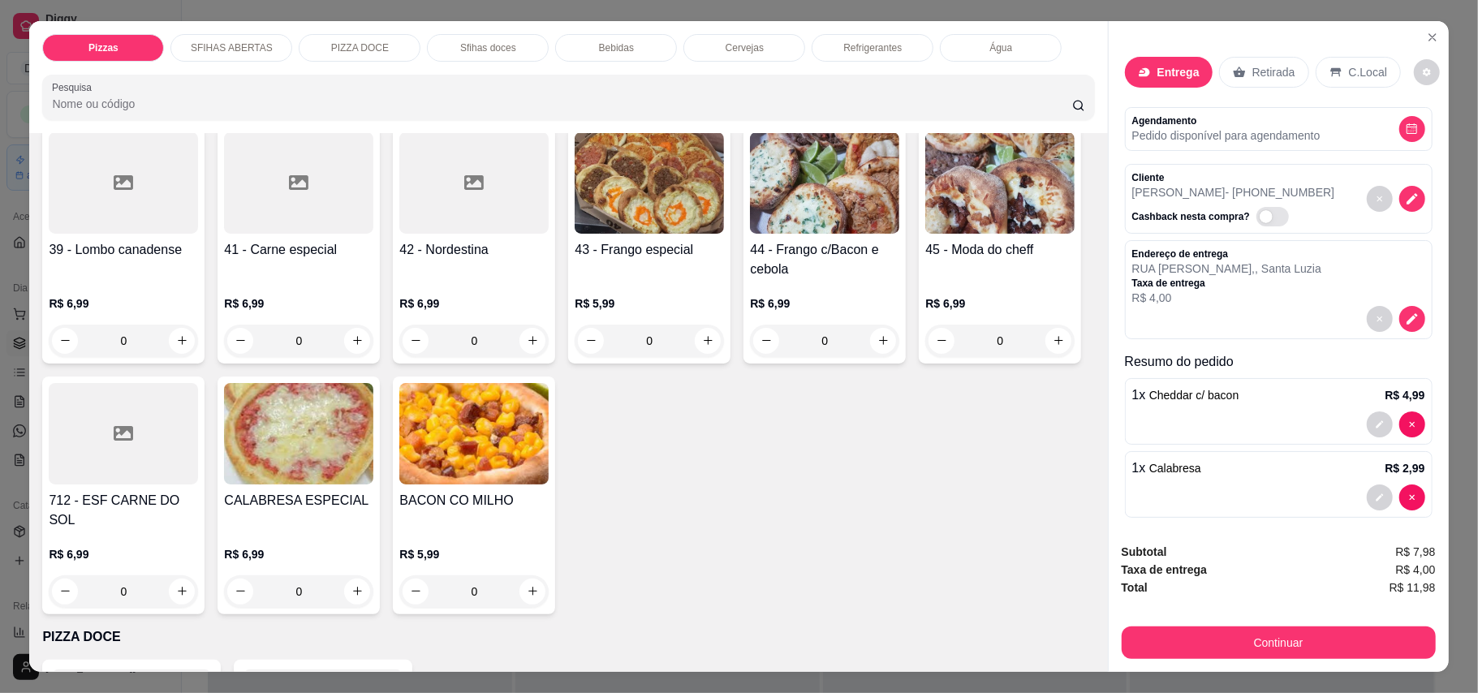
scroll to position [1190, 0]
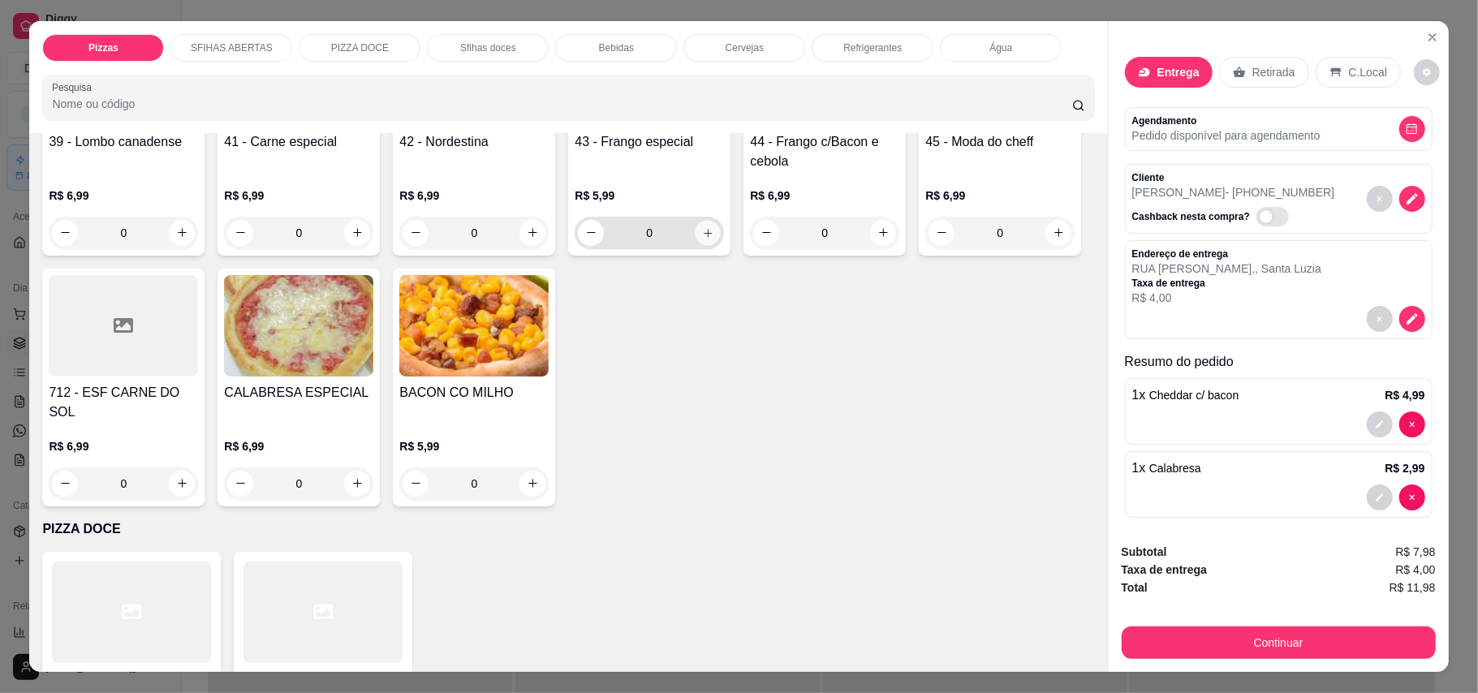
click at [702, 239] on icon "increase-product-quantity" at bounding box center [708, 232] width 12 height 12
type input "1"
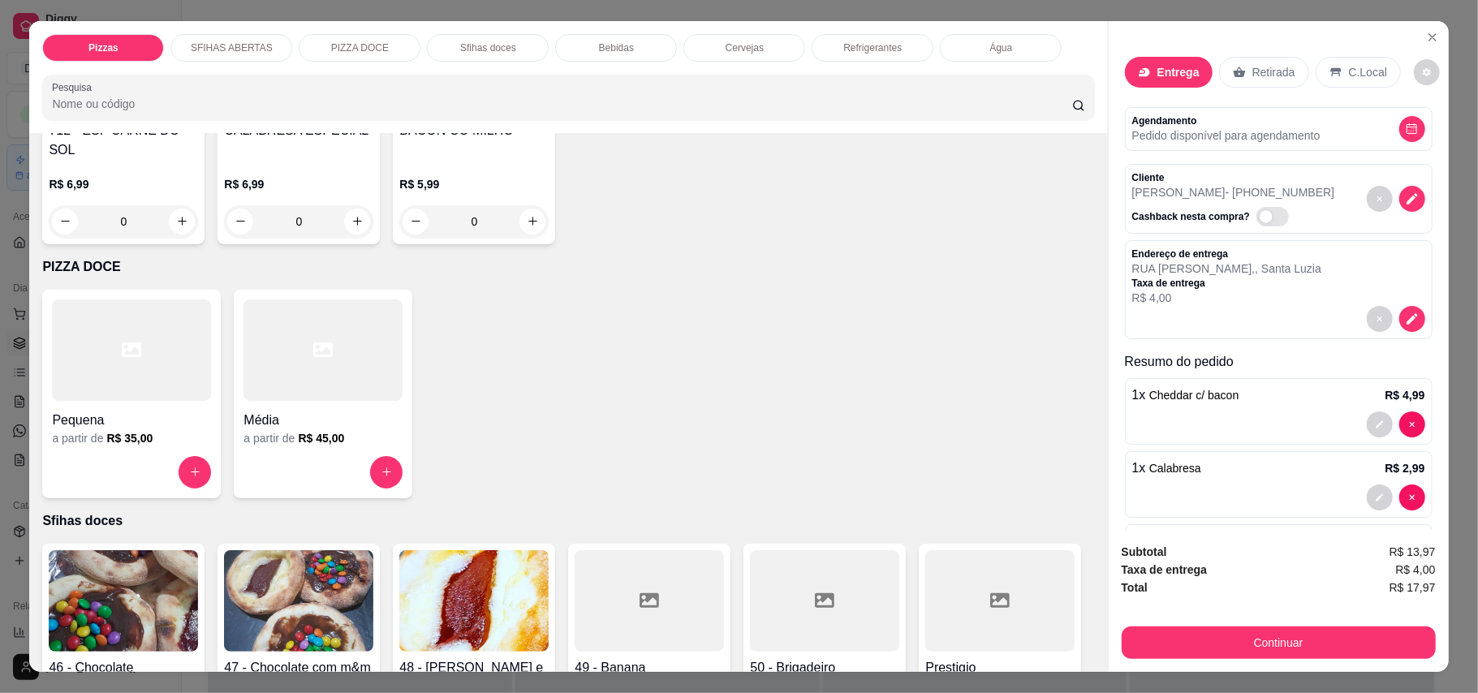
scroll to position [1839, 0]
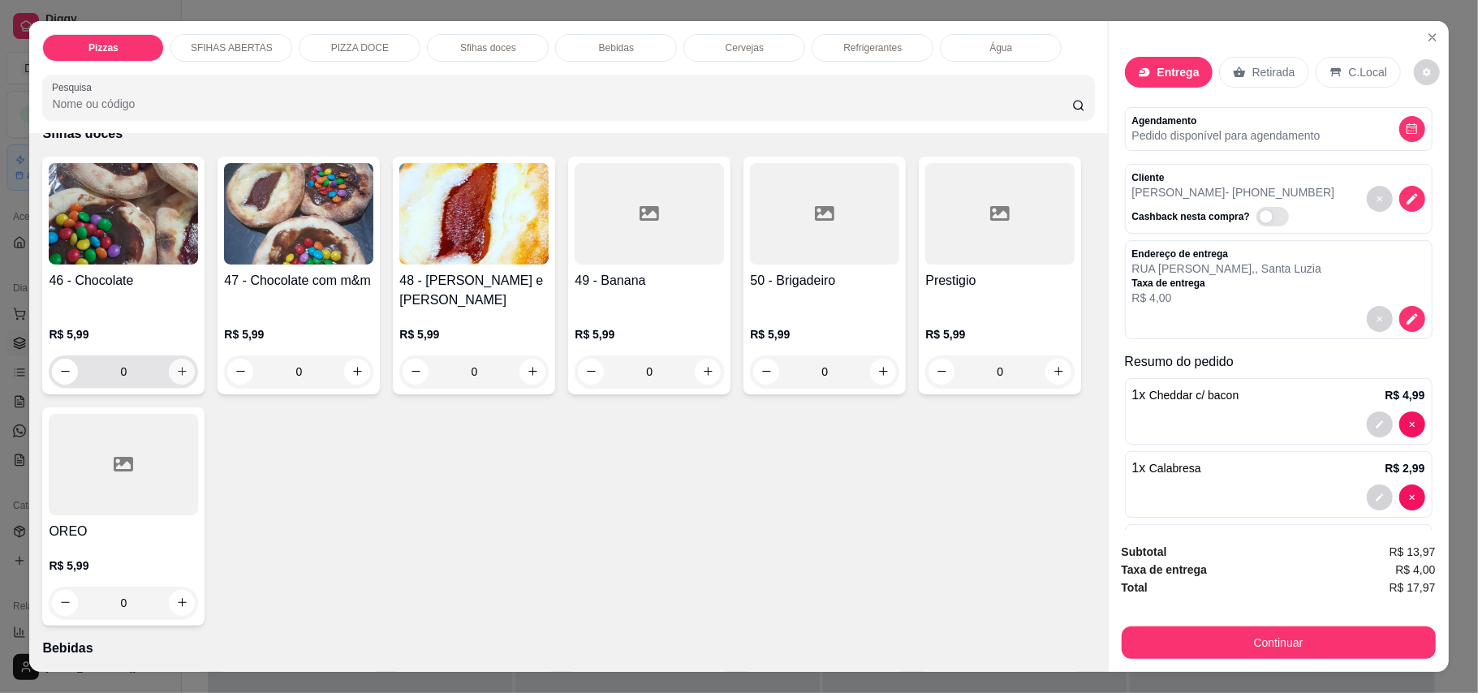
click at [176, 377] on icon "increase-product-quantity" at bounding box center [182, 371] width 12 height 12
type input "1"
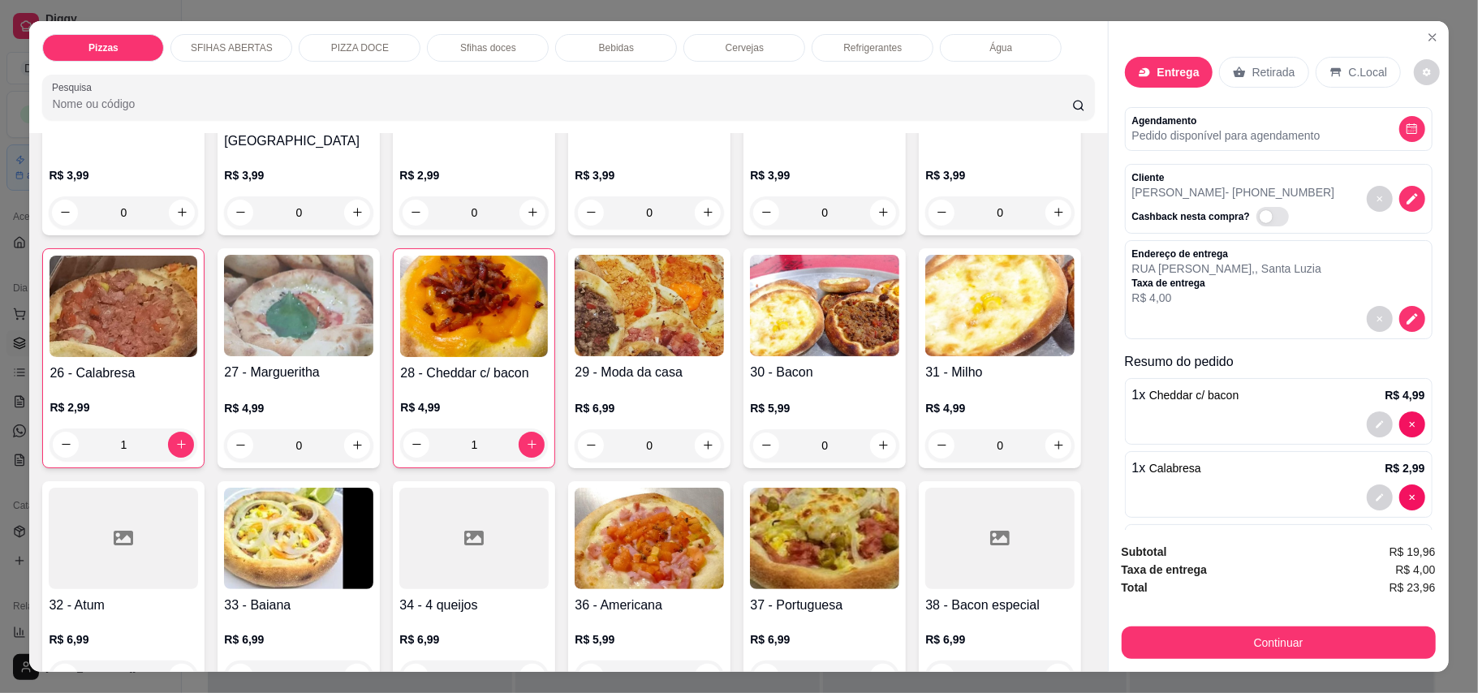
scroll to position [433, 0]
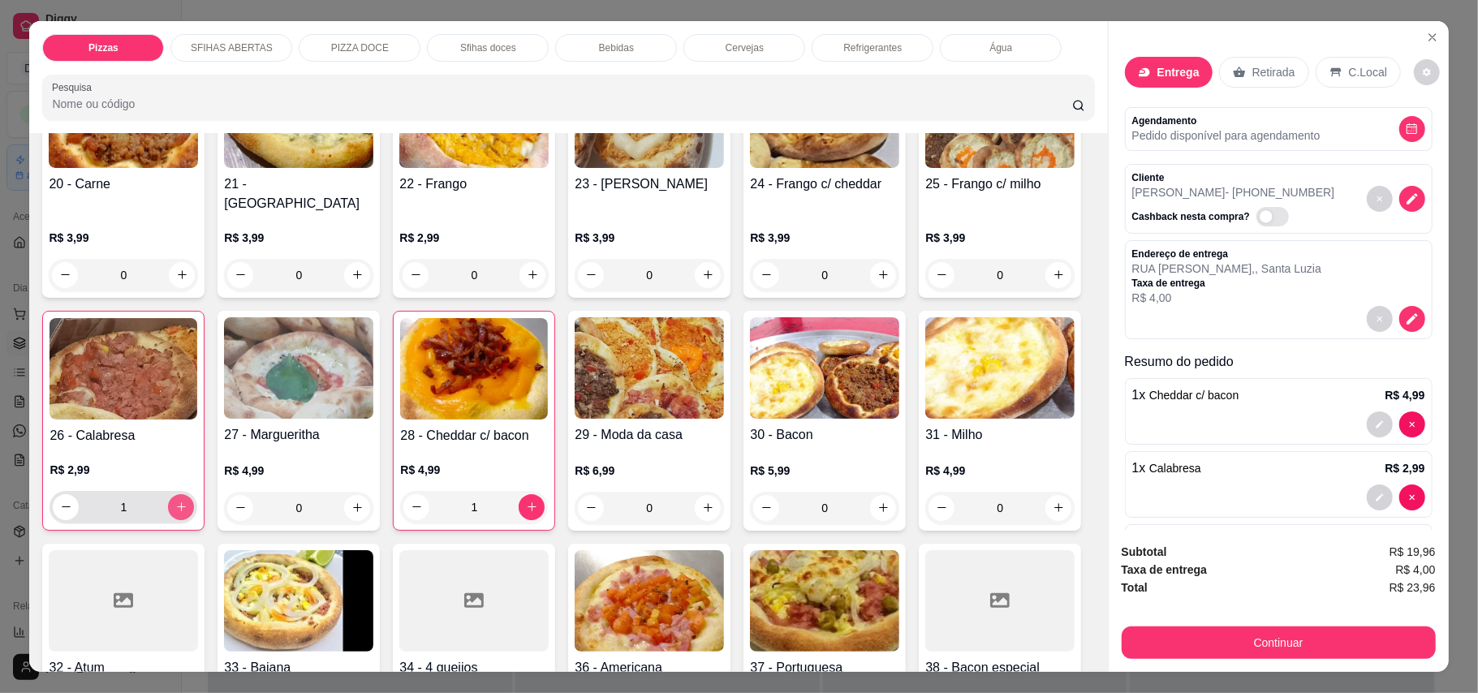
click at [187, 501] on icon "increase-product-quantity" at bounding box center [181, 507] width 12 height 12
type input "2"
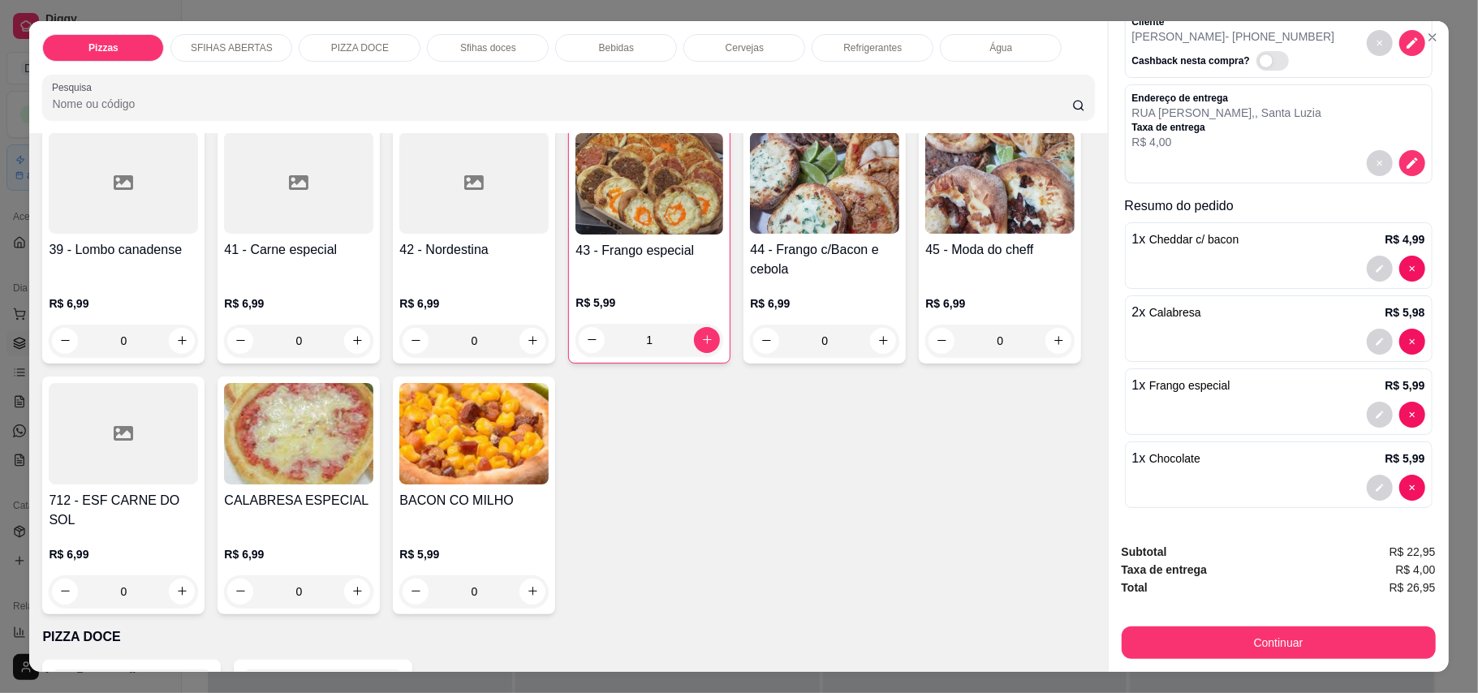
scroll to position [974, 0]
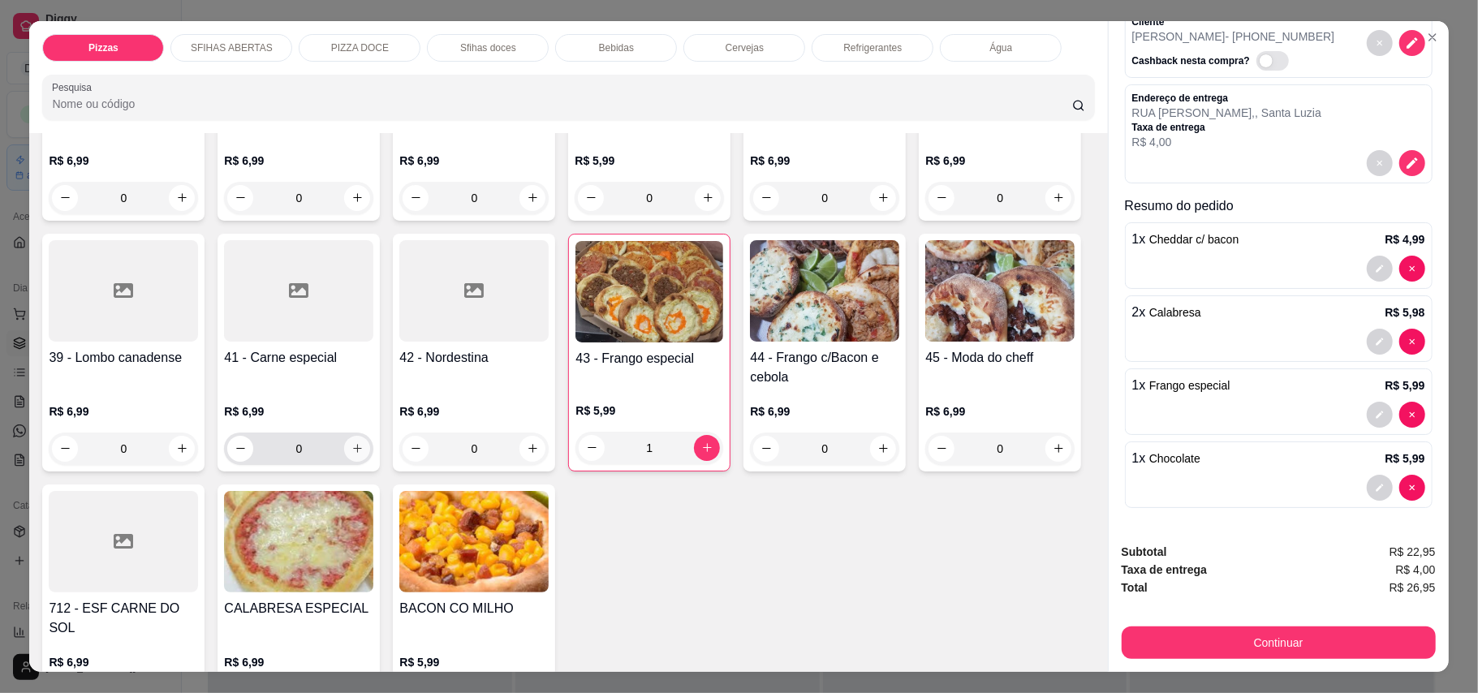
click at [370, 436] on button "increase-product-quantity" at bounding box center [357, 449] width 26 height 26
type input "1"
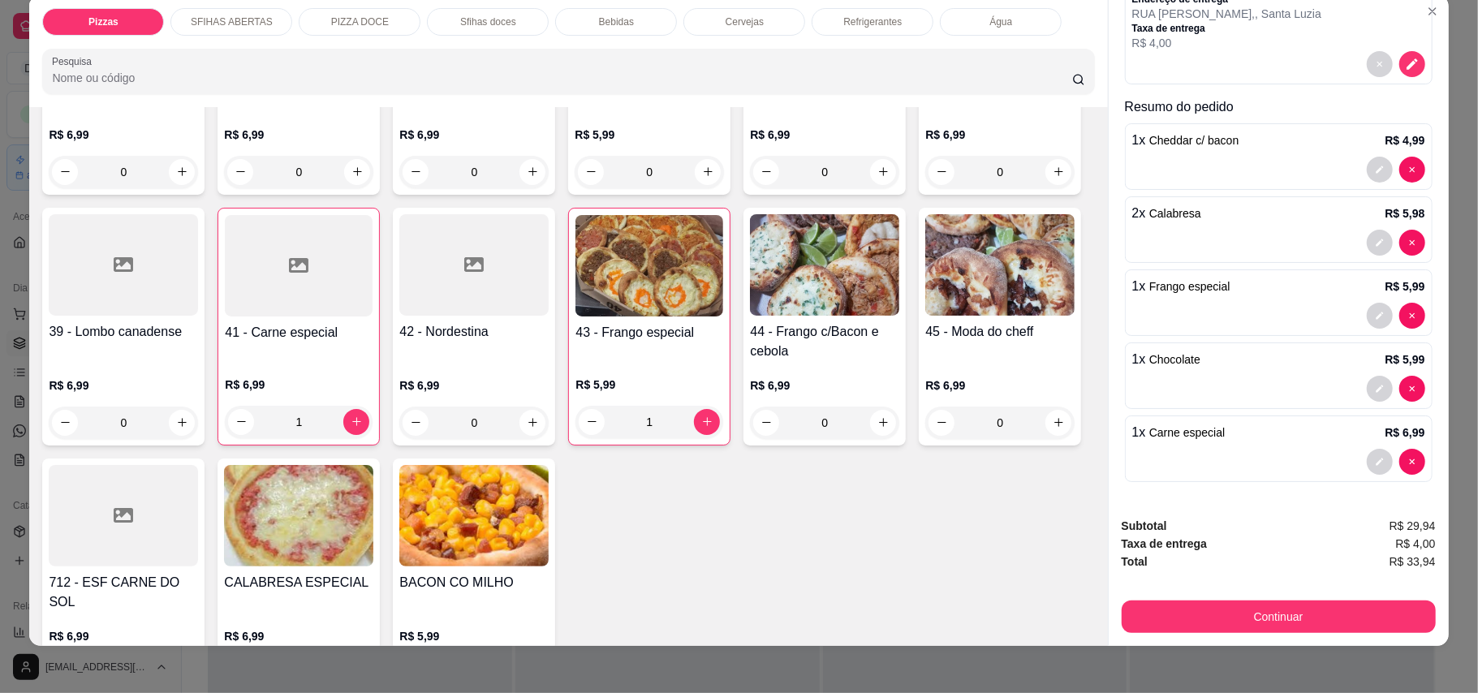
scroll to position [31, 0]
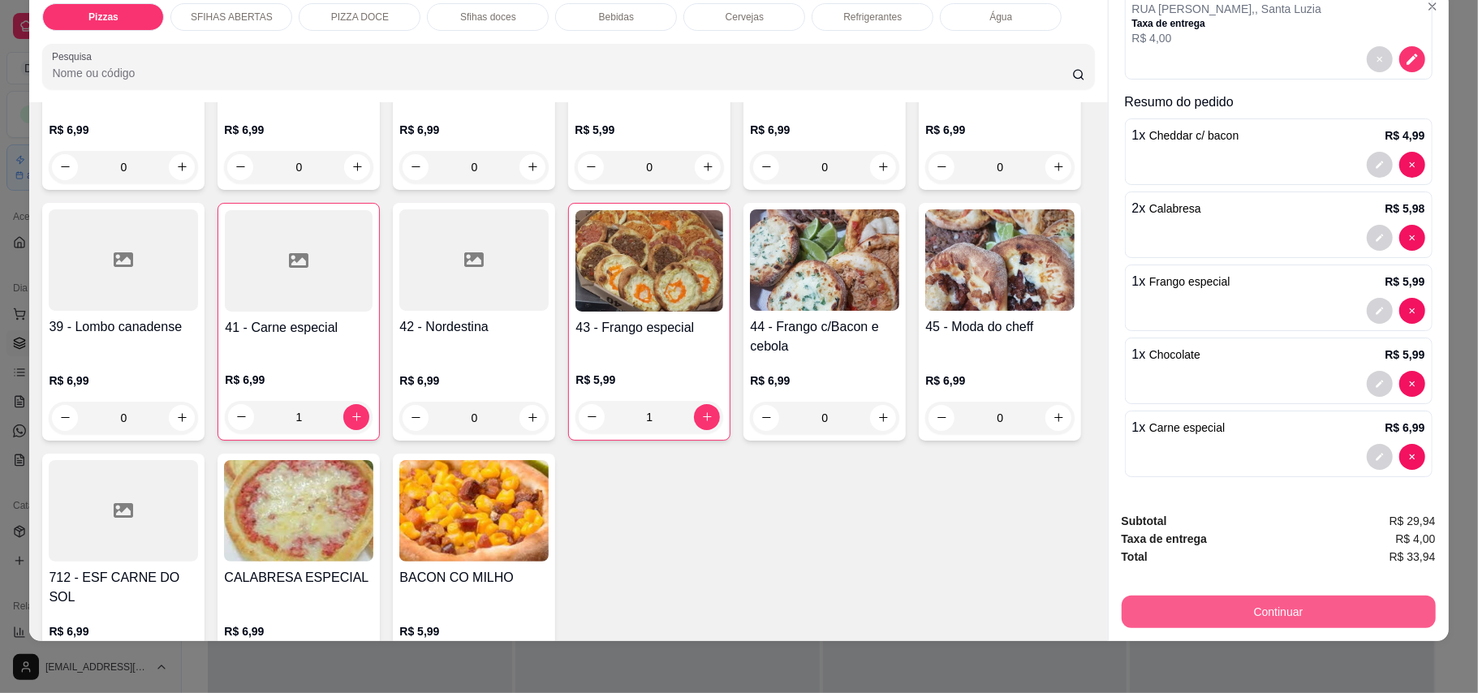
click at [1296, 604] on button "Continuar" at bounding box center [1279, 612] width 314 height 32
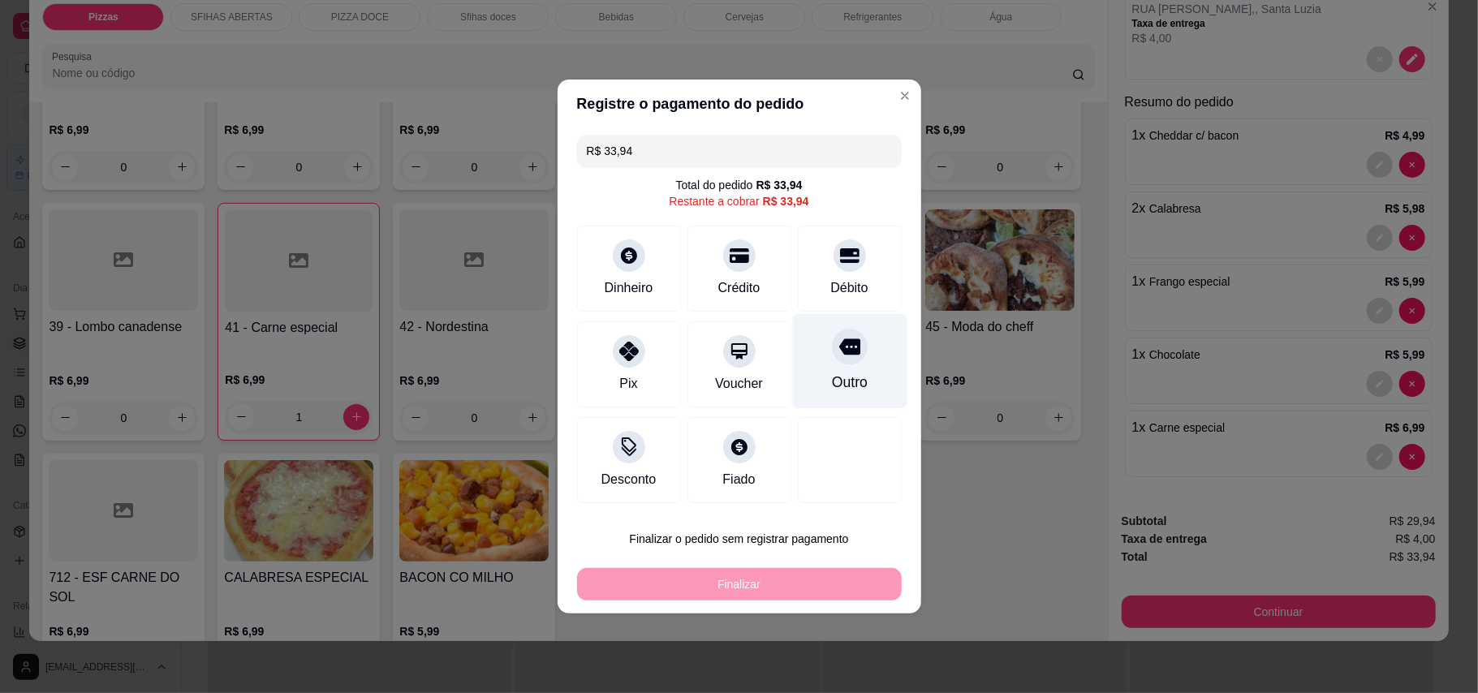
click at [832, 362] on div at bounding box center [850, 347] width 36 height 36
type input "R$ 0,00"
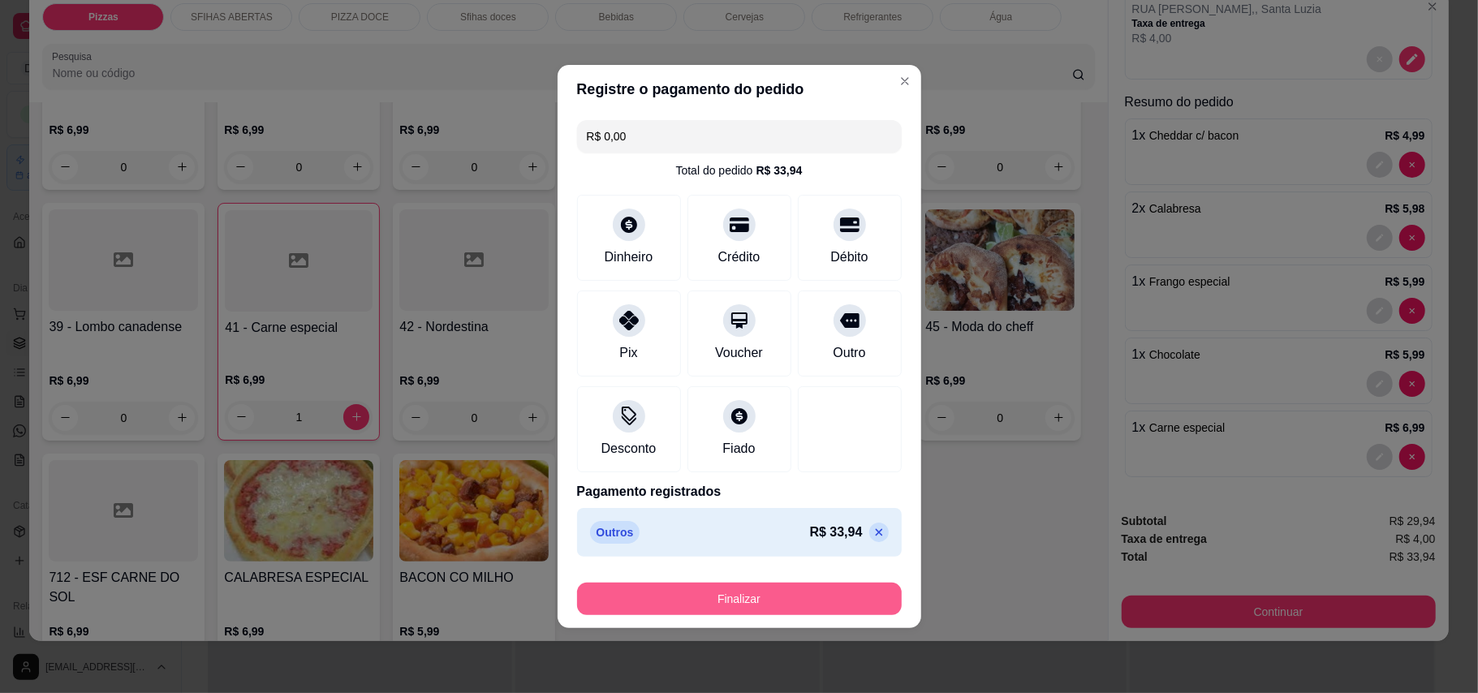
click at [764, 602] on button "Finalizar" at bounding box center [739, 599] width 325 height 32
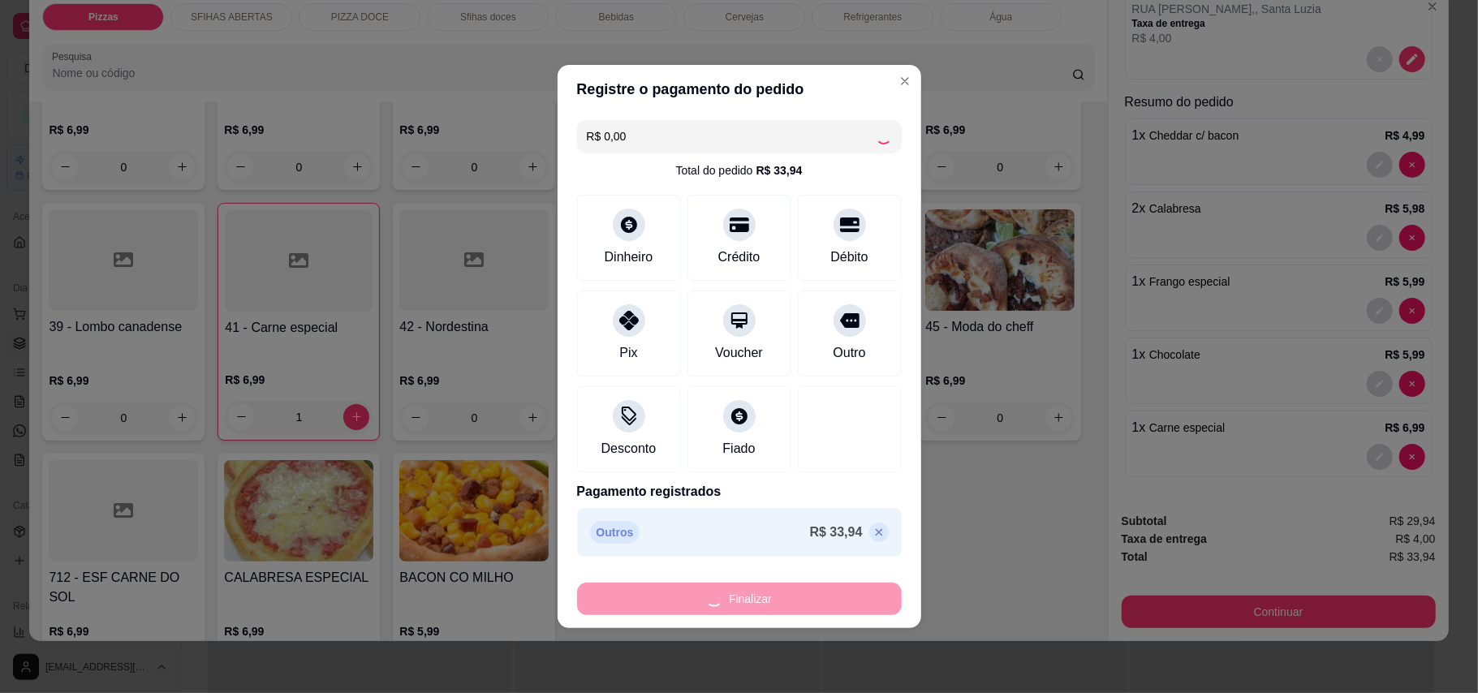
type input "0"
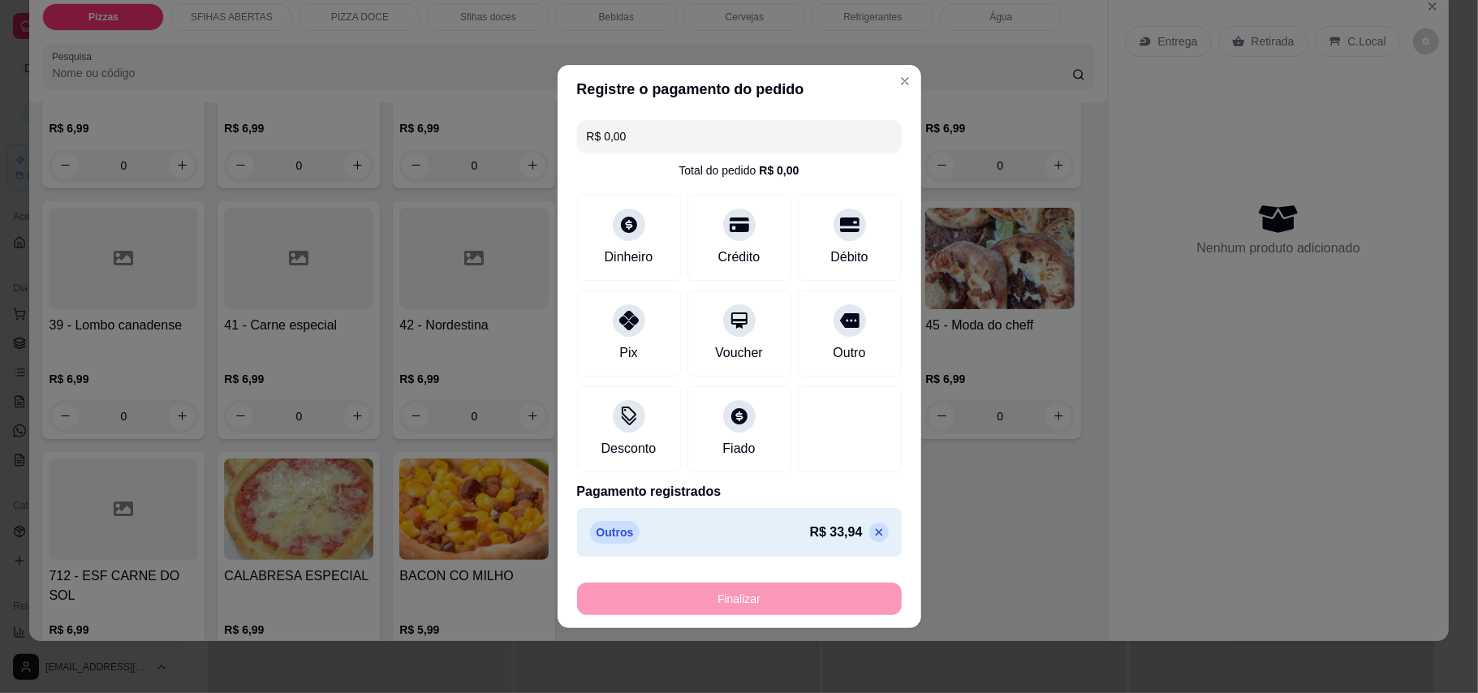
type input "-R$ 33,94"
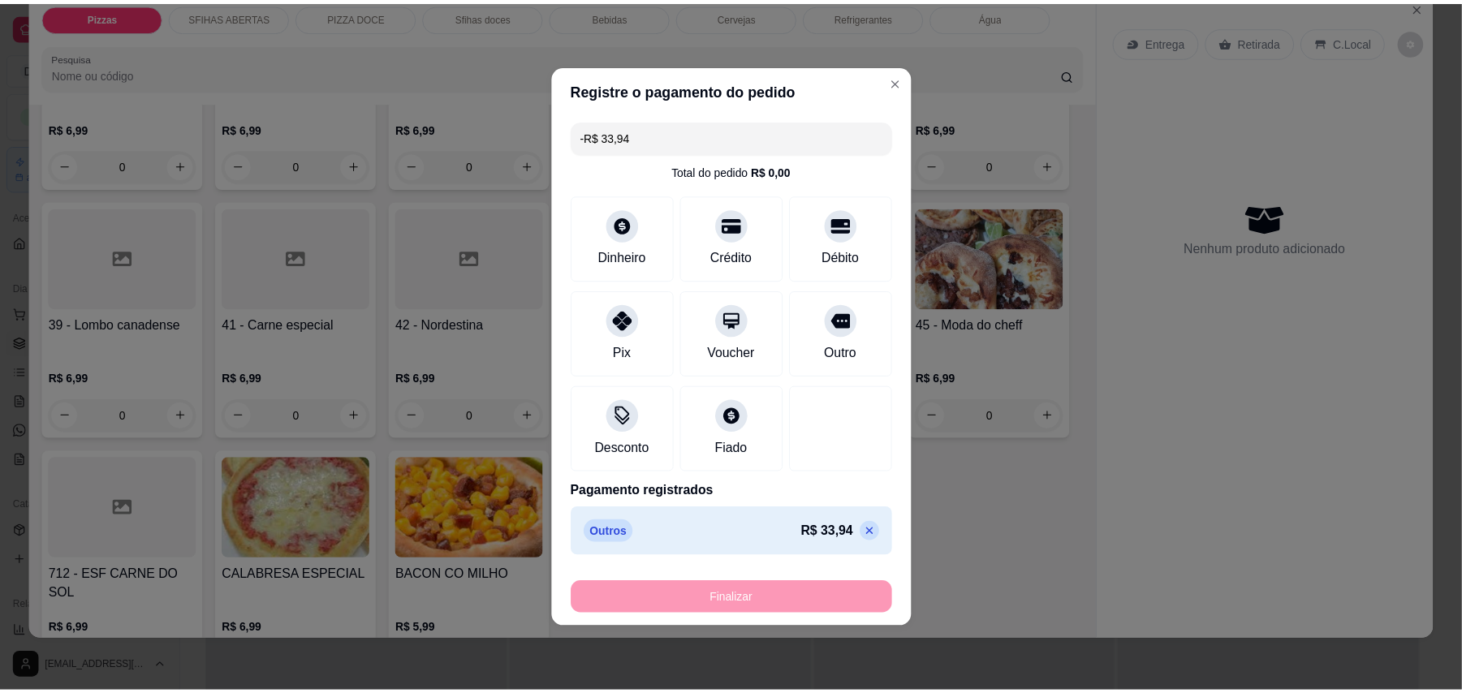
scroll to position [971, 0]
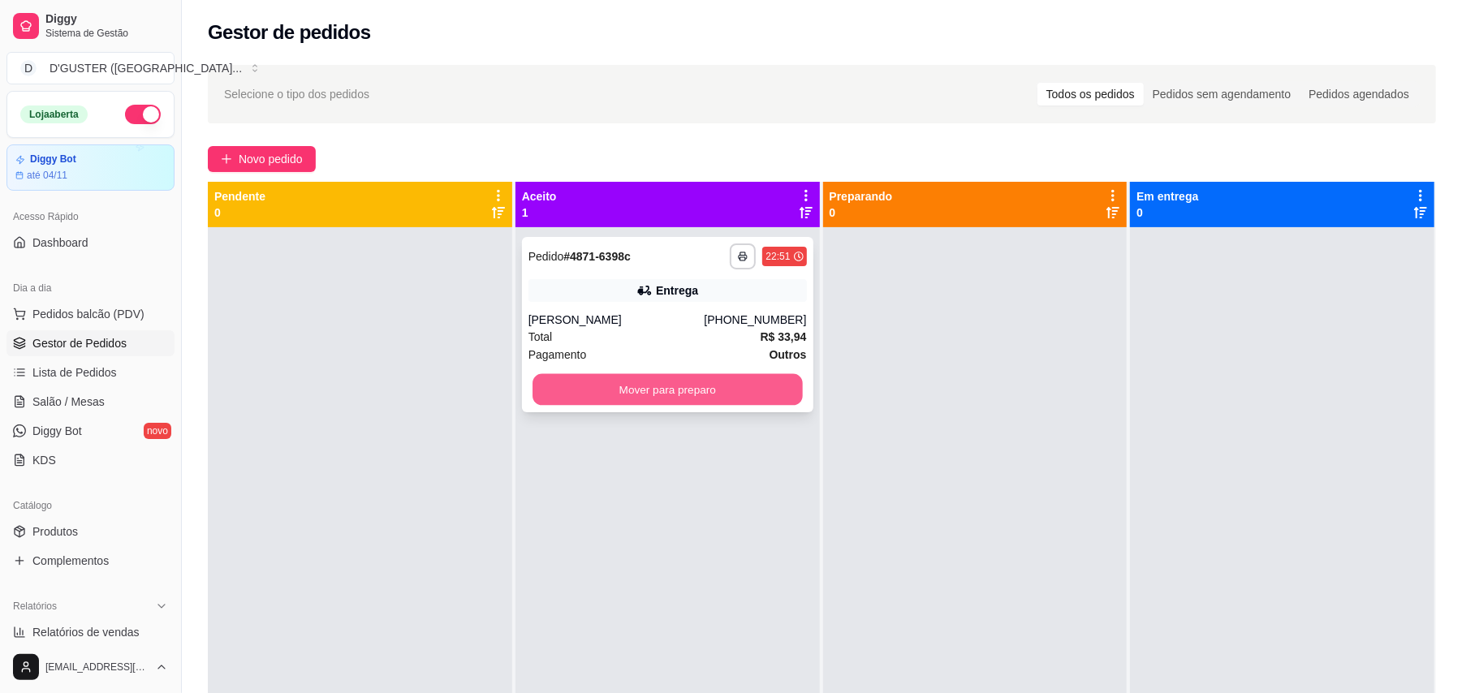
click at [704, 394] on button "Mover para preparo" at bounding box center [666, 390] width 269 height 32
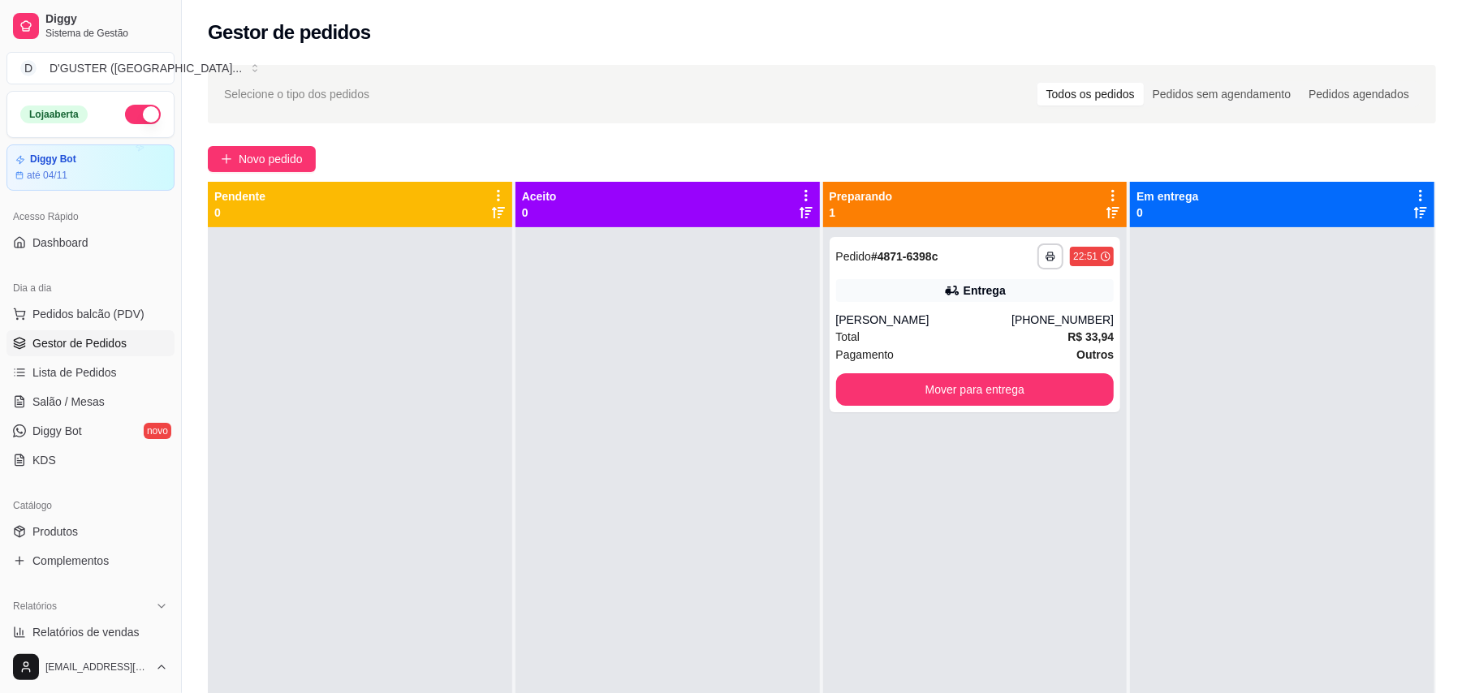
click at [125, 111] on button "button" at bounding box center [143, 114] width 36 height 19
click at [990, 331] on div "Total R$ 33,94" at bounding box center [975, 337] width 278 height 18
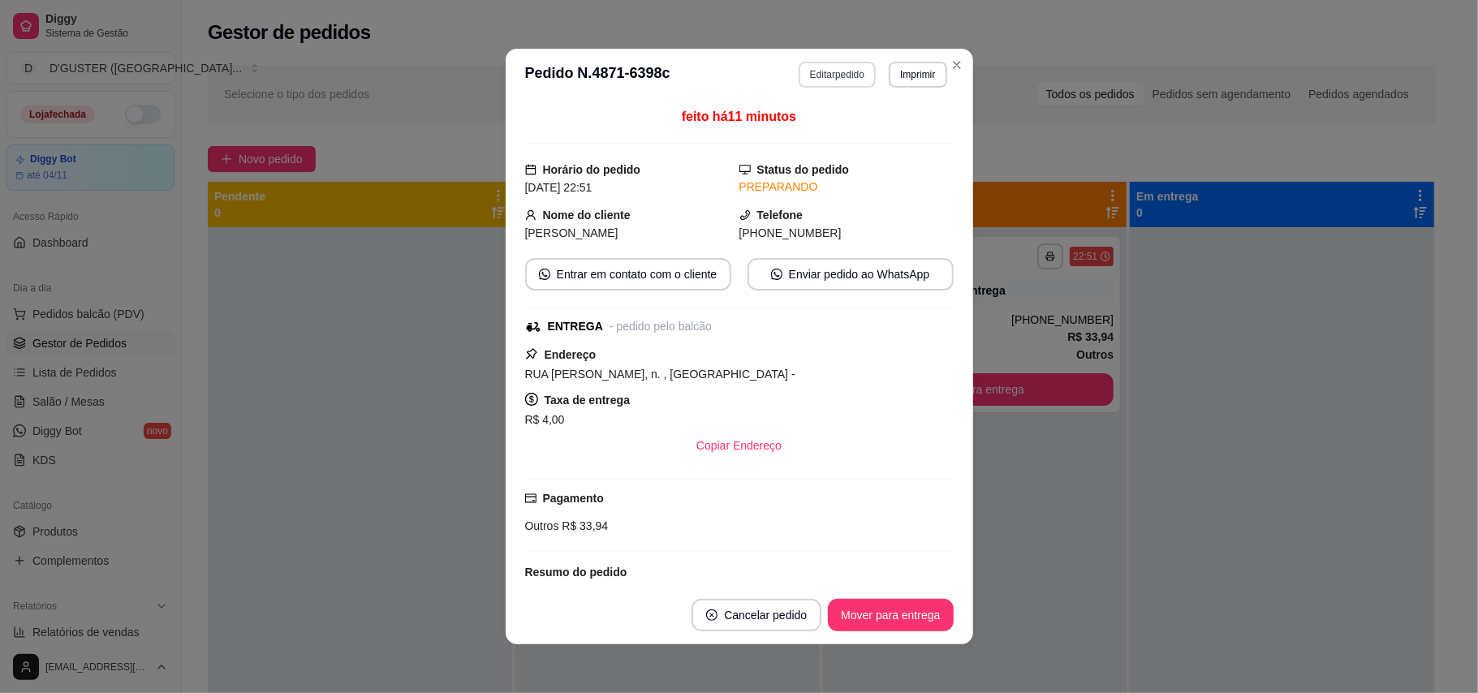
click at [842, 72] on button "Editar pedido" at bounding box center [837, 75] width 77 height 26
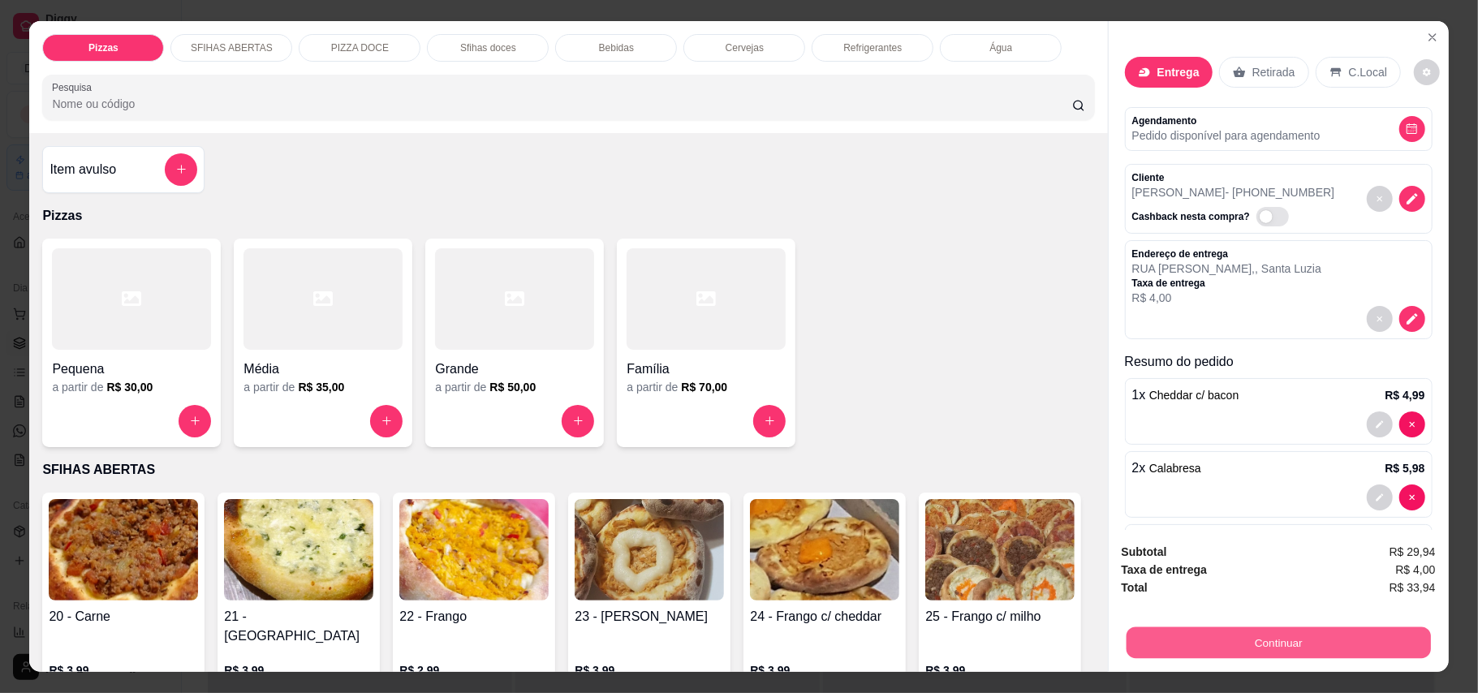
click at [1277, 635] on button "Continuar" at bounding box center [1278, 643] width 304 height 32
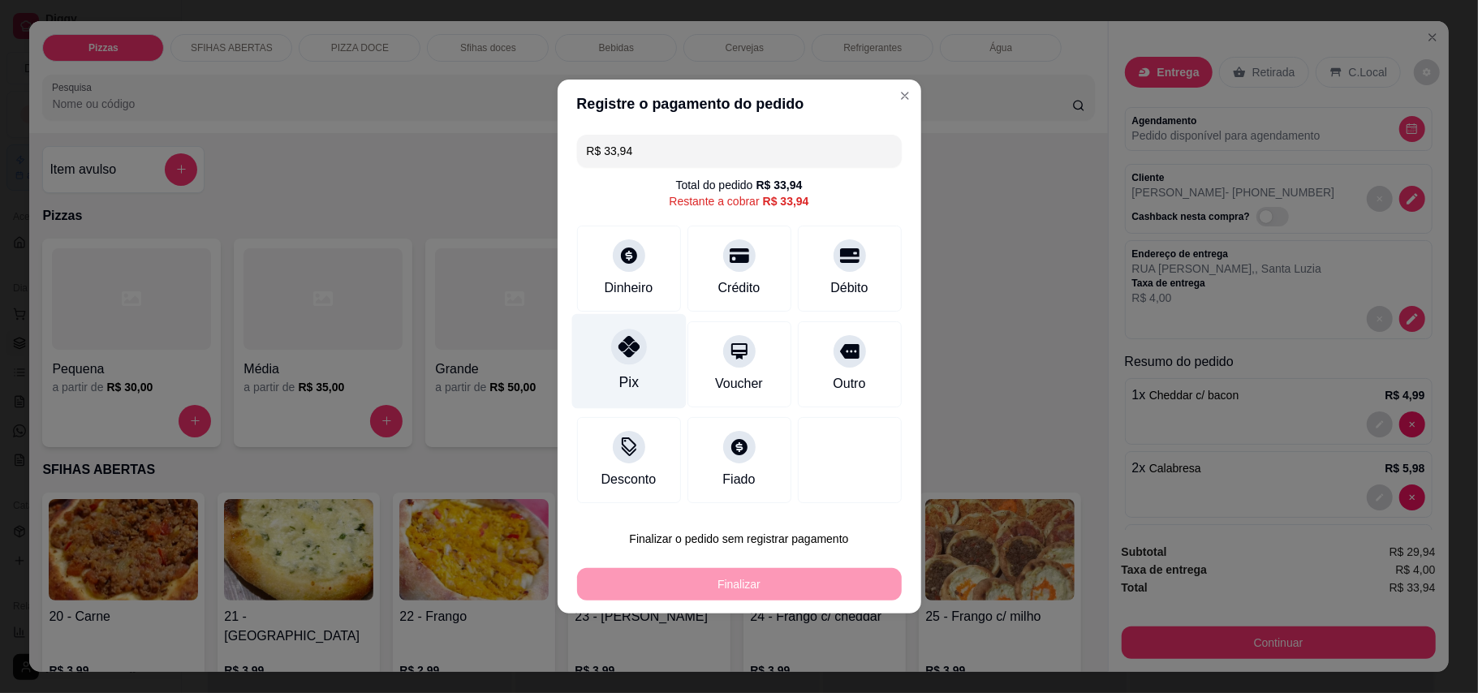
click at [641, 377] on div "Pix" at bounding box center [628, 361] width 114 height 95
type input "R$ 0,00"
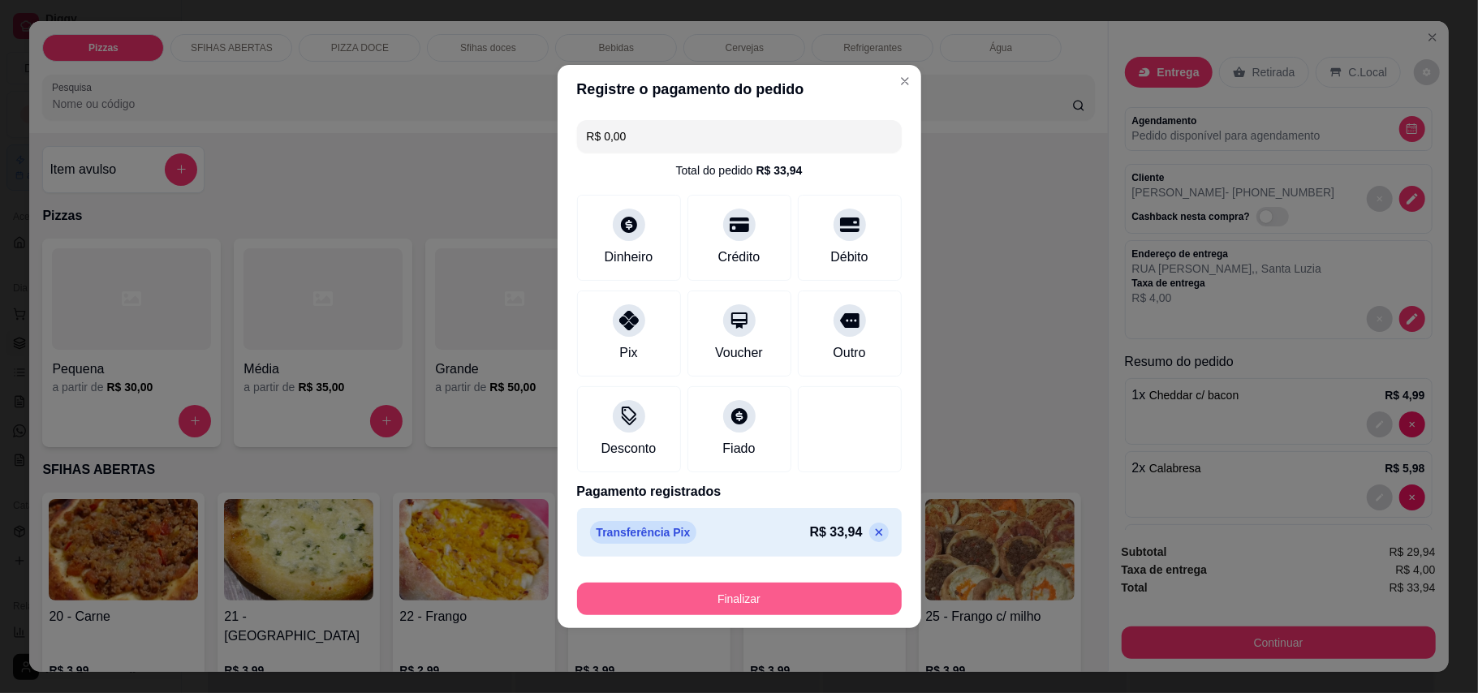
click at [761, 596] on button "Finalizar" at bounding box center [739, 599] width 325 height 32
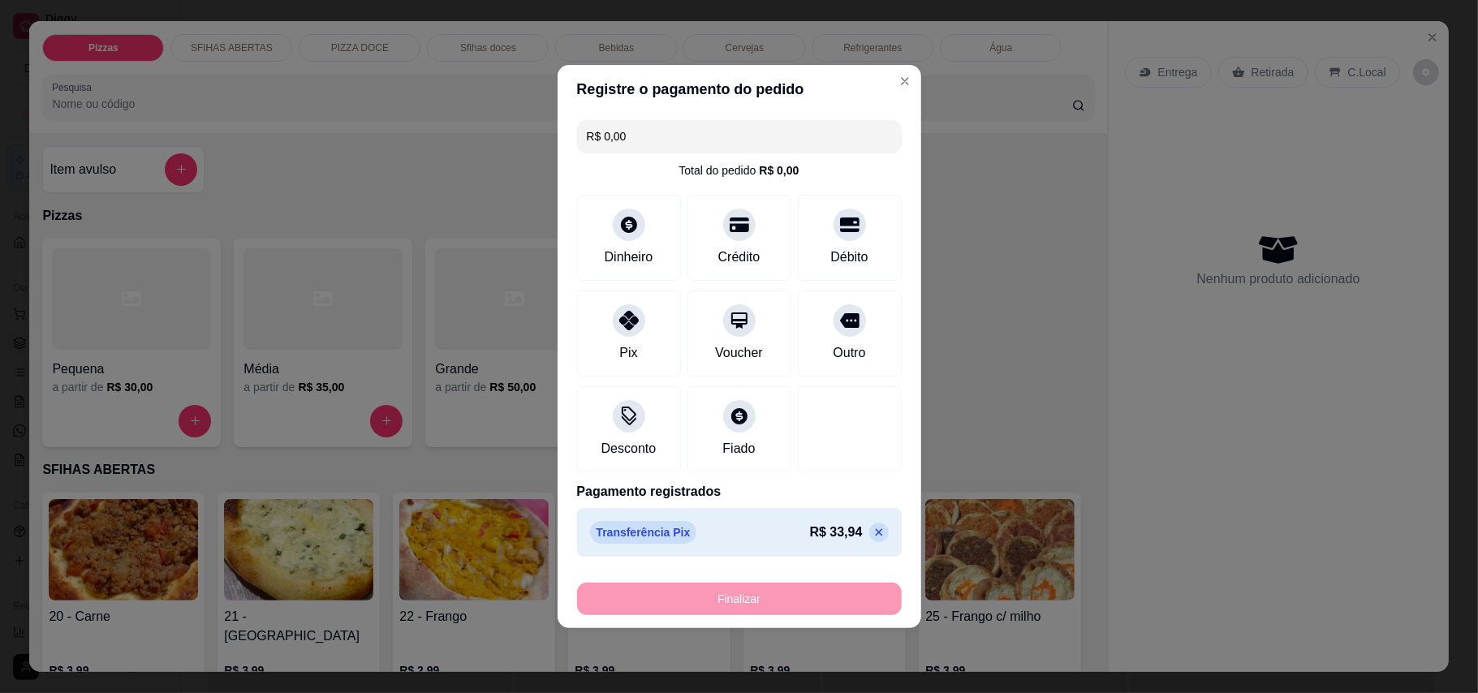
type input "0"
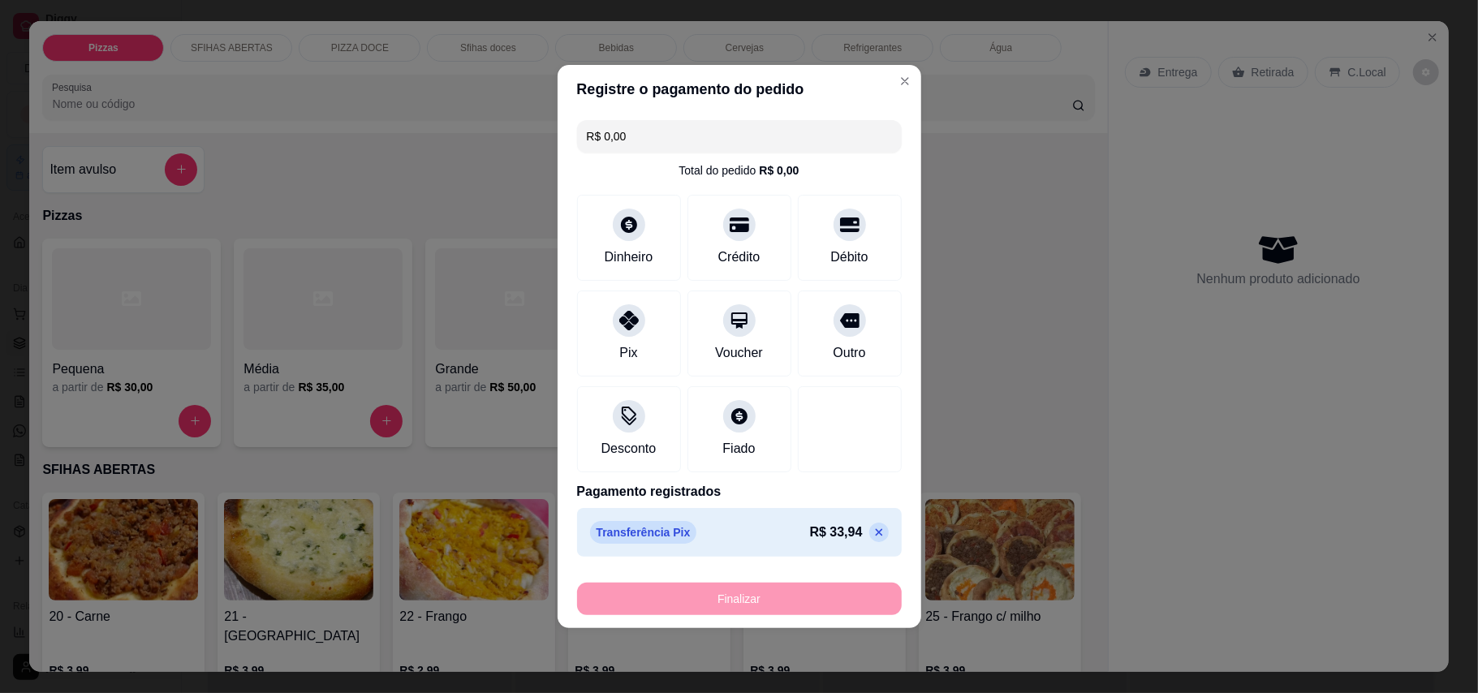
type input "-R$ 33,94"
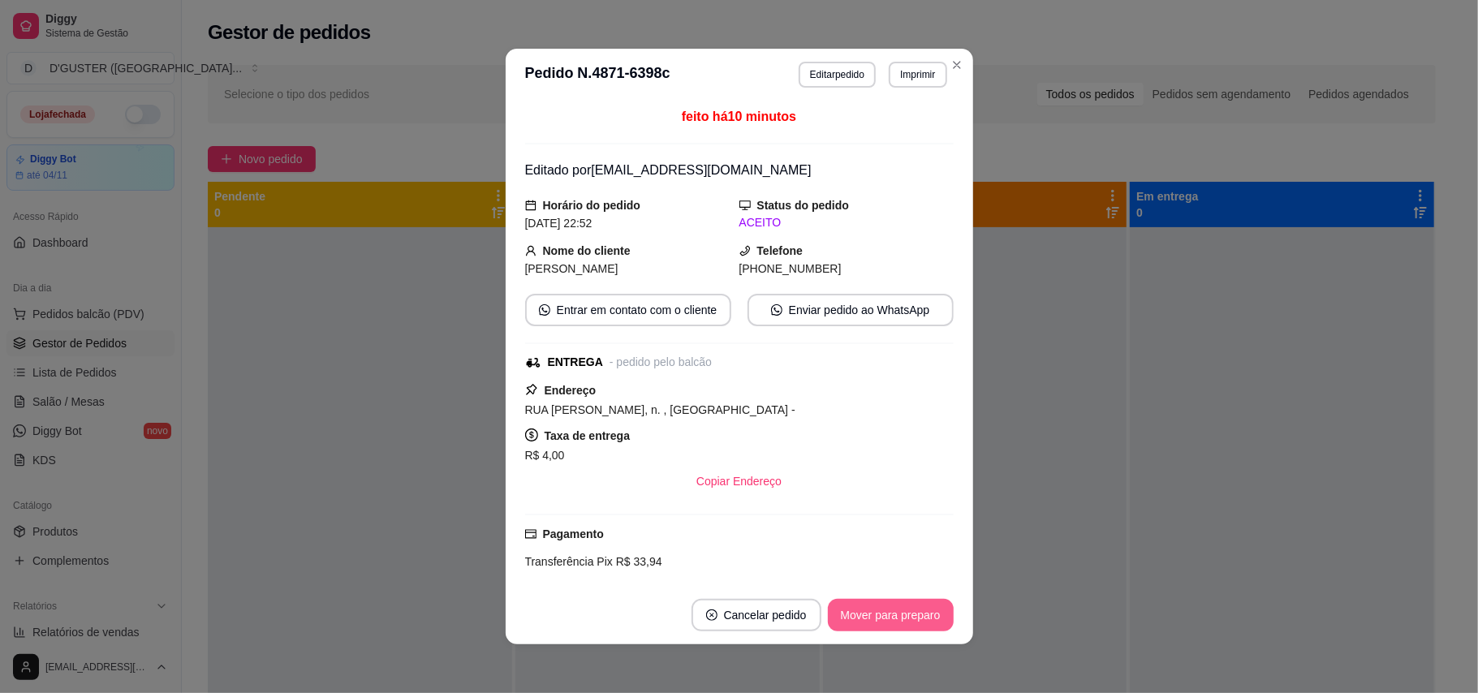
click at [898, 622] on button "Mover para preparo" at bounding box center [891, 615] width 126 height 32
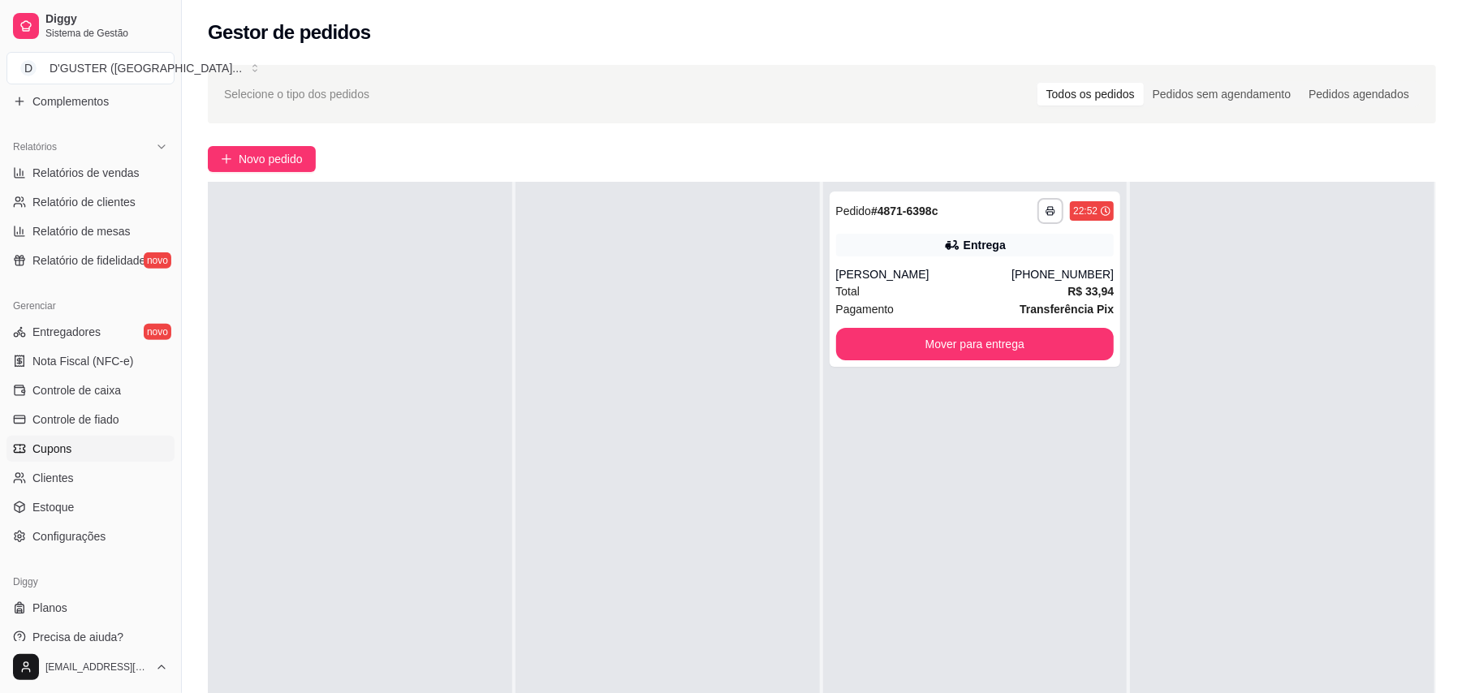
scroll to position [475, 0]
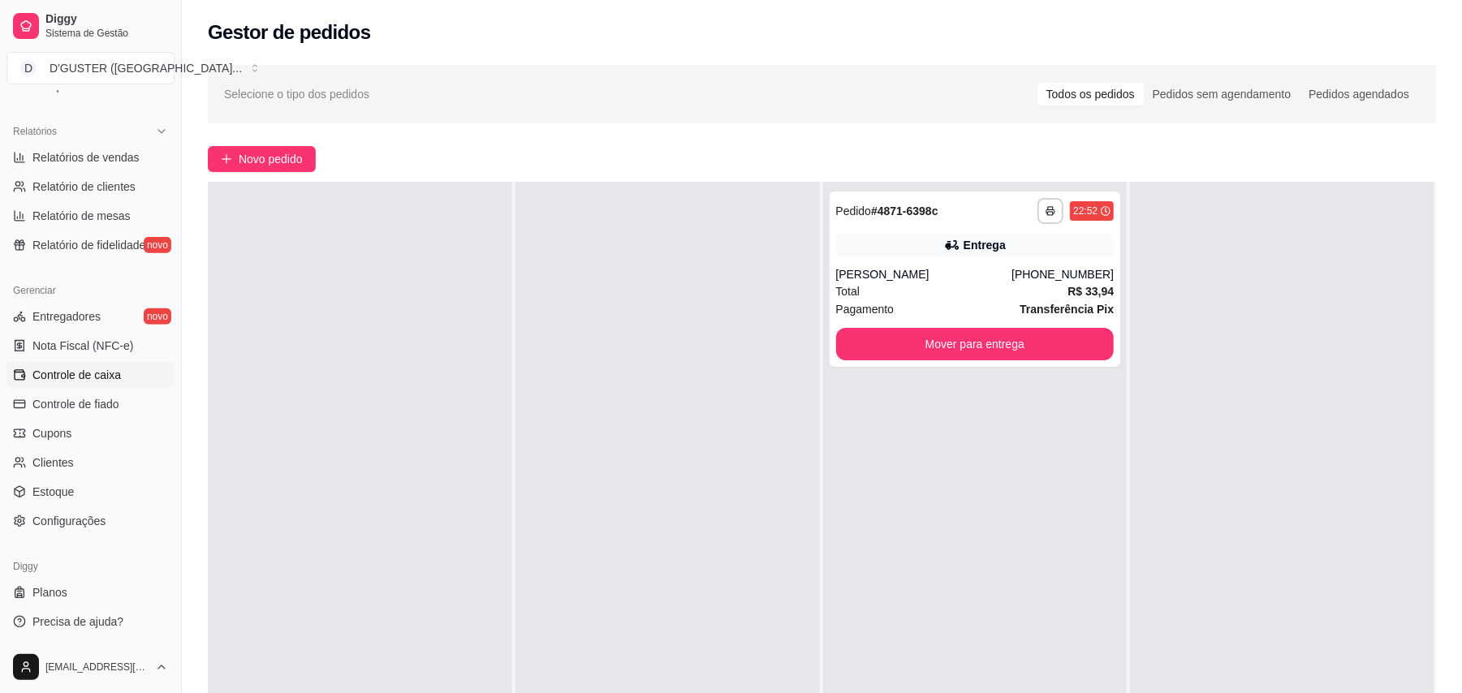
click at [89, 370] on span "Controle de caixa" at bounding box center [76, 375] width 88 height 16
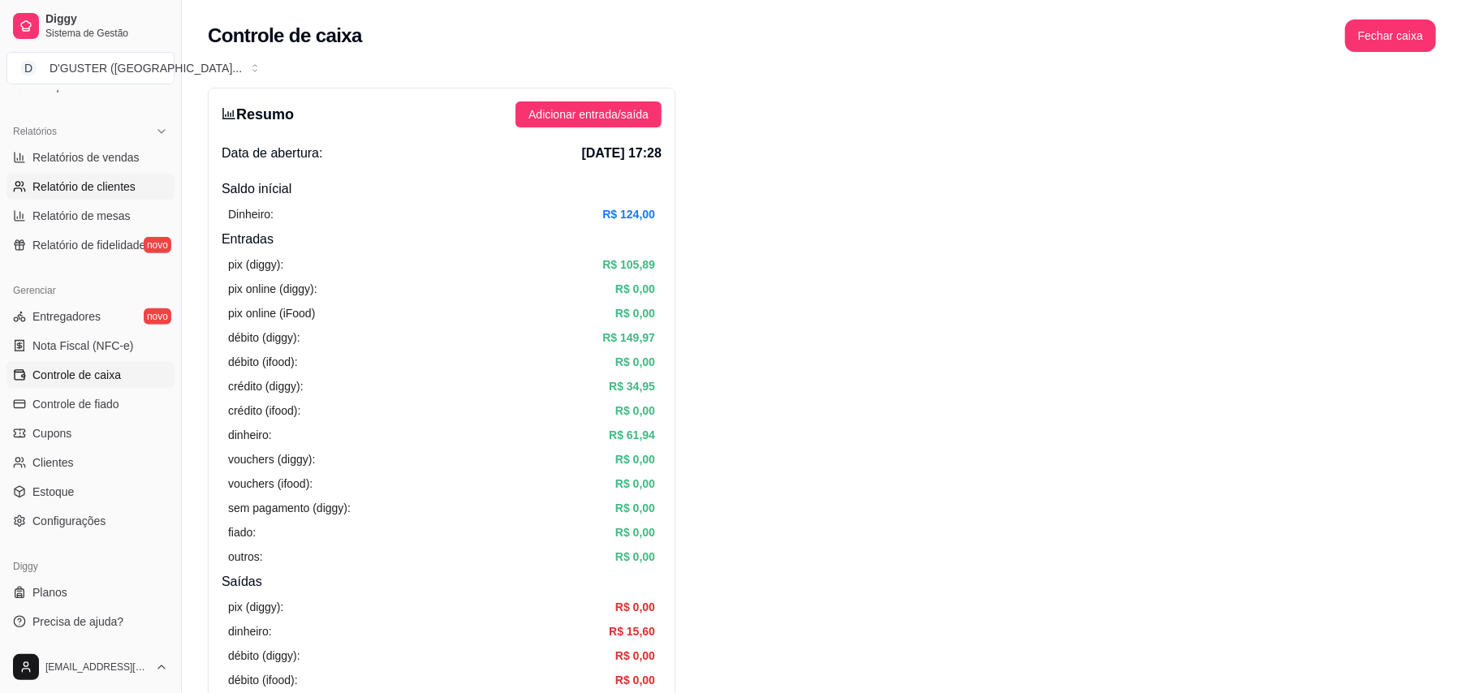
click at [94, 187] on span "Relatório de clientes" at bounding box center [83, 187] width 103 height 16
select select "30"
select select "HIGHEST_TOTAL_SPENT_WITH_ORDERS"
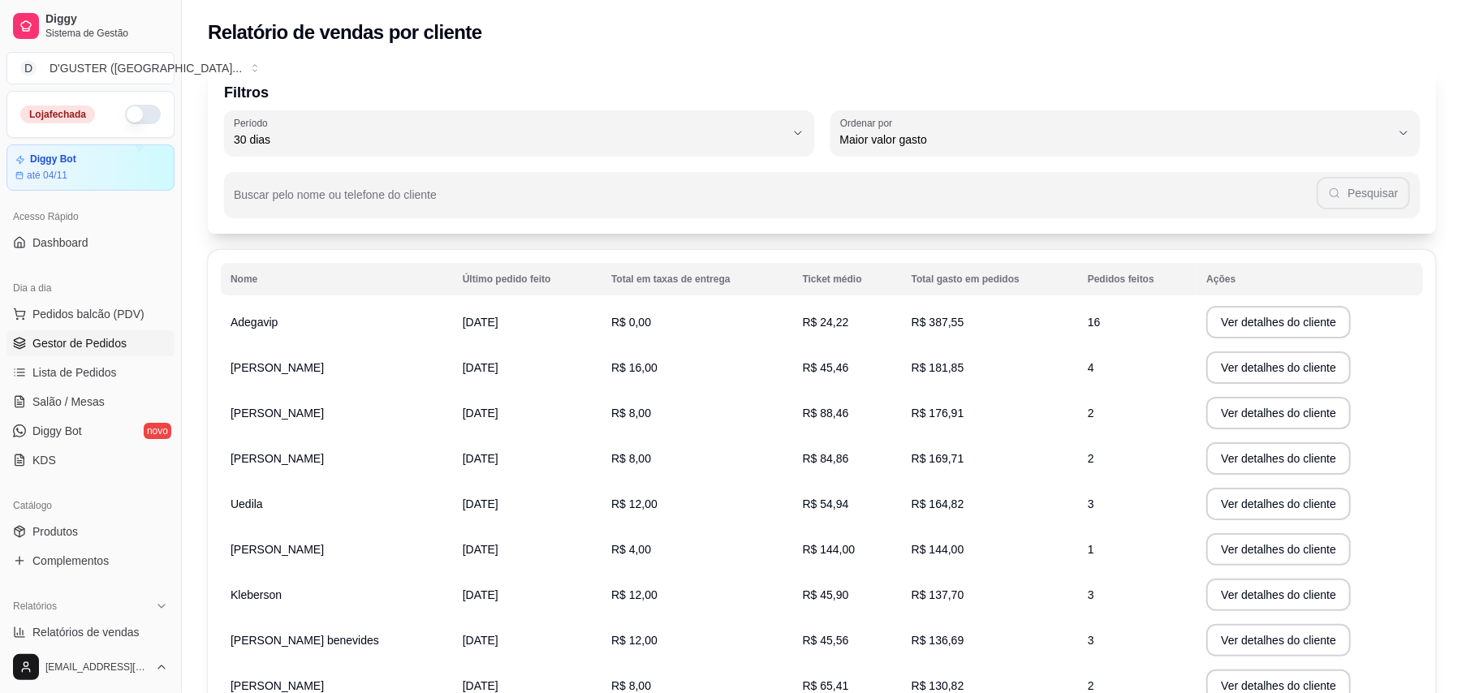
click at [94, 338] on span "Gestor de Pedidos" at bounding box center [79, 343] width 94 height 16
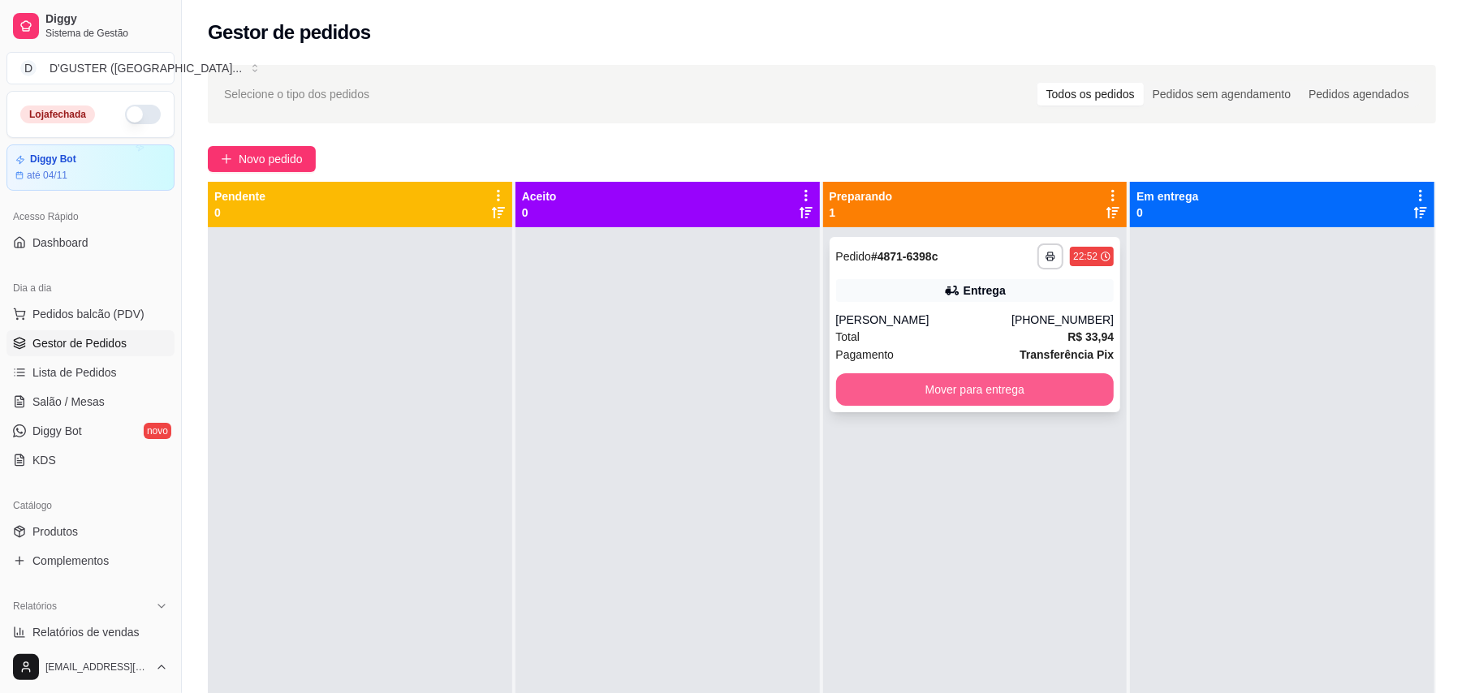
click at [1013, 394] on button "Mover para entrega" at bounding box center [975, 389] width 278 height 32
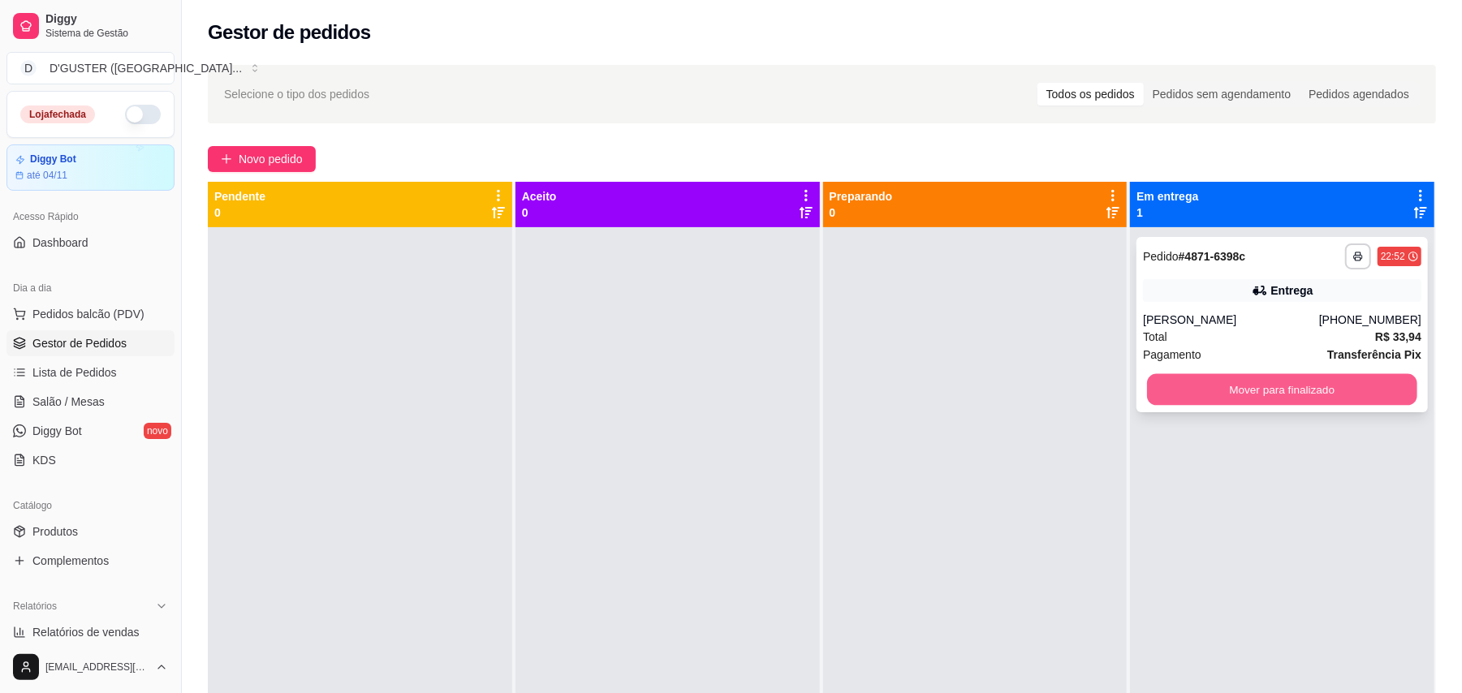
click at [1345, 383] on button "Mover para finalizado" at bounding box center [1281, 390] width 269 height 32
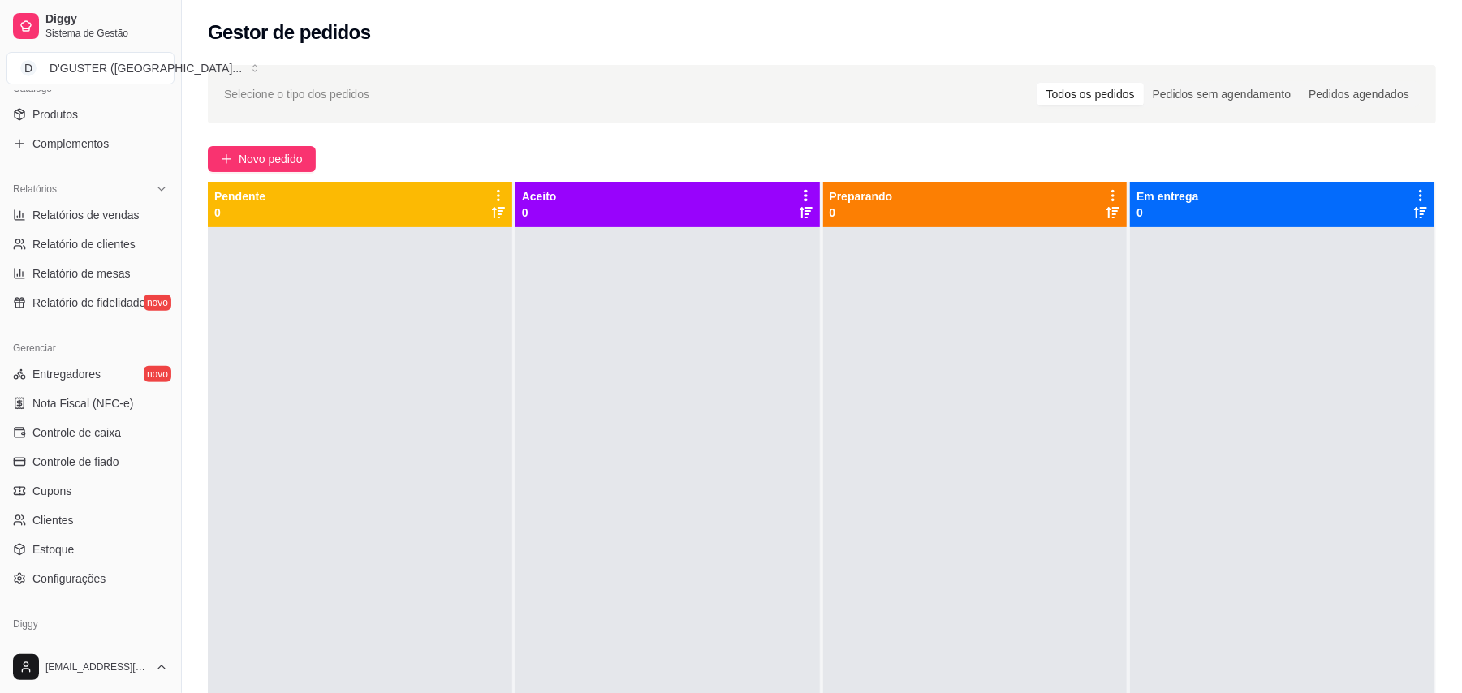
scroll to position [433, 0]
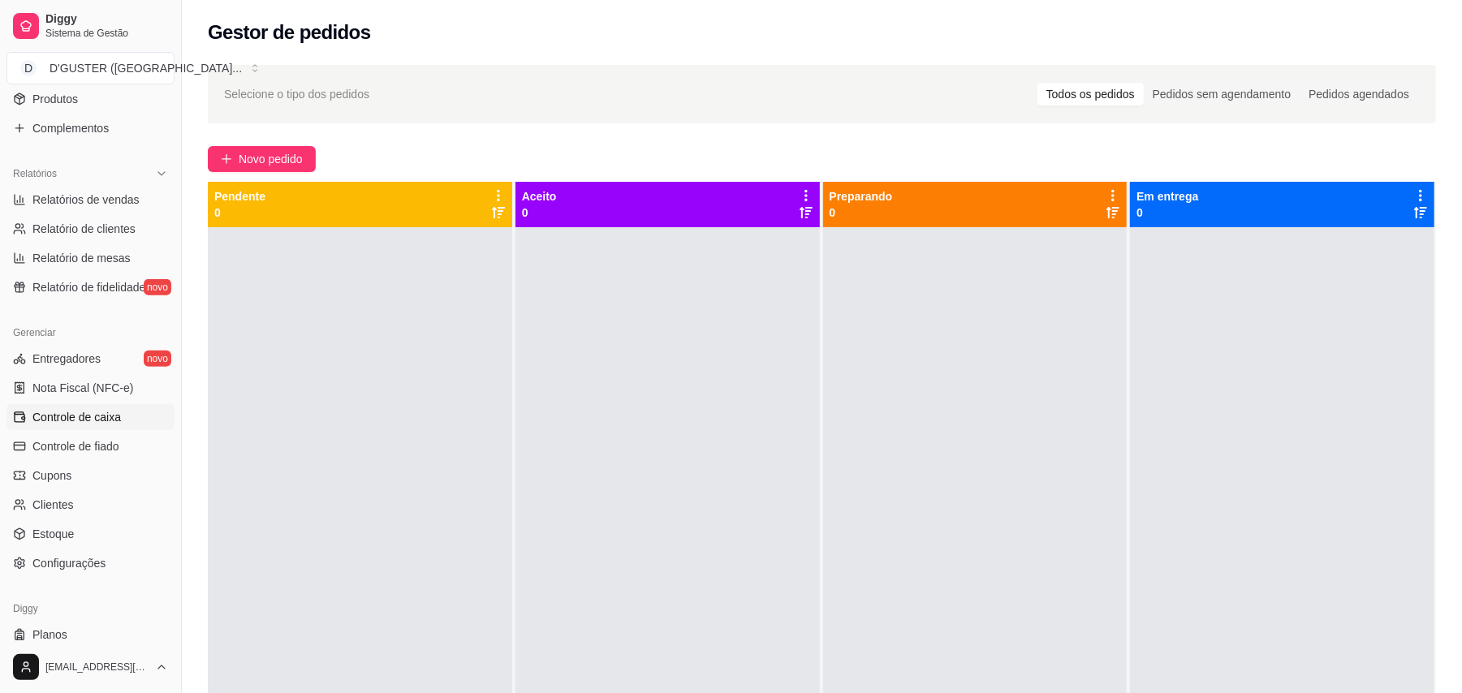
click at [99, 414] on span "Controle de caixa" at bounding box center [76, 417] width 88 height 16
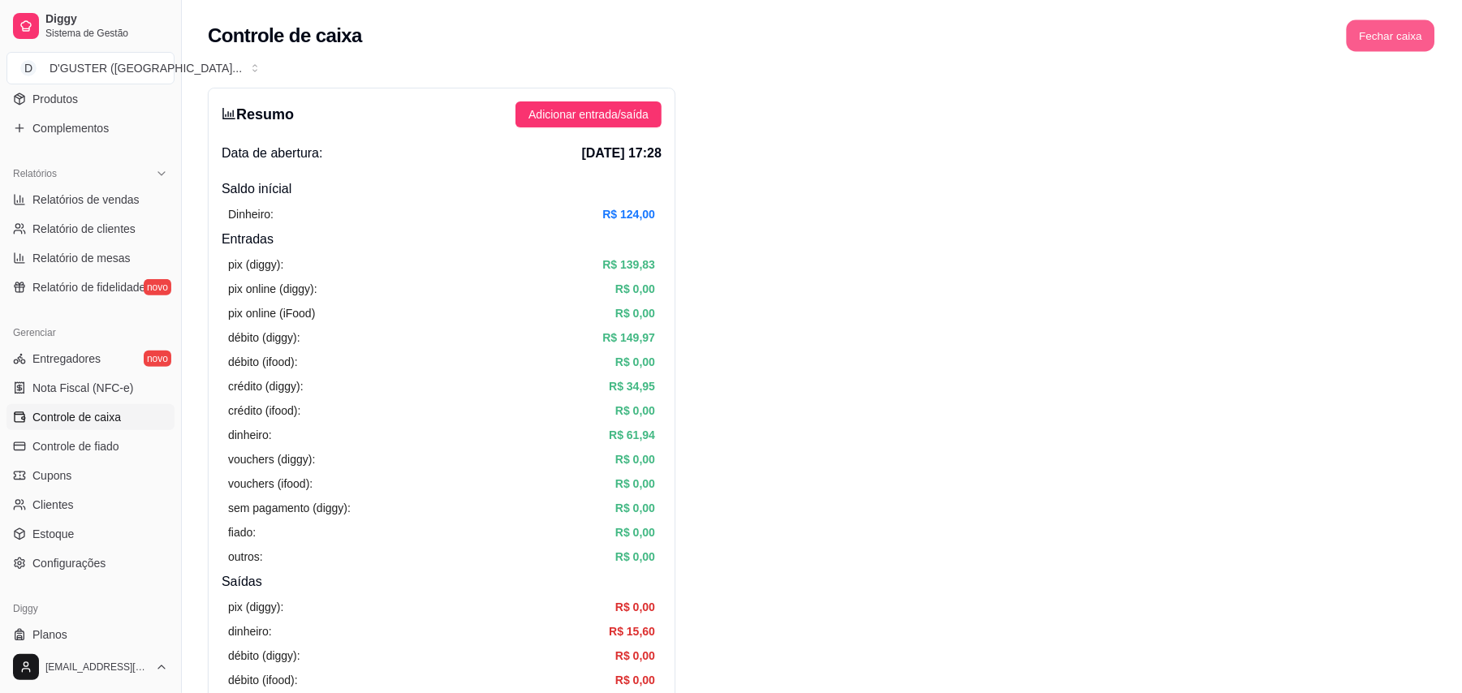
click at [1413, 33] on button "Fechar caixa" at bounding box center [1390, 36] width 88 height 32
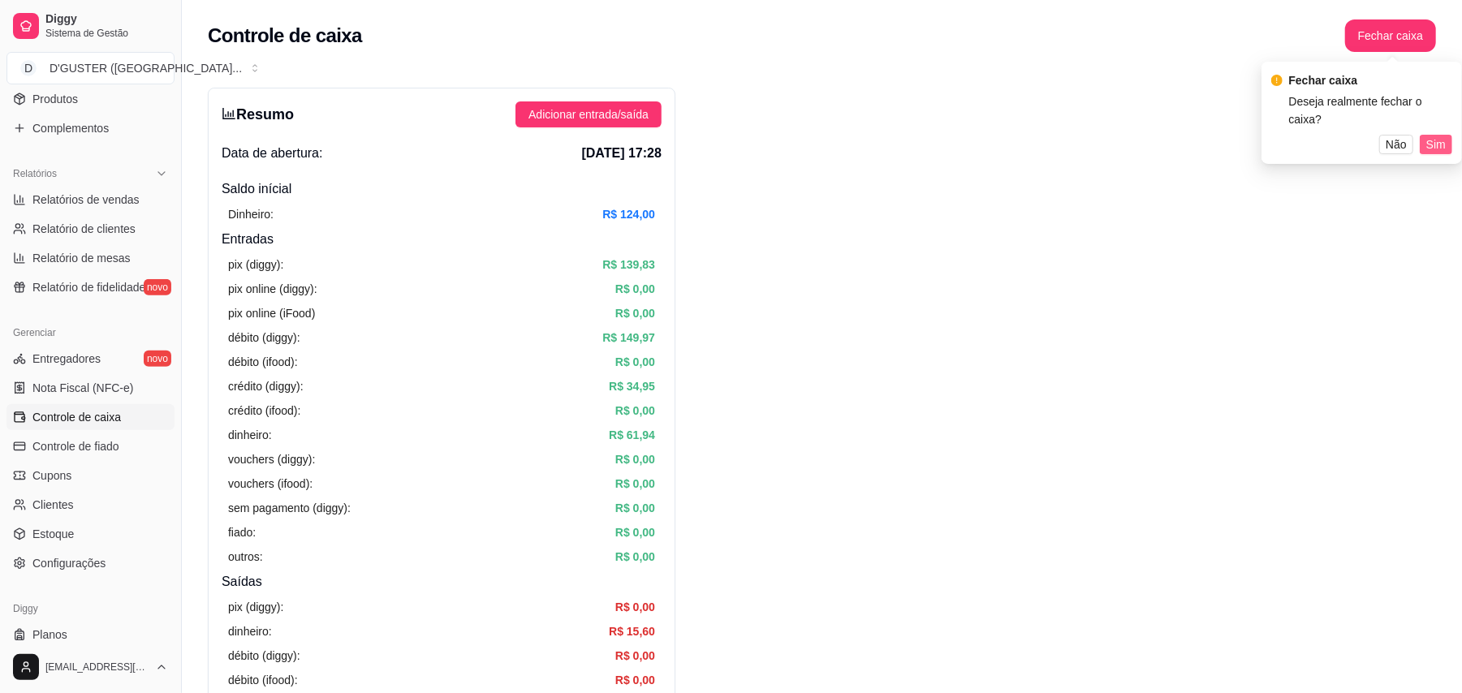
click at [1441, 136] on span "Sim" at bounding box center [1435, 145] width 19 height 18
